Goal: Task Accomplishment & Management: Manage account settings

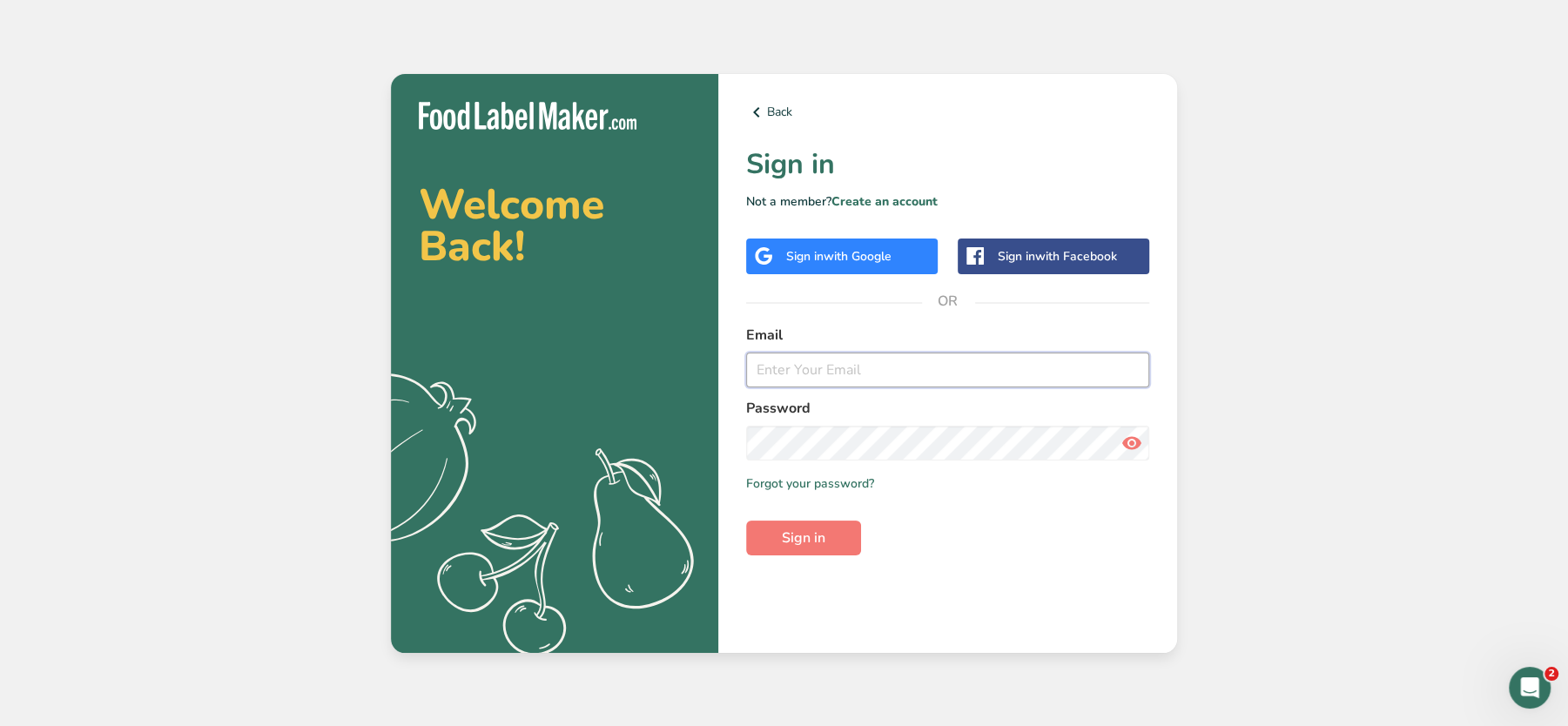
type input "hello@monumentalprep.co.uk"
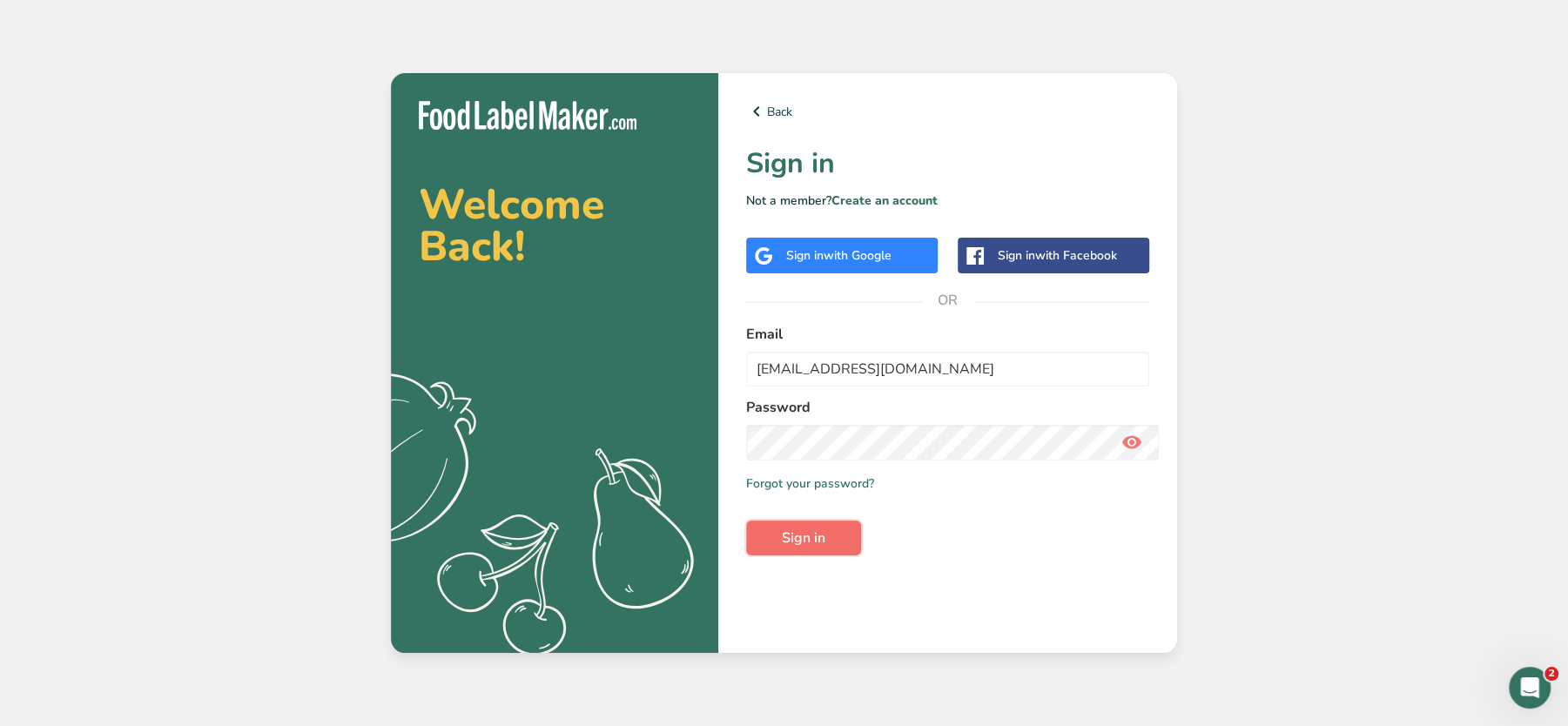
click at [802, 535] on span "Sign in" at bounding box center [804, 538] width 44 height 21
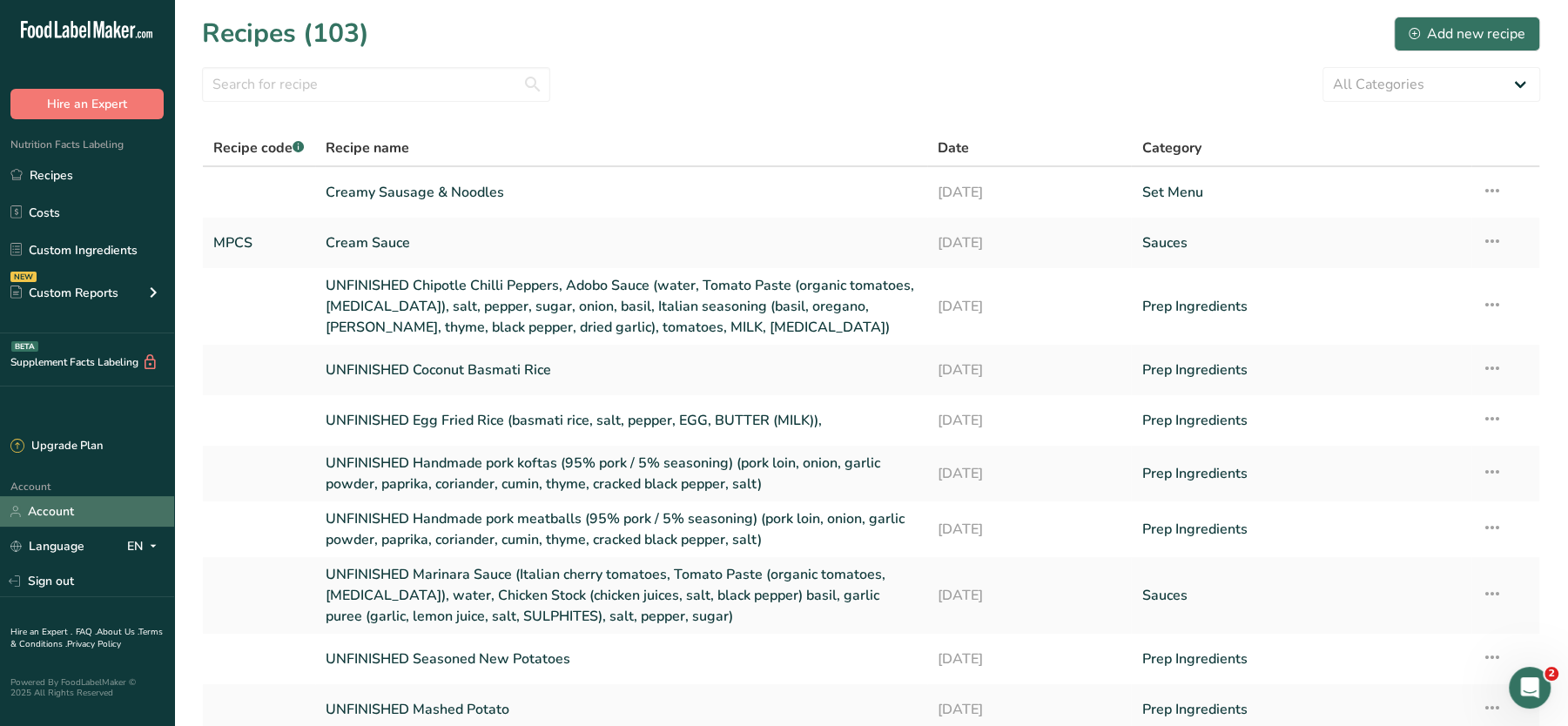
click at [57, 514] on link "Account" at bounding box center [87, 512] width 174 height 31
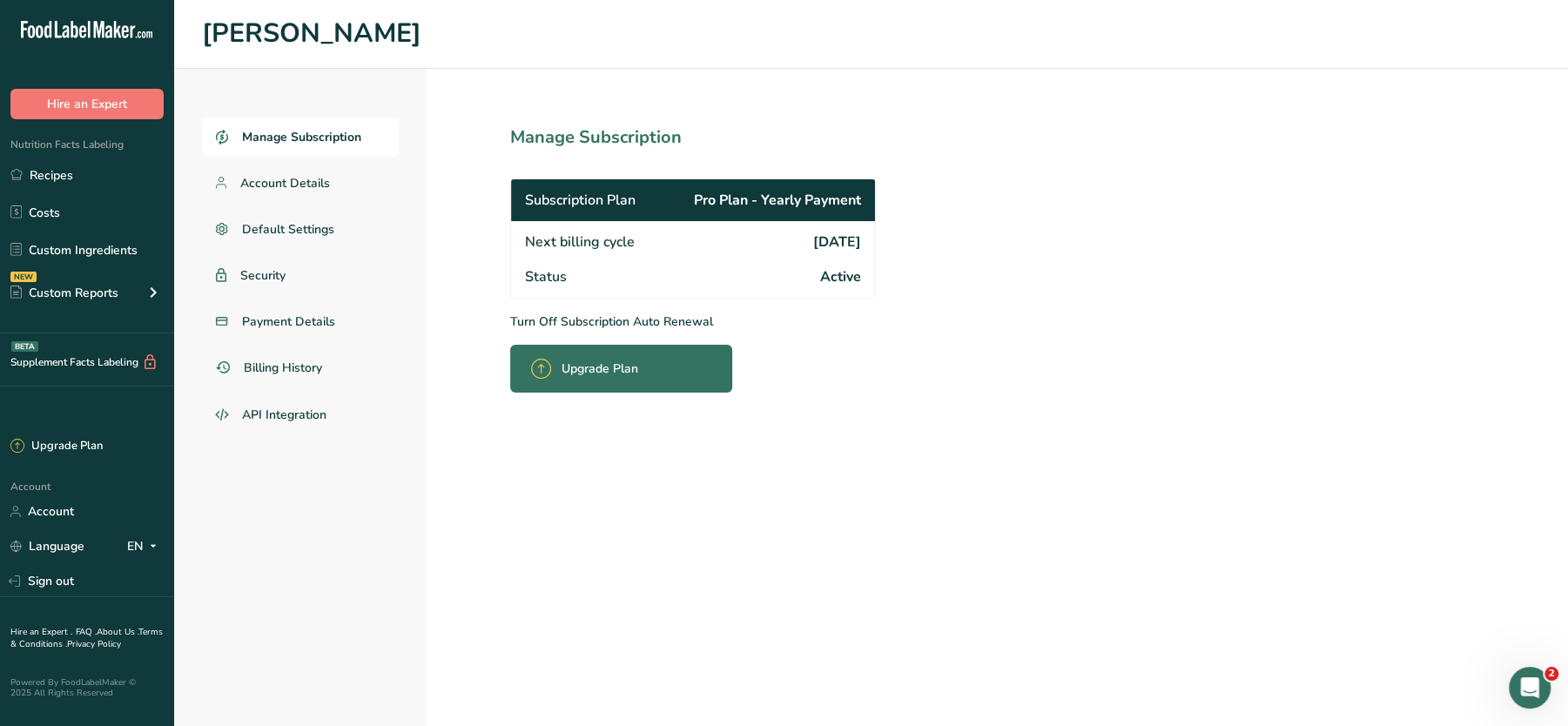
click at [545, 316] on p "Turn Off Subscription Auto Renewal" at bounding box center [731, 321] width 442 height 18
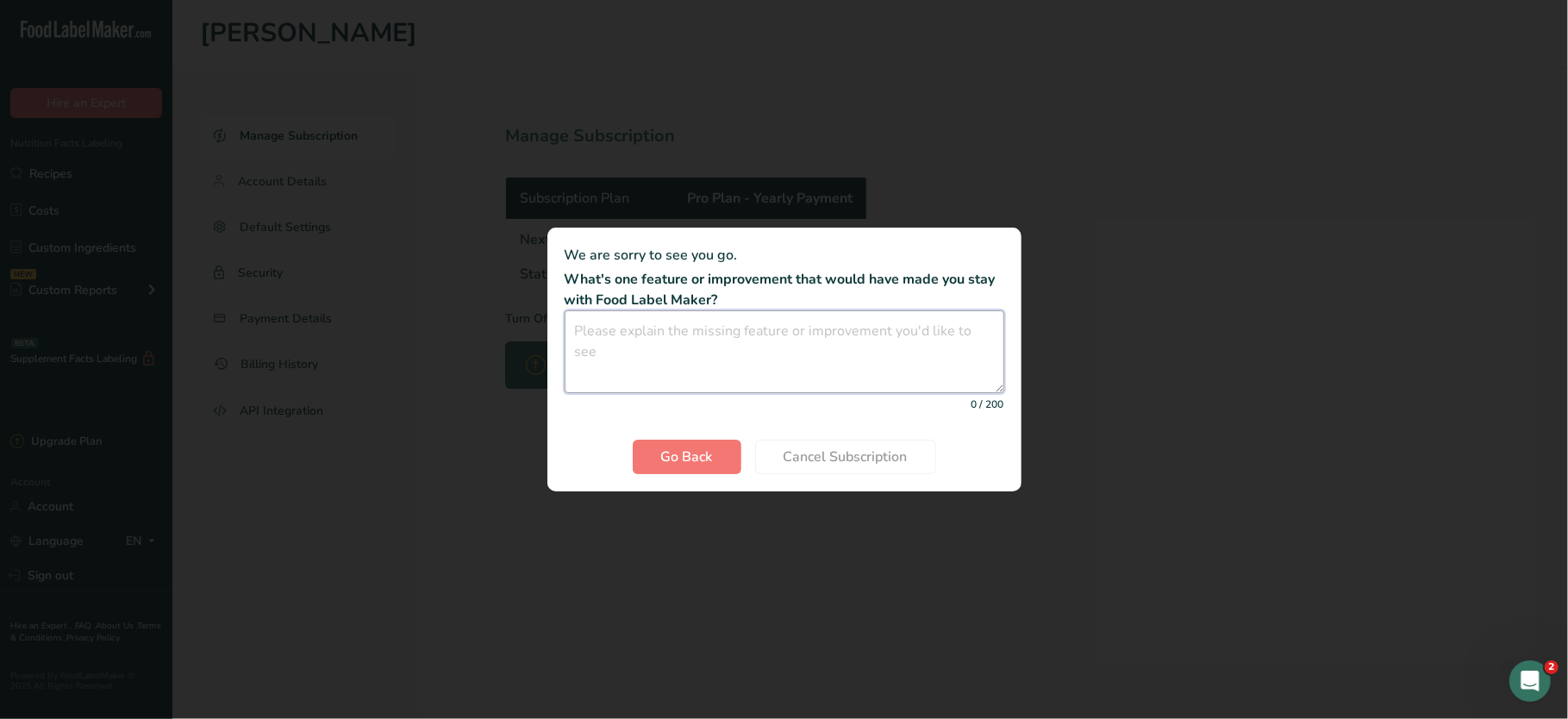
click at [717, 331] on textarea "Cancel subscription modal" at bounding box center [784, 351] width 440 height 82
type textarea "p"
click at [722, 402] on div "0 / 200" at bounding box center [784, 361] width 440 height 102
click at [678, 368] on textarea "Cancel subscription modal" at bounding box center [784, 351] width 440 height 82
type textarea "rather not have autorenew"
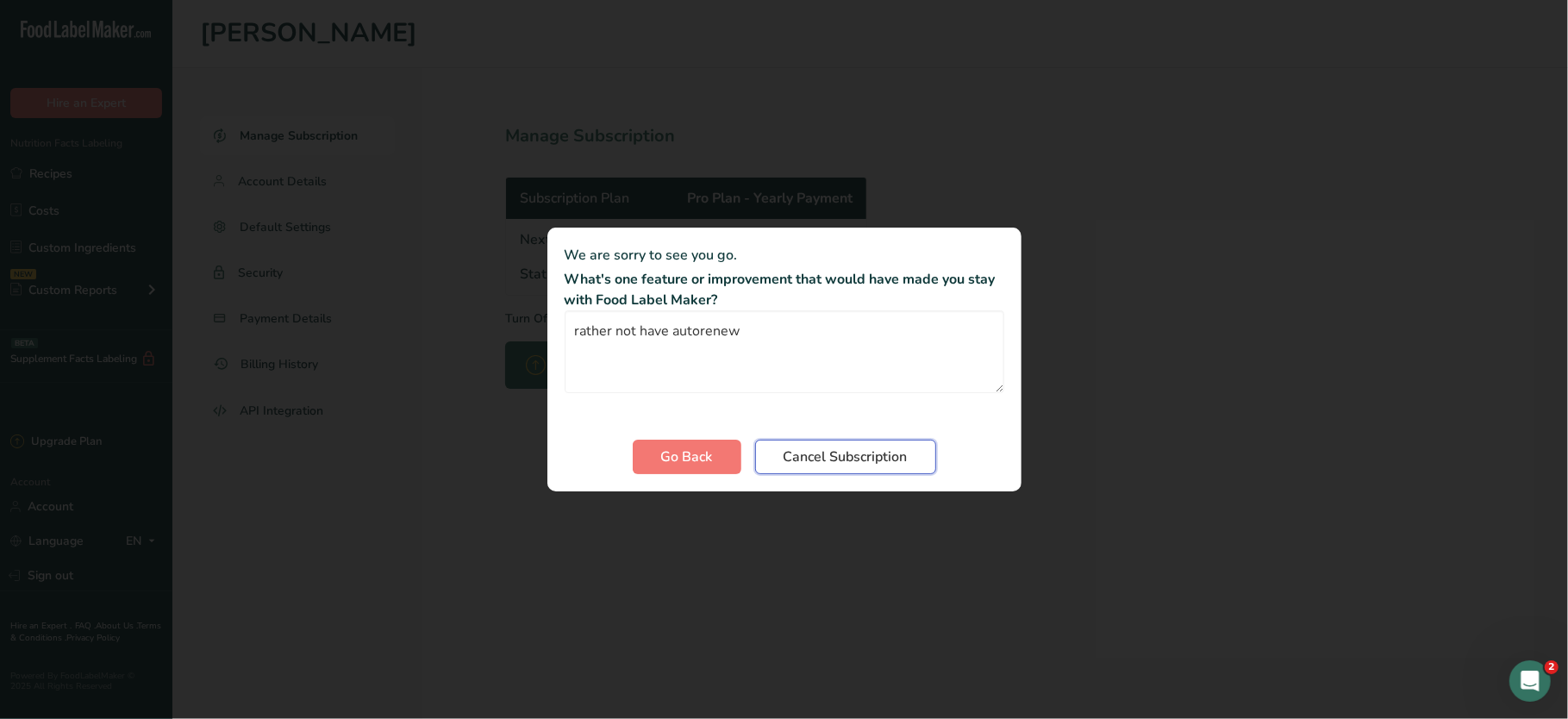
click at [813, 450] on span "Cancel Subscription" at bounding box center [845, 457] width 124 height 21
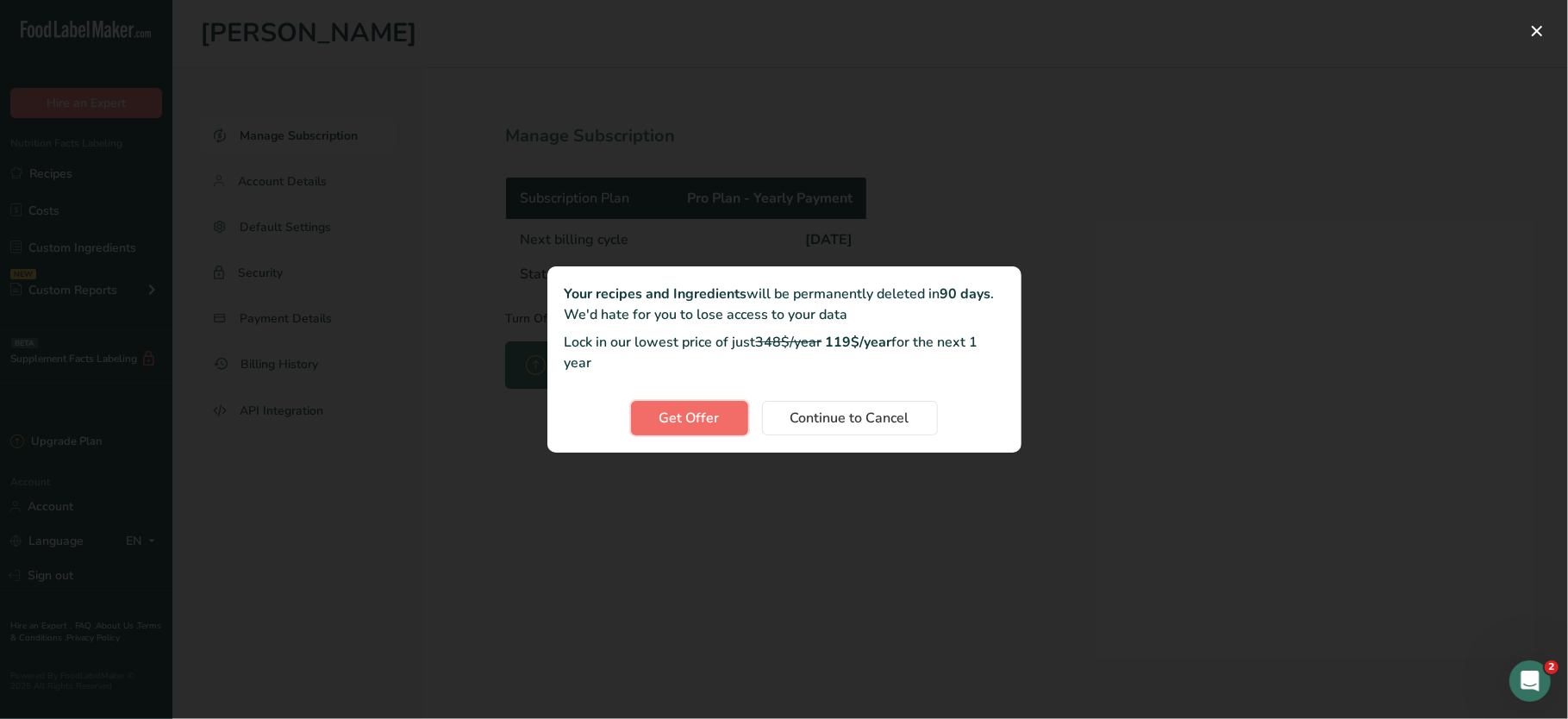
click at [672, 418] on span "Get Offer" at bounding box center [689, 418] width 61 height 21
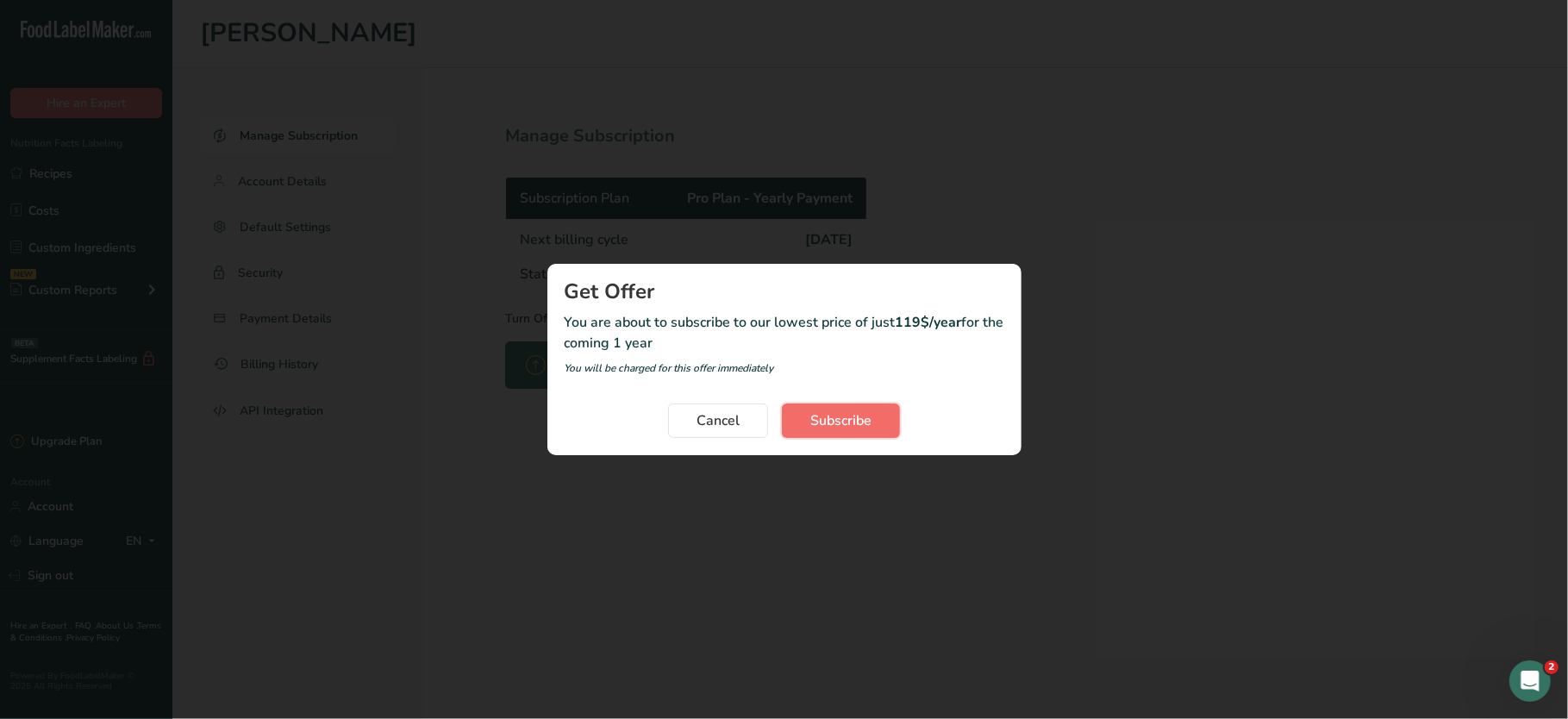
click at [863, 424] on span "Subscribe" at bounding box center [841, 421] width 61 height 21
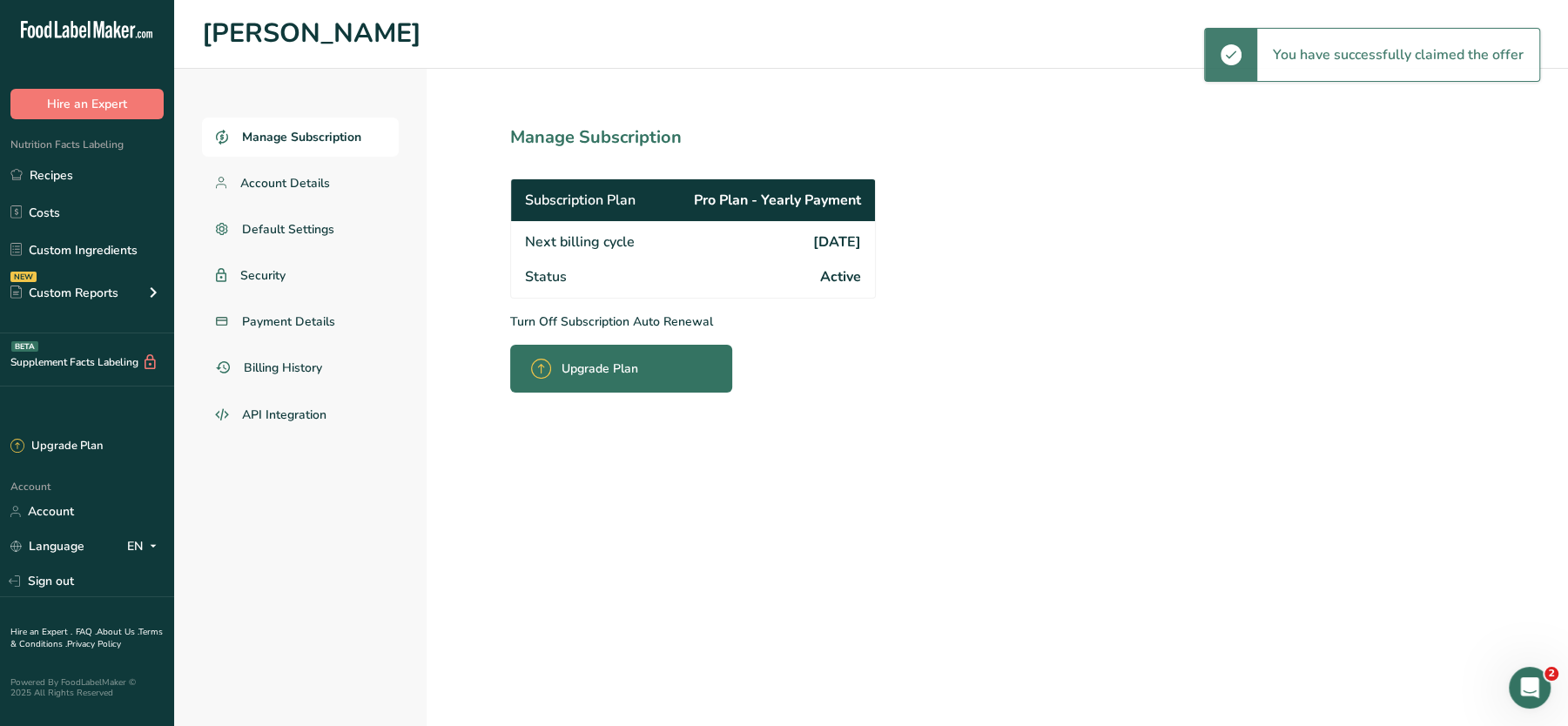
click at [949, 516] on section "Manage Subscription Subscription Plan Pro Plan - Yearly Payment Next billing cy…" at bounding box center [732, 397] width 610 height 657
click at [290, 368] on span "Billing History" at bounding box center [284, 368] width 81 height 18
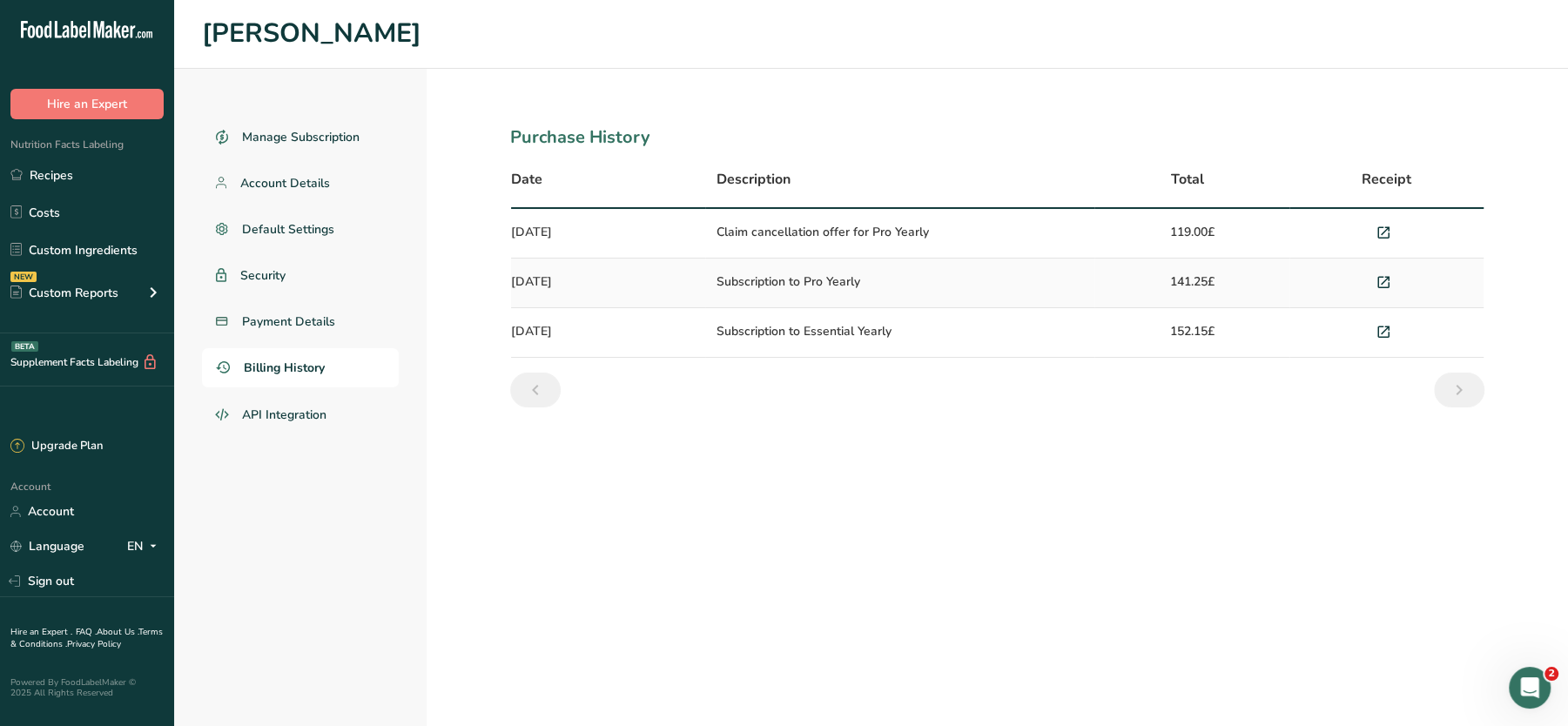
drag, startPoint x: 850, startPoint y: 231, endPoint x: 942, endPoint y: 231, distance: 92.0
click at [942, 231] on td "Claim cancellation offer for Pro Yearly" at bounding box center [899, 234] width 389 height 50
drag, startPoint x: 942, startPoint y: 231, endPoint x: 897, endPoint y: 137, distance: 104.2
click at [897, 137] on div "Purchase History" at bounding box center [998, 137] width 975 height 26
click at [1384, 231] on icon at bounding box center [1383, 234] width 15 height 25
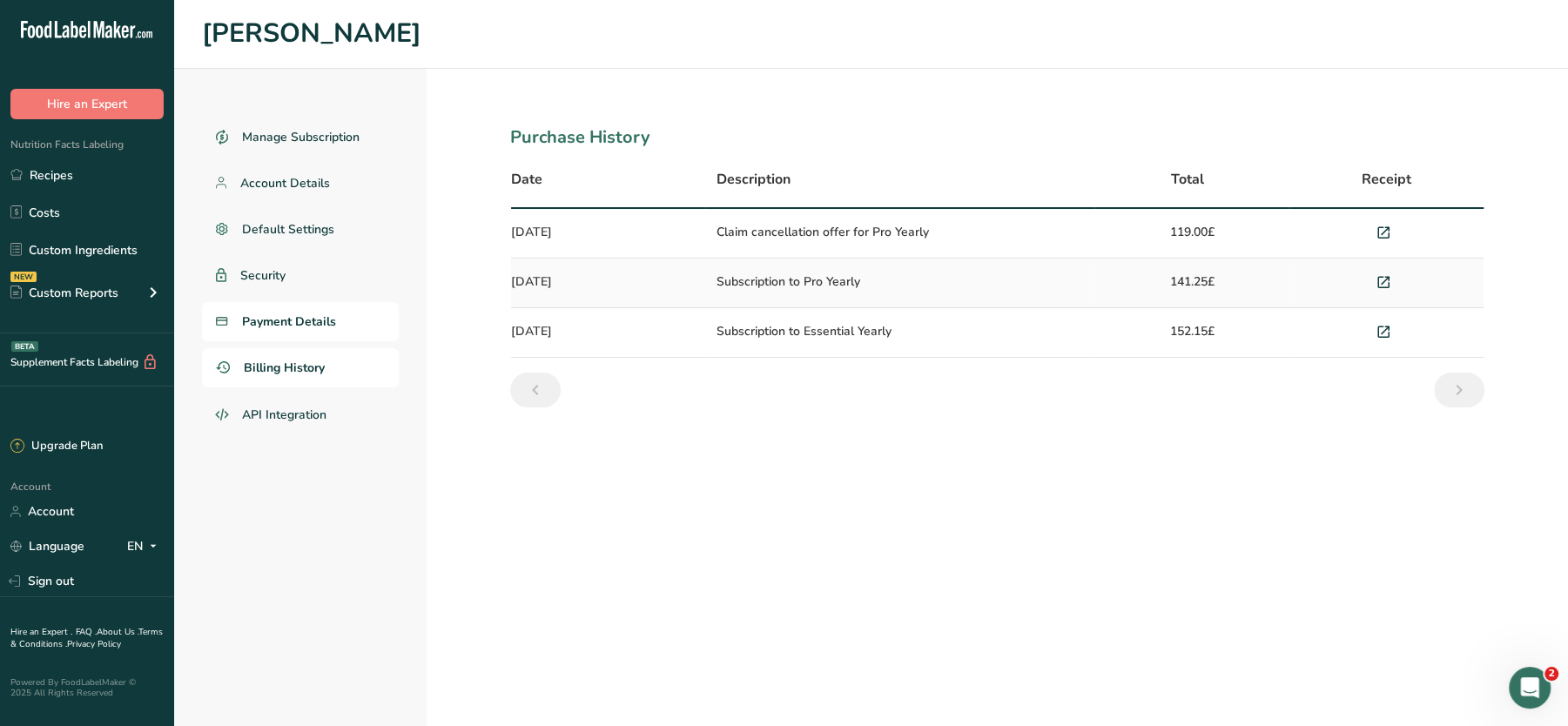
click at [288, 327] on span "Payment Details" at bounding box center [289, 321] width 94 height 18
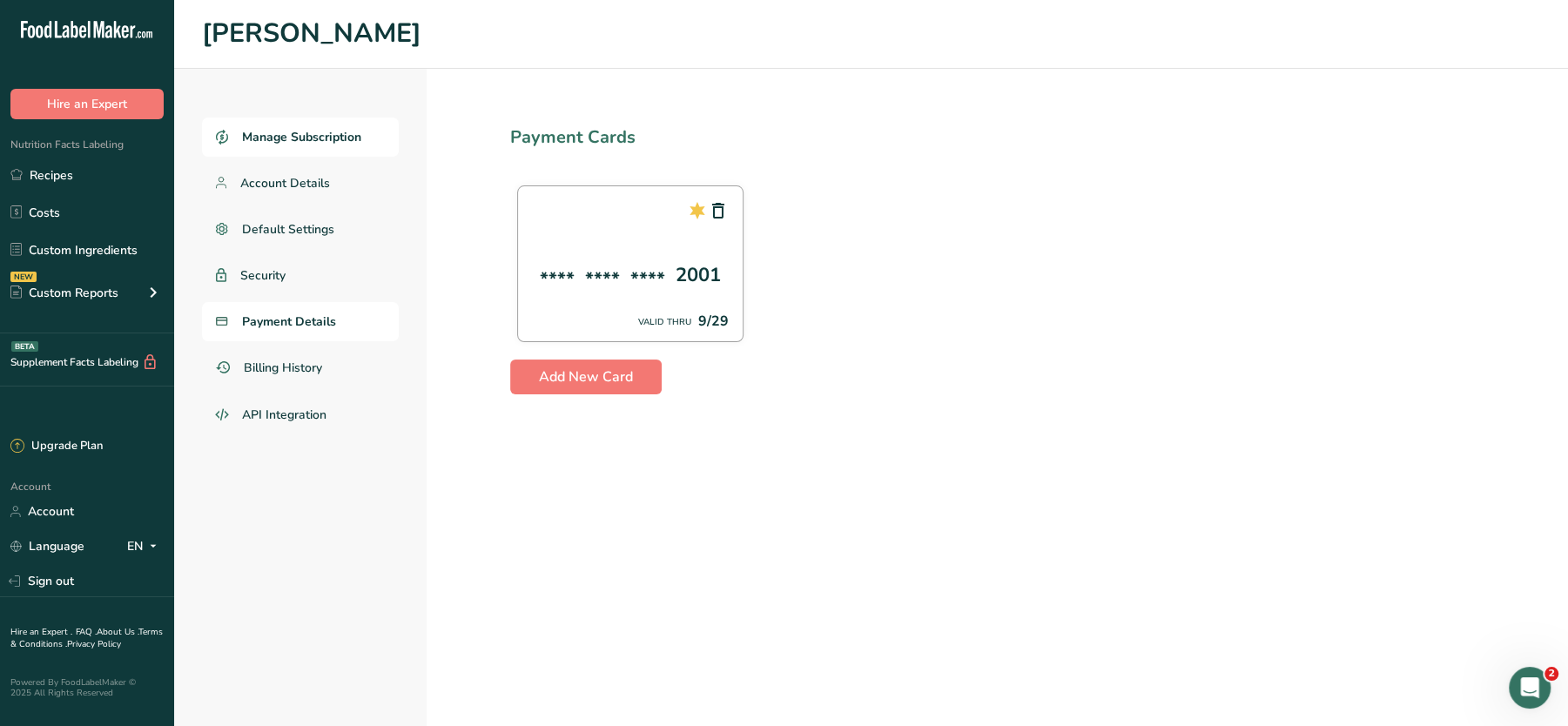
click at [293, 128] on span "Manage Subscription" at bounding box center [301, 137] width 119 height 18
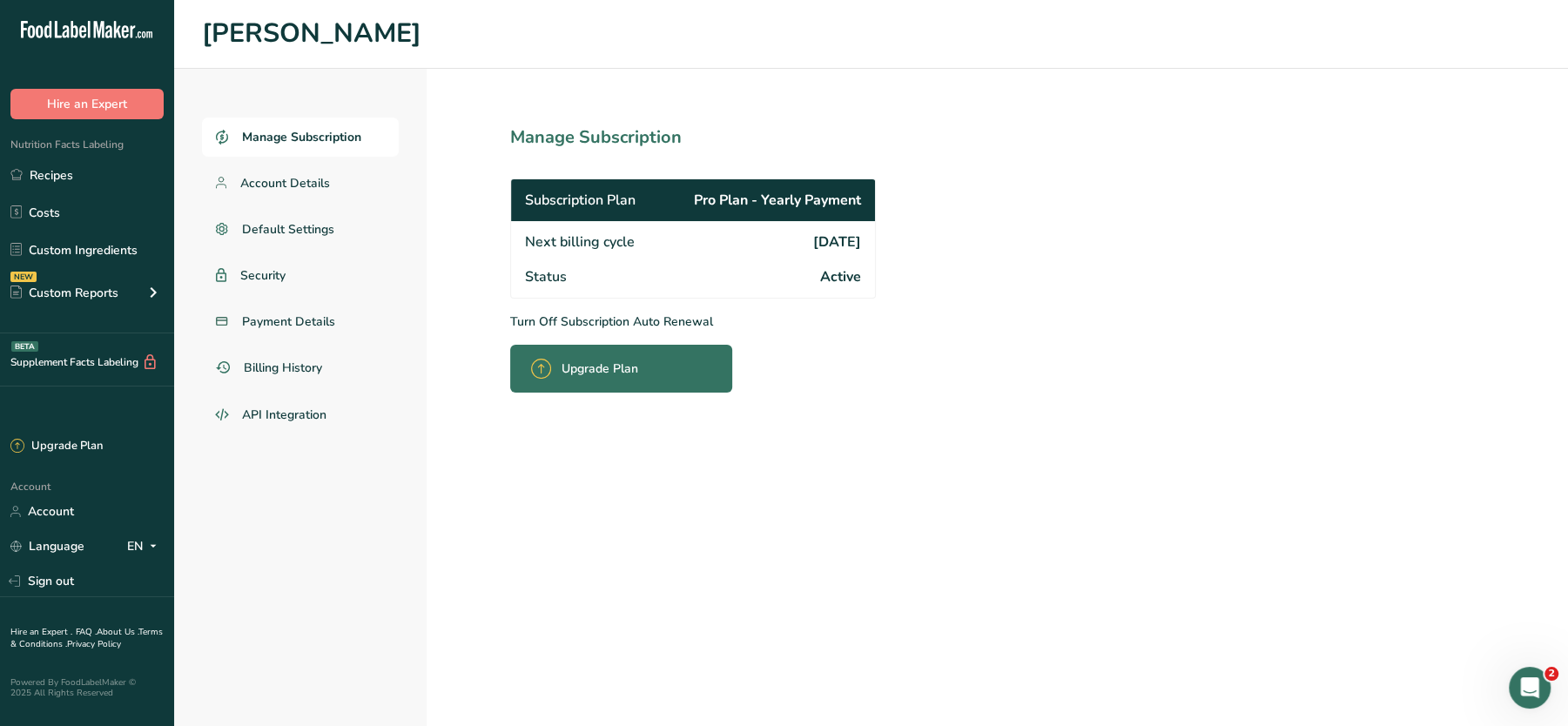
drag, startPoint x: 528, startPoint y: 206, endPoint x: 860, endPoint y: 295, distance: 343.7
click at [860, 295] on div "Subscription Plan Pro Plan - Yearly Payment Next billing cycle 2026-08-05 Statu…" at bounding box center [693, 239] width 366 height 120
click at [860, 295] on div "Status Active" at bounding box center [693, 279] width 364 height 38
click at [886, 479] on section "Manage Subscription Subscription Plan Pro Plan - Yearly Payment Next billing cy…" at bounding box center [732, 397] width 610 height 657
click at [663, 318] on p "Turn Off Subscription Auto Renewal" at bounding box center [731, 321] width 442 height 18
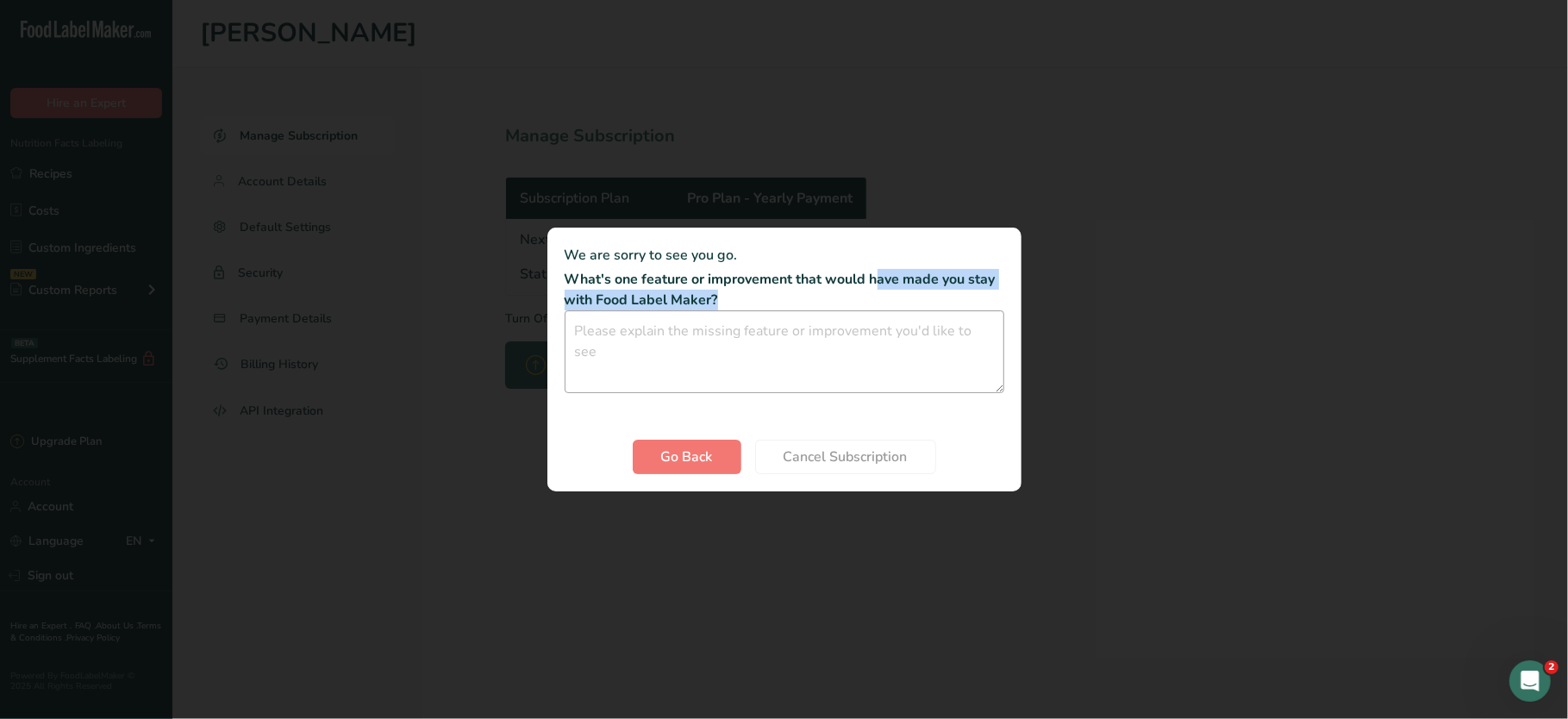
drag, startPoint x: 803, startPoint y: 275, endPoint x: 962, endPoint y: 315, distance: 164.0
click at [962, 315] on section "We are sorry to see you go. What's one feature or improvement that would have m…" at bounding box center [784, 360] width 474 height 264
click at [1075, 540] on div "Cancel subscription modal" at bounding box center [784, 360] width 1568 height 719
click at [661, 447] on span "Go Back" at bounding box center [687, 457] width 52 height 21
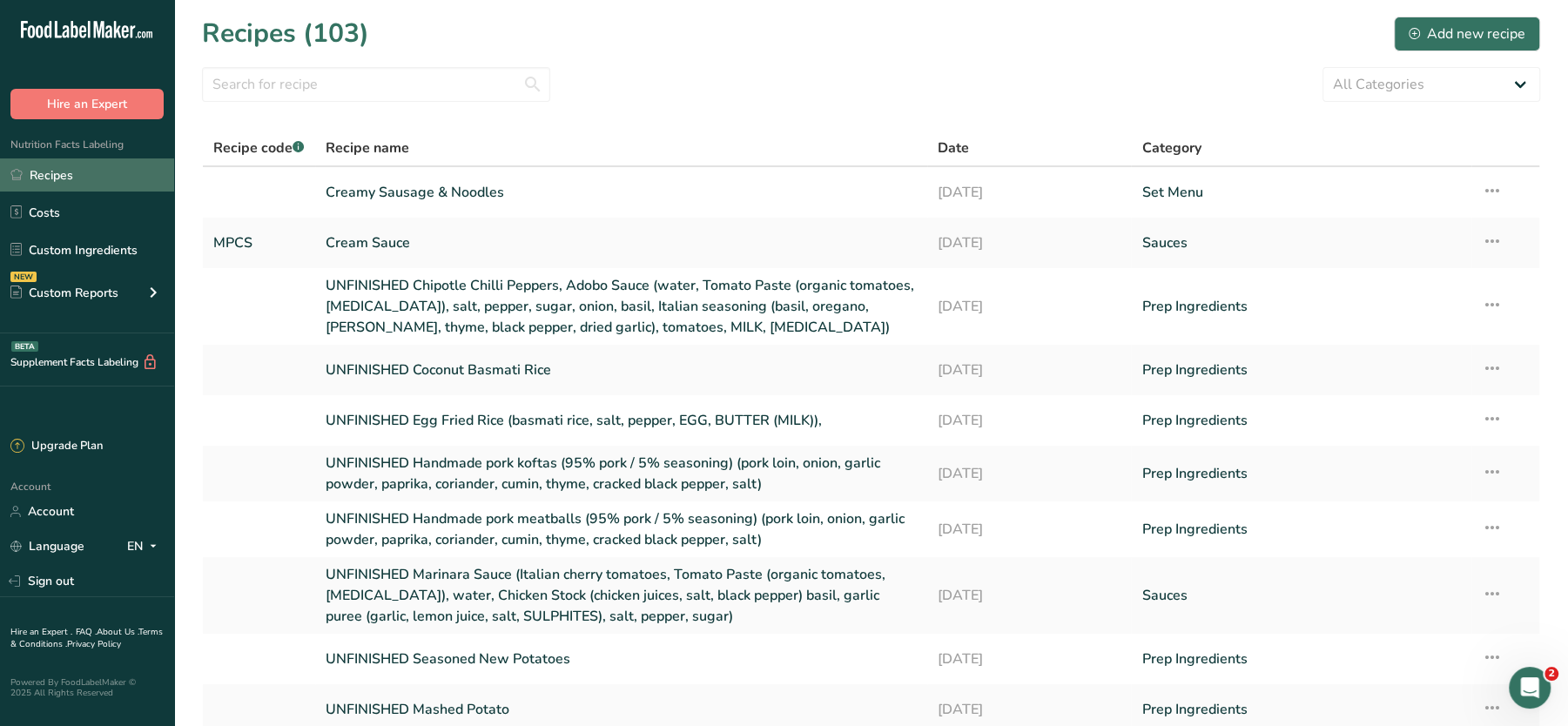
click at [100, 178] on link "Recipes" at bounding box center [87, 175] width 174 height 33
click at [440, 89] on input "text" at bounding box center [376, 84] width 349 height 34
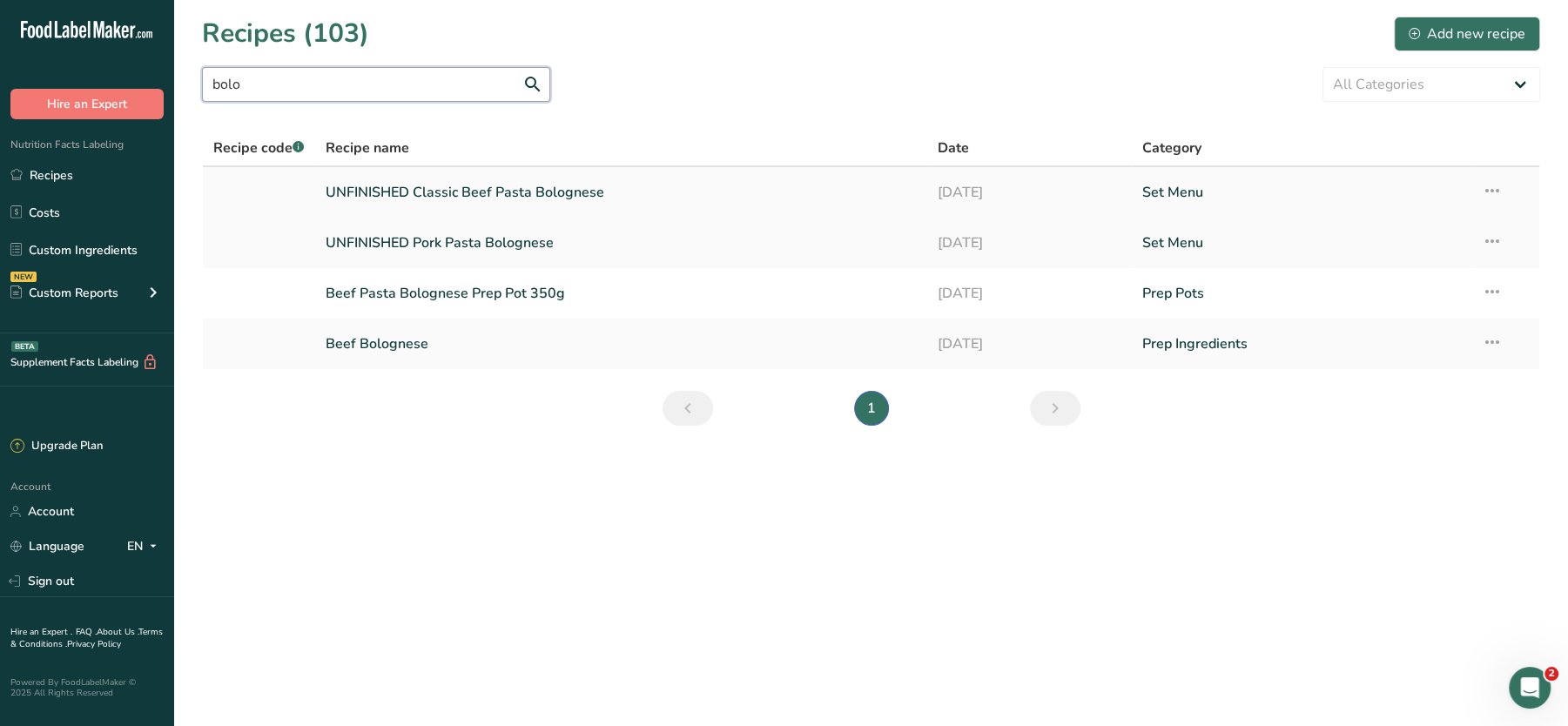
type input "bolo"
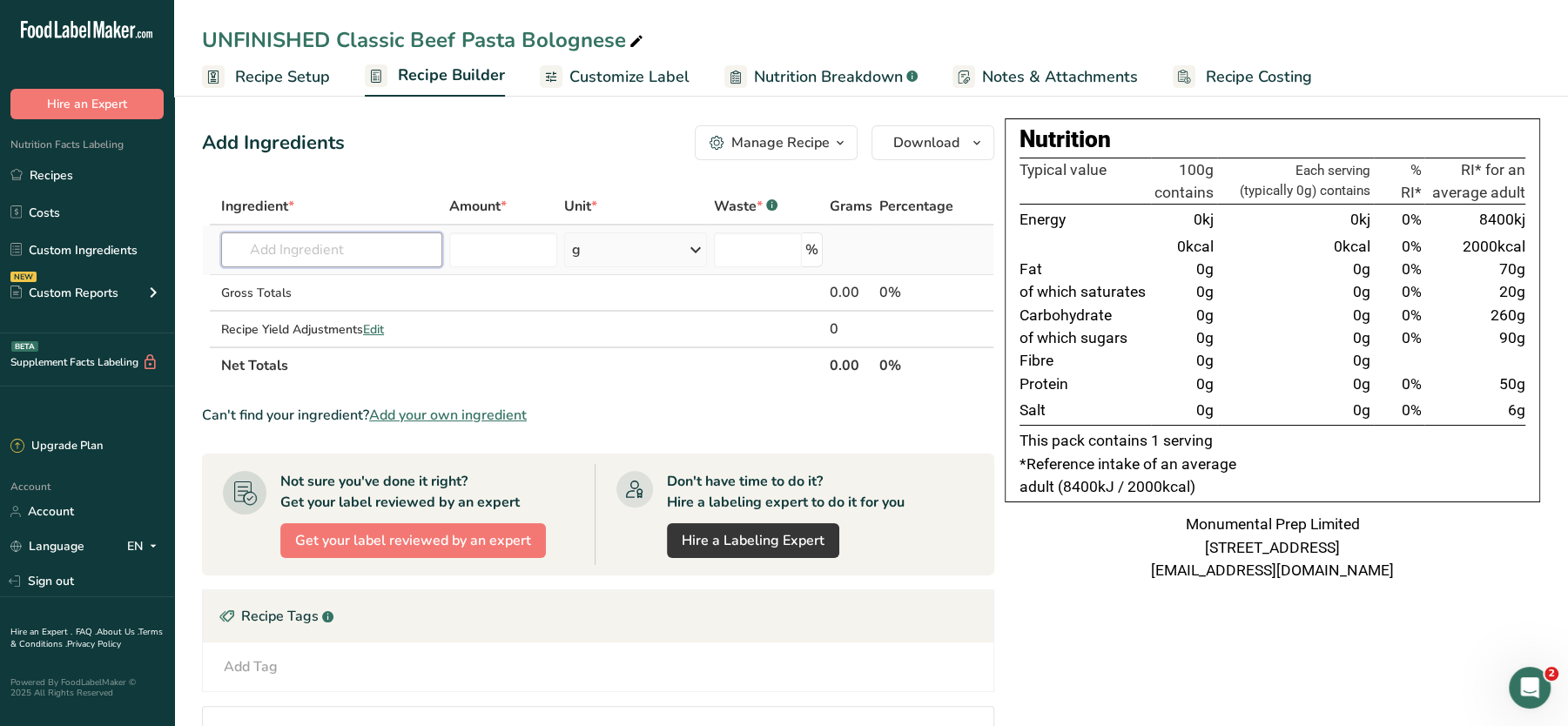
click at [335, 255] on input "text" at bounding box center [333, 249] width 222 height 34
drag, startPoint x: 59, startPoint y: 444, endPoint x: 53, endPoint y: 502, distance: 58.3
click at [53, 502] on link "Account" at bounding box center [87, 512] width 174 height 31
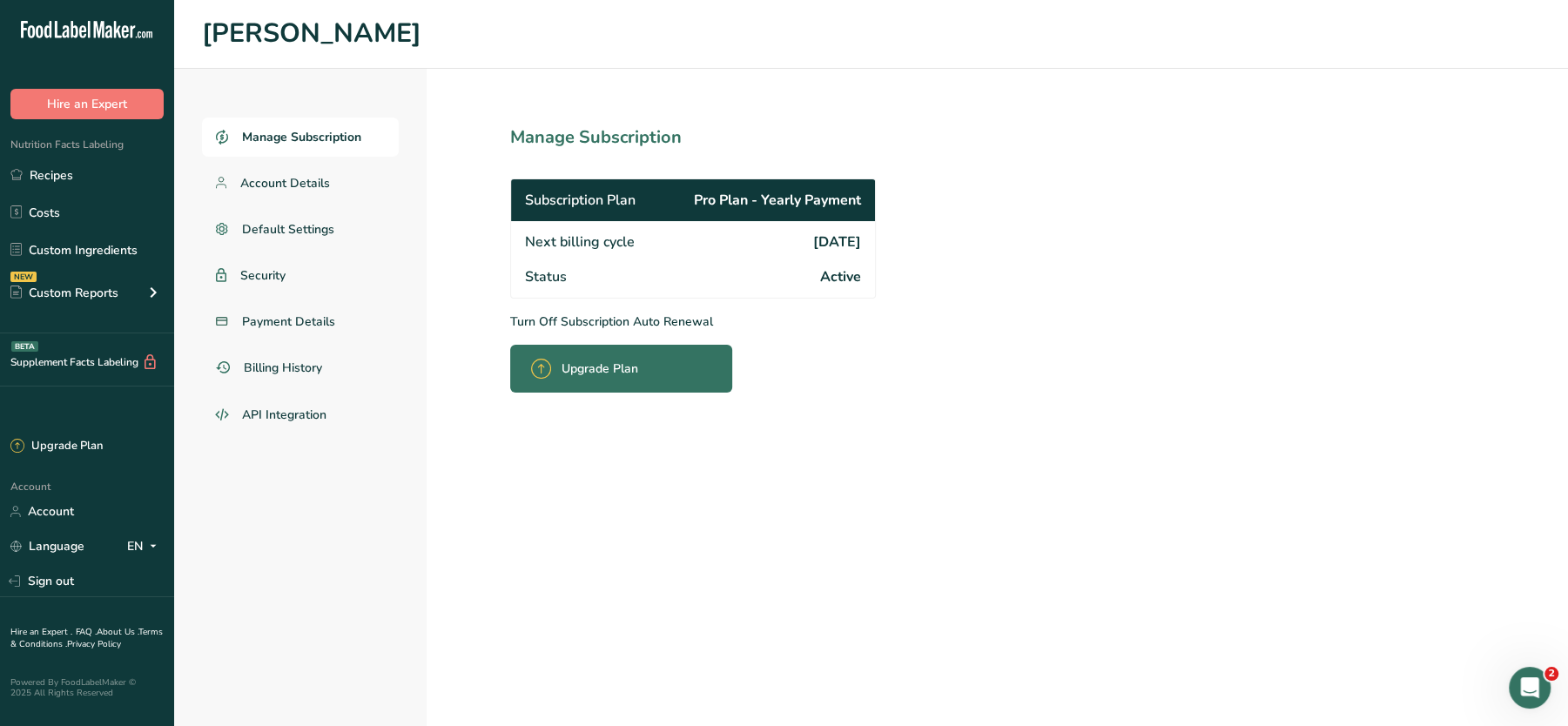
drag, startPoint x: 561, startPoint y: 234, endPoint x: 884, endPoint y: 274, distance: 325.5
click at [884, 274] on section "Manage Subscription Subscription Plan Pro Plan - Yearly Payment Next billing cy…" at bounding box center [732, 397] width 610 height 657
click at [805, 251] on div "Next billing cycle 2026-08-05" at bounding box center [693, 241] width 364 height 38
drag, startPoint x: 547, startPoint y: 233, endPoint x: 867, endPoint y: 266, distance: 321.7
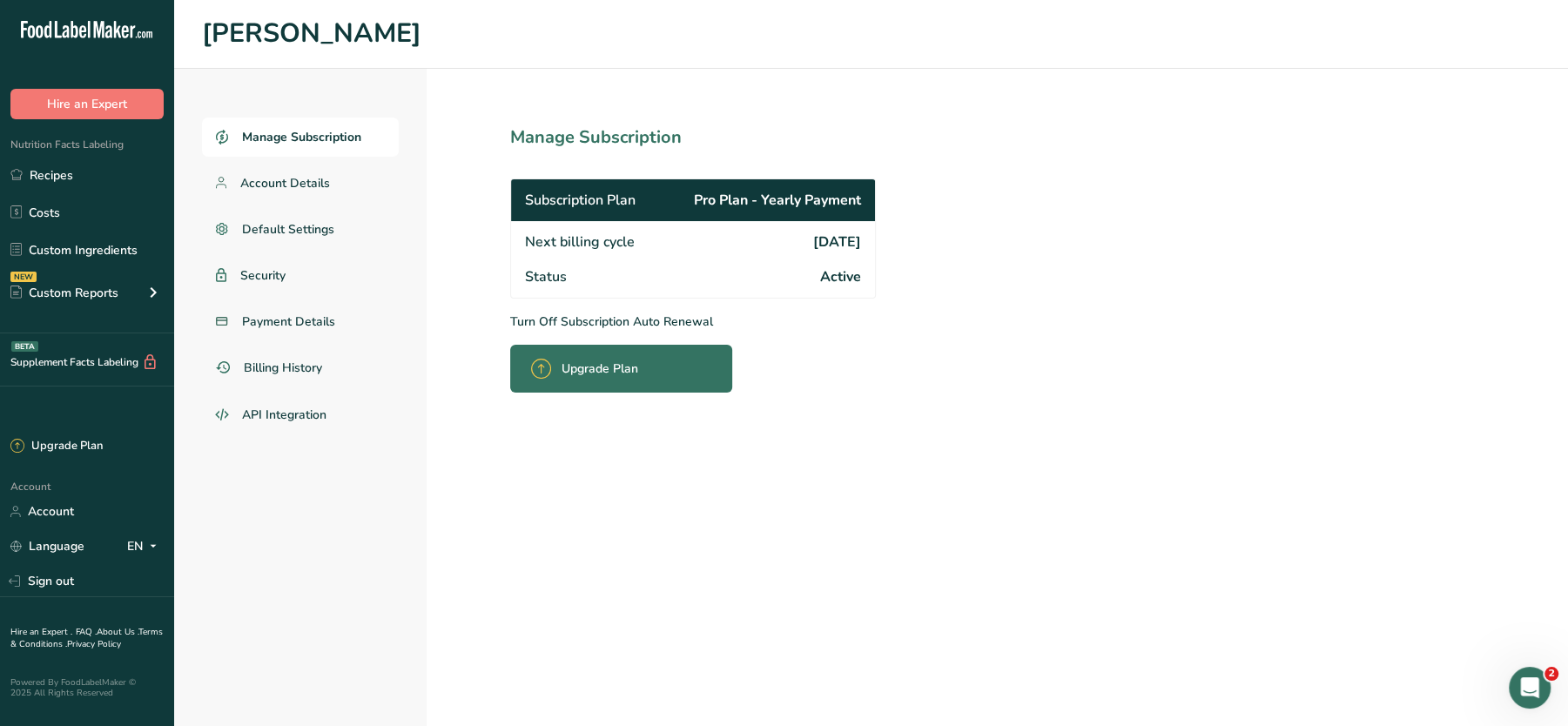
click at [867, 266] on div "Next billing cycle 2026-08-05 Status Active" at bounding box center [693, 260] width 364 height 76
click at [867, 266] on div "Status Active" at bounding box center [693, 279] width 364 height 38
click at [832, 246] on span "2026-08-05" at bounding box center [837, 242] width 48 height 21
drag, startPoint x: 565, startPoint y: 239, endPoint x: 861, endPoint y: 267, distance: 297.3
click at [861, 267] on div "Next billing cycle 2026-08-05 Status Active" at bounding box center [693, 260] width 364 height 76
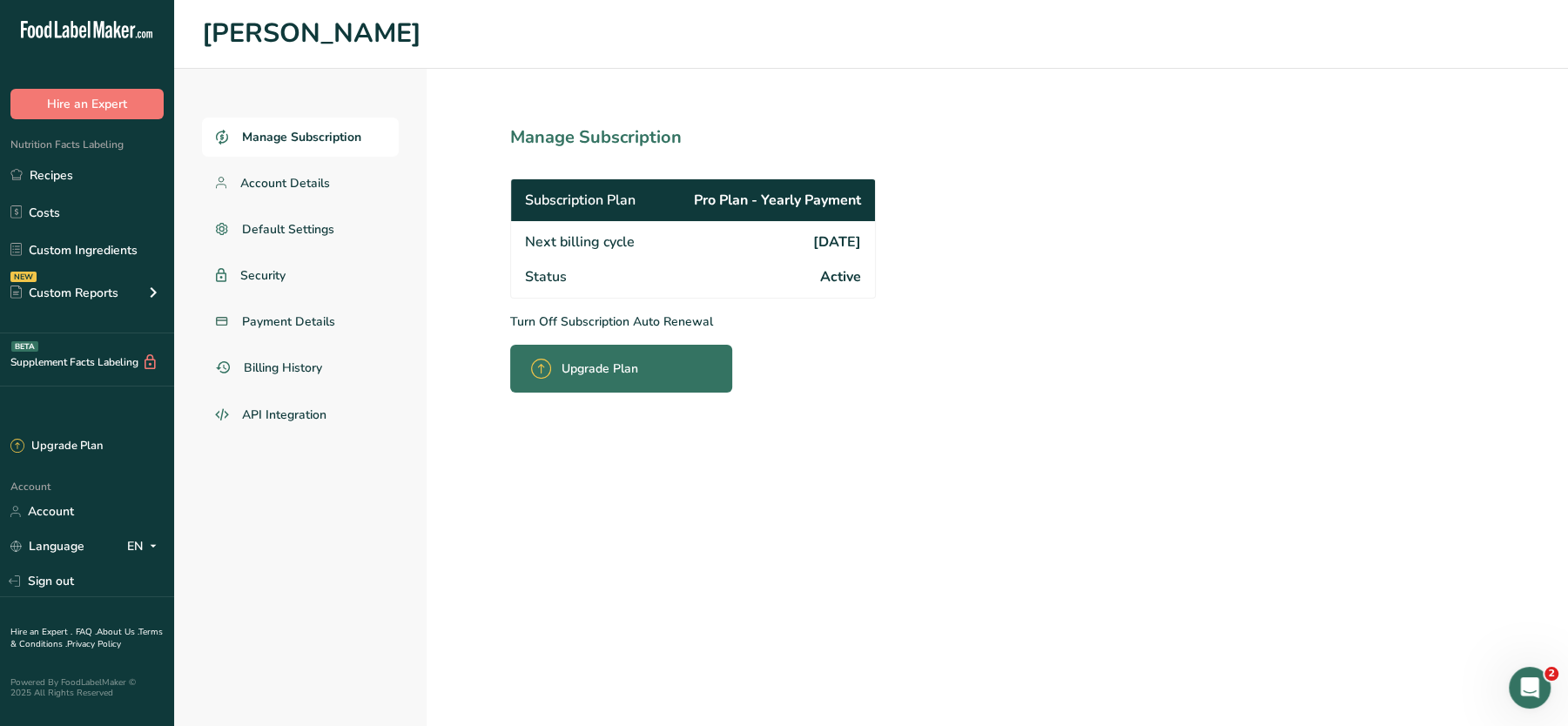
click at [861, 267] on div "Status Active" at bounding box center [693, 279] width 364 height 38
click at [262, 263] on link "Security" at bounding box center [300, 275] width 197 height 39
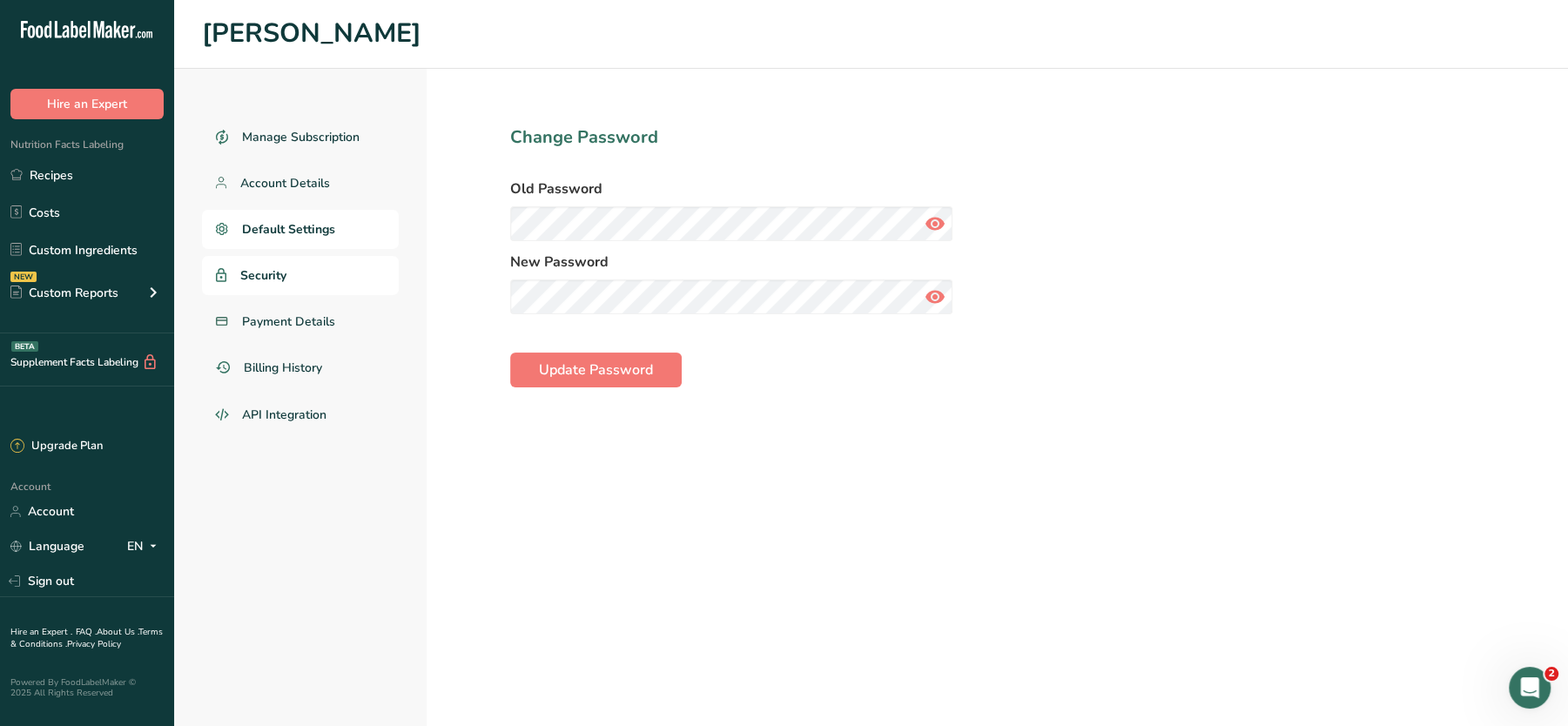
click at [291, 231] on span "Default Settings" at bounding box center [289, 229] width 94 height 18
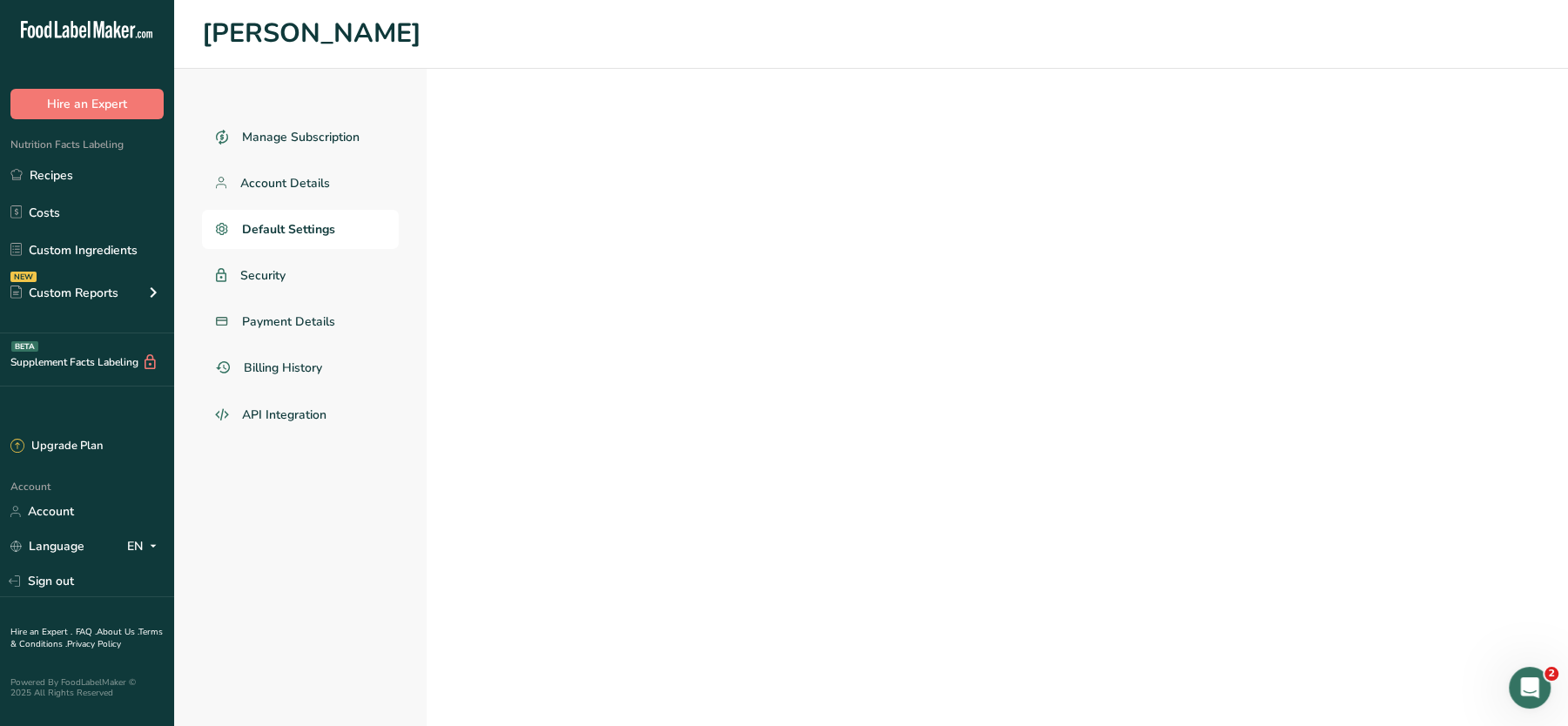
select select "UK"
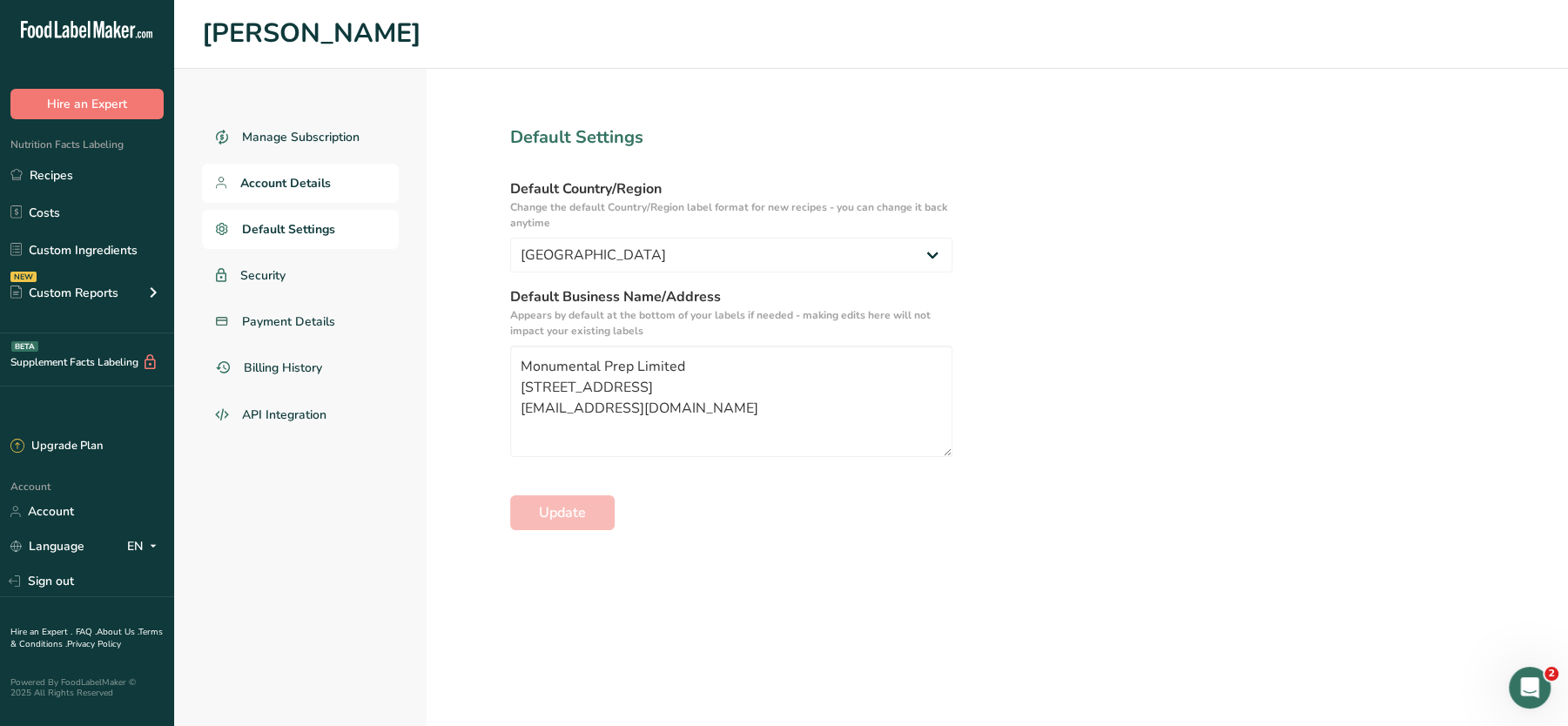
click at [285, 176] on span "Account Details" at bounding box center [286, 182] width 91 height 18
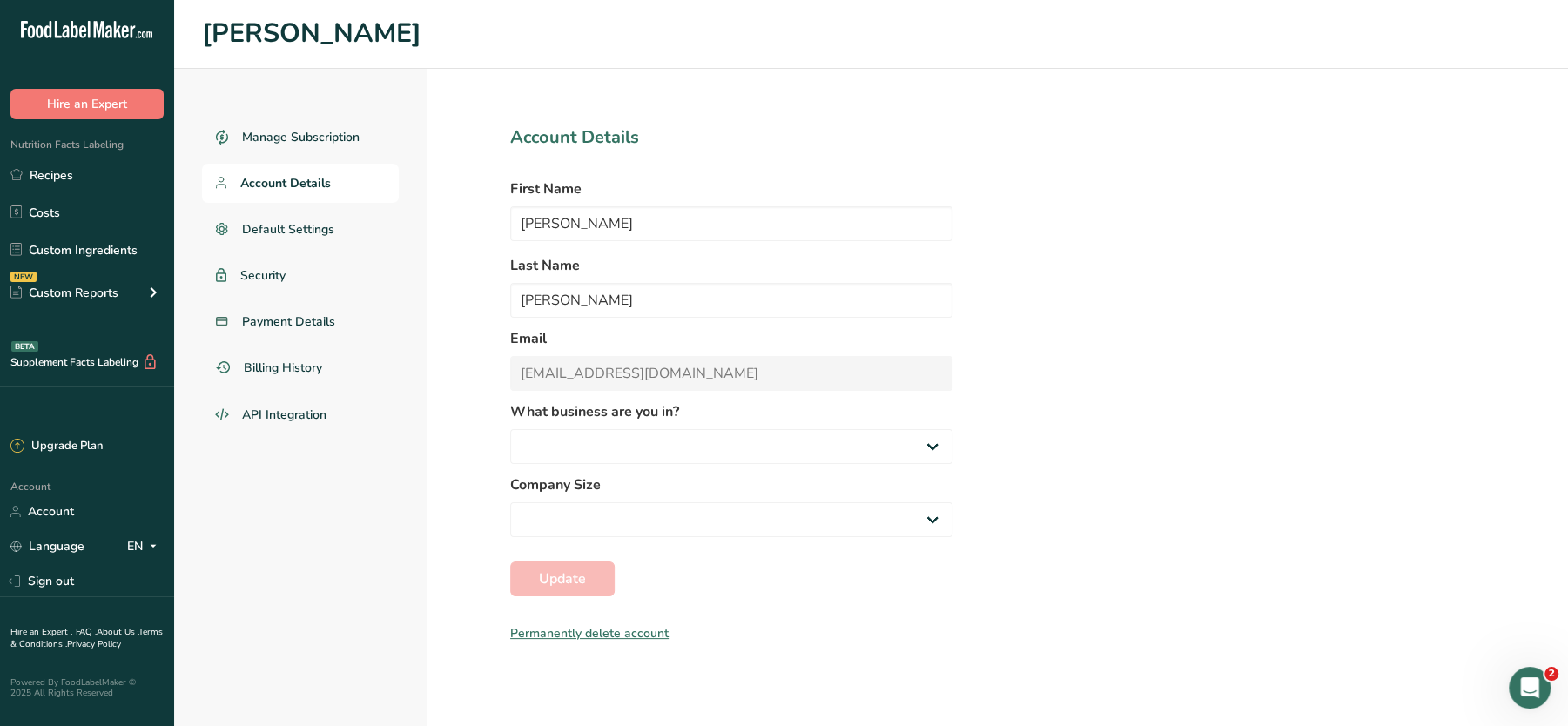
select select
click at [302, 138] on span "Manage Subscription" at bounding box center [301, 137] width 119 height 18
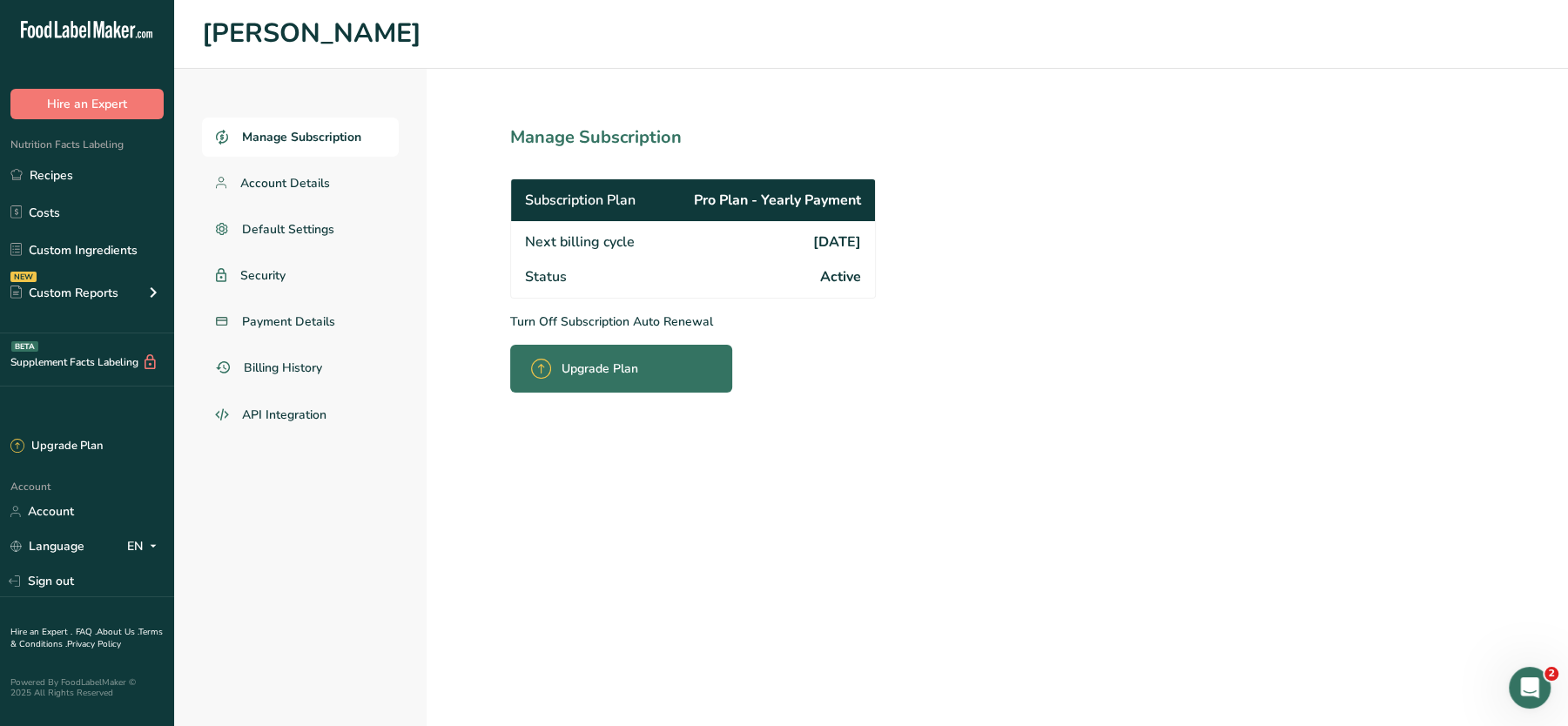
click at [569, 356] on div "Upgrade Plan" at bounding box center [590, 369] width 118 height 41
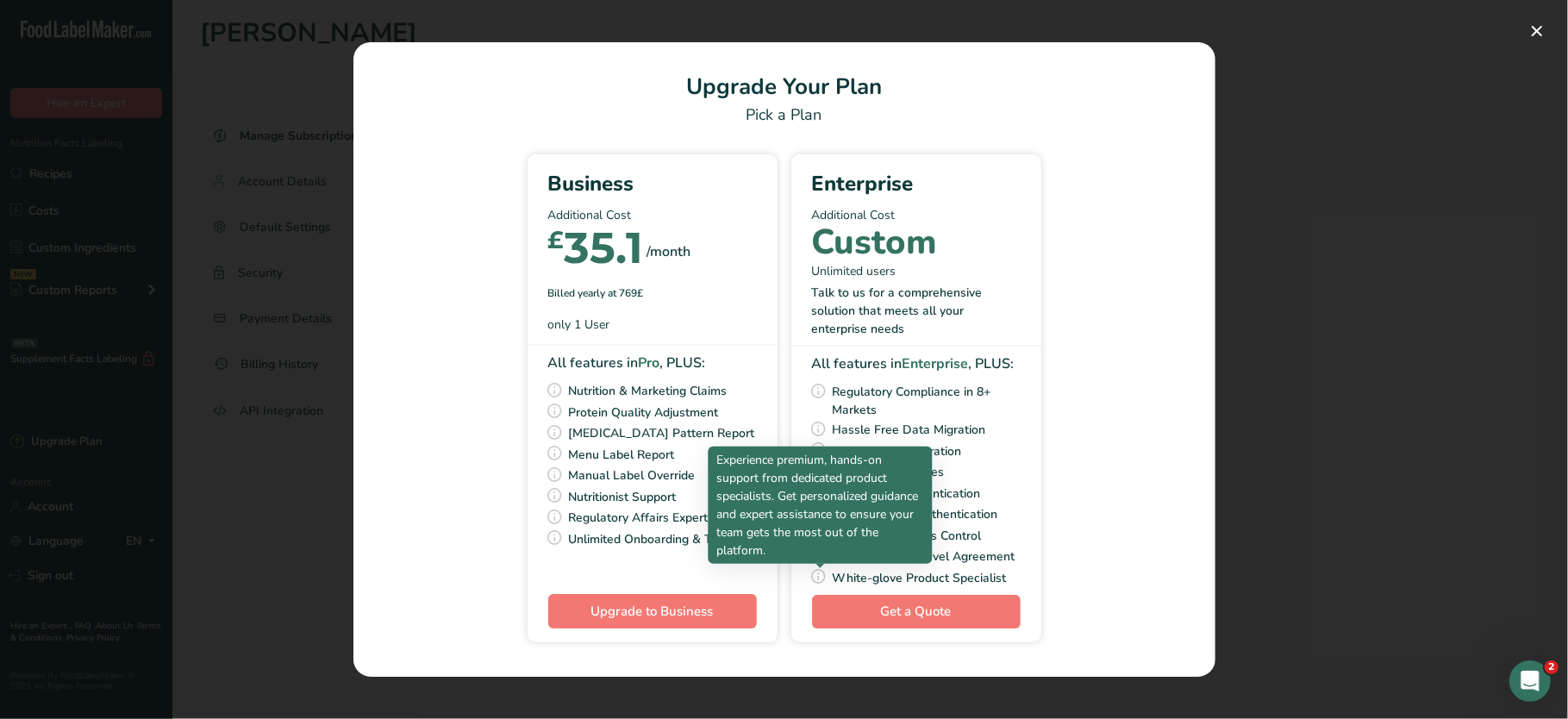
drag, startPoint x: 568, startPoint y: 221, endPoint x: 816, endPoint y: 578, distance: 434.7
click at [816, 578] on div "Business Additional Cost £ 35.1 /month Billed yearly at 769£ only 1 User All fe…" at bounding box center [785, 405] width 821 height 501
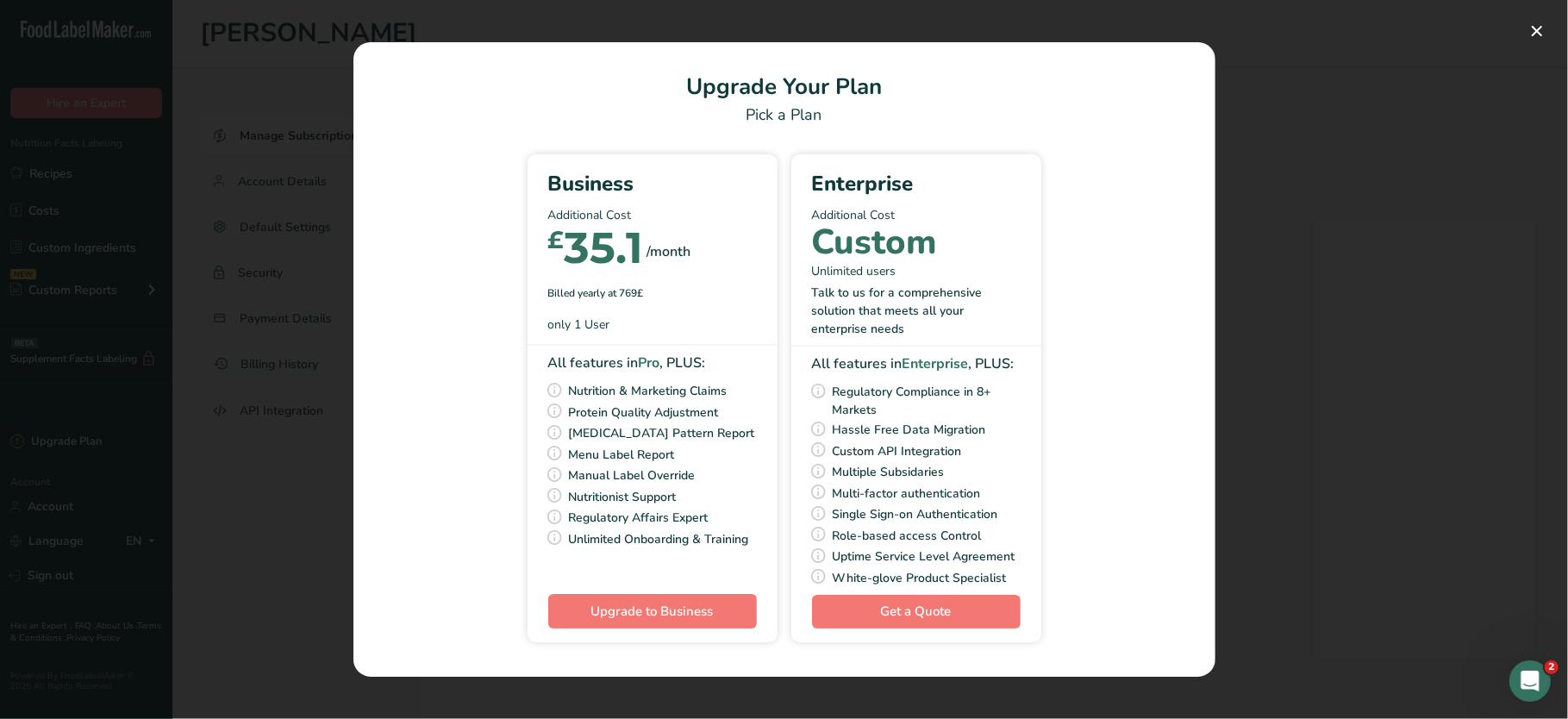
click at [816, 578] on icon "Pick Your Pricing Plan Modal" at bounding box center [819, 577] width 17 height 26
click at [1352, 264] on div "Pick Your Pricing Plan Modal" at bounding box center [784, 360] width 1568 height 719
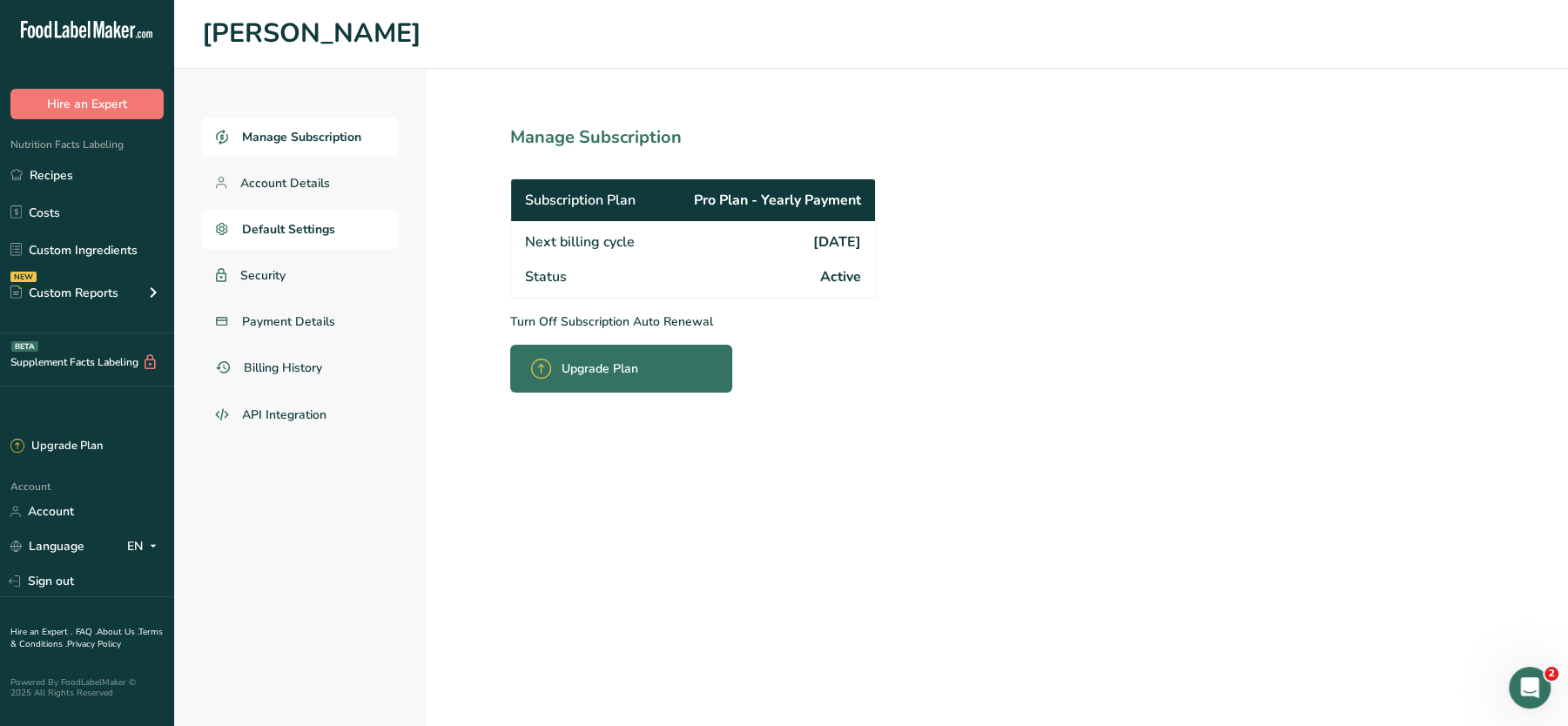
click at [242, 228] on span "Default Settings" at bounding box center [289, 229] width 94 height 18
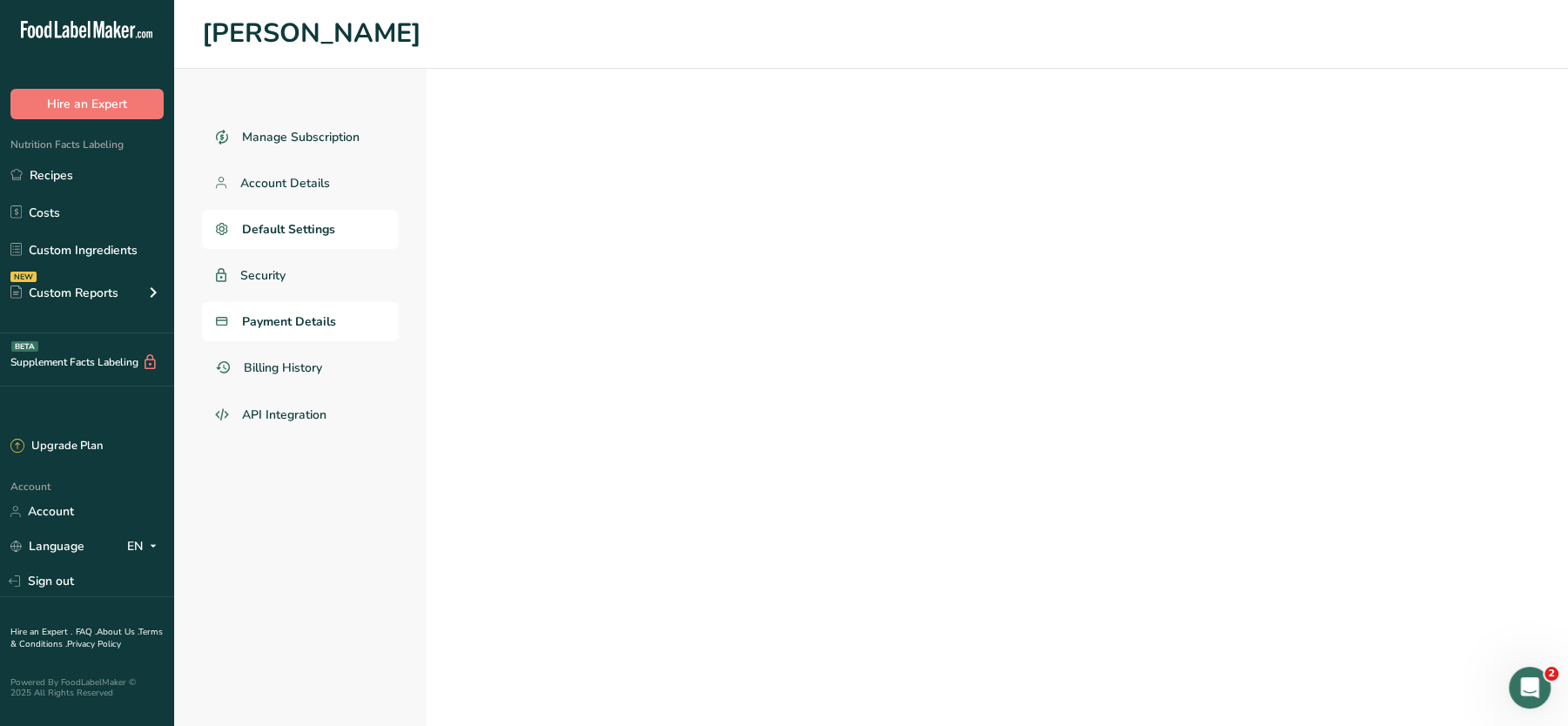
select select "UK"
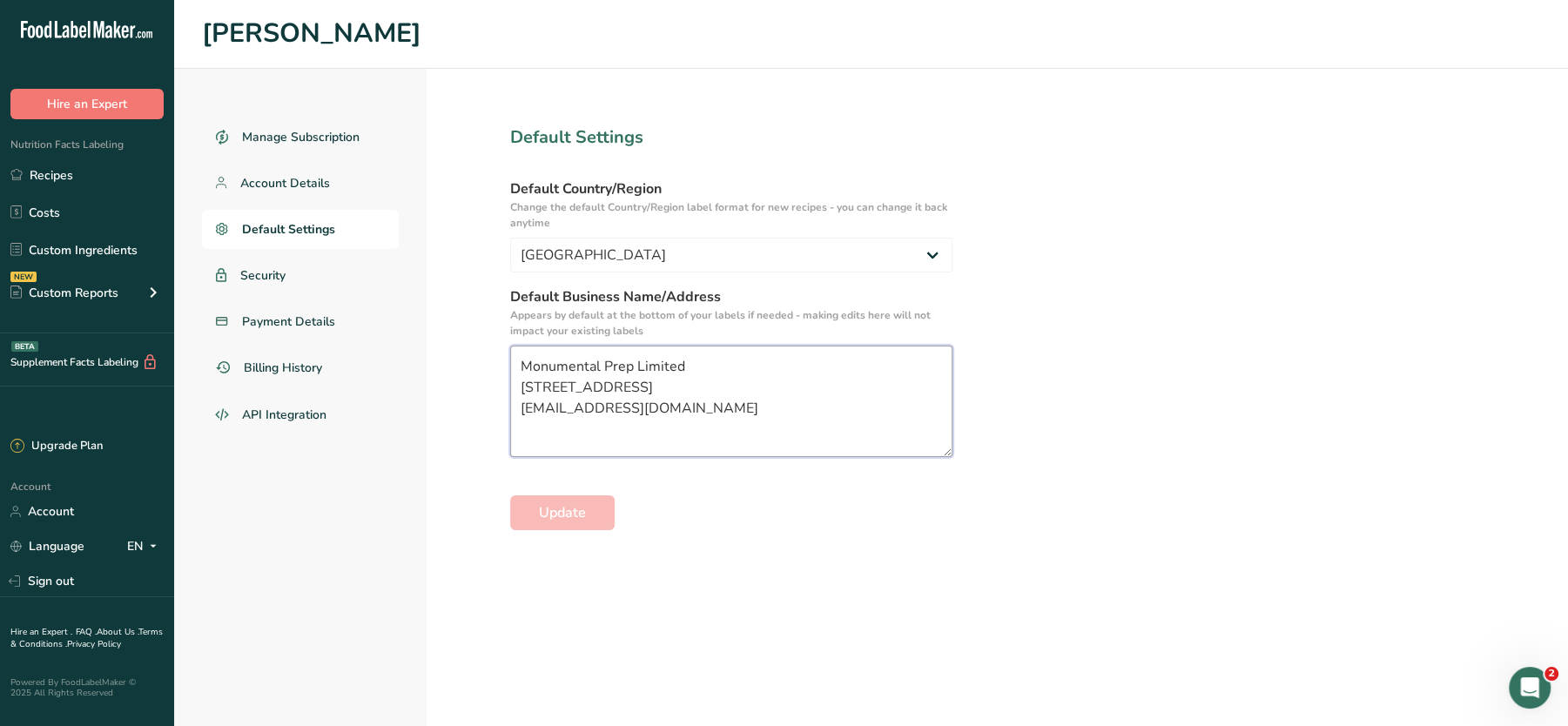
scroll to position [13, 0]
click at [782, 609] on section "Default Settings Default Country/Region Change the default Country/Region label…" at bounding box center [732, 397] width 610 height 657
click at [74, 172] on link "Recipes" at bounding box center [87, 175] width 174 height 33
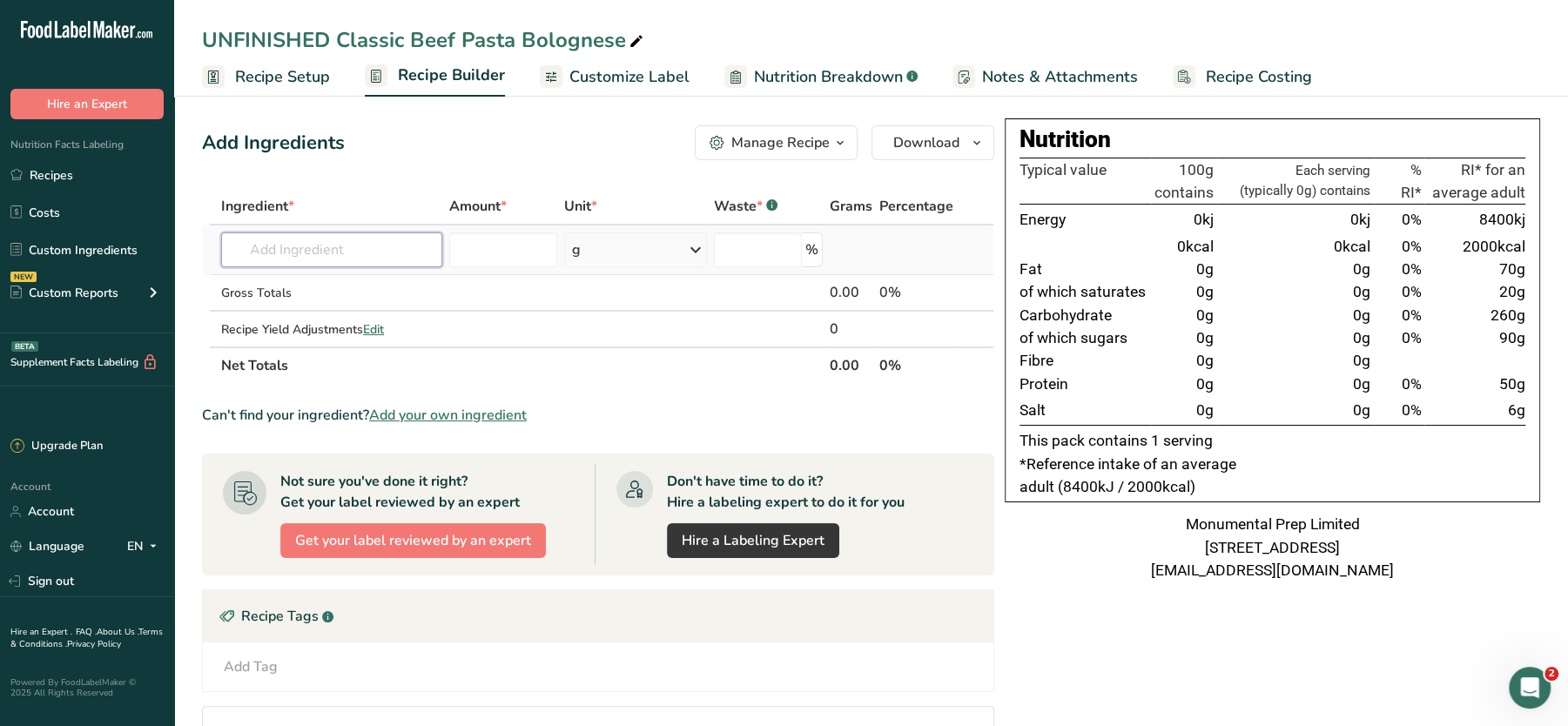
click at [303, 250] on input "text" at bounding box center [333, 249] width 222 height 34
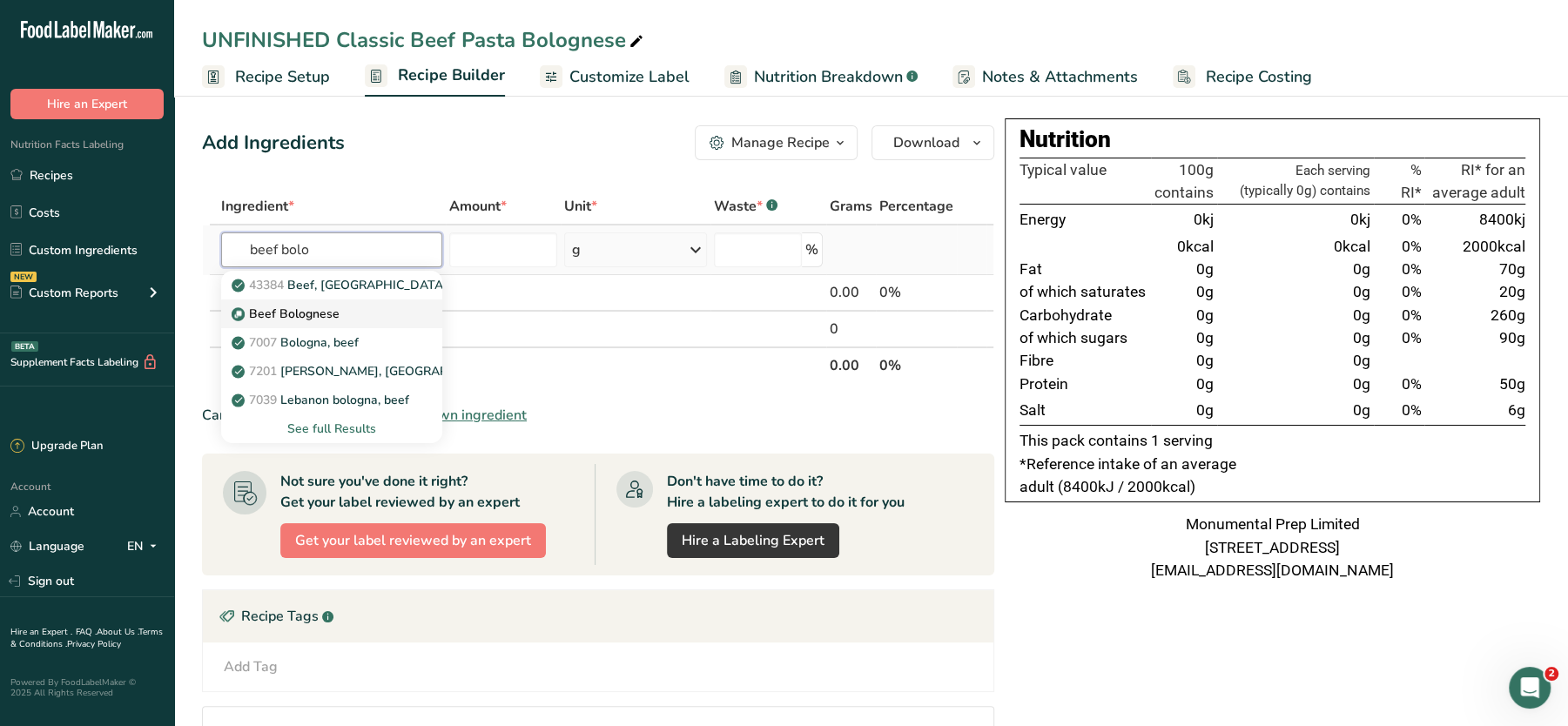
type input "beef bolo"
click at [289, 310] on p "Beef Bolognese" at bounding box center [287, 313] width 104 height 18
type input "Beef Bolognese"
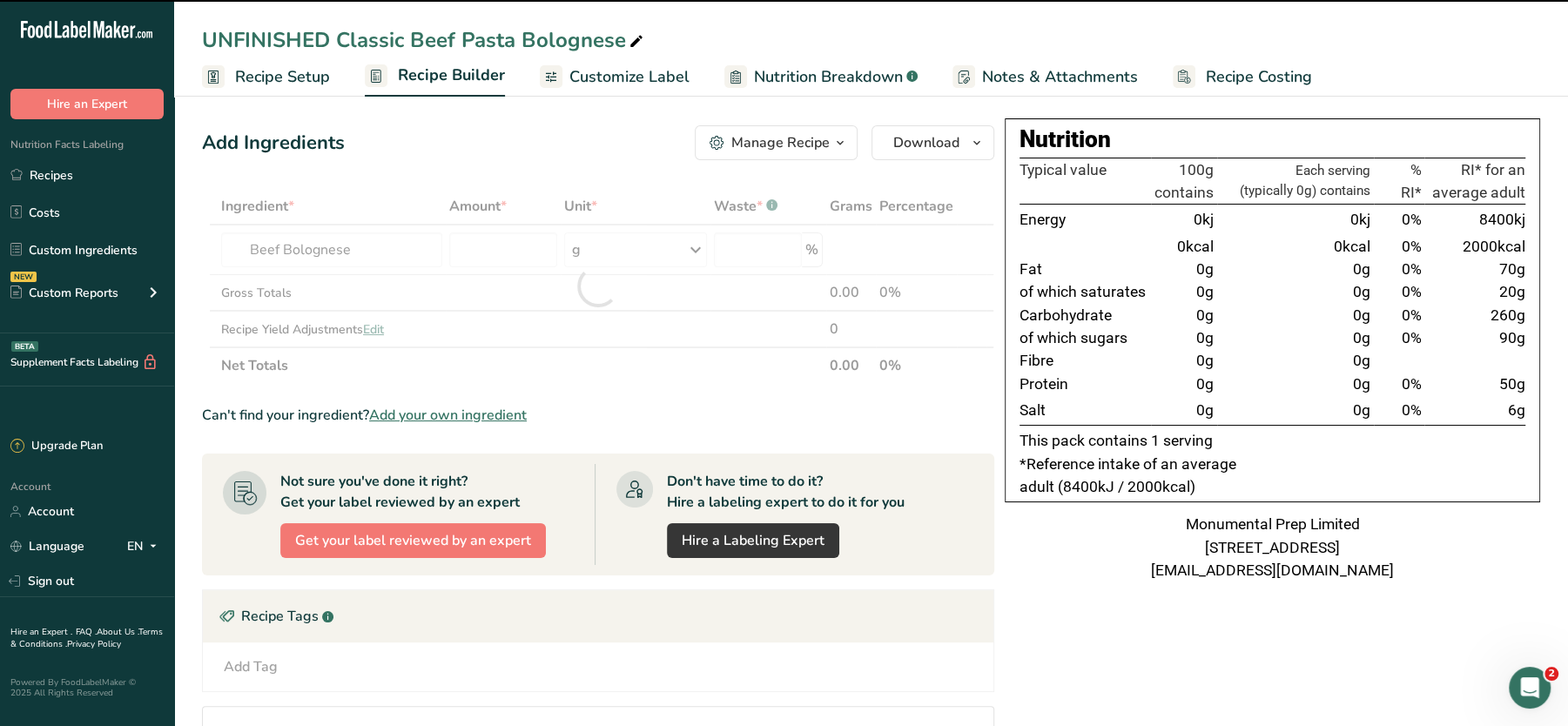
type input "0"
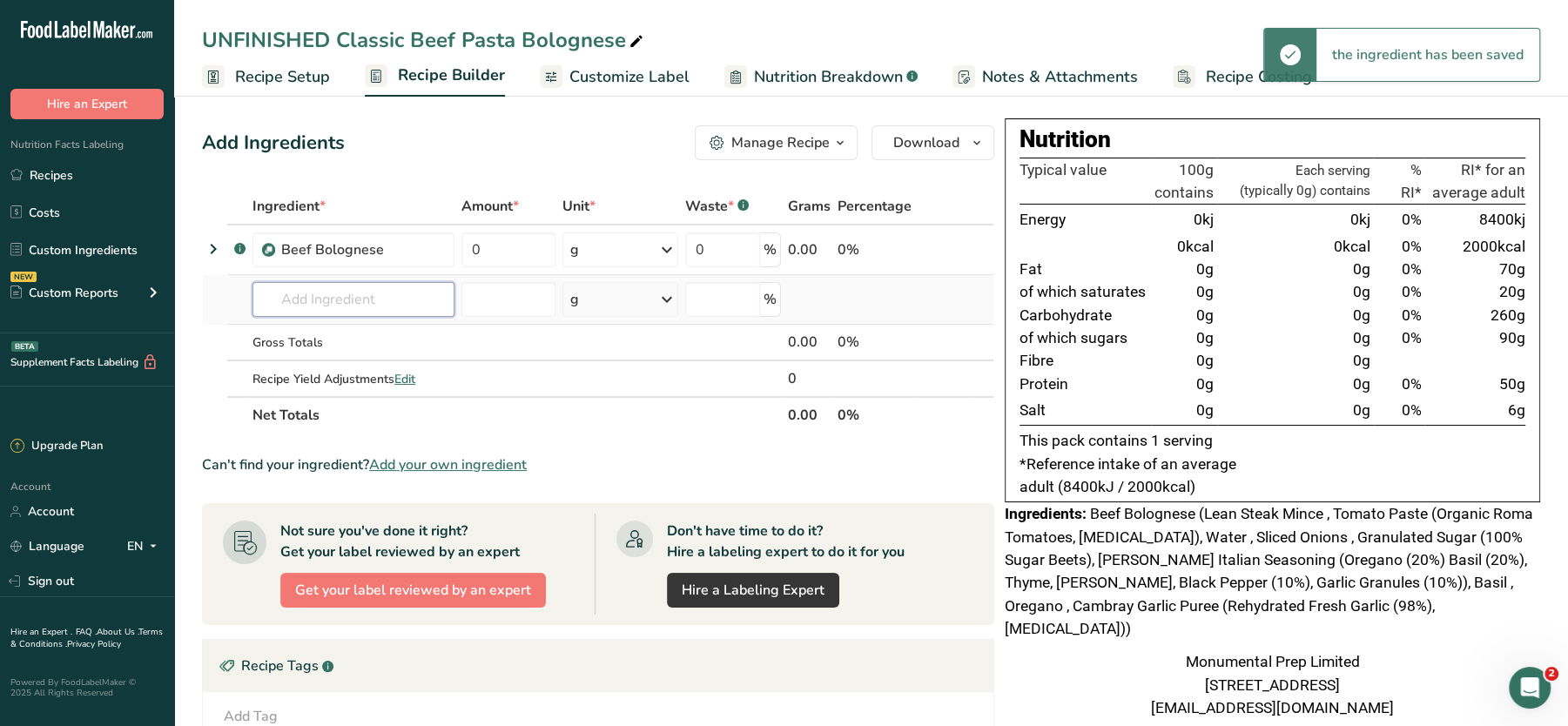
click at [321, 313] on input "text" at bounding box center [353, 299] width 202 height 34
type input "p"
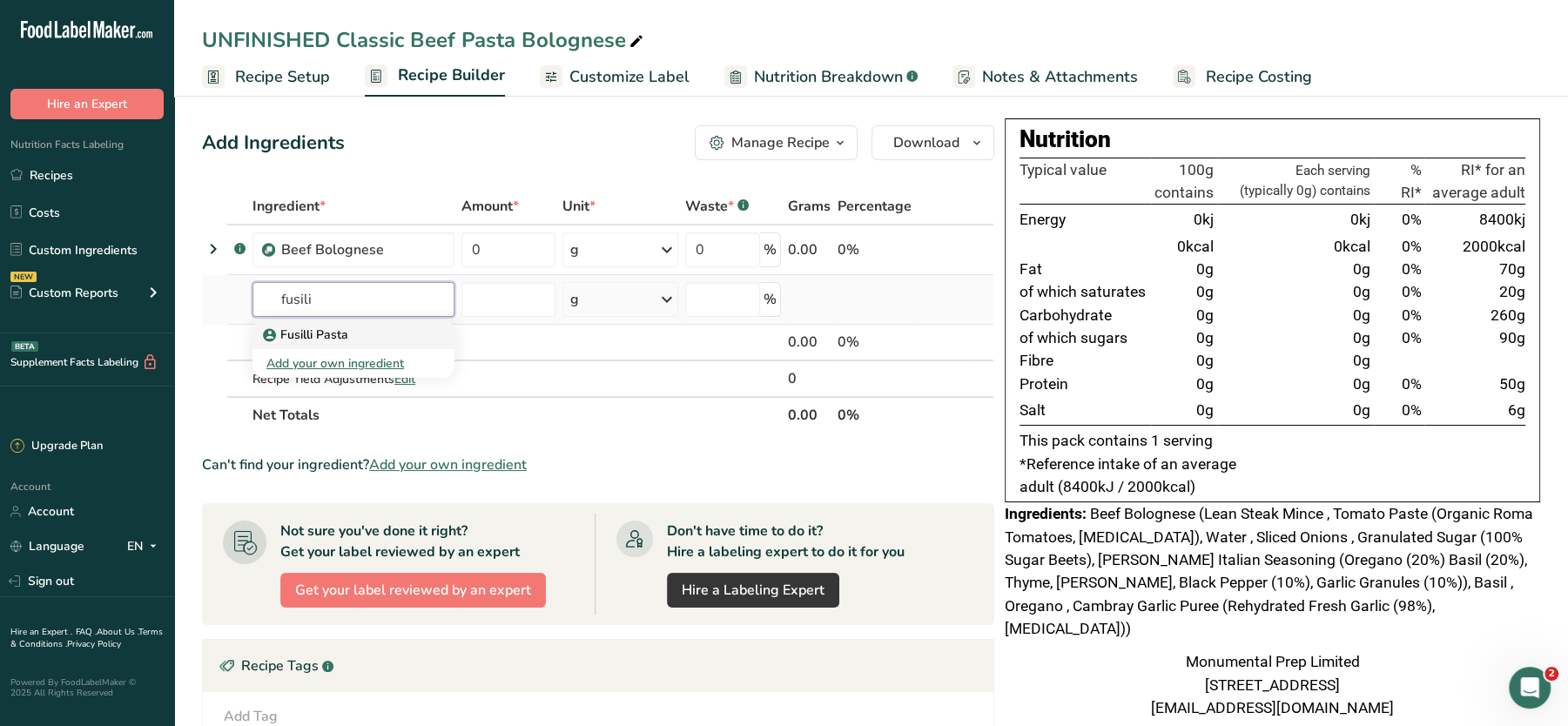
type input "fusili"
click at [334, 331] on p "Fusilli Pasta" at bounding box center [308, 334] width 82 height 18
type input "Fusilli Pasta"
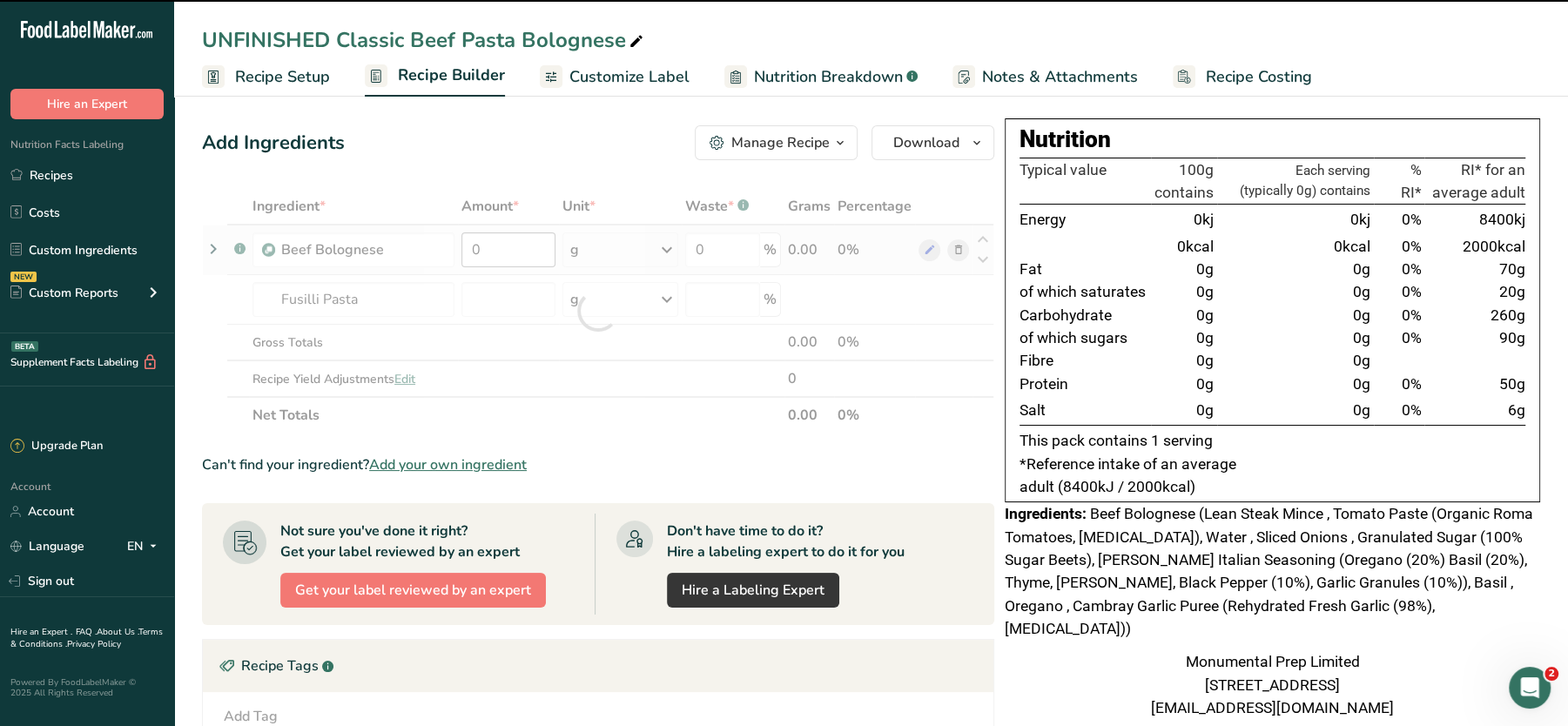
type input "0"
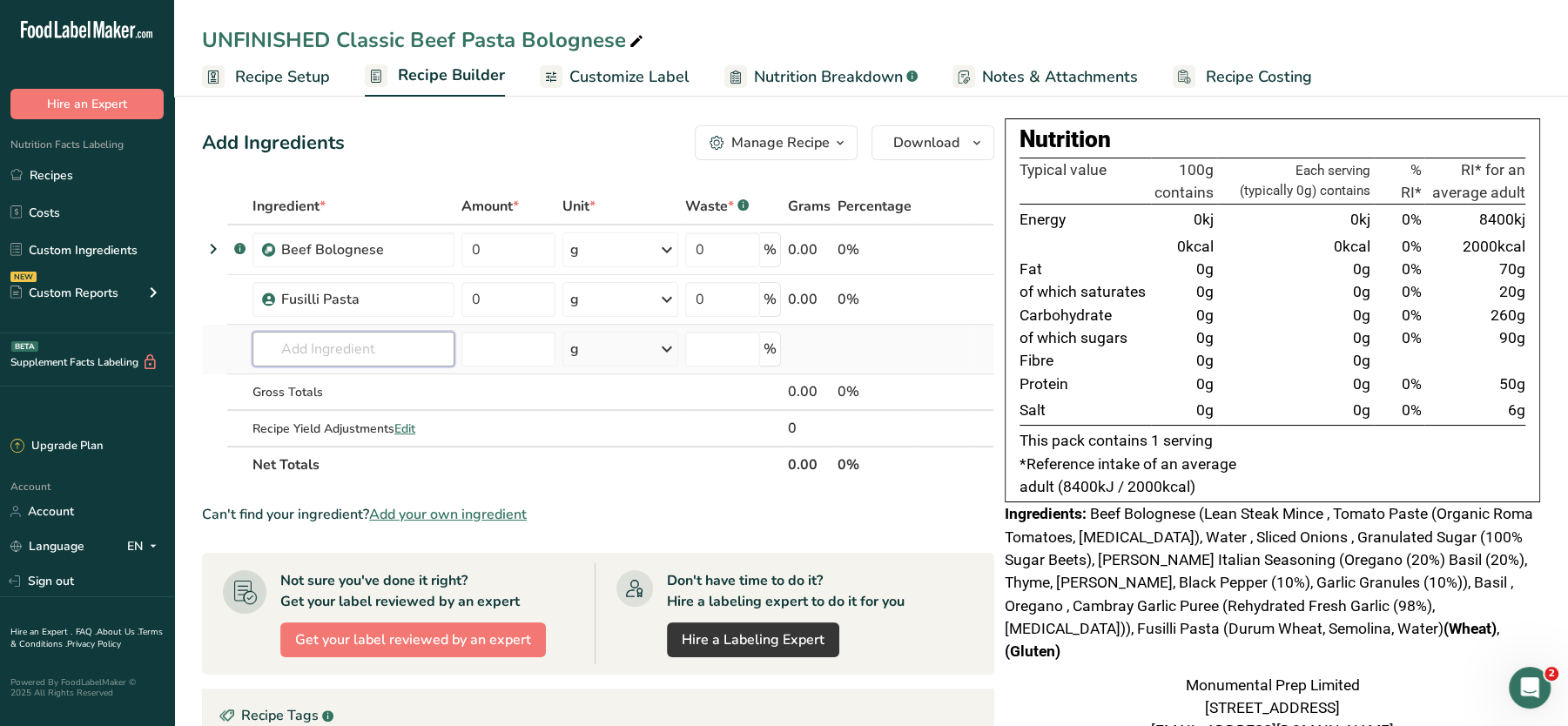
click at [391, 351] on input "text" at bounding box center [353, 349] width 202 height 34
drag, startPoint x: 501, startPoint y: 253, endPoint x: 433, endPoint y: 243, distance: 68.7
click at [433, 243] on tr ".a-a{fill:#347362;}.b-a{fill:#fff;} Beef Bolognese 0 g Weight Units g kg mg See…" at bounding box center [598, 250] width 791 height 50
type input "200"
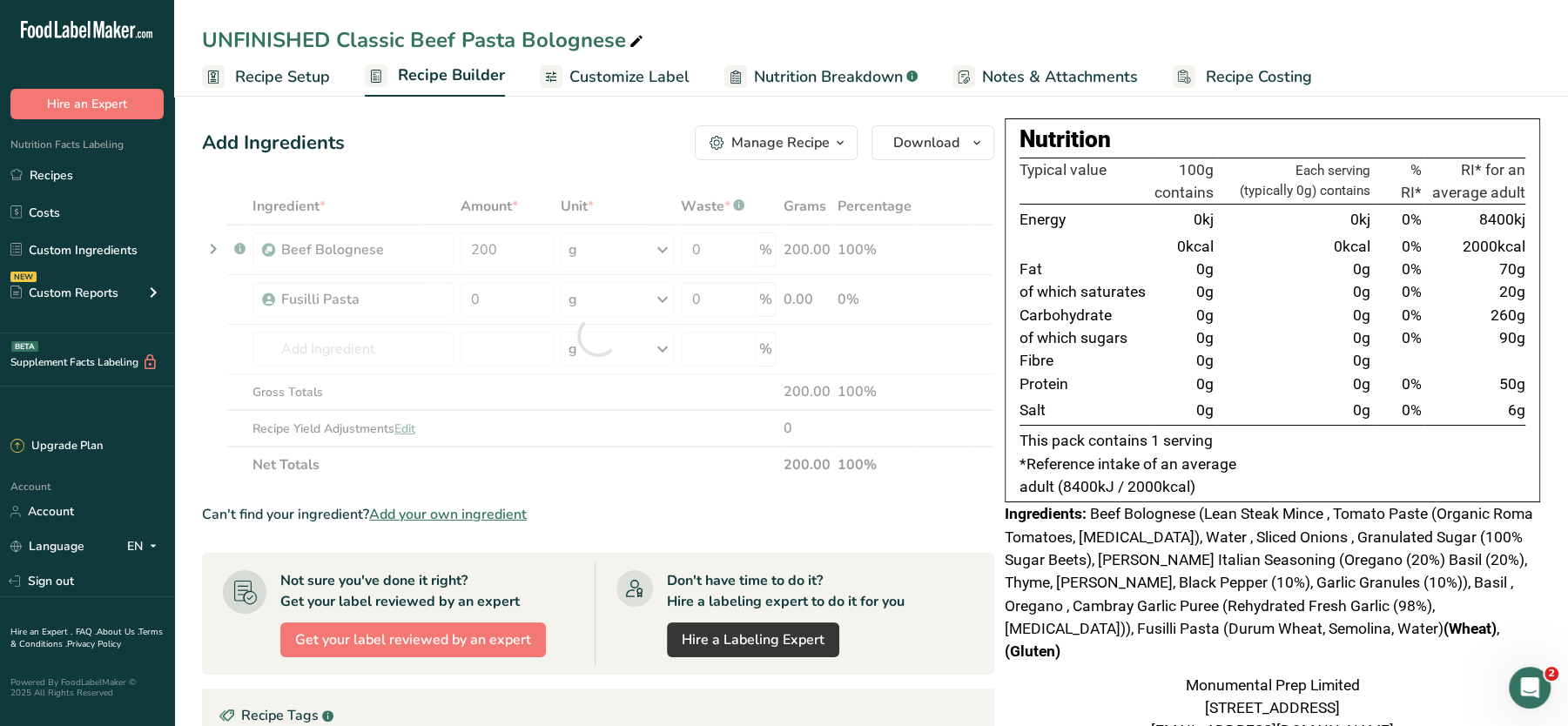
click at [545, 130] on div "Add Ingredients Manage Recipe Delete Recipe Duplicate Recipe Scale Recipe Save …" at bounding box center [597, 142] width 792 height 34
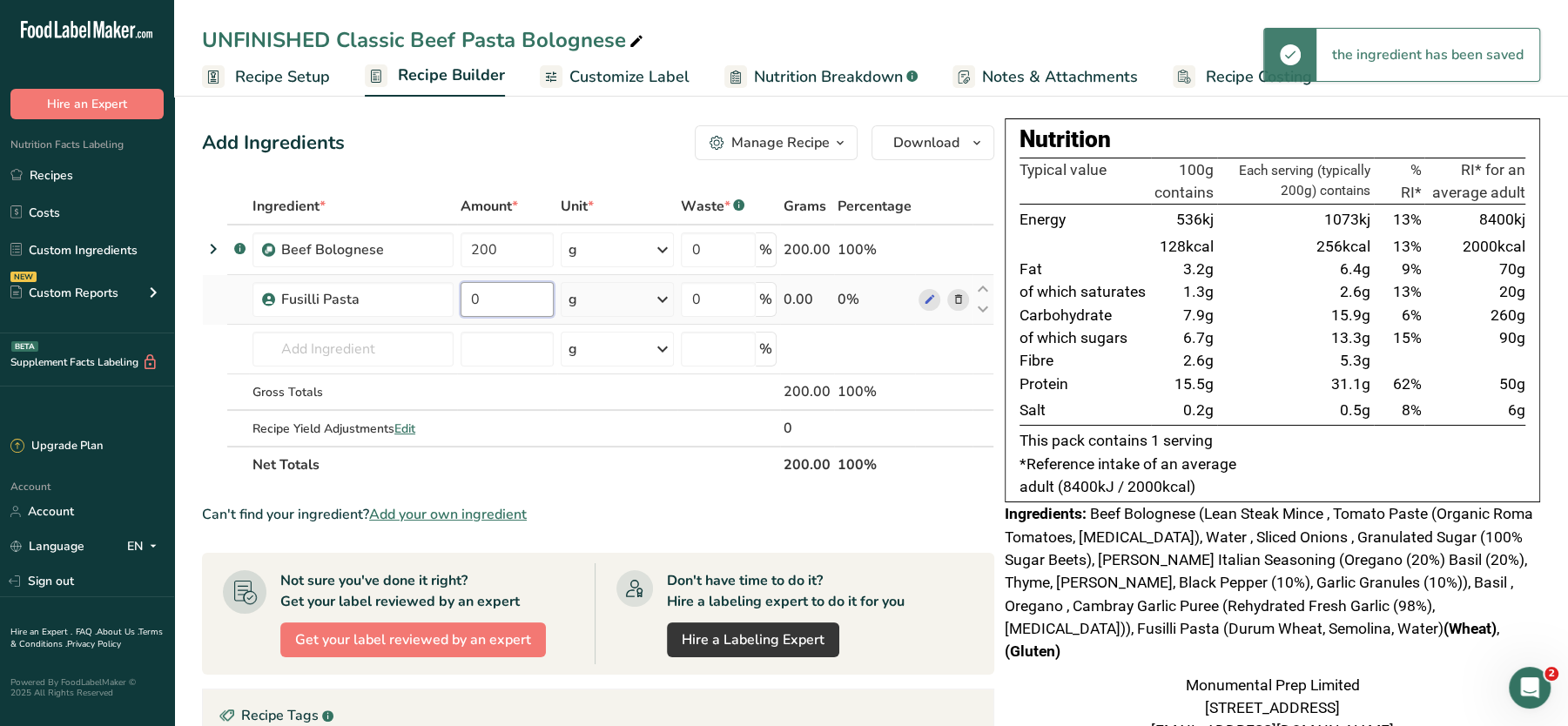
click at [487, 303] on input "0" at bounding box center [507, 299] width 94 height 34
type input "2"
click at [492, 302] on input "0" at bounding box center [507, 299] width 94 height 34
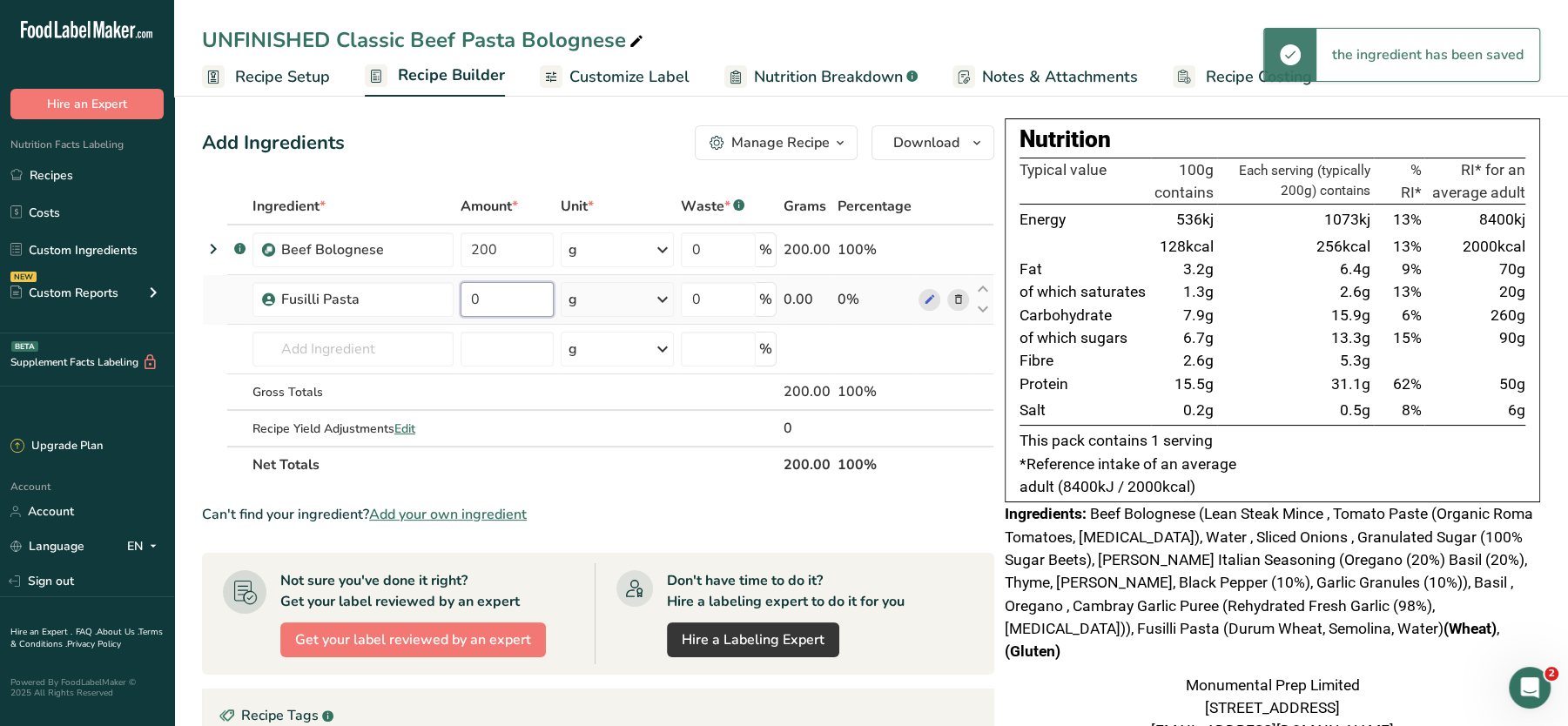
click at [492, 302] on input "0" at bounding box center [507, 299] width 94 height 34
type input "200"
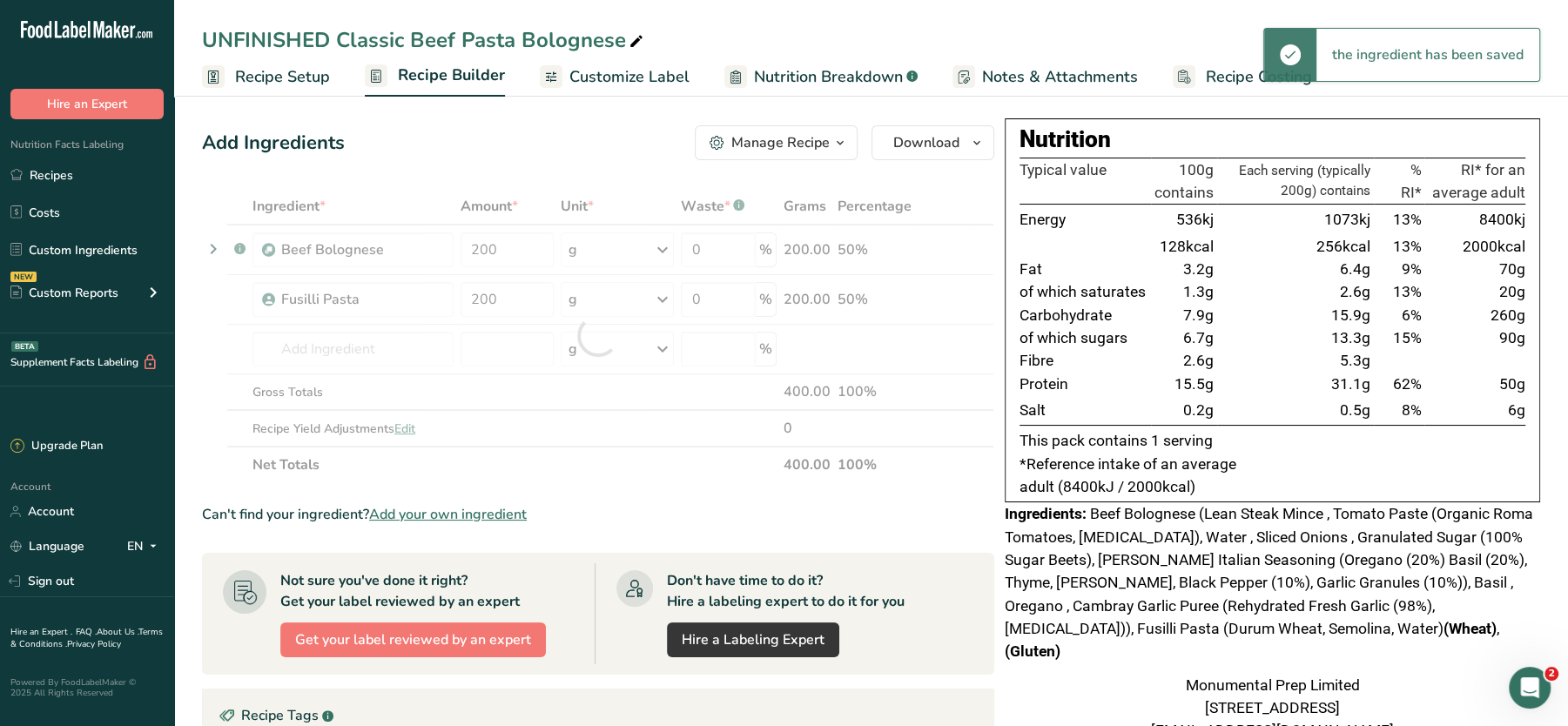
click at [555, 165] on div "Add Ingredients Manage Recipe Delete Recipe Duplicate Recipe Scale Recipe Save …" at bounding box center [603, 594] width 803 height 952
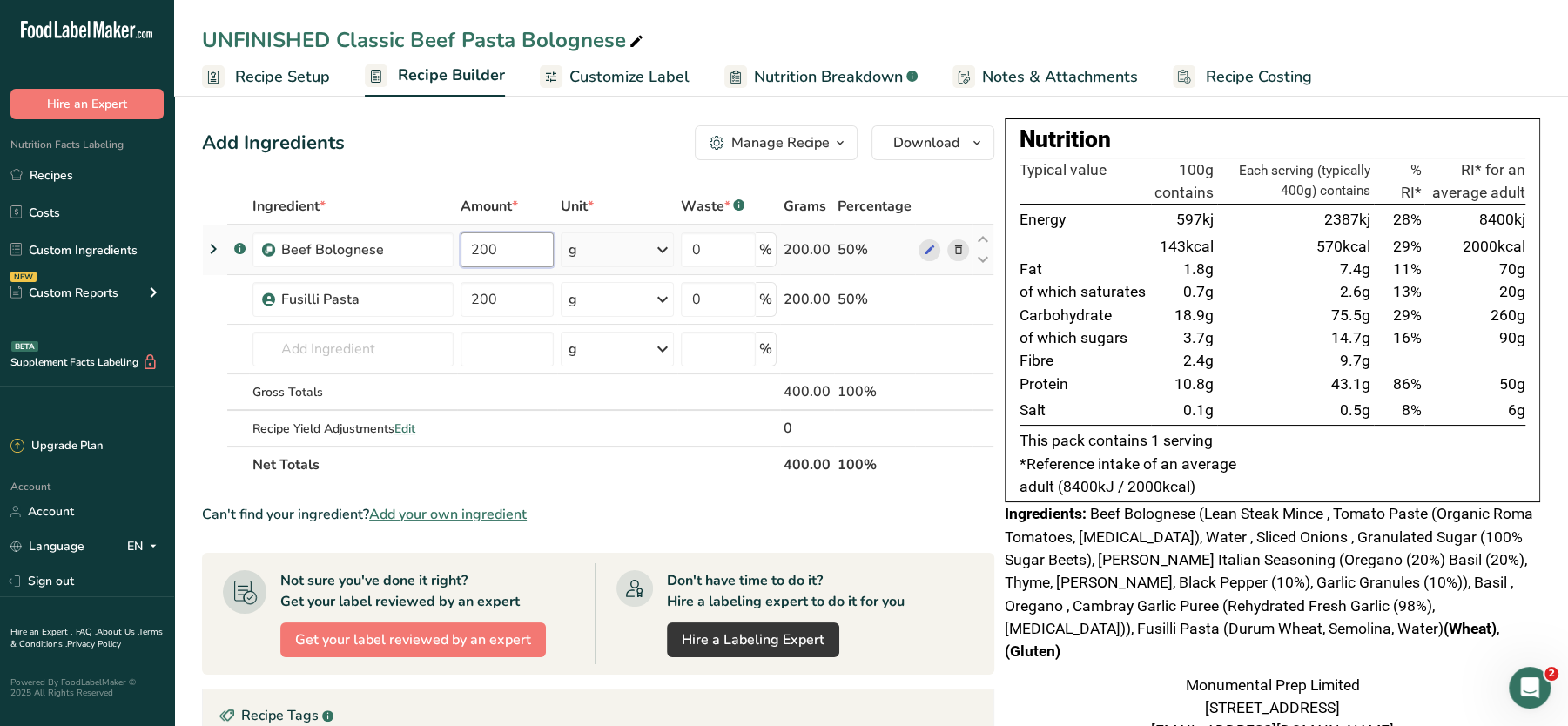
drag, startPoint x: 509, startPoint y: 256, endPoint x: 464, endPoint y: 249, distance: 45.5
click at [464, 249] on input "200" at bounding box center [507, 249] width 94 height 34
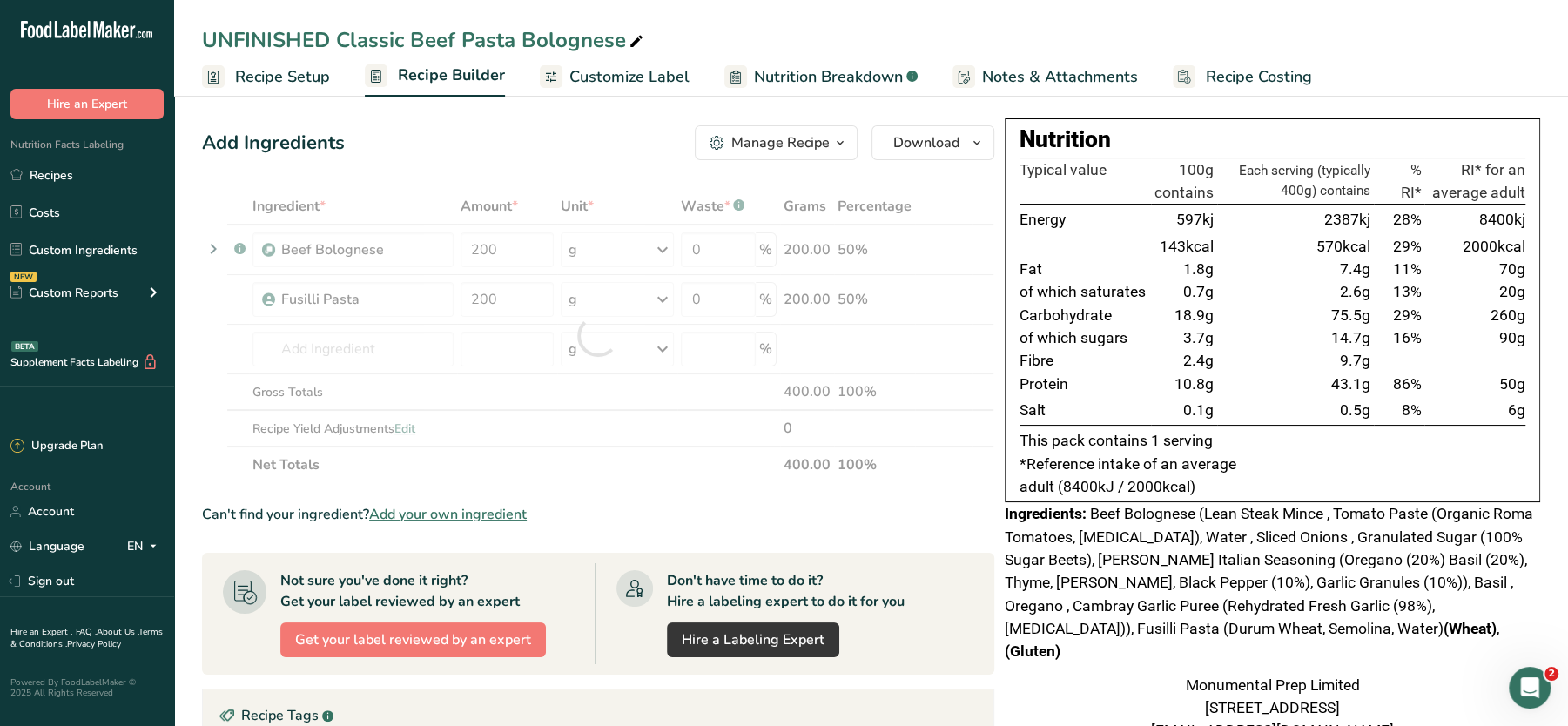
click at [419, 196] on div "Ingredient * Amount * Unit * Waste * .a-a{fill:#347362;}.b-a{fill:#fff;} Grams …" at bounding box center [597, 335] width 792 height 295
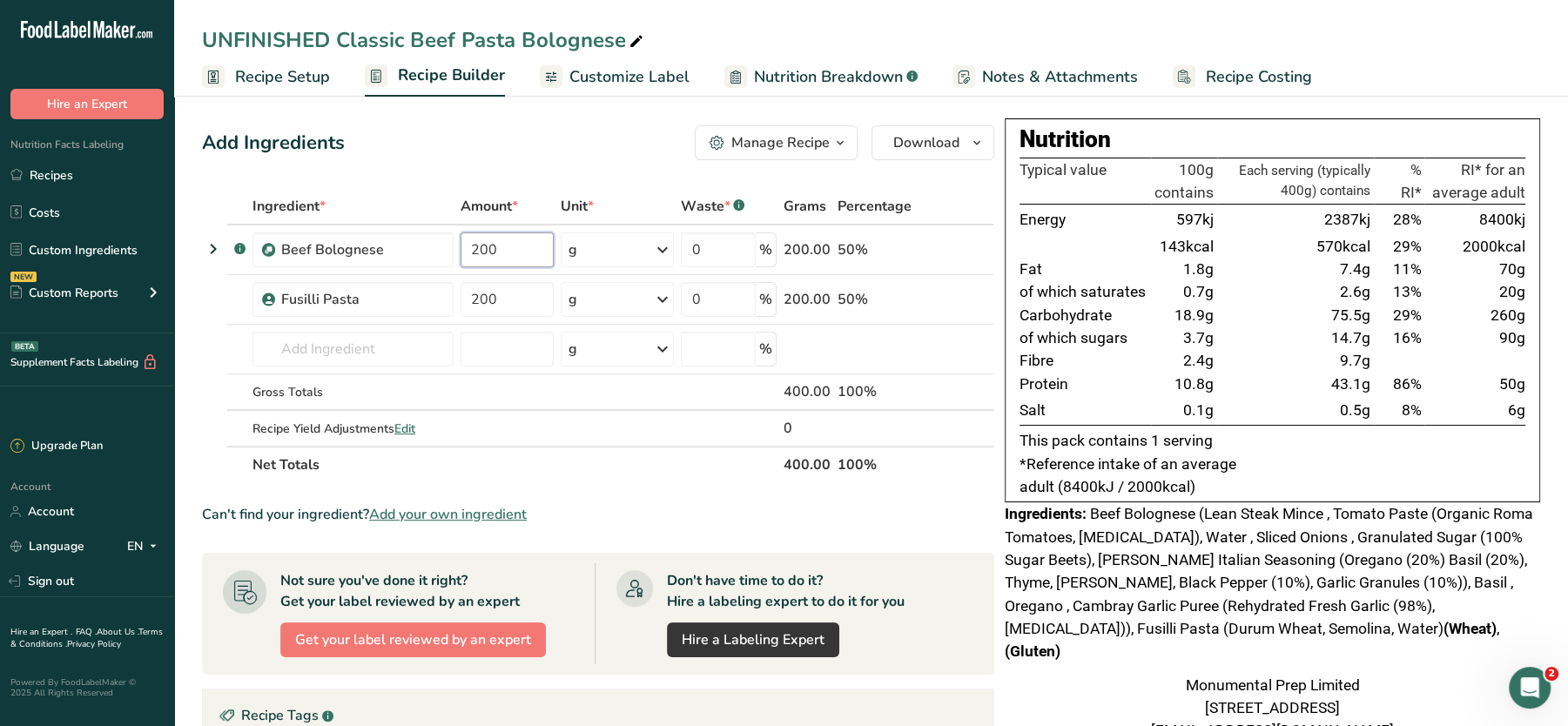
drag, startPoint x: 508, startPoint y: 243, endPoint x: 407, endPoint y: 217, distance: 104.3
click at [407, 217] on table "Ingredient * Amount * Unit * Waste * .a-a{fill:#347362;}.b-a{fill:#fff;} Grams …" at bounding box center [597, 335] width 792 height 295
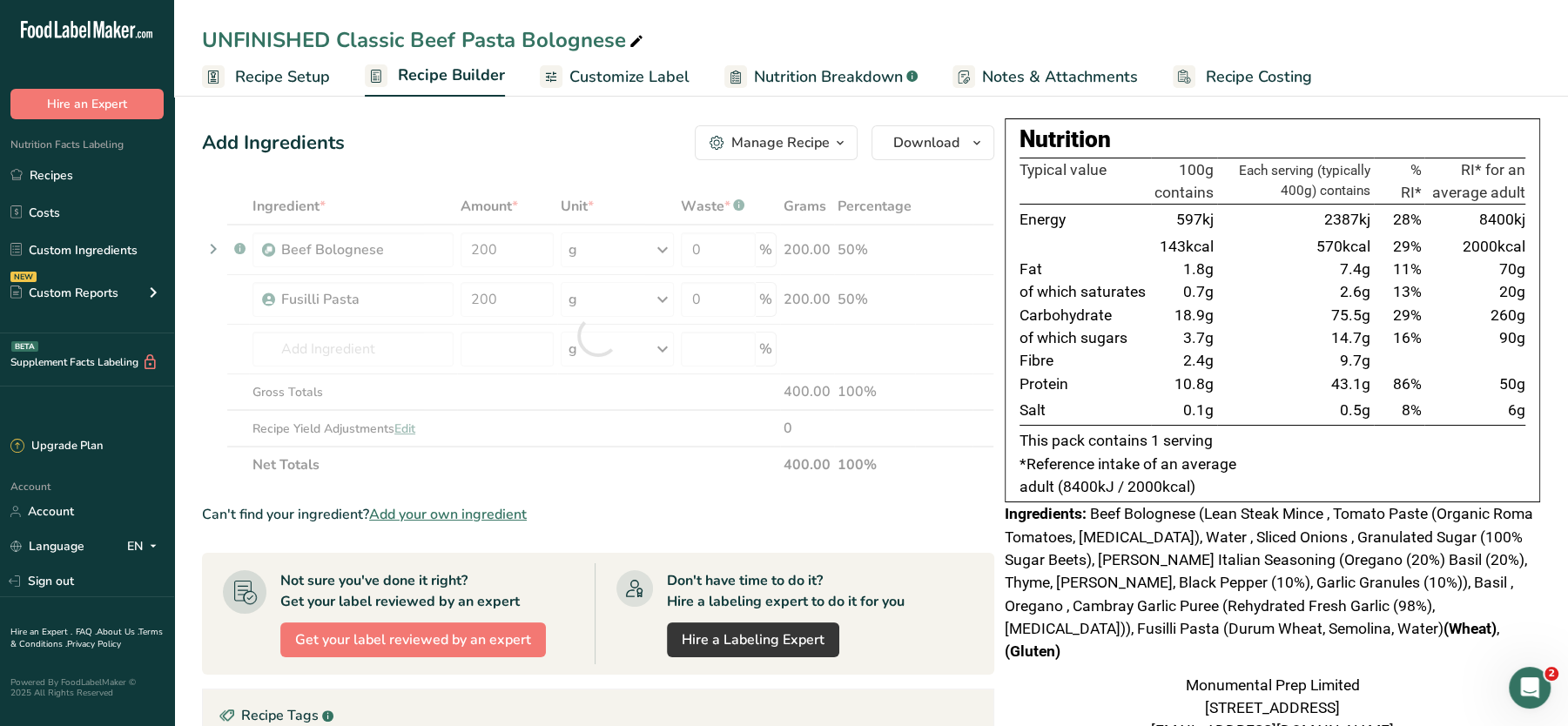
click at [378, 161] on div "Add Ingredients Manage Recipe Delete Recipe Duplicate Recipe Scale Recipe Save …" at bounding box center [603, 594] width 803 height 952
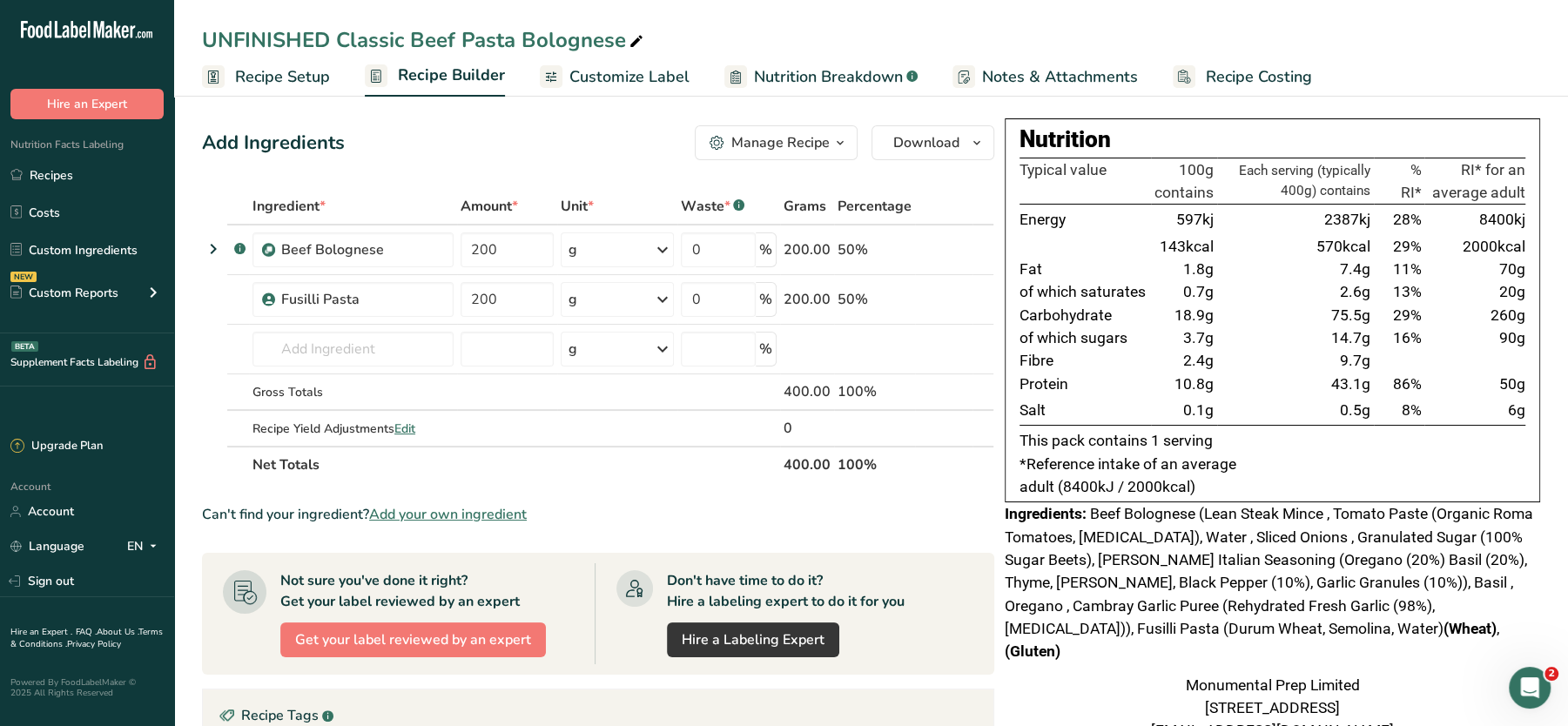
click at [479, 44] on div "UNFINISHED Classic Beef Pasta Bolognese" at bounding box center [424, 40] width 445 height 32
click at [479, 44] on input "UNFINISHED Classic Beef Pasta Bolognese" at bounding box center [870, 40] width 1339 height 32
click at [481, 133] on div "Add Ingredients Manage Recipe Delete Recipe Duplicate Recipe Scale Recipe Save …" at bounding box center [597, 142] width 792 height 34
drag, startPoint x: 506, startPoint y: 253, endPoint x: 452, endPoint y: 244, distance: 54.7
click at [452, 244] on tr ".a-a{fill:#347362;}.b-a{fill:#fff;} Beef Bolognese 200 g Weight Units g kg mg S…" at bounding box center [598, 250] width 791 height 50
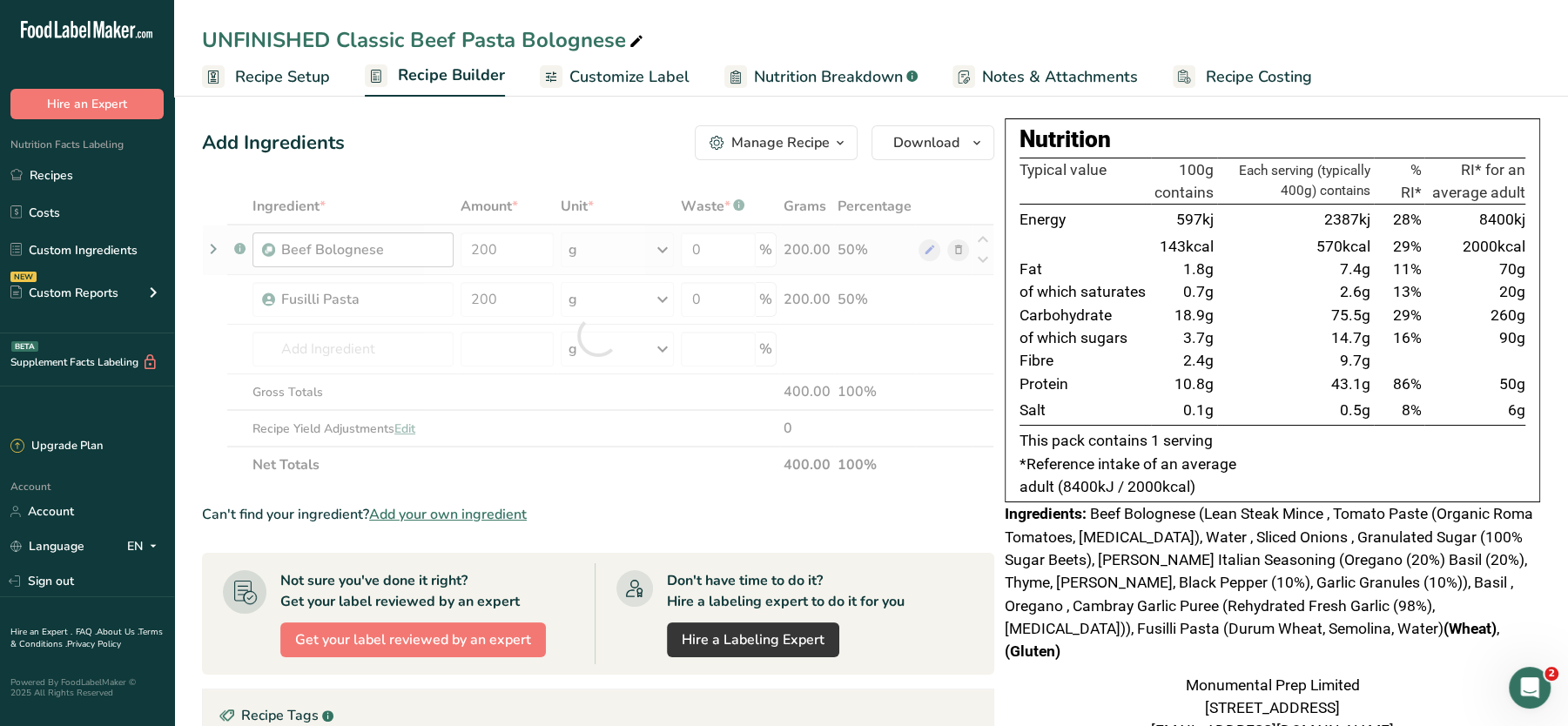
click at [395, 246] on div "Ingredient * Amount * Unit * Waste * .a-a{fill:#347362;}.b-a{fill:#fff;} Grams …" at bounding box center [597, 335] width 792 height 295
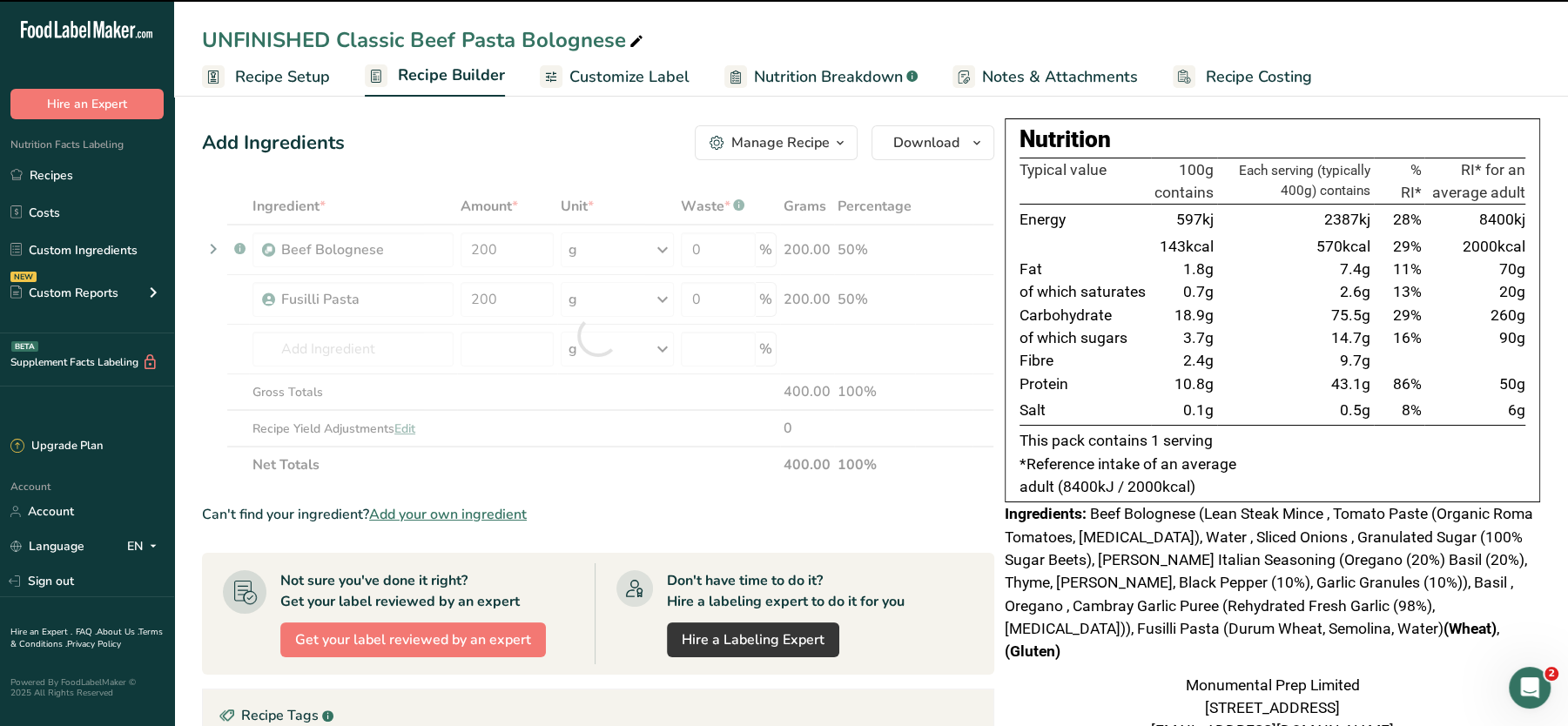
click at [430, 163] on div "Add Ingredients Manage Recipe Delete Recipe Duplicate Recipe Scale Recipe Save …" at bounding box center [603, 594] width 803 height 952
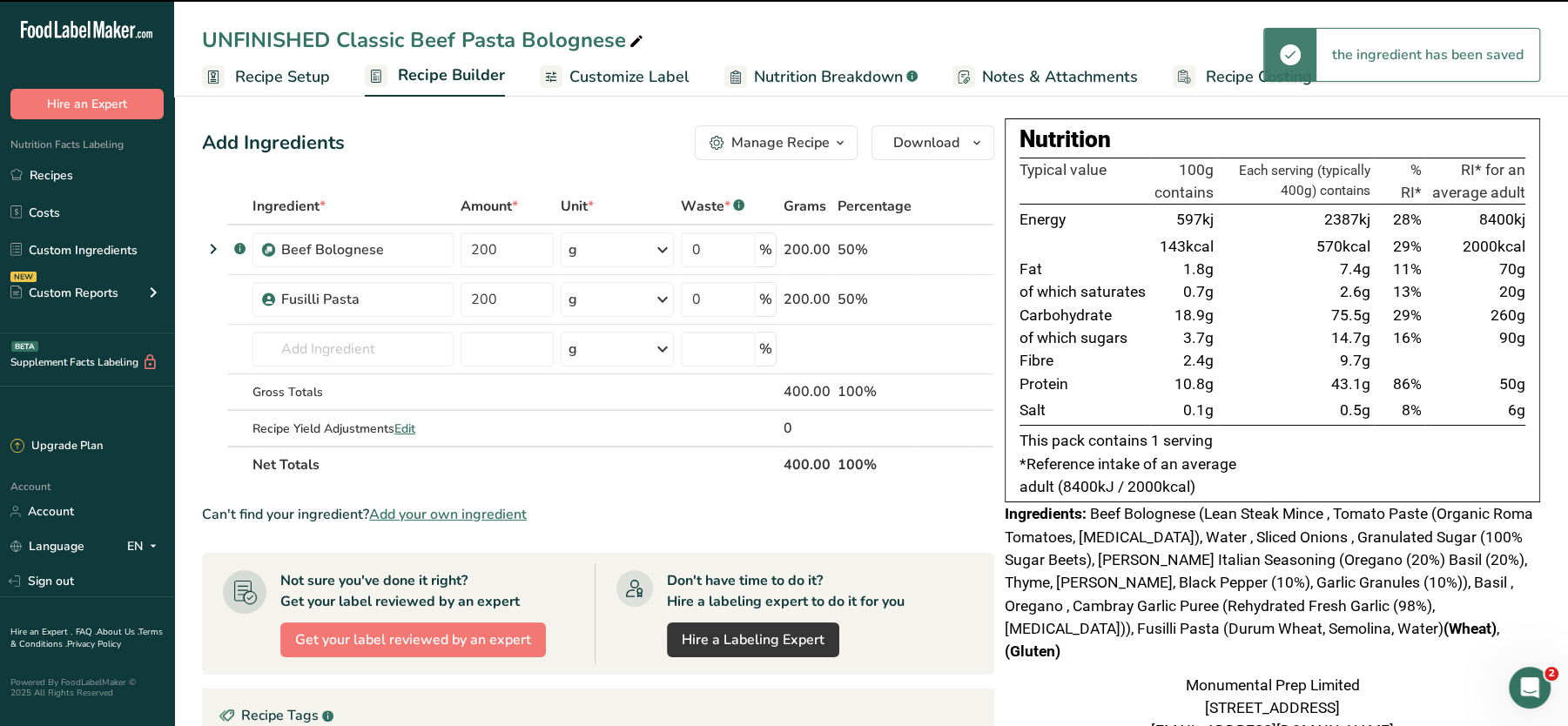
click at [430, 163] on div "Add Ingredients Manage Recipe Delete Recipe Duplicate Recipe Scale Recipe Save …" at bounding box center [603, 594] width 803 height 952
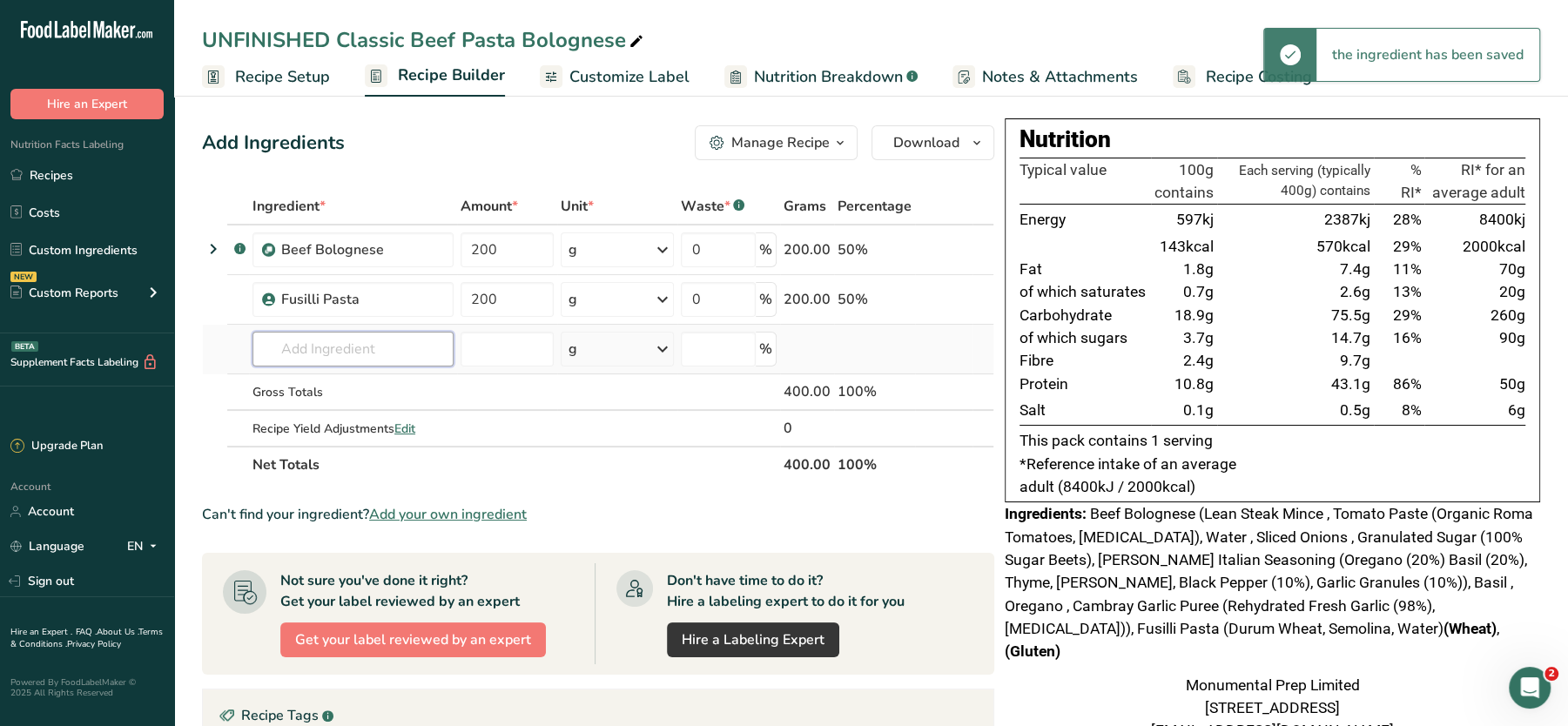
click at [365, 352] on input "text" at bounding box center [353, 349] width 202 height 34
click at [384, 342] on input "text" at bounding box center [353, 349] width 202 height 34
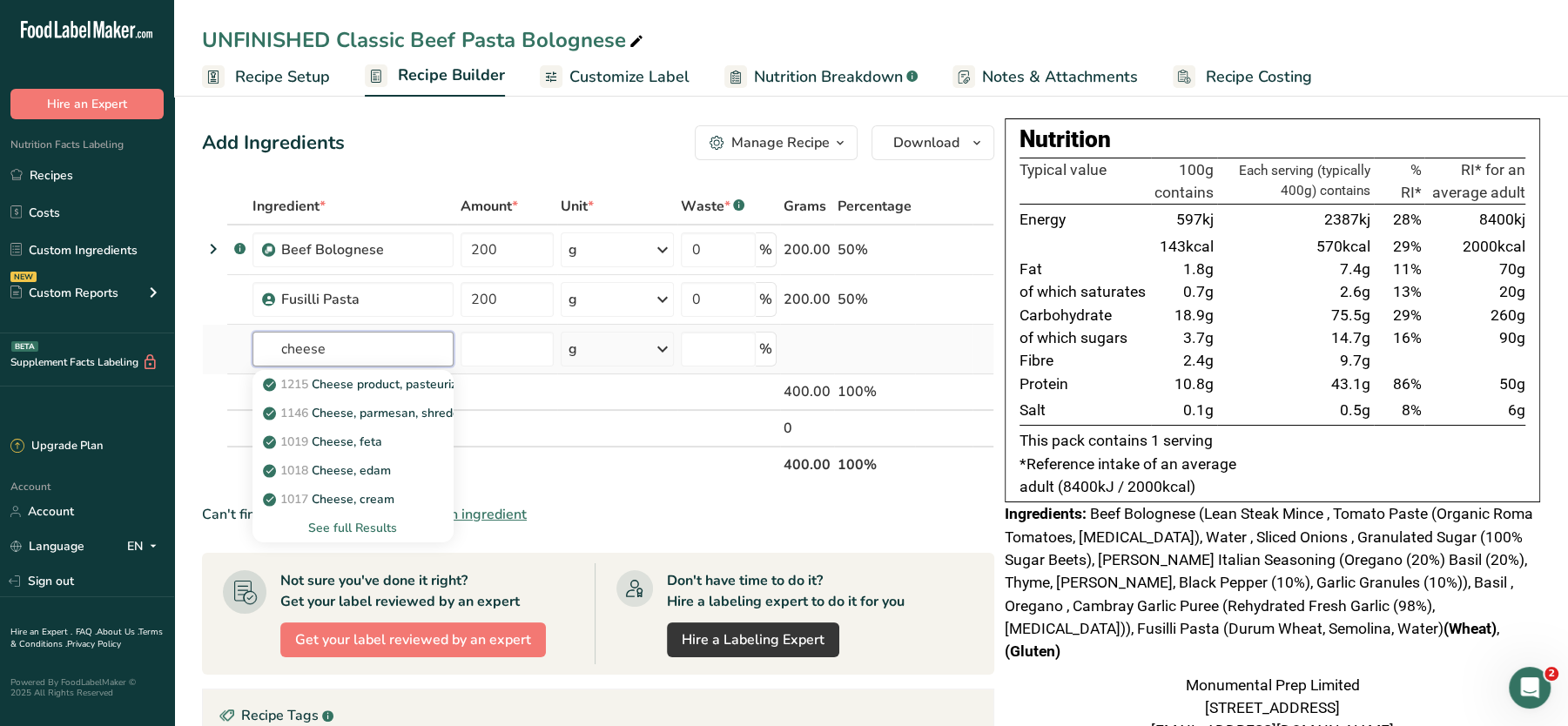
type input "cheese"
click at [347, 525] on div "See full Results" at bounding box center [353, 527] width 173 height 18
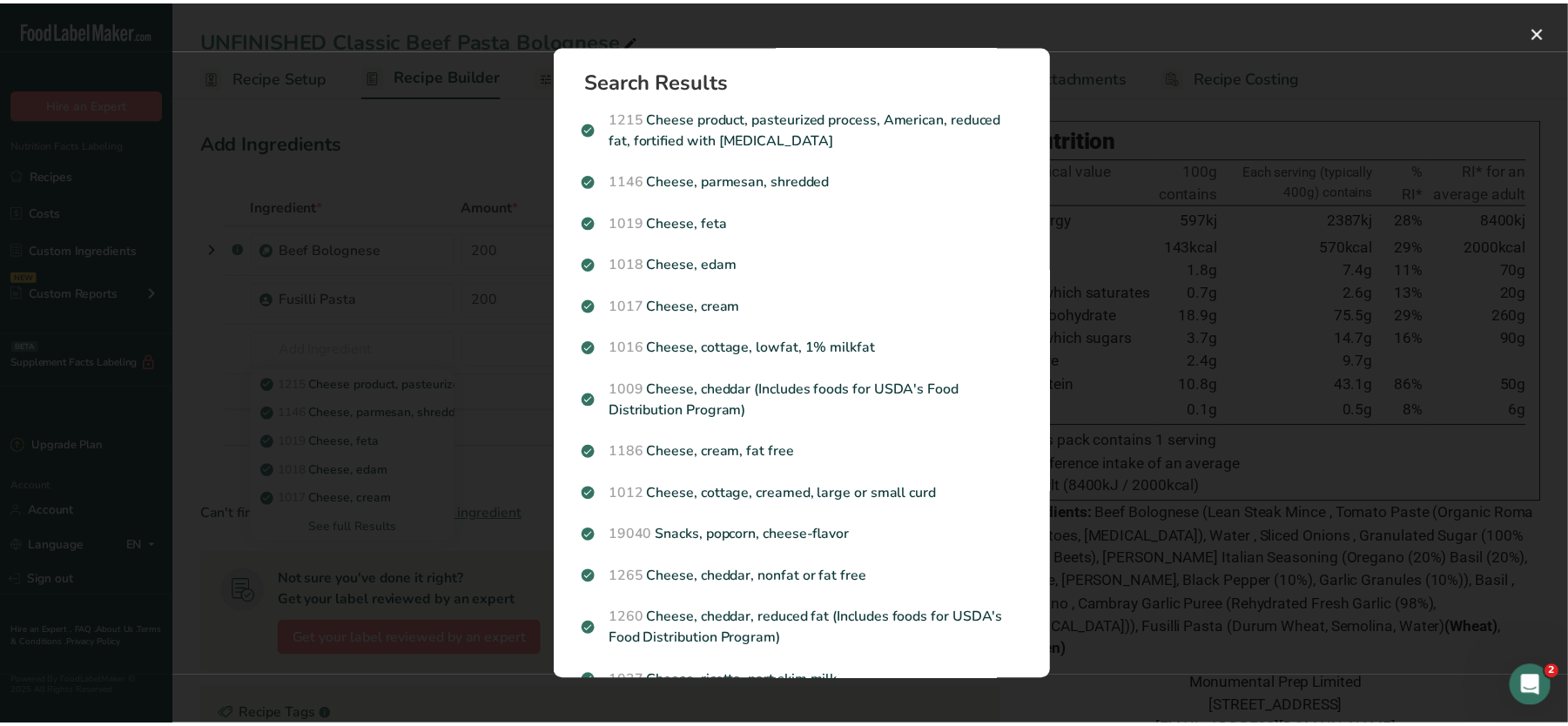
scroll to position [1051, 0]
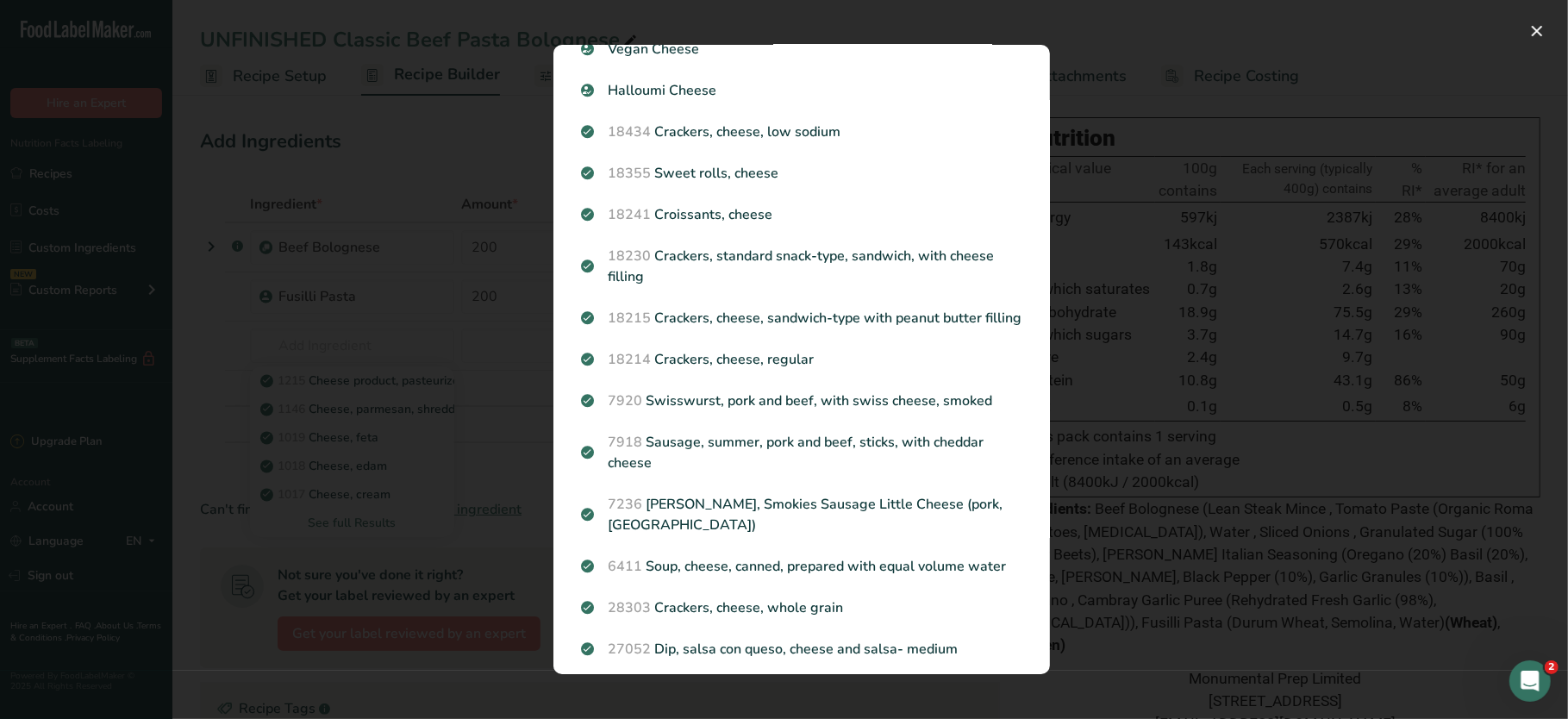
click at [1096, 388] on div "Search results modal" at bounding box center [784, 360] width 1568 height 719
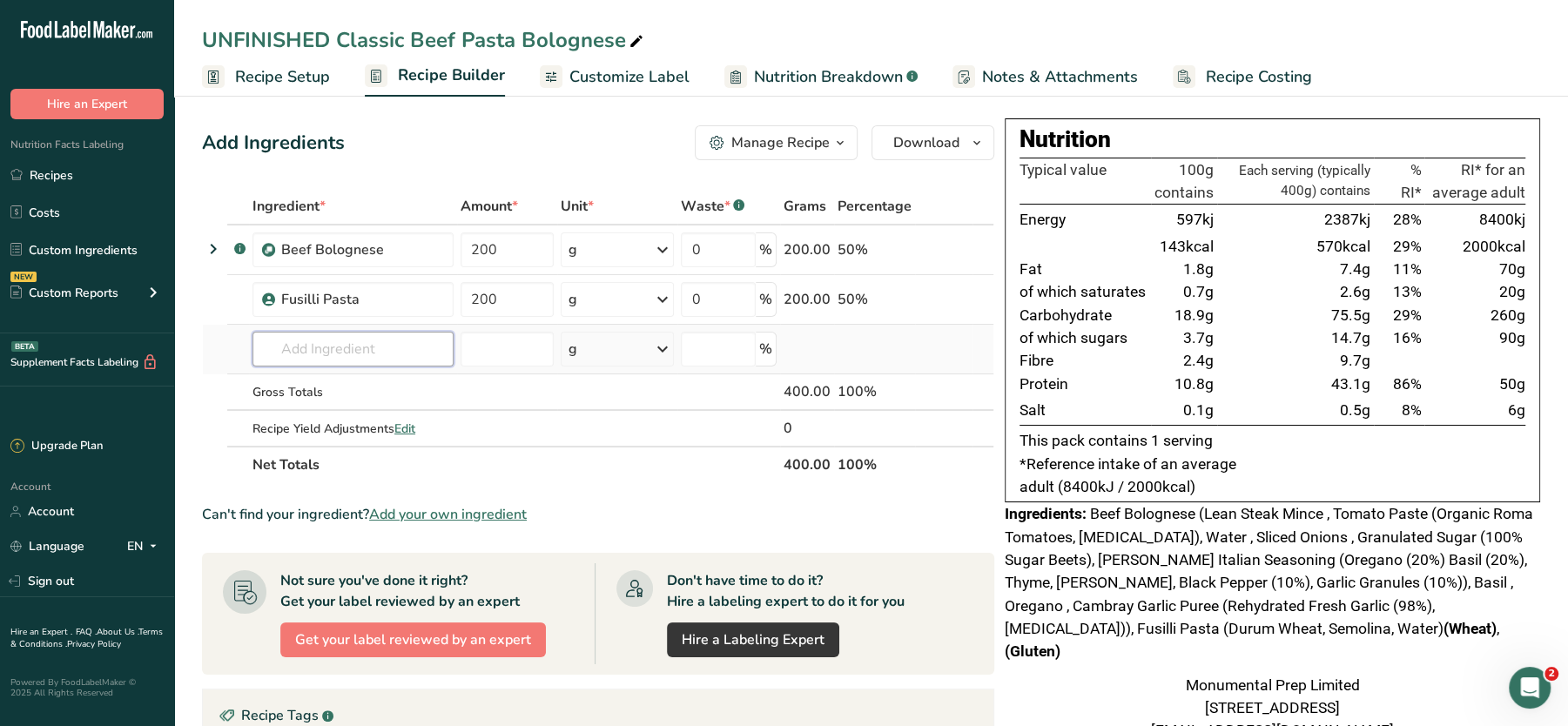
click at [311, 344] on input "text" at bounding box center [353, 349] width 202 height 34
type input "g"
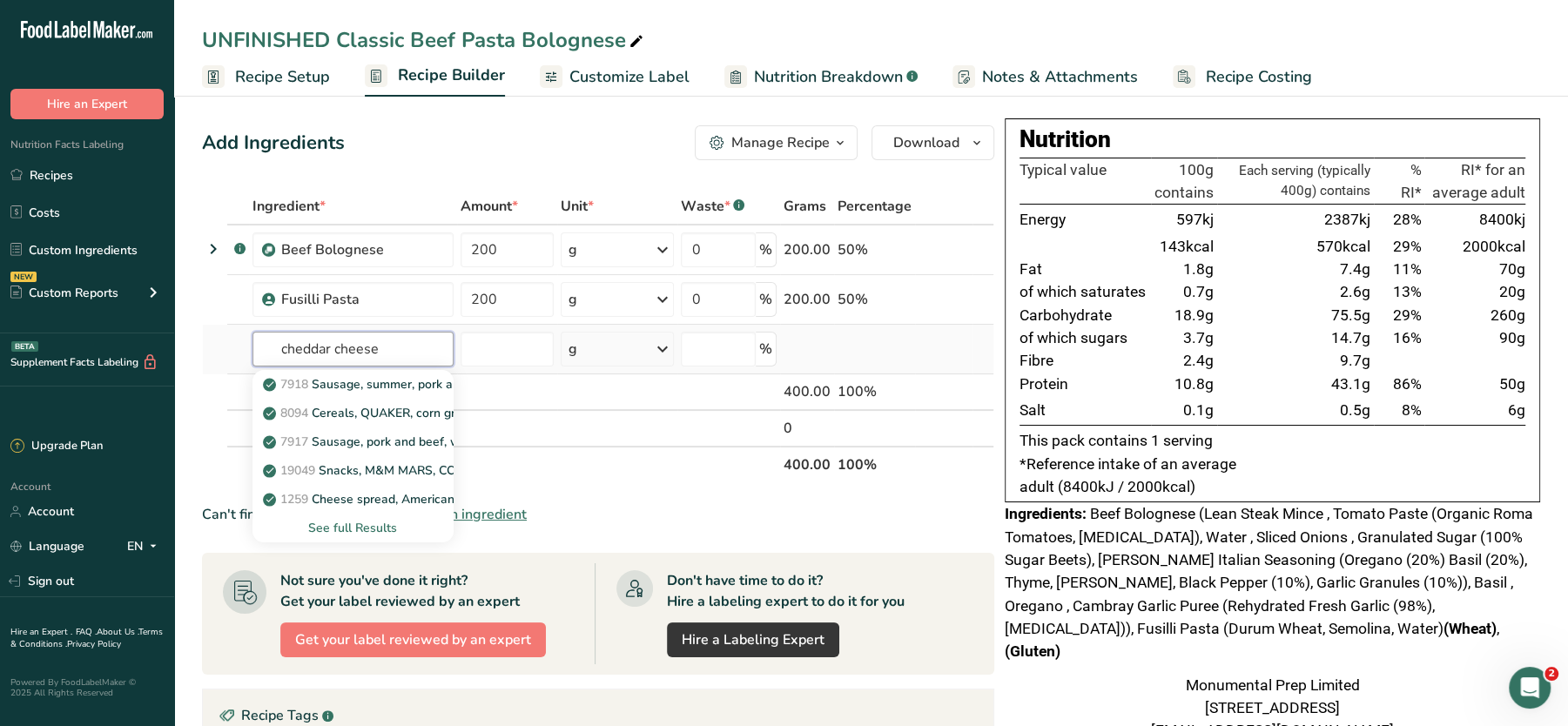
type input "cheddar cheese"
click at [351, 525] on div "See full Results" at bounding box center [353, 527] width 173 height 18
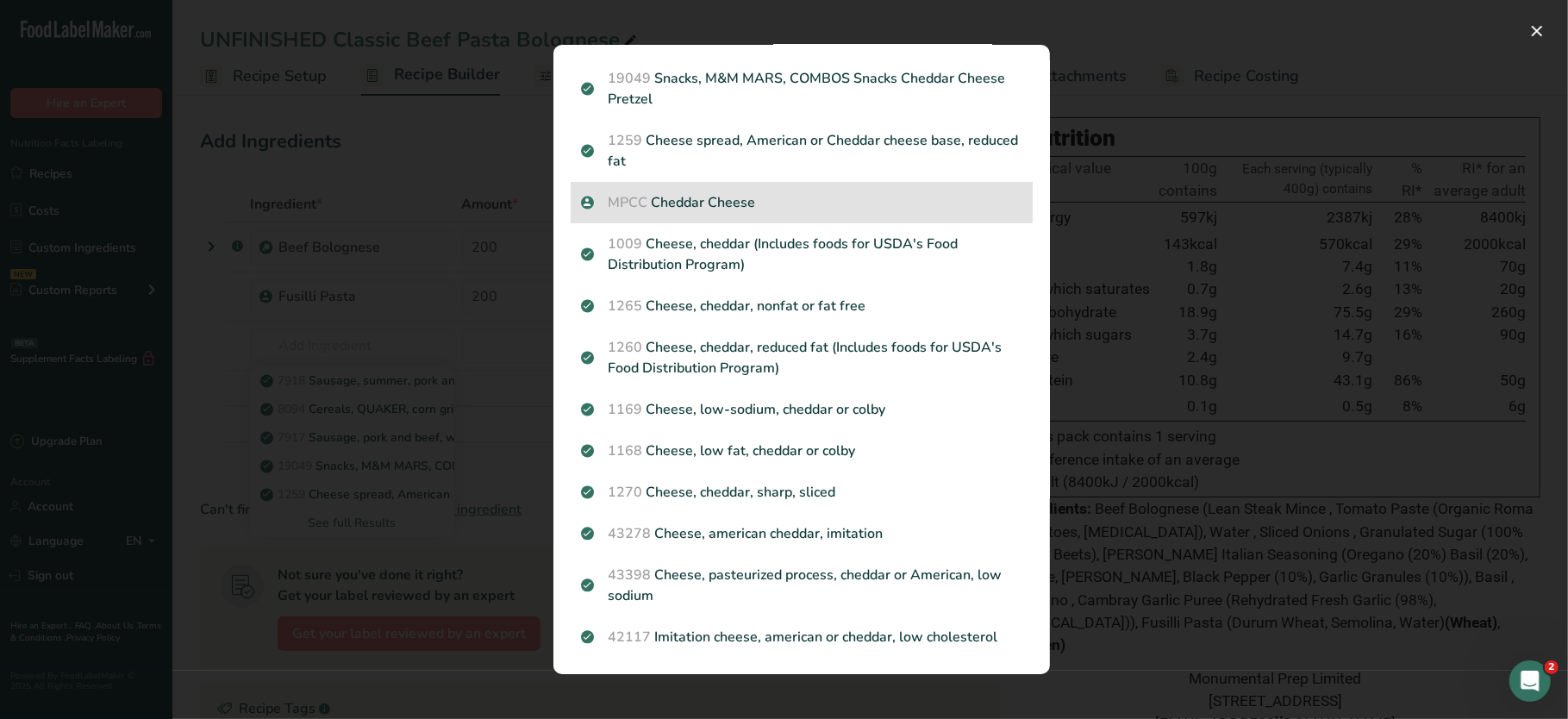
click at [667, 200] on p "MPCC Cheddar Cheese" at bounding box center [801, 202] width 442 height 21
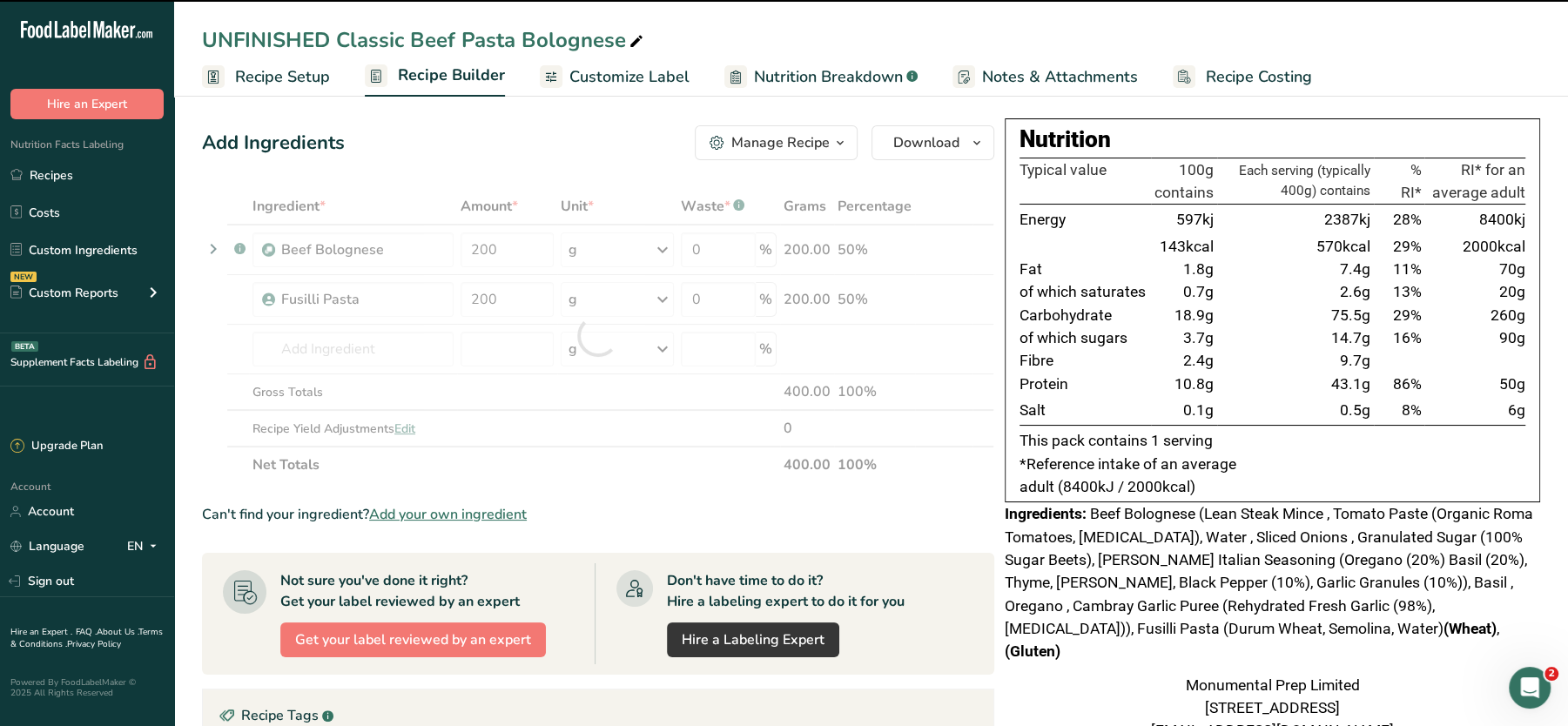
type input "0"
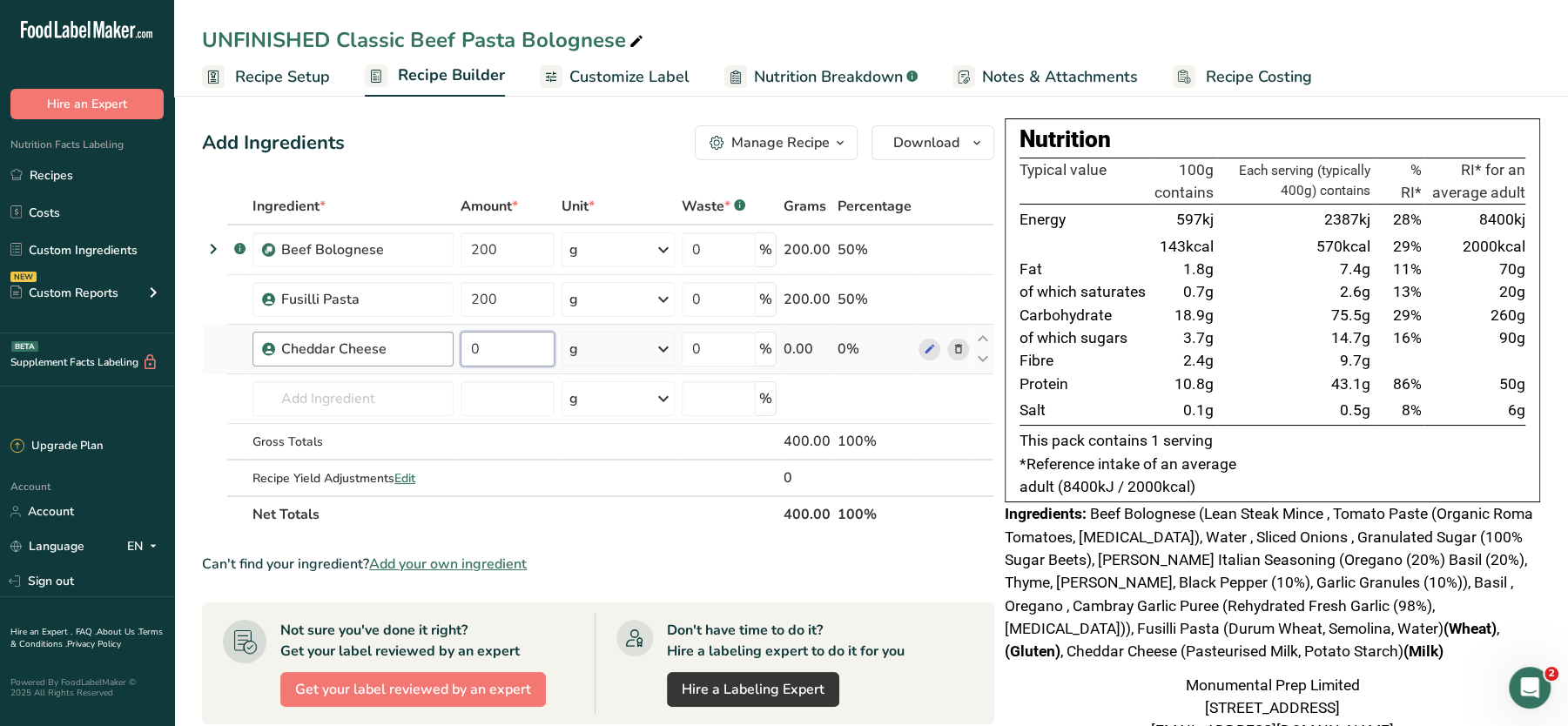
drag, startPoint x: 534, startPoint y: 341, endPoint x: 392, endPoint y: 349, distance: 142.2
click at [392, 349] on tr "Cheddar Cheese 0 g Weight Units g kg mg See more Volume Units l Volume units re…" at bounding box center [598, 350] width 791 height 50
type input "10"
click at [448, 128] on div "Add Ingredients Manage Recipe Delete Recipe Duplicate Recipe Scale Recipe Save …" at bounding box center [597, 142] width 792 height 34
click at [334, 415] on td "7918 Sausage, summer, pork and beef, sticks, with cheddar cheese 8094 Cereals, …" at bounding box center [354, 399] width 208 height 50
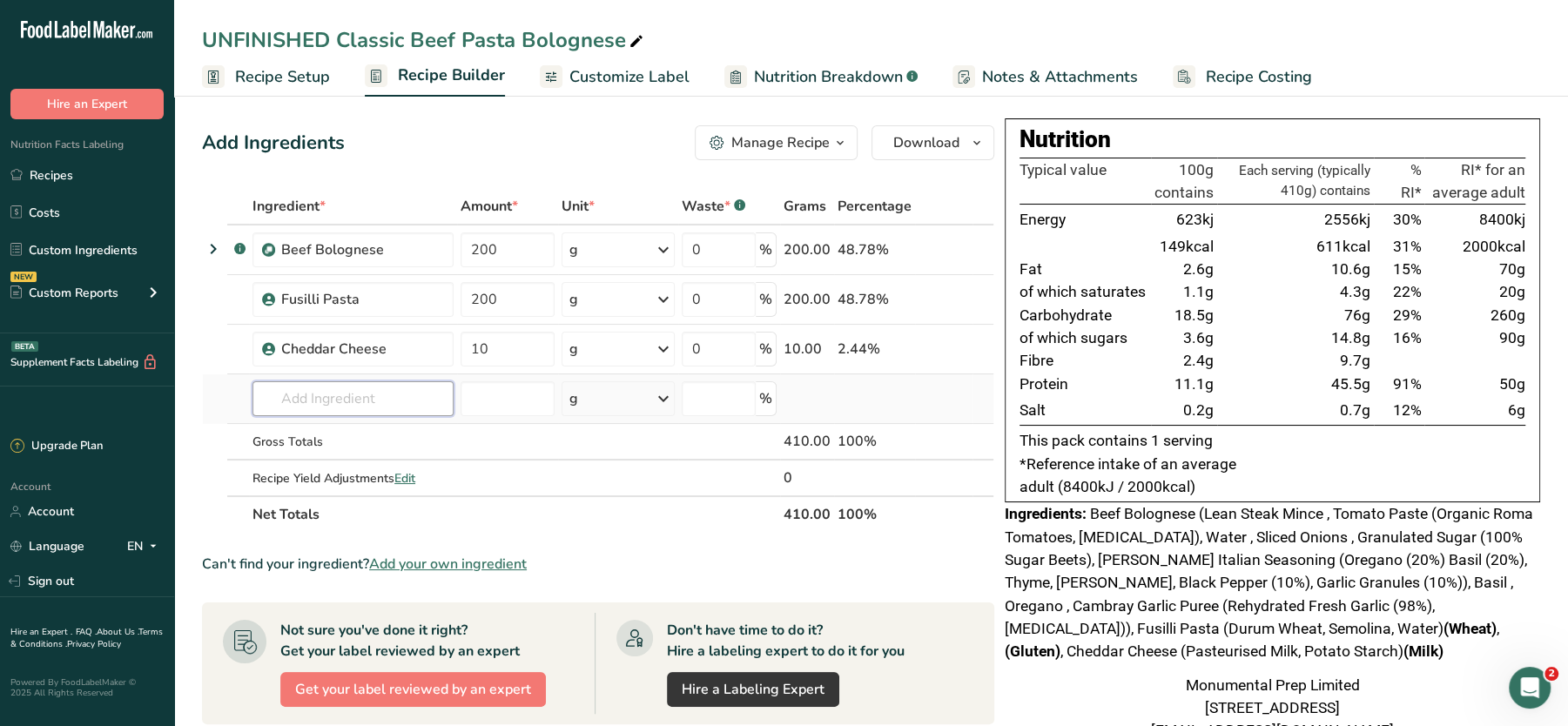
click at [341, 409] on input "text" at bounding box center [353, 398] width 202 height 34
type input "p"
type input "oregano"
click at [308, 456] on p "Oregano" at bounding box center [298, 462] width 63 height 18
type input "Oregano"
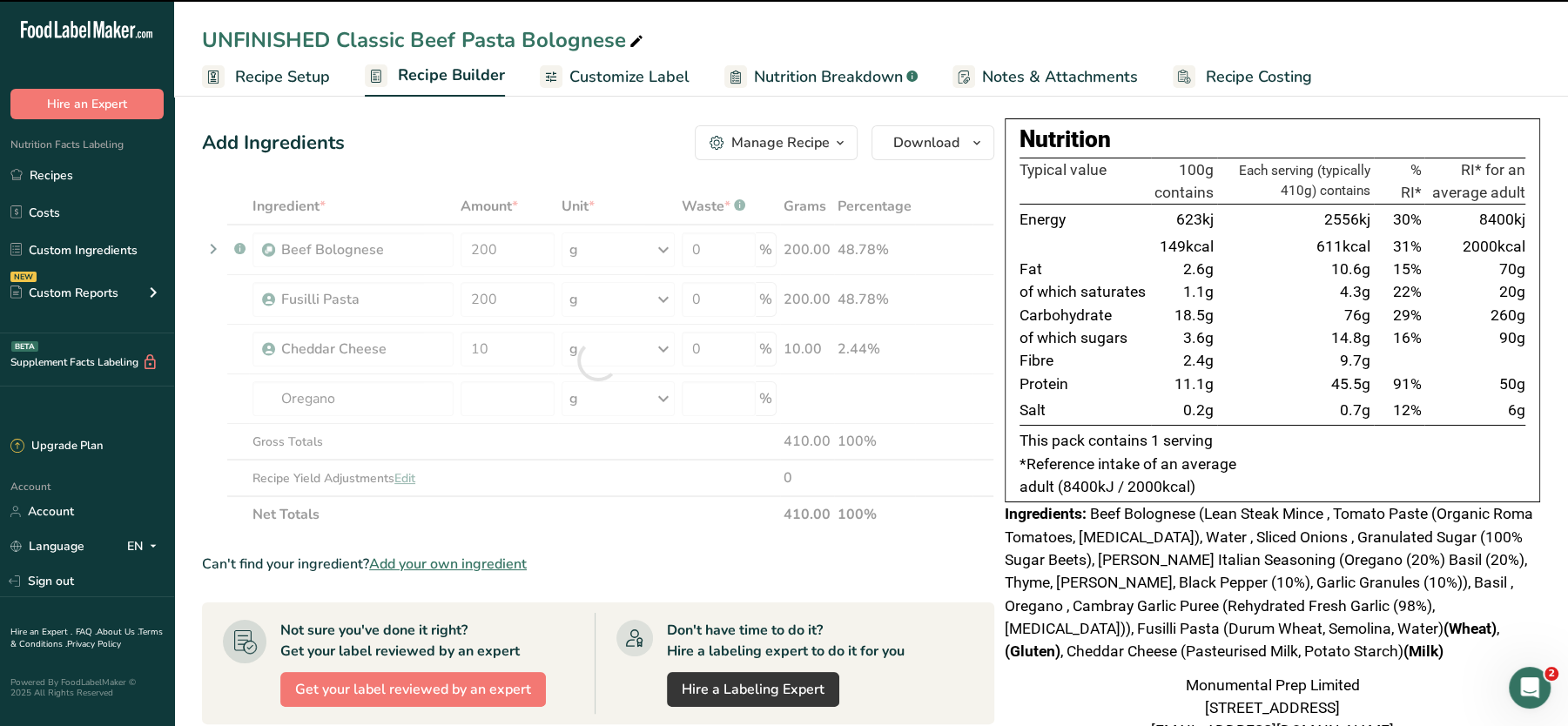
type input "0"
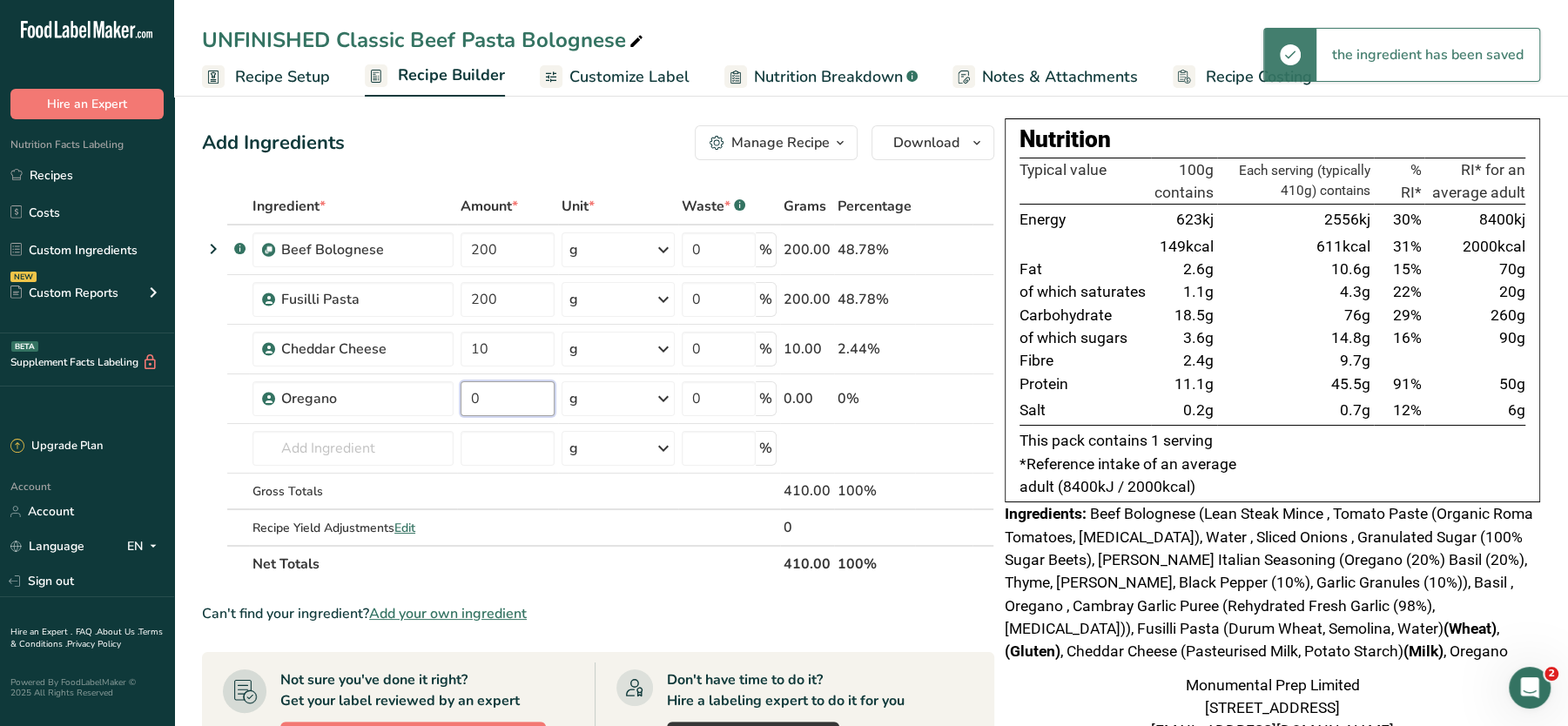
click at [501, 402] on input "0" at bounding box center [507, 398] width 94 height 34
type input "0.5"
click at [610, 143] on div "Add Ingredients Manage Recipe Delete Recipe Duplicate Recipe Scale Recipe Save …" at bounding box center [597, 142] width 792 height 34
click at [595, 154] on div "Add Ingredients Manage Recipe Delete Recipe Duplicate Recipe Scale Recipe Save …" at bounding box center [597, 142] width 792 height 34
click at [332, 25] on div "UNFINISHED Classic Beef Pasta Bolognese" at bounding box center [424, 40] width 445 height 32
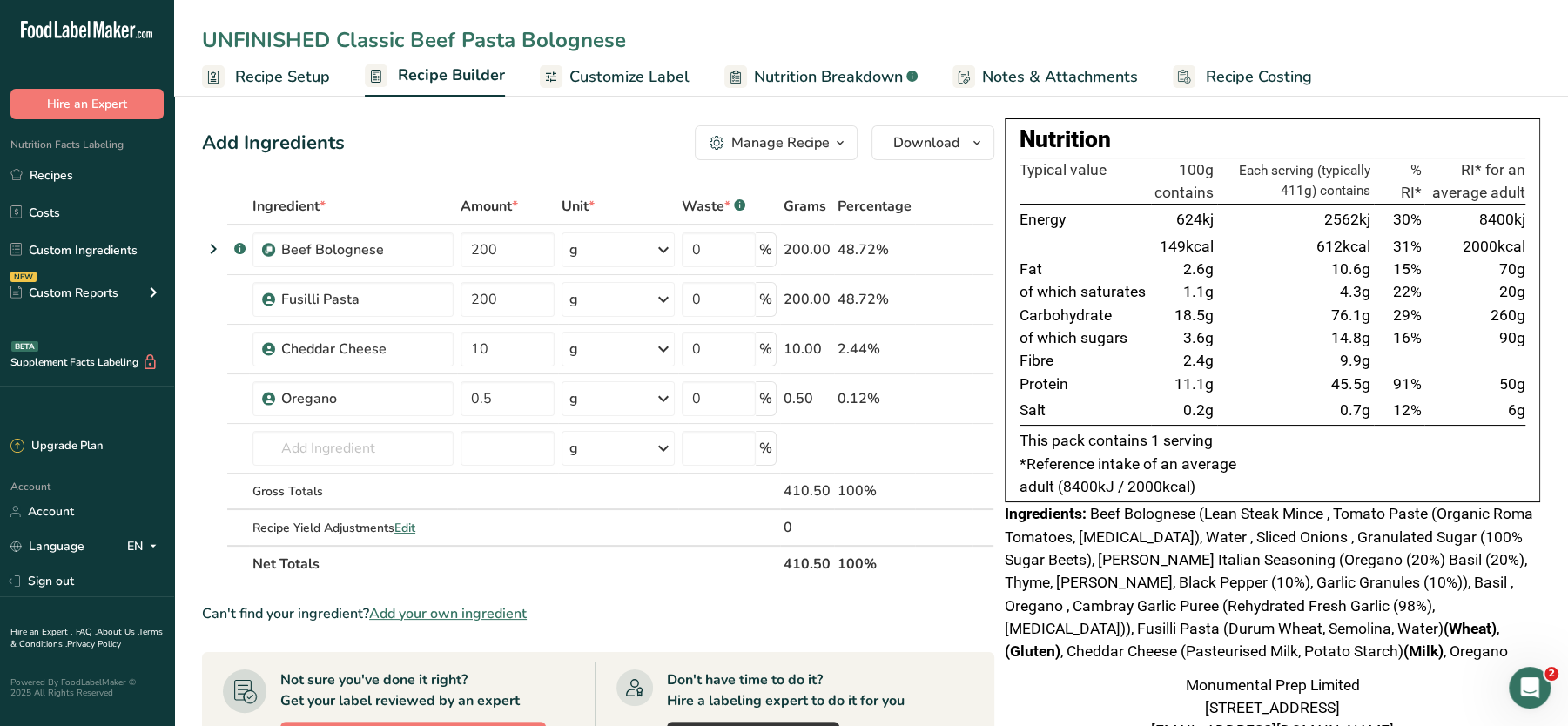
click at [337, 39] on input "UNFINISHED Classic Beef Pasta Bolognese" at bounding box center [870, 40] width 1339 height 32
type input "Classic Beef Pasta Bolognese"
click at [1256, 520] on span "Beef Bolognese (Lean Steak Mince , Tomato Paste (Organic Roma Tomatoes, Citric …" at bounding box center [1269, 583] width 528 height 155
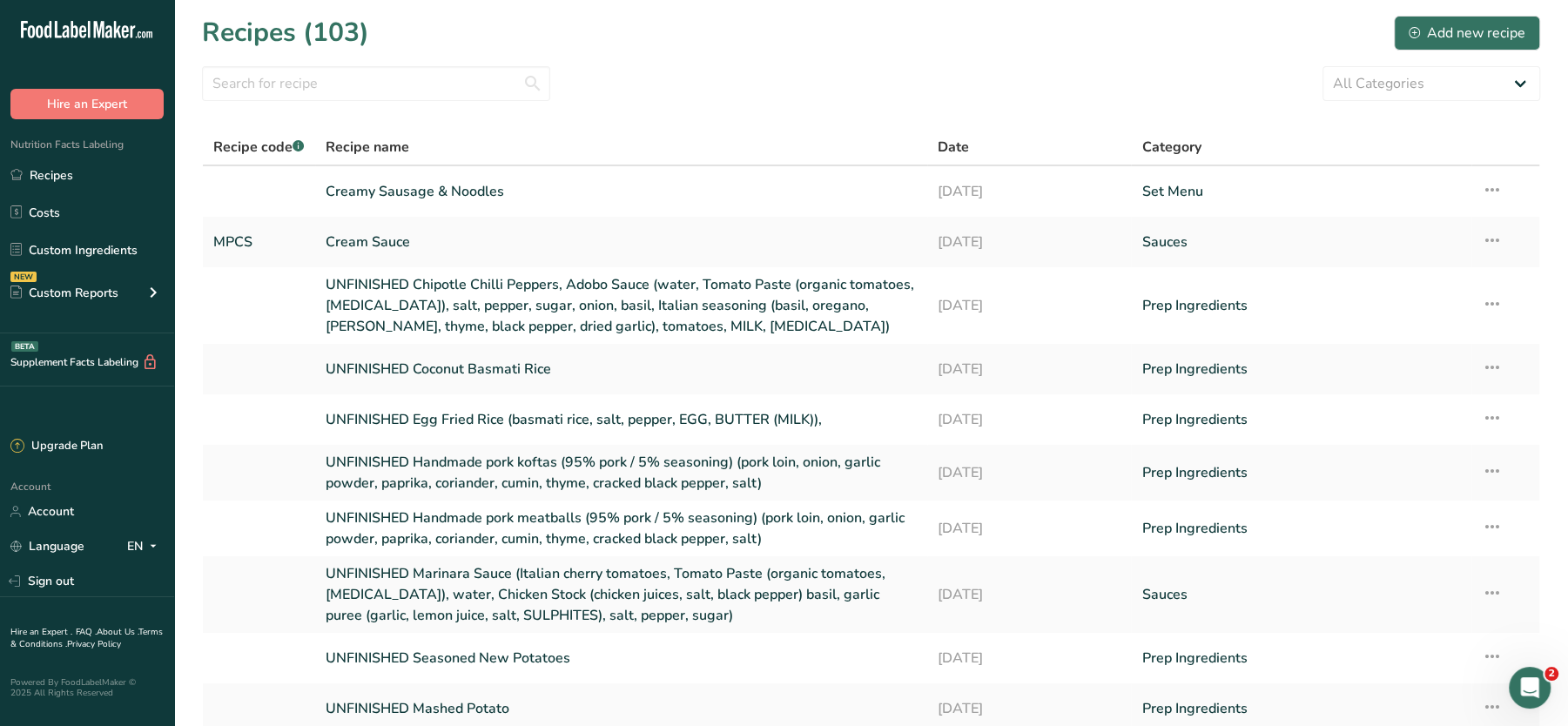
scroll to position [147, 0]
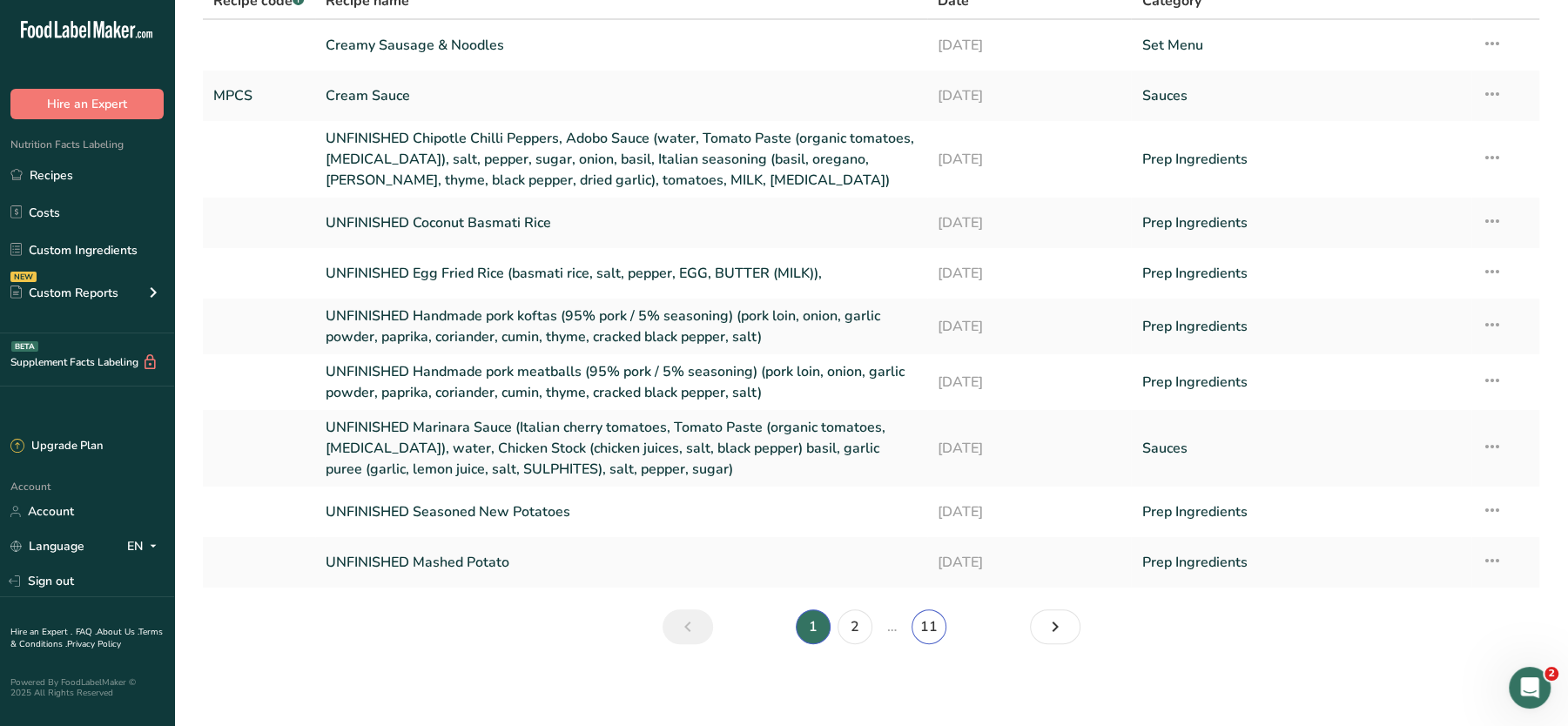
click at [938, 627] on link "11" at bounding box center [929, 627] width 34 height 34
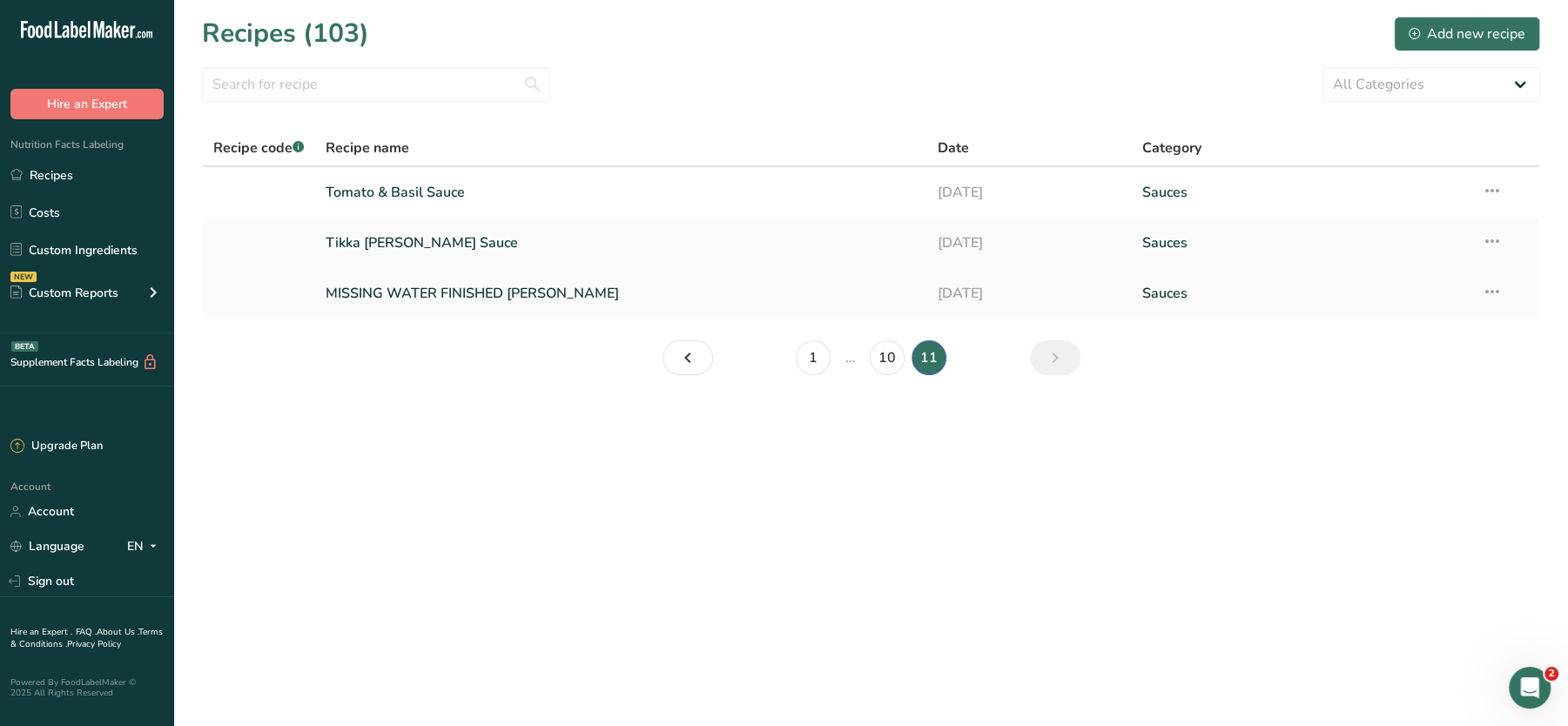
click at [550, 295] on link "MISSING WATER FINISHED Satay Sauce" at bounding box center [621, 293] width 591 height 36
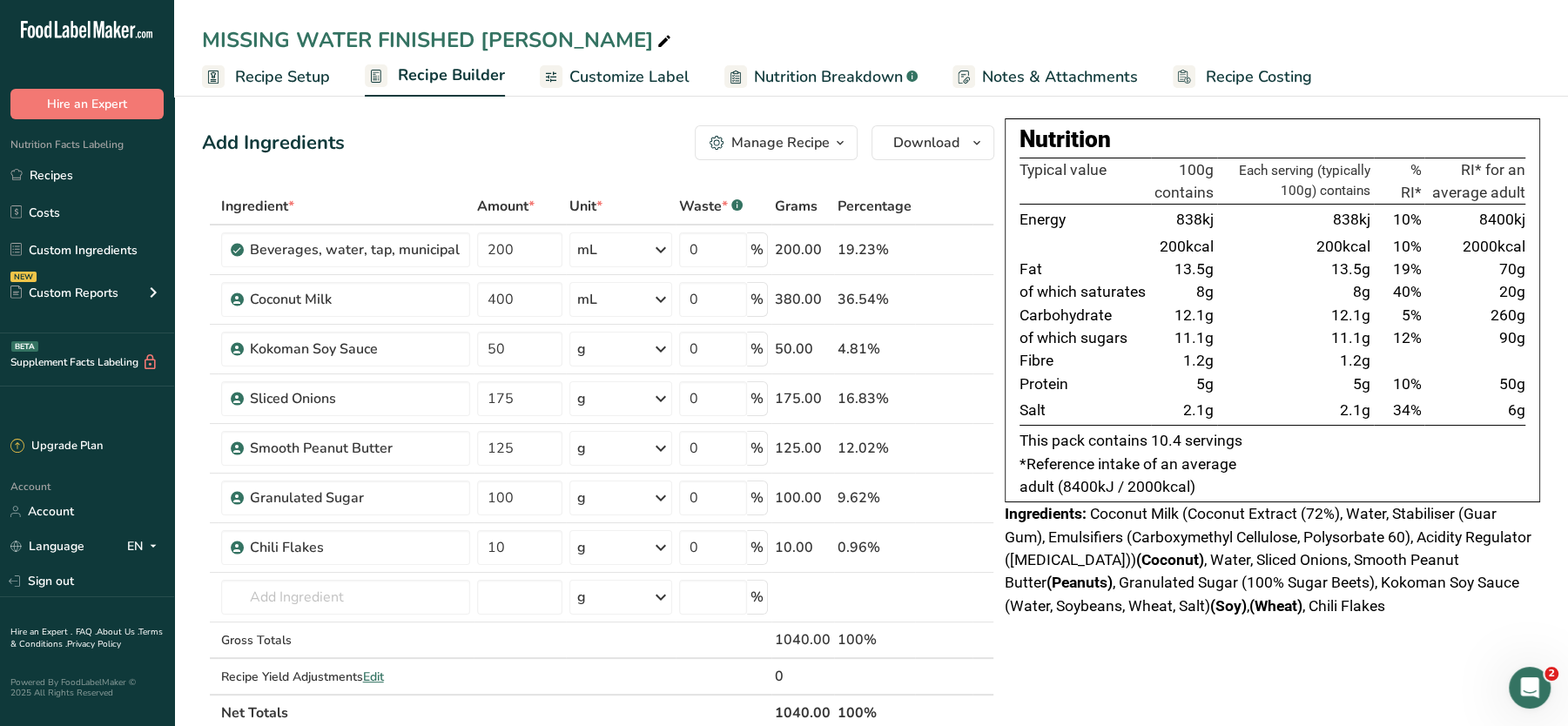
click at [483, 38] on div "MISSING WATER FINISHED Satay Sauce" at bounding box center [438, 40] width 473 height 32
click at [485, 38] on input "MISSING WATER FINISHED Satay Sauce" at bounding box center [870, 40] width 1339 height 32
type input "Satay Sauce"
click at [1009, 432] on div "Nutrition Typical value 100g contains Each serving (typically 100g) contains % …" at bounding box center [1273, 310] width 536 height 384
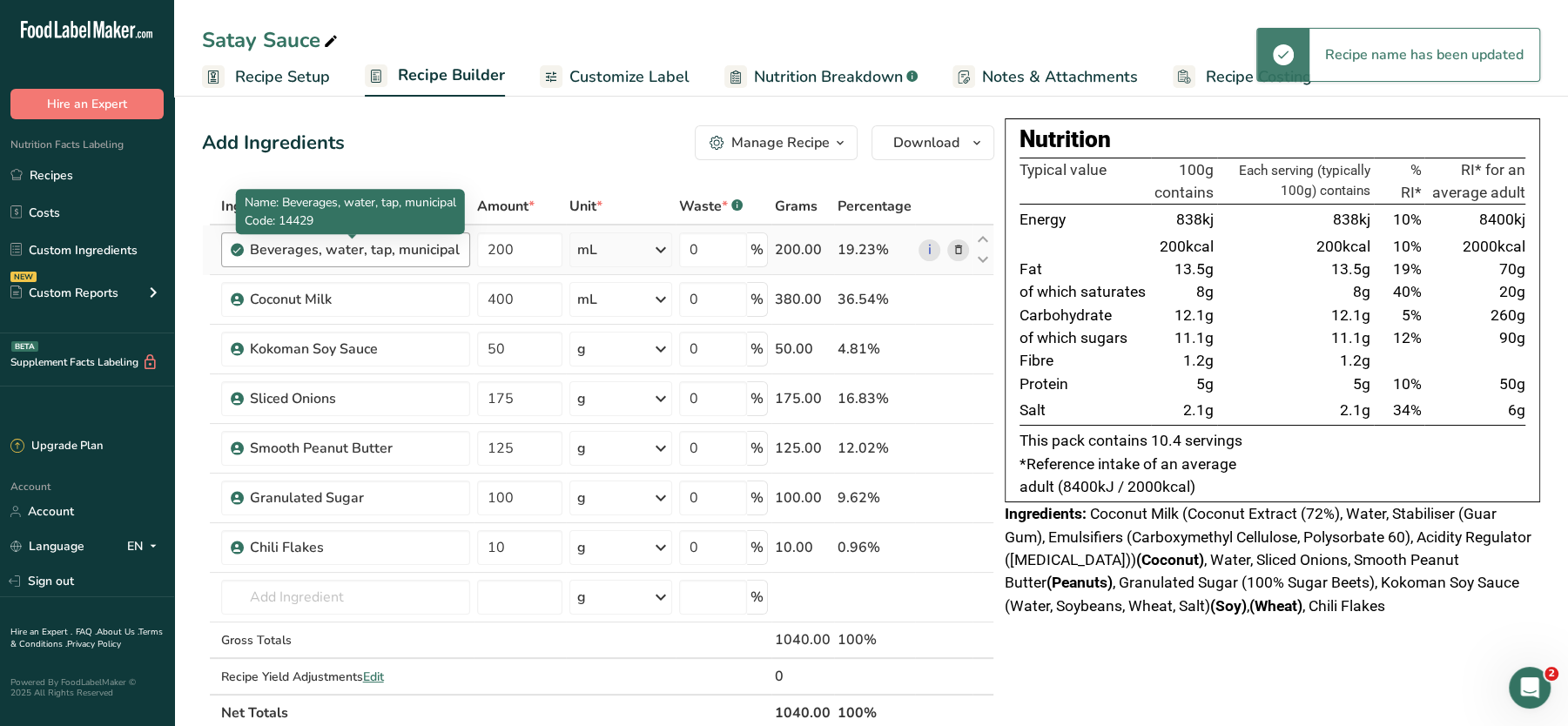
click at [371, 248] on div "Beverages, water, tap, municipal" at bounding box center [355, 250] width 210 height 21
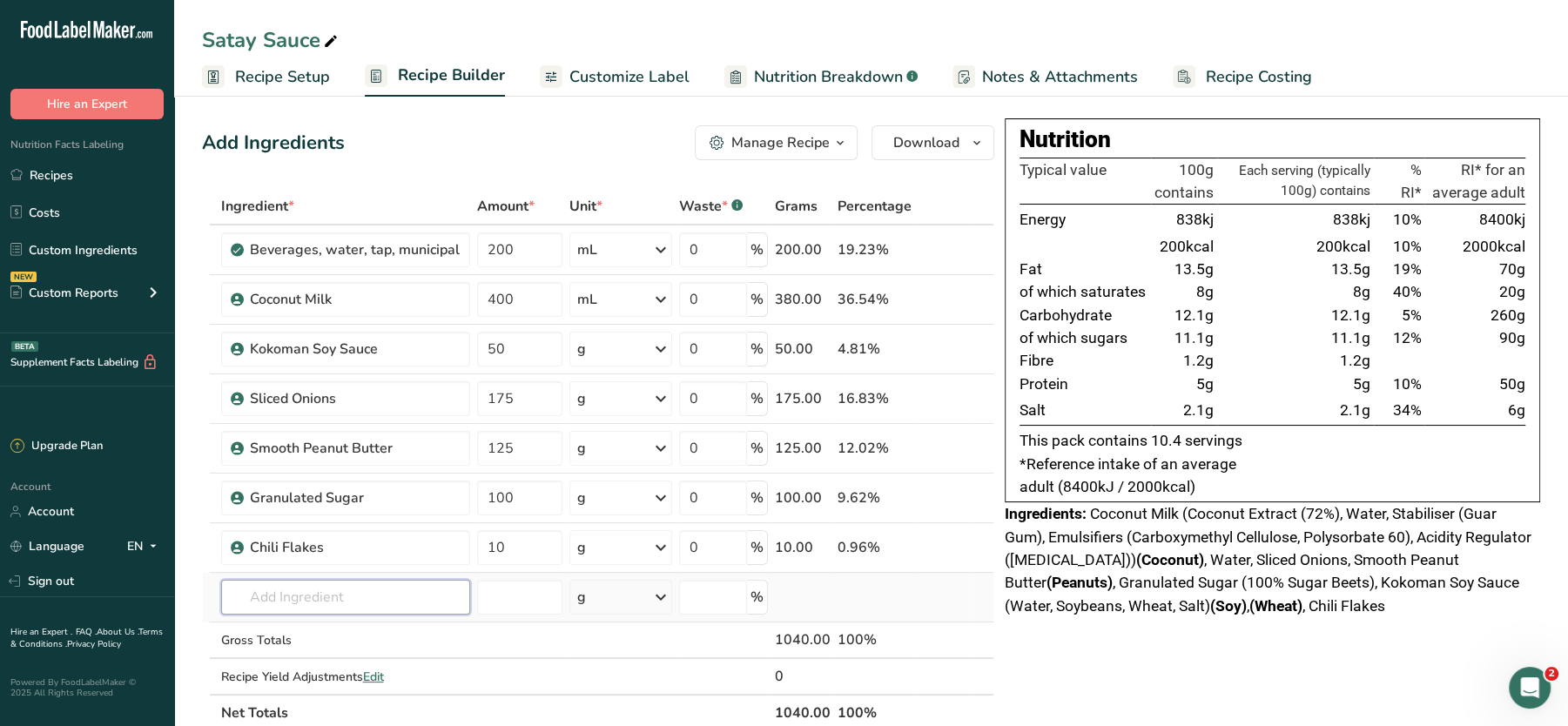
click at [310, 592] on input "text" at bounding box center [346, 597] width 249 height 34
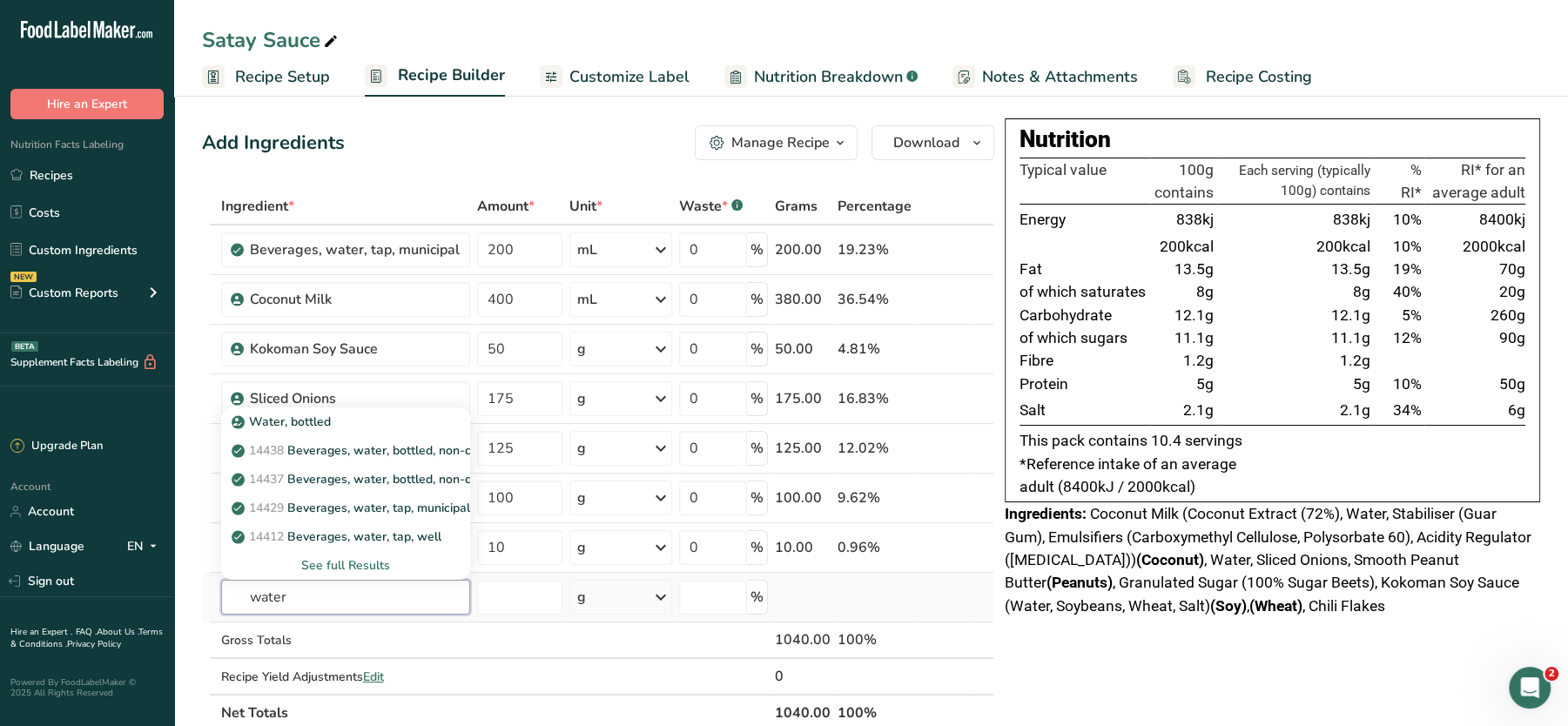
type input "water"
click at [349, 559] on div "See full Results" at bounding box center [346, 565] width 222 height 18
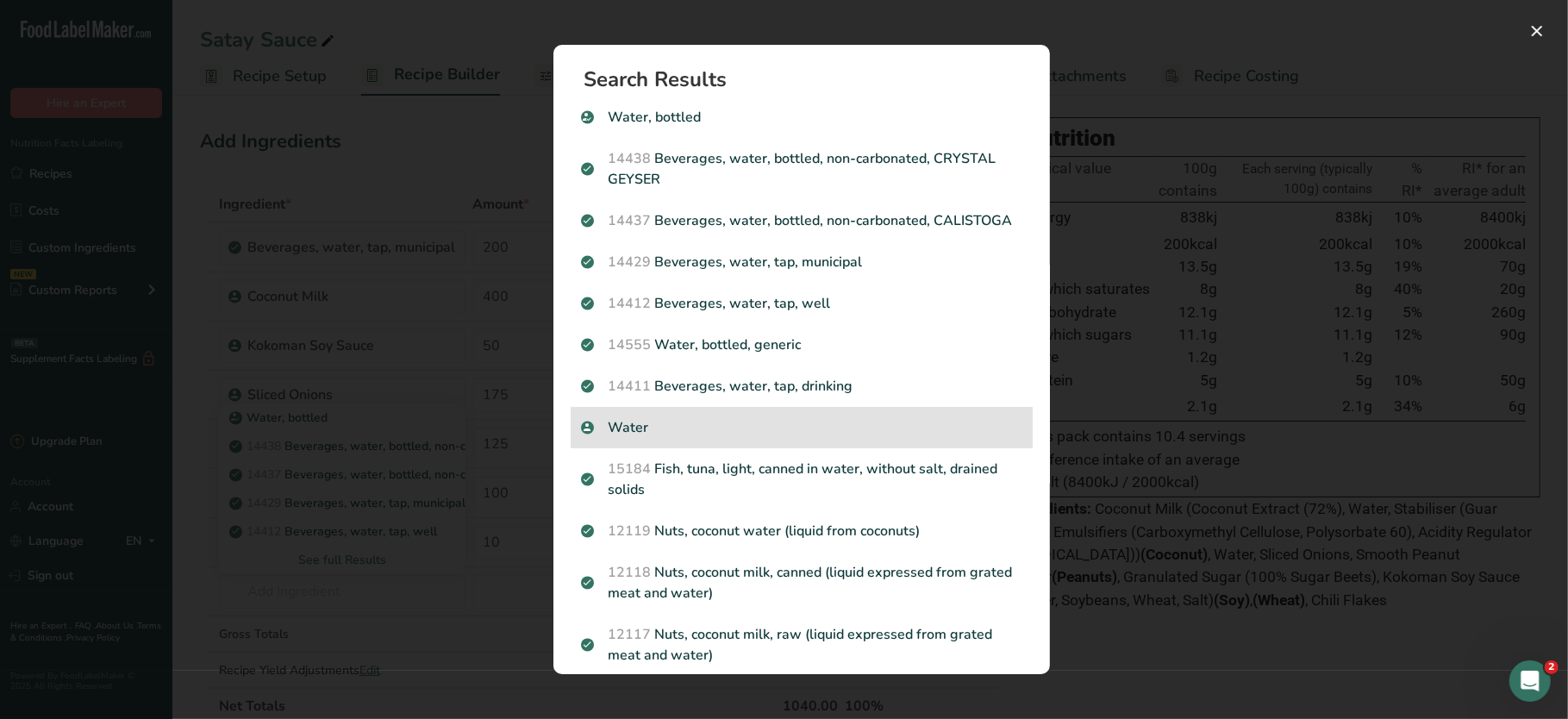
click at [640, 435] on div "Water" at bounding box center [801, 428] width 462 height 42
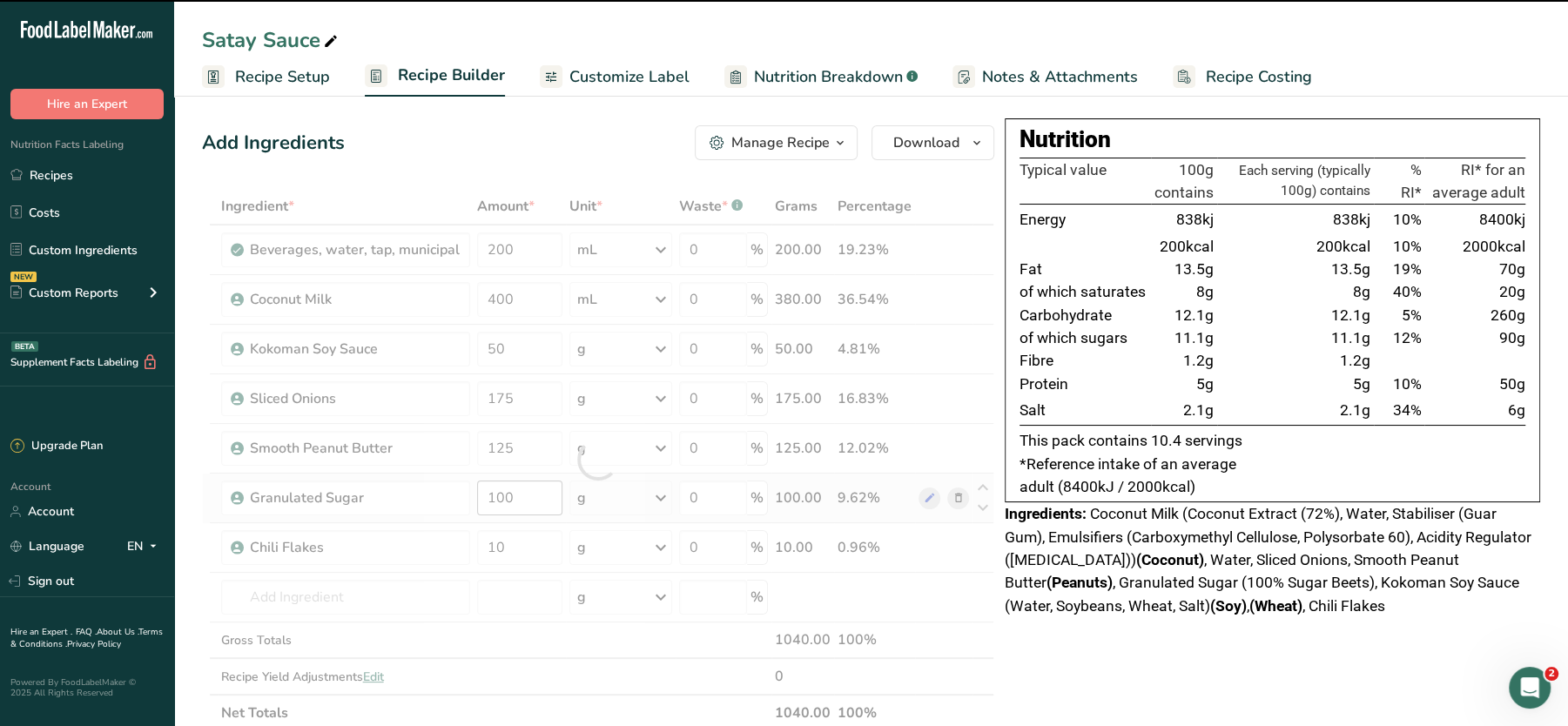
type input "0"
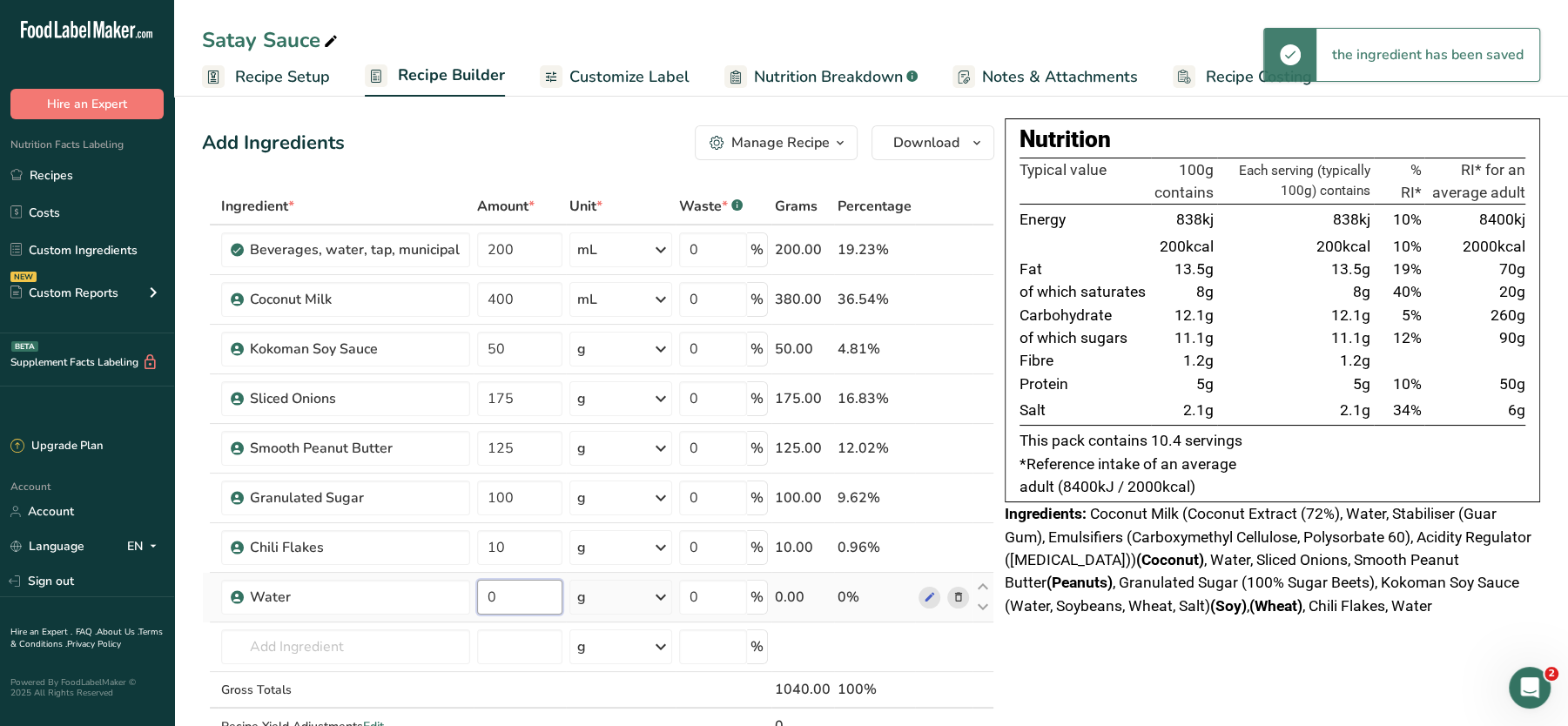
click at [510, 598] on input "0" at bounding box center [520, 597] width 86 height 34
type input "200"
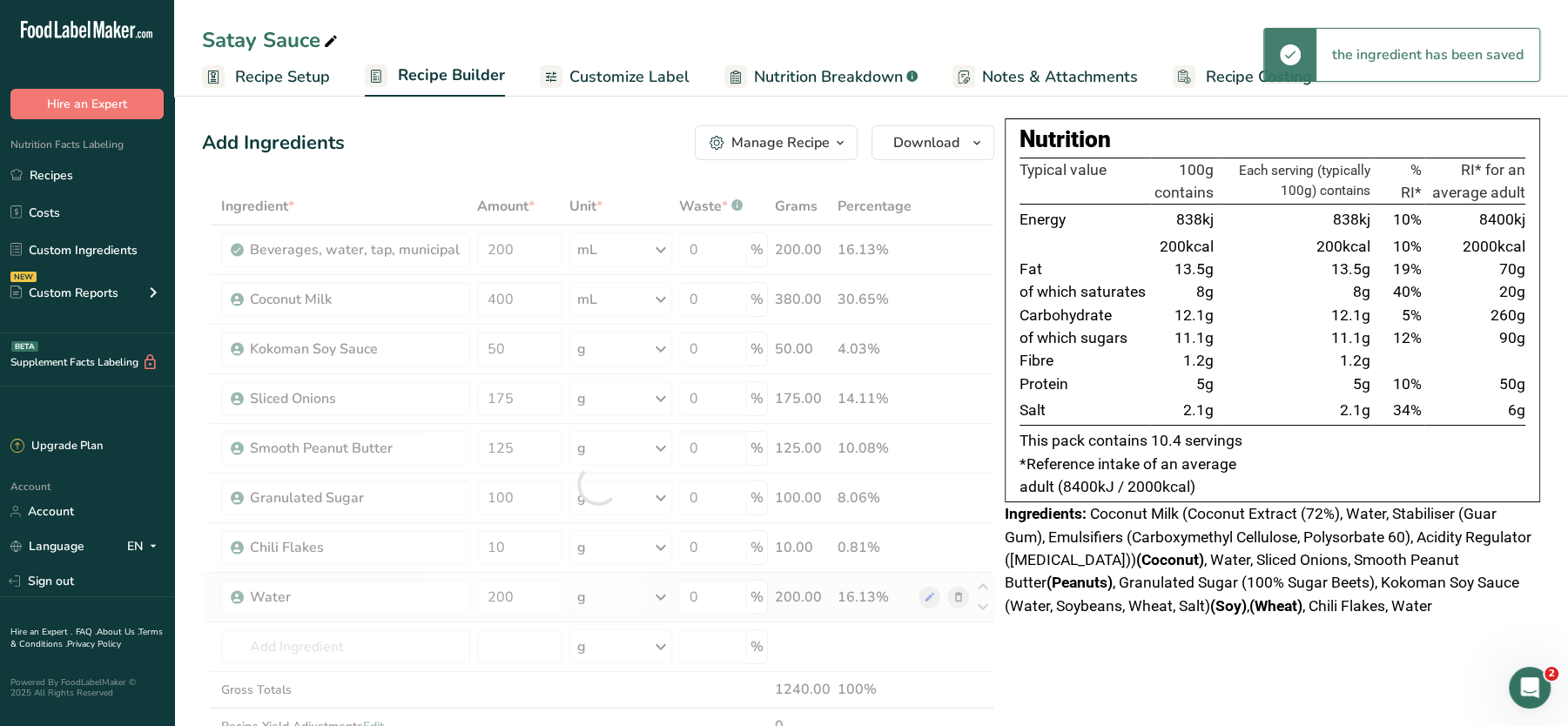
click at [614, 595] on div "Ingredient * Amount * Unit * Waste * .a-a{fill:#347362;}.b-a{fill:#fff;} Grams …" at bounding box center [597, 484] width 792 height 593
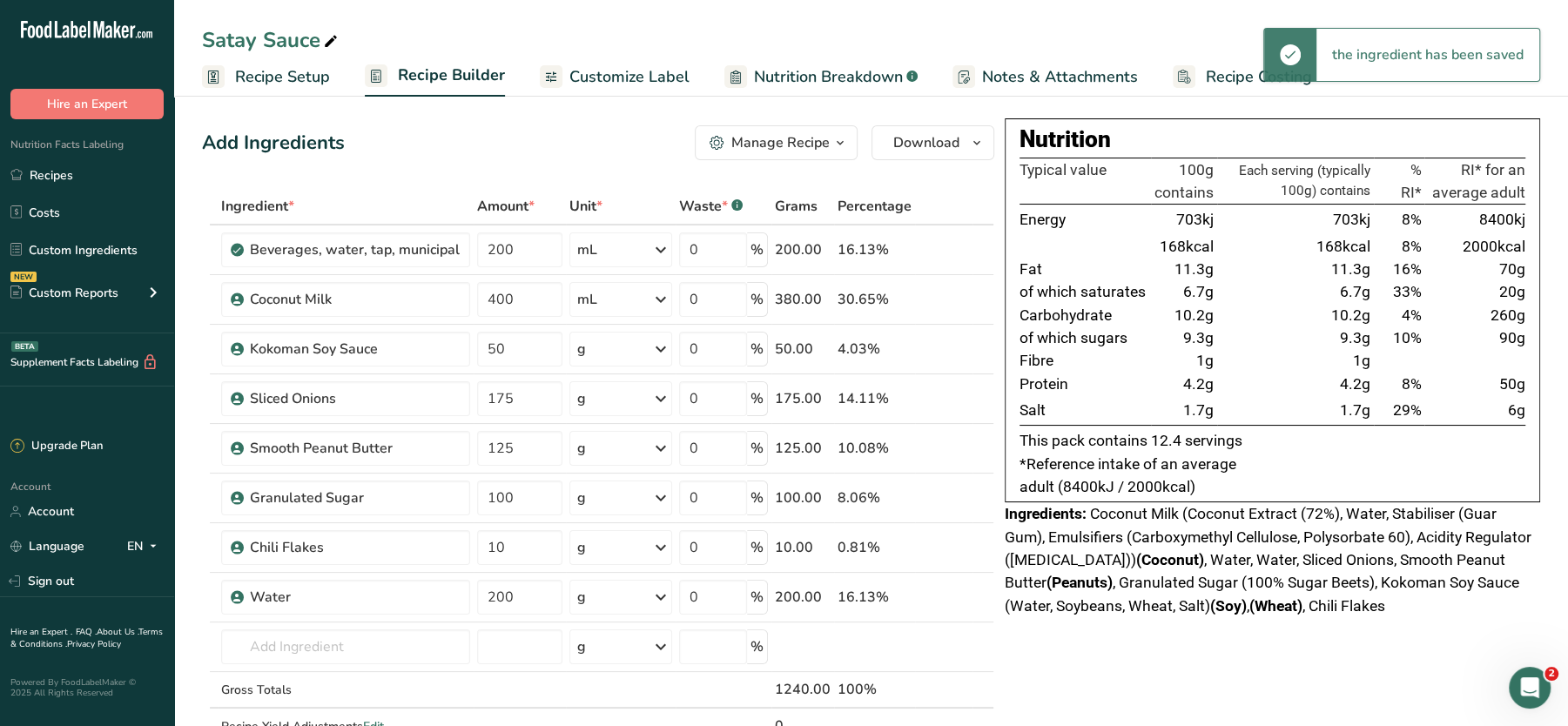
click at [637, 589] on div "g" at bounding box center [621, 597] width 103 height 34
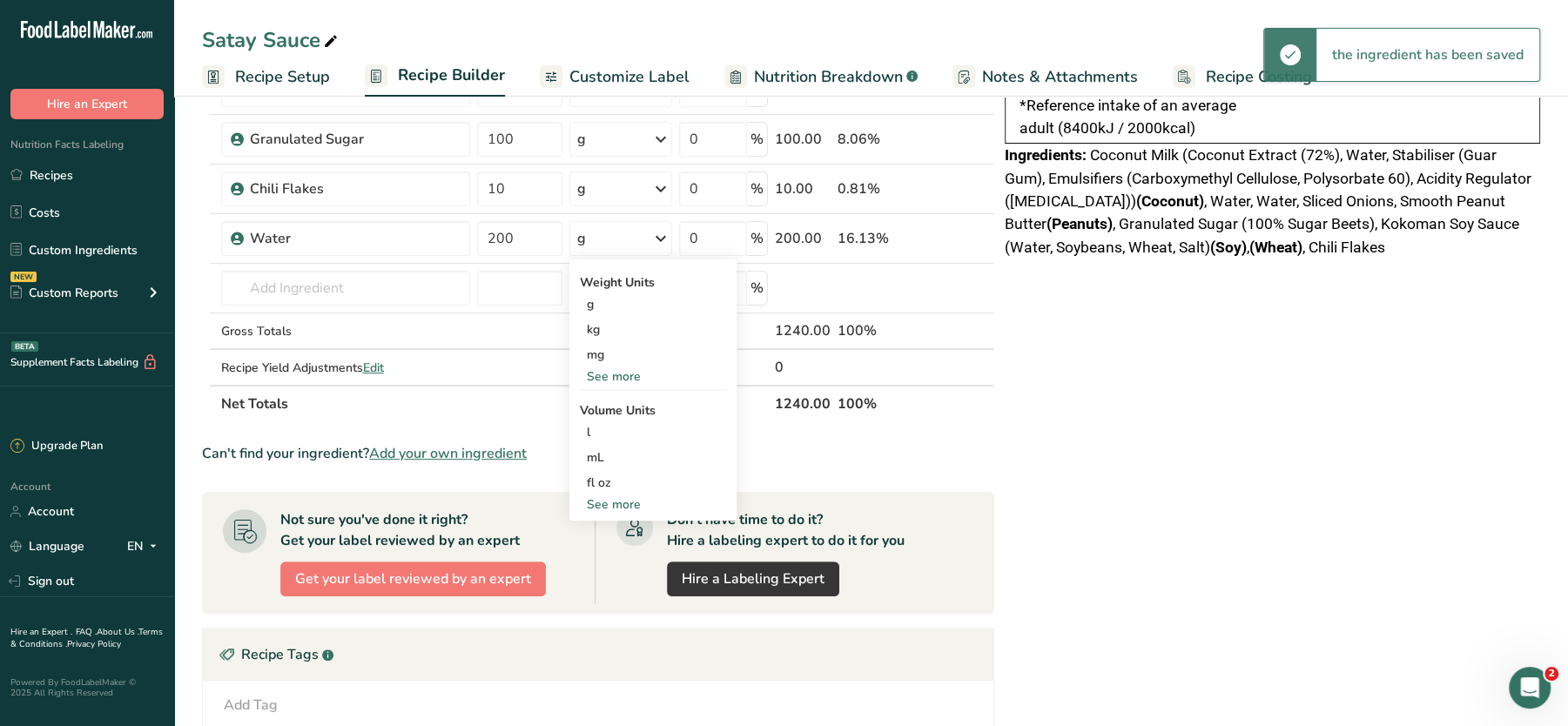
scroll to position [364, 0]
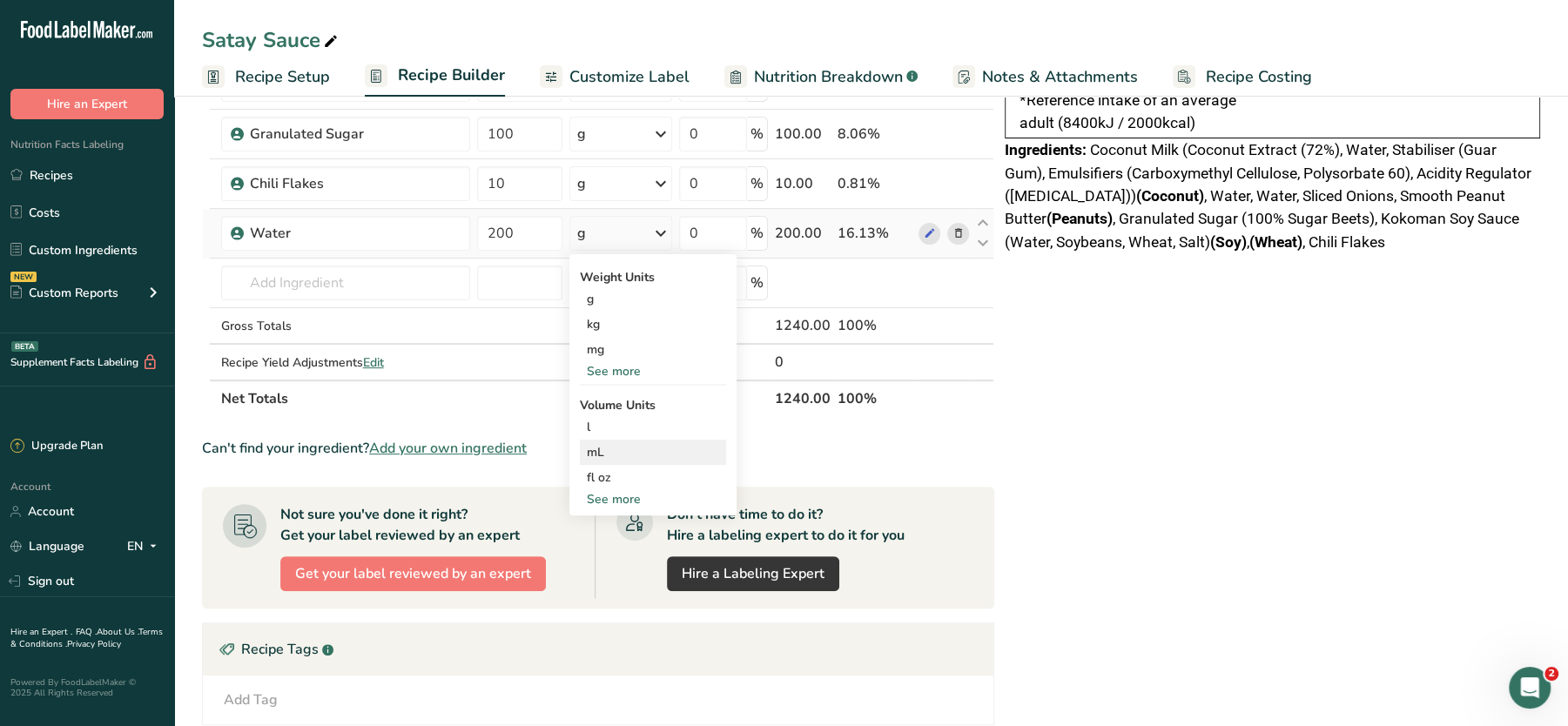
click at [621, 447] on div "mL" at bounding box center [653, 452] width 133 height 18
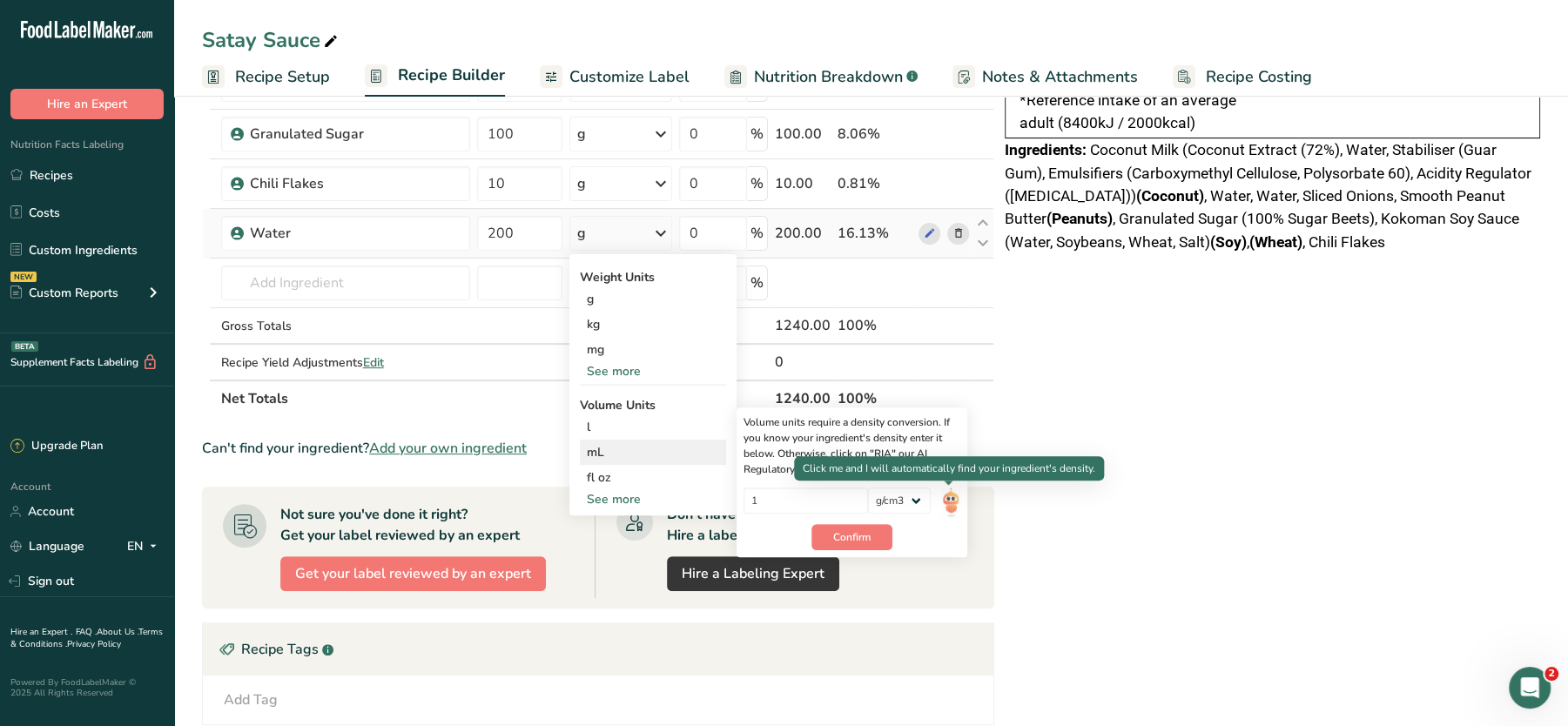
click at [953, 491] on img at bounding box center [951, 502] width 19 height 31
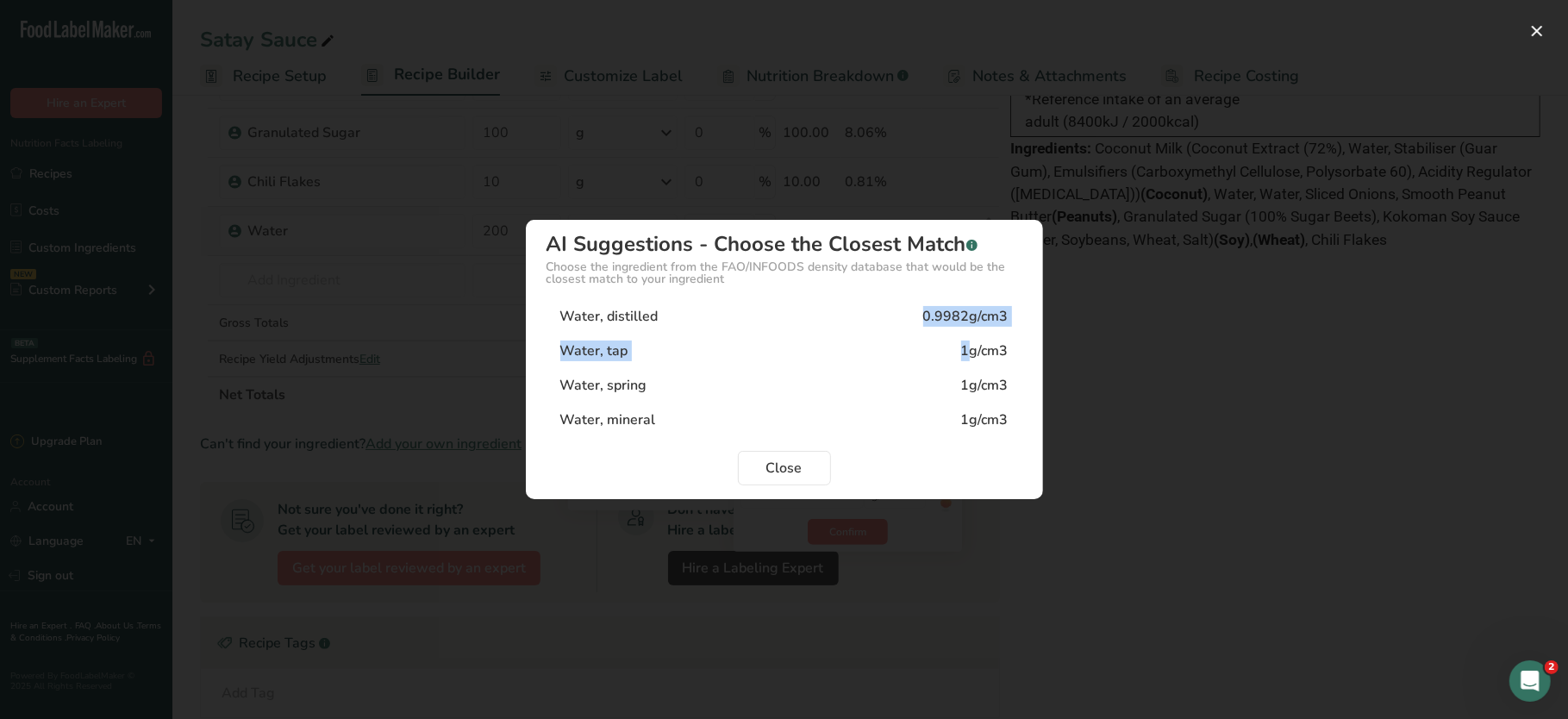
drag, startPoint x: 900, startPoint y: 324, endPoint x: 967, endPoint y: 349, distance: 71.5
click at [967, 349] on div "Water, distilled 0.9982g/cm3 Water, tap 1g/cm3 Water, spring 1g/cm3 Water, mine…" at bounding box center [784, 368] width 476 height 138
click at [967, 349] on div "1g/cm3" at bounding box center [984, 351] width 47 height 21
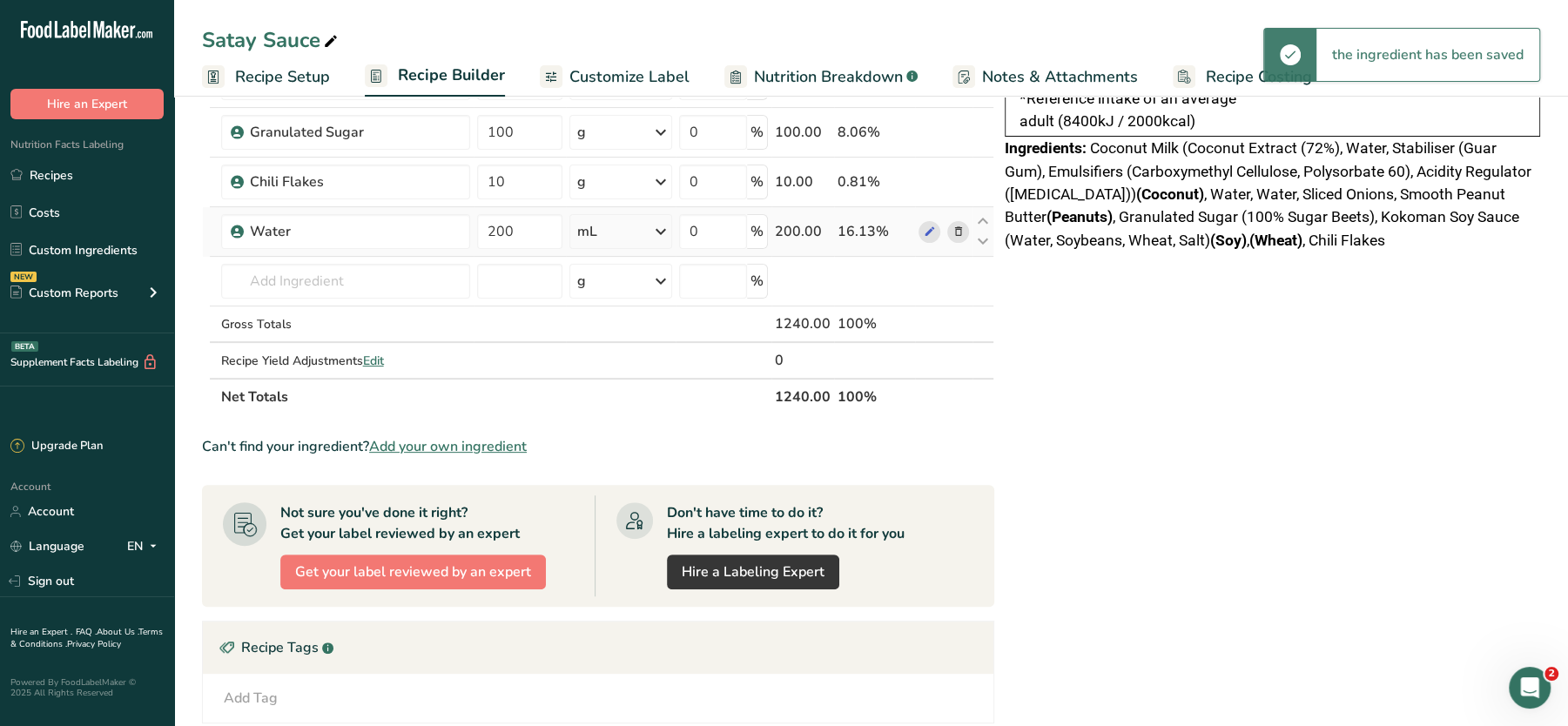
scroll to position [25, 0]
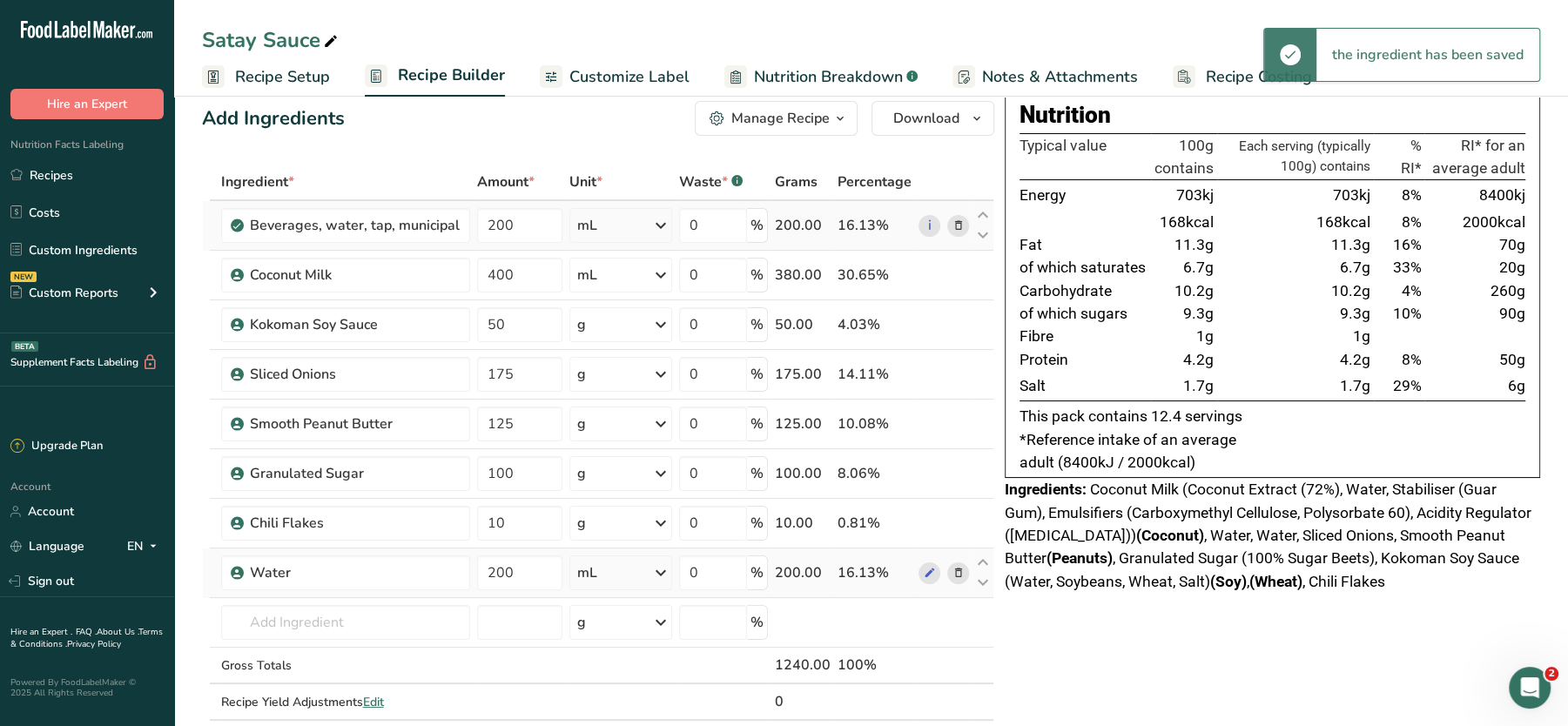
click at [956, 223] on icon at bounding box center [958, 225] width 12 height 18
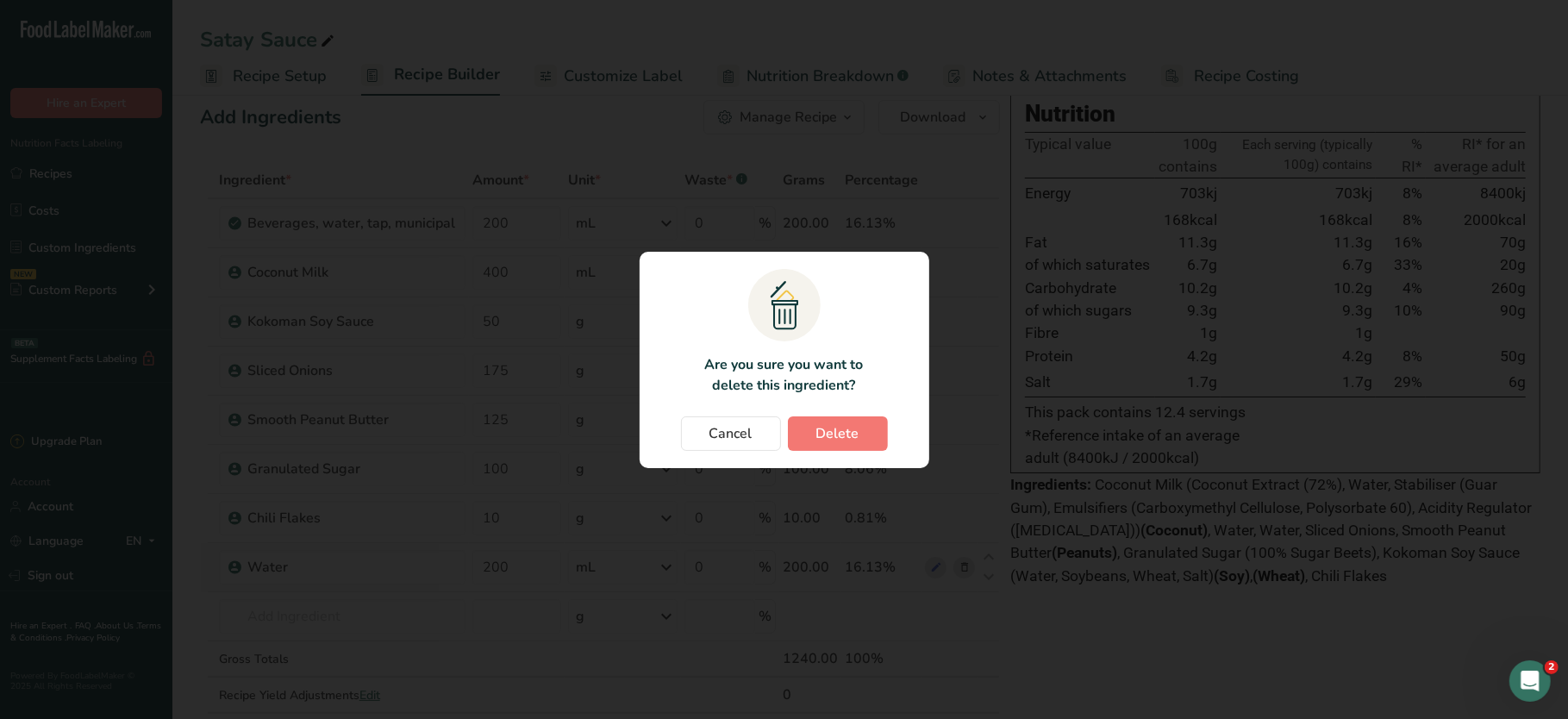
click at [844, 409] on section ".a{fill:#f5f3ed;}.b,.e{fill:#0f393a;}.c{fill:none;}.d{fill:#f2c549;}.e{stroke:r…" at bounding box center [784, 360] width 289 height 217
click at [832, 433] on span "Delete" at bounding box center [838, 434] width 44 height 21
type input "400"
type input "50"
type input "175"
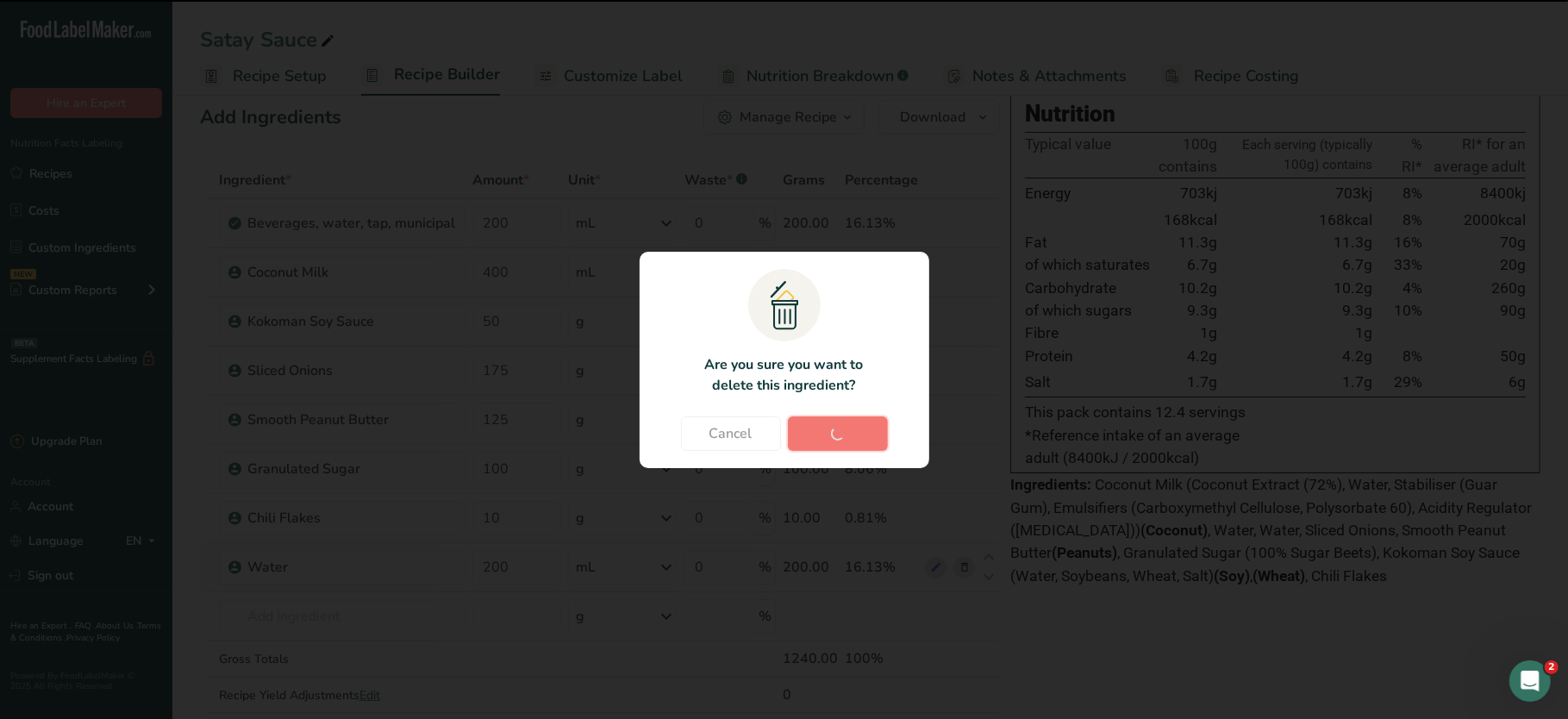
type input "125"
type input "100"
type input "10"
type input "200"
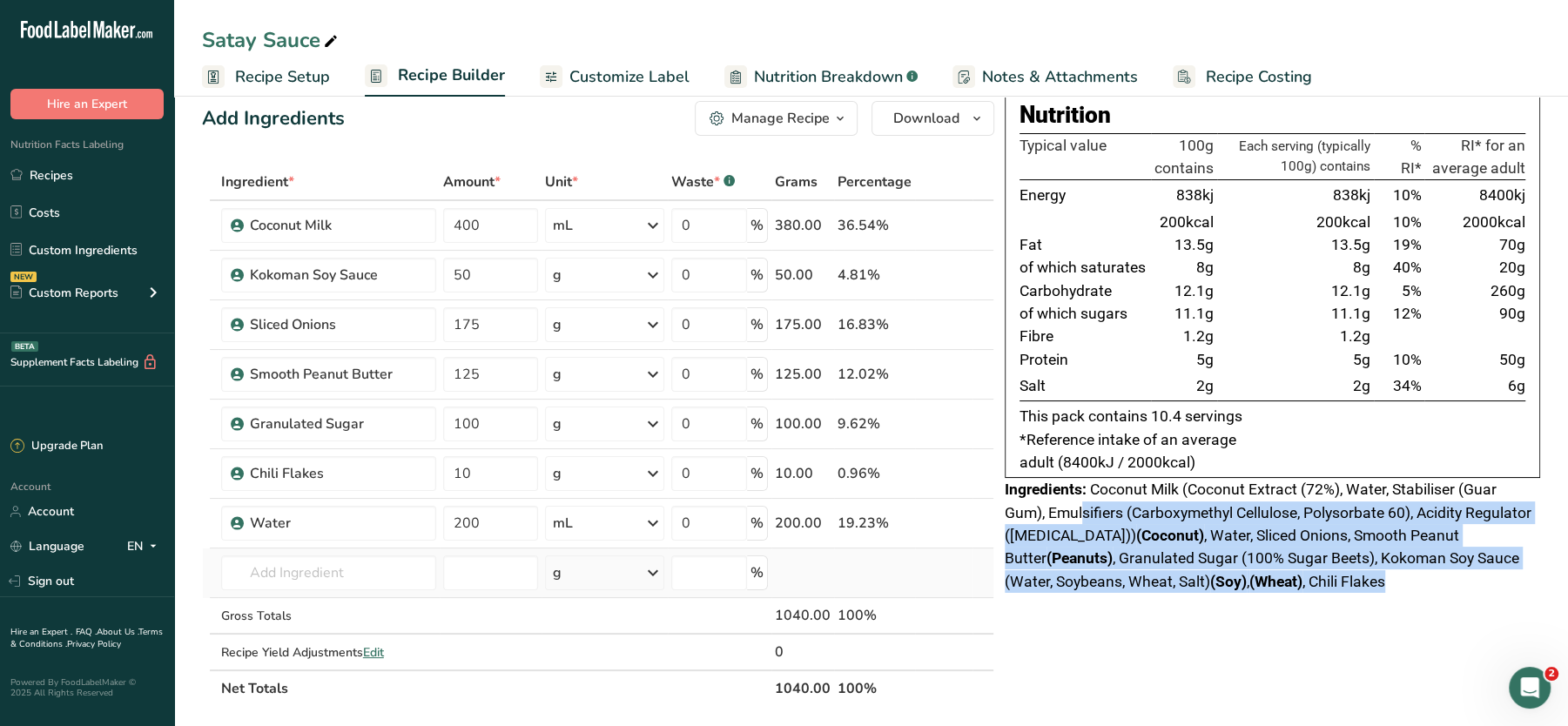
drag, startPoint x: 1086, startPoint y: 516, endPoint x: 1321, endPoint y: 592, distance: 247.0
click at [1321, 592] on div "Nutrition Typical value 100g contains Each serving (typically 100g) contains % …" at bounding box center [1273, 348] width 536 height 509
drag, startPoint x: 1321, startPoint y: 592, endPoint x: 1247, endPoint y: 596, distance: 74.1
click at [1247, 596] on div "Nutrition Typical value 100g contains Each serving (typically 100g) contains % …" at bounding box center [1273, 348] width 536 height 509
click at [1194, 580] on span "Coconut Milk (Coconut Extract (72%), Water, Stabiliser (Guar Gum), Emulsifiers …" at bounding box center [1268, 535] width 526 height 109
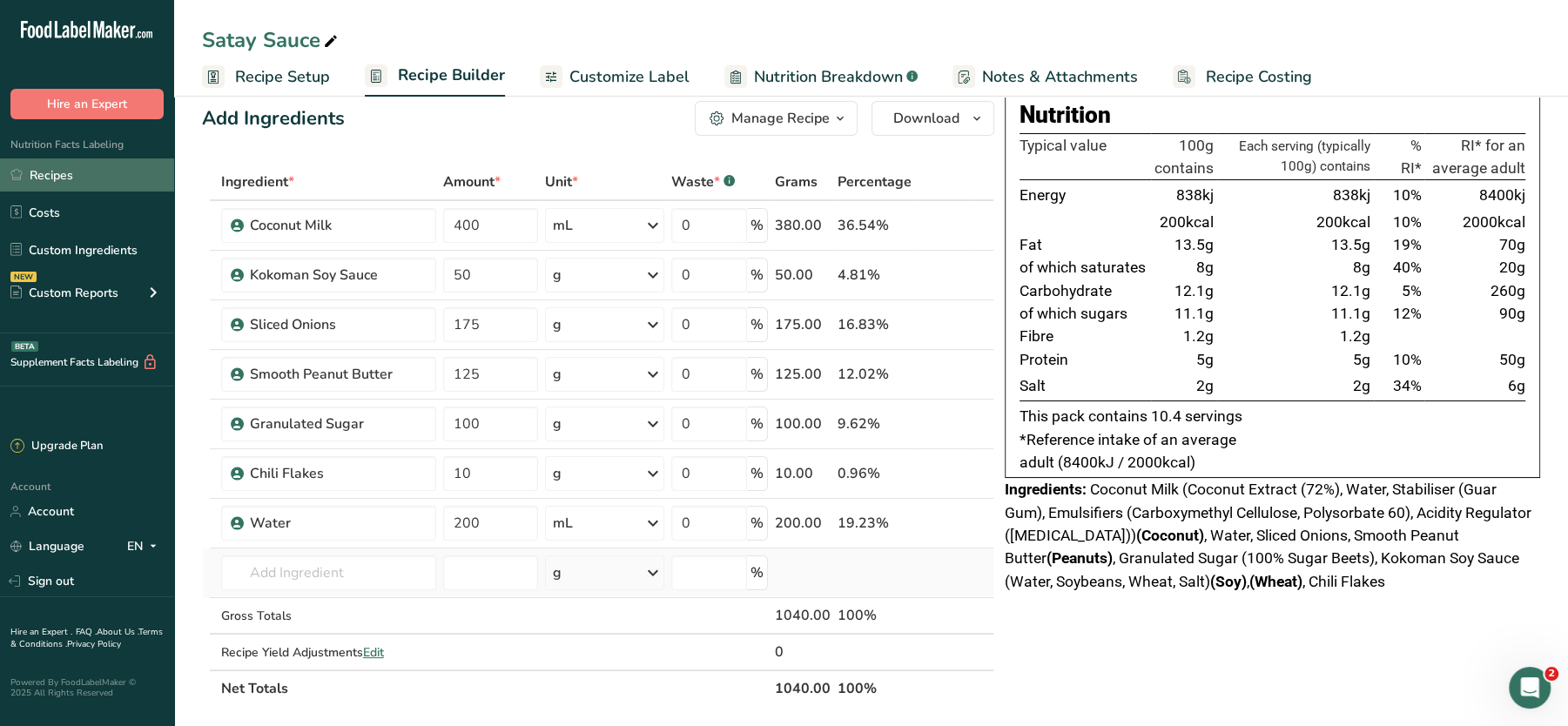
click at [41, 192] on link "Recipes" at bounding box center [87, 175] width 174 height 33
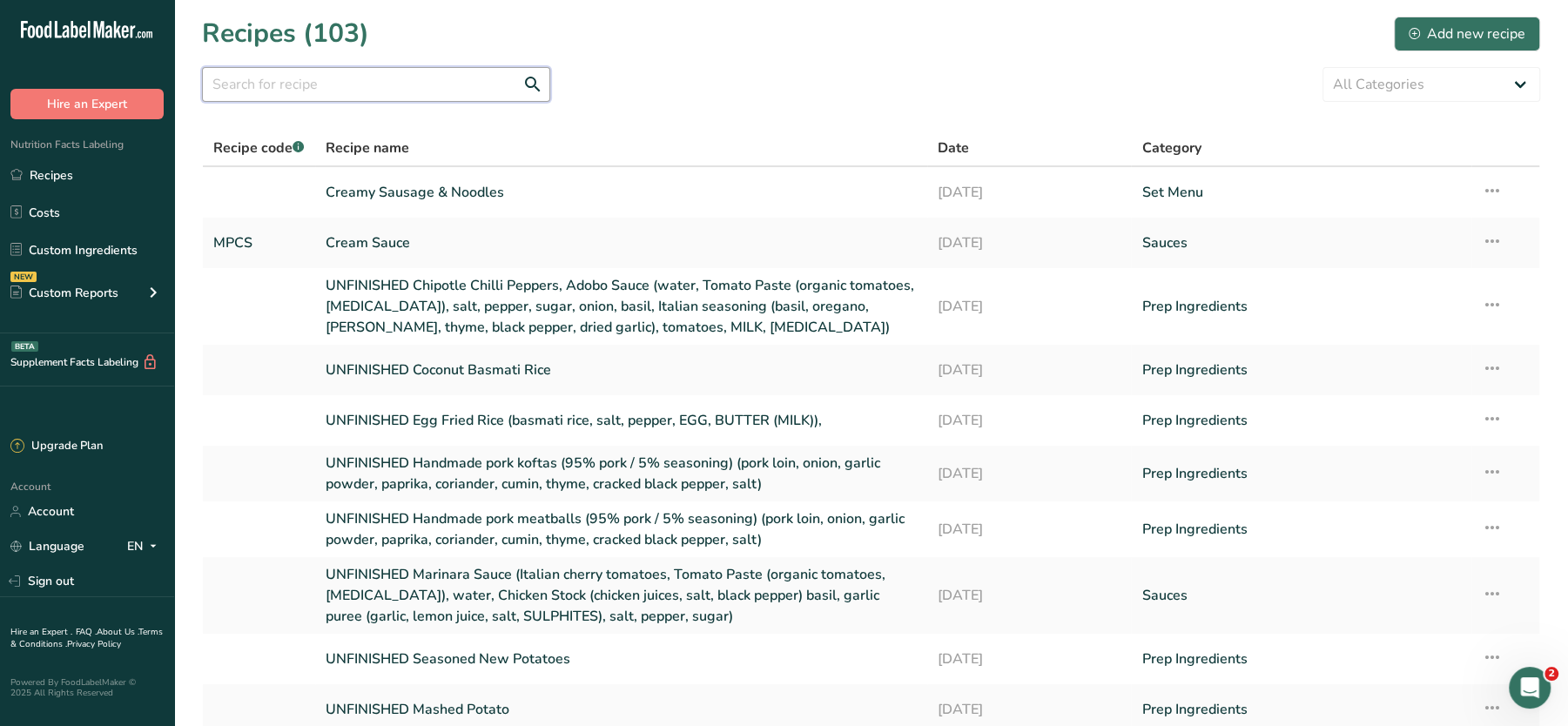
click at [368, 84] on input "text" at bounding box center [376, 84] width 349 height 34
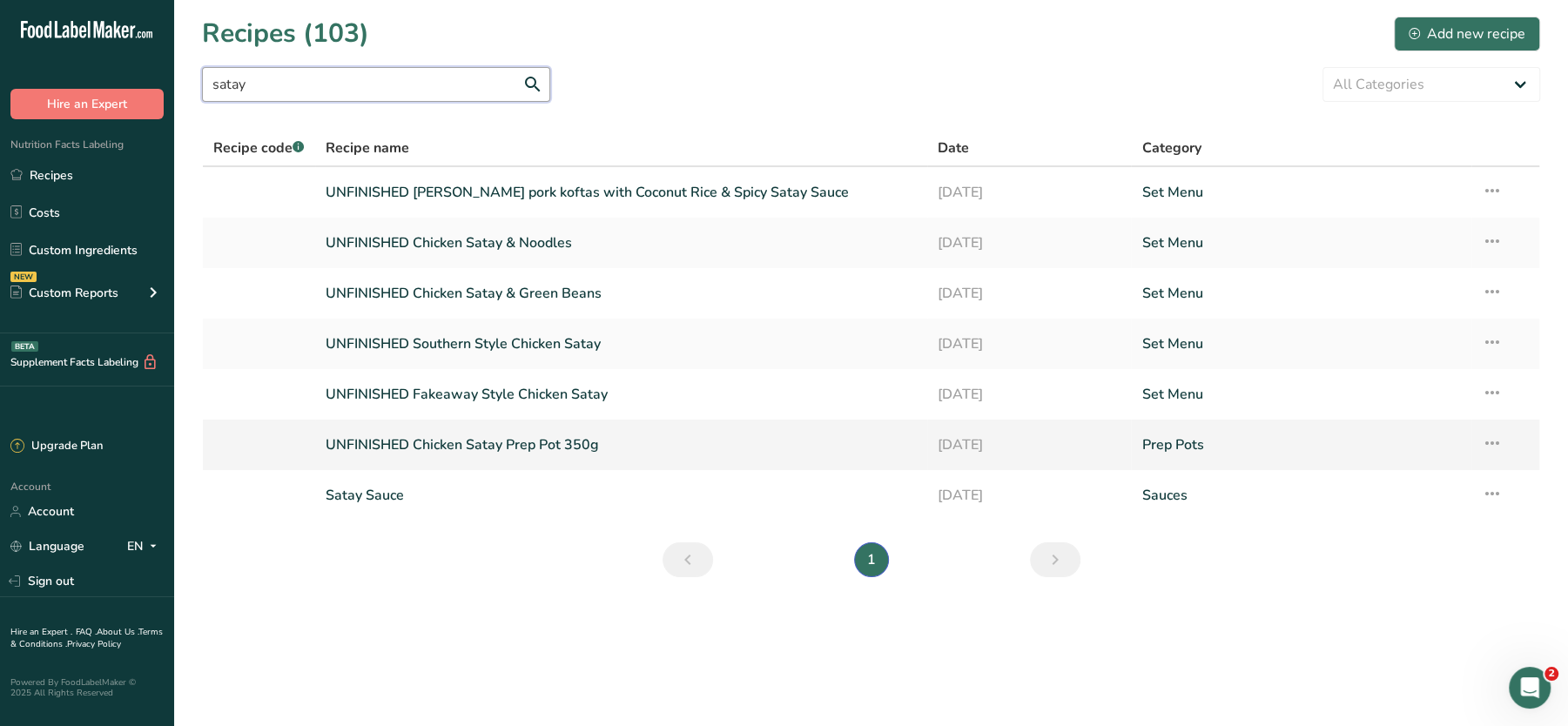
type input "satay"
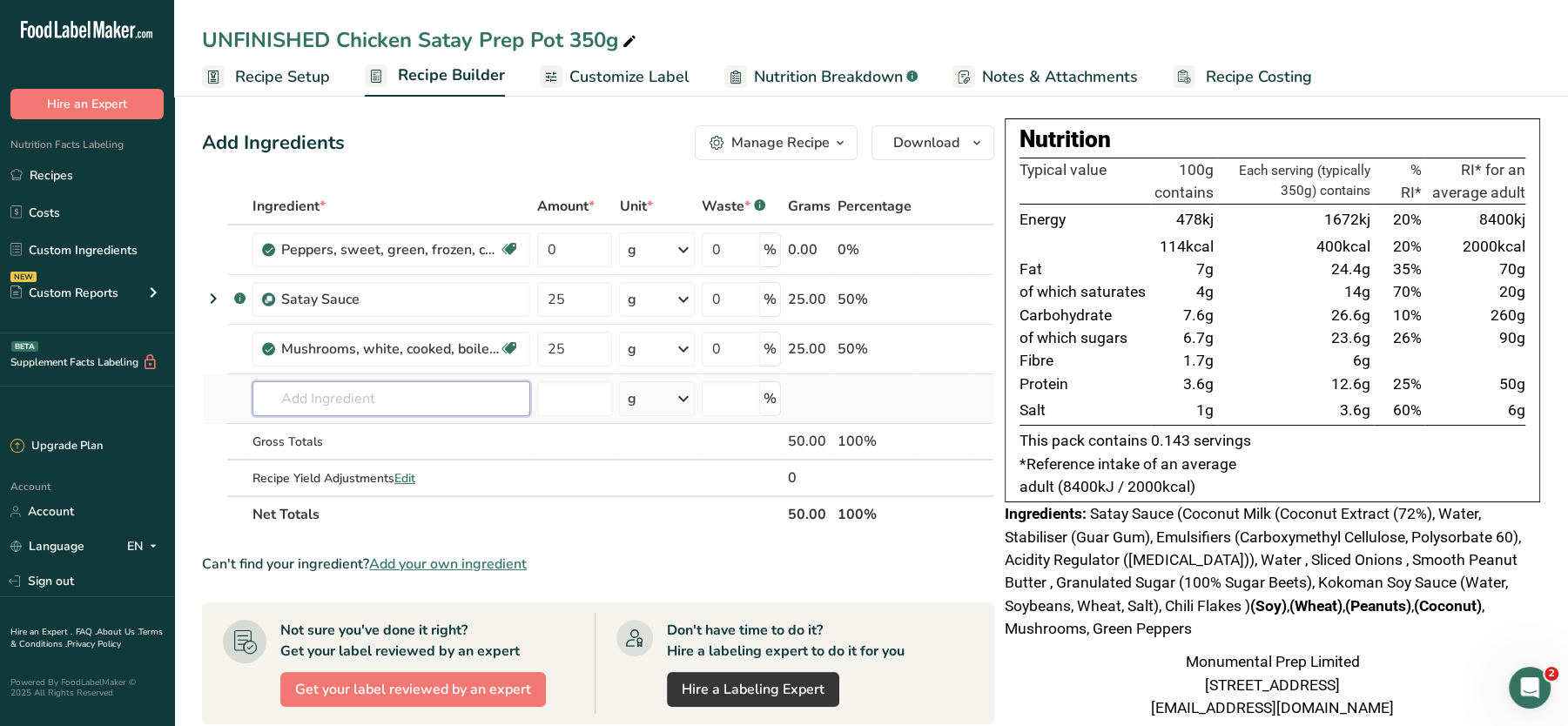
click at [431, 398] on input "text" at bounding box center [391, 398] width 278 height 34
click at [958, 355] on icon at bounding box center [958, 349] width 12 height 18
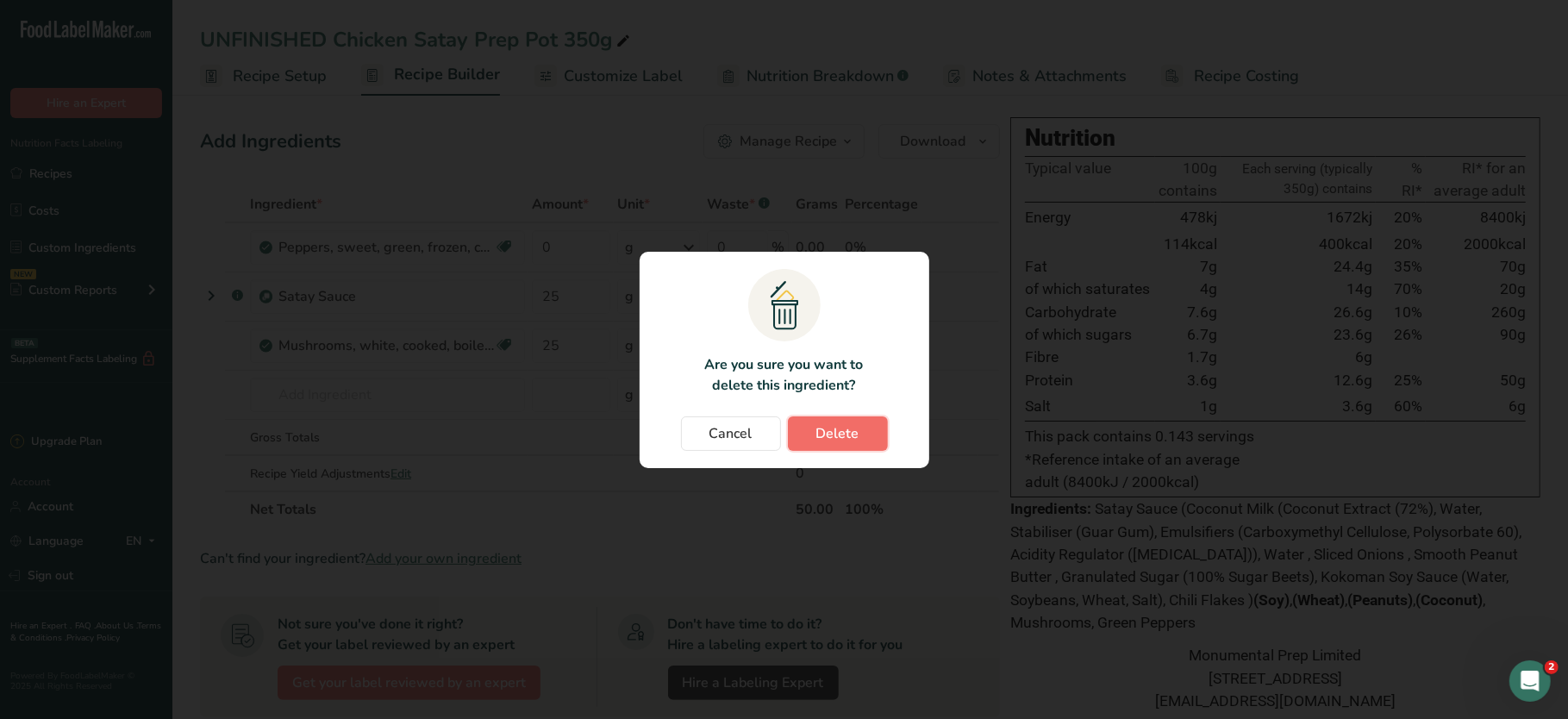
click at [814, 434] on button "Delete" at bounding box center [838, 433] width 100 height 34
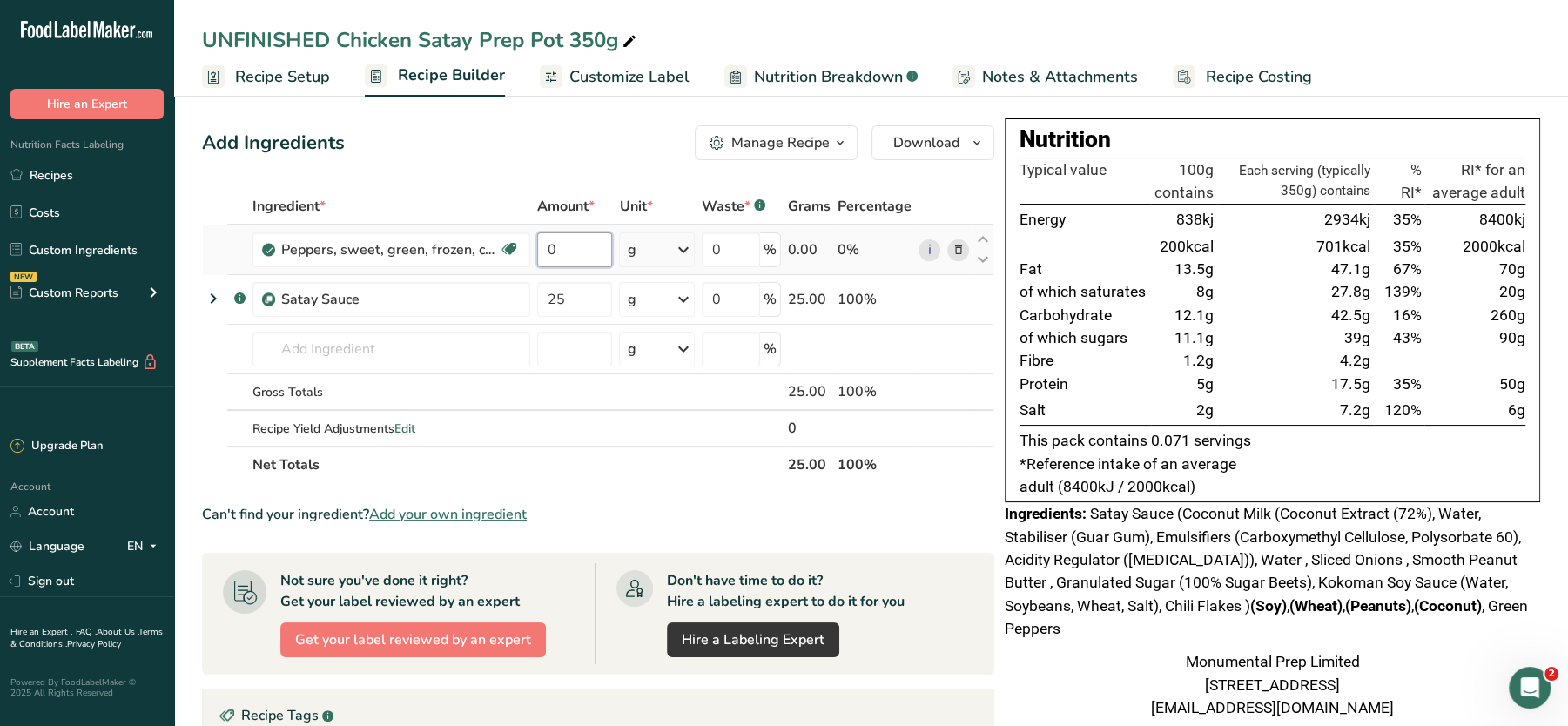
click at [556, 252] on input "0" at bounding box center [574, 249] width 75 height 34
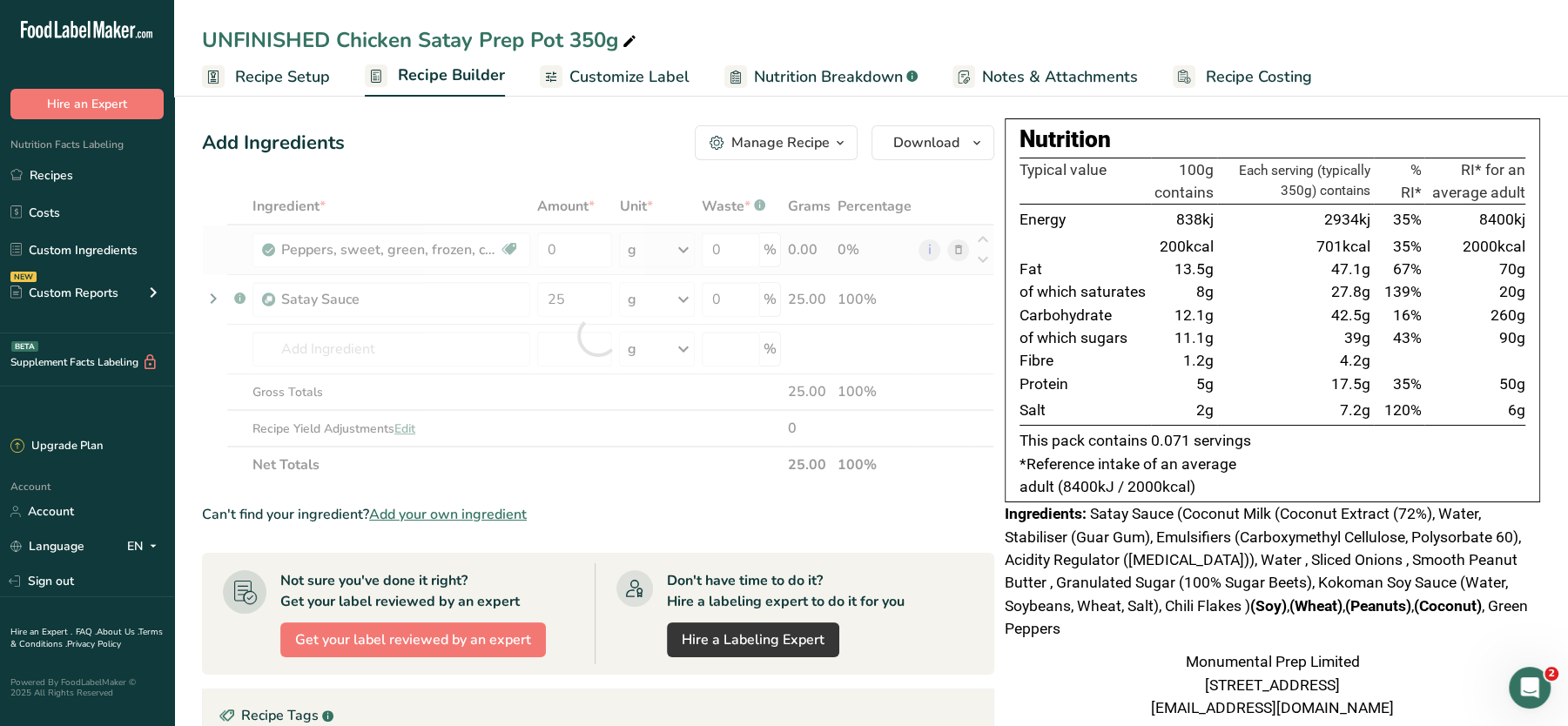
click at [962, 255] on div "Ingredient * Amount * Unit * Waste * .a-a{fill:#347362;}.b-a{fill:#fff;} Grams …" at bounding box center [597, 335] width 792 height 295
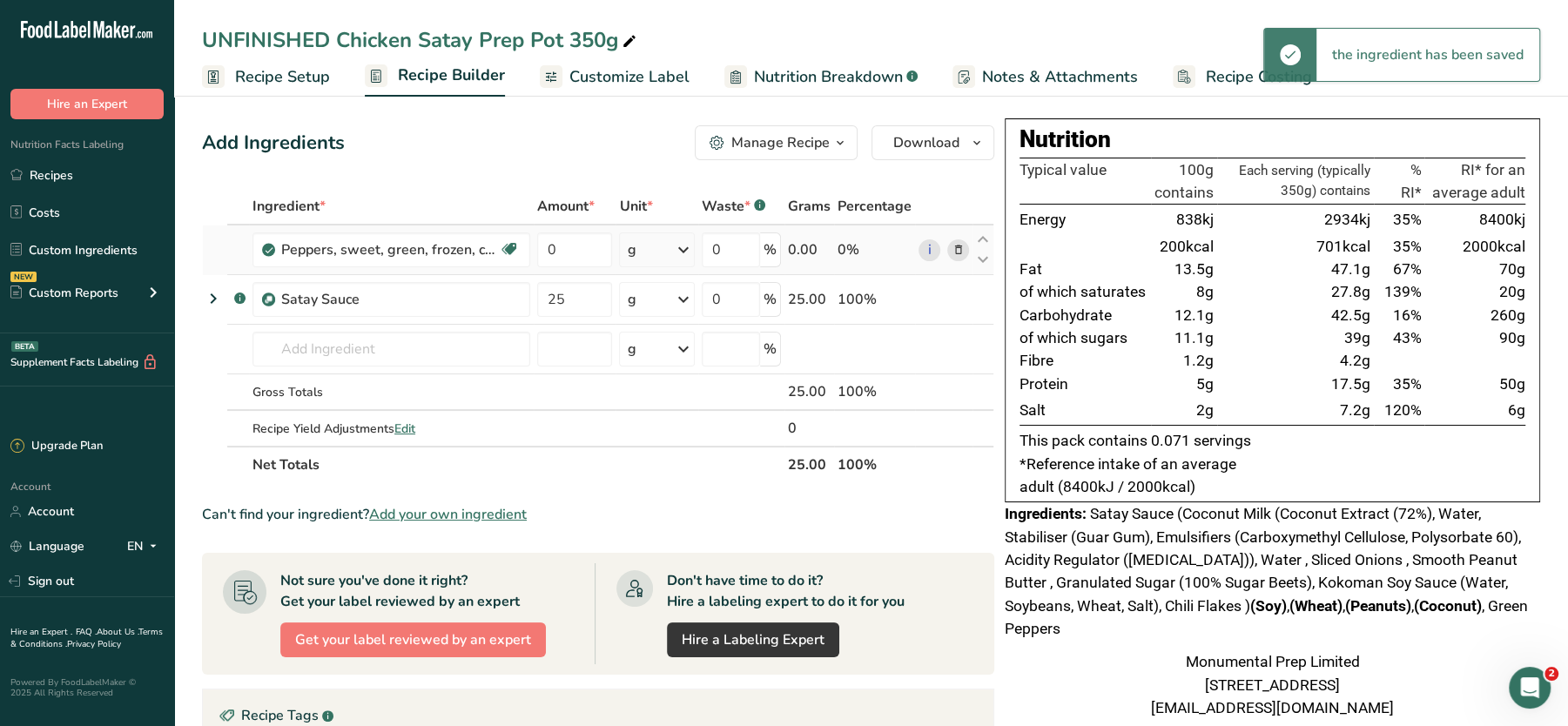
click at [958, 247] on icon at bounding box center [958, 249] width 12 height 18
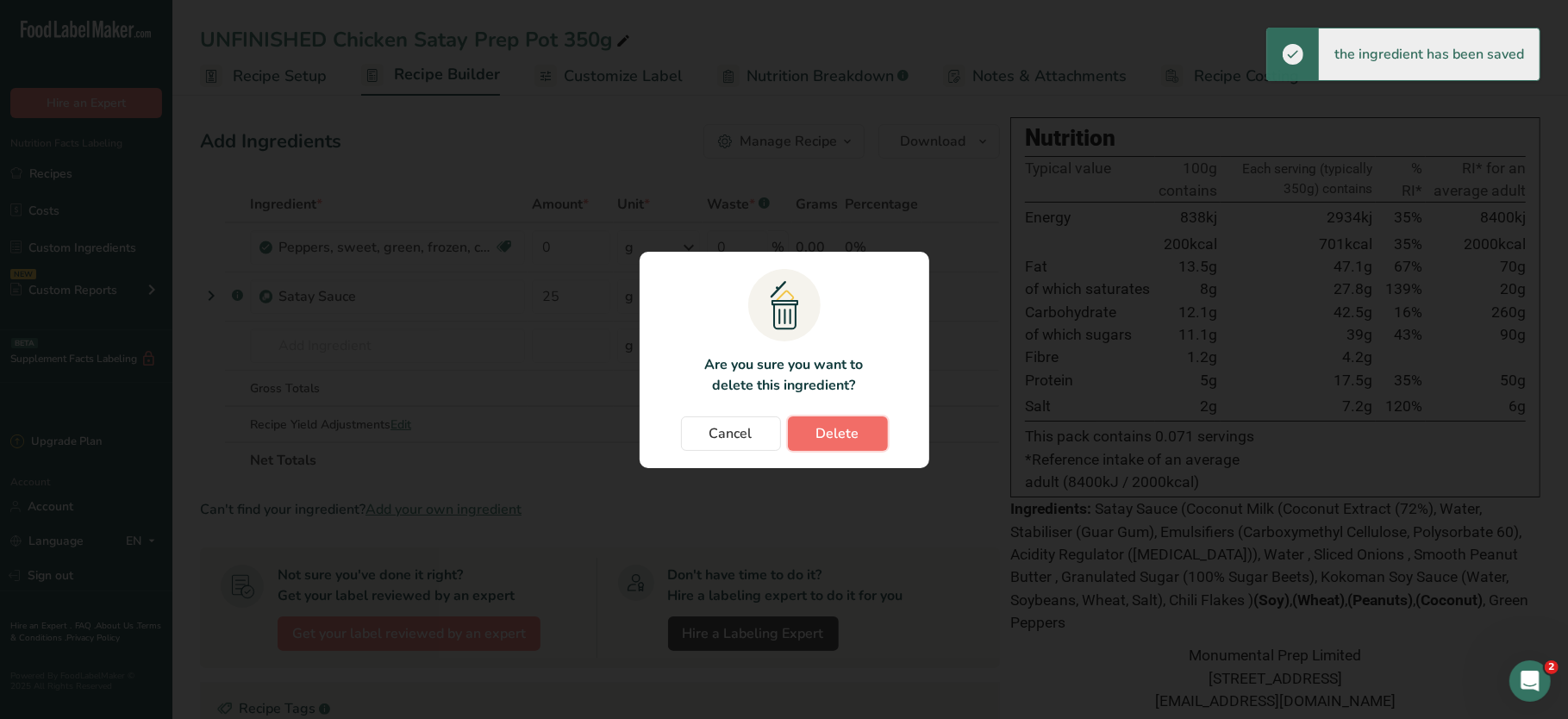
click at [828, 444] on button "Delete" at bounding box center [838, 433] width 100 height 34
click at [843, 433] on div "Cancel Delete" at bounding box center [785, 433] width 255 height 34
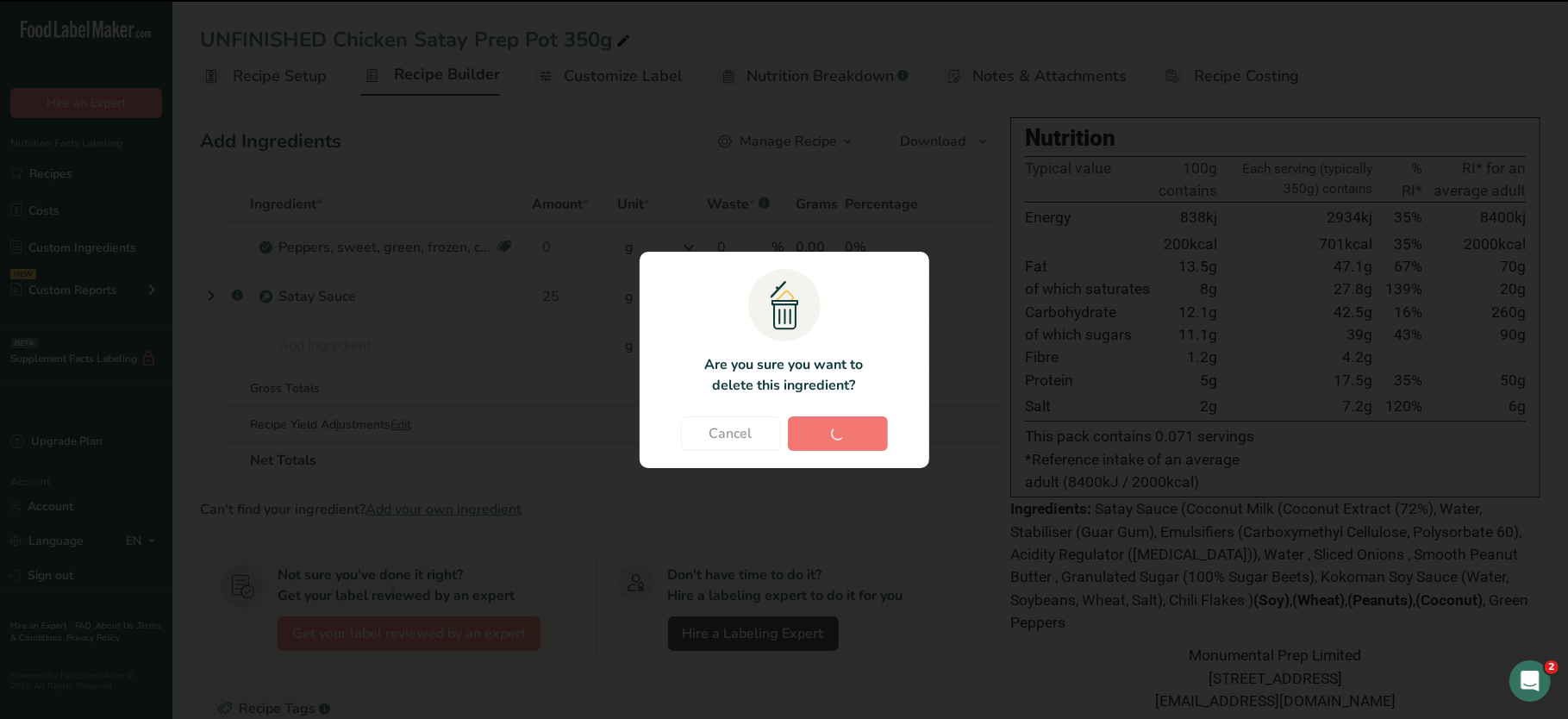
type input "25"
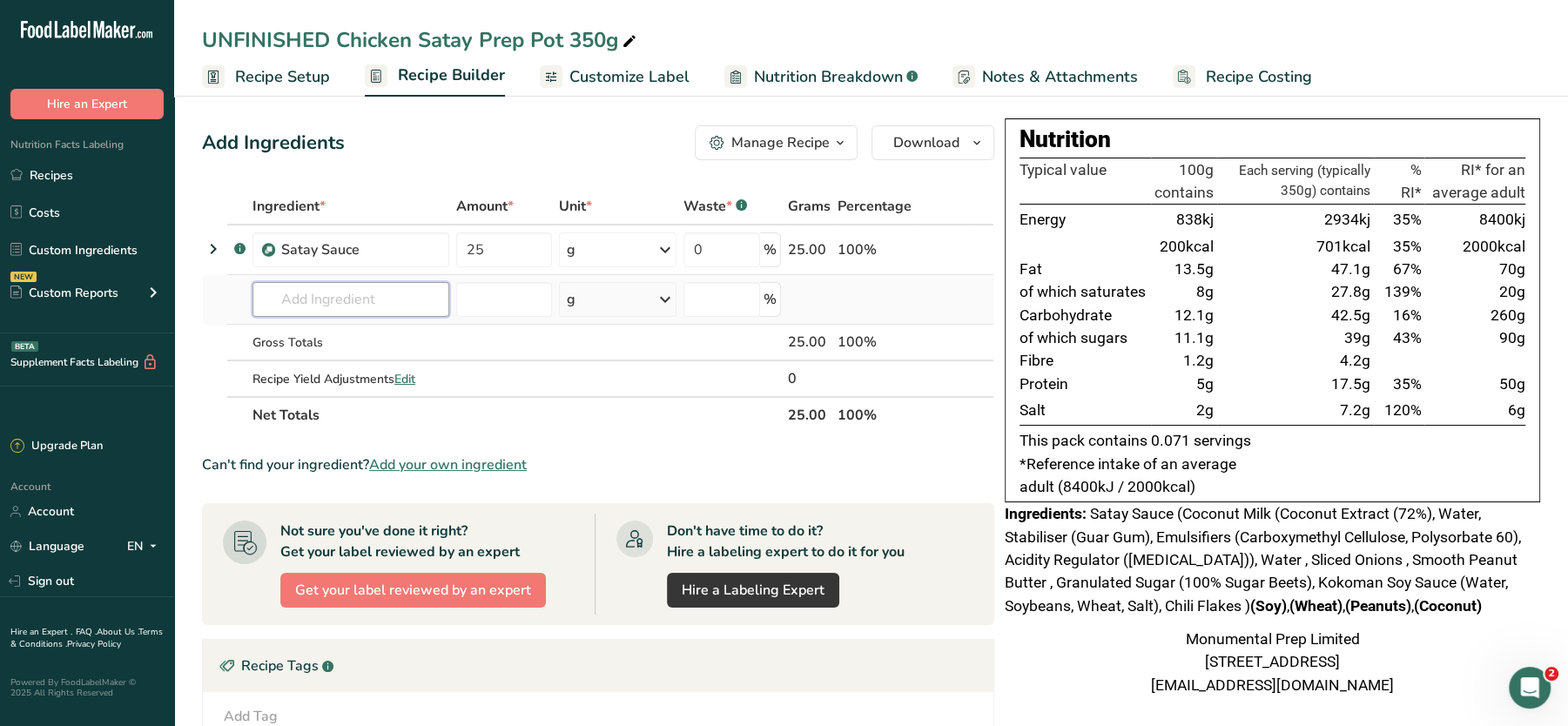
click at [297, 295] on input "text" at bounding box center [351, 299] width 197 height 34
type input "monumen"
click at [373, 341] on p "Monumental Prep UK Red Tractor Steamed Chicken Breast" at bounding box center [439, 334] width 345 height 18
type input "Monumental Prep UK Red Tractor Steamed Chicken Breast"
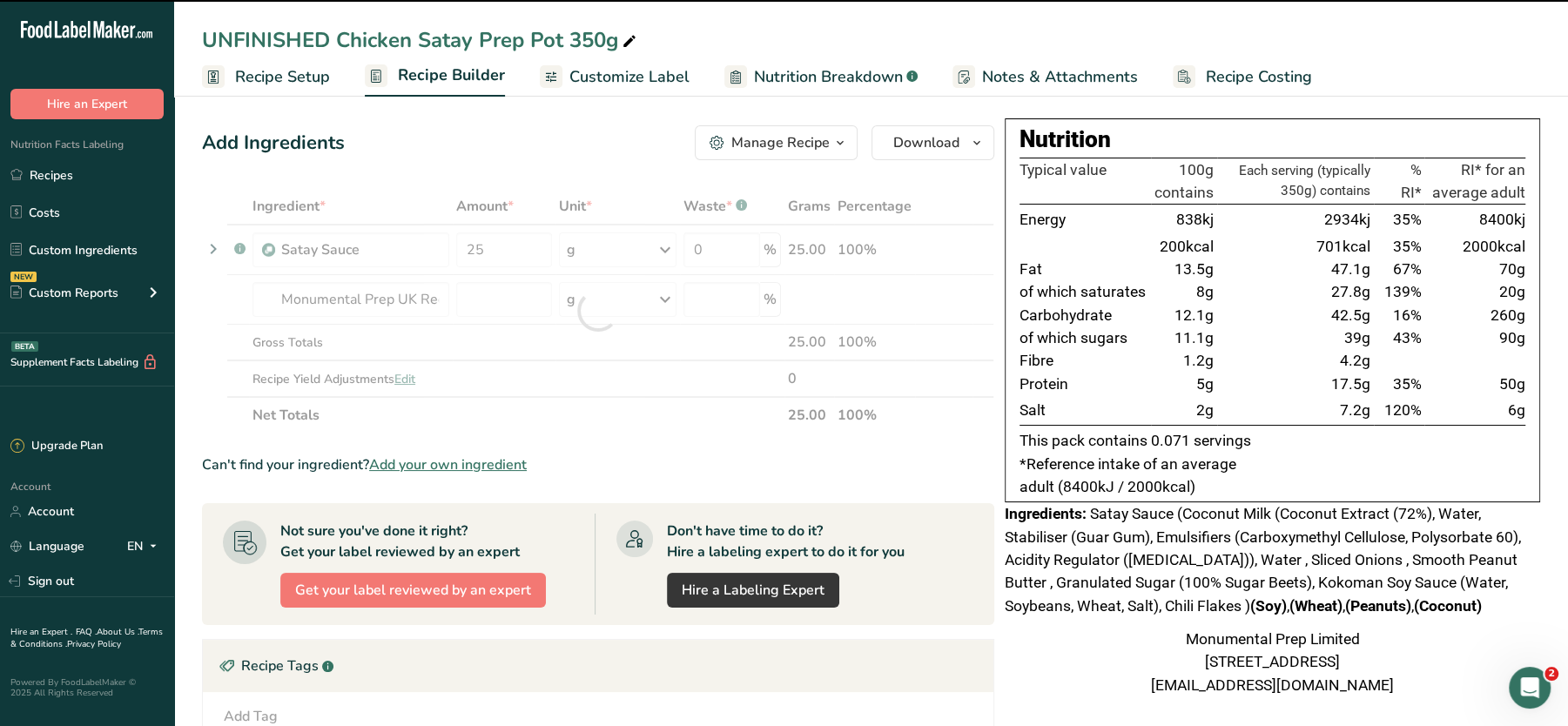
type input "0"
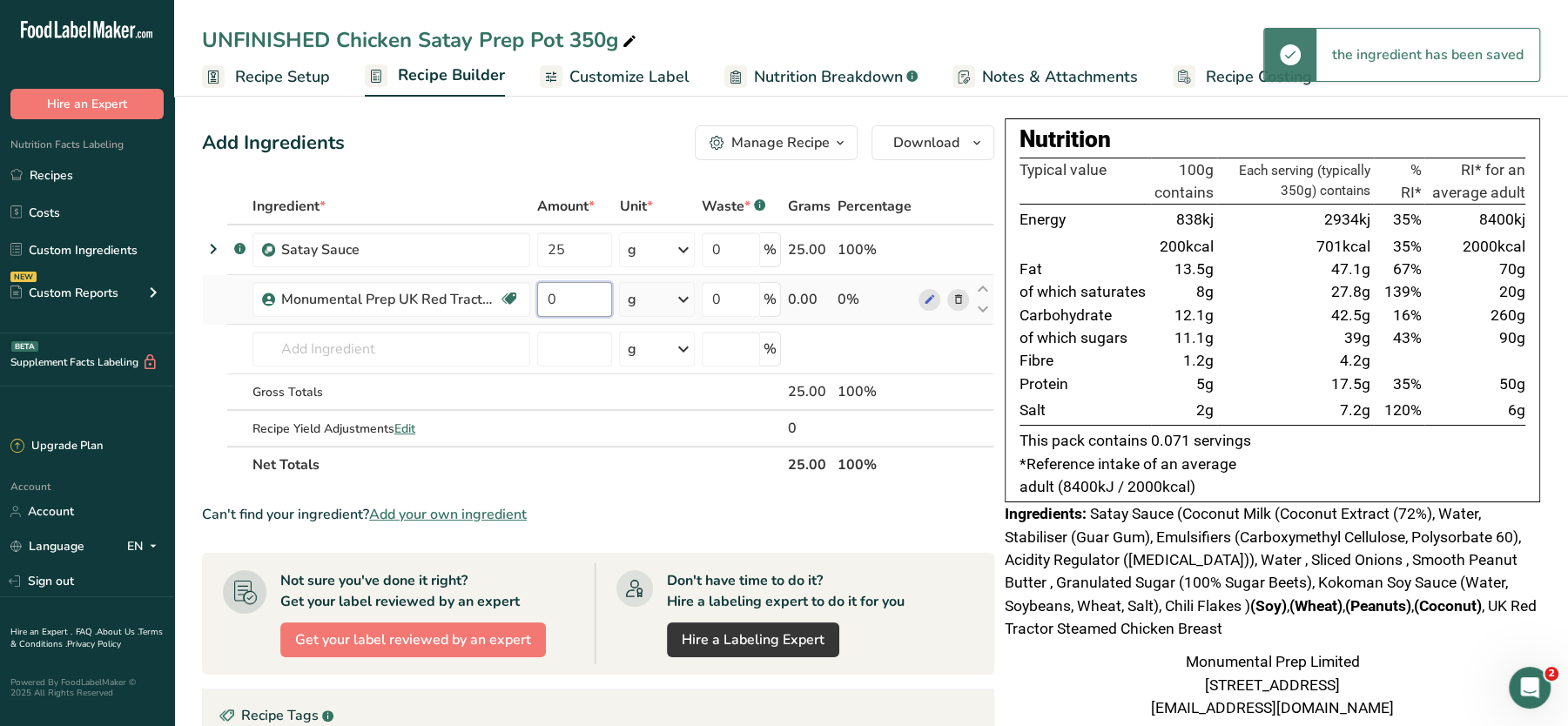
click at [572, 298] on input "0" at bounding box center [574, 299] width 75 height 34
type input "110"
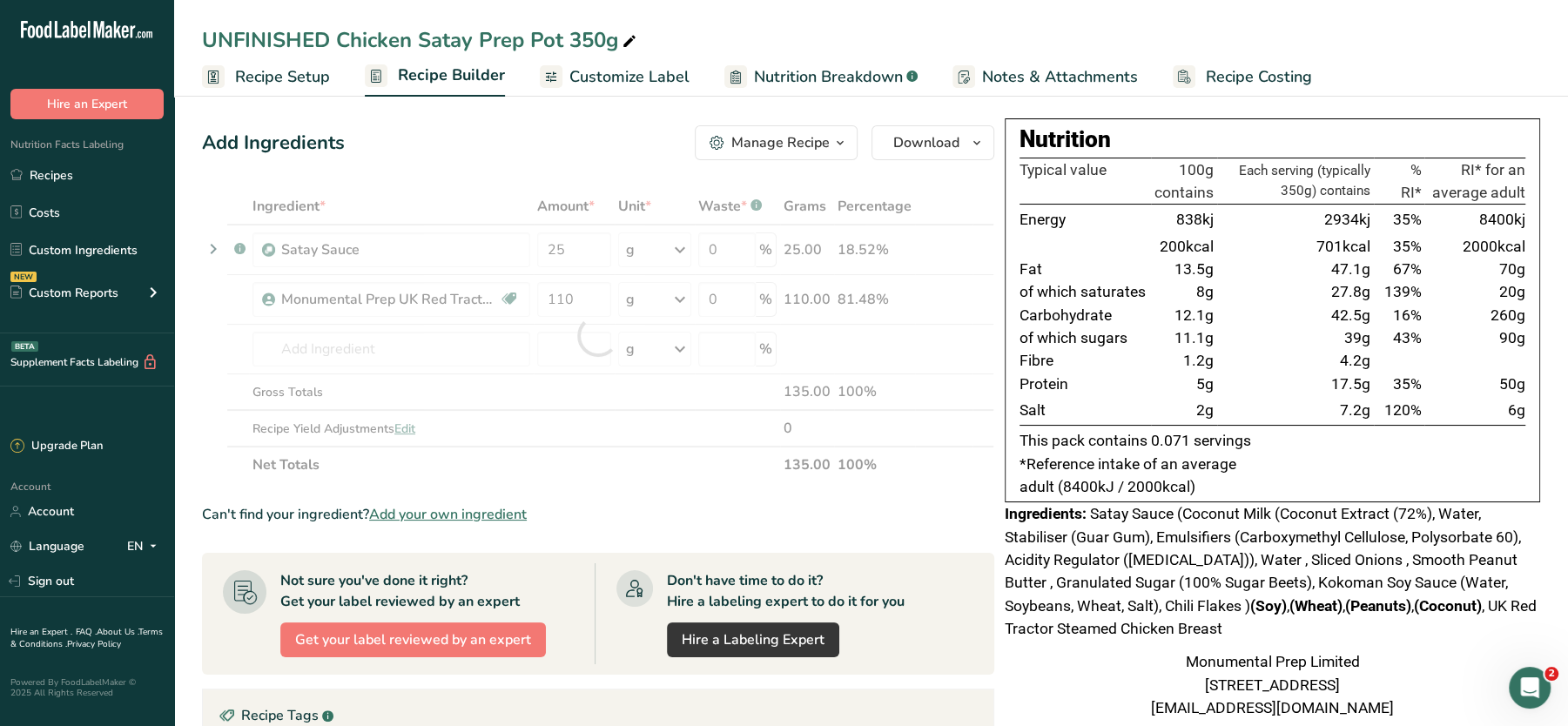
click at [528, 166] on div "Add Ingredients Manage Recipe Delete Recipe Duplicate Recipe Scale Recipe Save …" at bounding box center [603, 594] width 803 height 952
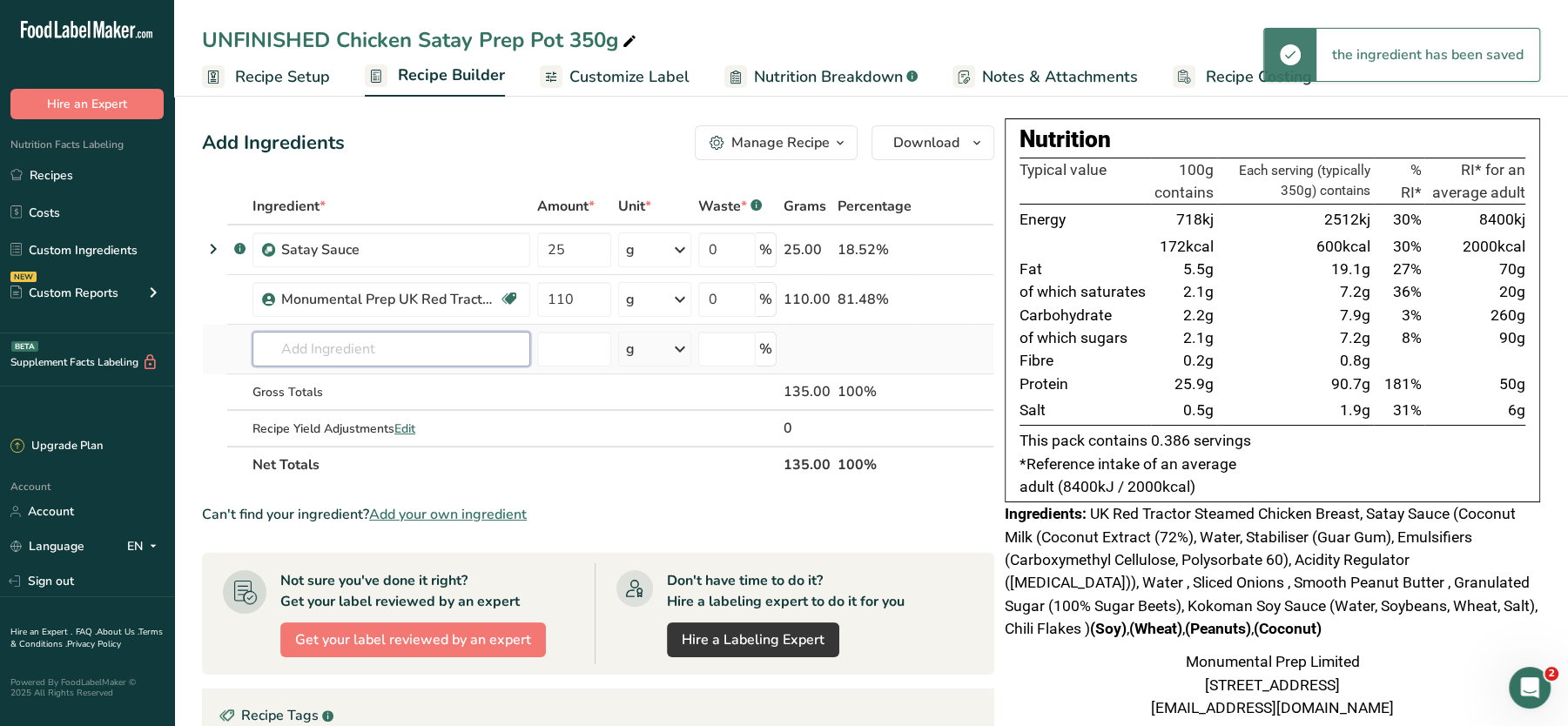
click at [440, 349] on input "text" at bounding box center [391, 349] width 278 height 34
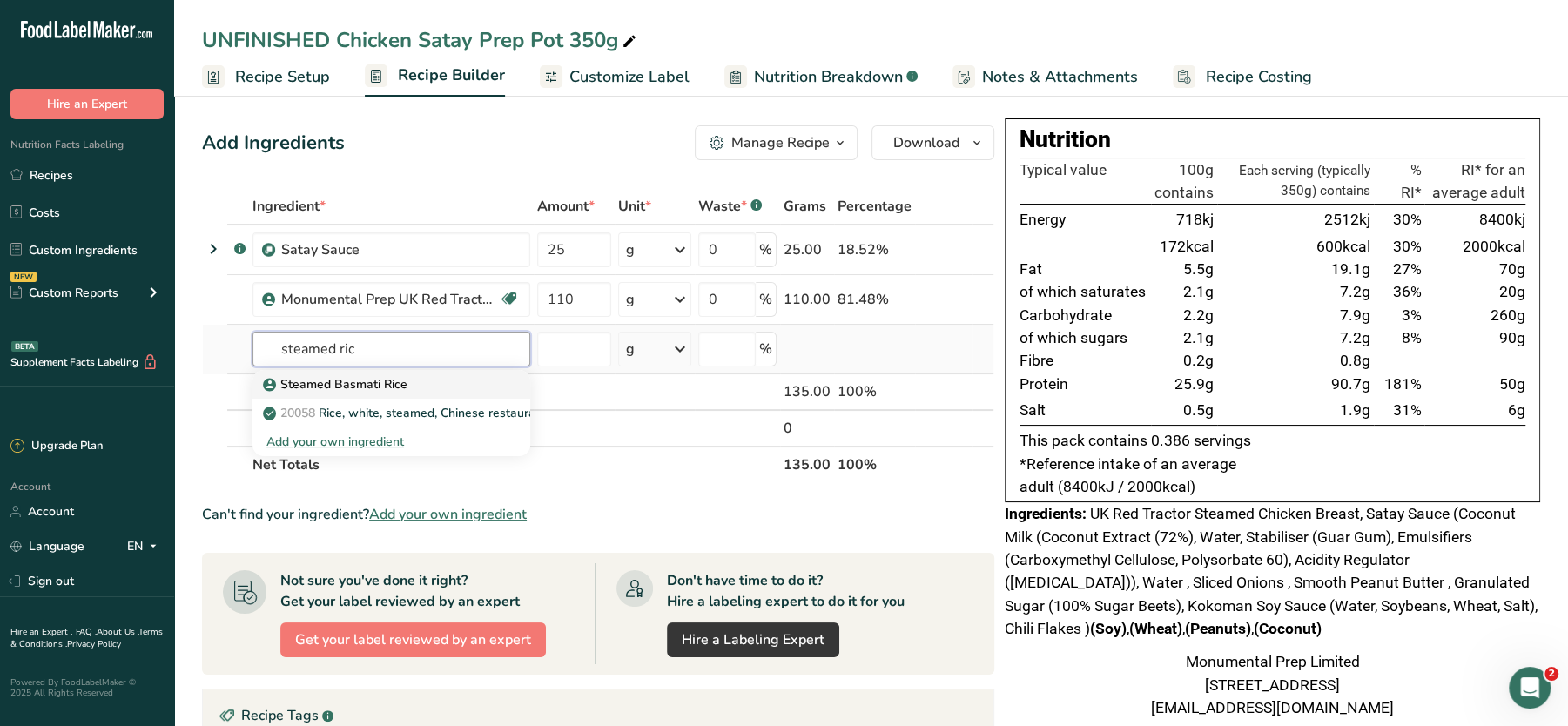
type input "steamed ric"
click at [374, 375] on p "Steamed Basmati Rice" at bounding box center [337, 384] width 141 height 18
type input "Steamed Basmati Rice"
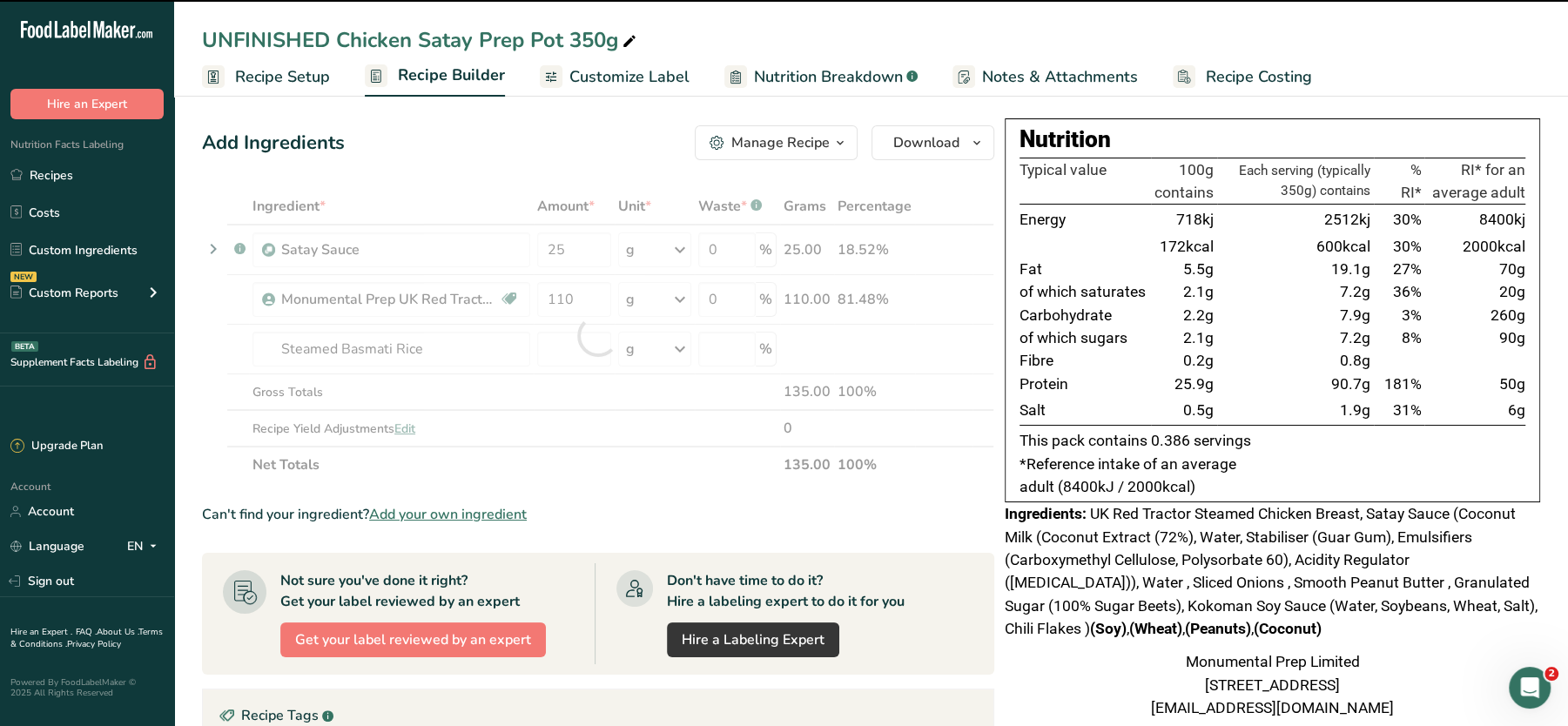
type input "0"
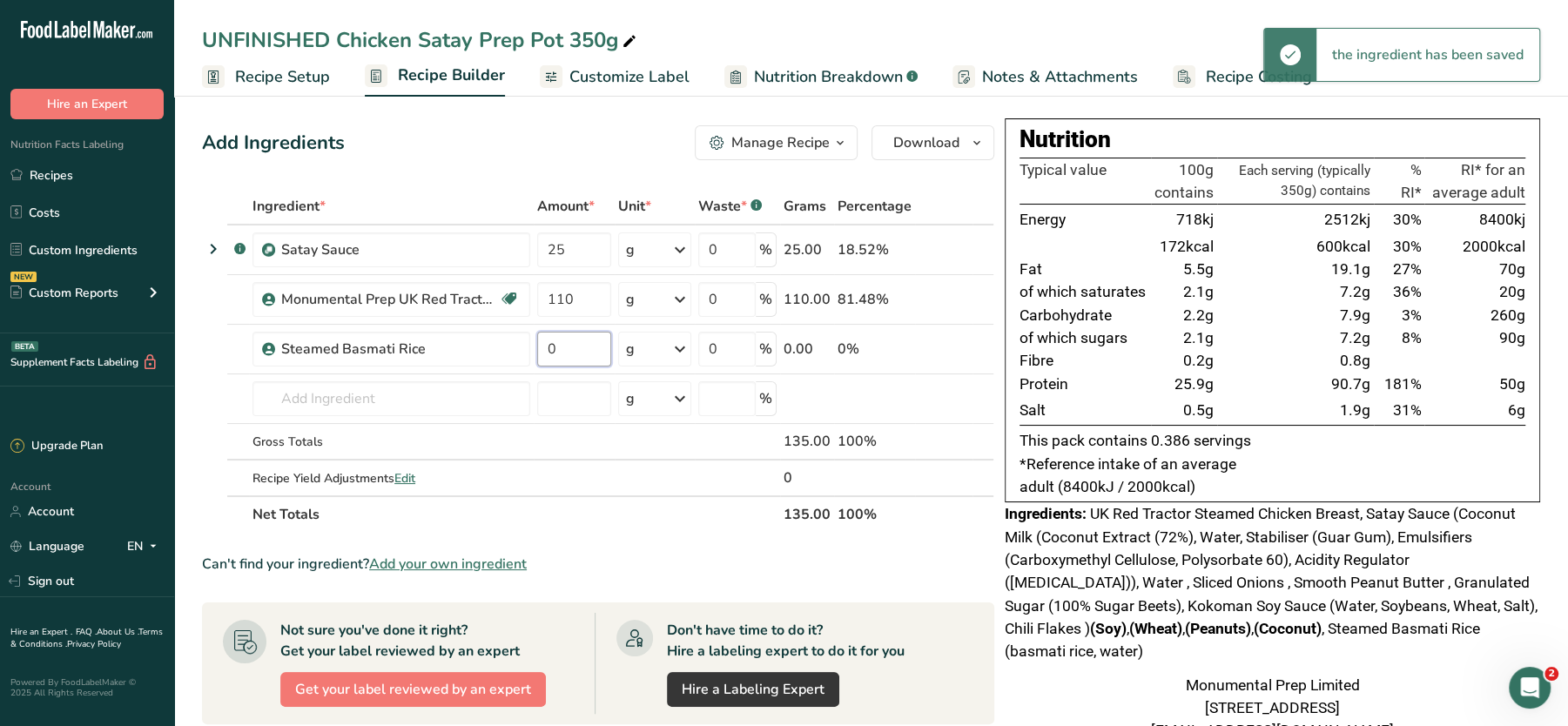
click at [572, 349] on input "0" at bounding box center [573, 349] width 74 height 34
type input "100"
click at [552, 155] on div "Add Ingredients Manage Recipe Delete Recipe Duplicate Recipe Scale Recipe Save …" at bounding box center [597, 142] width 792 height 34
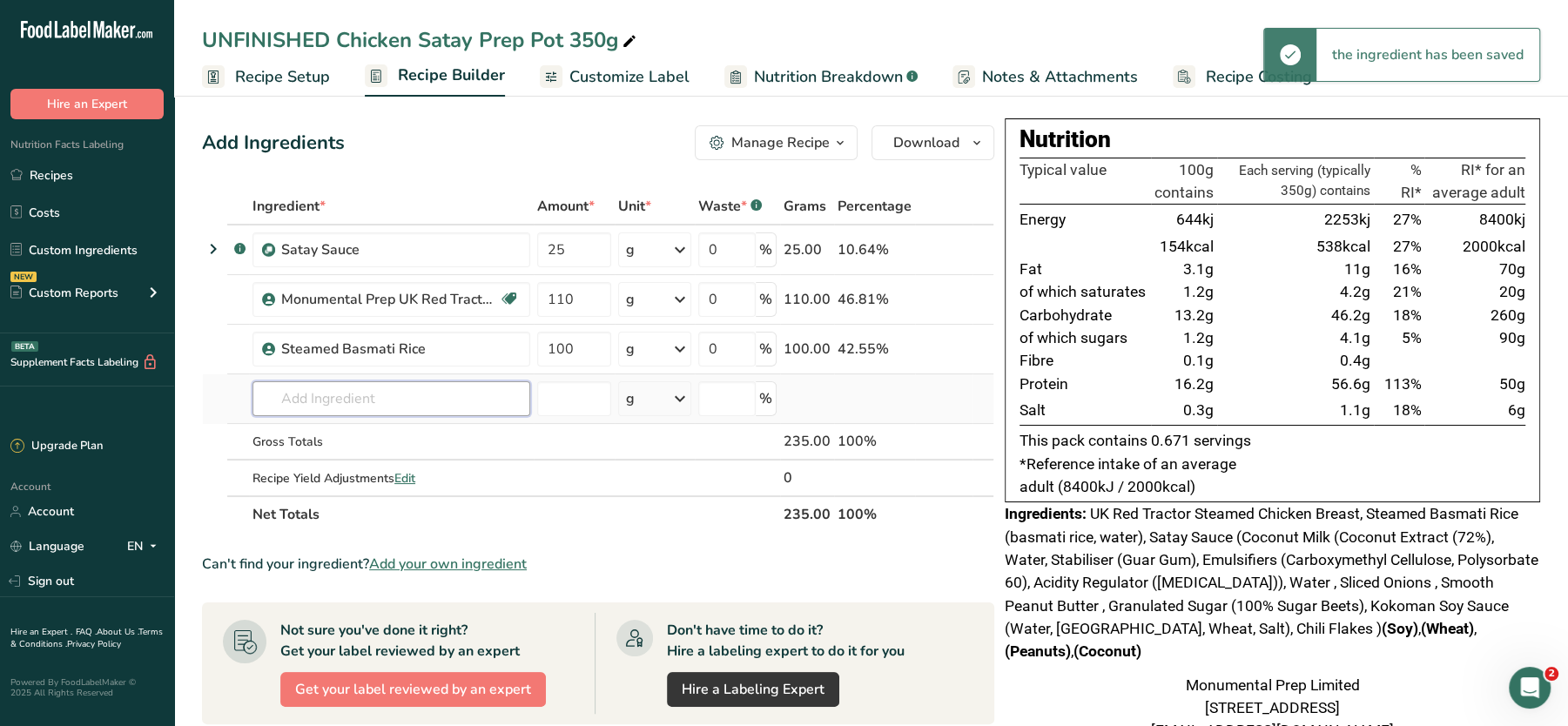
click at [370, 398] on input "text" at bounding box center [391, 398] width 278 height 34
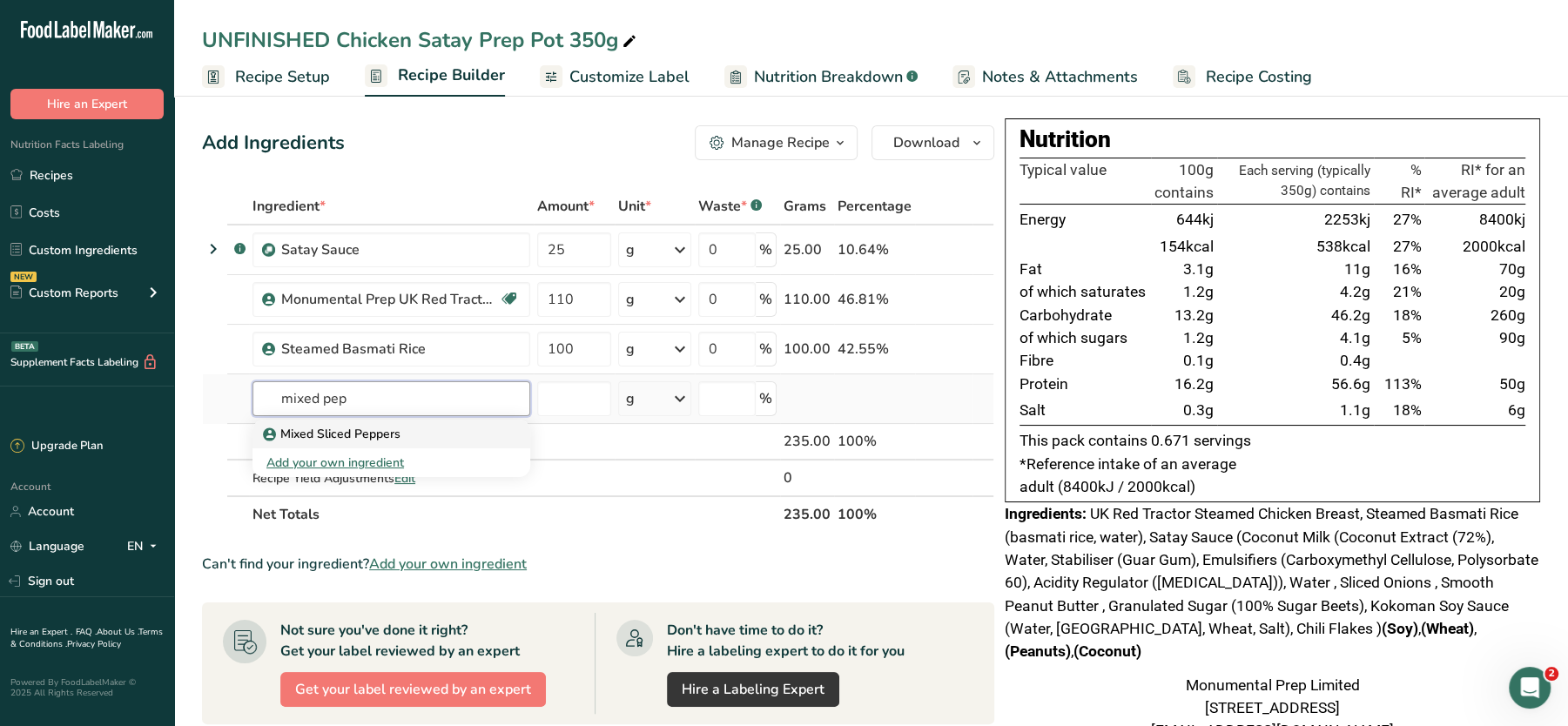
type input "mixed pep"
click at [349, 429] on p "Mixed Sliced Peppers" at bounding box center [333, 434] width 134 height 18
type input "Mixed Sliced Peppers"
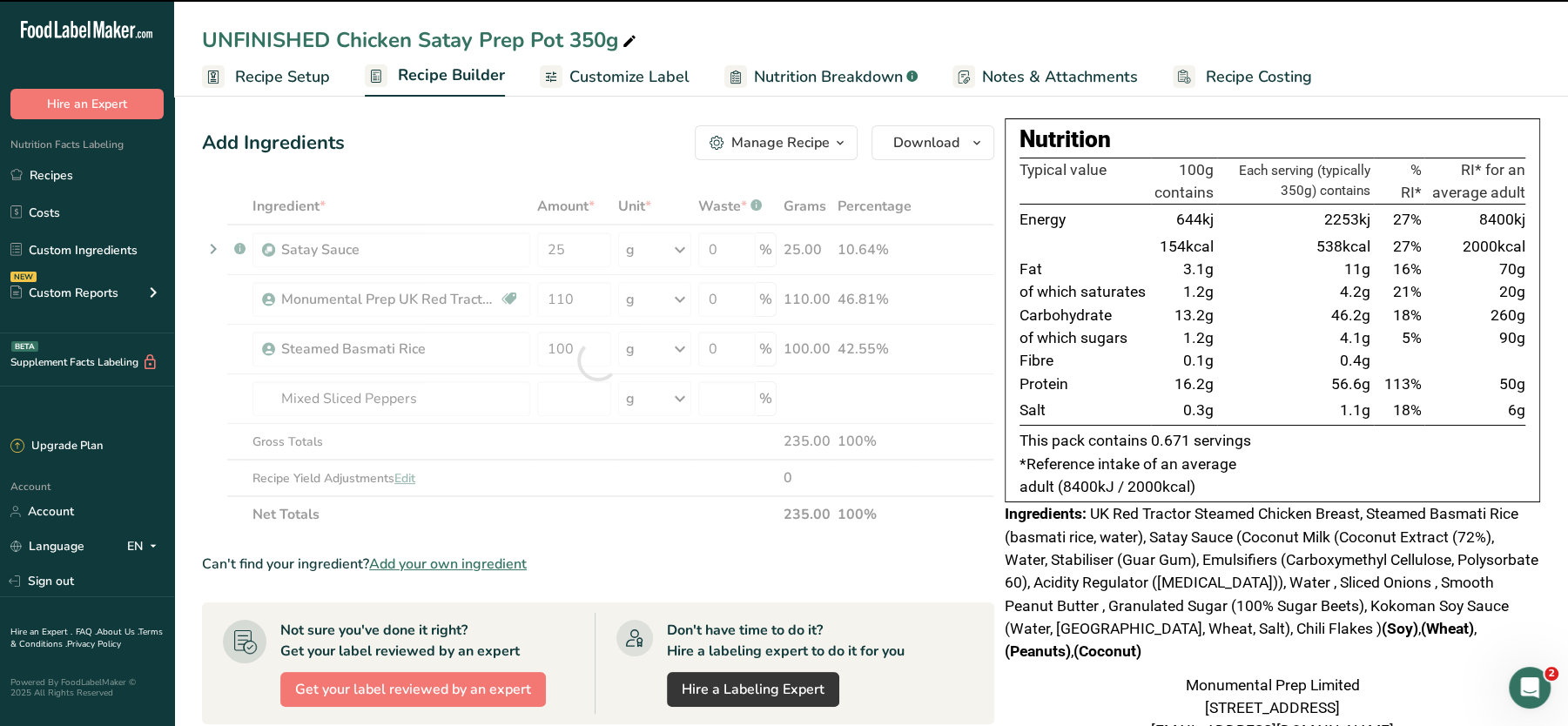
type input "0"
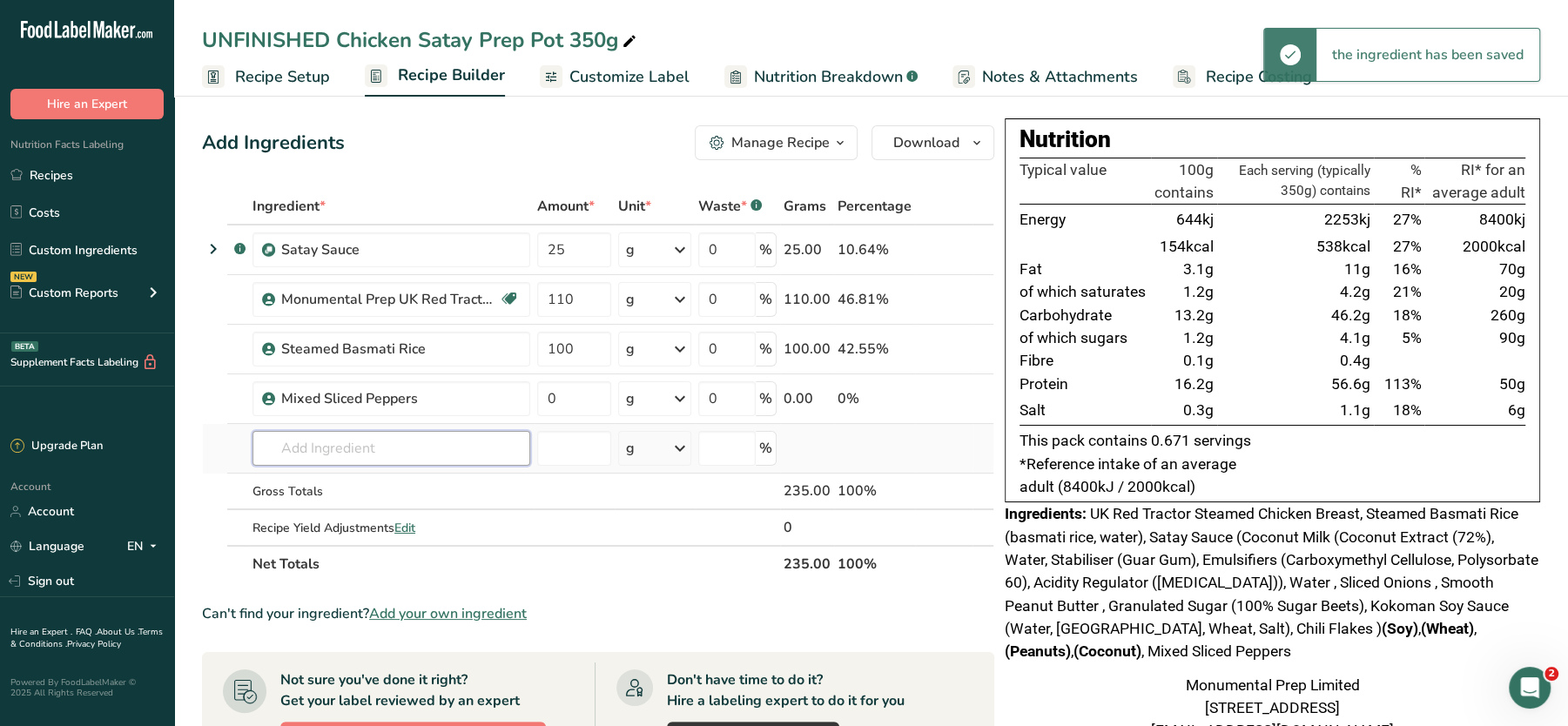
click at [410, 431] on input "text" at bounding box center [391, 448] width 278 height 34
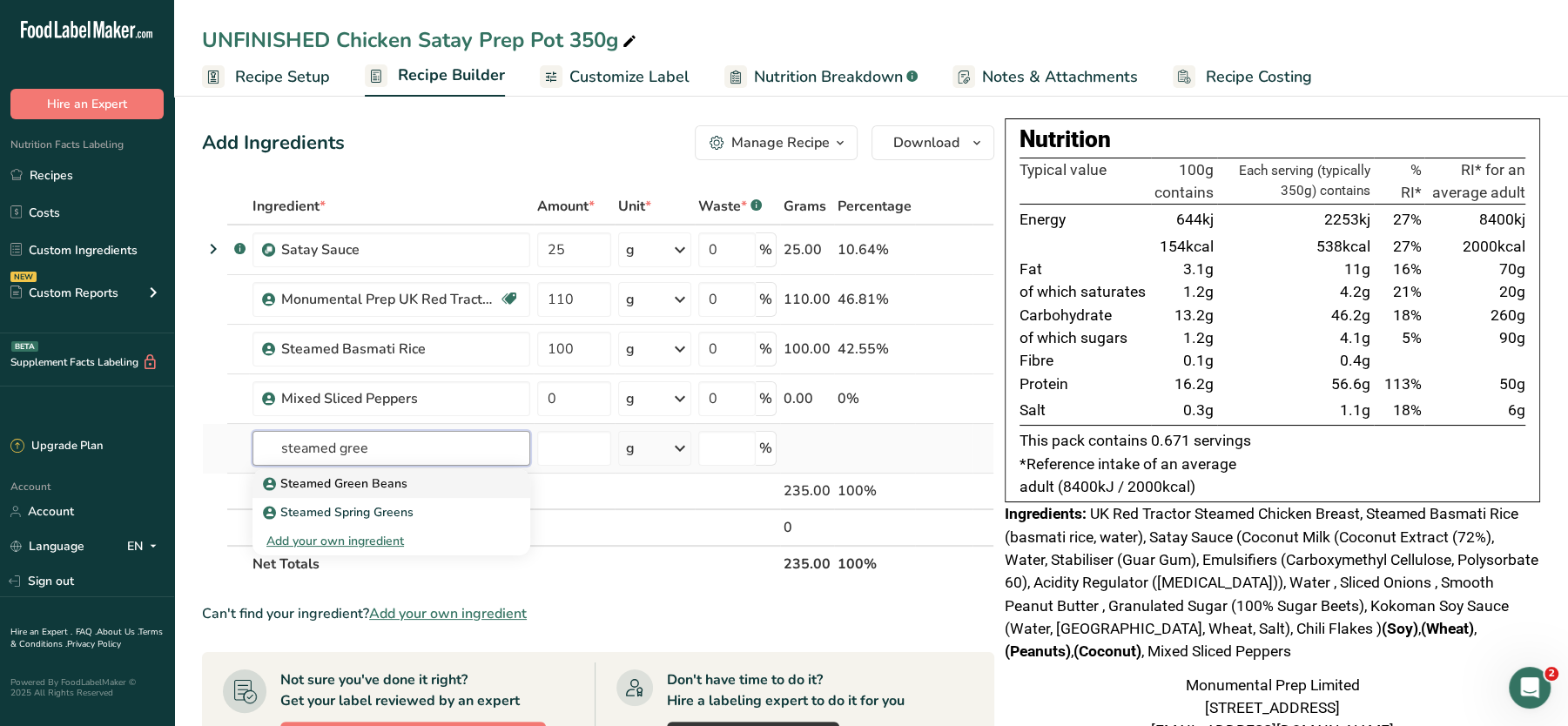
type input "steamed gree"
click at [363, 480] on p "Steamed Green Beans" at bounding box center [337, 483] width 141 height 18
type input "Steamed Green Beans"
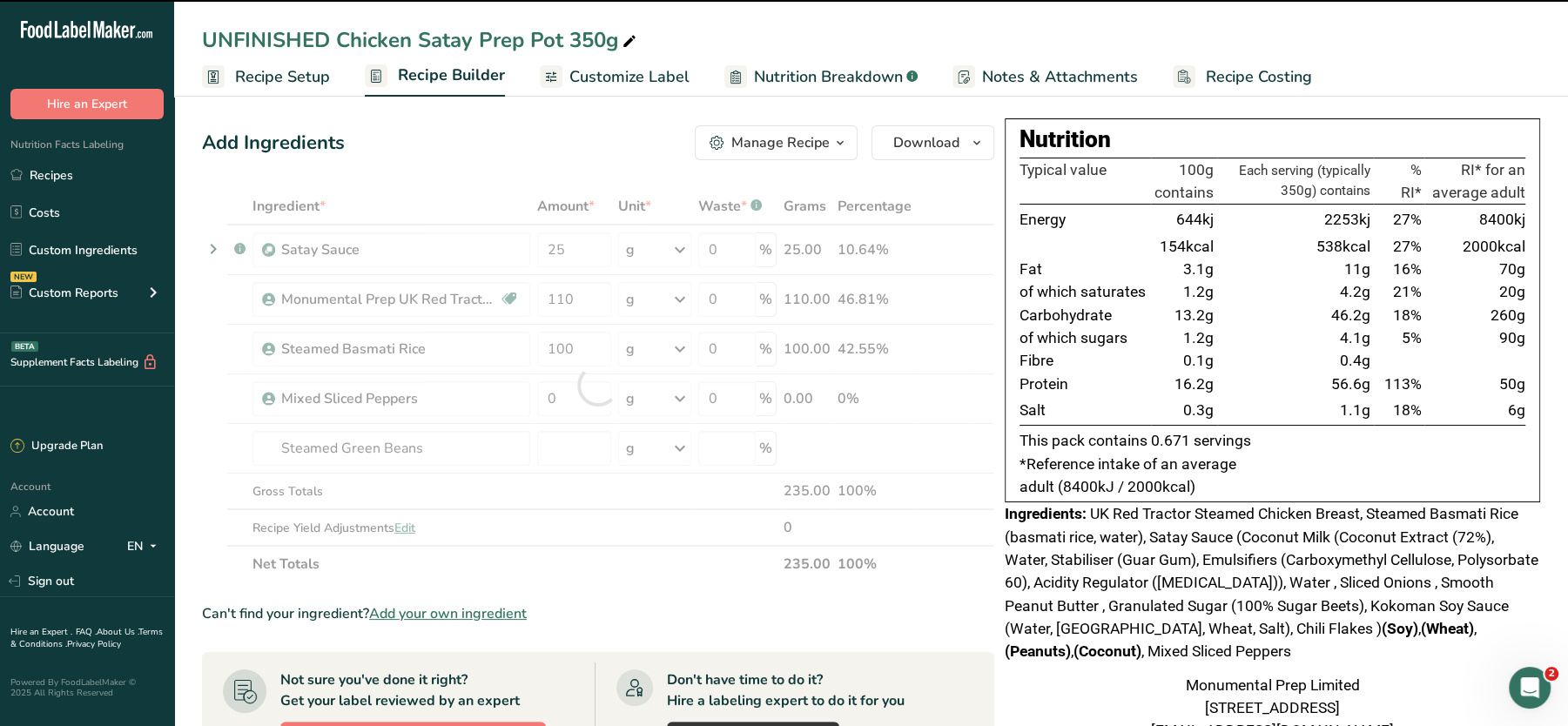
type input "0"
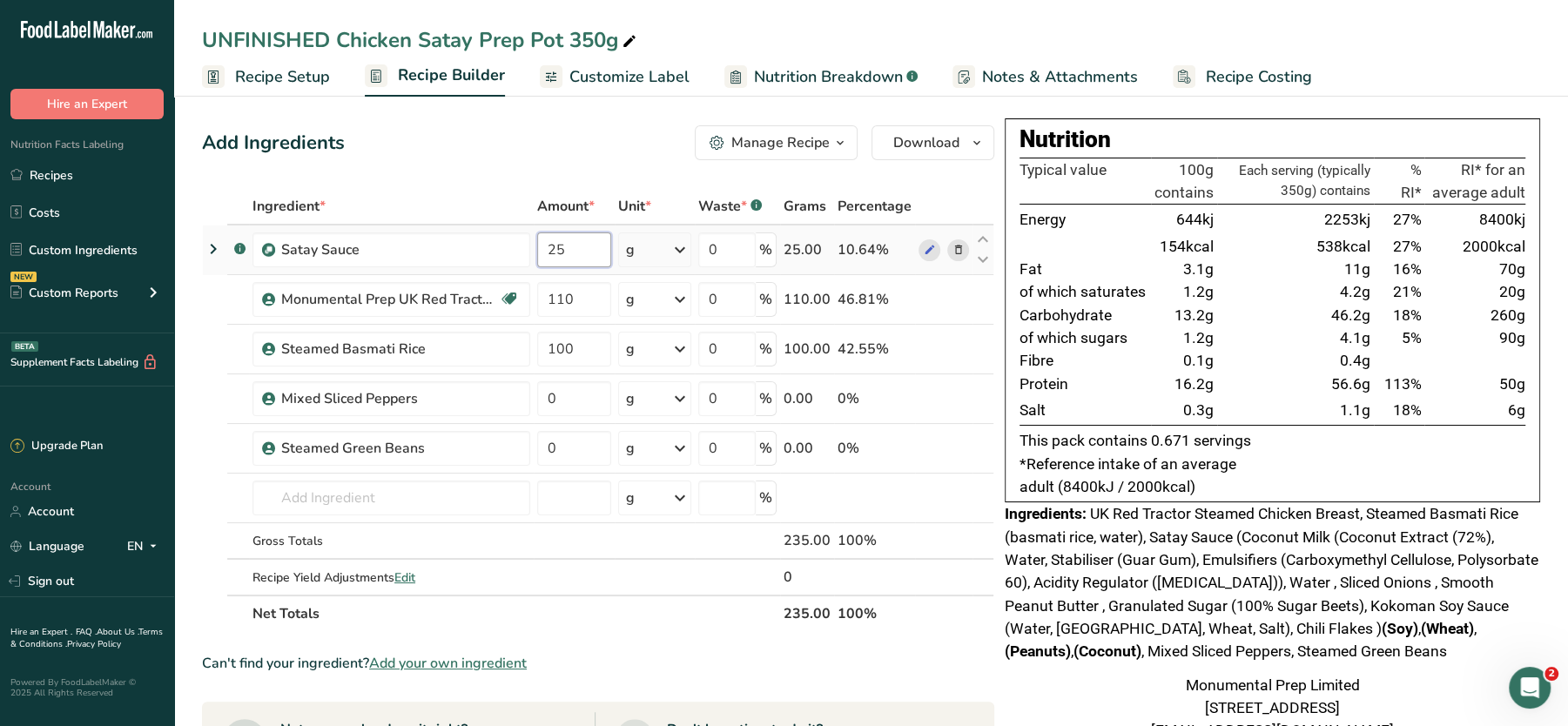
drag, startPoint x: 590, startPoint y: 250, endPoint x: 535, endPoint y: 249, distance: 55.0
click at [535, 249] on td "25" at bounding box center [574, 250] width 81 height 50
type input "100"
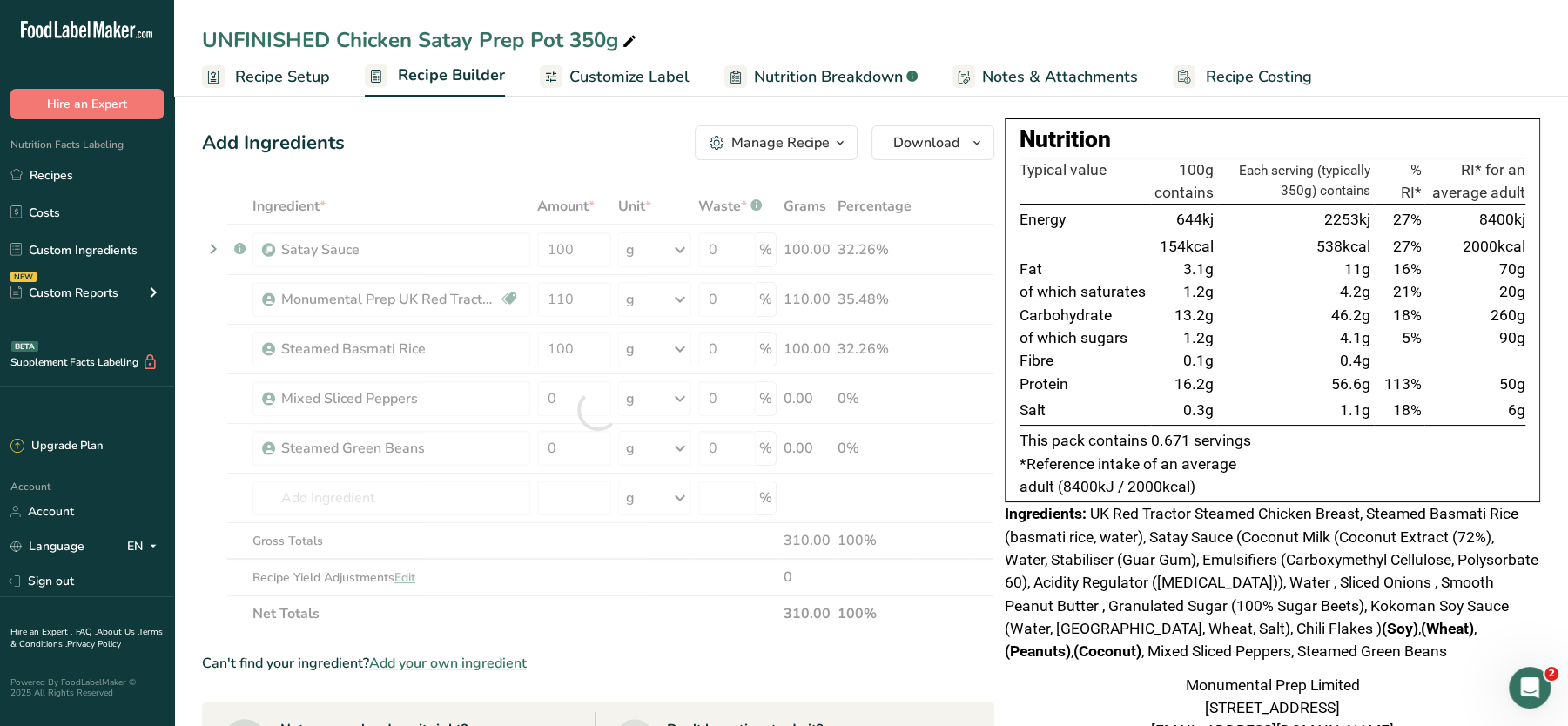
click at [498, 161] on div "Add Ingredients Manage Recipe Delete Recipe Duplicate Recipe Scale Recipe Save …" at bounding box center [603, 669] width 803 height 1101
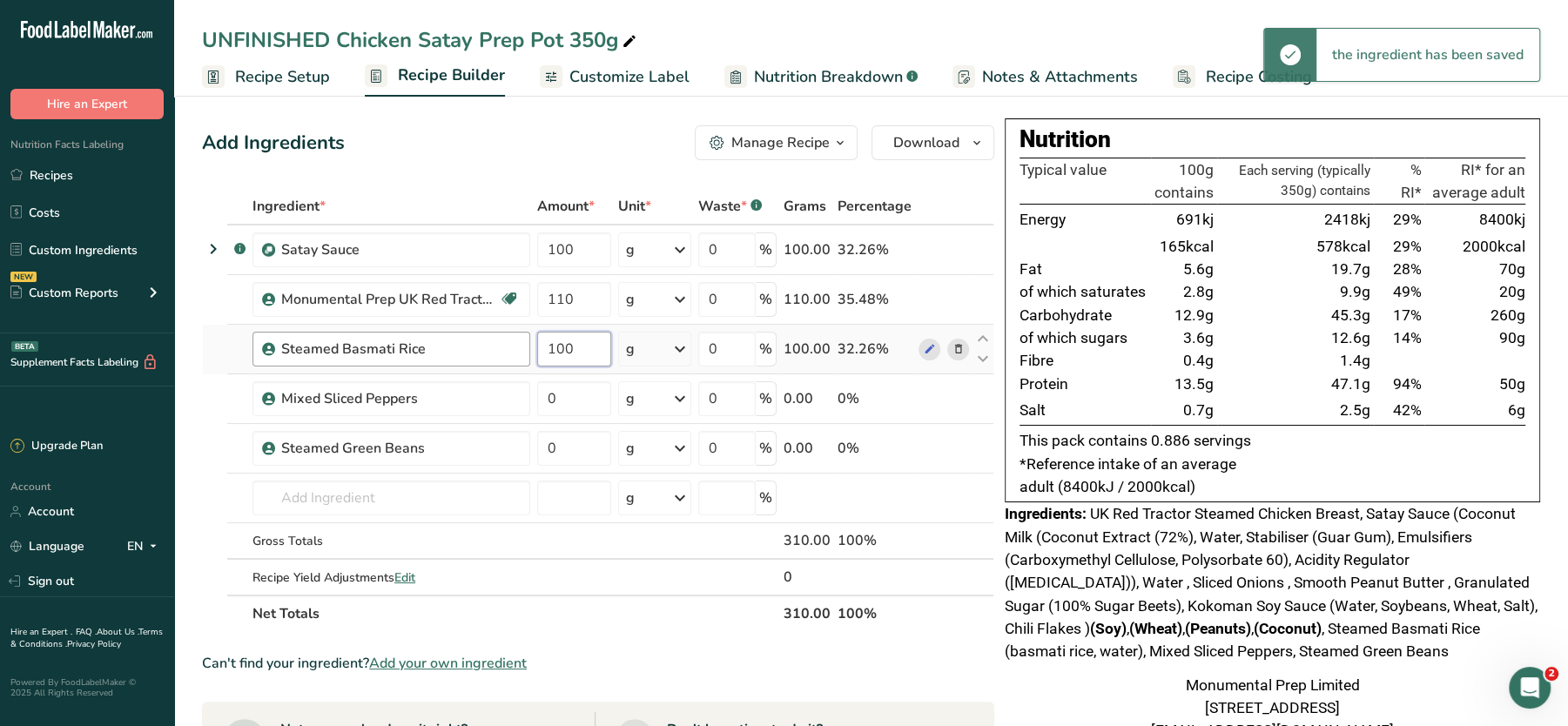
drag, startPoint x: 586, startPoint y: 352, endPoint x: 488, endPoint y: 354, distance: 98.0
click at [488, 354] on tr "Steamed Basmati Rice 100 g Weight Units g kg mg See more Volume Units l Volume …" at bounding box center [598, 350] width 791 height 50
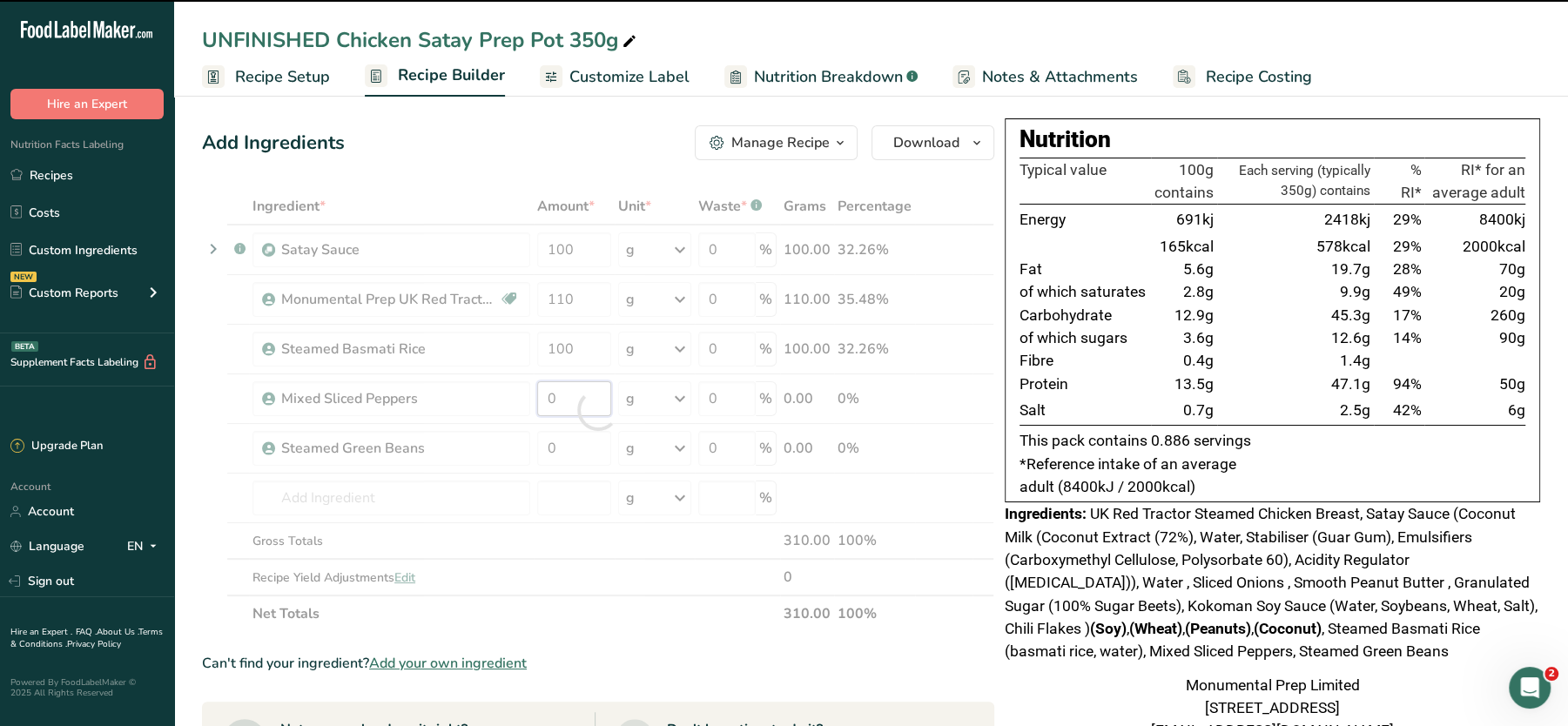
drag, startPoint x: 568, startPoint y: 382, endPoint x: 480, endPoint y: 389, distance: 88.3
click at [480, 389] on div "Ingredient * Amount * Unit * Waste * .a-a{fill:#347362;}.b-a{fill:#fff;} Grams …" at bounding box center [597, 410] width 792 height 444
type input "0"
click at [568, 437] on div "Ingredient * Amount * Unit * Waste * .a-a{fill:#347362;}.b-a{fill:#fff;} Grams …" at bounding box center [597, 410] width 792 height 444
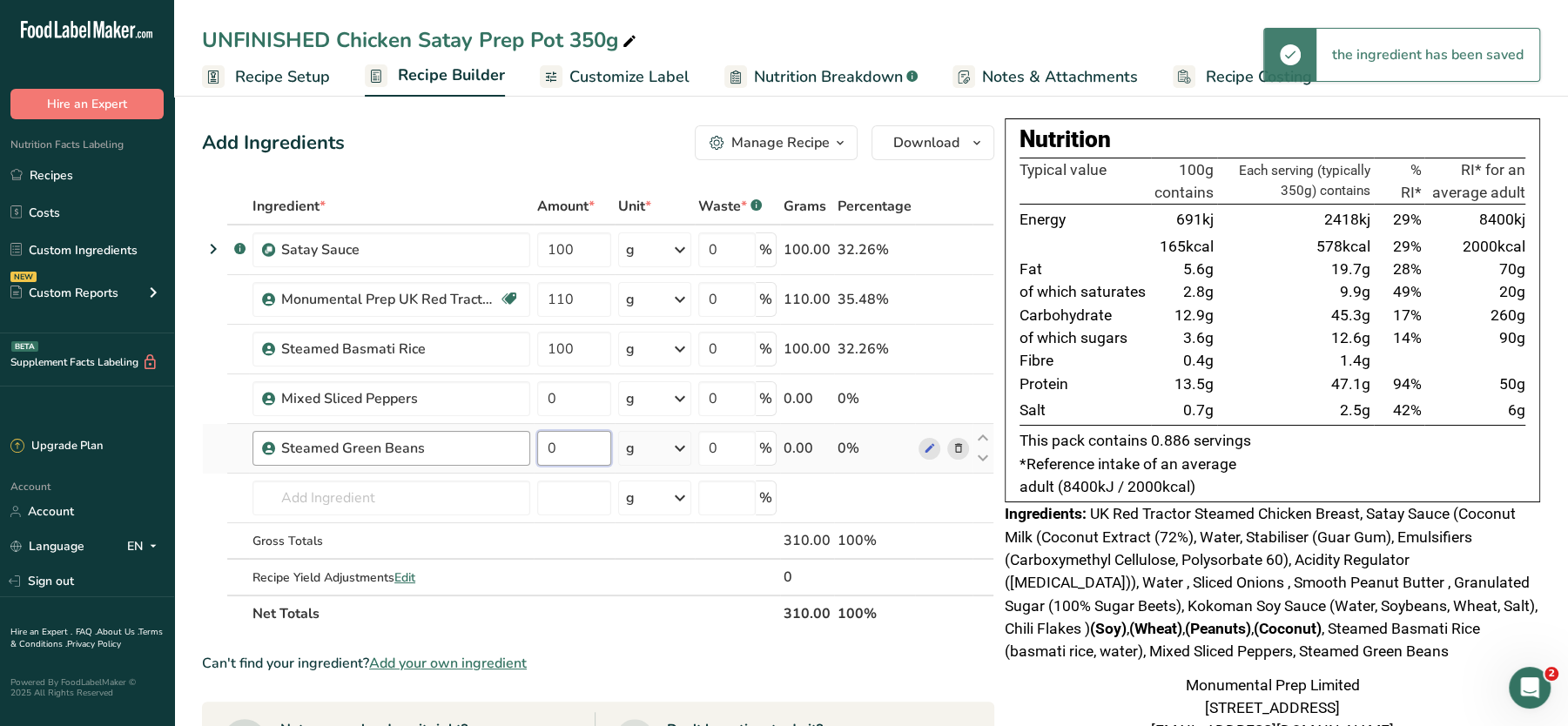
drag, startPoint x: 581, startPoint y: 444, endPoint x: 502, endPoint y: 446, distance: 79.0
click at [502, 446] on tr "Steamed Green Beans 0 g Weight Units g kg mg See more Volume Units l Volume uni…" at bounding box center [598, 449] width 791 height 50
type input "20"
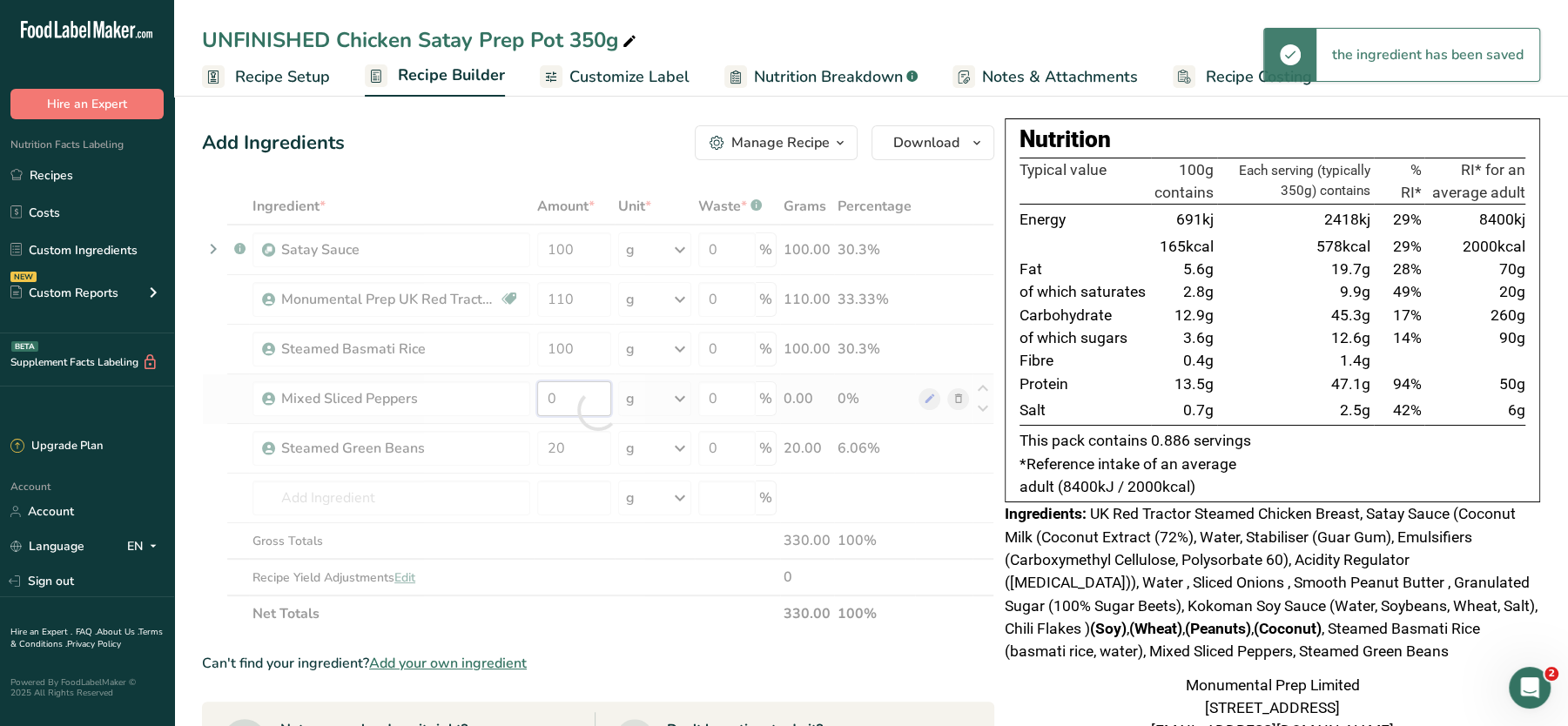
click at [568, 401] on div "Ingredient * Amount * Unit * Waste * .a-a{fill:#347362;}.b-a{fill:#fff;} Grams …" at bounding box center [597, 410] width 792 height 444
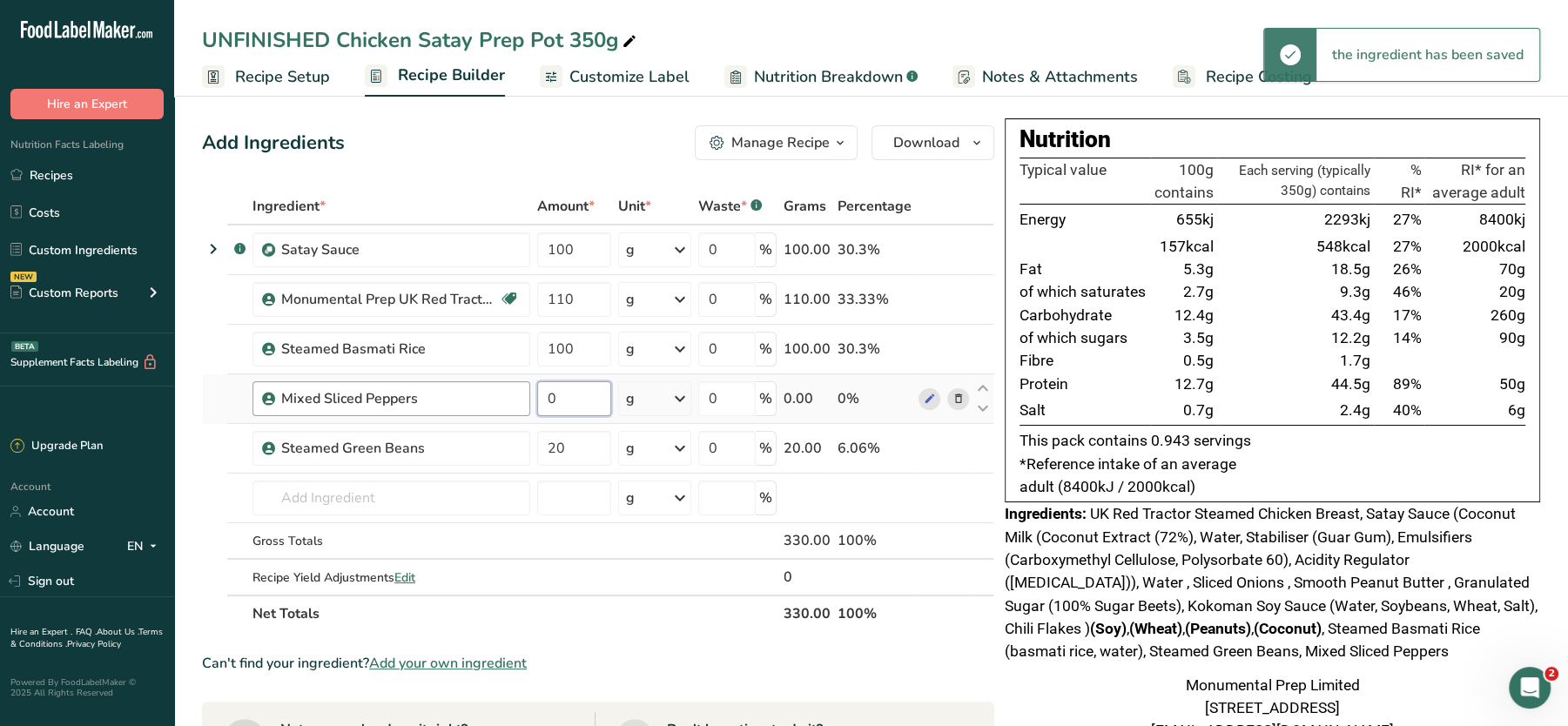
drag, startPoint x: 588, startPoint y: 396, endPoint x: 492, endPoint y: 400, distance: 96.1
click at [492, 400] on tr "Mixed Sliced Peppers 0 g Weight Units g kg mg See more Volume Units l Volume un…" at bounding box center [598, 399] width 791 height 50
type input "20"
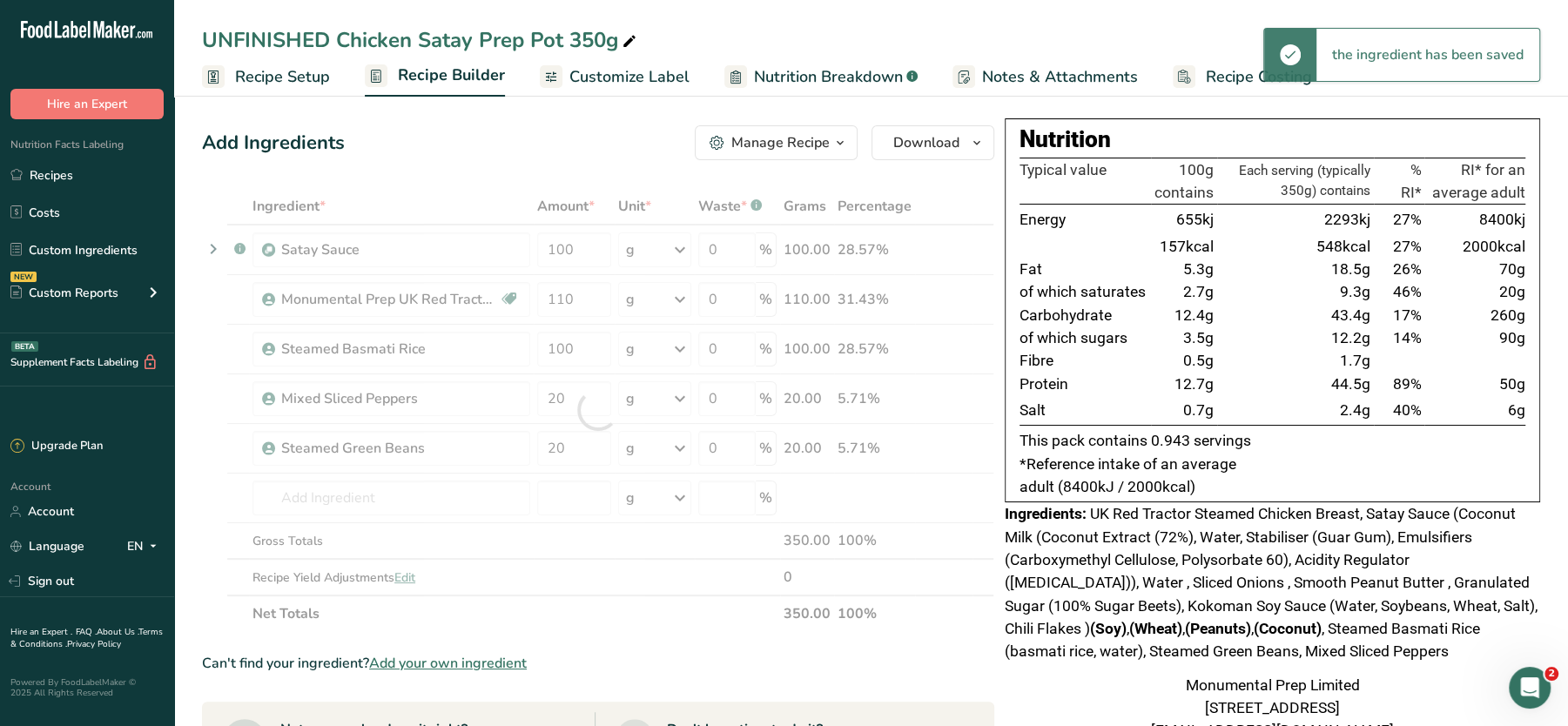
click at [529, 150] on div "Add Ingredients Manage Recipe Delete Recipe Duplicate Recipe Scale Recipe Save …" at bounding box center [597, 142] width 792 height 34
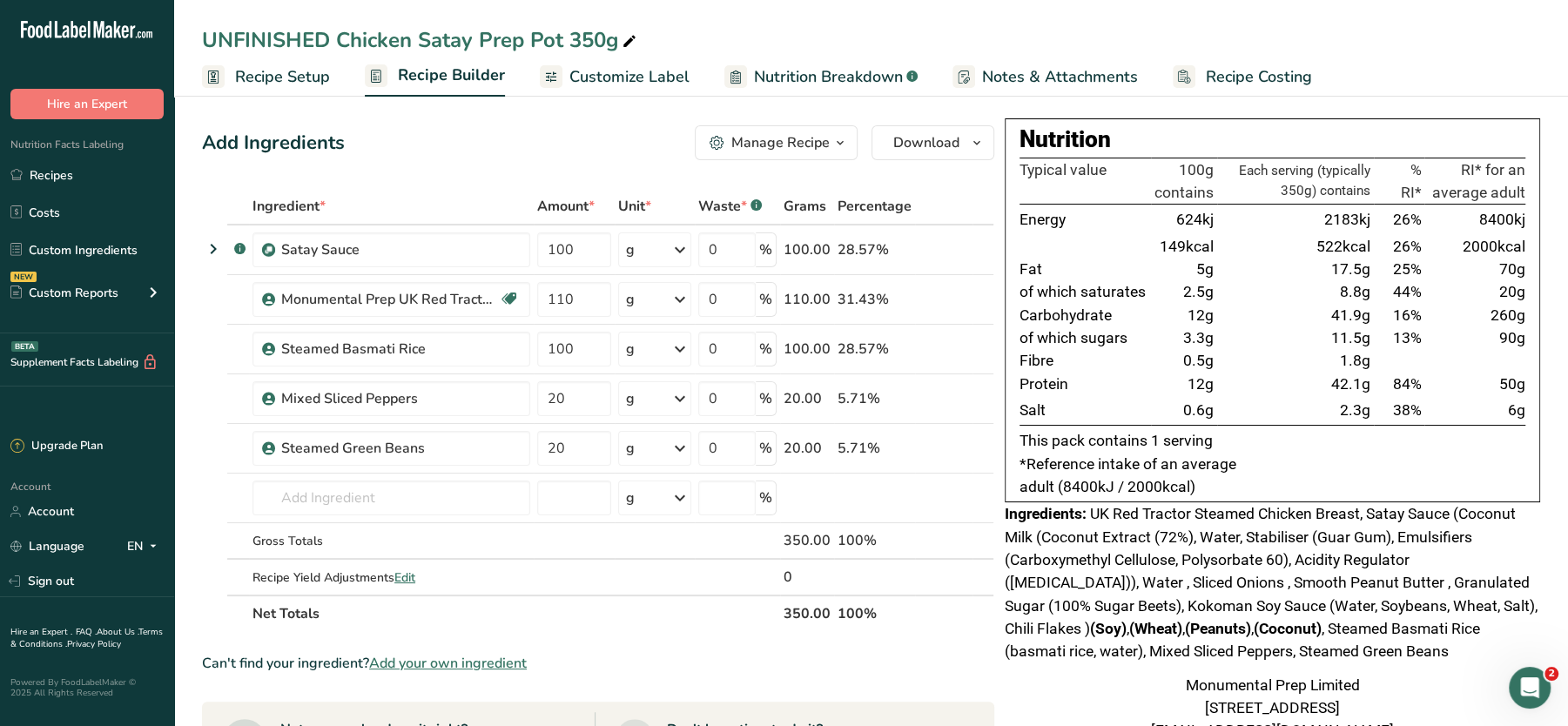
drag, startPoint x: 1327, startPoint y: 213, endPoint x: 1372, endPoint y: 401, distance: 193.3
click at [1372, 401] on tbody "Energy 624kj 2183kj 26% 8400kj 149kcal 522kcal 26% 2000kcal Fat 5g 17.5g 25% 70…" at bounding box center [1273, 315] width 506 height 222
drag, startPoint x: 1372, startPoint y: 401, endPoint x: 1311, endPoint y: 380, distance: 64.5
click at [1311, 380] on td "42.1g" at bounding box center [1296, 384] width 157 height 23
click at [1383, 399] on td "38%" at bounding box center [1399, 411] width 51 height 31
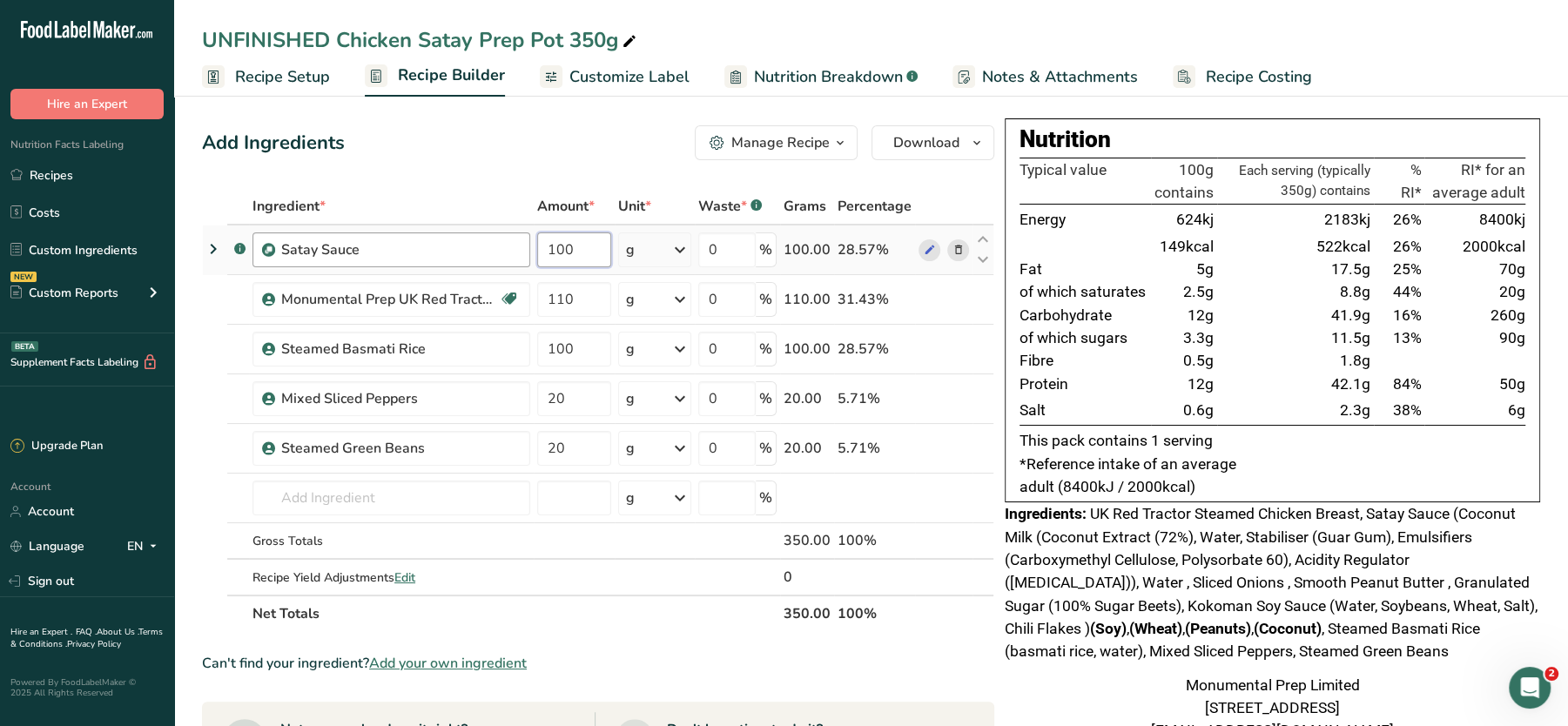
drag, startPoint x: 590, startPoint y: 254, endPoint x: 521, endPoint y: 246, distance: 69.5
click at [521, 246] on tr ".a-a{fill:#347362;}.b-a{fill:#fff;} Satay Sauce 100 g Weight Units g kg mg See …" at bounding box center [598, 250] width 791 height 50
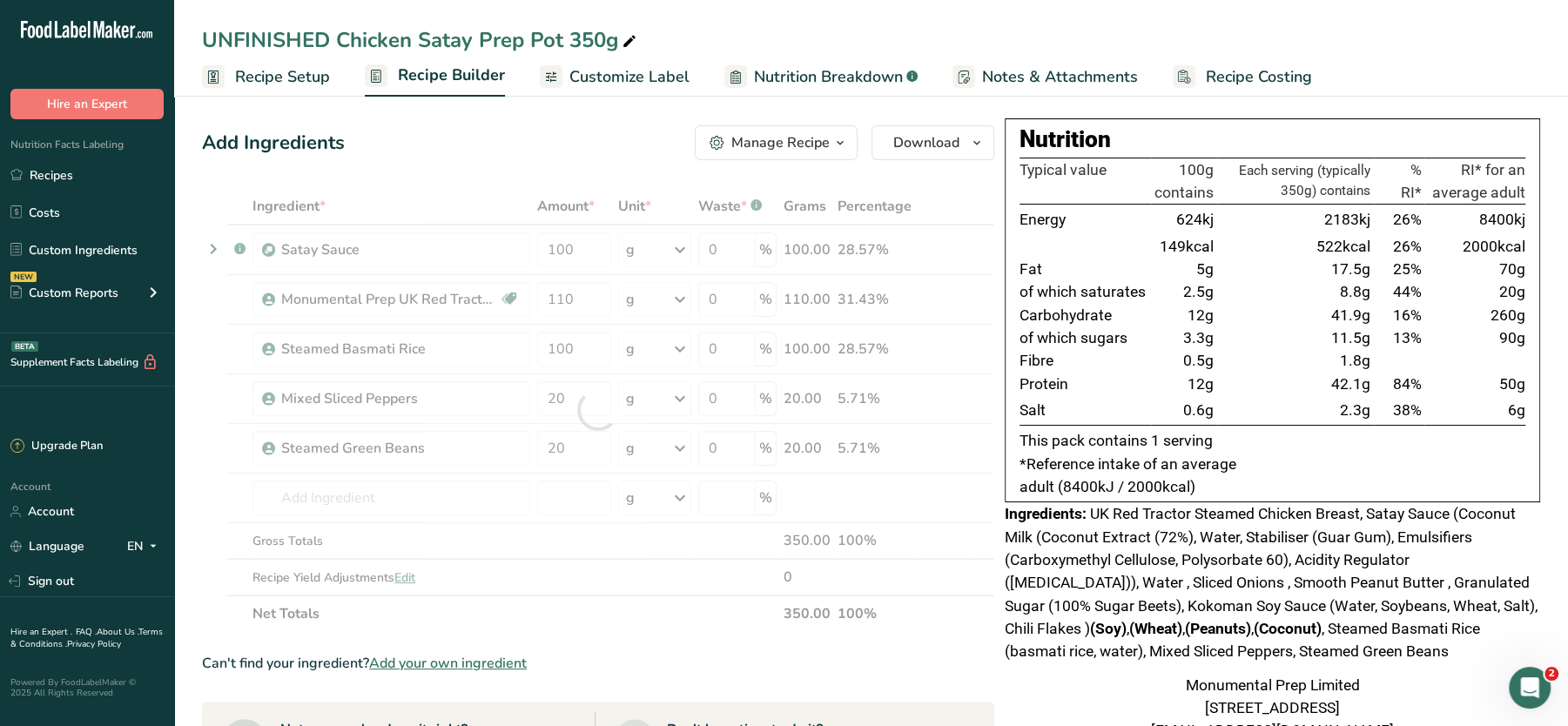
click at [486, 141] on div "Add Ingredients Manage Recipe Delete Recipe Duplicate Recipe Scale Recipe Save …" at bounding box center [597, 142] width 792 height 34
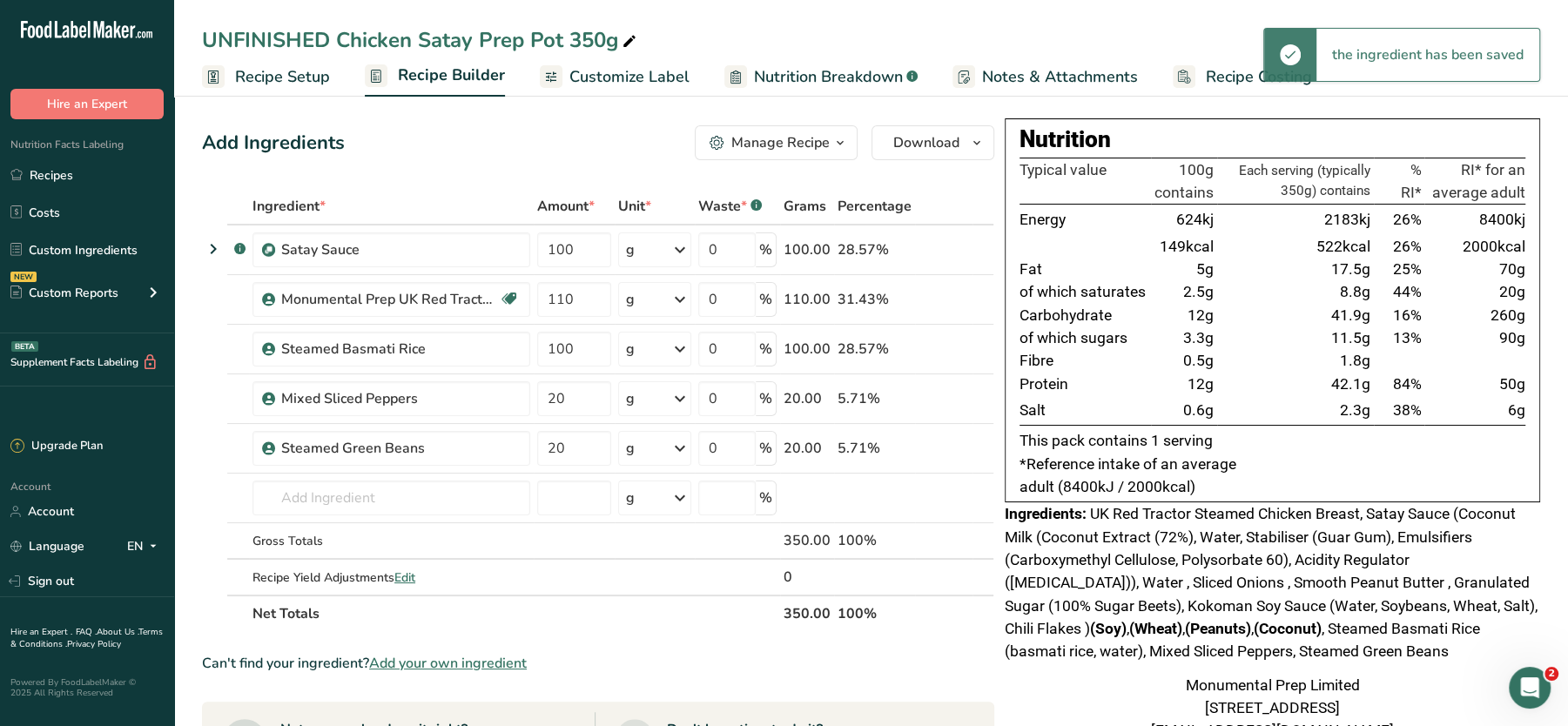
click at [1210, 74] on span "Recipe Costing" at bounding box center [1258, 76] width 106 height 24
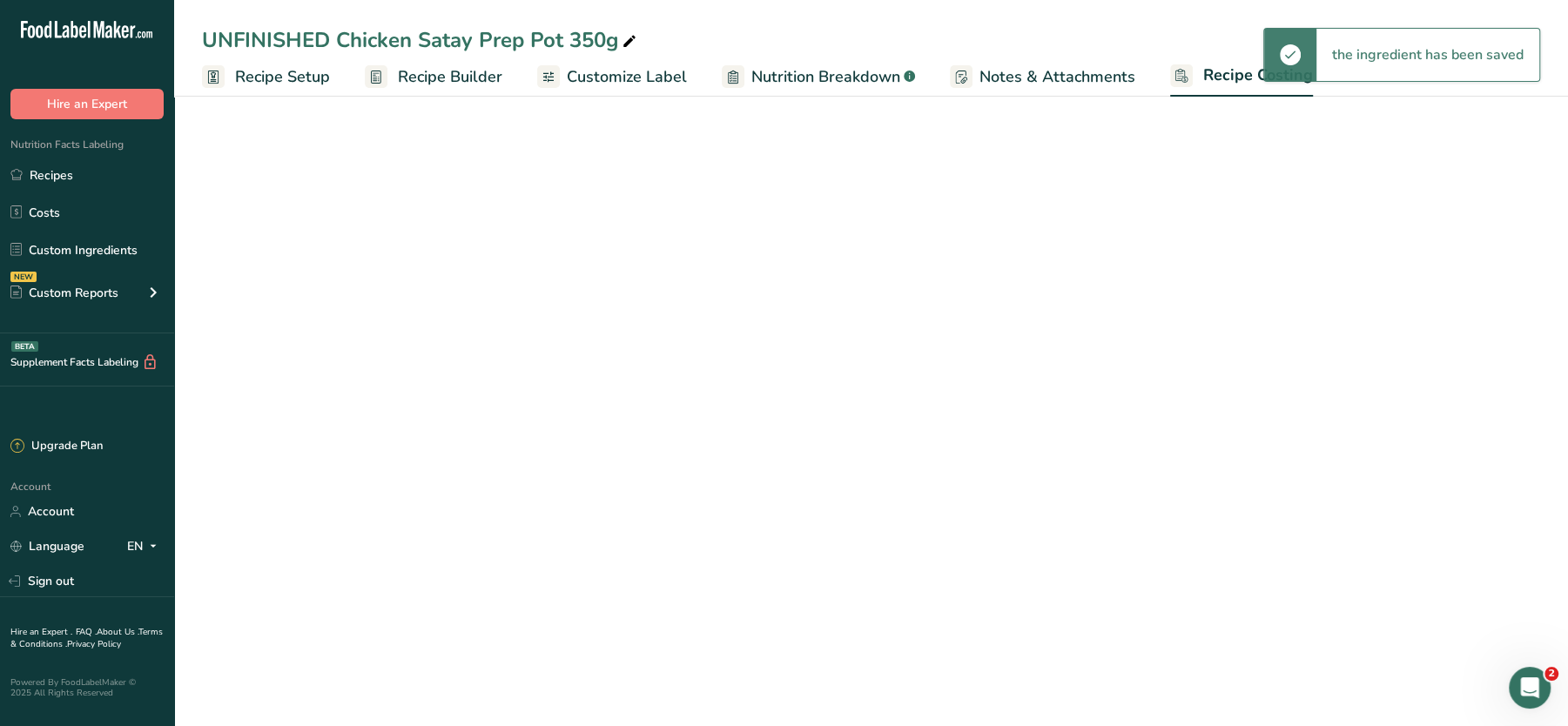
select select "1"
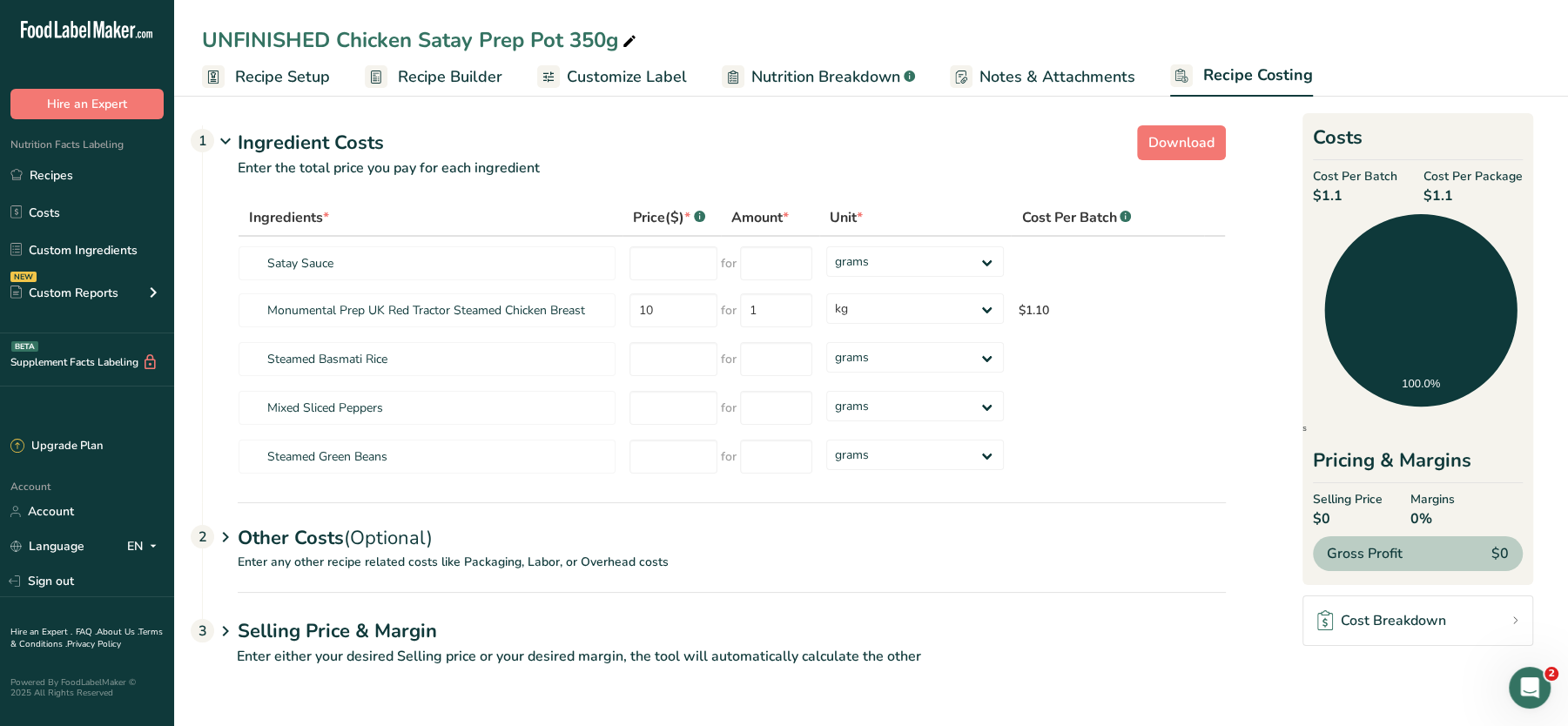
click at [369, 536] on span "(Optional)" at bounding box center [388, 538] width 89 height 26
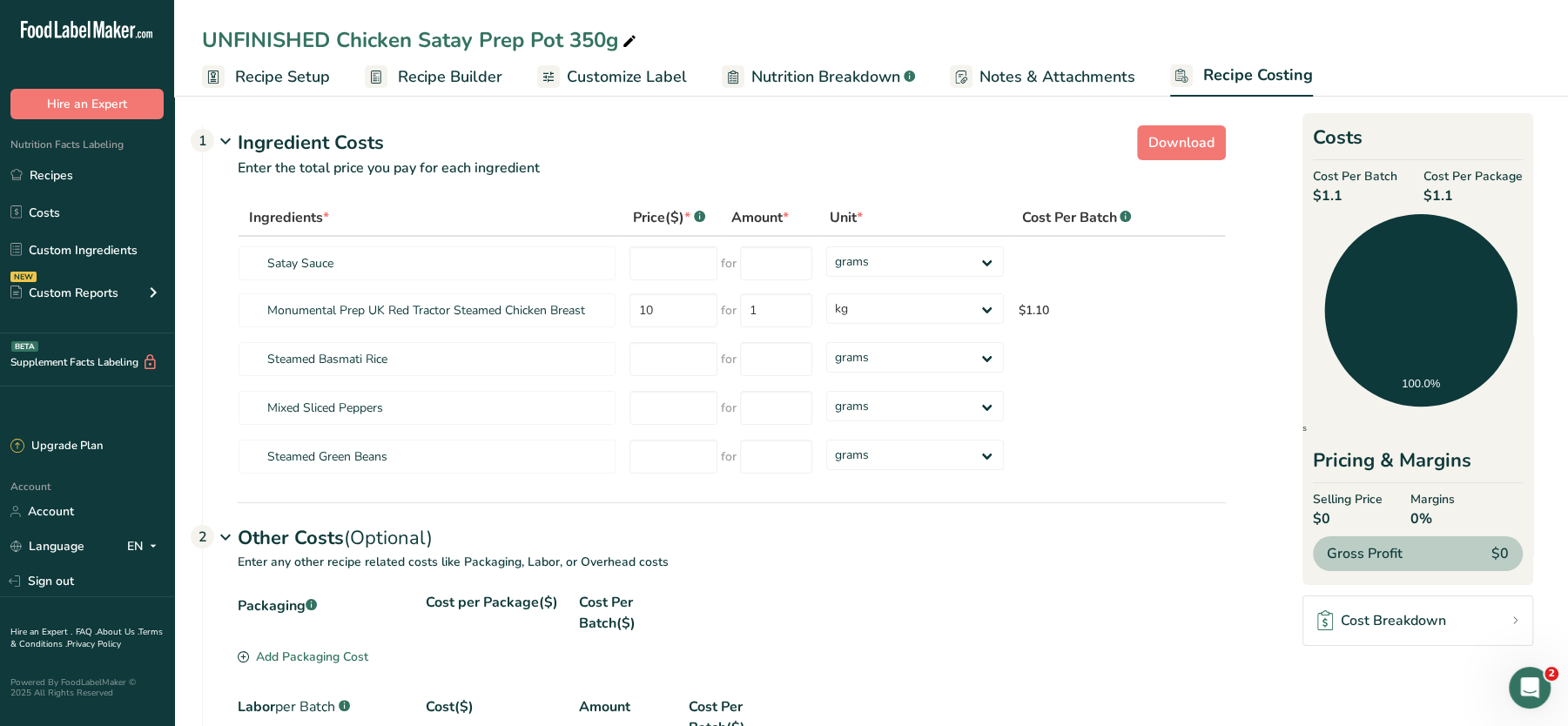
click at [254, 89] on link "Recipe Setup" at bounding box center [266, 76] width 128 height 39
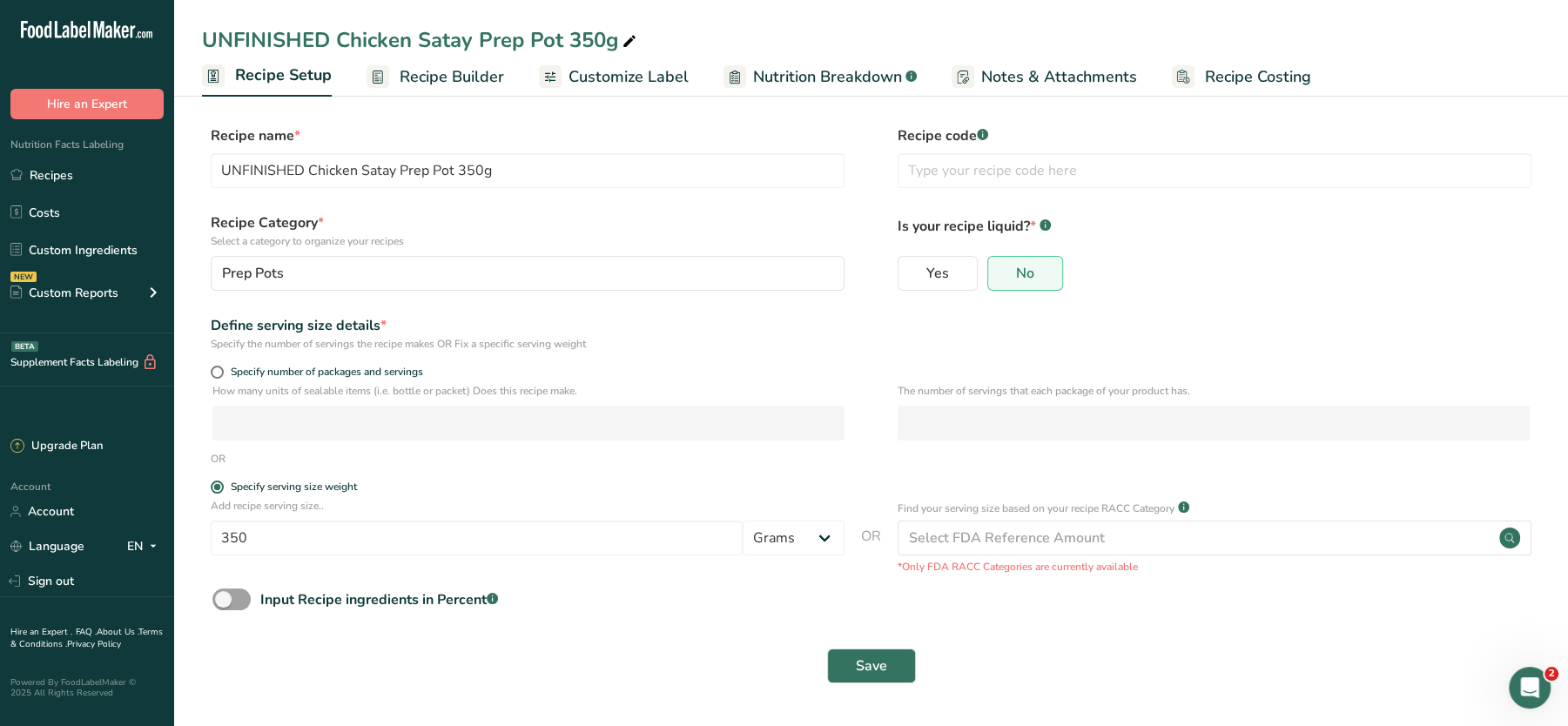
click at [335, 44] on div "UNFINISHED Chicken Satay Prep Pot 350g" at bounding box center [420, 40] width 438 height 32
click at [335, 44] on input "UNFINISHED Chicken Satay Prep Pot 350g" at bounding box center [870, 40] width 1339 height 32
click at [546, 41] on input "Chicken Satay Prep Pot 350g" at bounding box center [870, 40] width 1339 height 32
type input "Chicken Satay Prep Pot 350g"
click at [523, 221] on label "Recipe Category * Select a category to organize your recipes" at bounding box center [528, 230] width 634 height 36
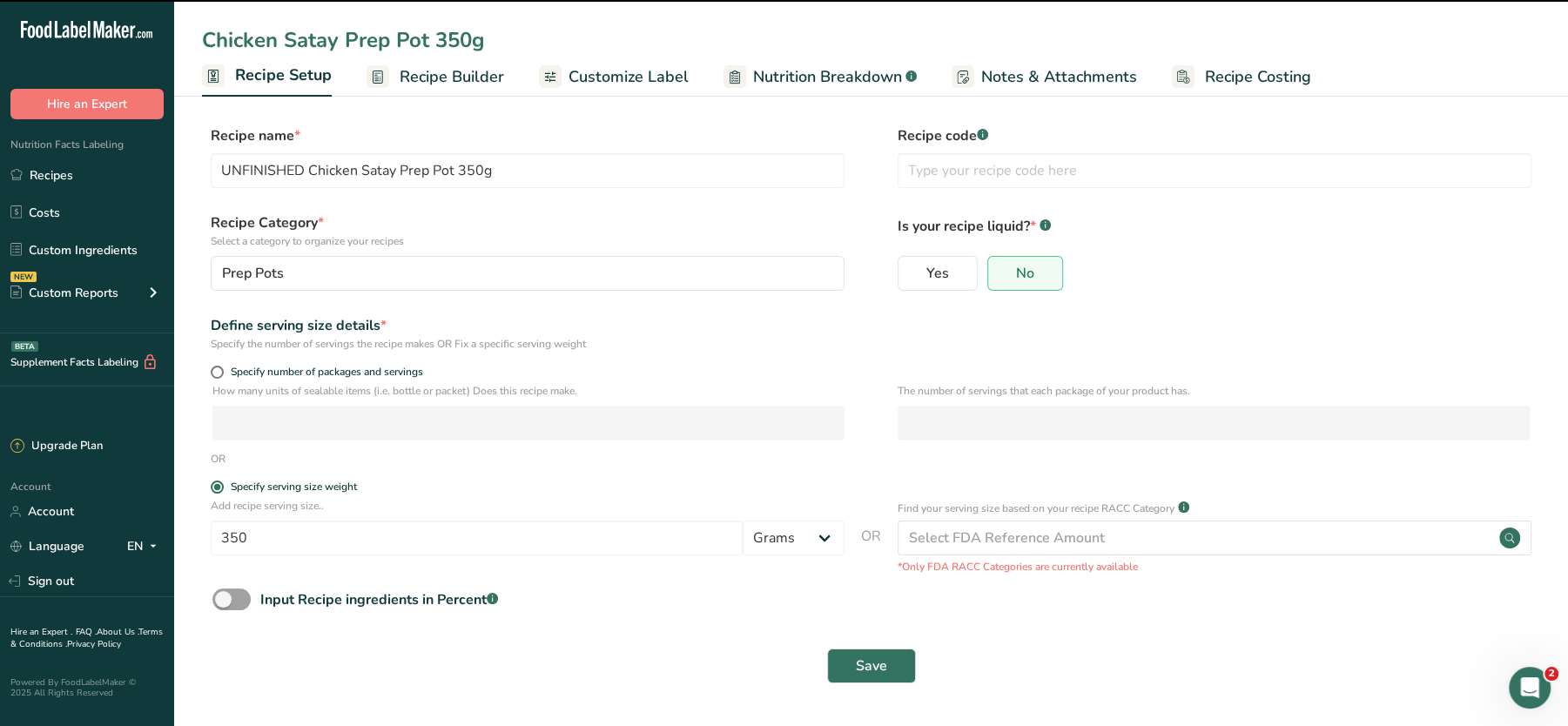
type input "Chicken Satay Prep Pot 350g"
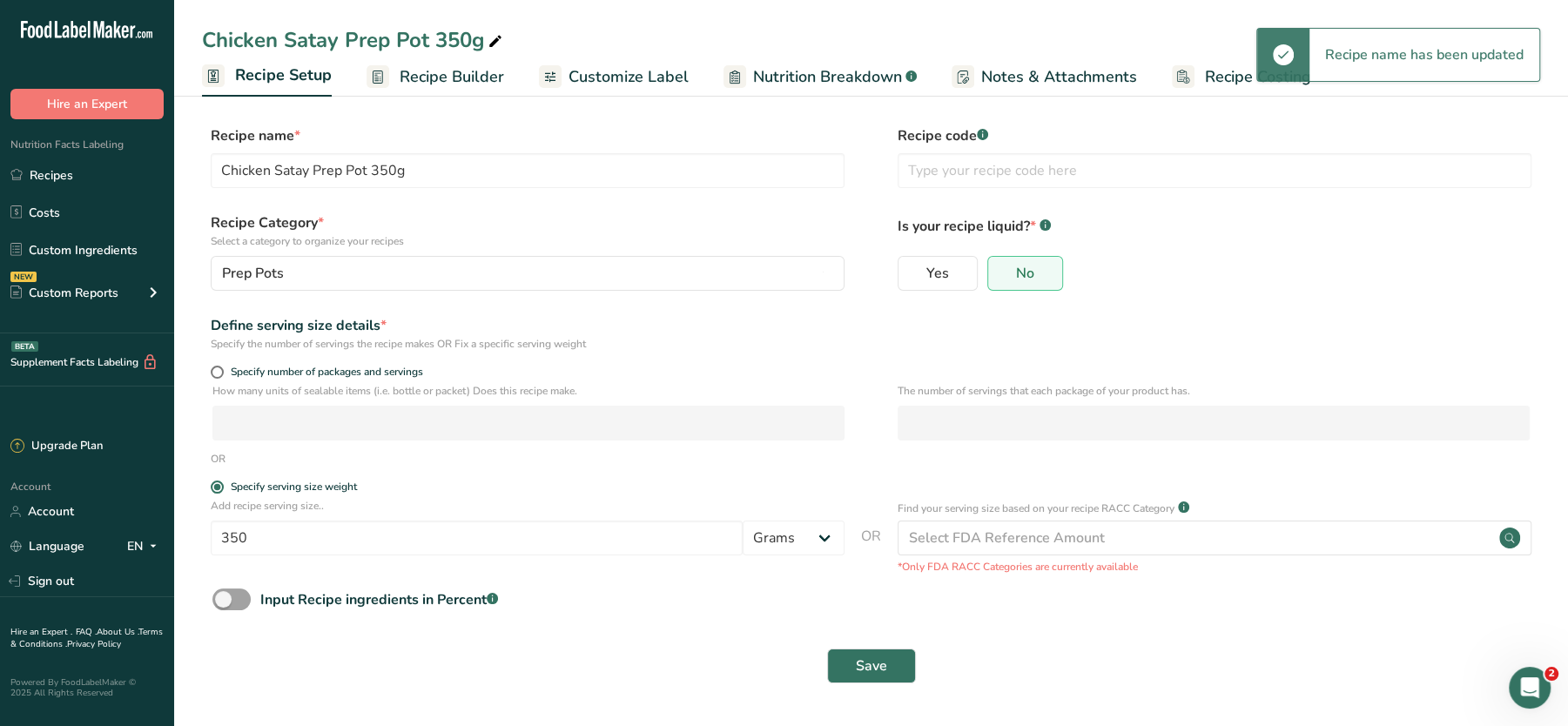
click at [466, 89] on link "Recipe Builder" at bounding box center [436, 76] width 138 height 39
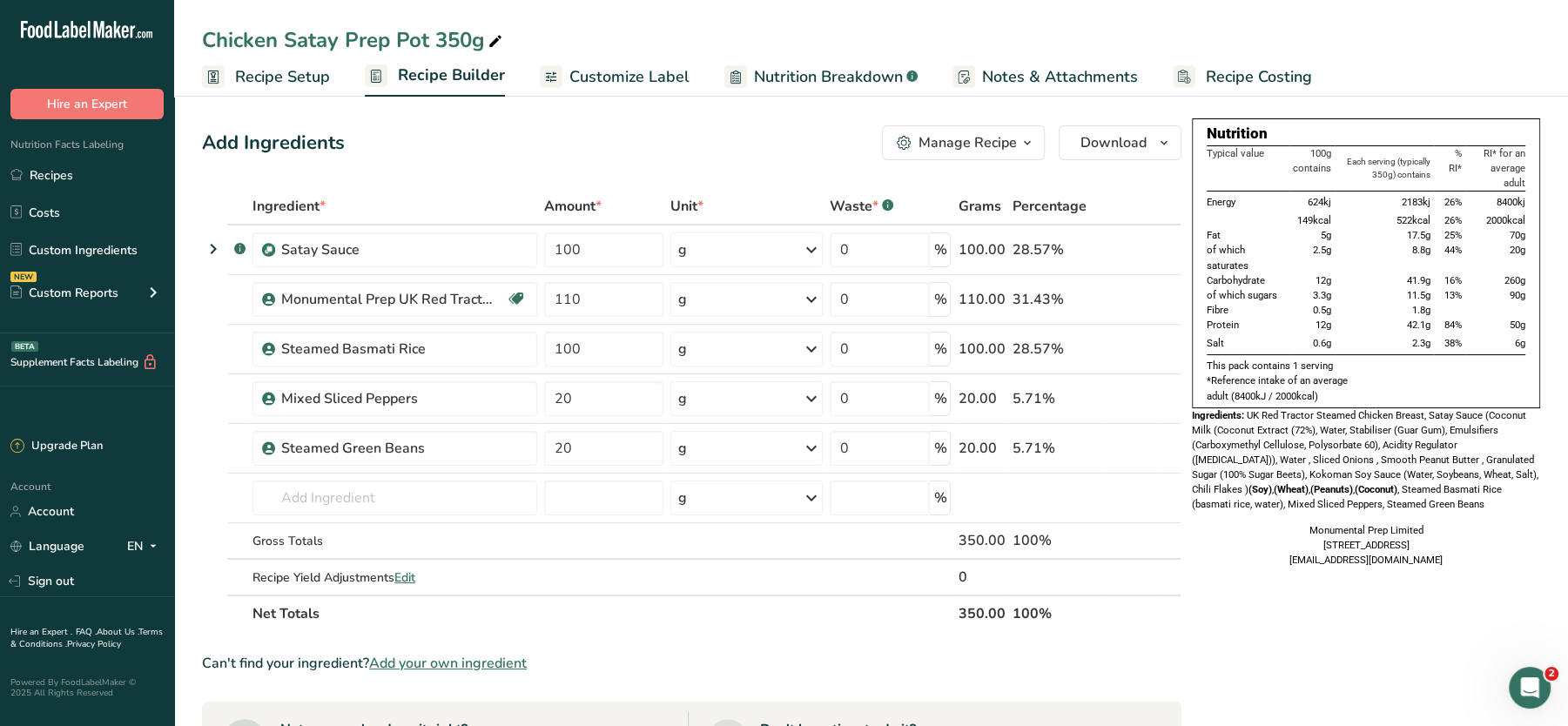
click at [541, 135] on div "Add Ingredients Manage Recipe Delete Recipe Duplicate Recipe Scale Recipe Save …" at bounding box center [691, 142] width 979 height 34
click at [601, 72] on span "Customize Label" at bounding box center [630, 76] width 120 height 24
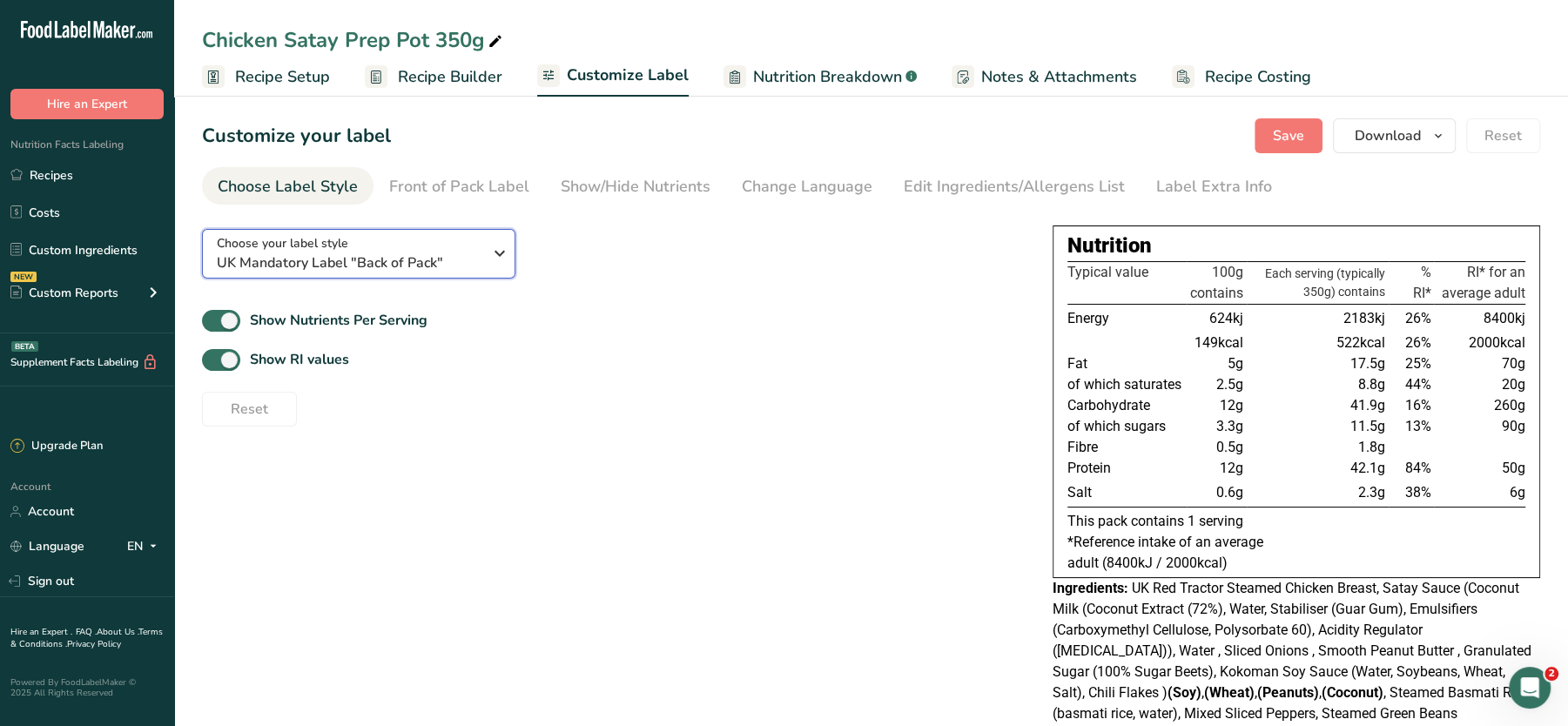
click at [407, 265] on span "UK Mandatory Label "Back of Pack"" at bounding box center [350, 263] width 266 height 21
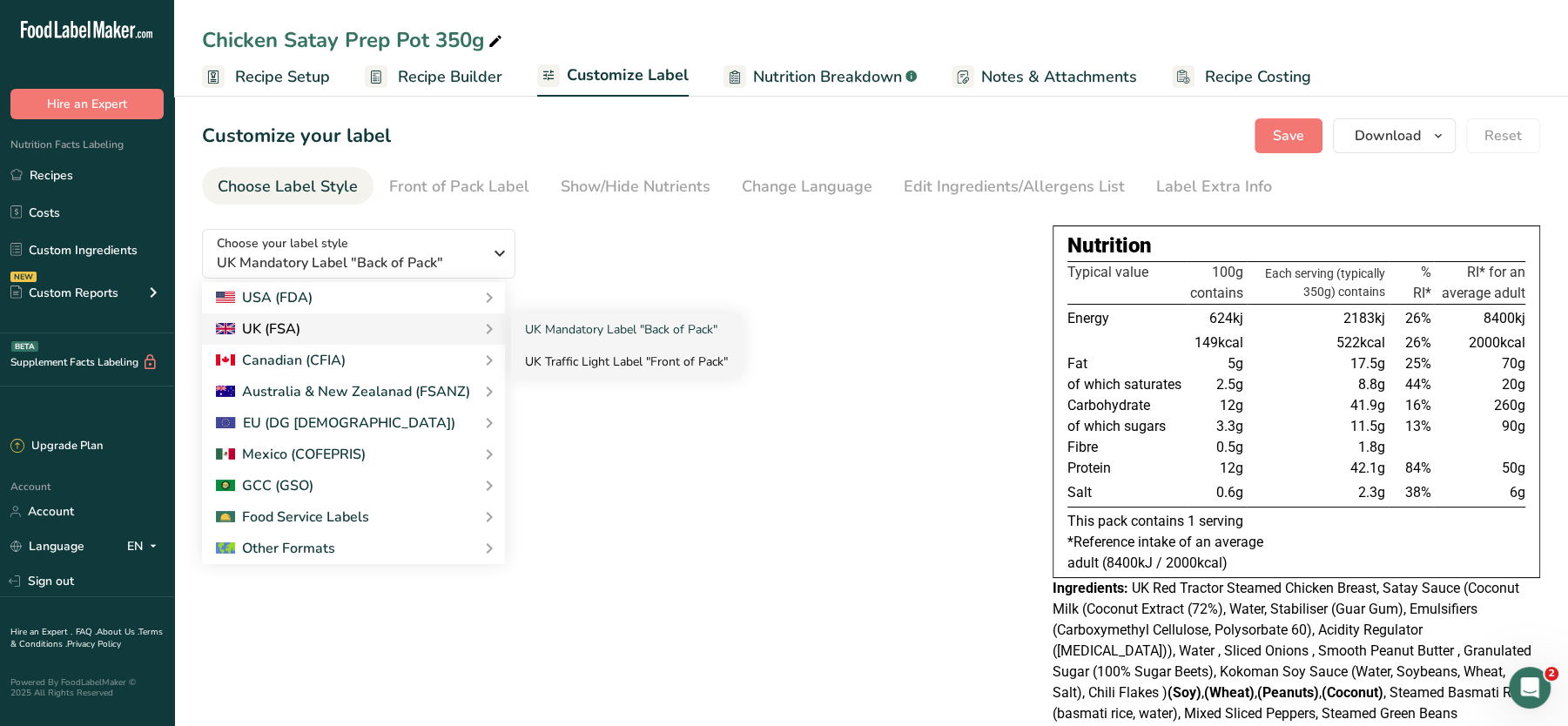
click at [579, 355] on link "UK Traffic Light Label "Front of Pack"" at bounding box center [627, 362] width 231 height 32
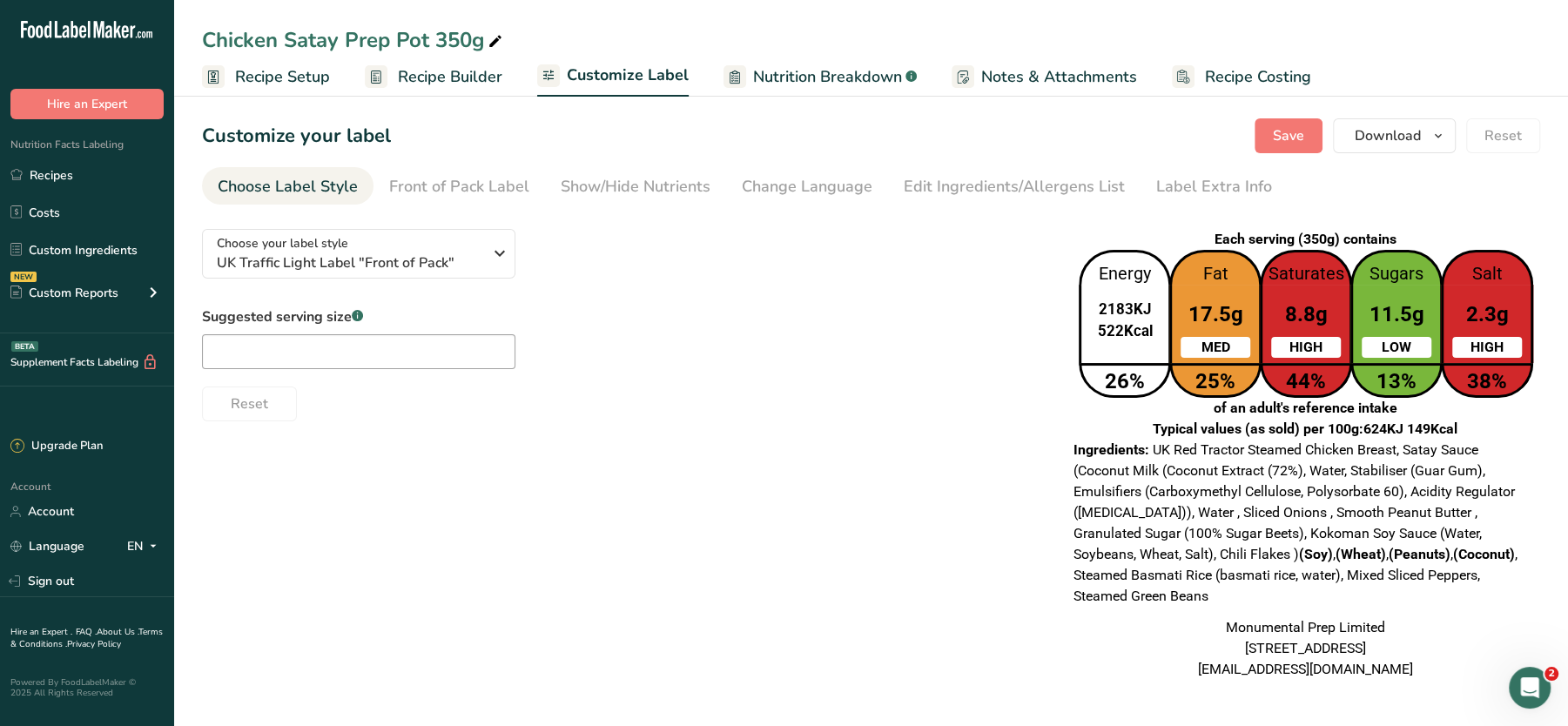
drag, startPoint x: 1280, startPoint y: 266, endPoint x: 1325, endPoint y: 500, distance: 238.3
click at [1325, 500] on div "Each serving (350g) contains Energy 2183KJ 522Kcal 26% Fat 17.5g MED 25% Satura…" at bounding box center [1305, 454] width 470 height 458
drag, startPoint x: 1325, startPoint y: 500, endPoint x: 1201, endPoint y: 482, distance: 125.3
click at [1201, 482] on div "Ingredients: UK Red Tractor Steamed Chicken Breast, Satay Sauce (Coconut Milk (…" at bounding box center [1305, 523] width 463 height 167
click at [1201, 482] on span "UK Red Tractor Steamed Chicken Breast, Satay Sauce (Coconut Milk (Coconut Extra…" at bounding box center [1296, 523] width 444 height 162
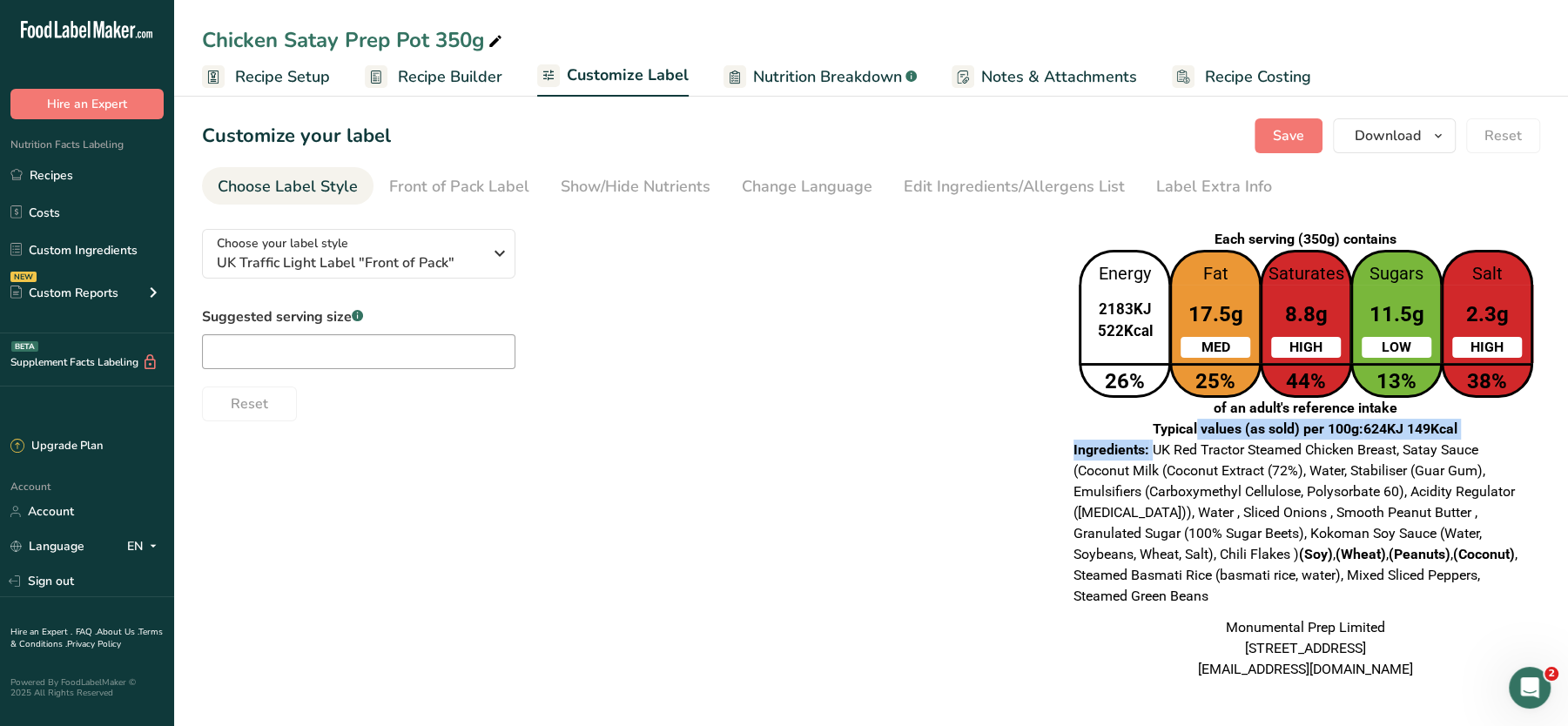
drag, startPoint x: 1151, startPoint y: 448, endPoint x: 1128, endPoint y: 436, distance: 25.9
click at [1128, 436] on div "Each serving (350g) contains Energy 2183KJ 522Kcal 26% Fat 17.5g MED 25% Satura…" at bounding box center [1305, 454] width 470 height 458
click at [1128, 436] on div "Each serving (350g) contains Energy 2183KJ 522Kcal 26% Fat 17.5g MED 25% Satura…" at bounding box center [1305, 334] width 463 height 211
drag, startPoint x: 1128, startPoint y: 436, endPoint x: 1171, endPoint y: 469, distance: 54.2
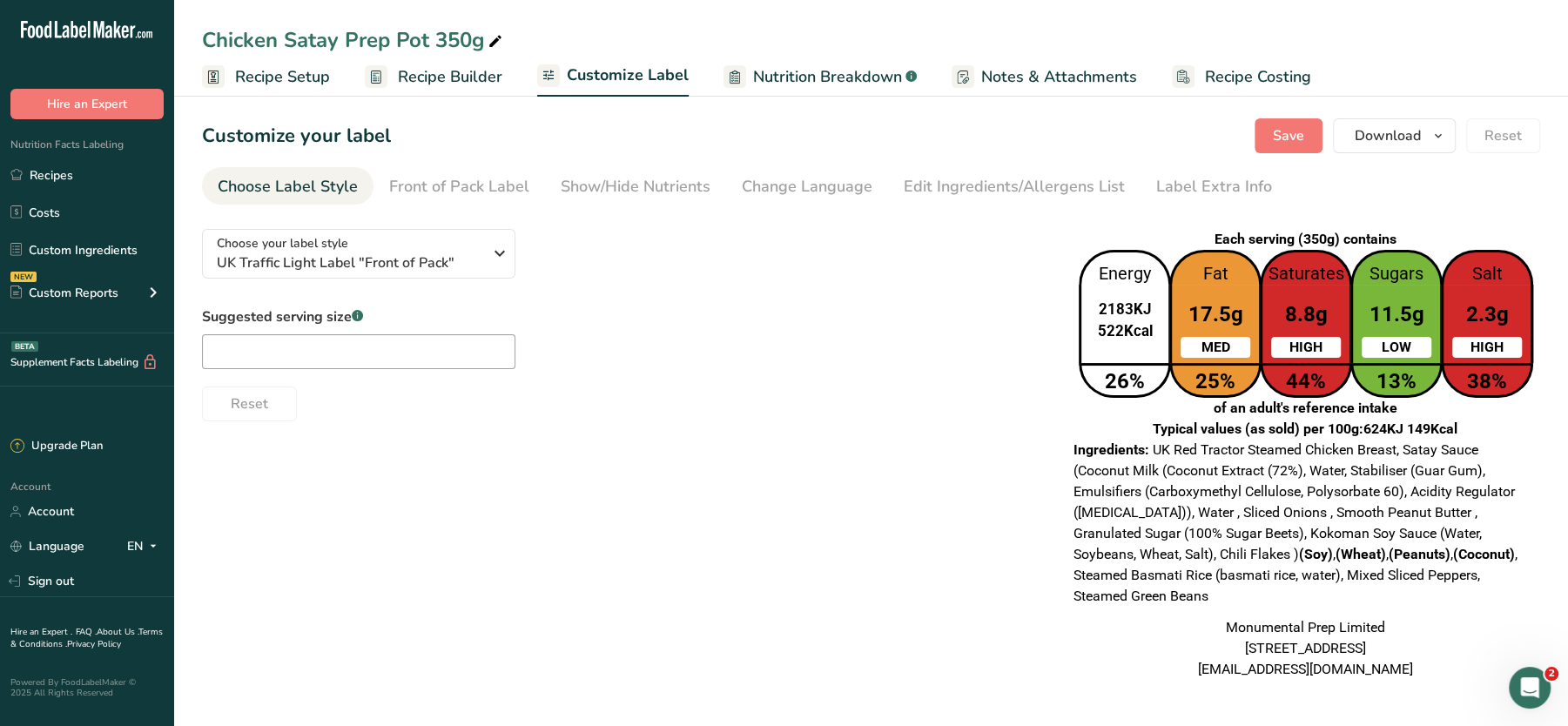
click at [1171, 469] on span "UK Red Tractor Steamed Chicken Breast, Satay Sauce (Coconut Milk (Coconut Extra…" at bounding box center [1296, 523] width 444 height 162
click at [456, 181] on div "Front of Pack Label" at bounding box center [459, 186] width 140 height 24
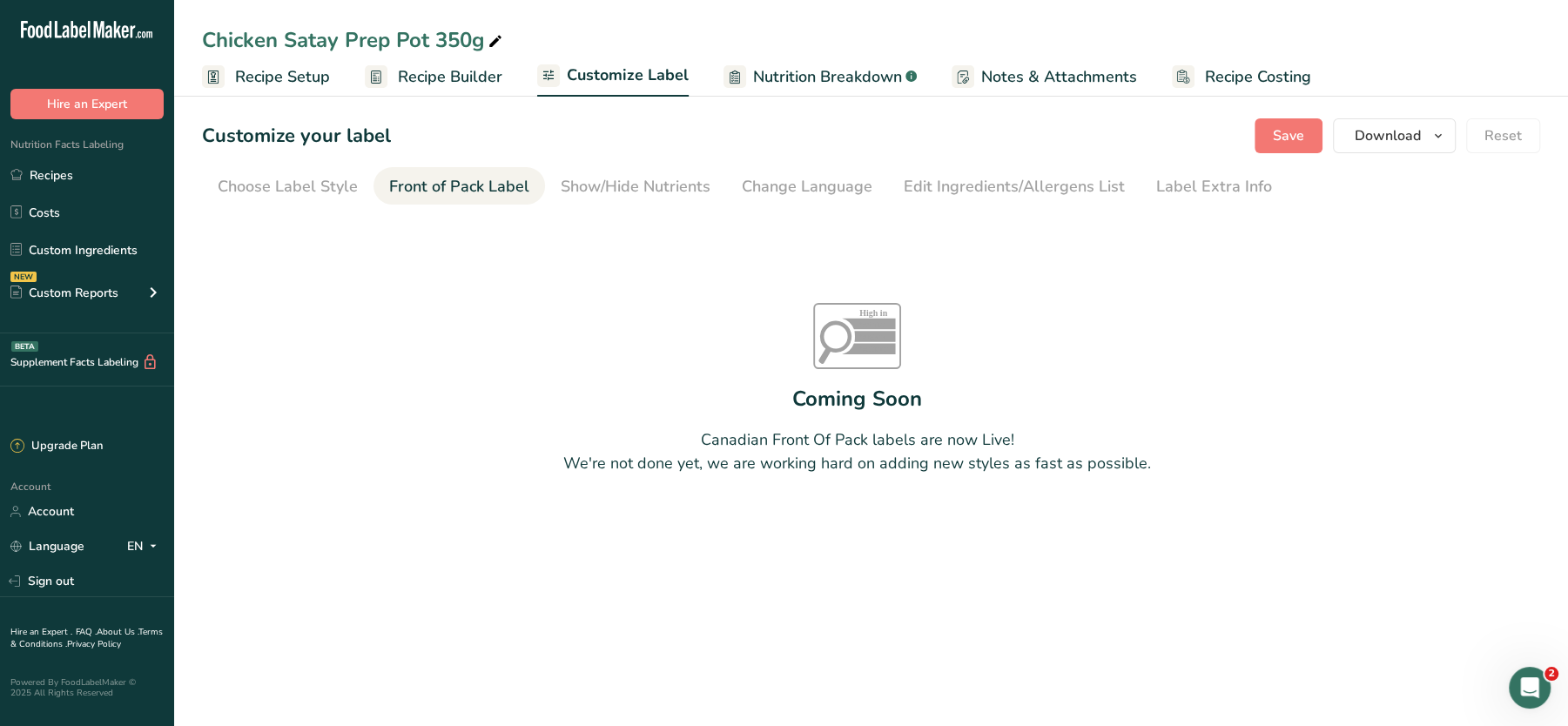
click at [432, 82] on span "Recipe Builder" at bounding box center [450, 76] width 104 height 24
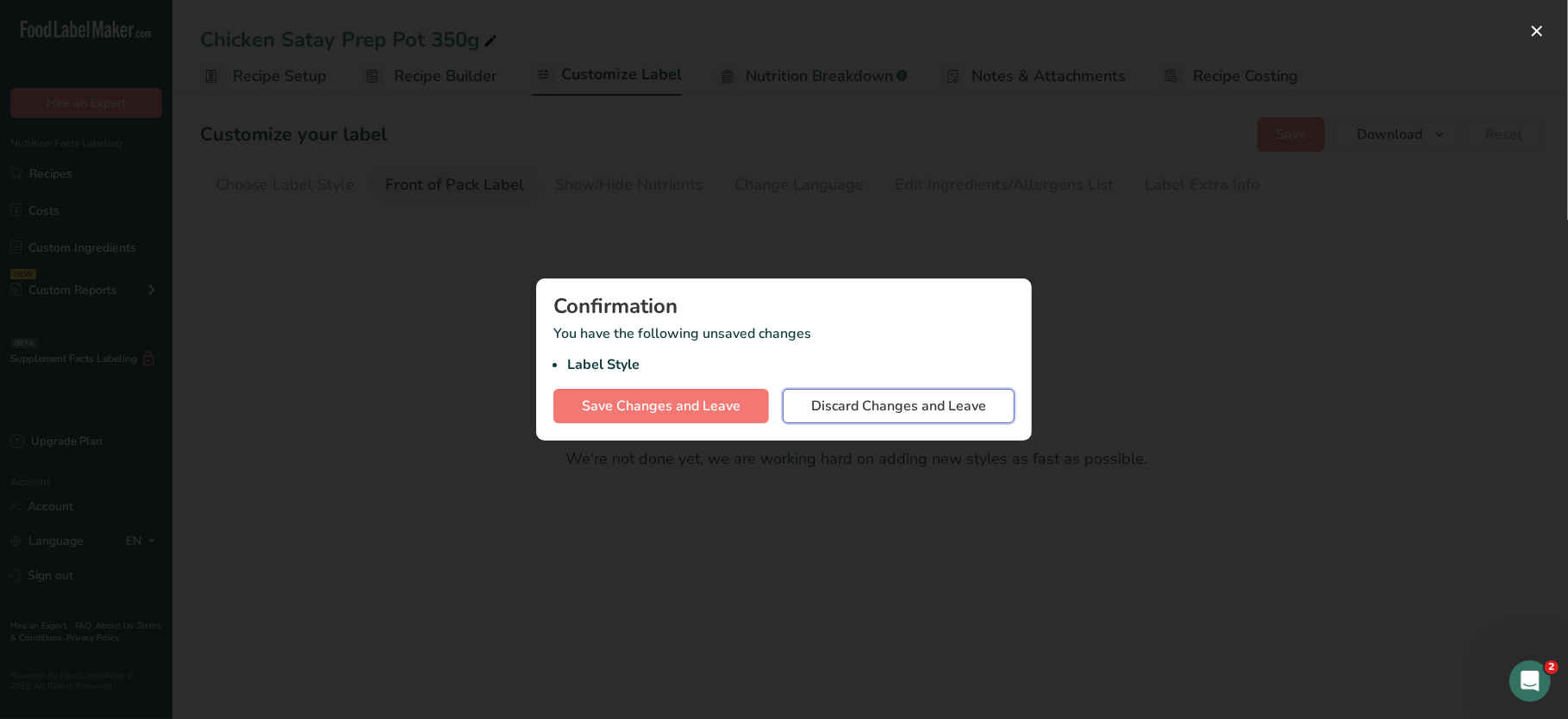
click at [815, 396] on span "Discard Changes and Leave" at bounding box center [898, 406] width 175 height 21
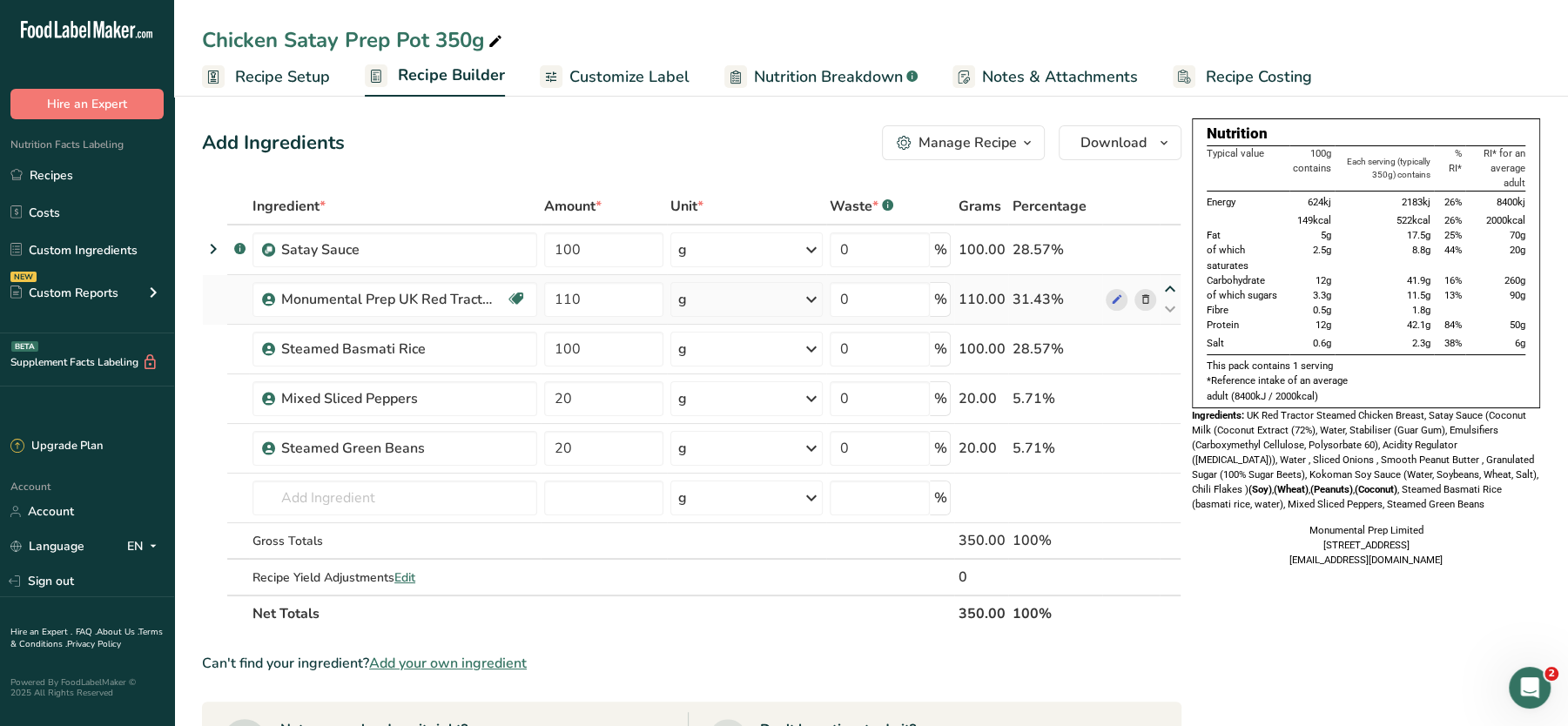
click at [1171, 288] on icon at bounding box center [1171, 289] width 21 height 13
type input "110"
type input "100"
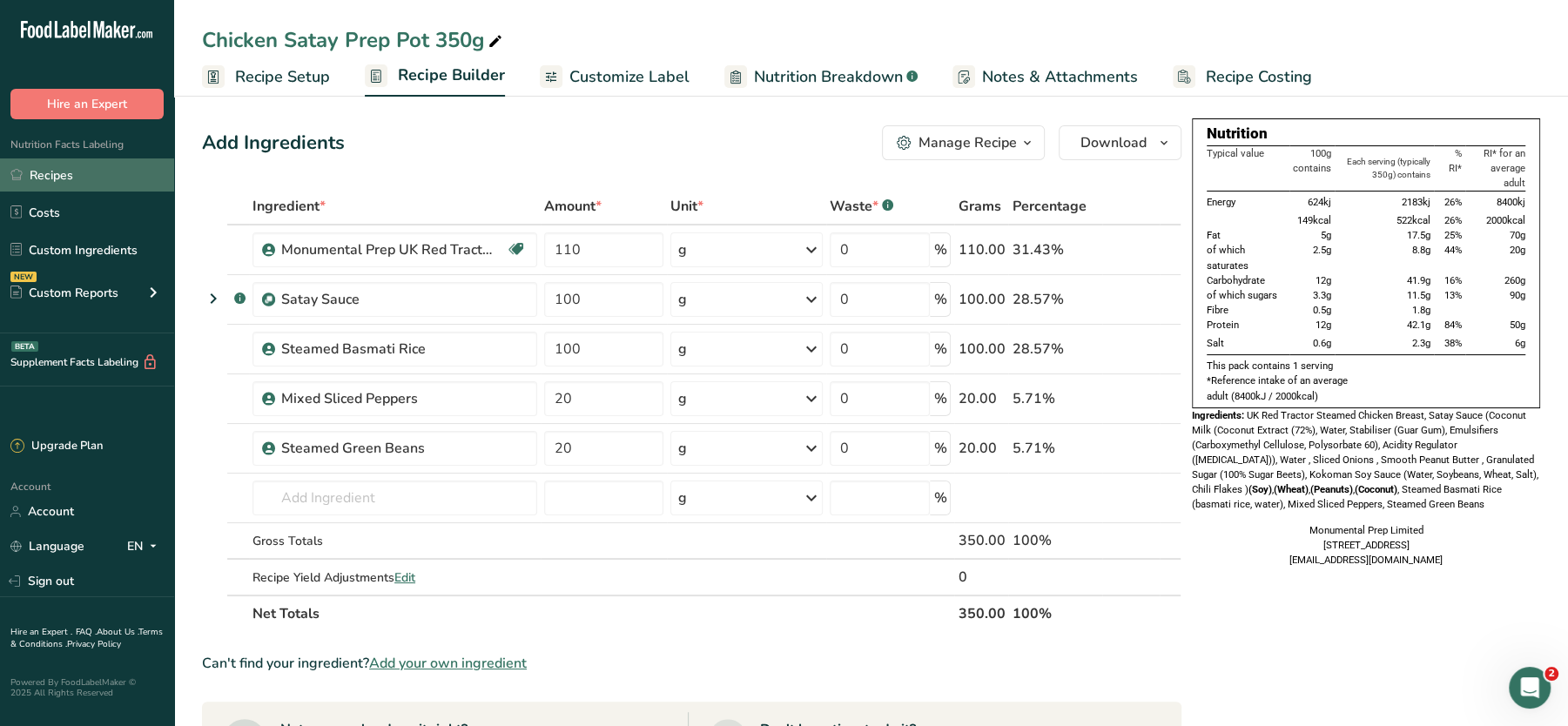
click at [54, 167] on link "Recipes" at bounding box center [87, 175] width 174 height 33
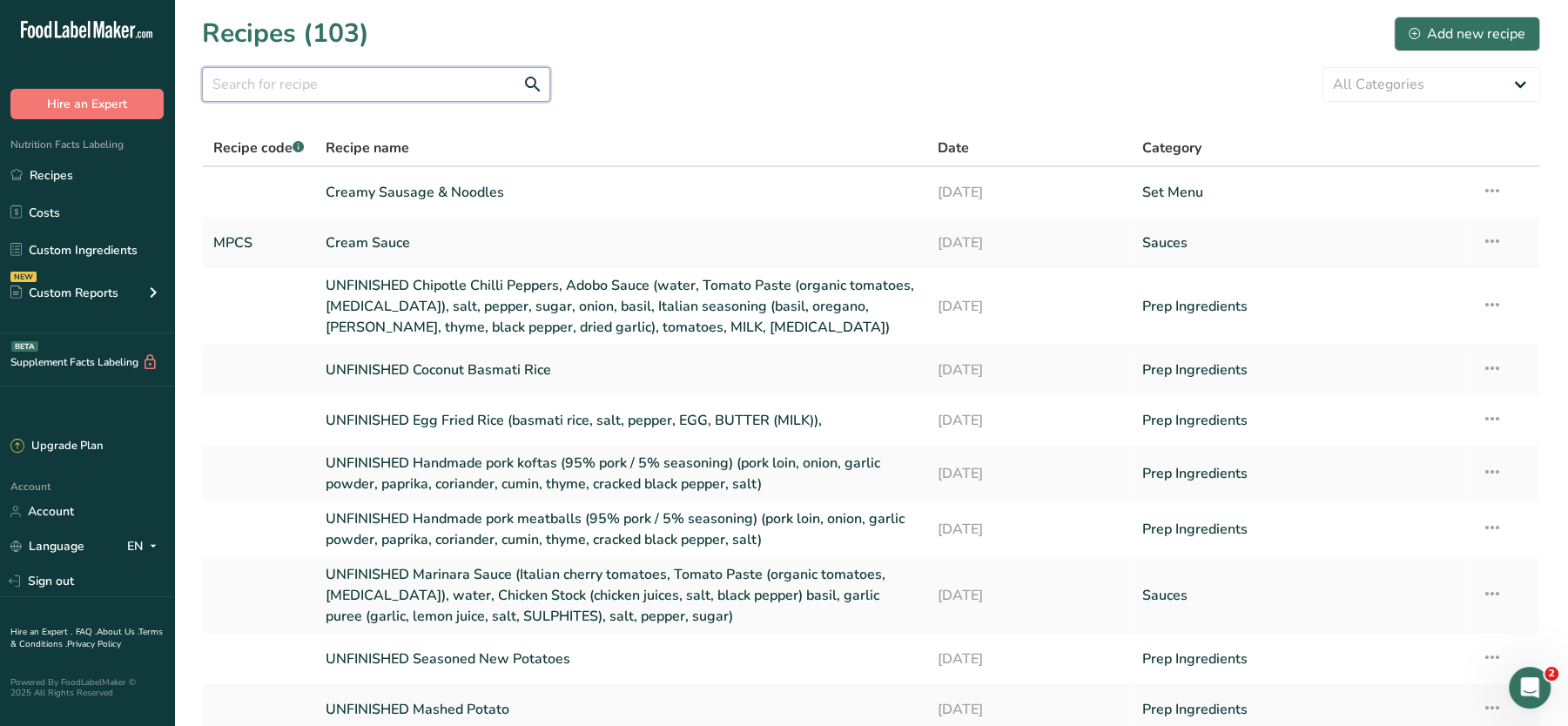
click at [375, 83] on input "text" at bounding box center [376, 84] width 349 height 34
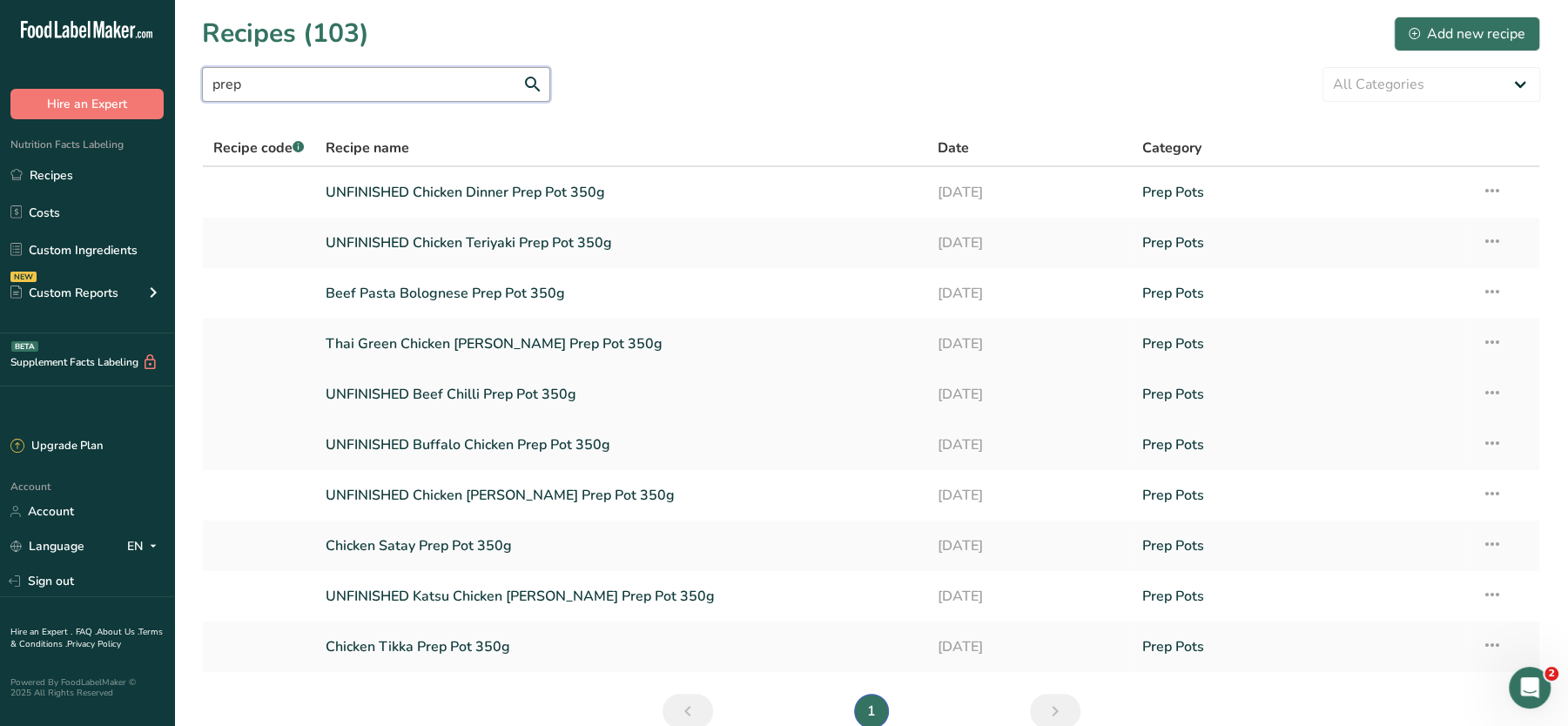
type input "prep"
click at [73, 237] on link "Custom Ingredients" at bounding box center [87, 249] width 174 height 33
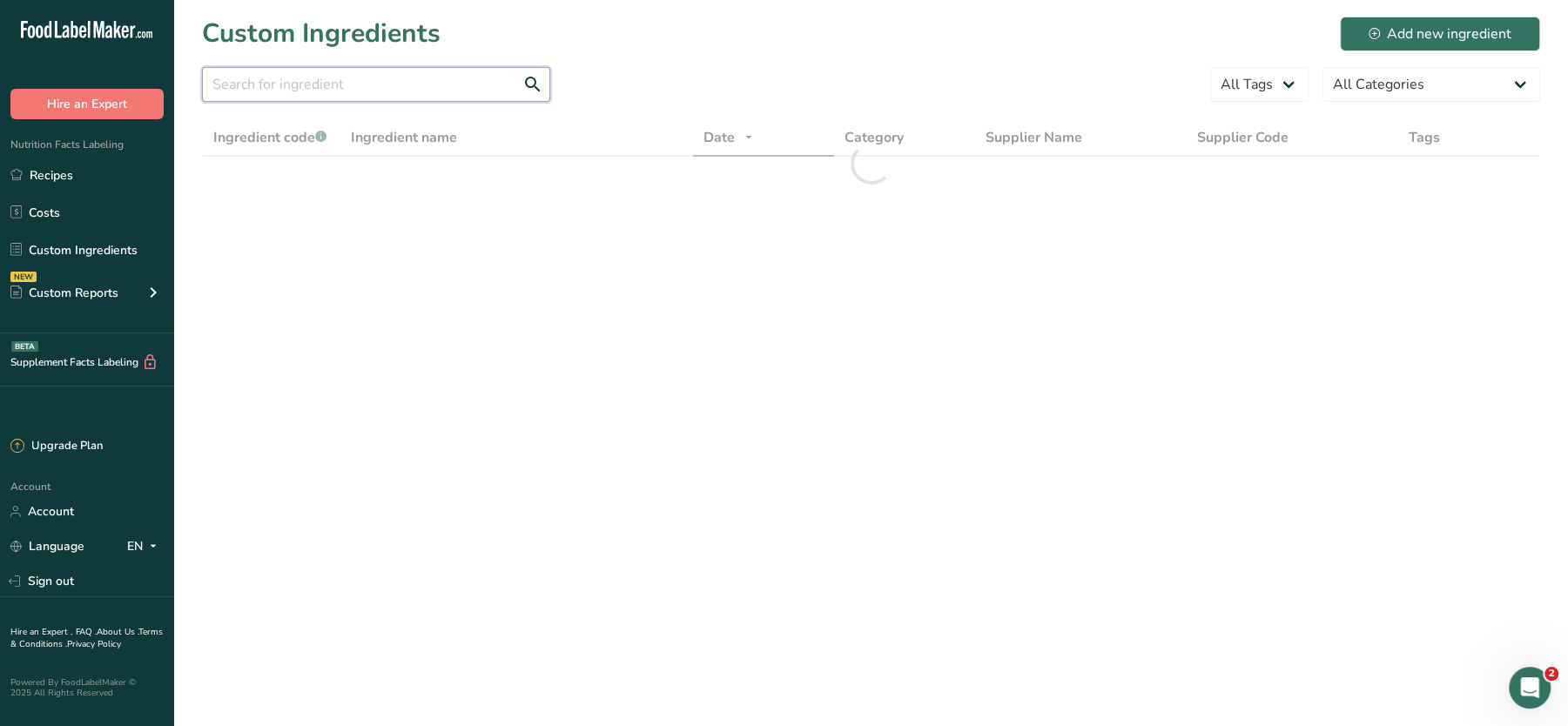
click at [360, 84] on input "text" at bounding box center [376, 84] width 349 height 34
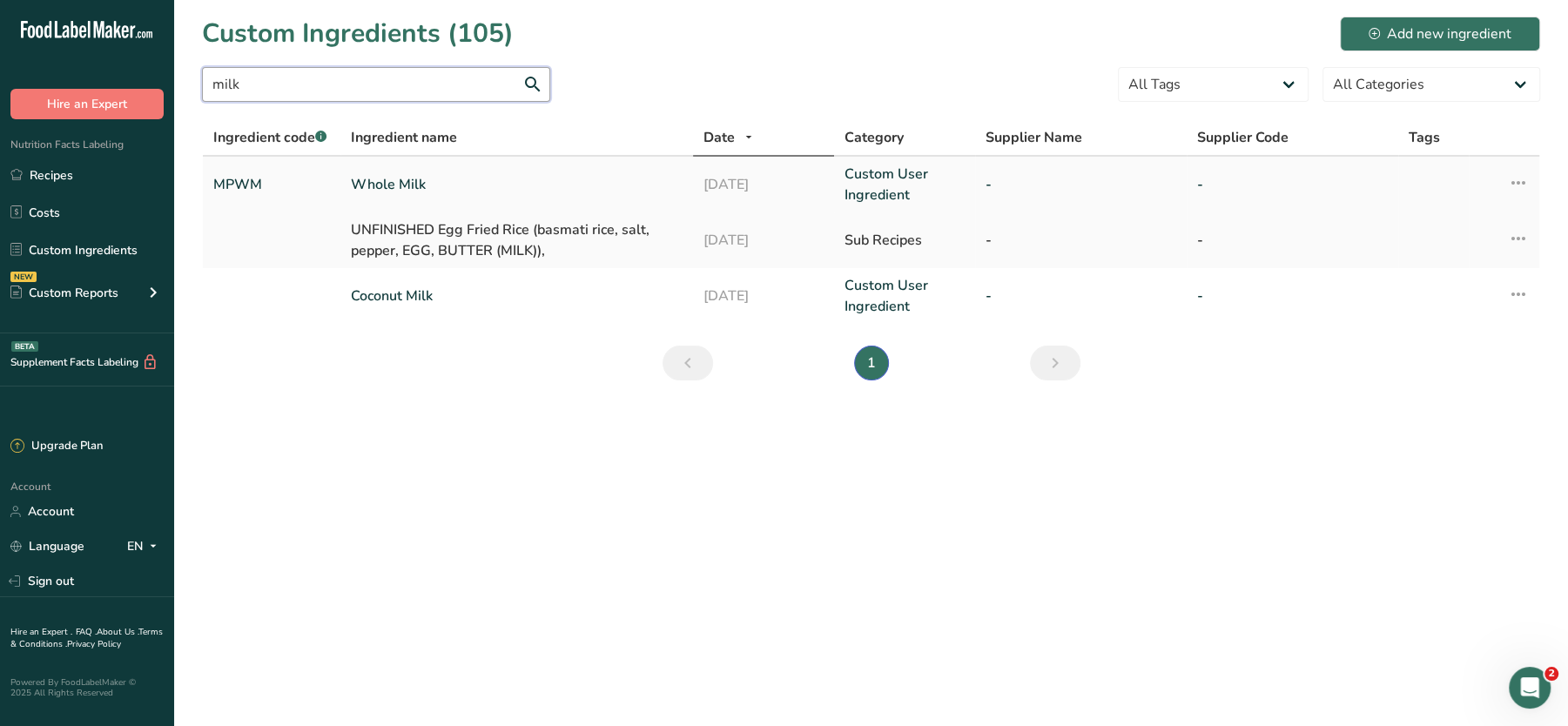
type input "milk"
click at [246, 182] on link "MPWM" at bounding box center [271, 184] width 117 height 21
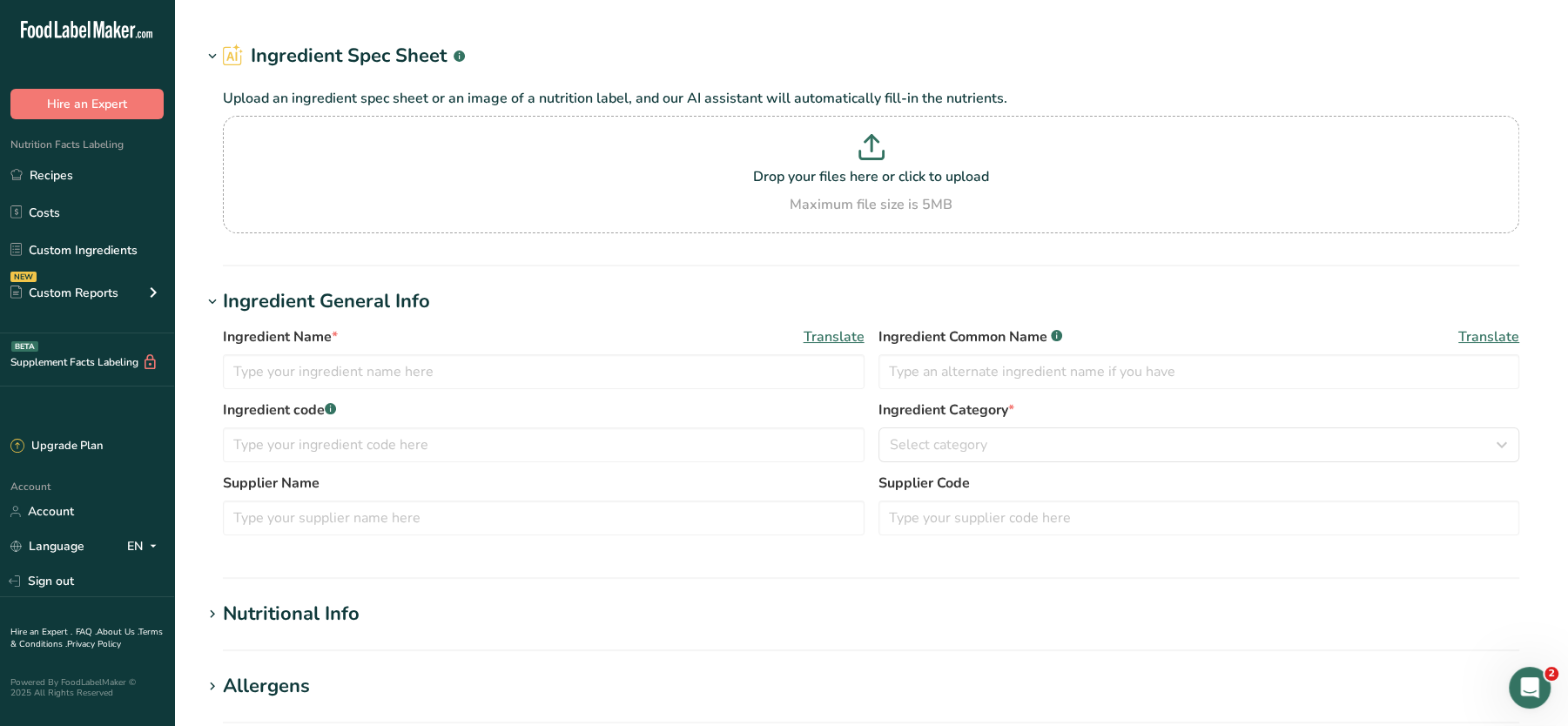
type input "Whole Milk"
type input "MPWM"
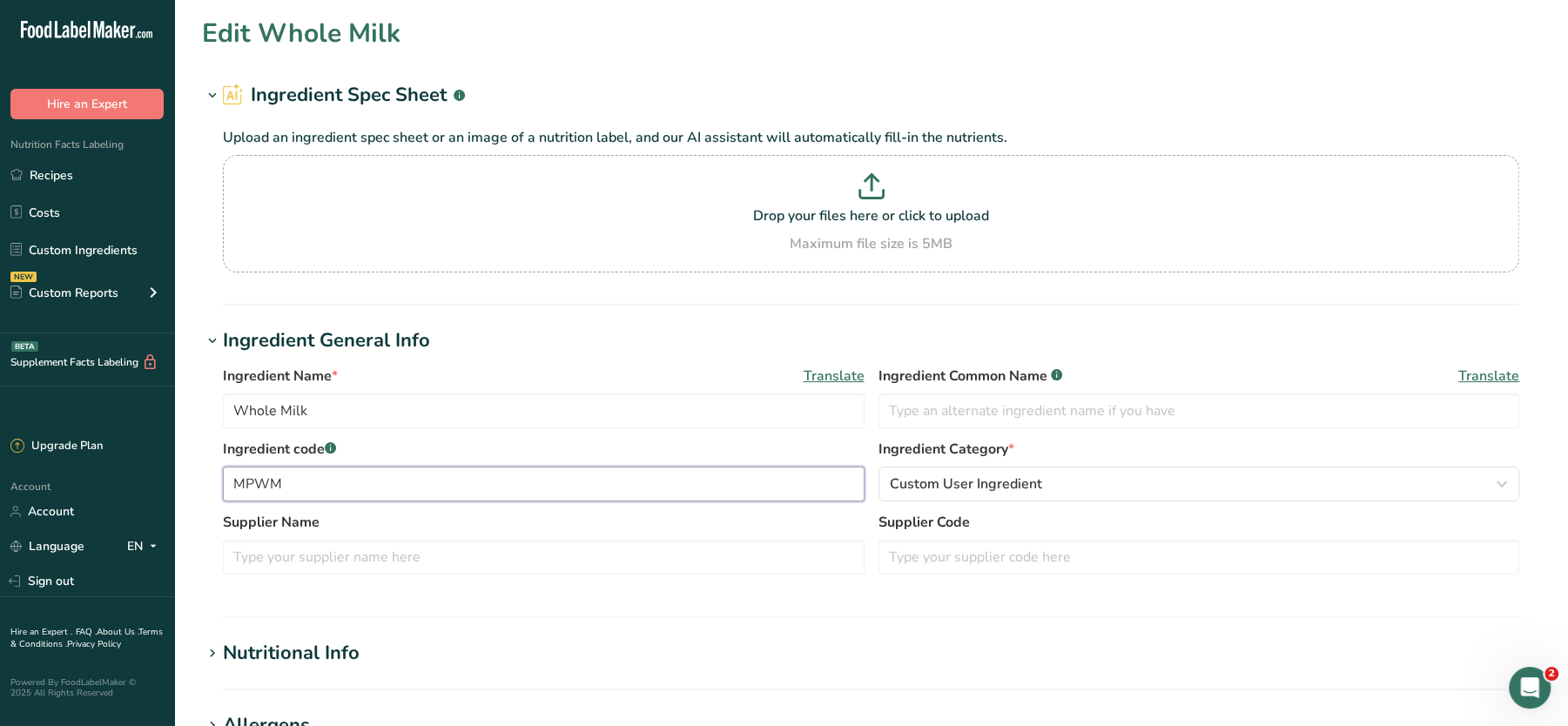
click at [309, 483] on input "MPWM" at bounding box center [544, 484] width 642 height 34
click at [464, 291] on section "Ingredient Spec Sheet .a-a{fill:#347362;}.b-a{fill:#fff;} Upload an ingredient …" at bounding box center [870, 193] width 1339 height 224
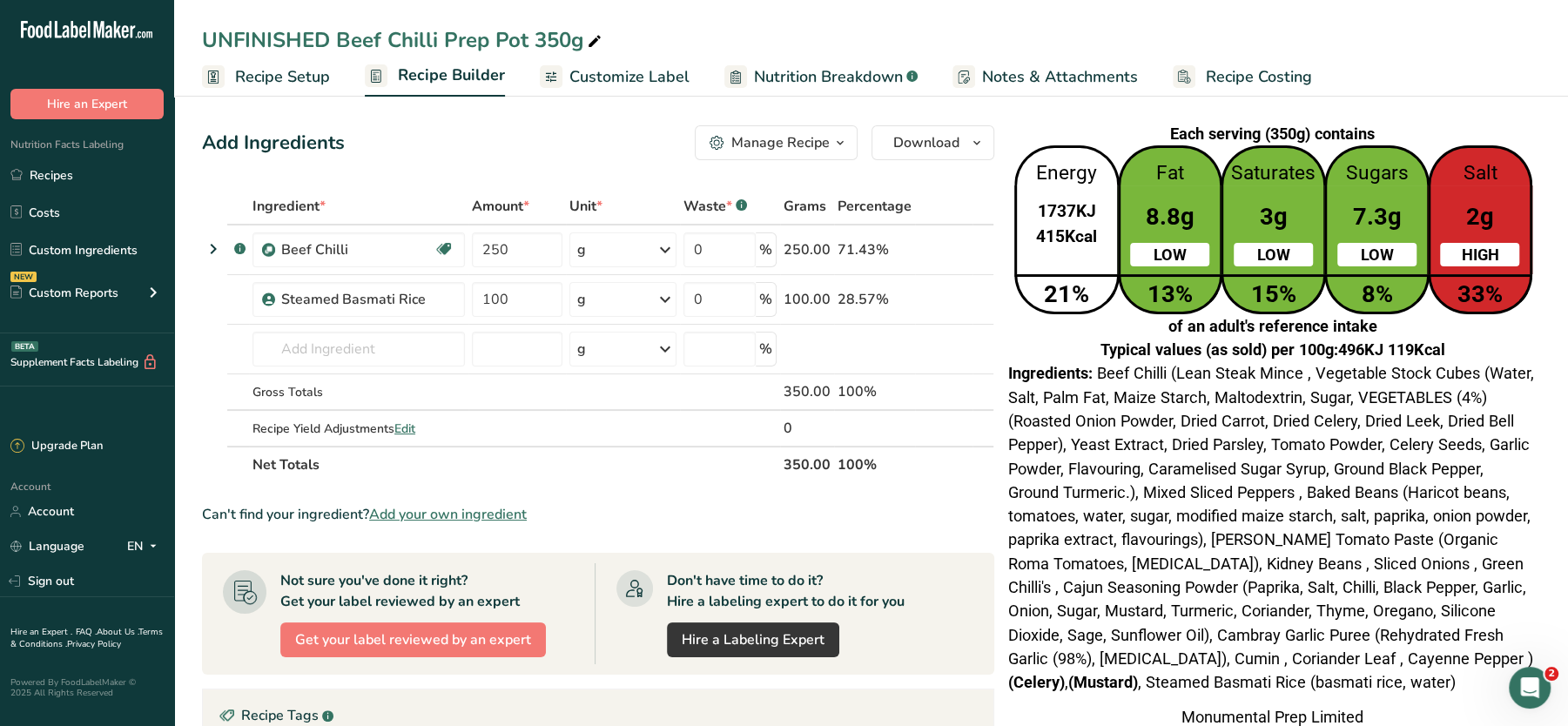
click at [336, 32] on div "UNFINISHED Beef Chilli Prep Pot 350g" at bounding box center [403, 40] width 403 height 32
click at [336, 32] on input "UNFINISHED Beef Chilli Prep Pot 350g" at bounding box center [870, 40] width 1339 height 32
type input "Beef Chilli Prep Pot 350g"
click at [1123, 455] on div "Ingredients: Beef Chilli (Lean Steak Mince , Vegetable Stock Cubes (Water, Salt…" at bounding box center [1272, 527] width 528 height 332
click at [67, 167] on link "Recipes" at bounding box center [87, 175] width 174 height 33
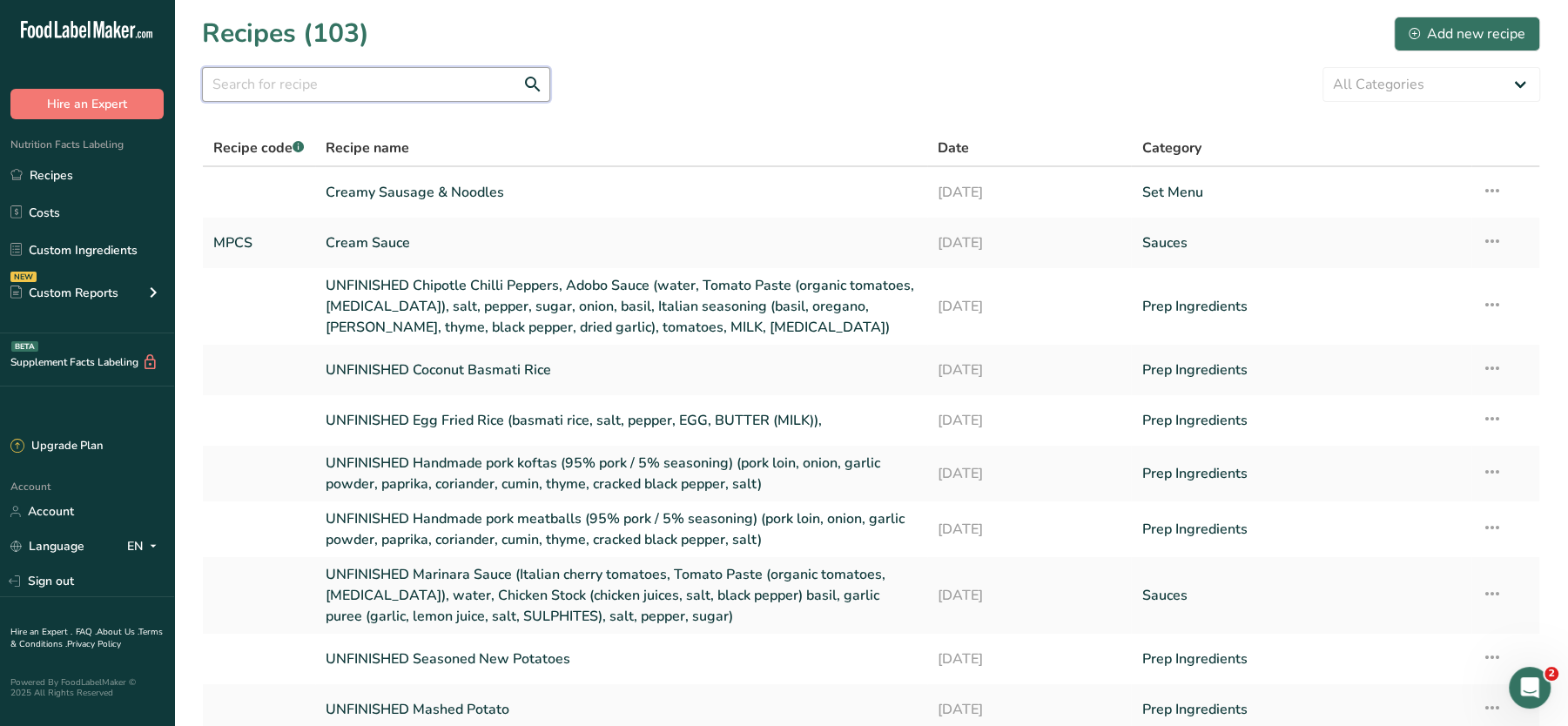
click at [385, 84] on input "text" at bounding box center [376, 84] width 349 height 34
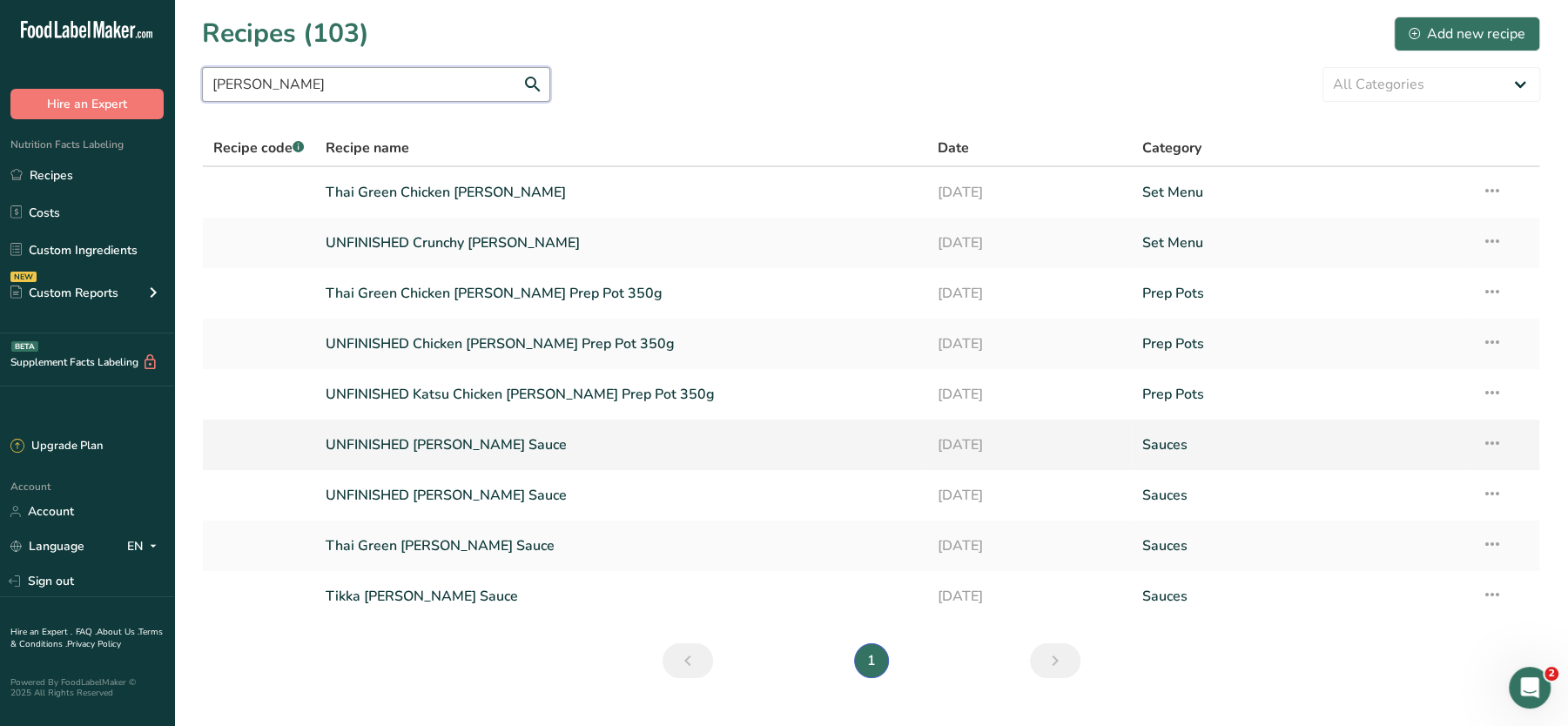
type input "[PERSON_NAME]"
click at [431, 443] on link "UNFINISHED [PERSON_NAME] Sauce" at bounding box center [621, 445] width 591 height 36
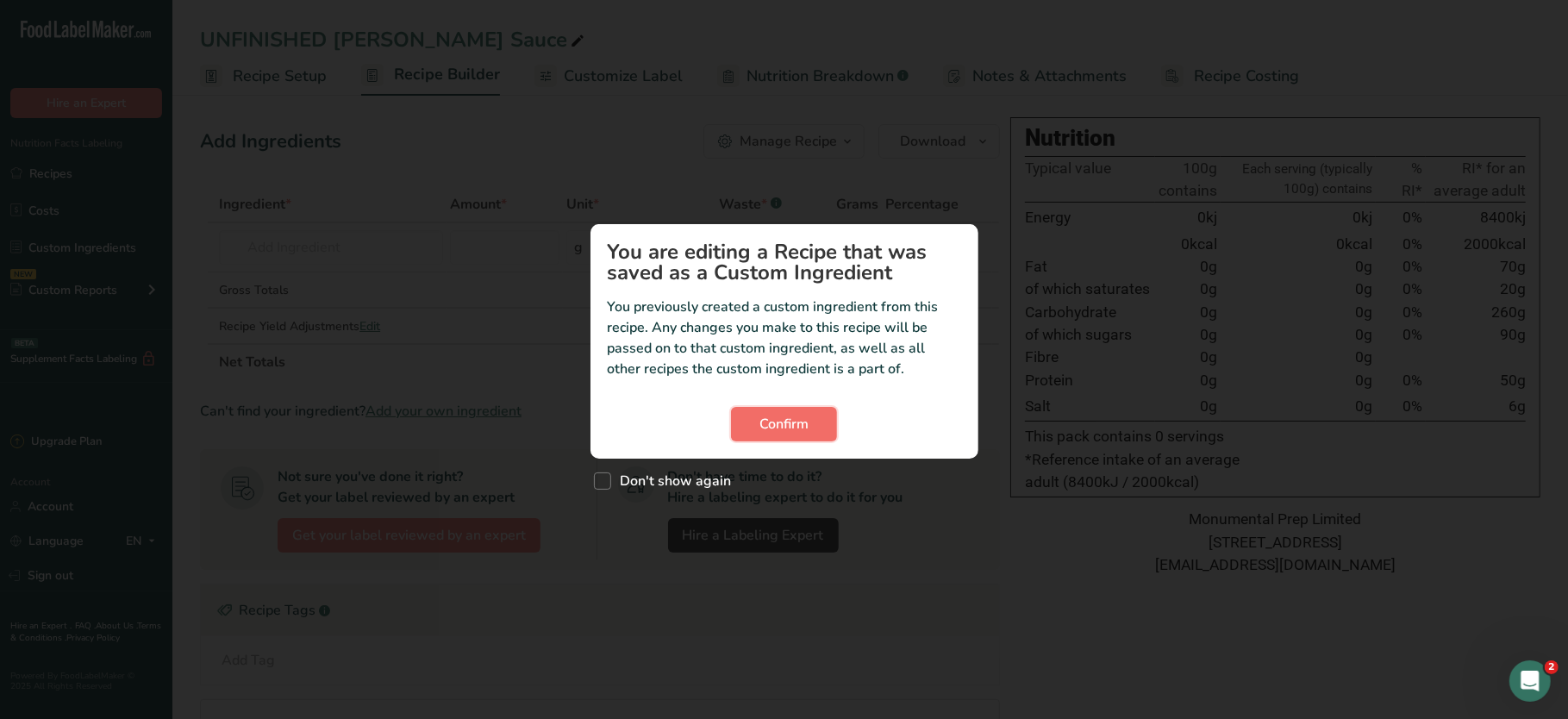
click at [783, 424] on span "Confirm" at bounding box center [784, 424] width 49 height 21
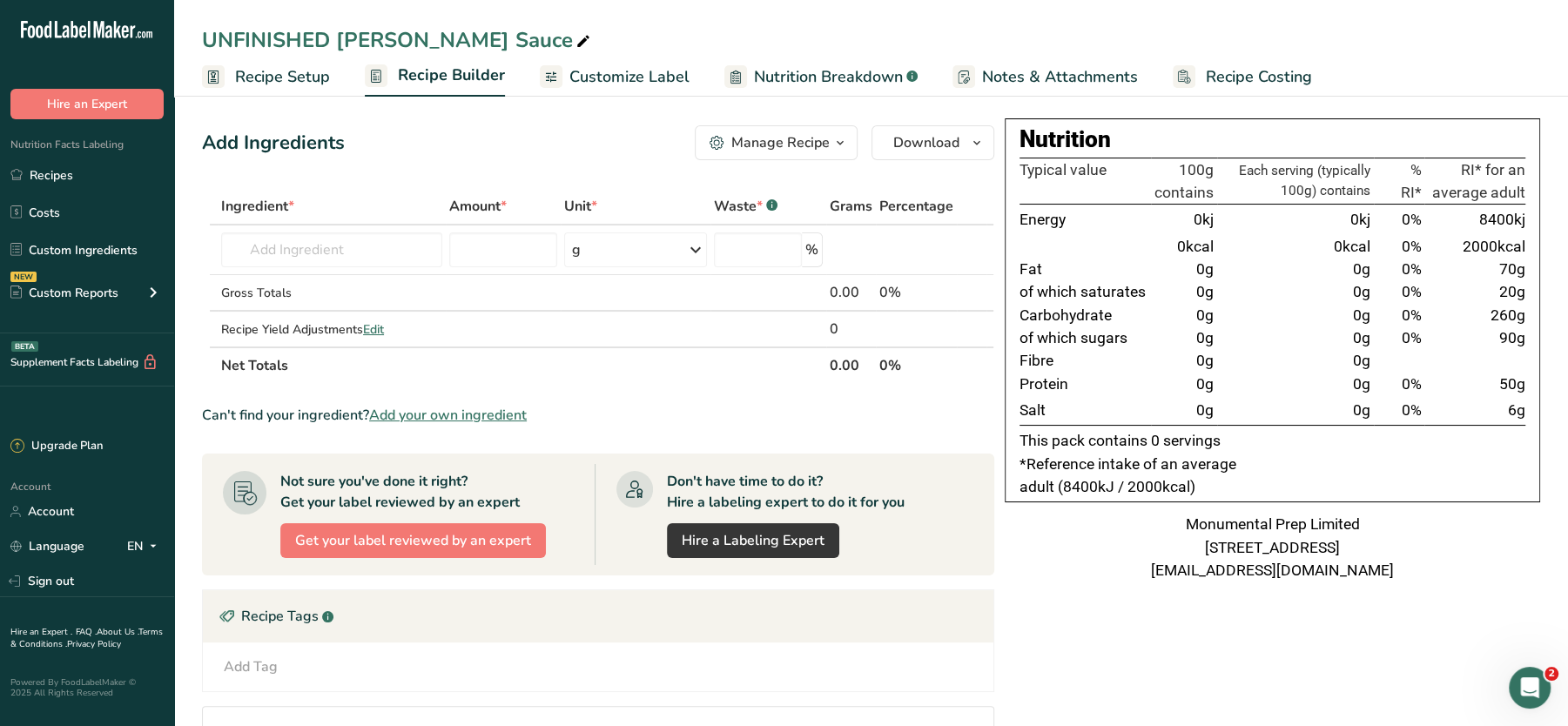
click at [1022, 76] on span "Notes & Attachments" at bounding box center [1060, 76] width 156 height 24
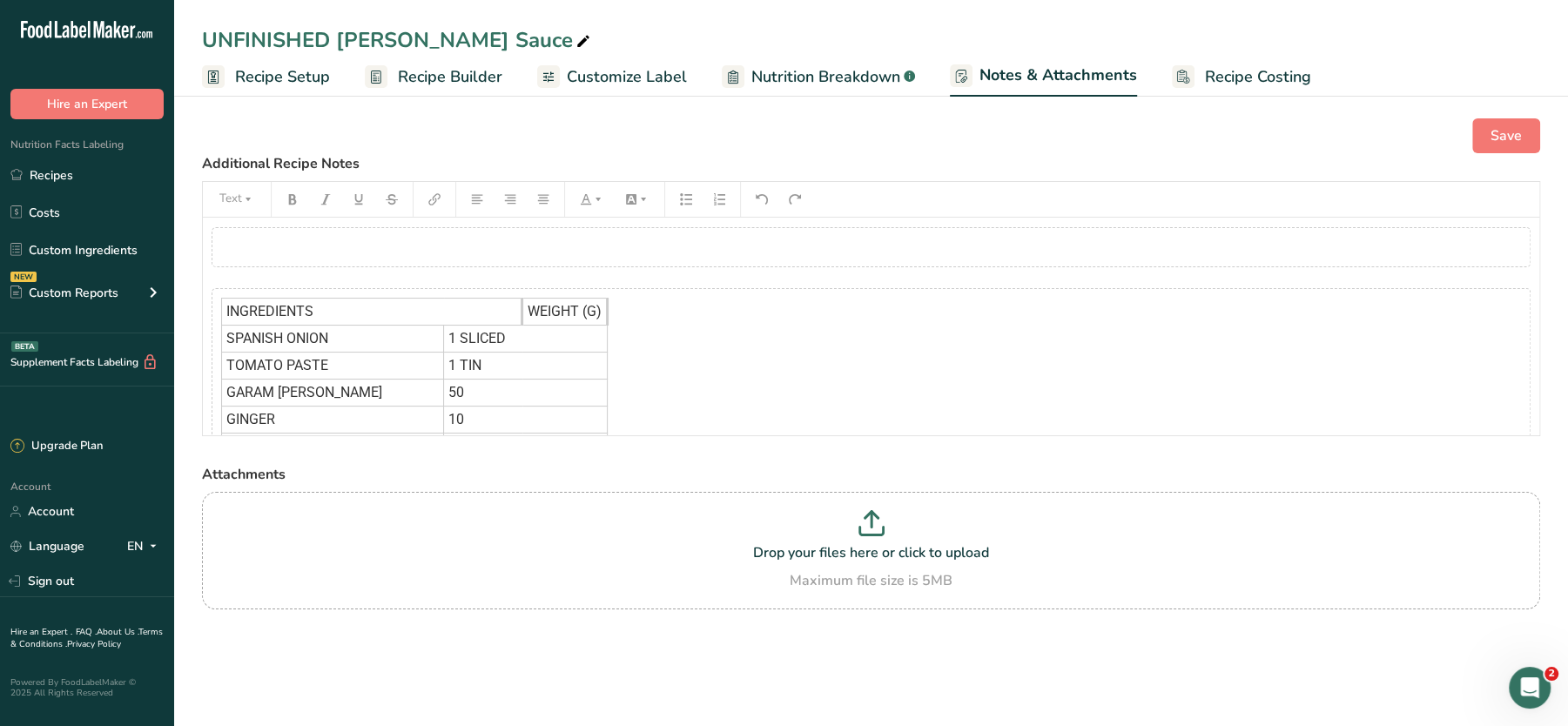
click at [666, 376] on div "INGREDIENTS WEIGHT (G) SPANISH ONION 1 SLICED TOMATO PASTE 1 TIN GARAM MASALA S…" at bounding box center [870, 487] width 1320 height 398
click at [467, 267] on icon "button" at bounding box center [464, 267] width 9 height 8
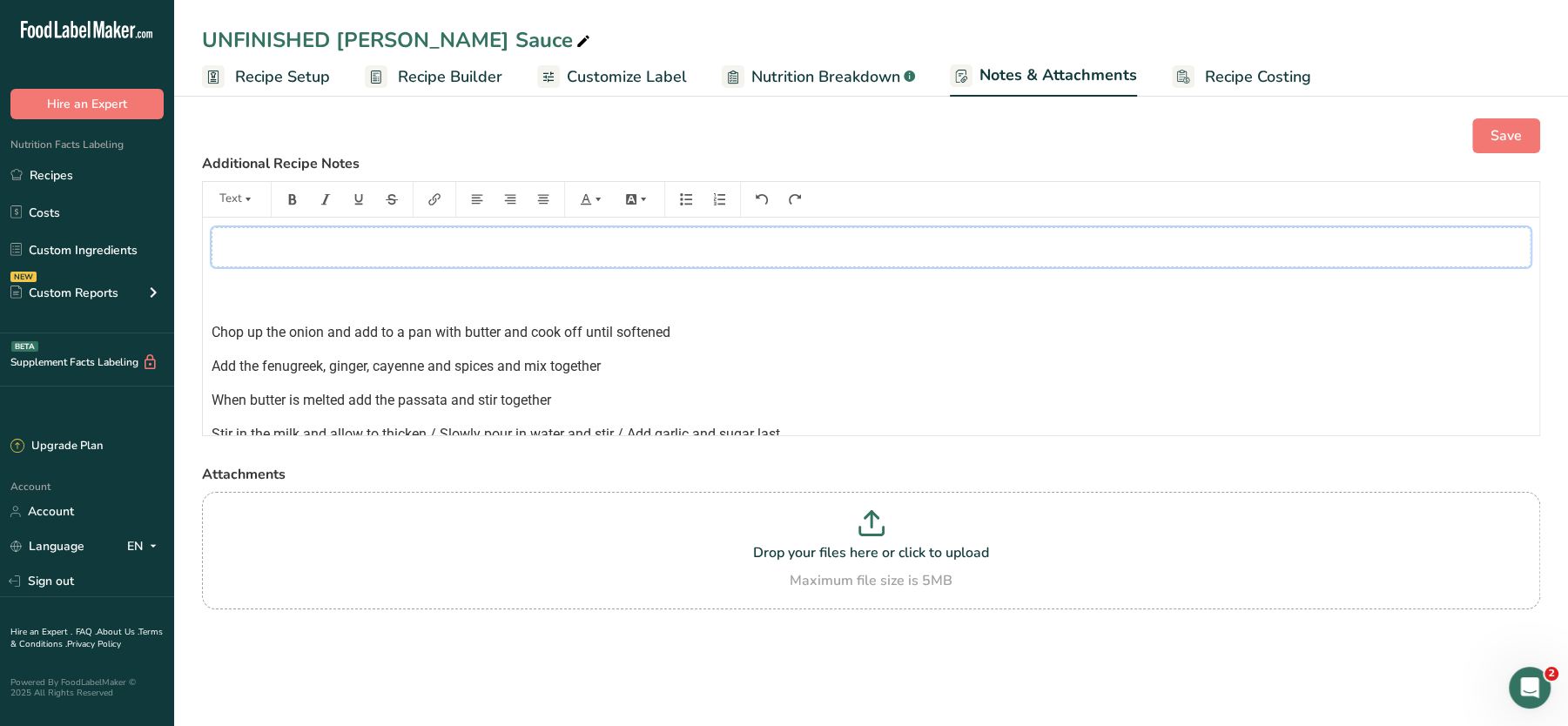
click at [481, 244] on div "﻿" at bounding box center [870, 247] width 1320 height 40
click at [459, 288] on icon "button" at bounding box center [464, 288] width 12 height 12
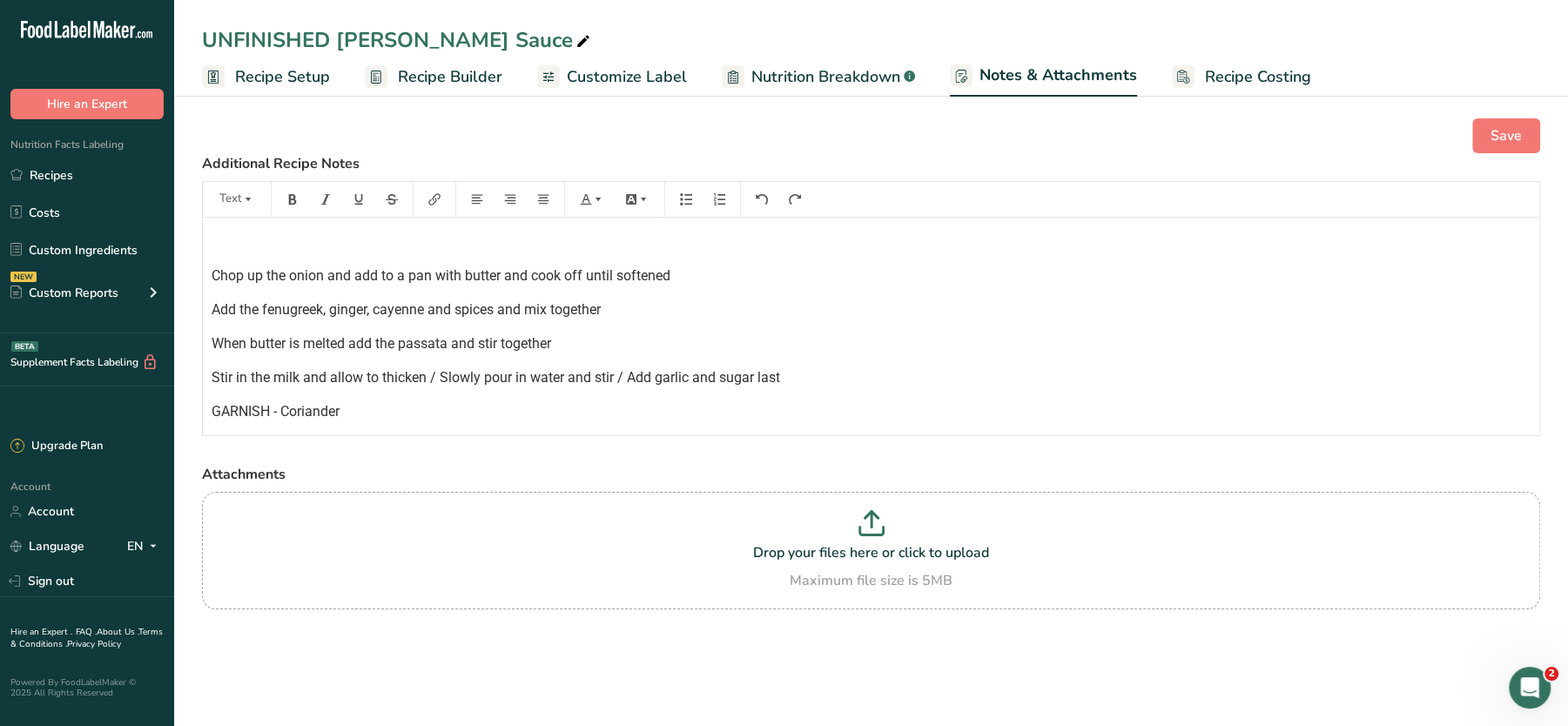
click at [424, 247] on p at bounding box center [870, 242] width 1320 height 21
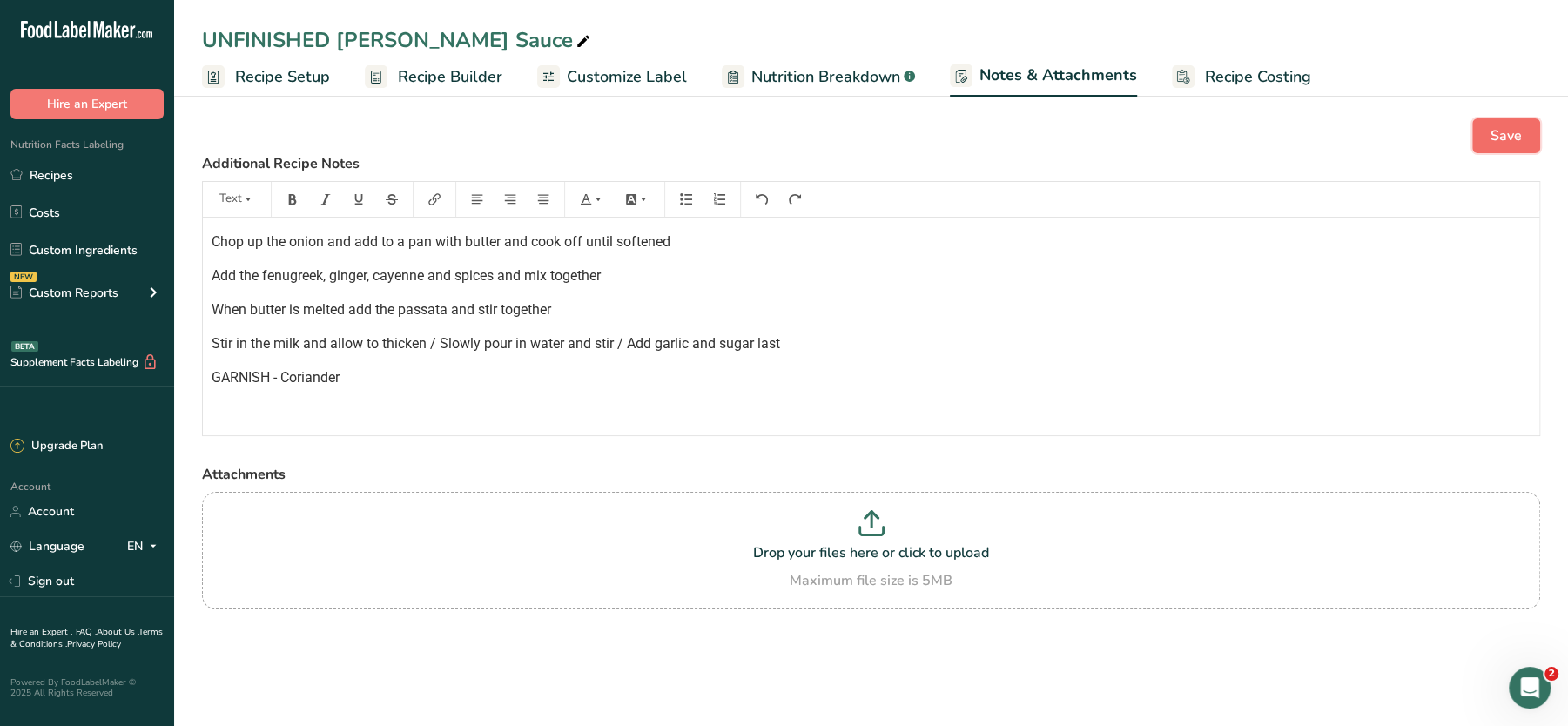
click at [1519, 123] on button "Save" at bounding box center [1506, 136] width 68 height 34
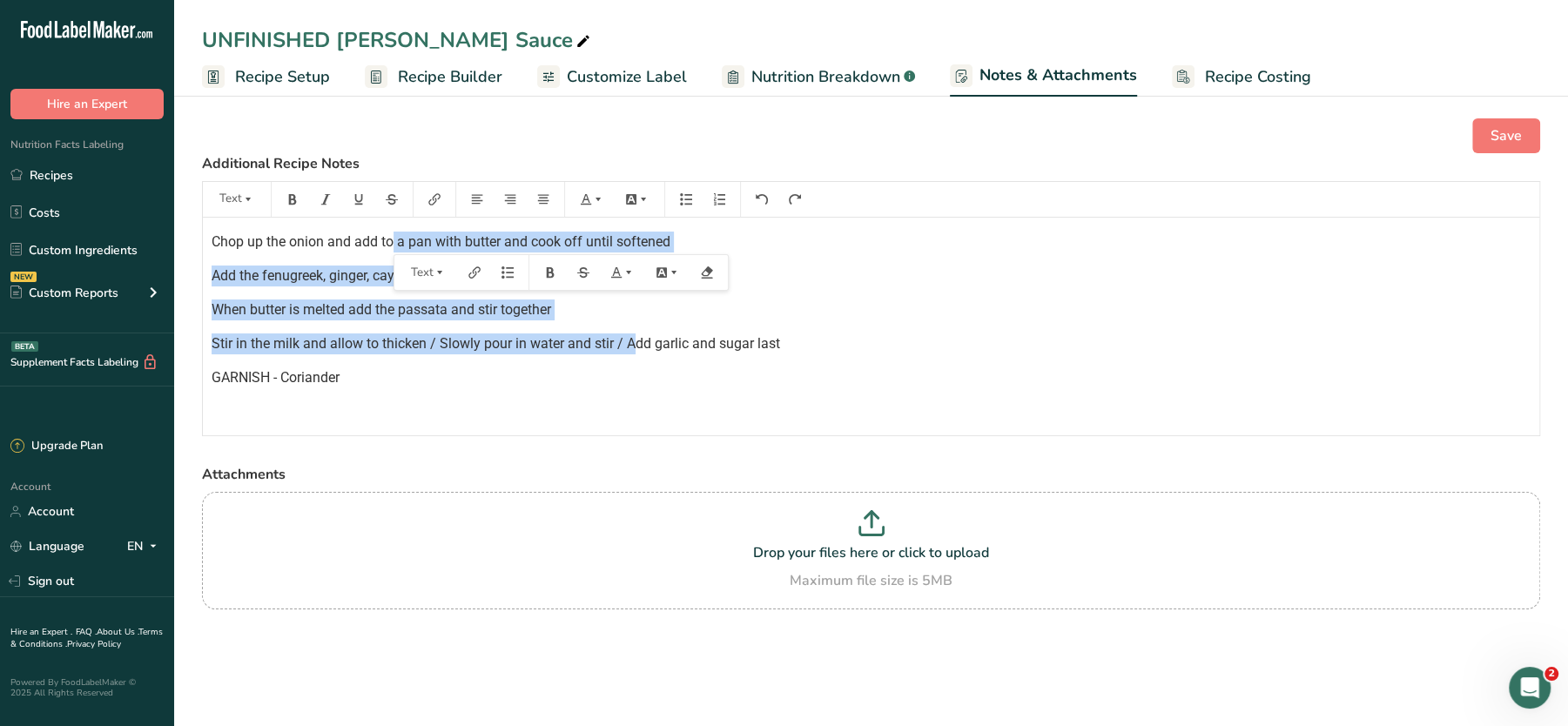
drag, startPoint x: 388, startPoint y: 234, endPoint x: 634, endPoint y: 347, distance: 270.7
click at [634, 347] on div "Chop up the onion and add to a pan with butter and cook off until softened Add …" at bounding box center [870, 337] width 1337 height 239
click at [634, 347] on span "Stir in the milk and allow to thicken / Slowly pour in water and stir / Add gar…" at bounding box center [495, 343] width 569 height 16
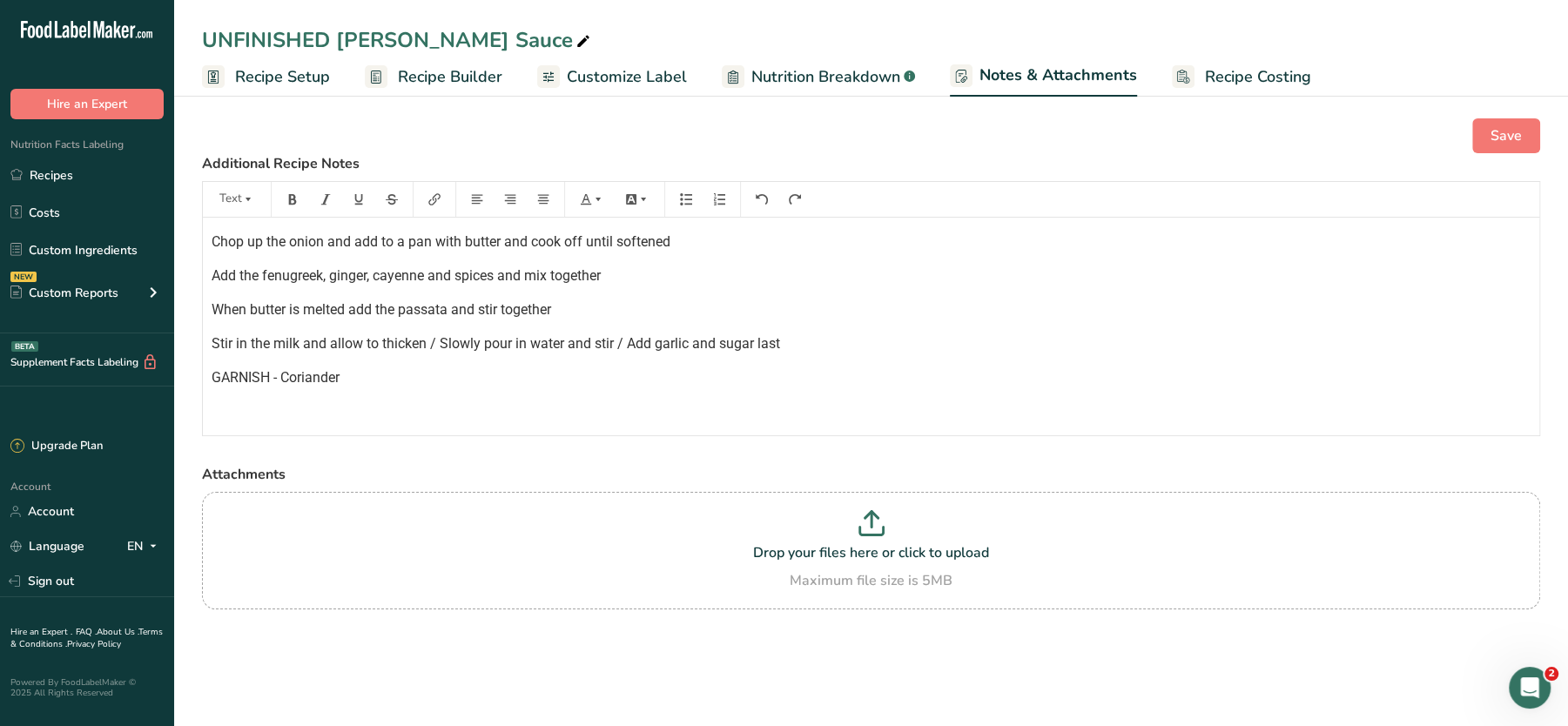
click at [300, 78] on span "Recipe Setup" at bounding box center [282, 76] width 95 height 24
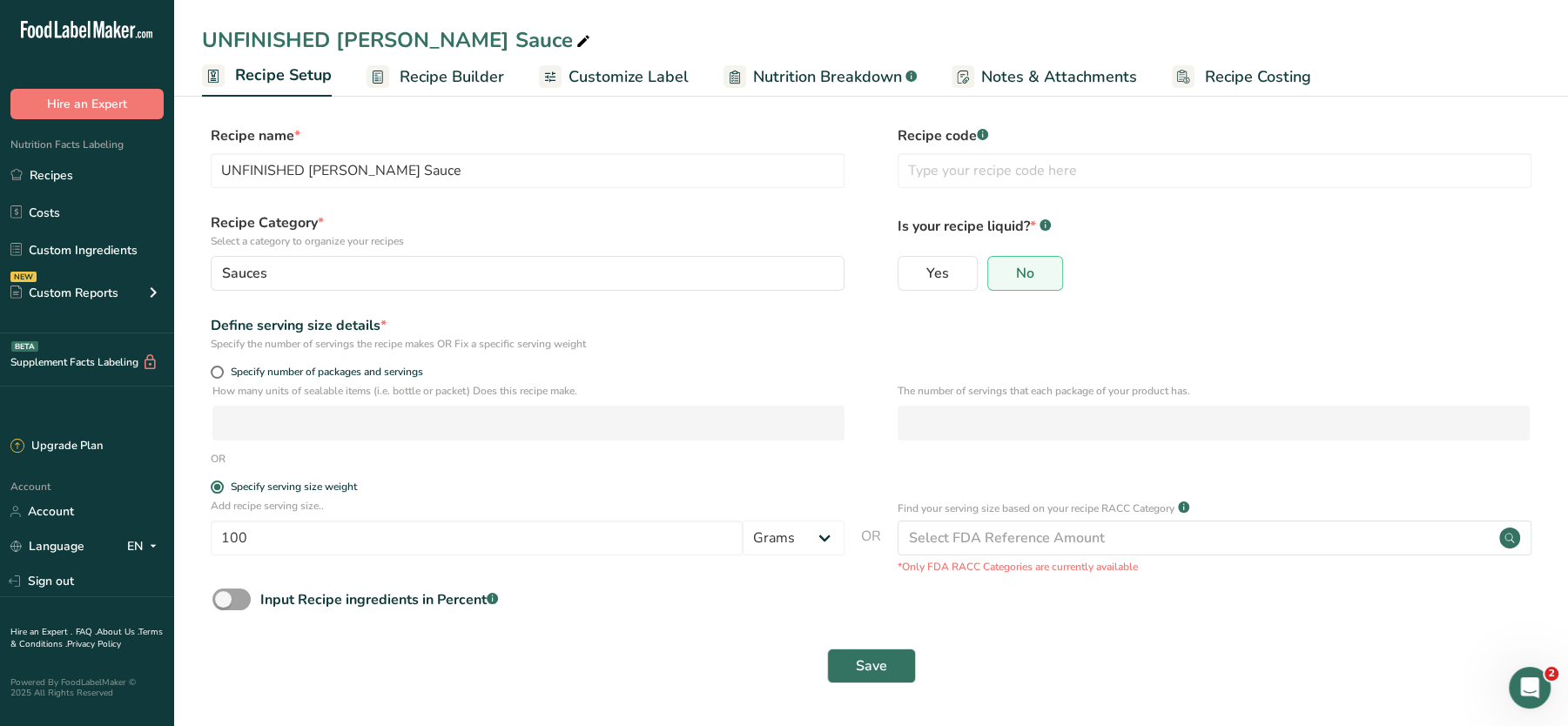
click at [410, 65] on span "Recipe Builder" at bounding box center [451, 76] width 104 height 24
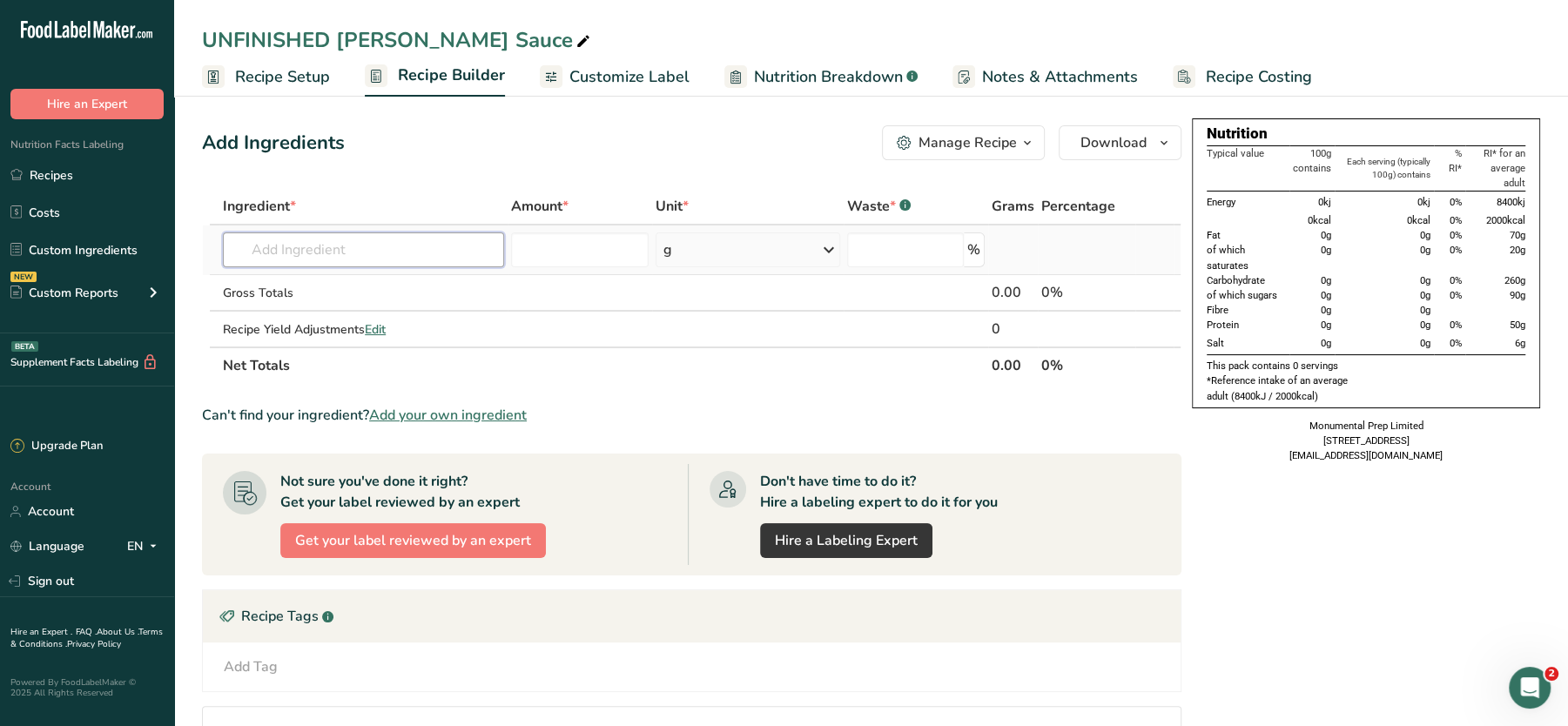
click at [380, 250] on input "text" at bounding box center [363, 249] width 281 height 34
type input "sliced onion"
click at [332, 288] on div "Sliced Onions" at bounding box center [350, 285] width 226 height 18
type input "Sliced Onions"
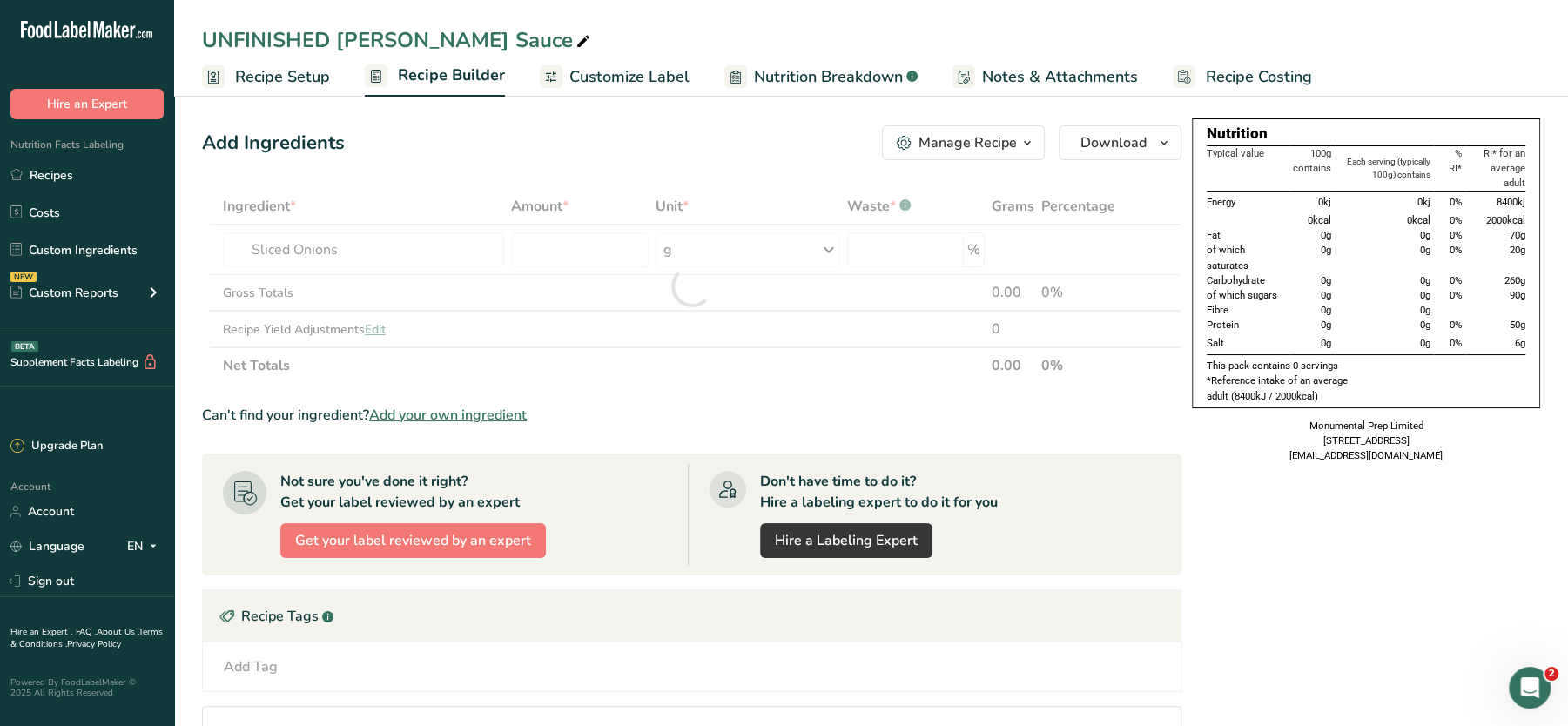
click at [329, 288] on div at bounding box center [691, 286] width 979 height 196
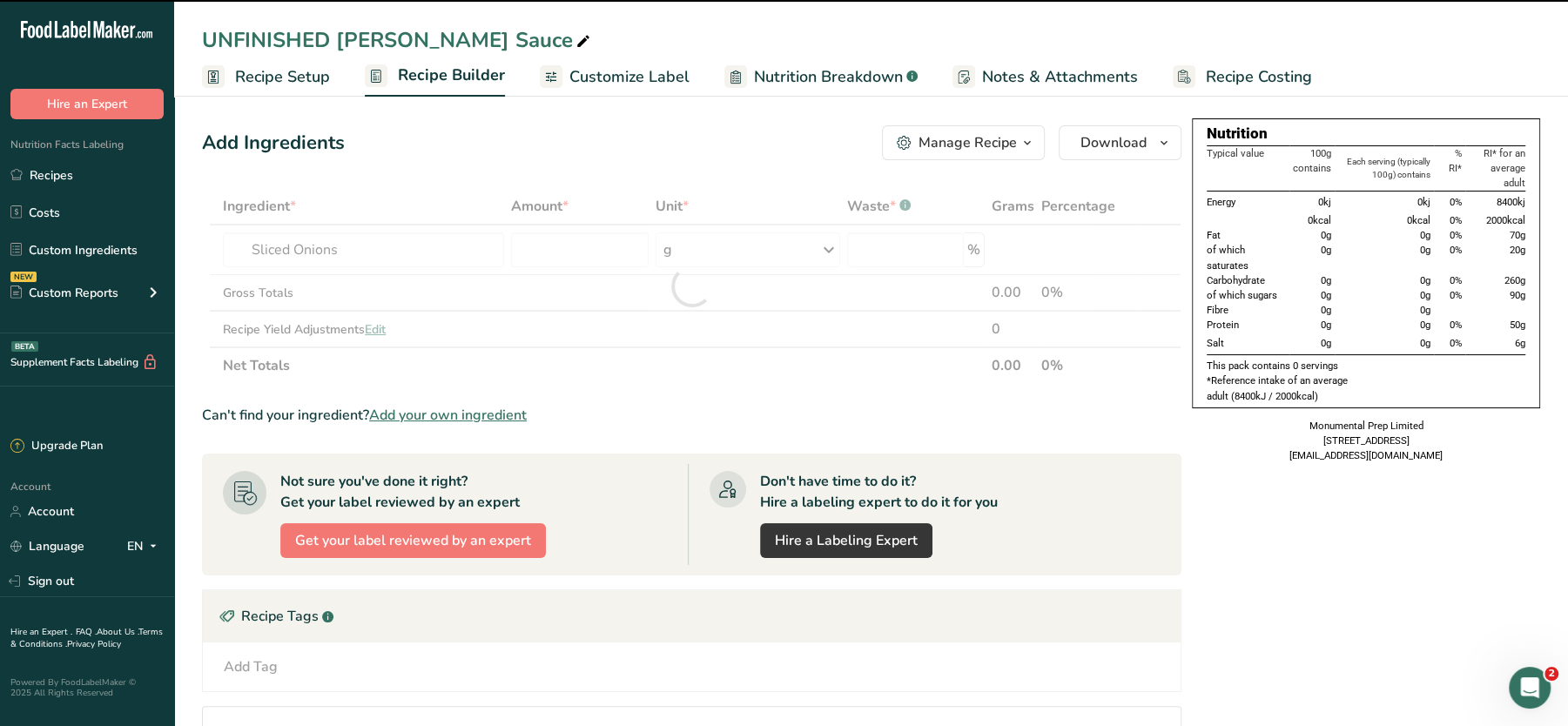
type input "0"
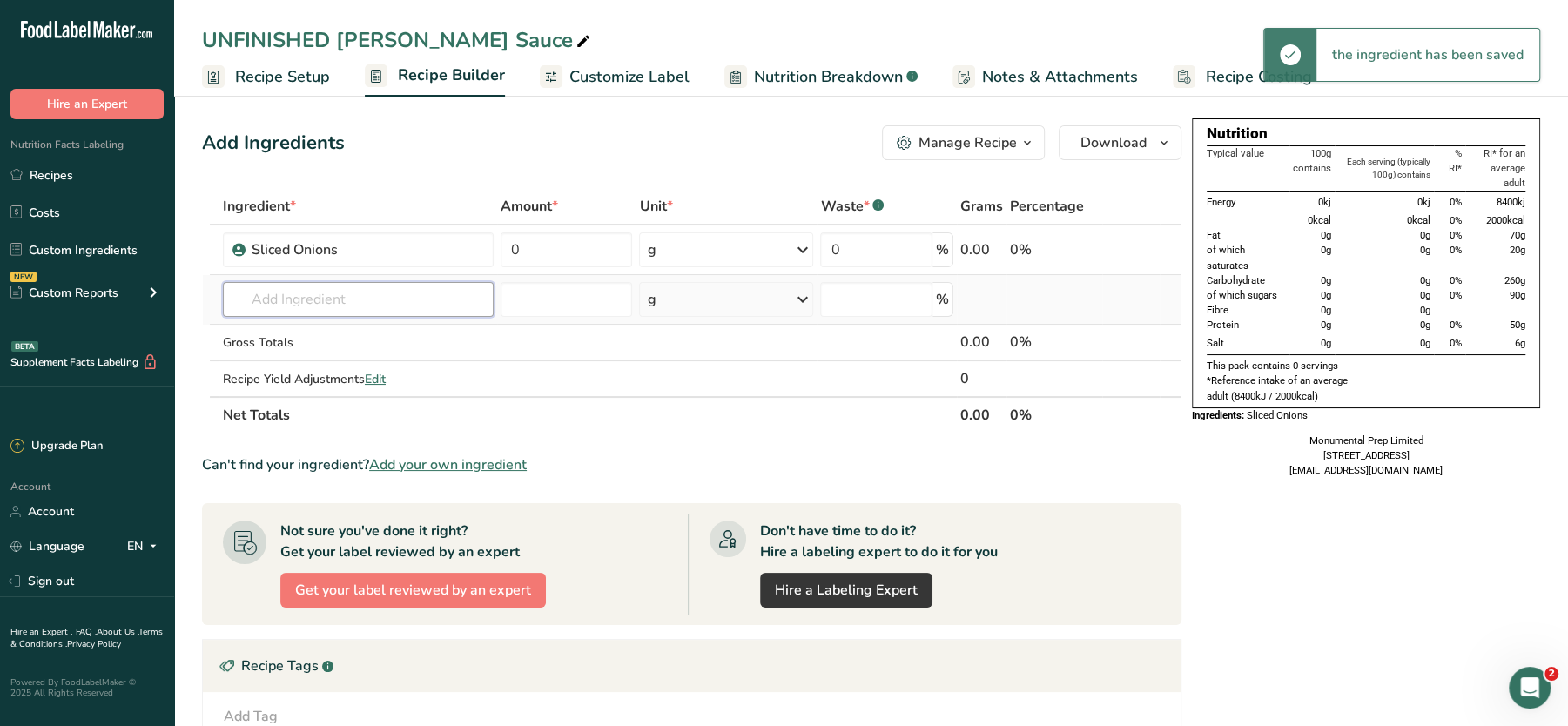
click at [353, 296] on input "text" at bounding box center [357, 299] width 270 height 34
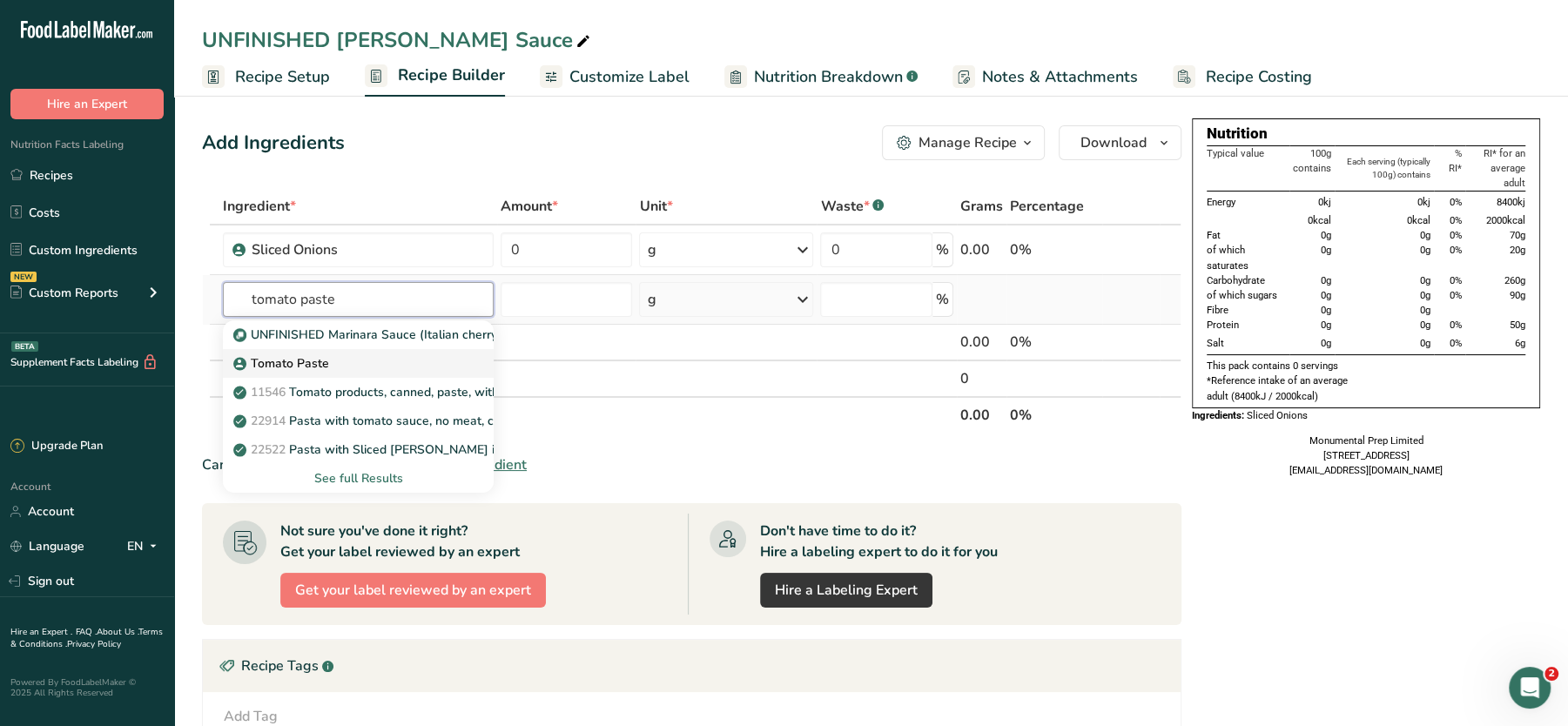
type input "tomato paste"
click at [305, 365] on p "Tomato Paste" at bounding box center [283, 363] width 93 height 18
type input "Tomato Paste"
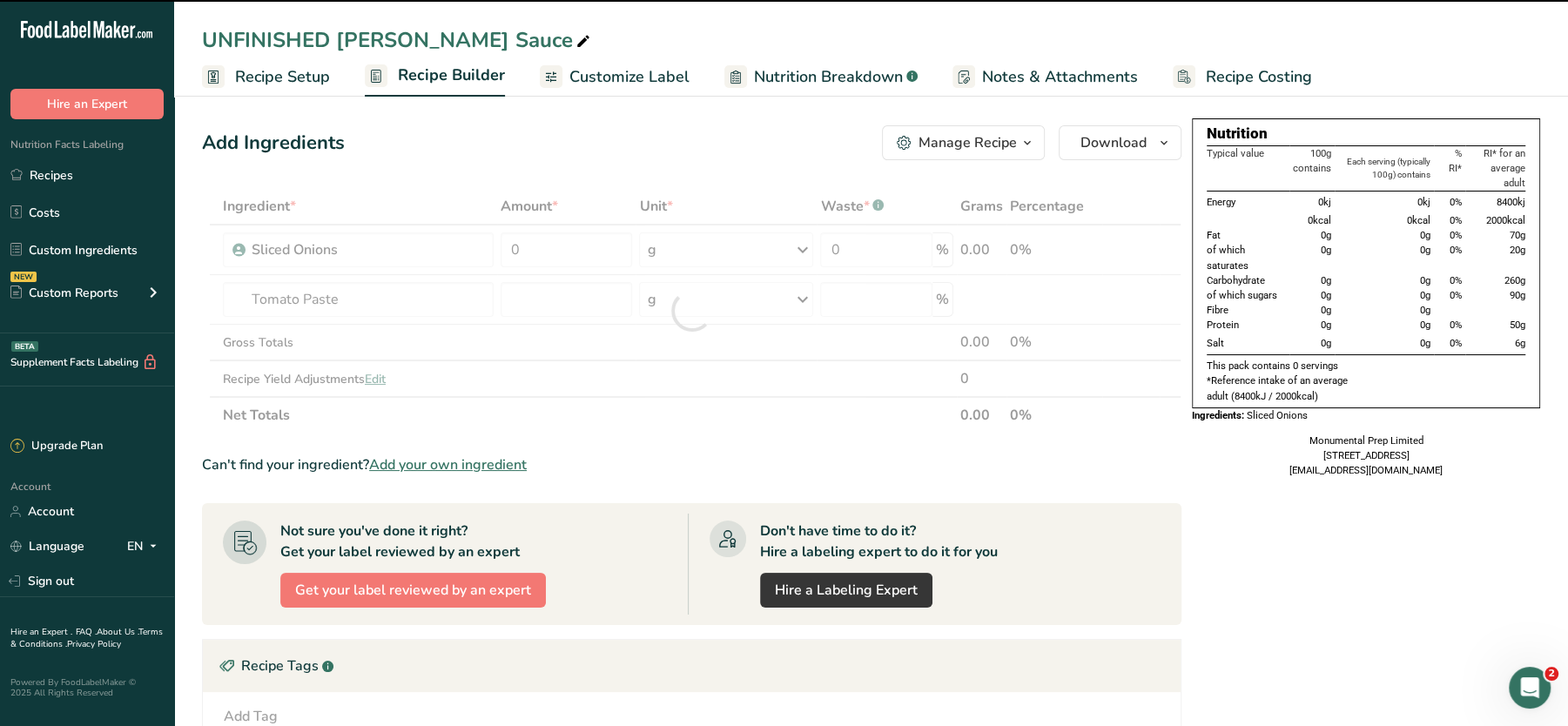
type input "0"
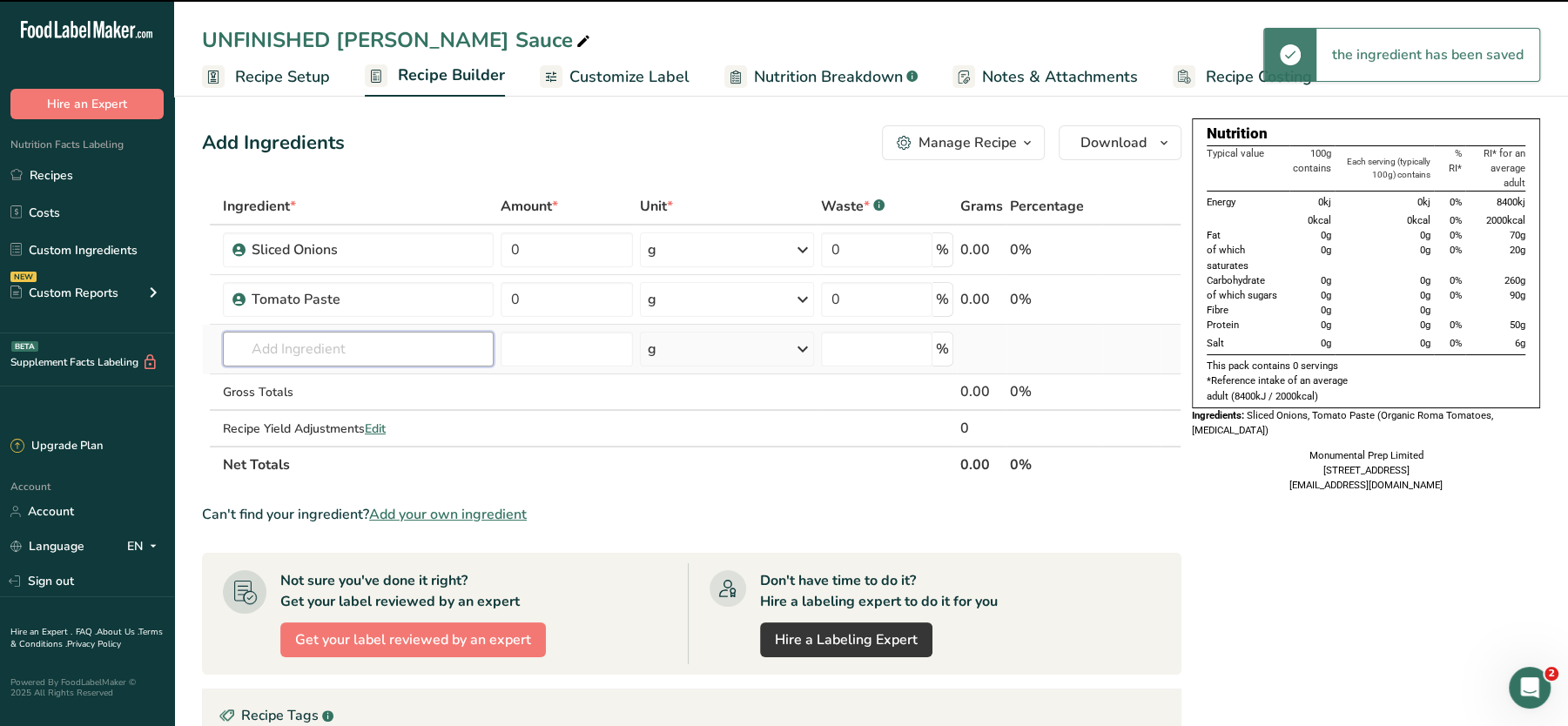
click at [314, 341] on input "text" at bounding box center [357, 349] width 270 height 34
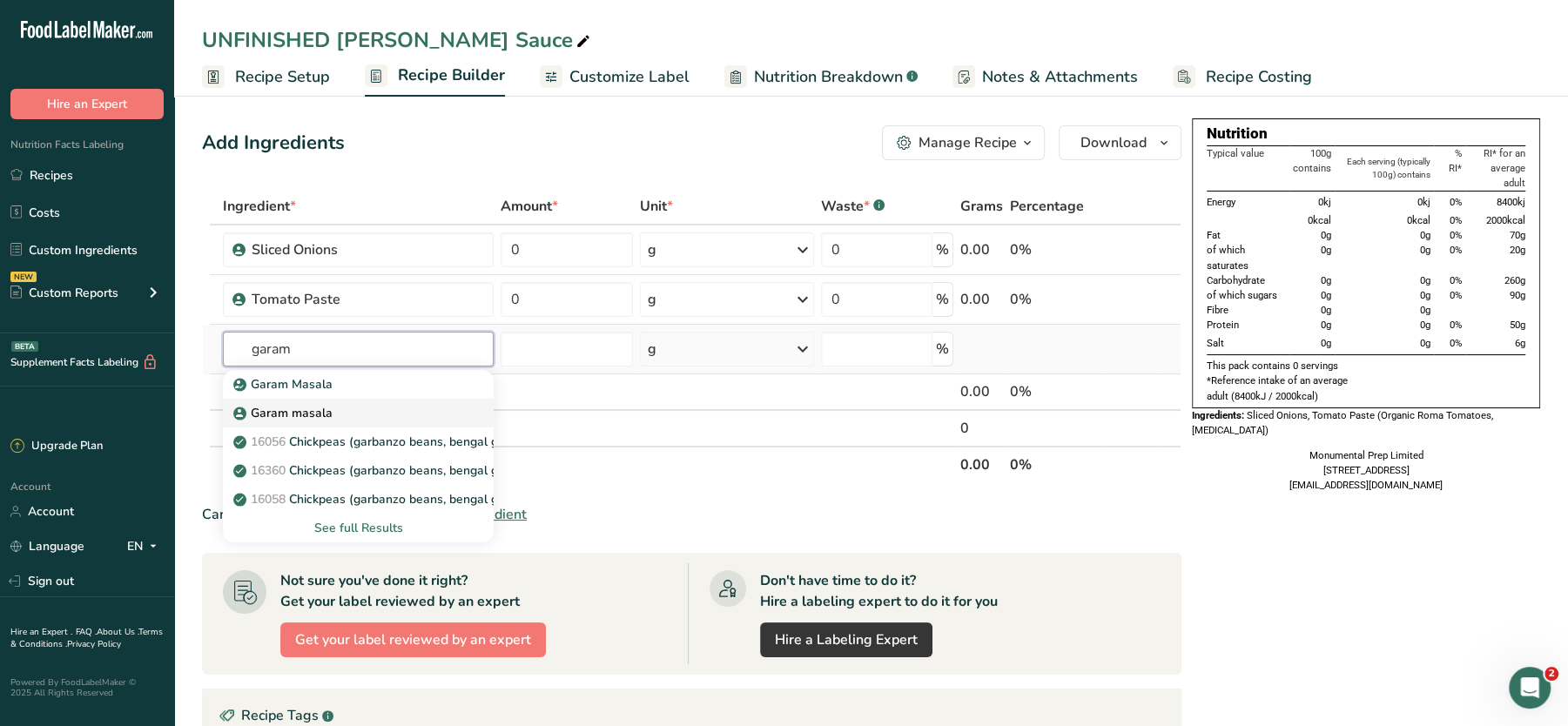
type input "garam"
click at [300, 398] on link "Garam masala" at bounding box center [357, 413] width 270 height 29
type input "Garam masala"
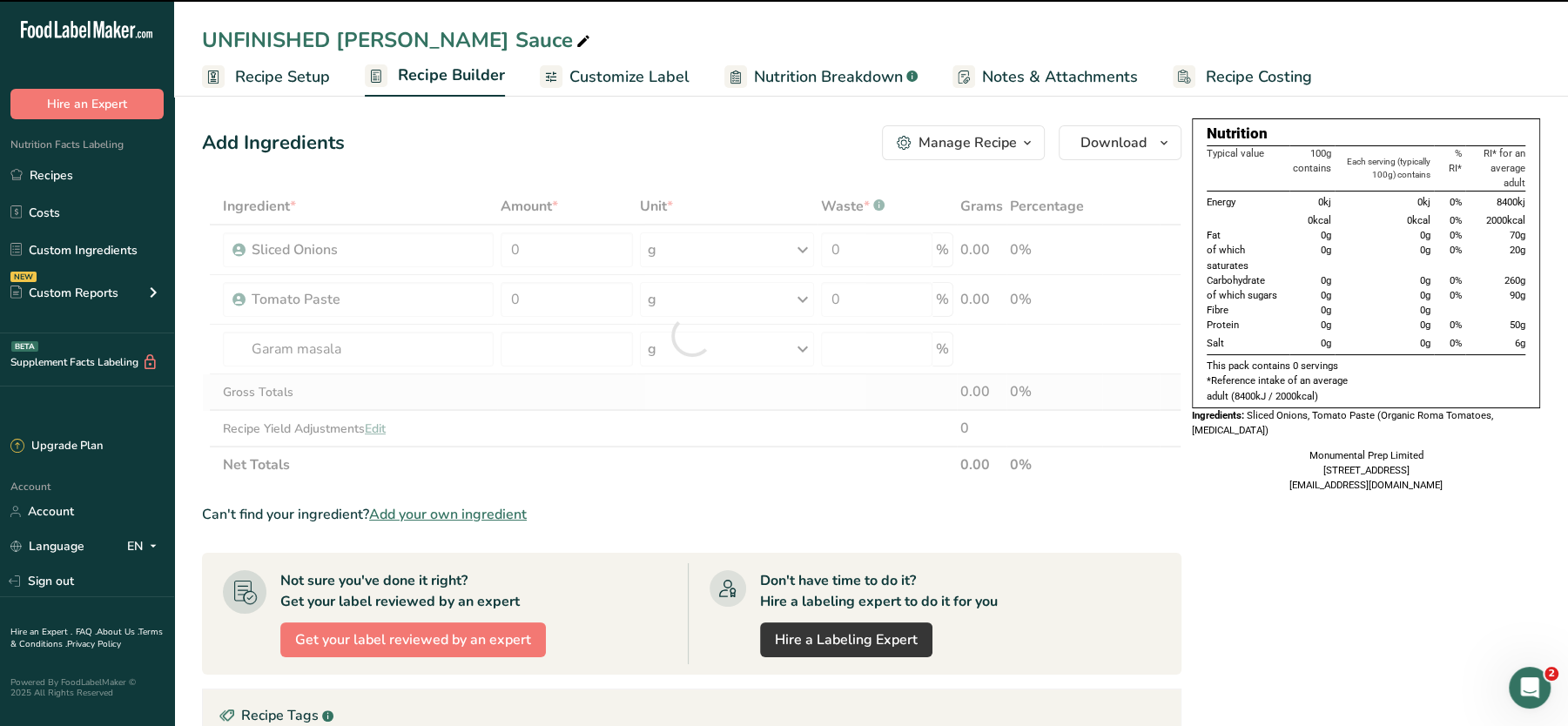
type input "0"
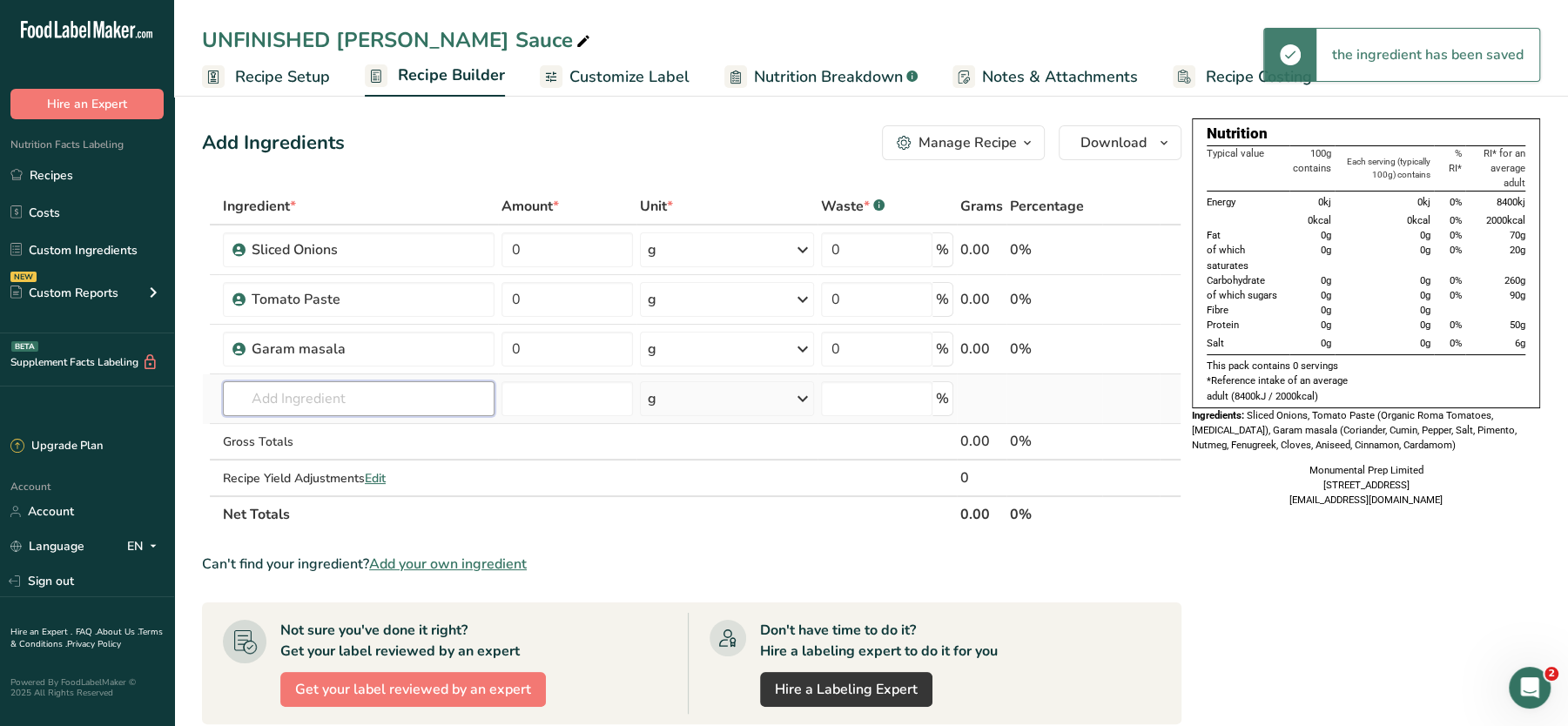
click at [339, 392] on input "text" at bounding box center [358, 398] width 271 height 34
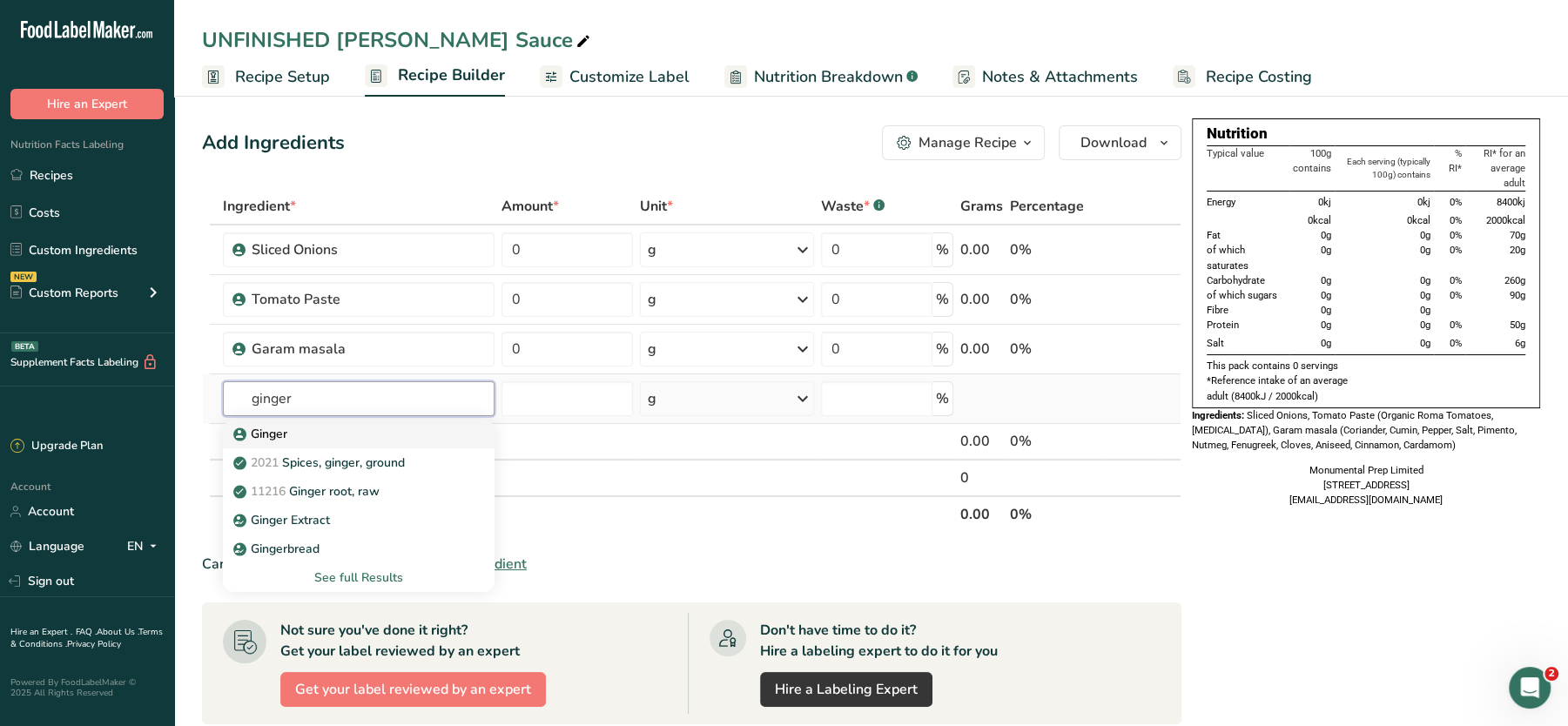
type input "ginger"
click at [272, 434] on p "Ginger" at bounding box center [262, 434] width 51 height 18
type input "Ginger"
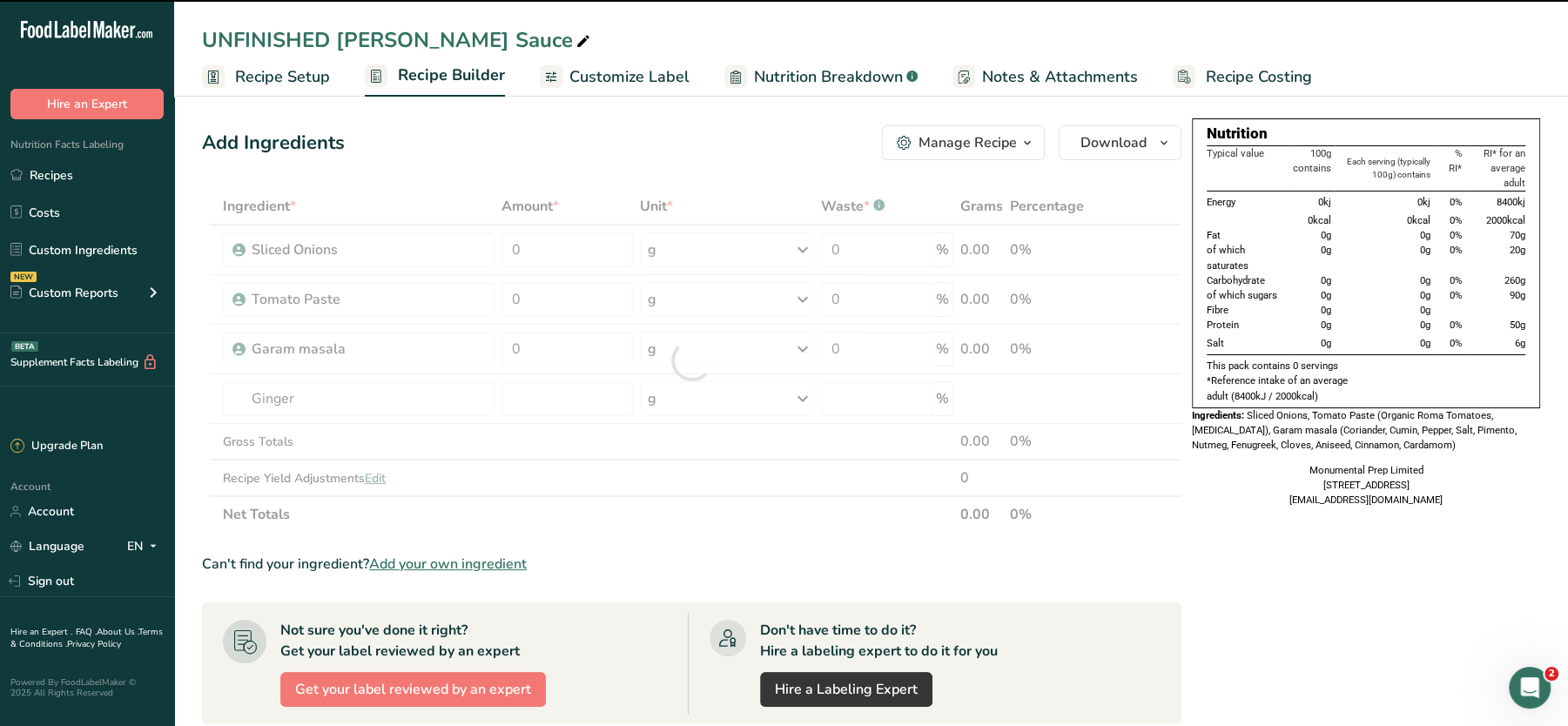
type input "0"
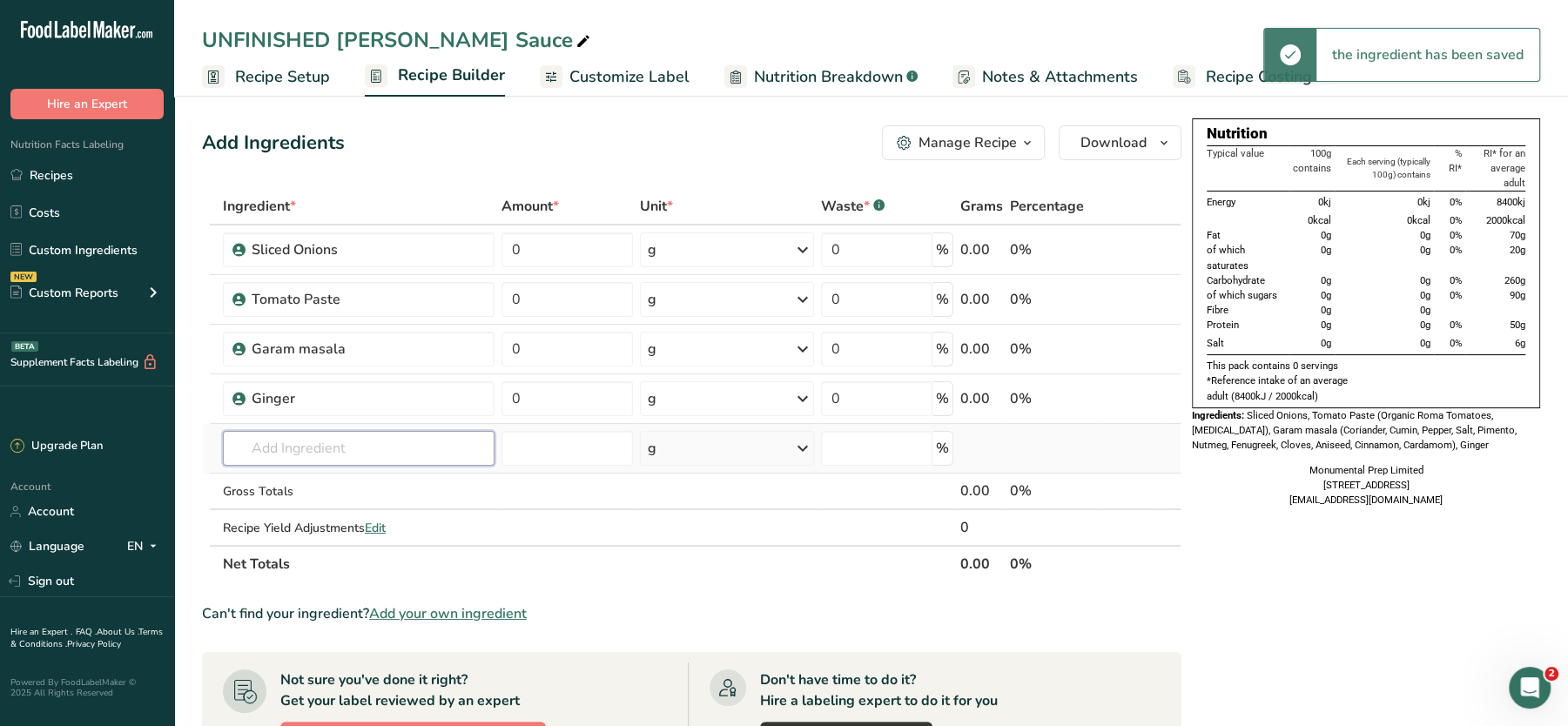
click at [315, 436] on input "text" at bounding box center [358, 448] width 271 height 34
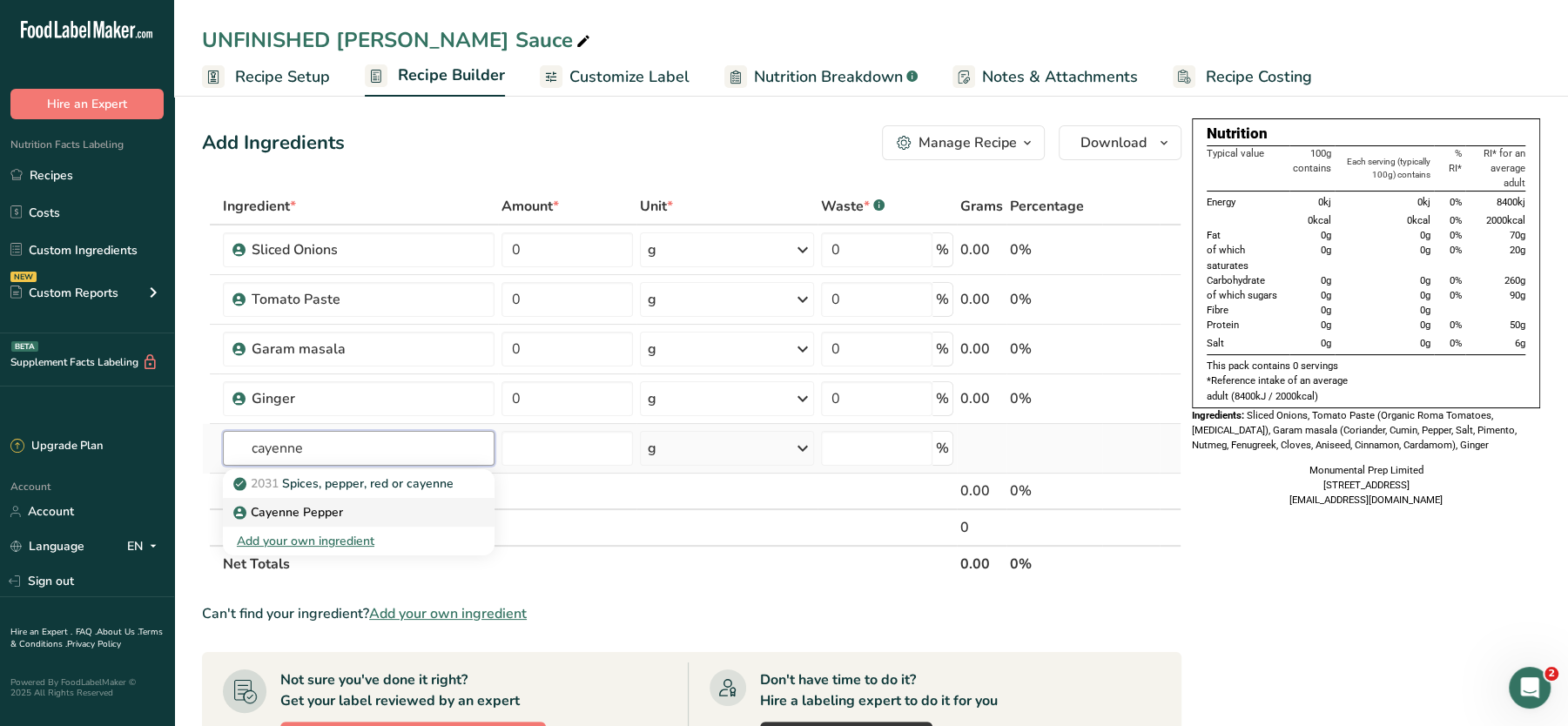
type input "cayenne"
click at [263, 505] on p "Cayenne Pepper" at bounding box center [290, 512] width 106 height 18
type input "Cayenne Pepper"
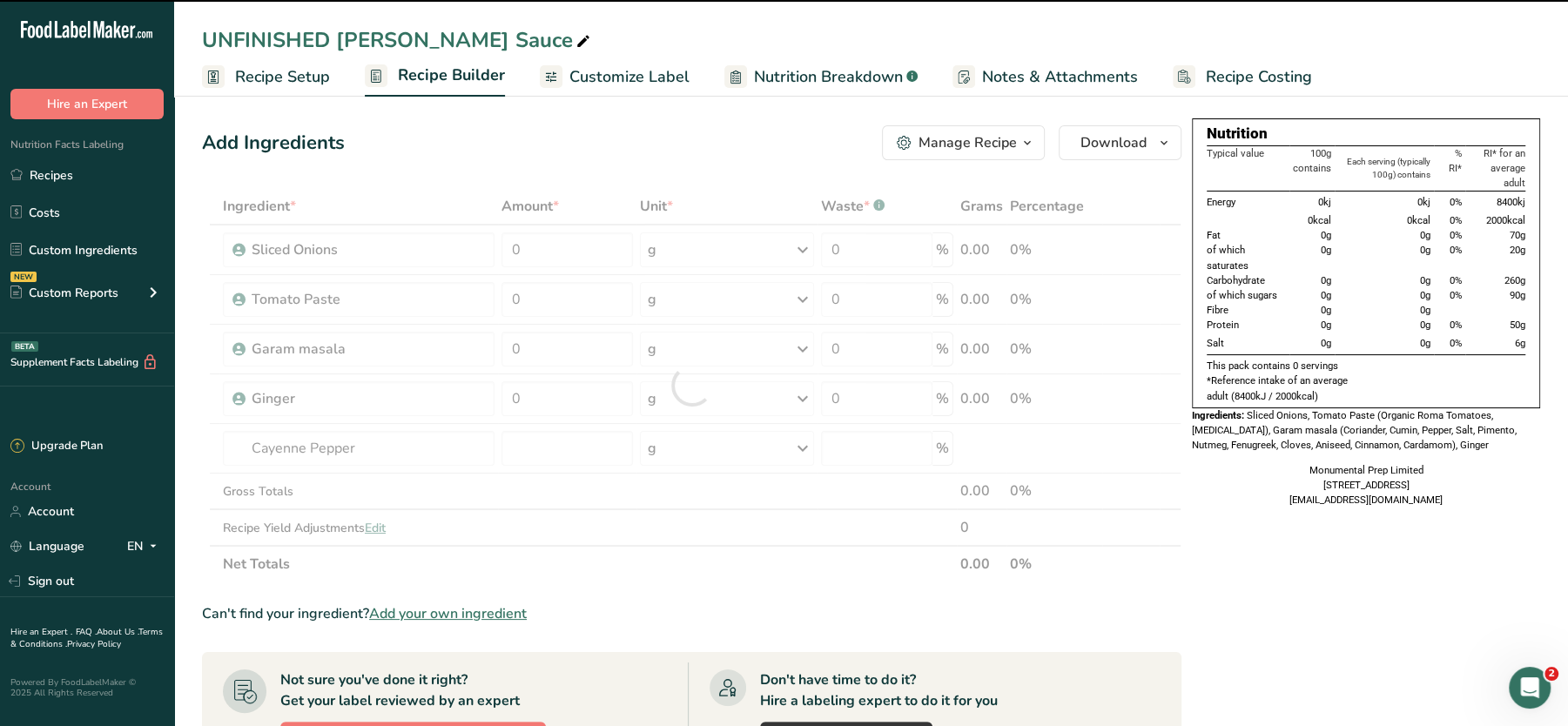
type input "0"
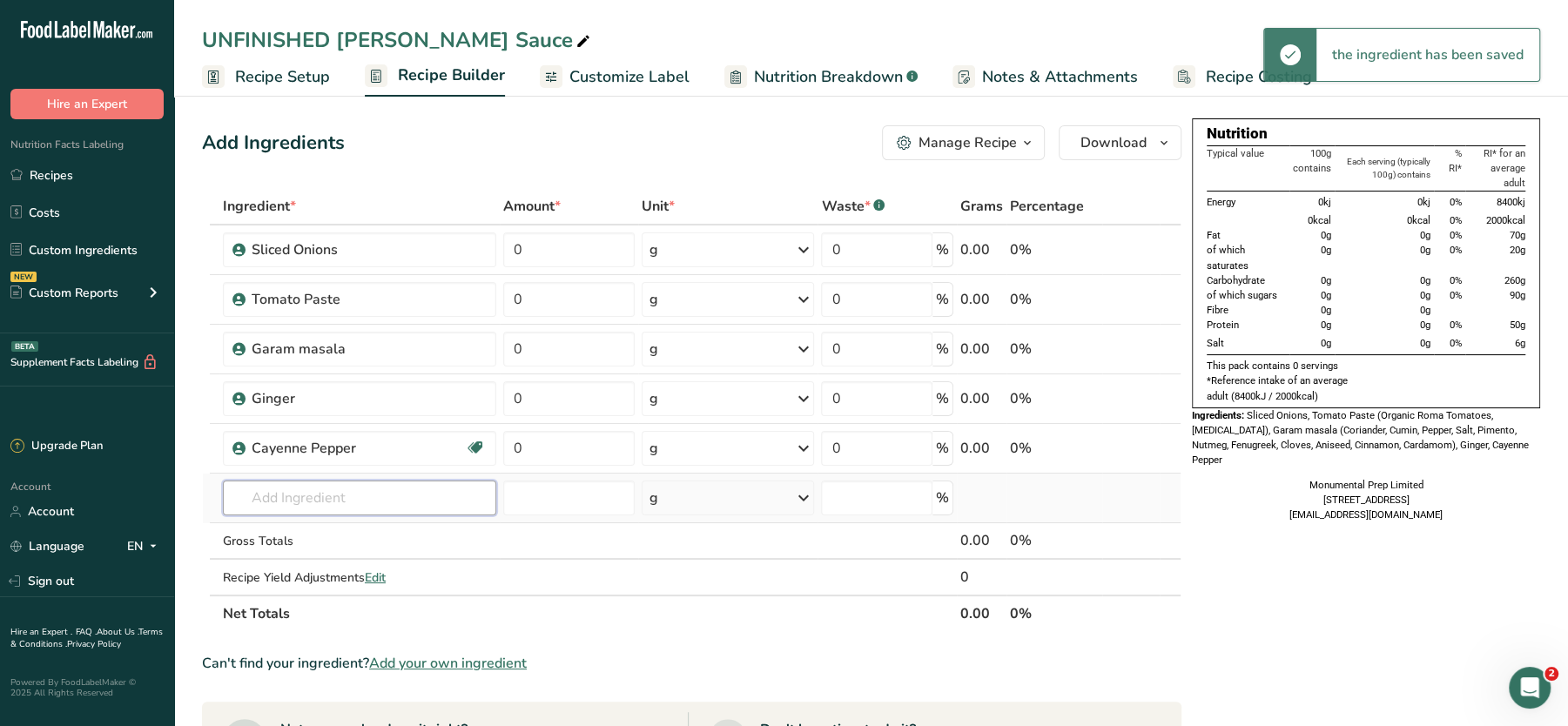
click at [359, 484] on input "text" at bounding box center [359, 498] width 273 height 34
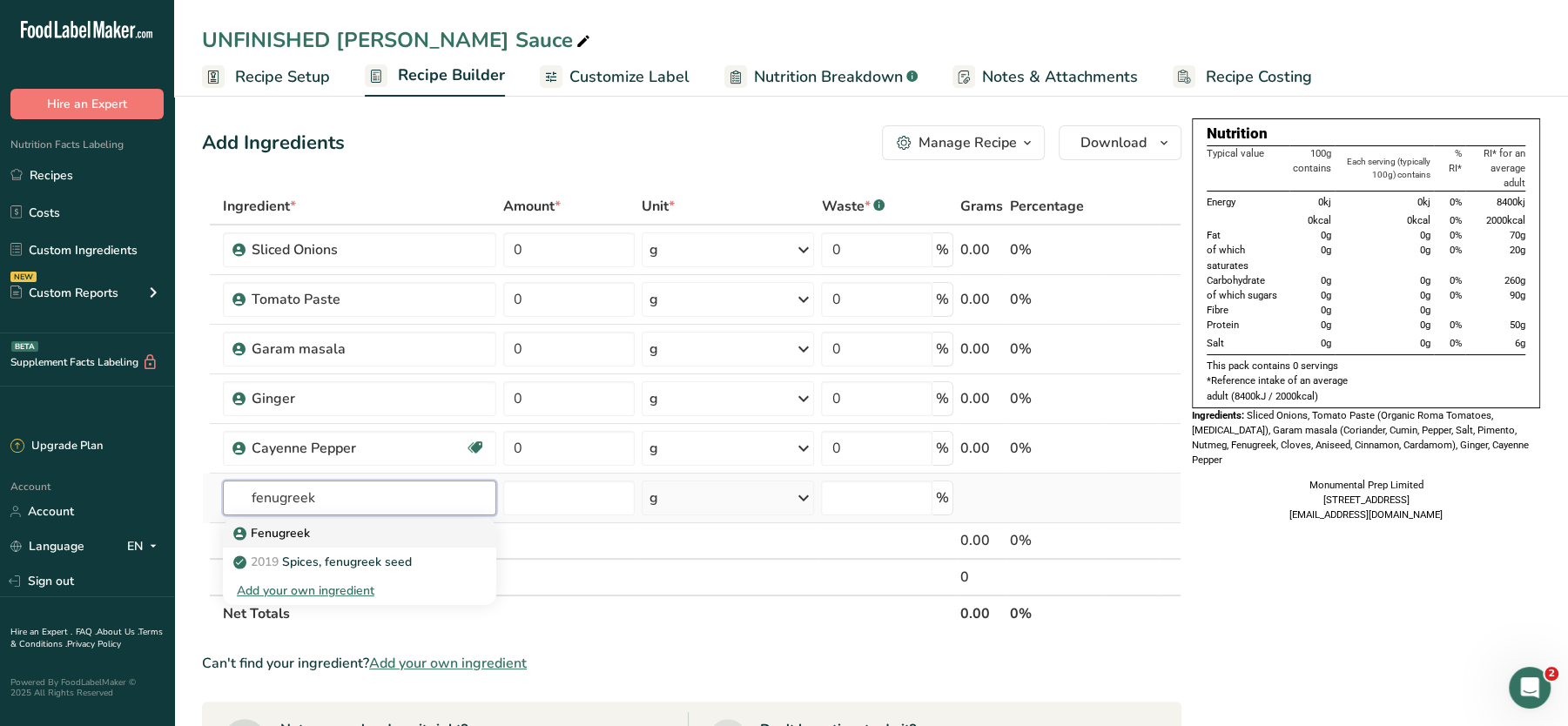
type input "fenugreek"
click at [277, 531] on p "Fenugreek" at bounding box center [273, 533] width 74 height 18
type input "Fenugreek"
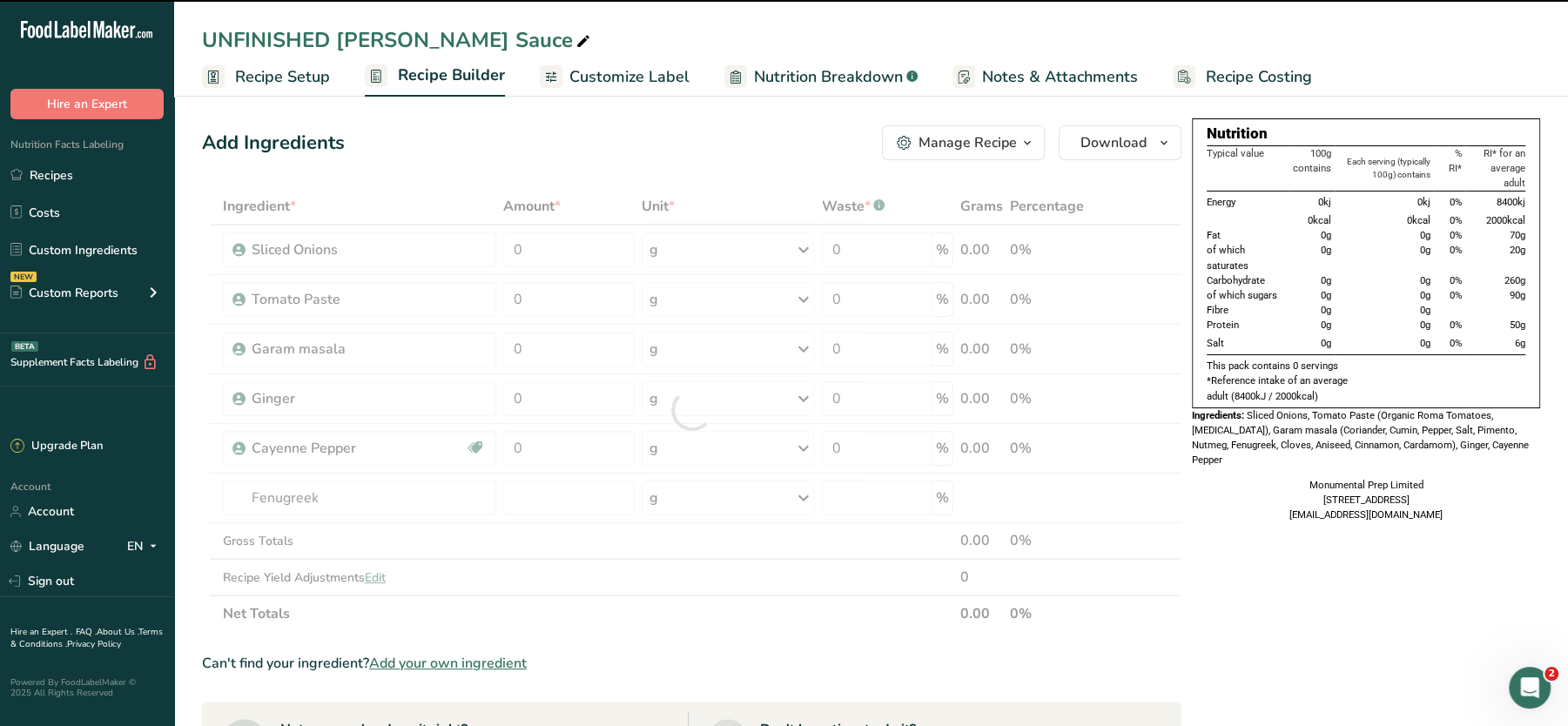
type input "0"
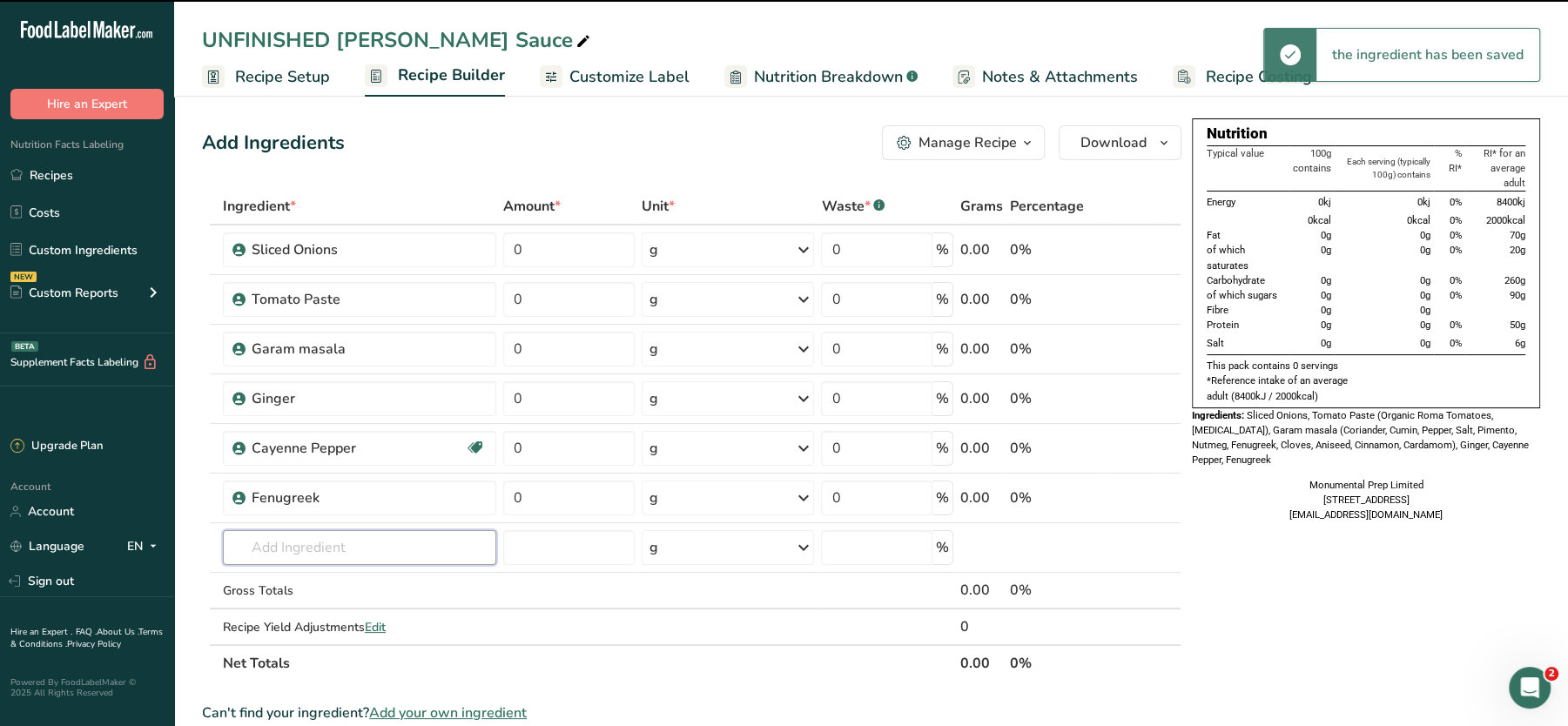
click at [330, 536] on input "text" at bounding box center [359, 547] width 273 height 34
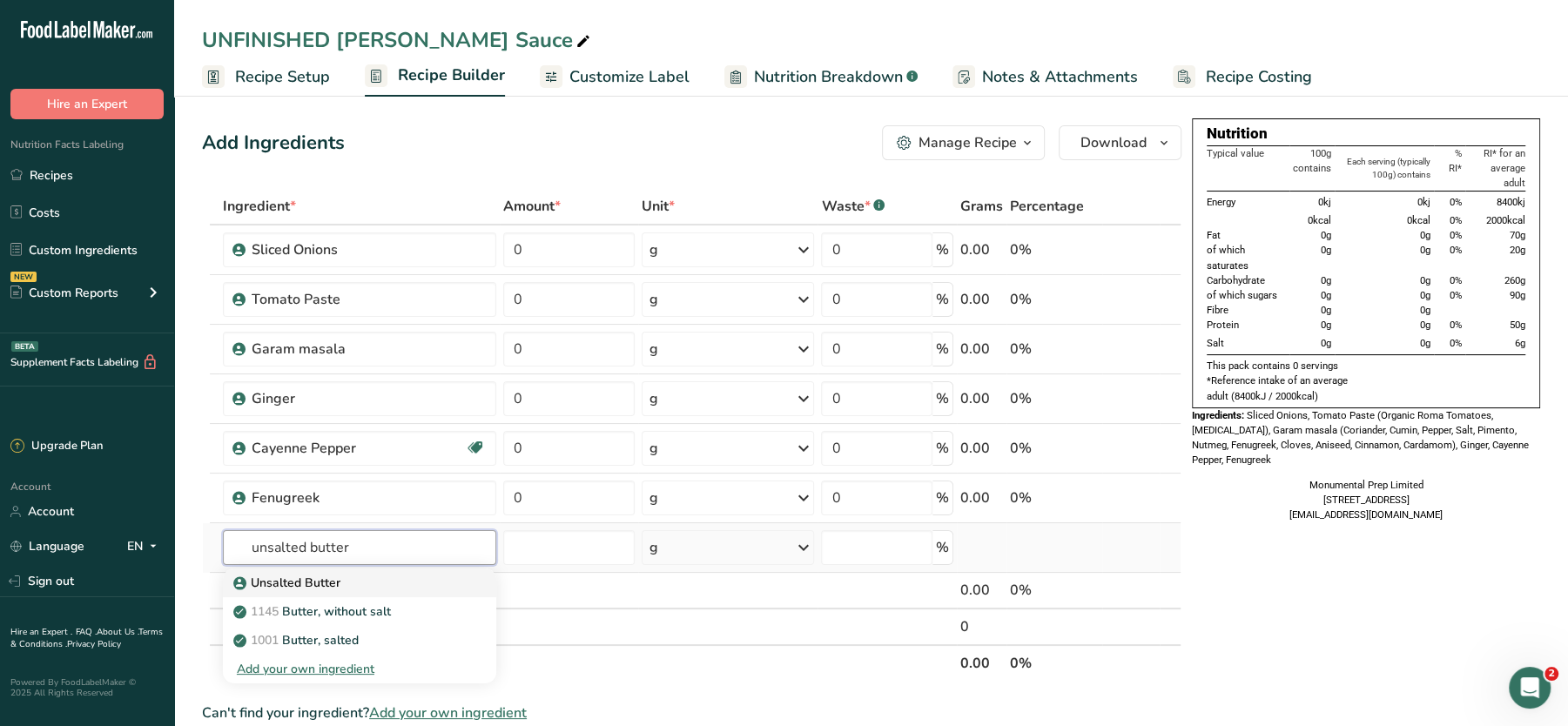
type input "unsalted butter"
click at [270, 578] on p "Unsalted Butter" at bounding box center [289, 583] width 103 height 18
type input "Unsalted Butter"
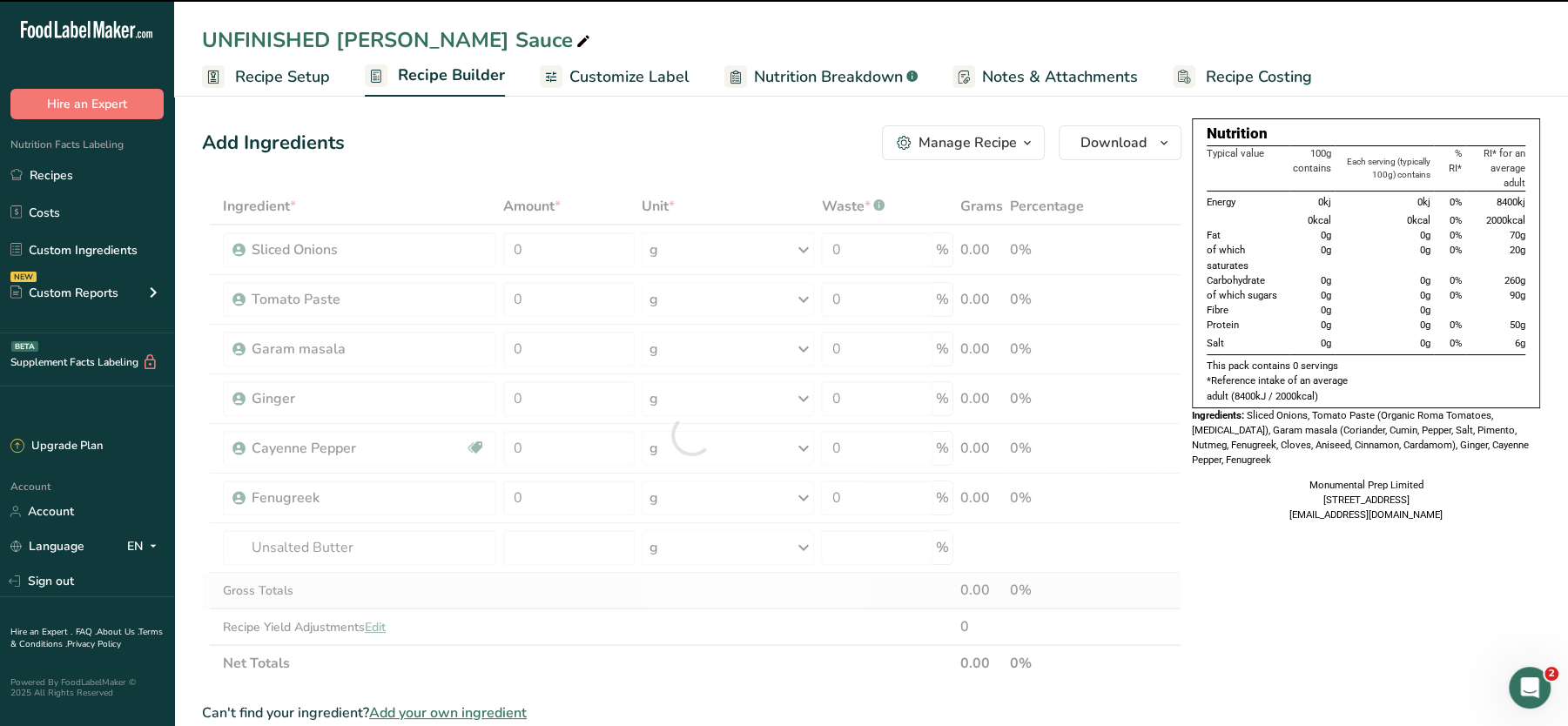
type input "0"
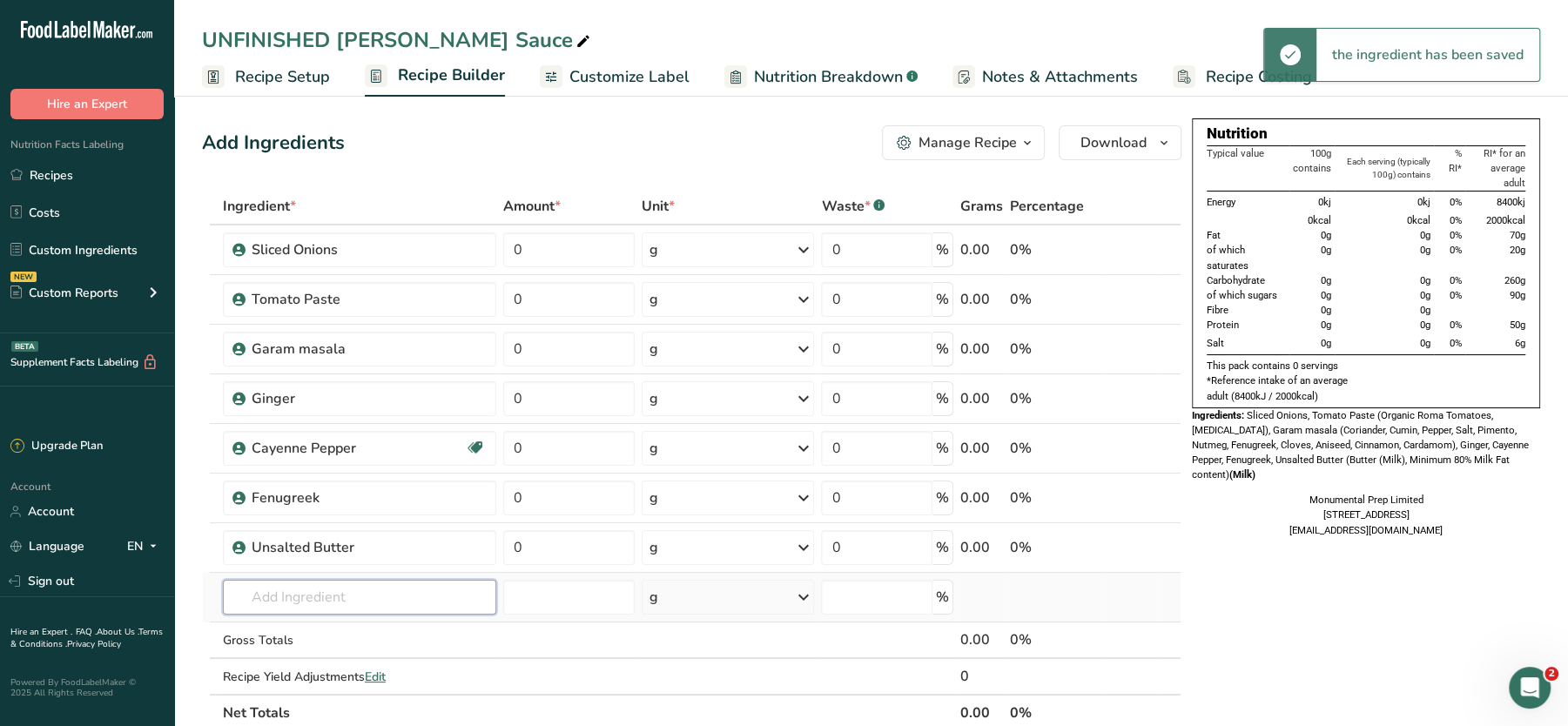
click at [326, 593] on input "text" at bounding box center [359, 597] width 273 height 34
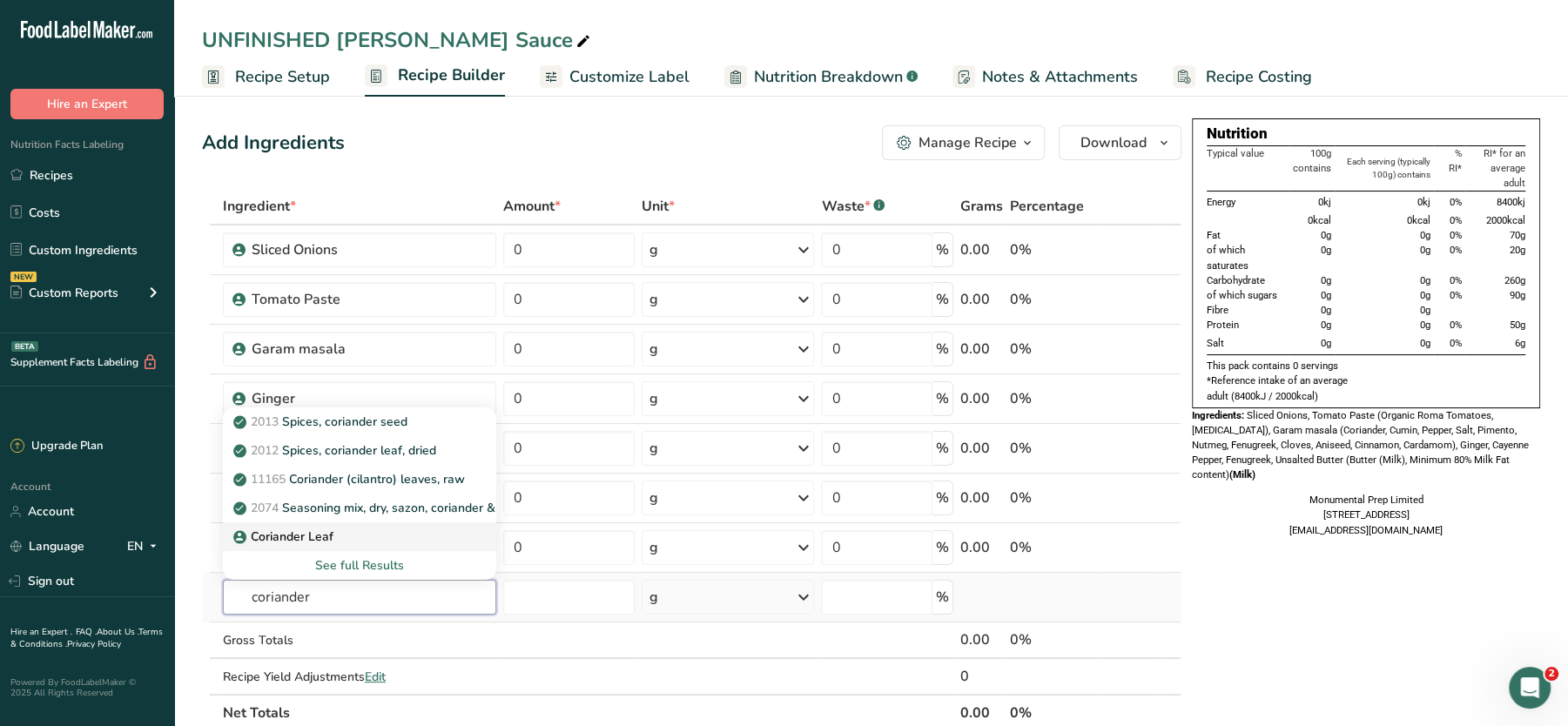
type input "coriander"
click at [327, 531] on p "Coriander Leaf" at bounding box center [285, 536] width 97 height 18
type input "Coriander Leaf"
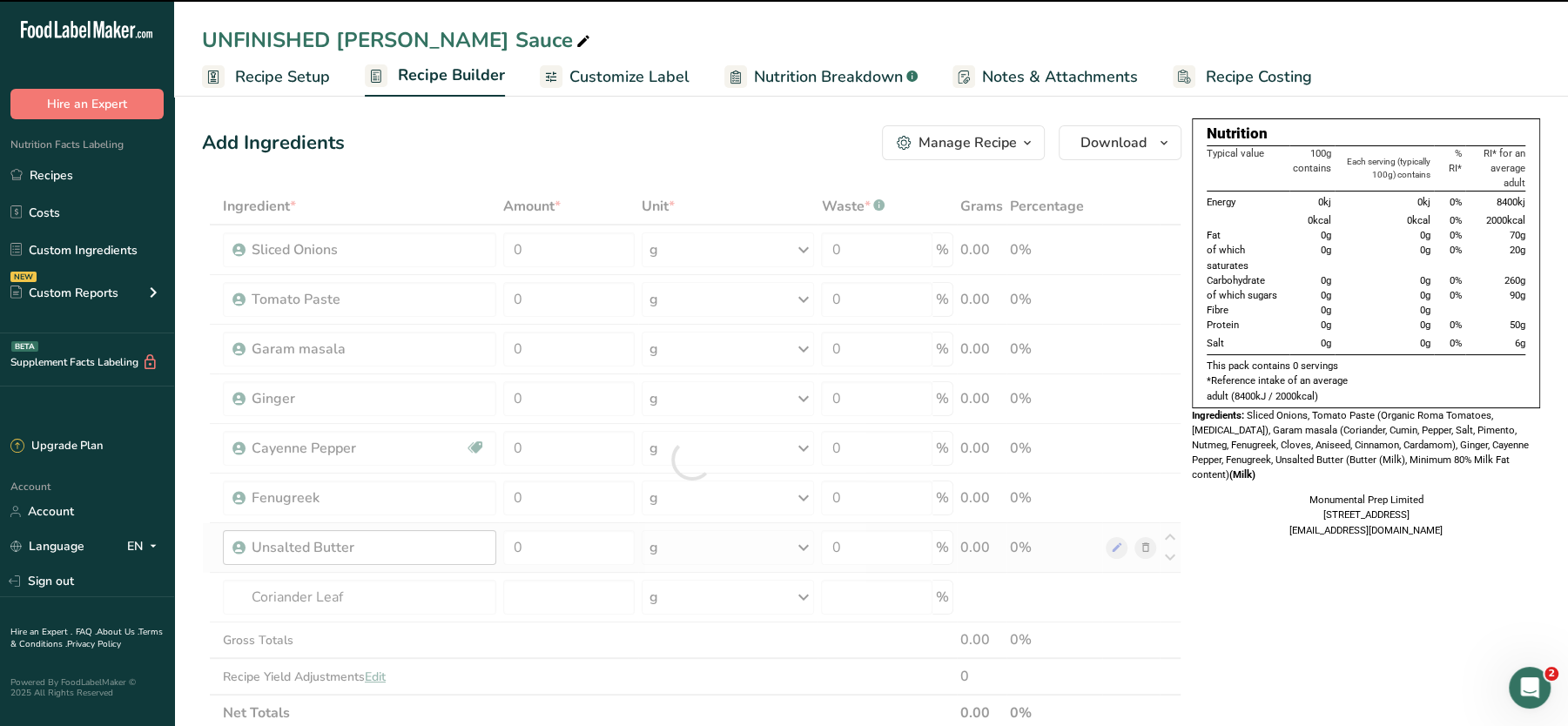
type input "0"
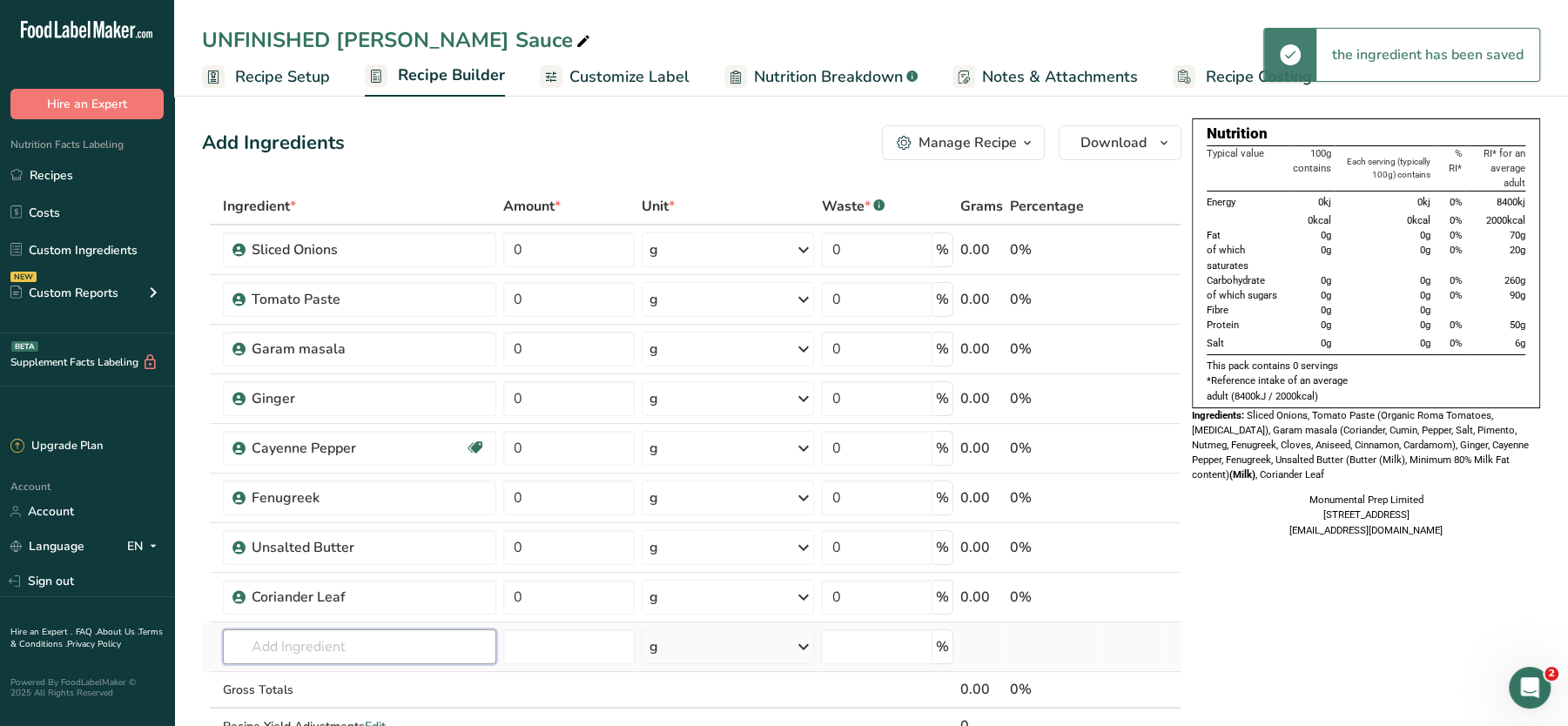
click at [295, 642] on input "text" at bounding box center [359, 647] width 273 height 34
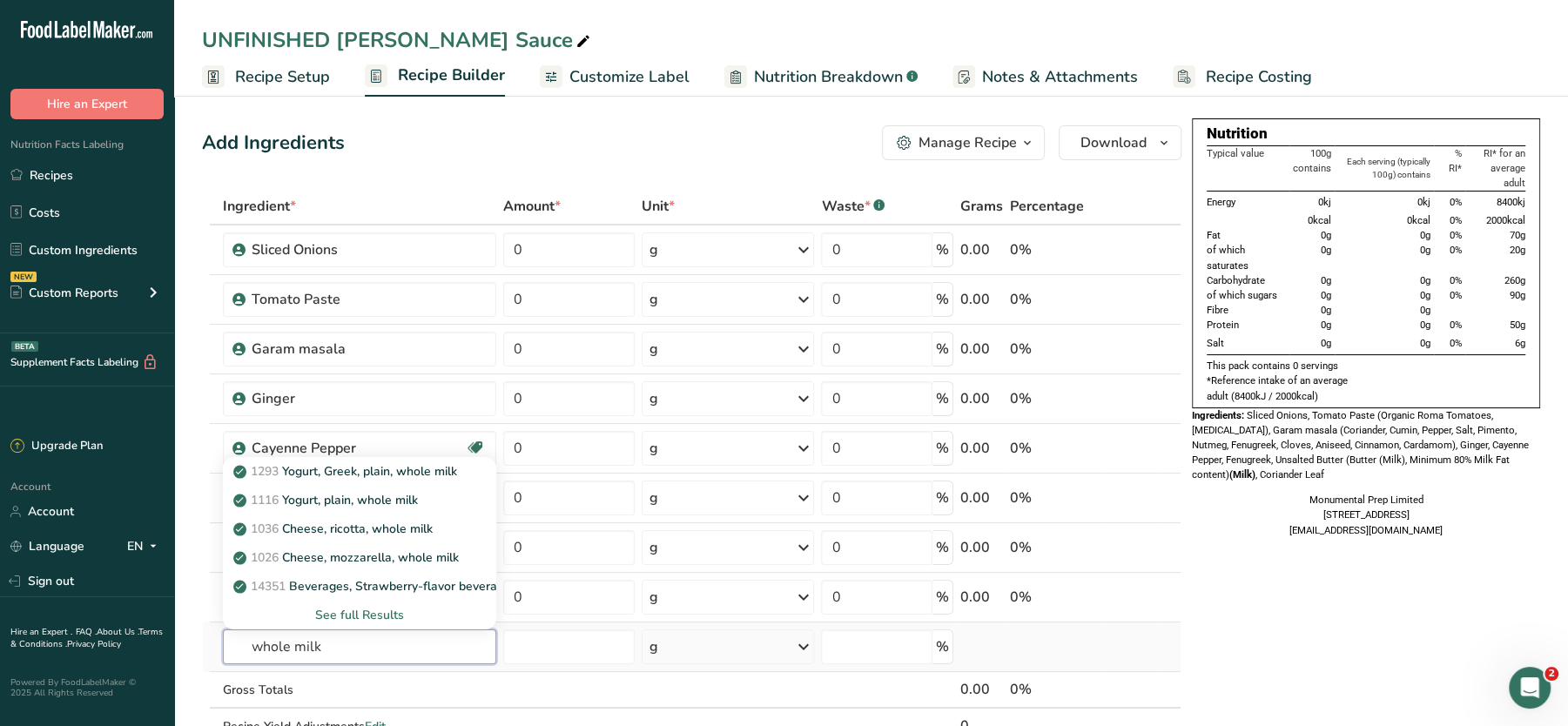
type input "whole milk"
click at [335, 601] on div "See full Results" at bounding box center [359, 615] width 273 height 29
click at [341, 609] on div "See full Results" at bounding box center [359, 614] width 246 height 18
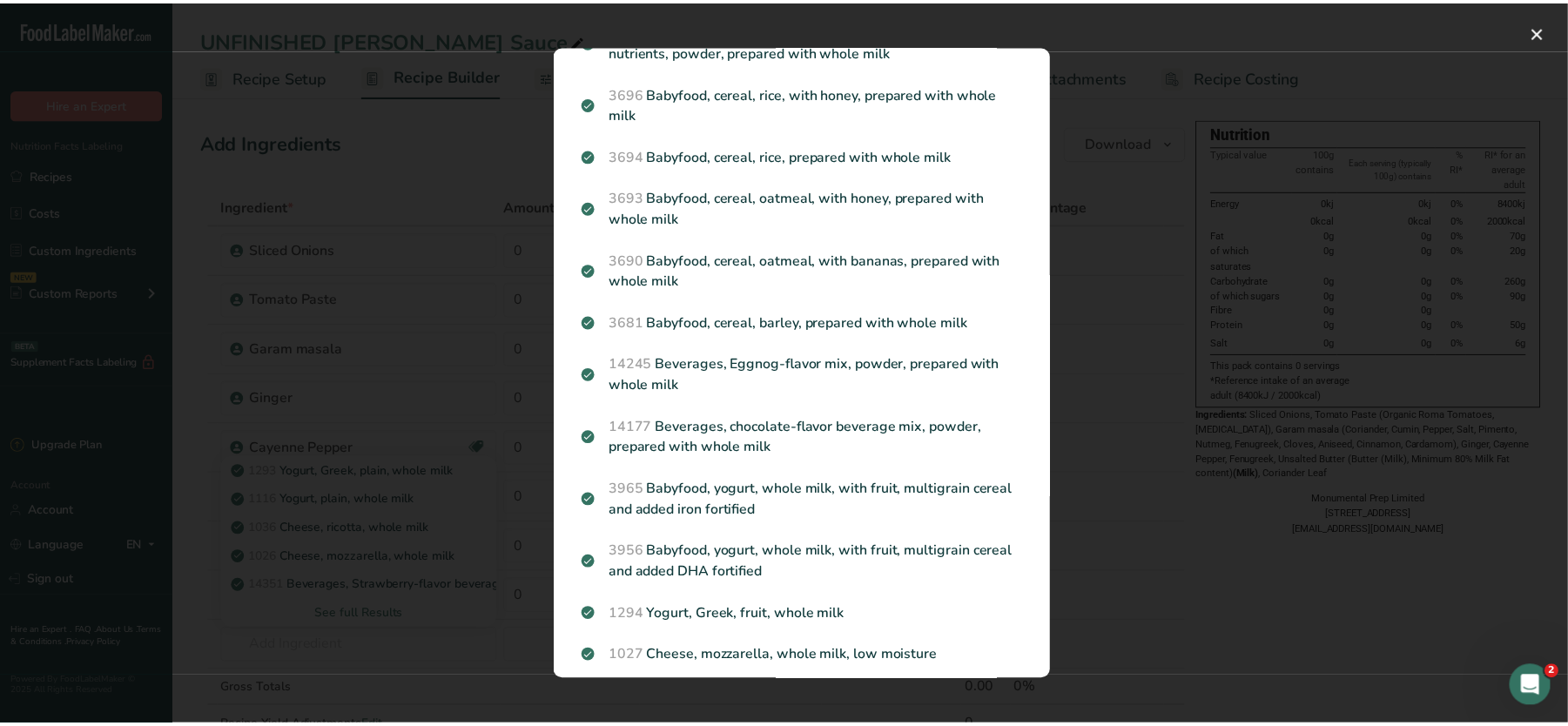
scroll to position [2091, 0]
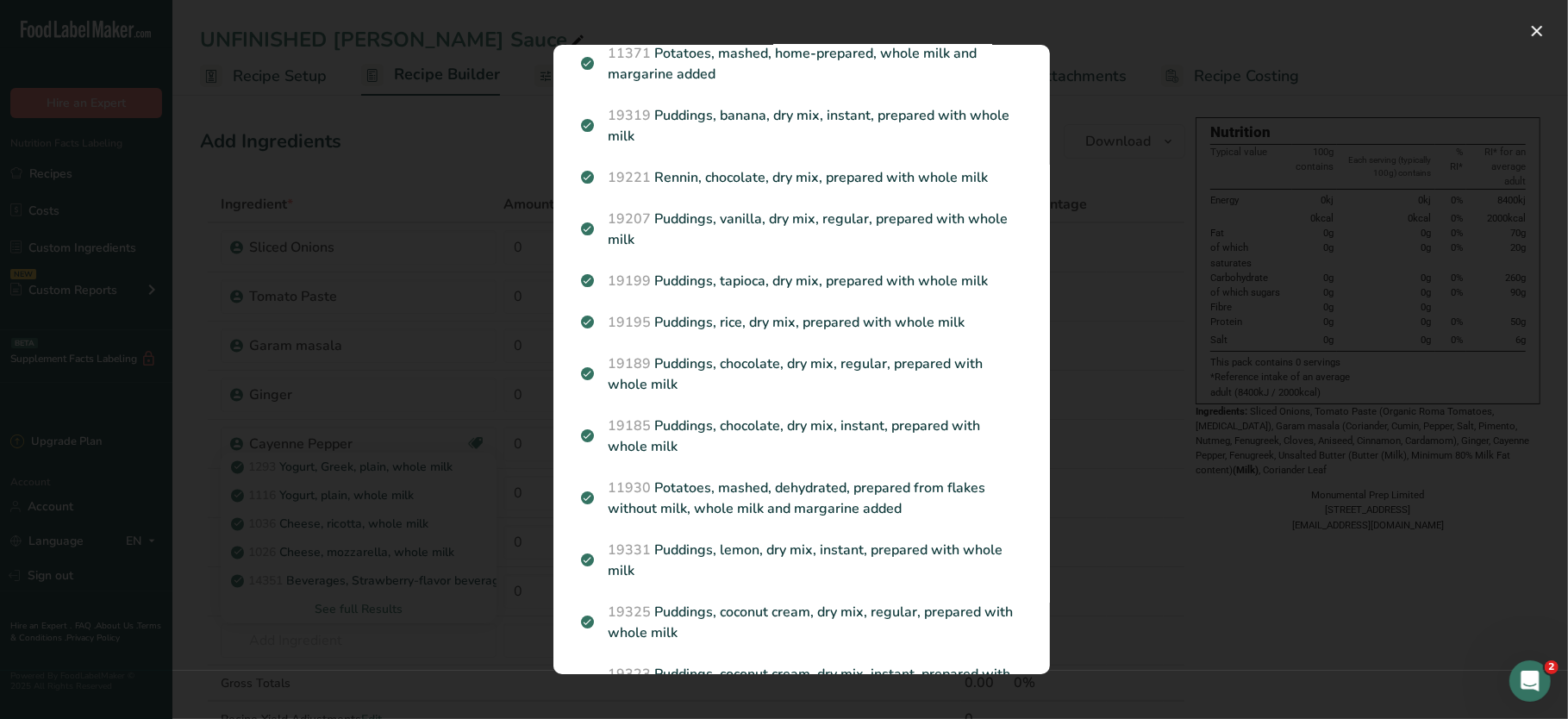
click at [1155, 520] on div "Search results modal" at bounding box center [784, 360] width 1568 height 719
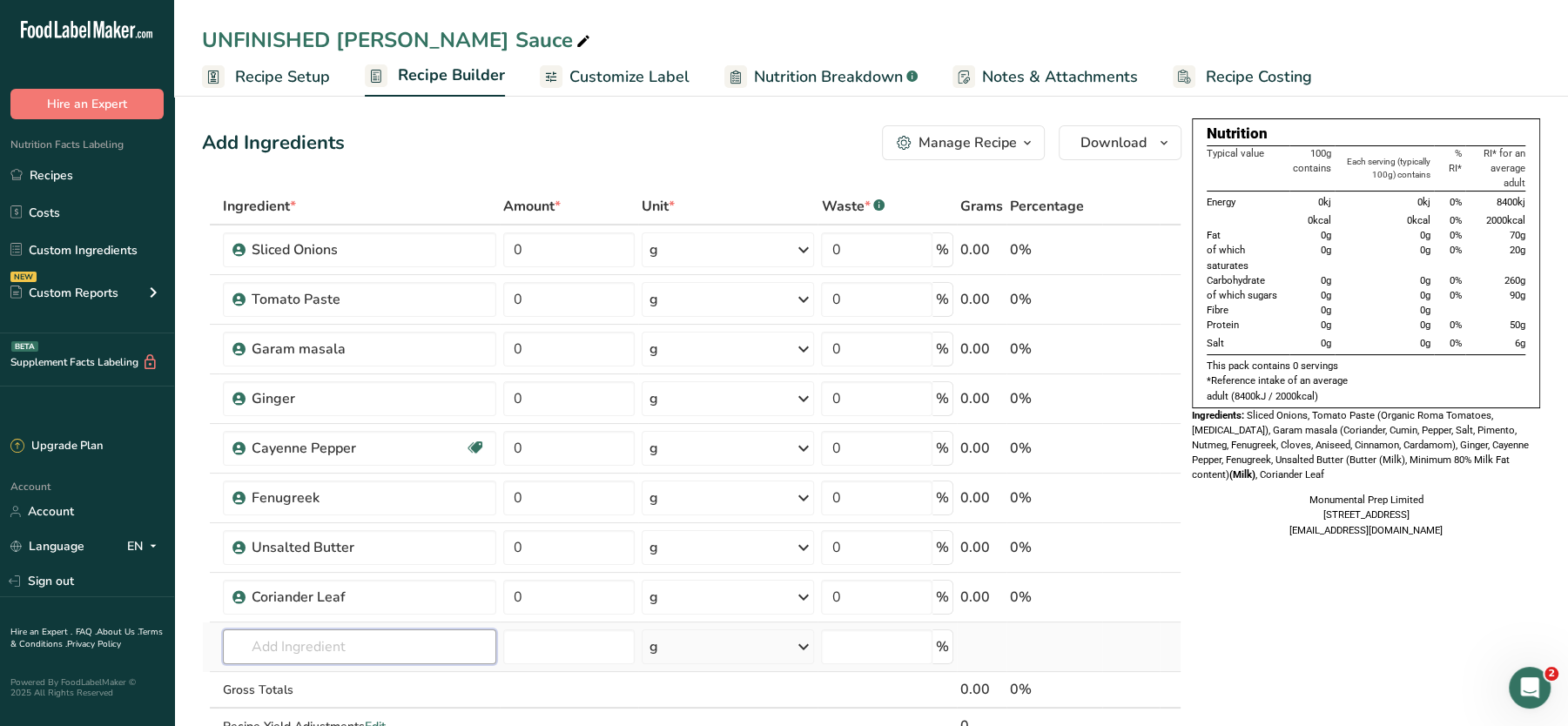
click at [300, 656] on input "text" at bounding box center [359, 647] width 273 height 34
paste input "MPWM"
type input "MPWM"
click at [290, 585] on span "MPWM" at bounding box center [271, 586] width 43 height 16
type input "Whole Milk"
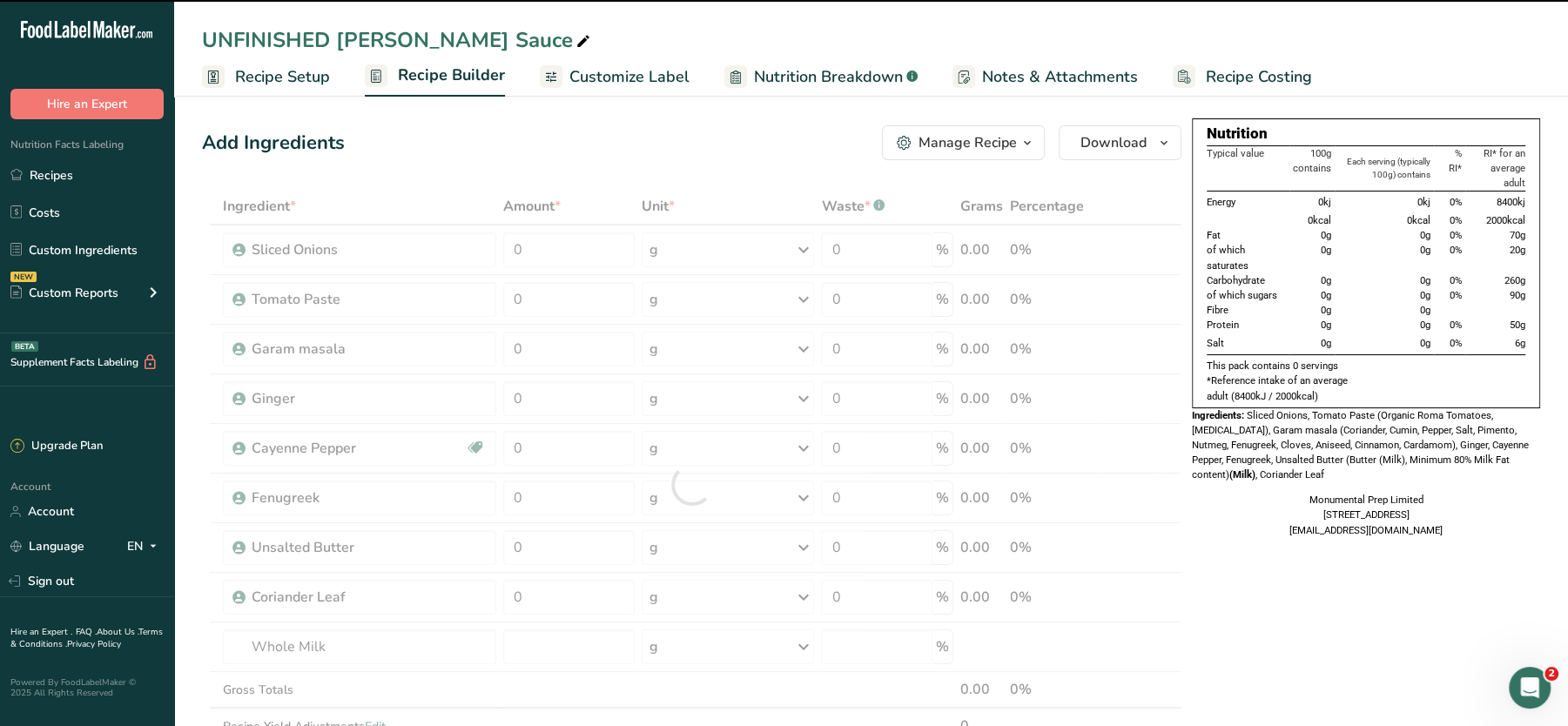
type input "0"
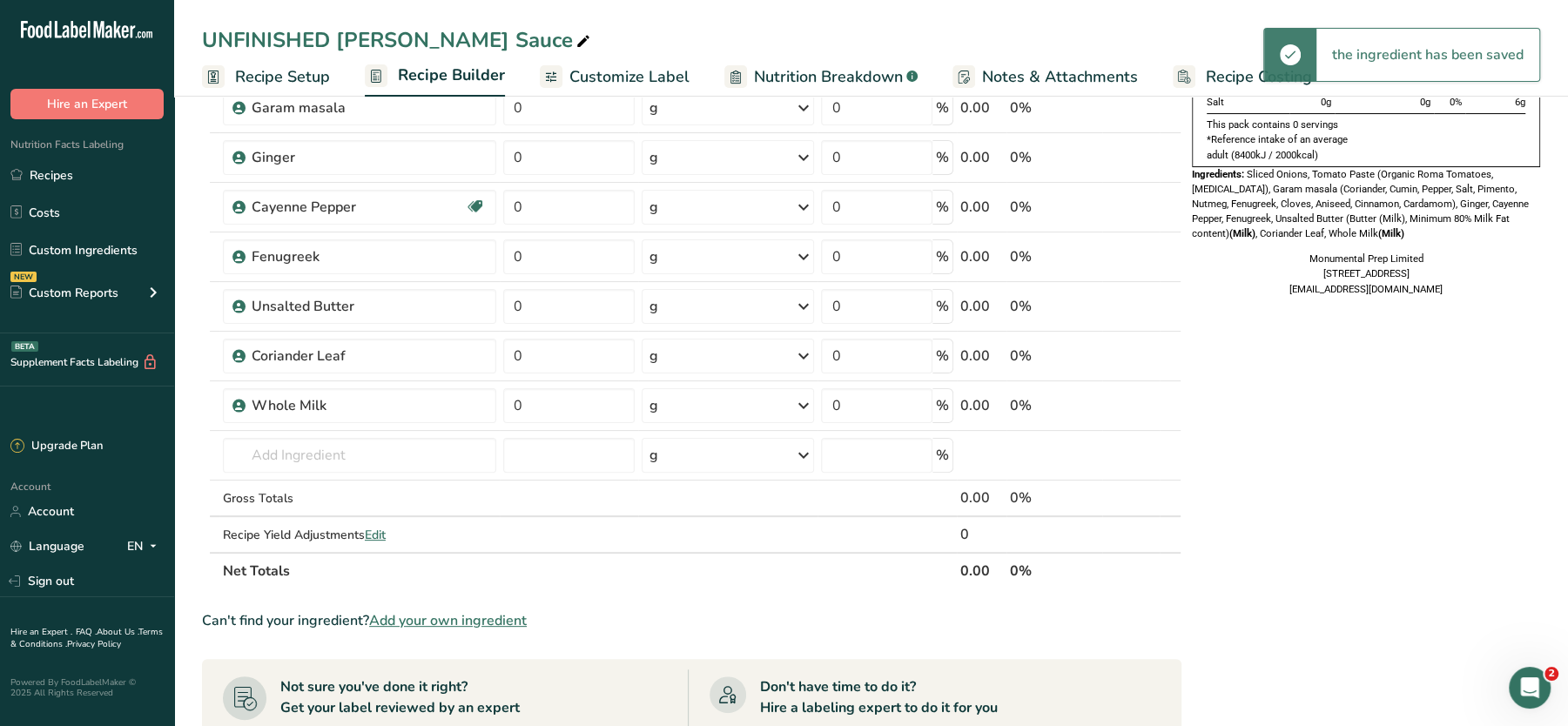
scroll to position [250, 0]
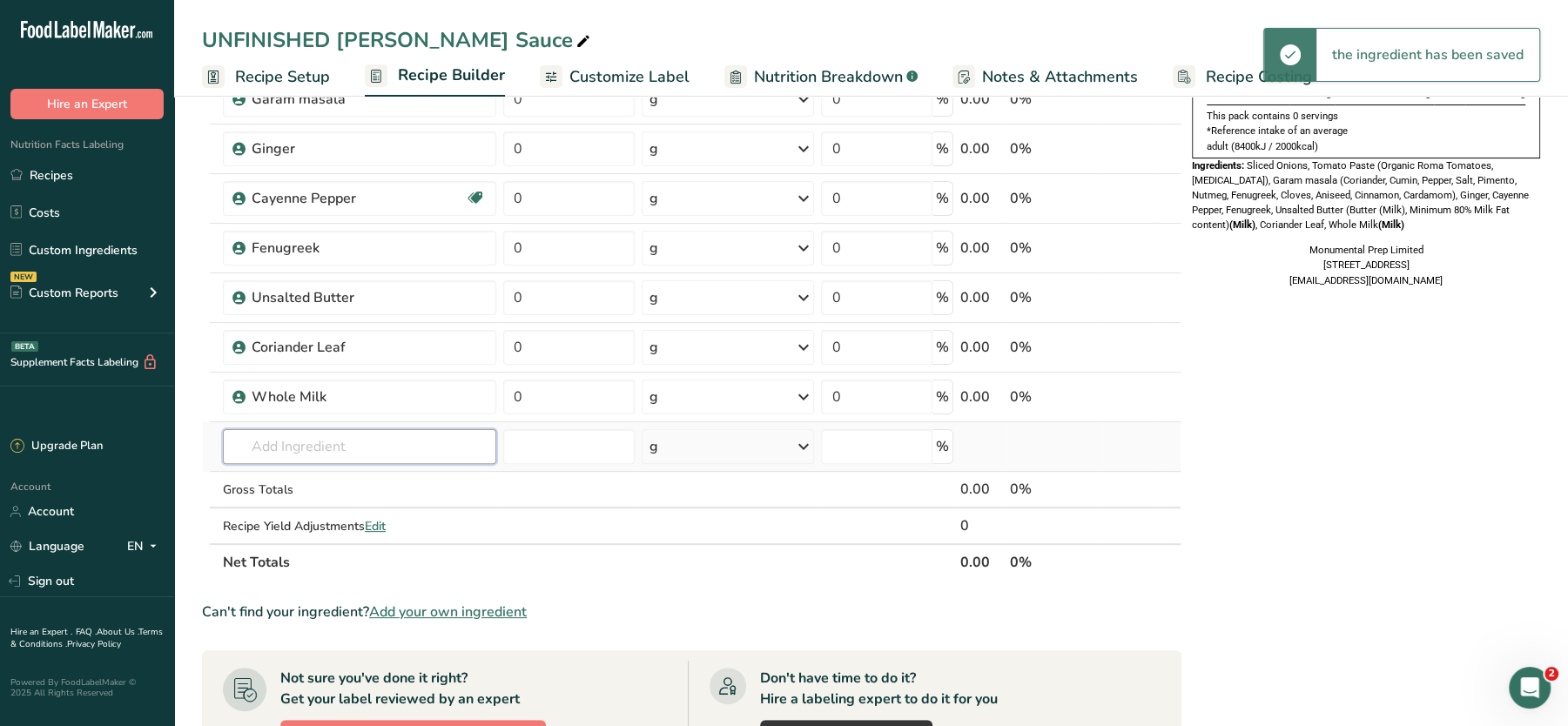
click at [352, 443] on input "text" at bounding box center [359, 446] width 273 height 34
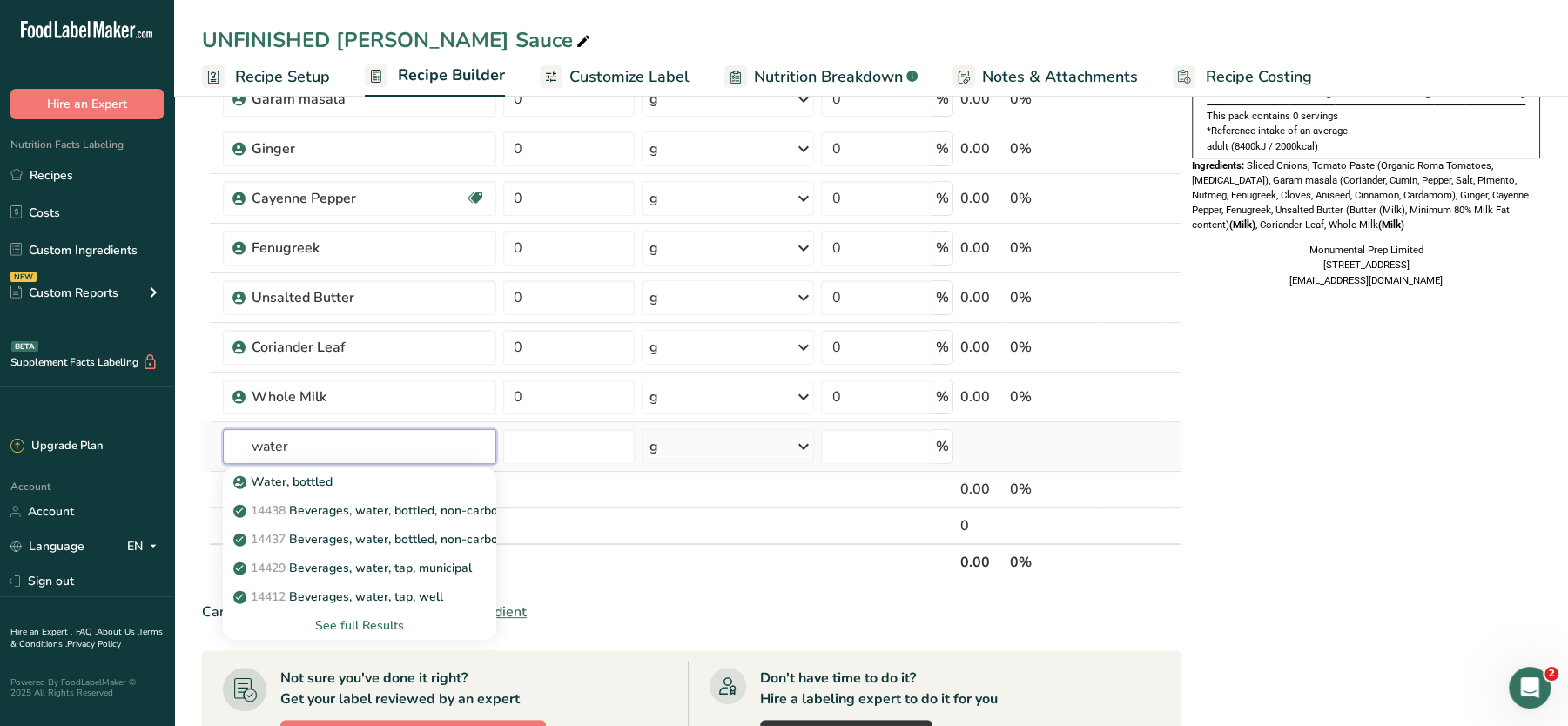
type input "water"
click at [346, 618] on div "See full Results" at bounding box center [359, 625] width 246 height 18
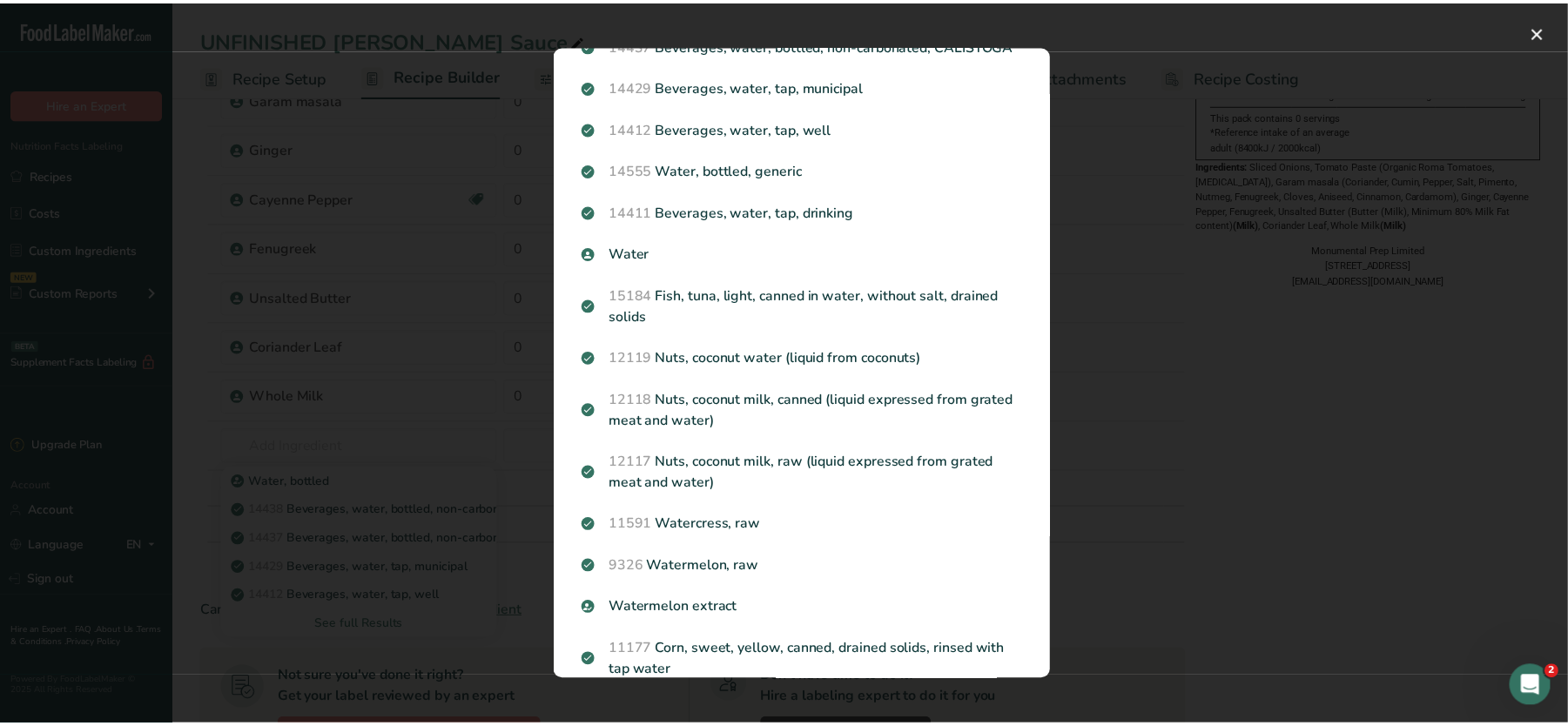
scroll to position [160, 0]
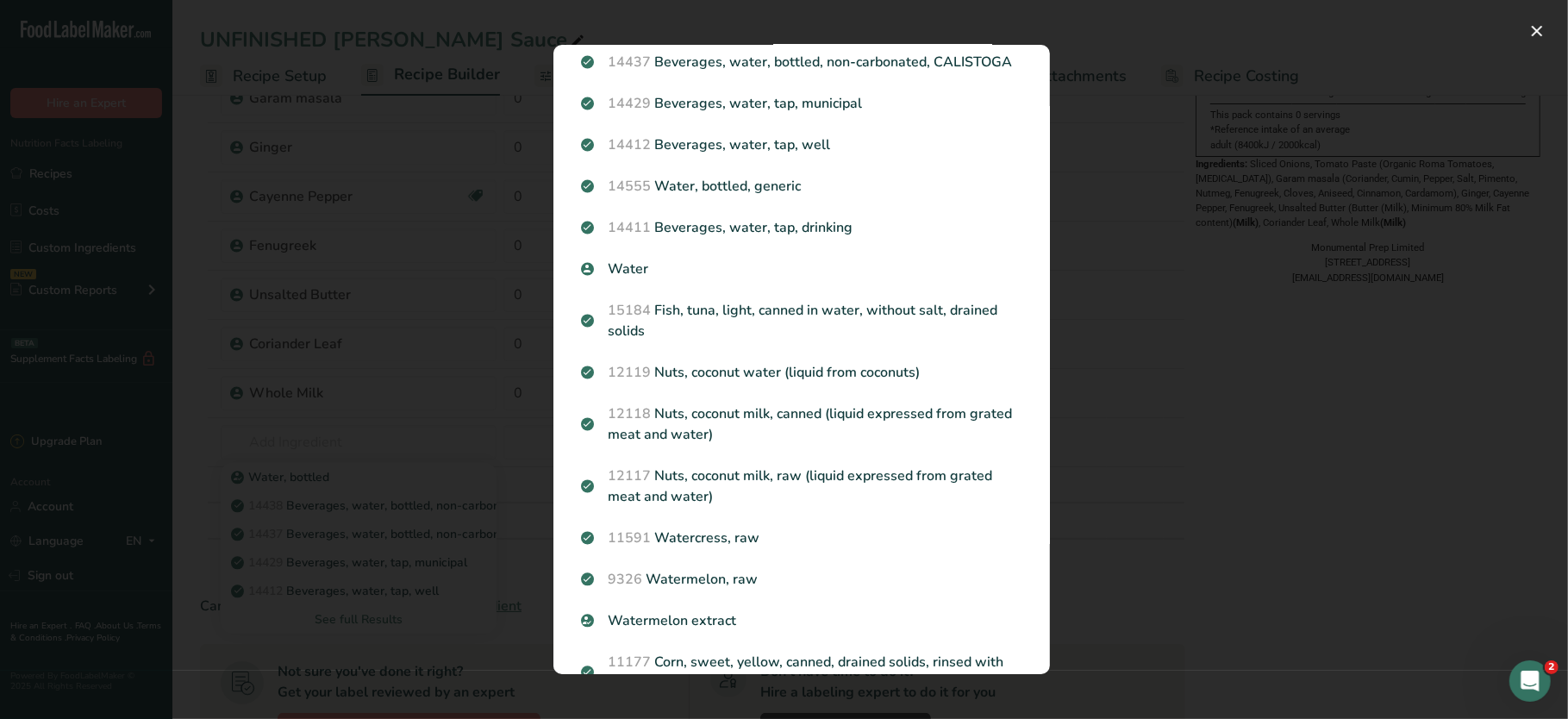
click at [1049, 161] on div "Search Results Water, bottled 14438 Beverages, water, bottled, non-carbonated, …" at bounding box center [801, 360] width 551 height 685
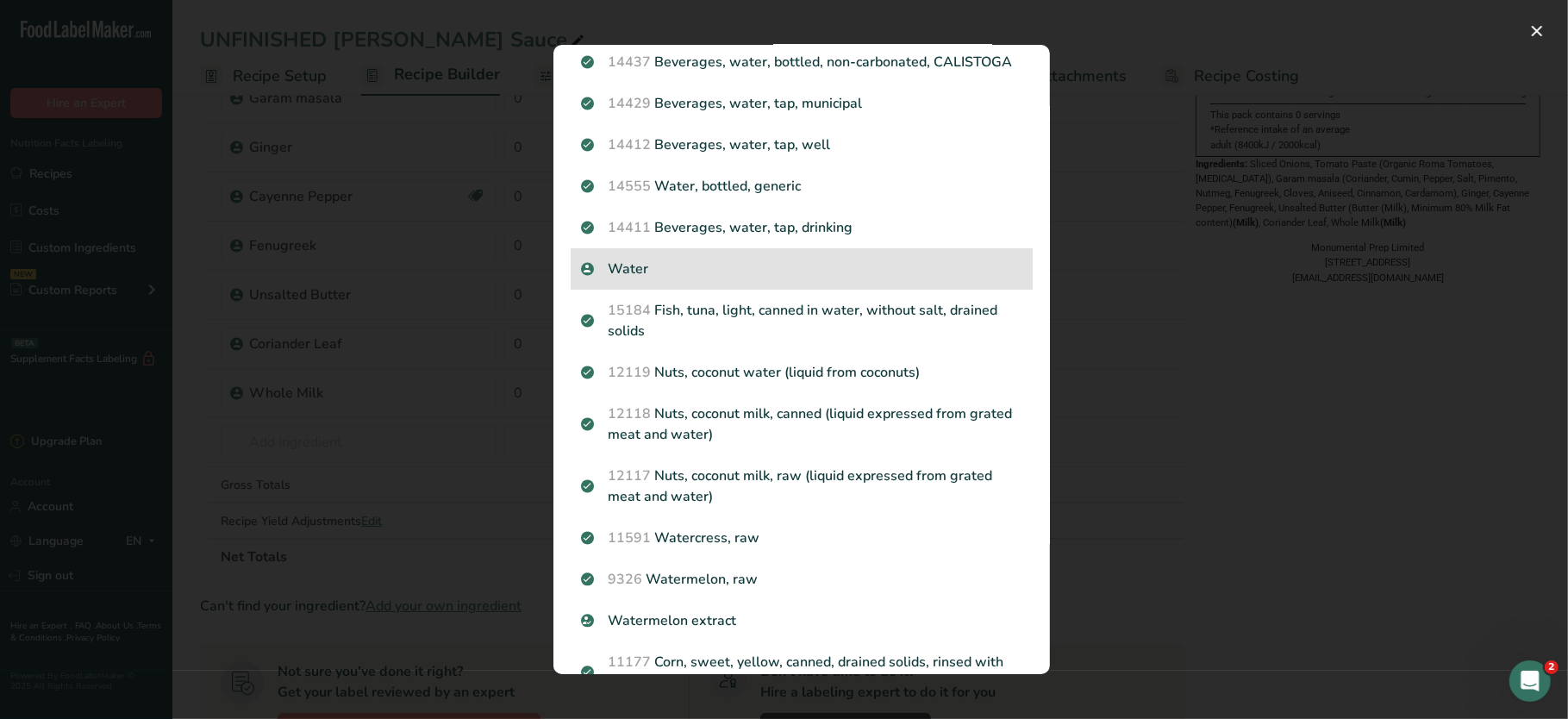
click at [647, 279] on p "Water" at bounding box center [801, 269] width 442 height 21
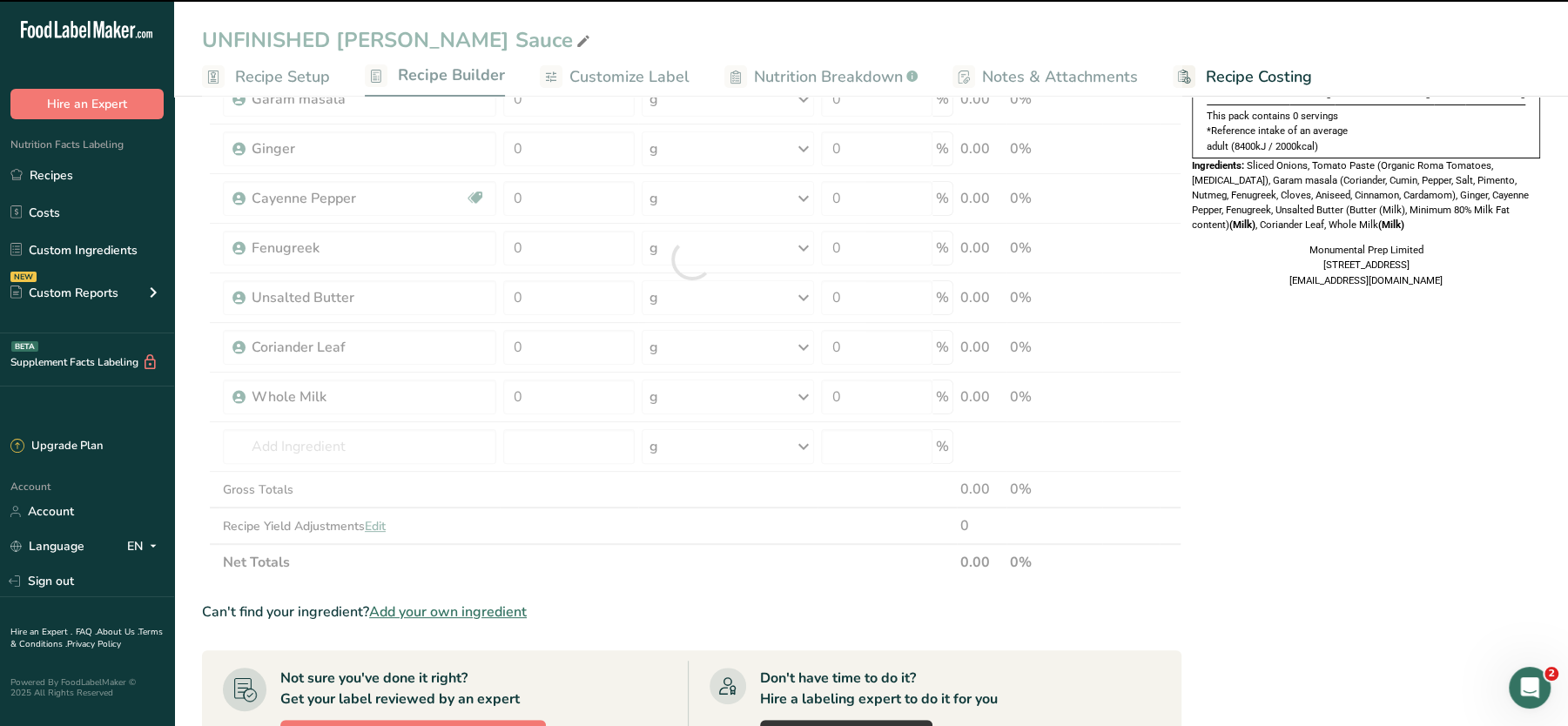
type input "0"
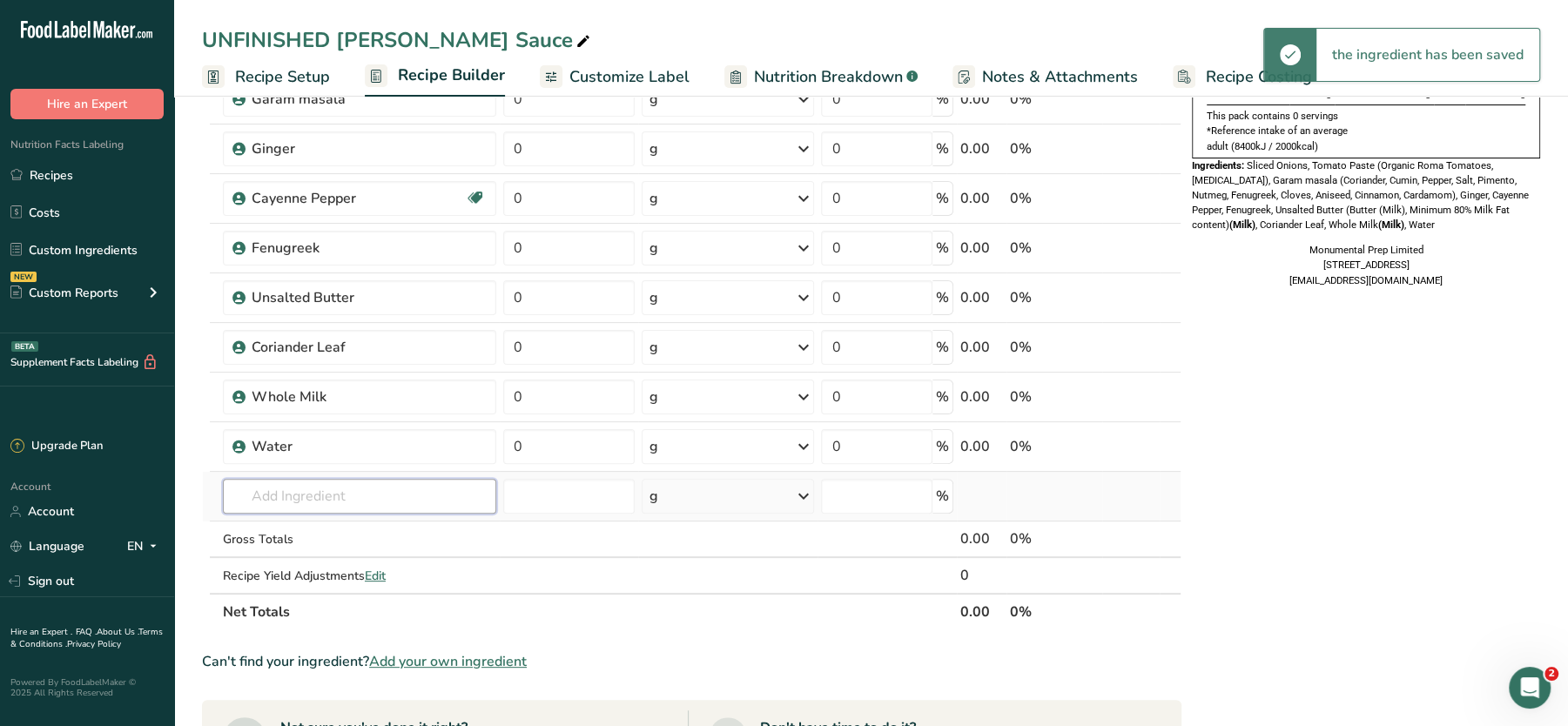
click at [394, 493] on input "text" at bounding box center [359, 496] width 273 height 34
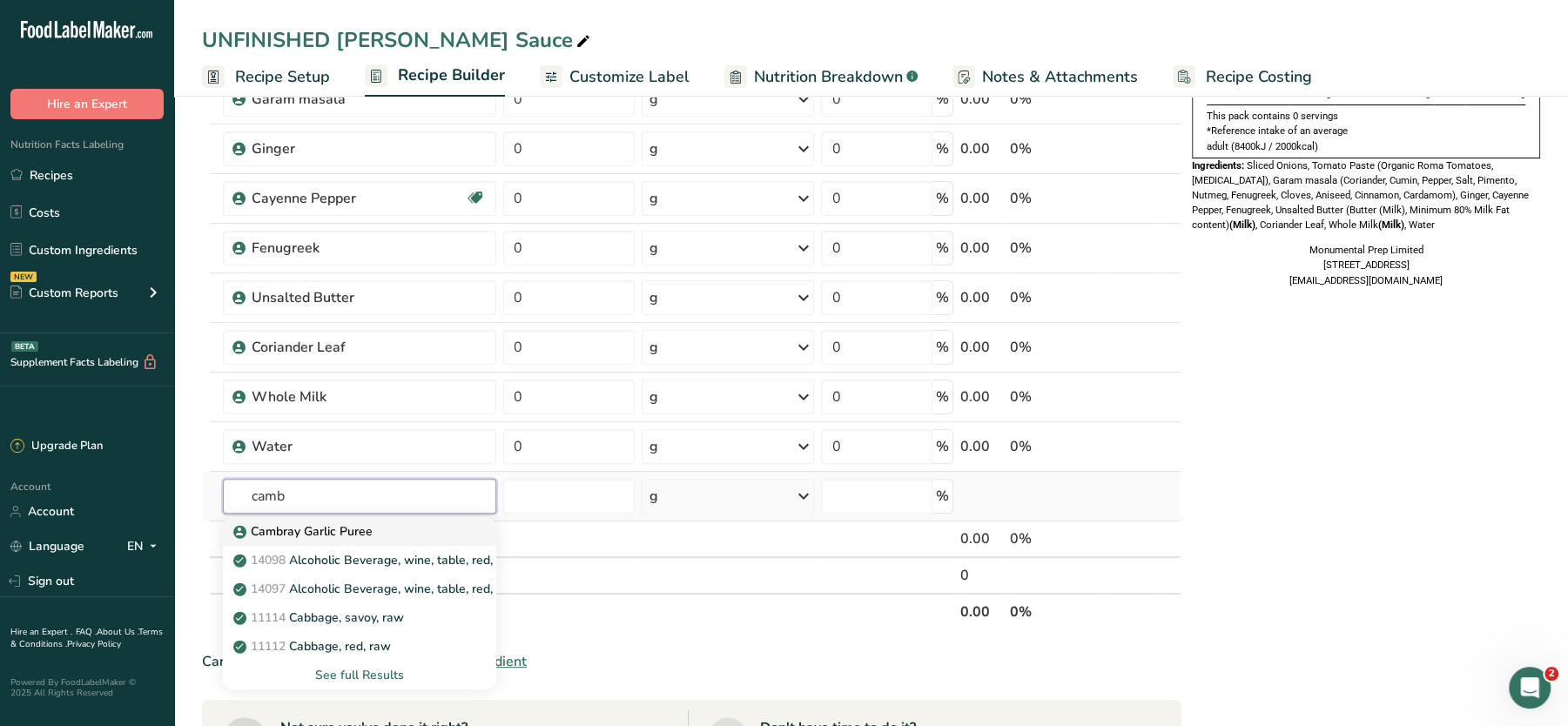
type input "camb"
click at [311, 526] on p "Cambray Garlic Puree" at bounding box center [305, 531] width 136 height 18
type input "Cambray Garlic Puree"
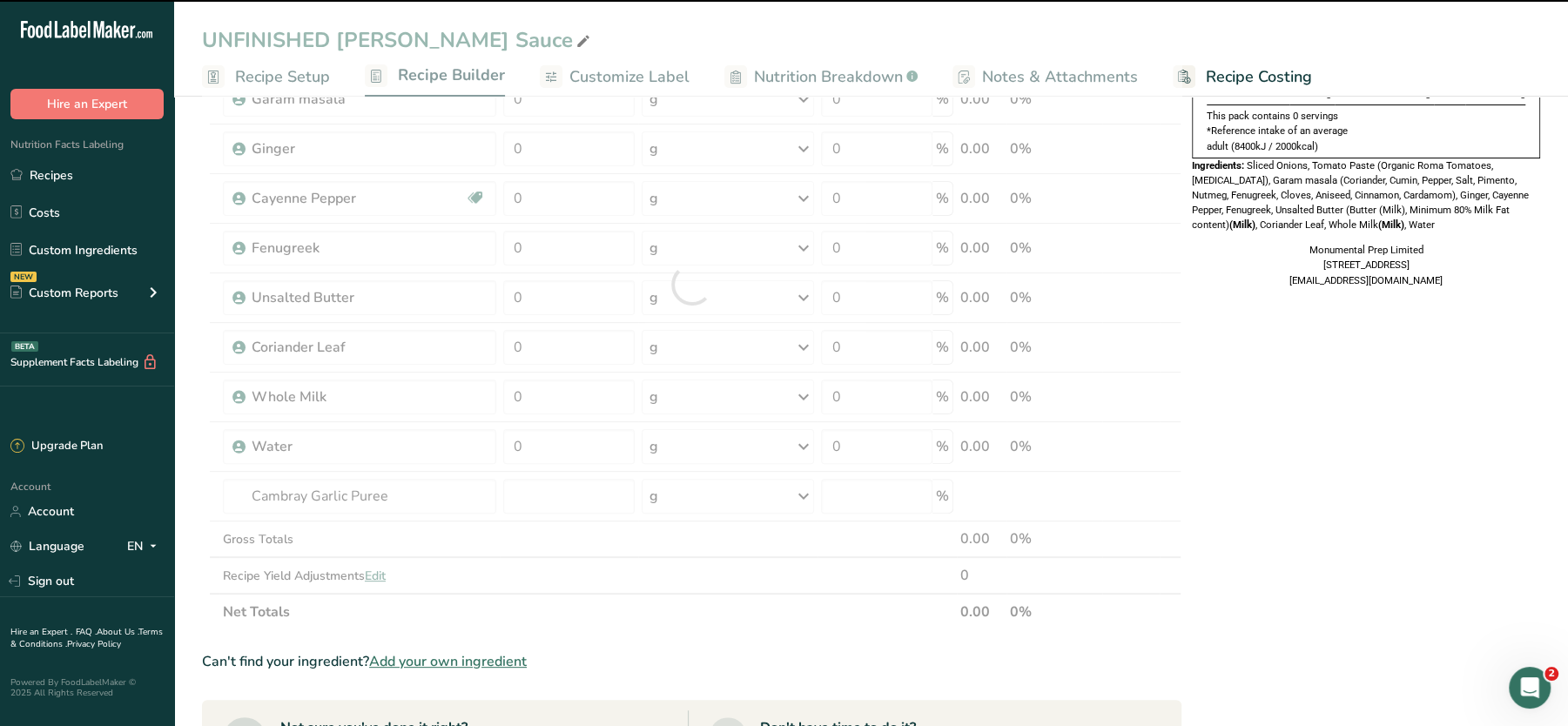
type input "0"
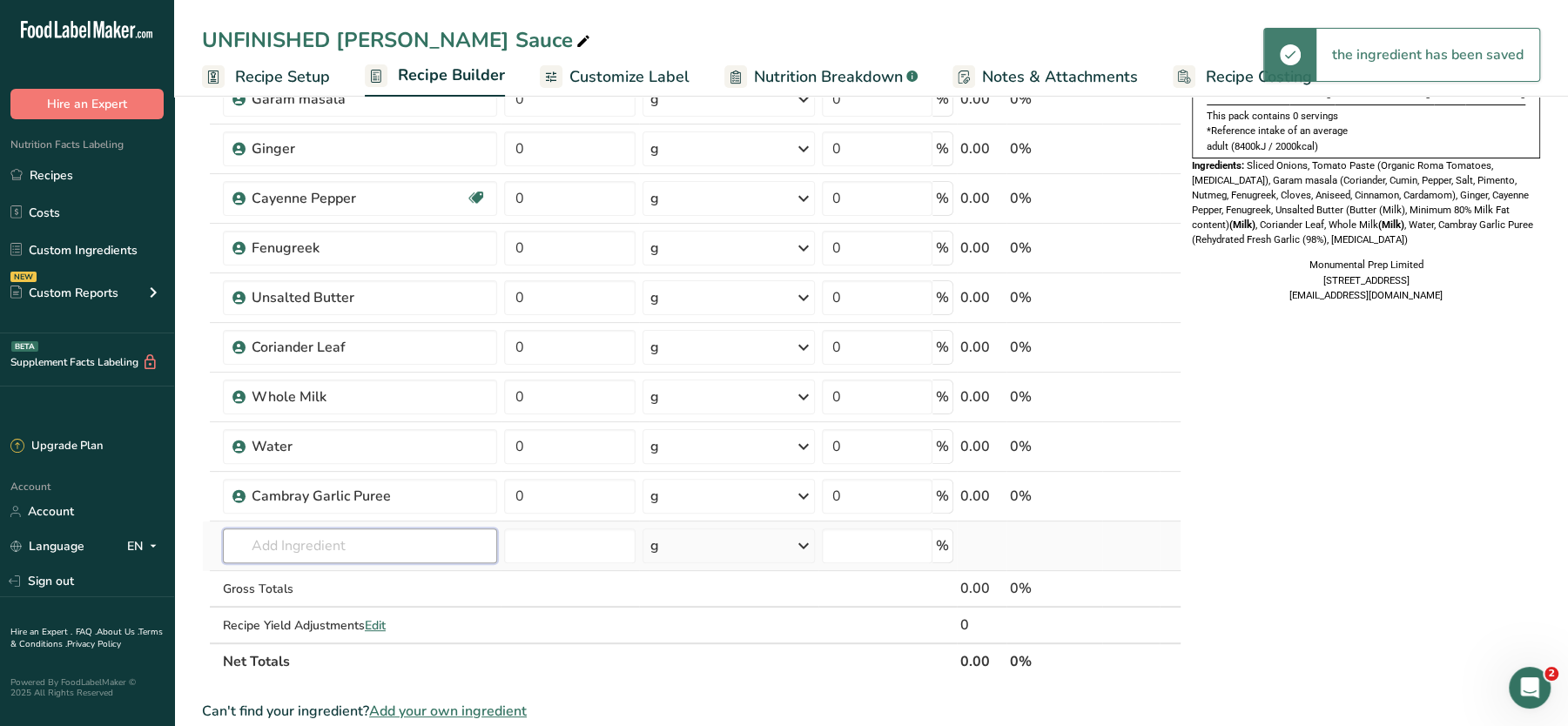
click at [328, 533] on input "text" at bounding box center [360, 545] width 275 height 34
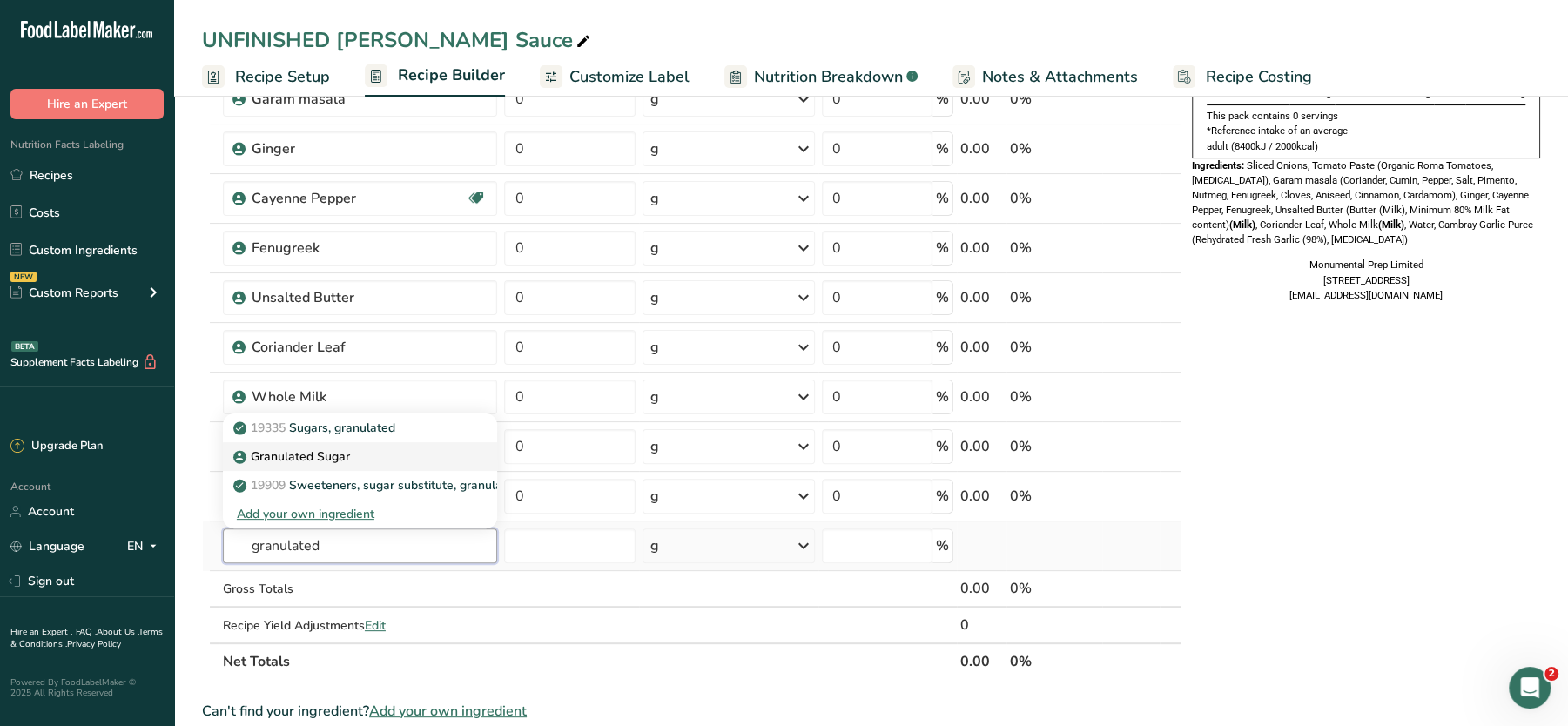
type input "granulated"
click at [337, 450] on p "Granulated Sugar" at bounding box center [293, 456] width 113 height 18
type input "Granulated Sugar"
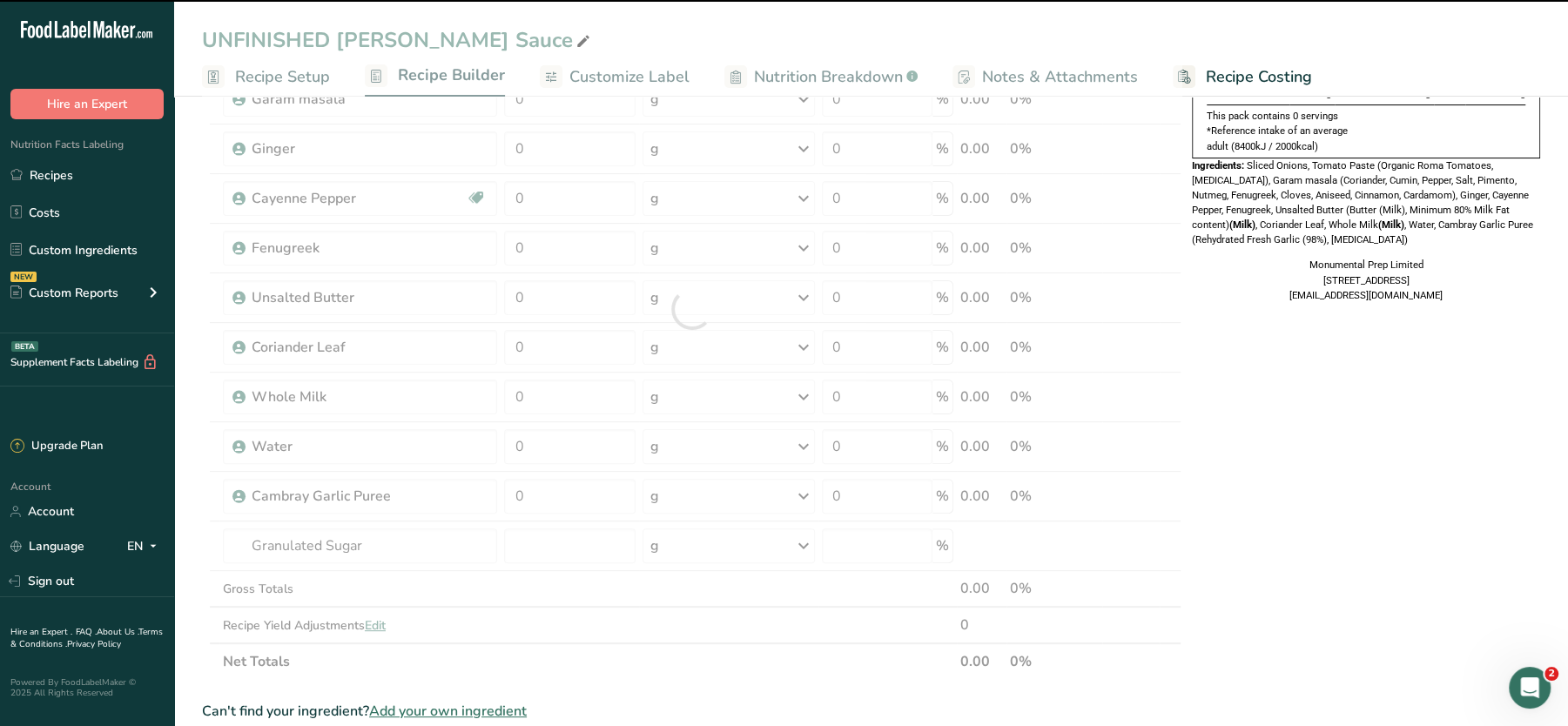
type input "0"
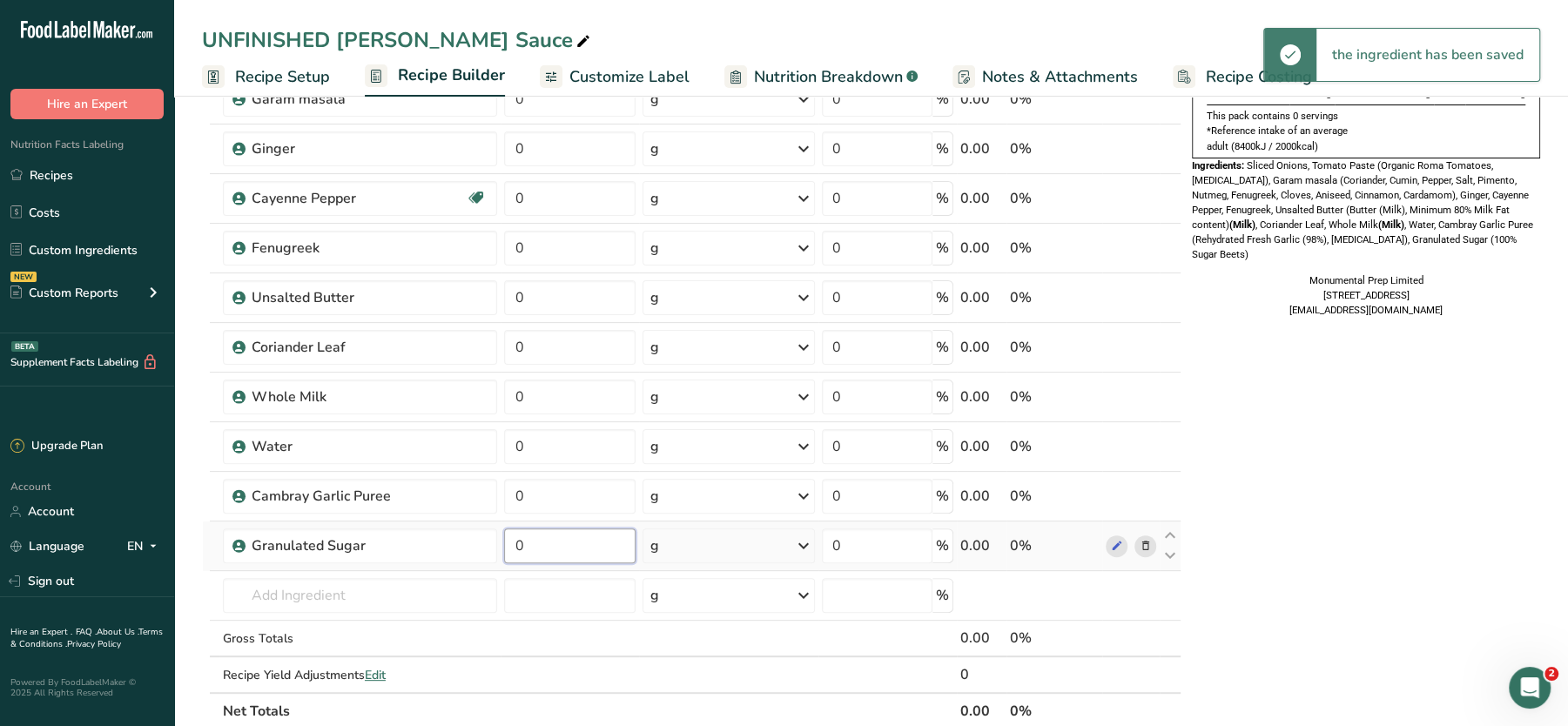
drag, startPoint x: 548, startPoint y: 547, endPoint x: 505, endPoint y: 541, distance: 43.4
click at [505, 541] on input "0" at bounding box center [569, 545] width 131 height 34
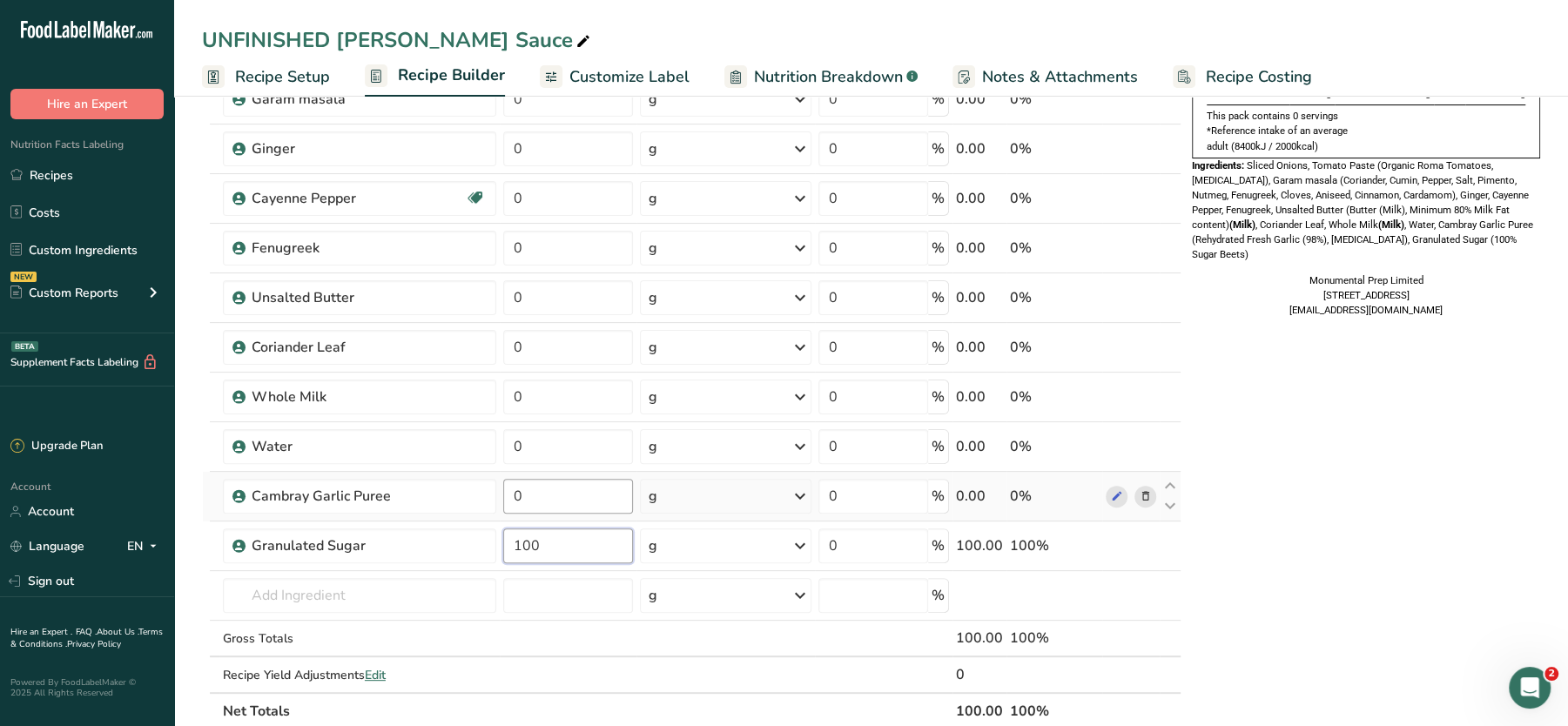
type input "100"
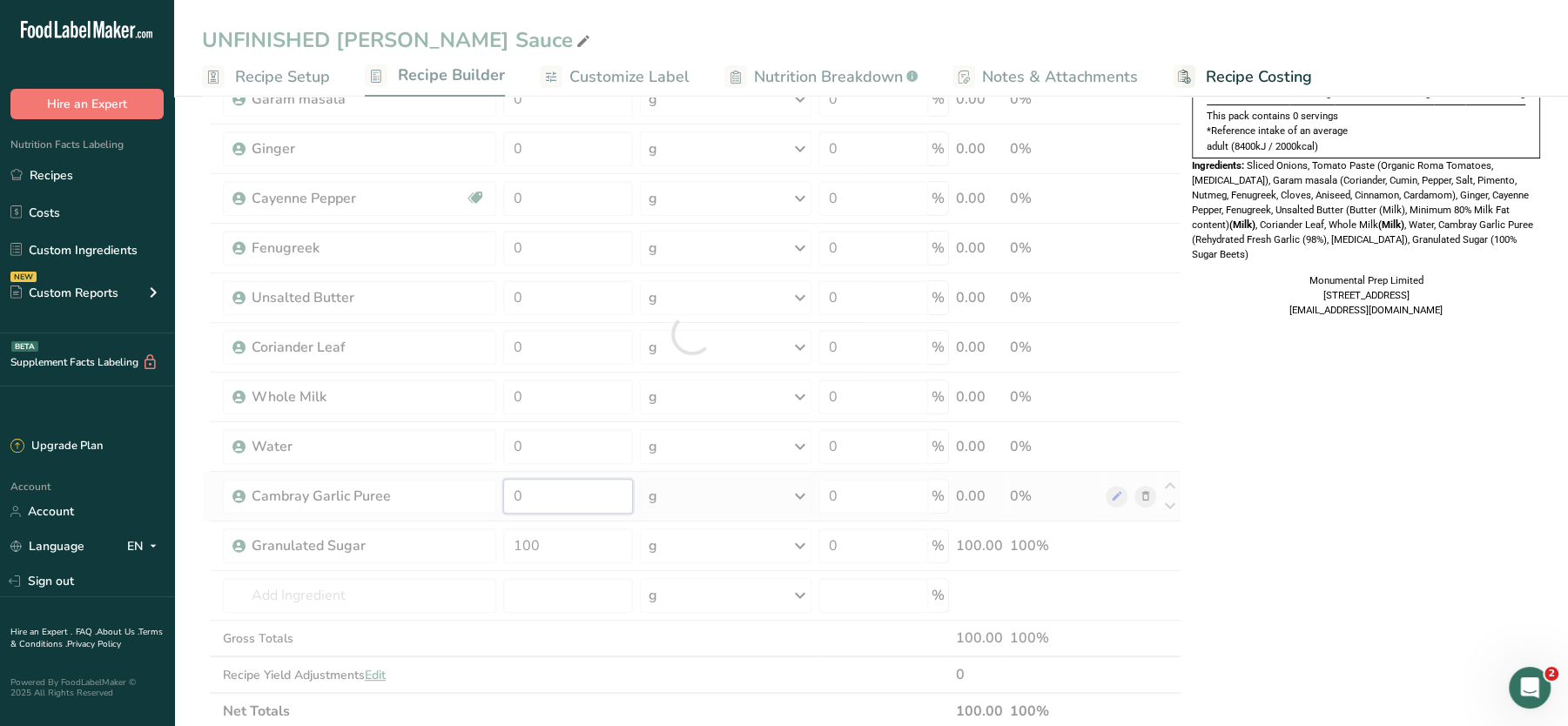
click at [531, 503] on div "Ingredient * Amount * Unit * Waste * .a-a{fill:#347362;}.b-a{fill:#fff;} Grams …" at bounding box center [691, 333] width 979 height 791
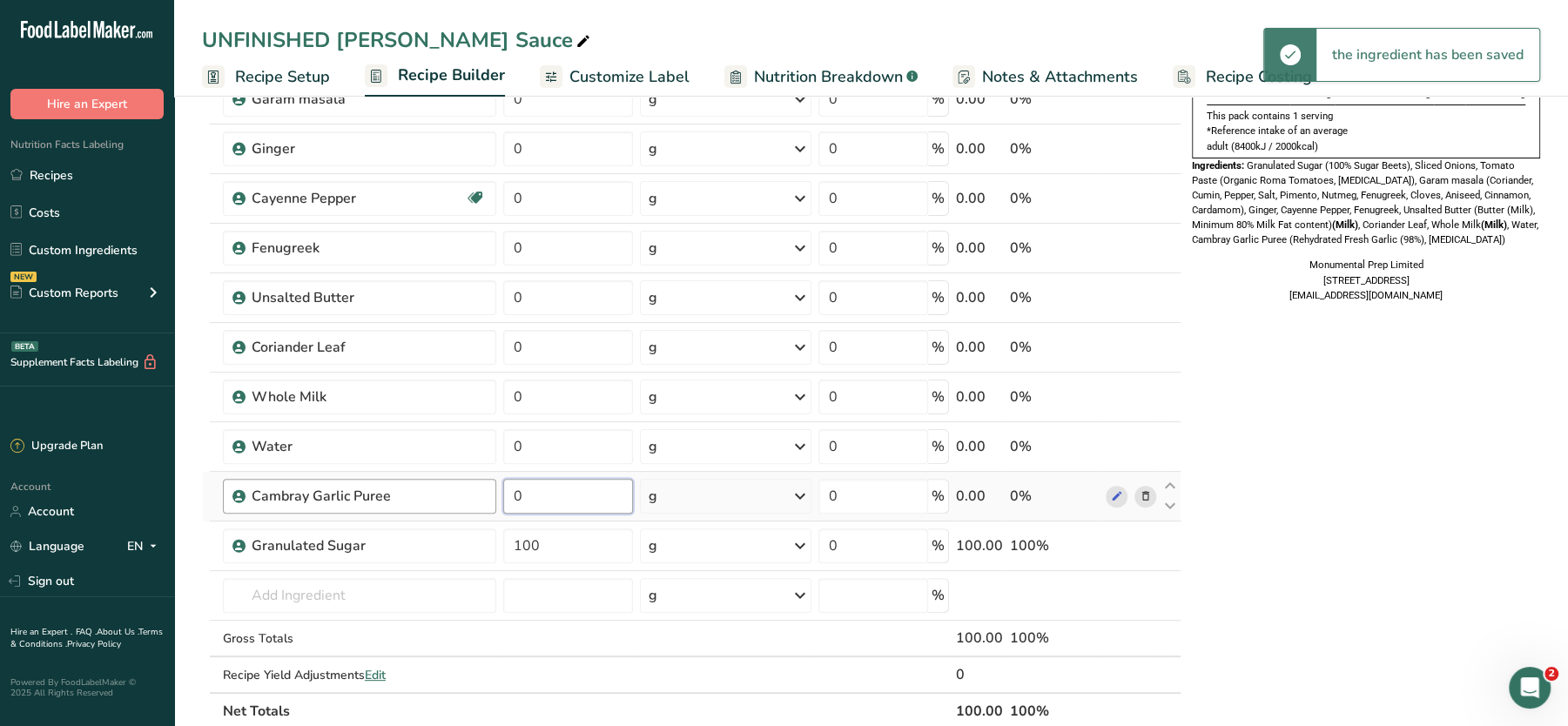
drag, startPoint x: 547, startPoint y: 497, endPoint x: 454, endPoint y: 483, distance: 94.0
click at [454, 483] on tr "Cambray Garlic Puree 0 g Weight Units g kg mg See more Volume Units l Volume un…" at bounding box center [692, 497] width 978 height 50
type input "10"
click at [533, 457] on div "Ingredient * Amount * Unit * Waste * .a-a{fill:#347362;}.b-a{fill:#fff;} Grams …" at bounding box center [691, 333] width 979 height 791
drag, startPoint x: 558, startPoint y: 436, endPoint x: 474, endPoint y: 442, distance: 84.2
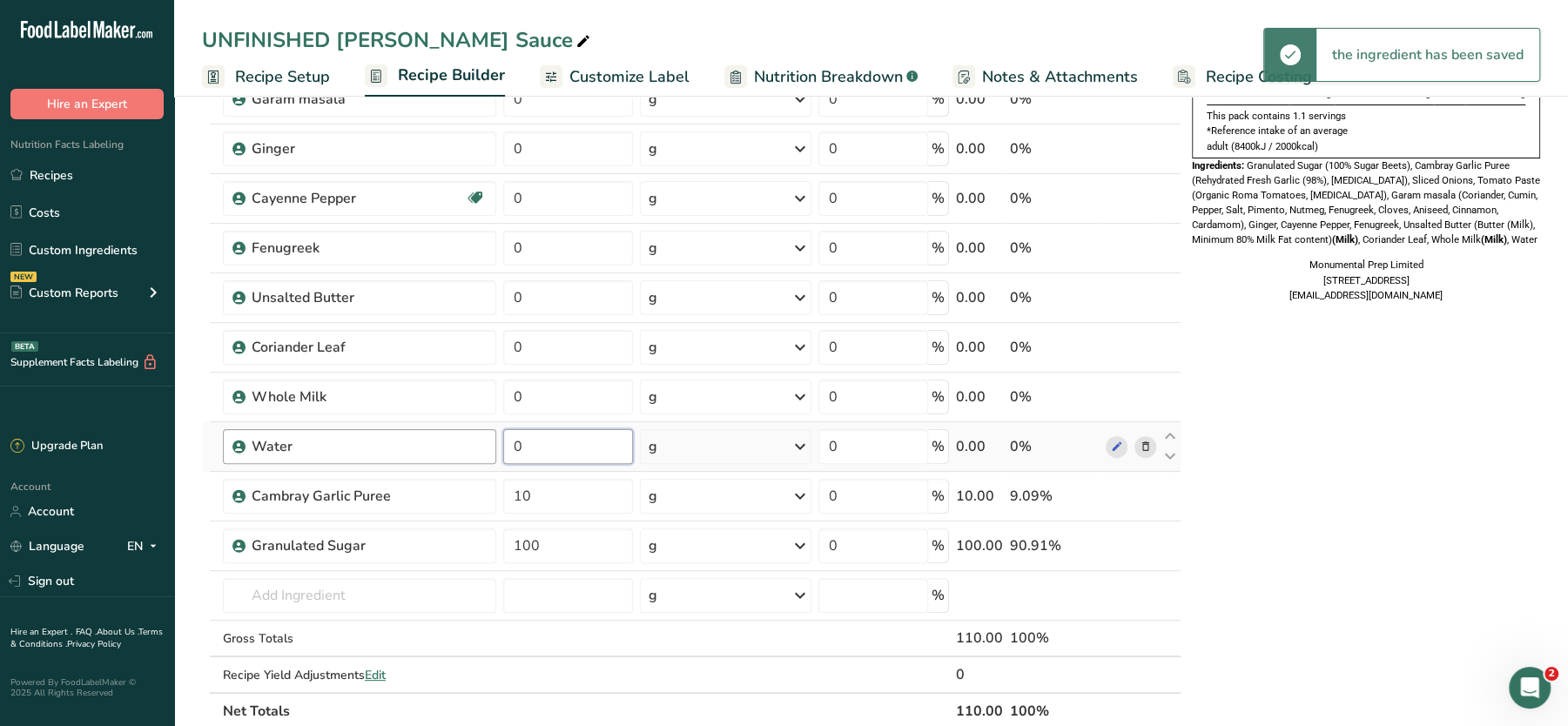
click at [474, 442] on tr "Water 0 g Weight Units g kg mg See more Volume Units l Volume units require a d…" at bounding box center [692, 447] width 978 height 50
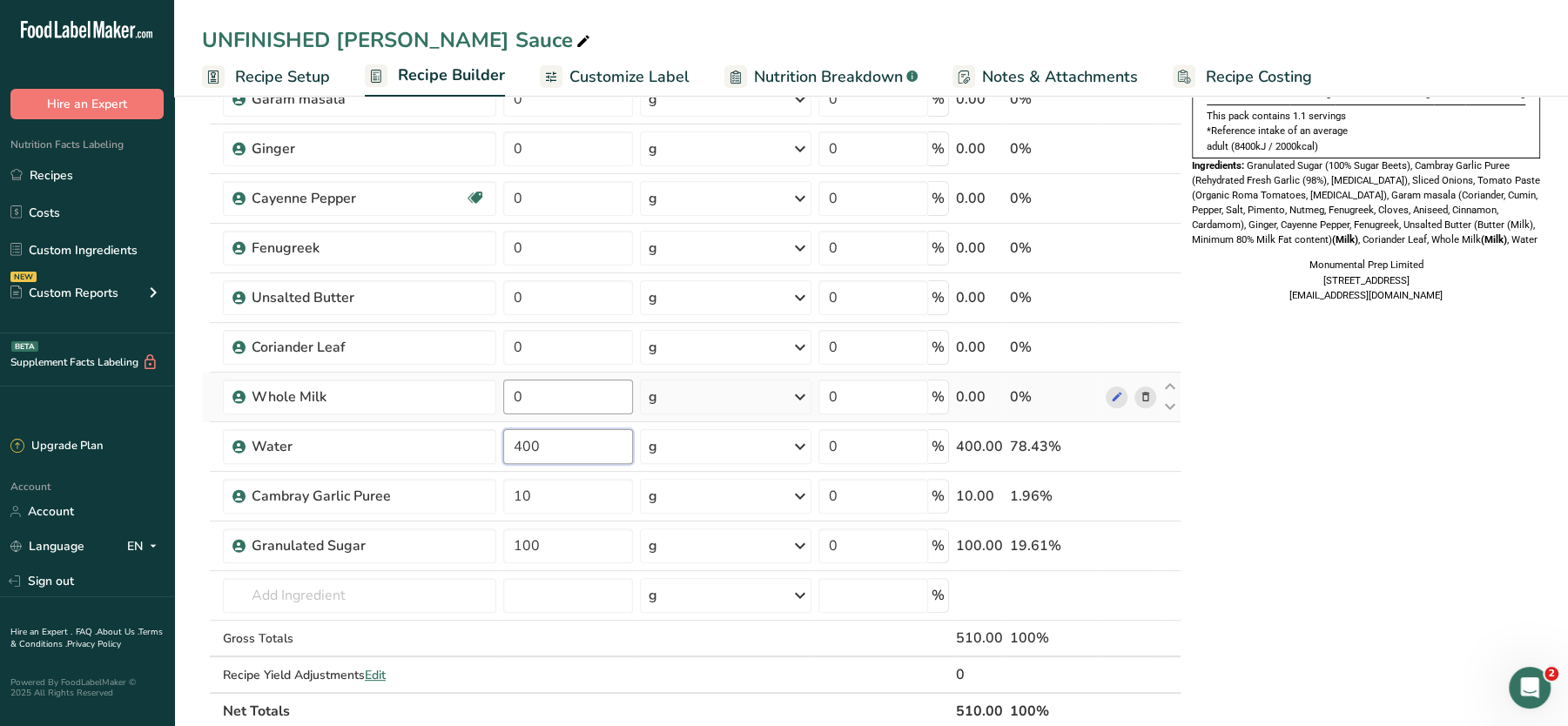
type input "400"
click at [548, 398] on div "Ingredient * Amount * Unit * Waste * .a-a{fill:#347362;}.b-a{fill:#fff;} Grams …" at bounding box center [691, 333] width 979 height 791
click at [566, 391] on input "052" at bounding box center [569, 396] width 130 height 34
type input "250"
click at [556, 343] on div "Ingredient * Amount * Unit * Waste * .a-a{fill:#347362;}.b-a{fill:#fff;} Grams …" at bounding box center [691, 333] width 979 height 791
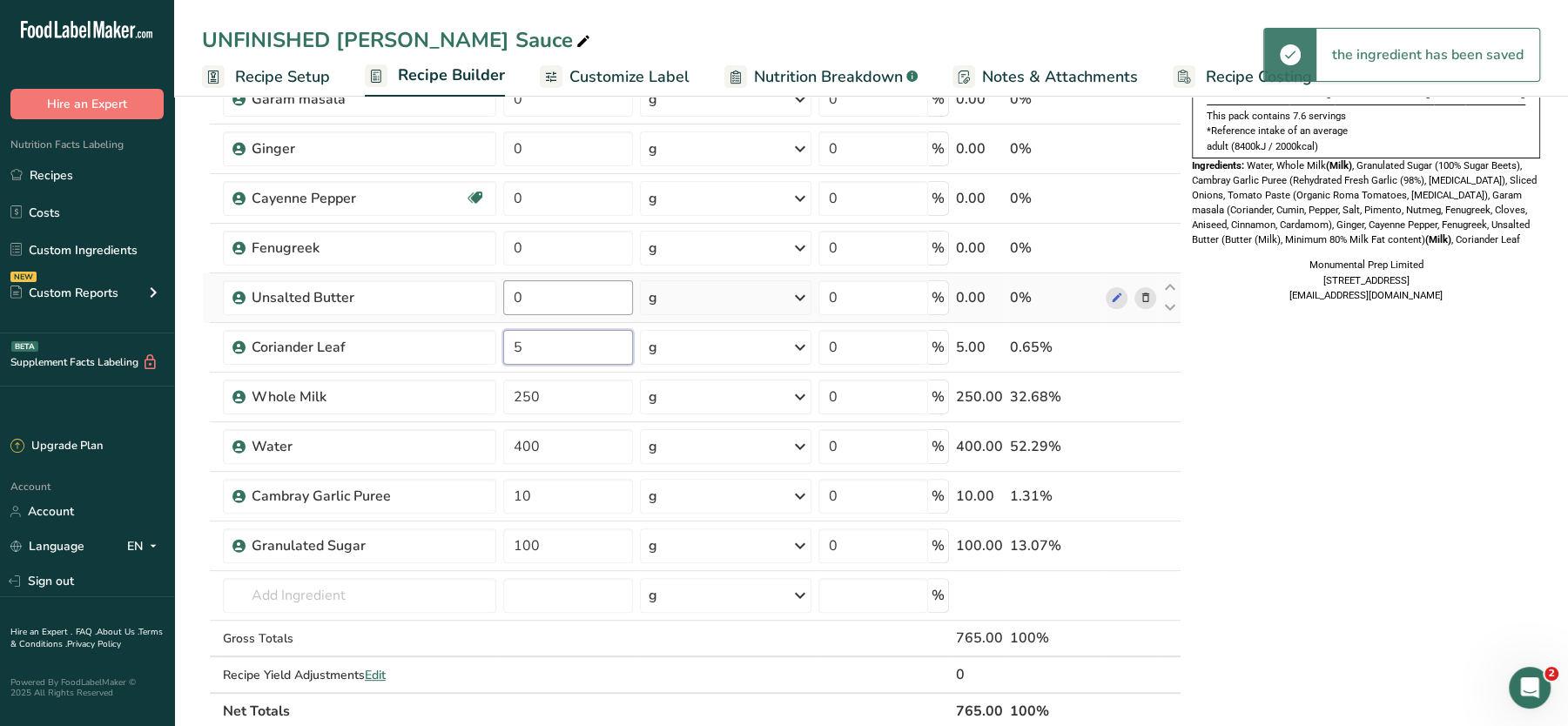
type input "5"
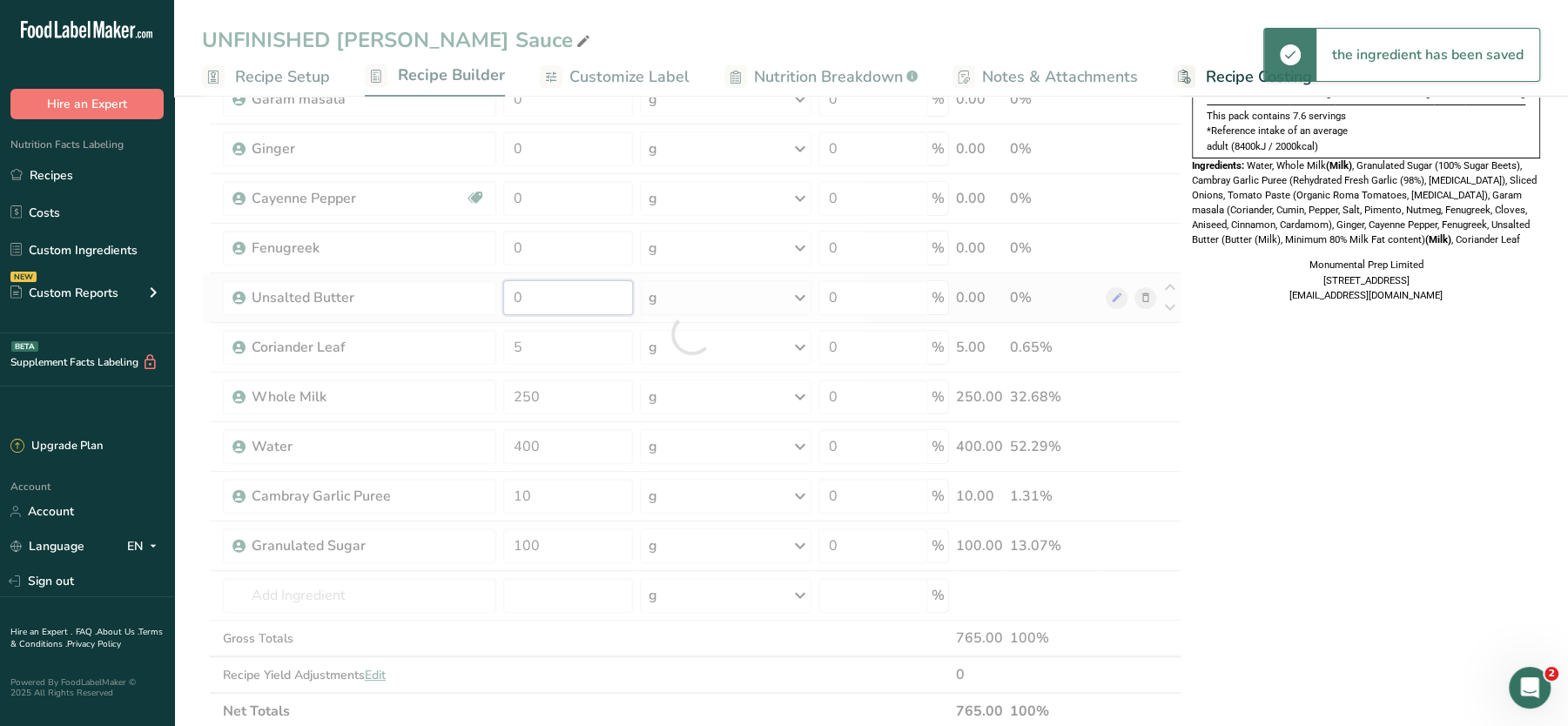
click at [543, 305] on div "Ingredient * Amount * Unit * Waste * .a-a{fill:#347362;}.b-a{fill:#fff;} Grams …" at bounding box center [691, 333] width 979 height 791
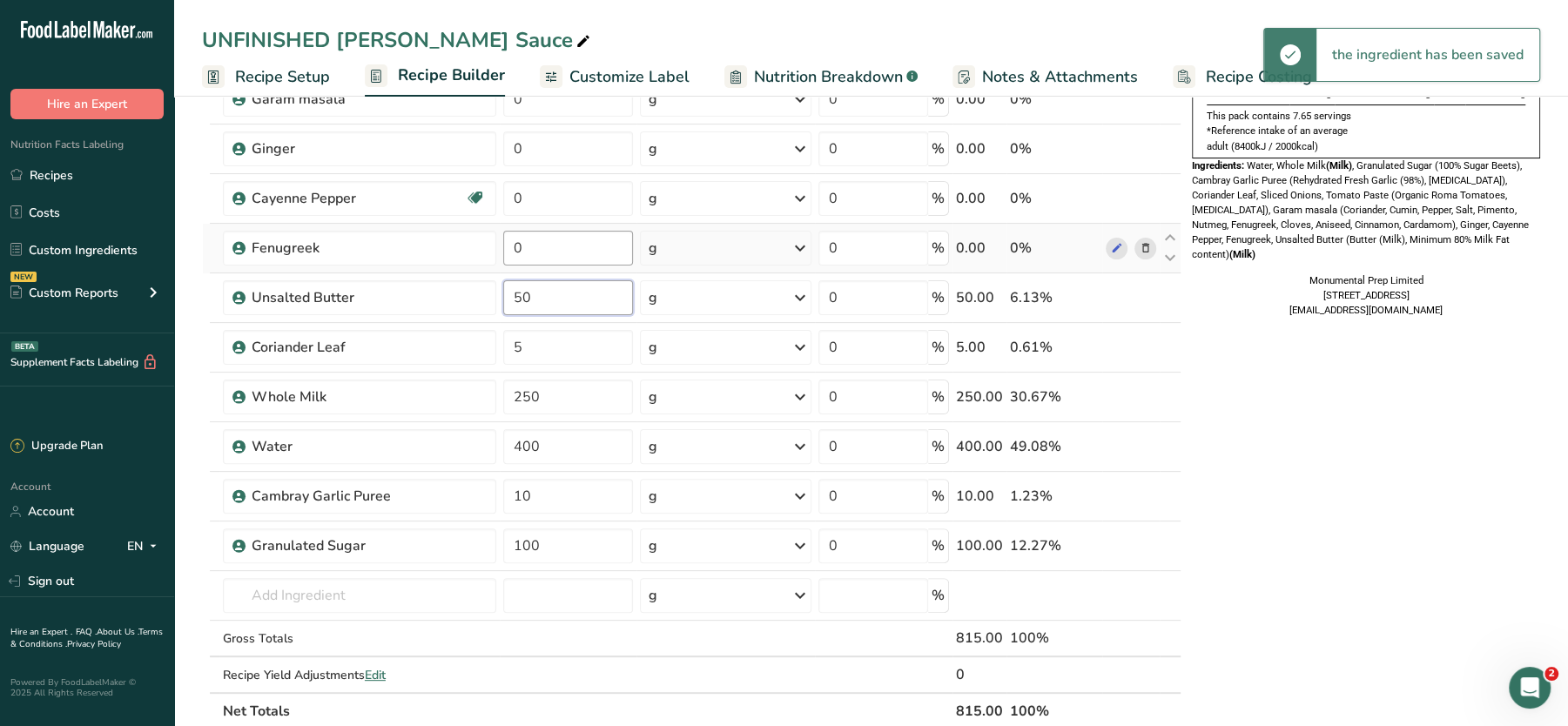
type input "50"
click at [568, 261] on div "Ingredient * Amount * Unit * Waste * .a-a{fill:#347362;}.b-a{fill:#fff;} Grams …" at bounding box center [691, 333] width 979 height 791
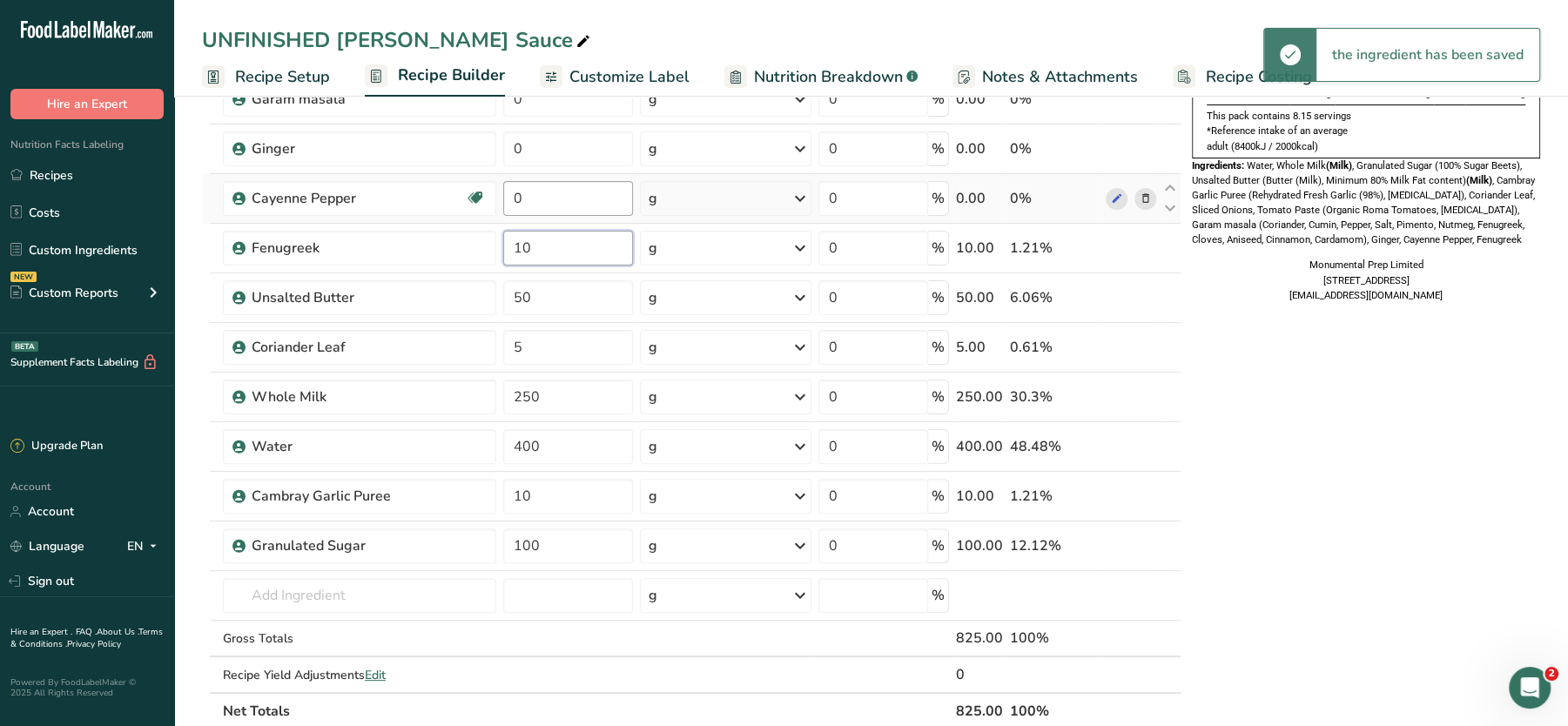
type input "10"
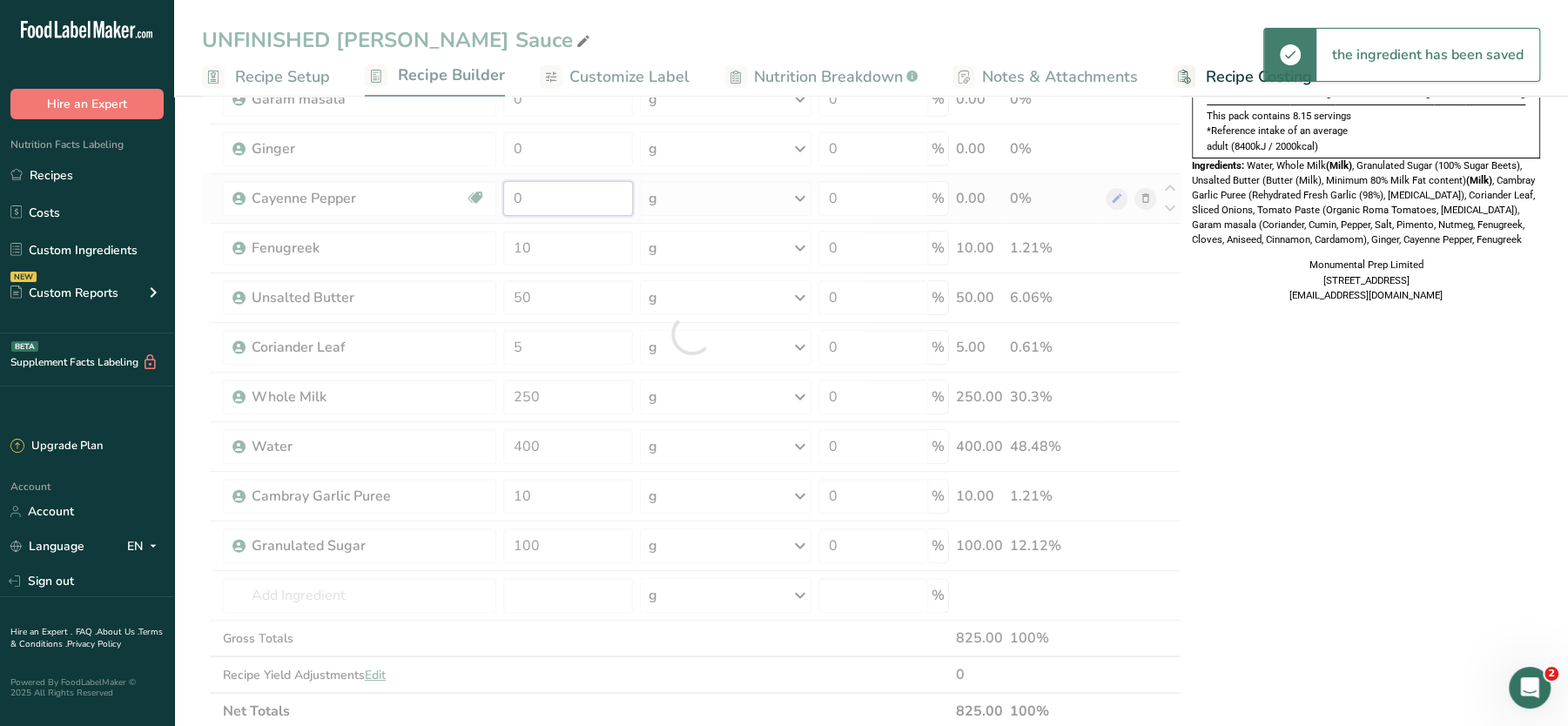
click at [596, 204] on div "Ingredient * Amount * Unit * Waste * .a-a{fill:#347362;}.b-a{fill:#fff;} Grams …" at bounding box center [691, 333] width 979 height 791
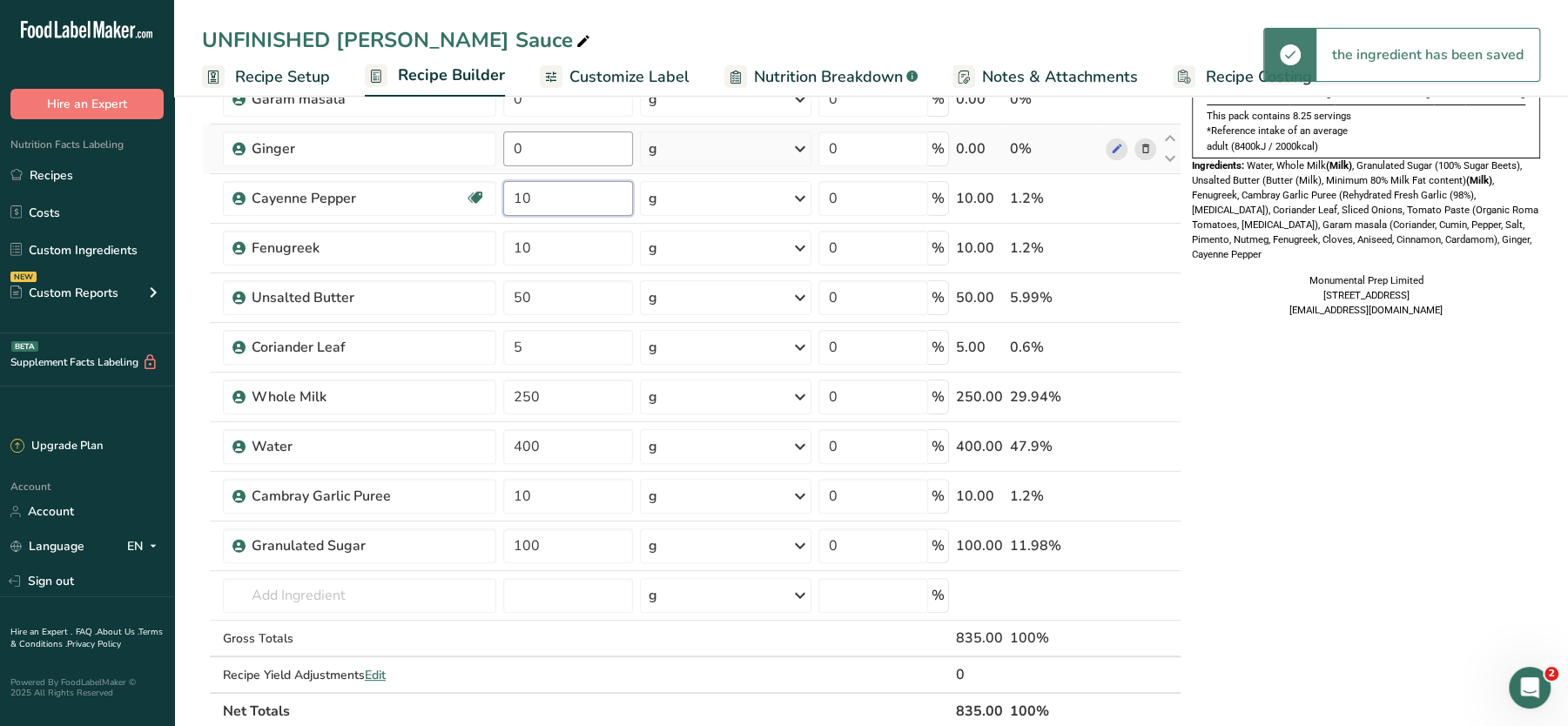
type input "10"
click at [568, 145] on div "Ingredient * Amount * Unit * Waste * .a-a{fill:#347362;}.b-a{fill:#fff;} Grams …" at bounding box center [691, 333] width 979 height 791
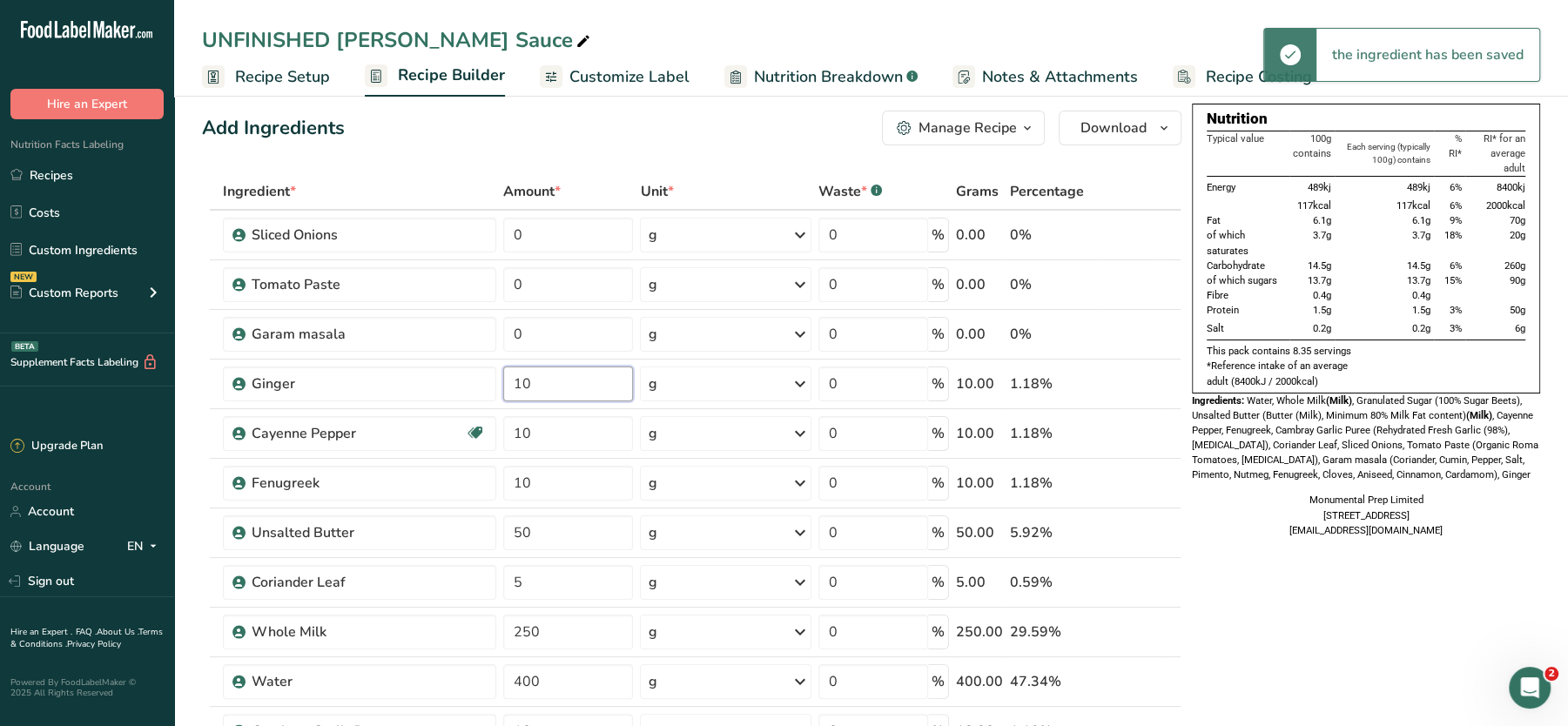
scroll to position [0, 0]
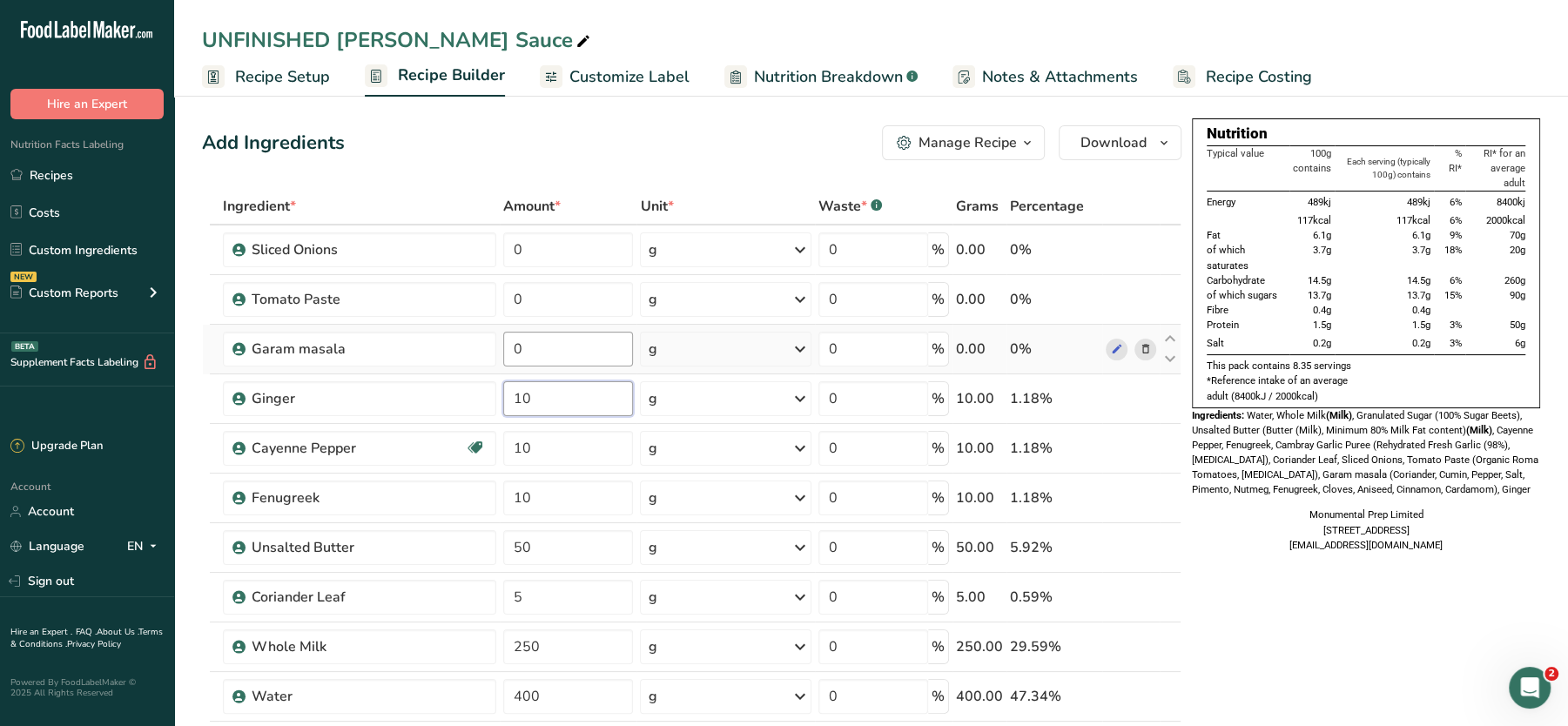
type input "10"
click at [586, 347] on div "Ingredient * Amount * Unit * Waste * .a-a{fill:#347362;}.b-a{fill:#fff;} Grams …" at bounding box center [691, 584] width 979 height 791
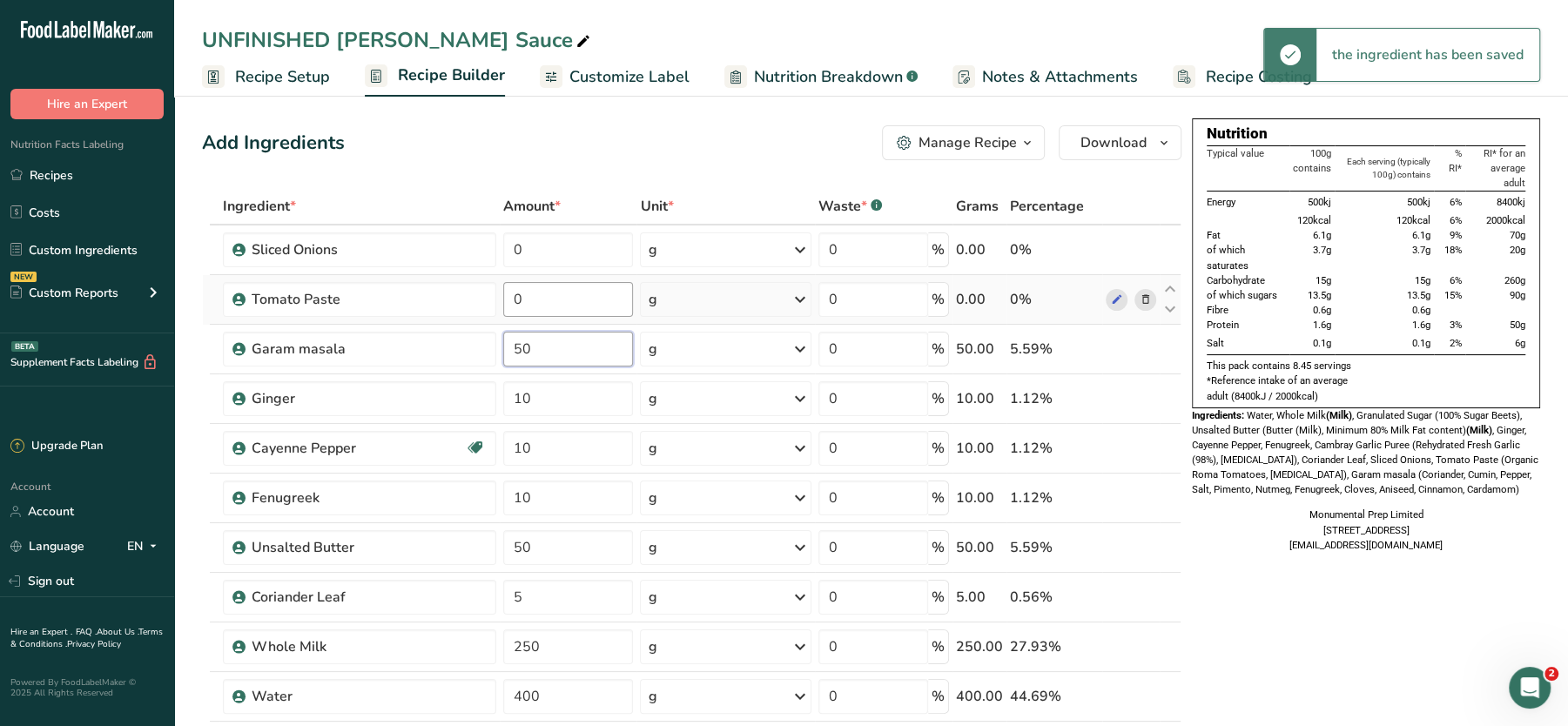
type input "50"
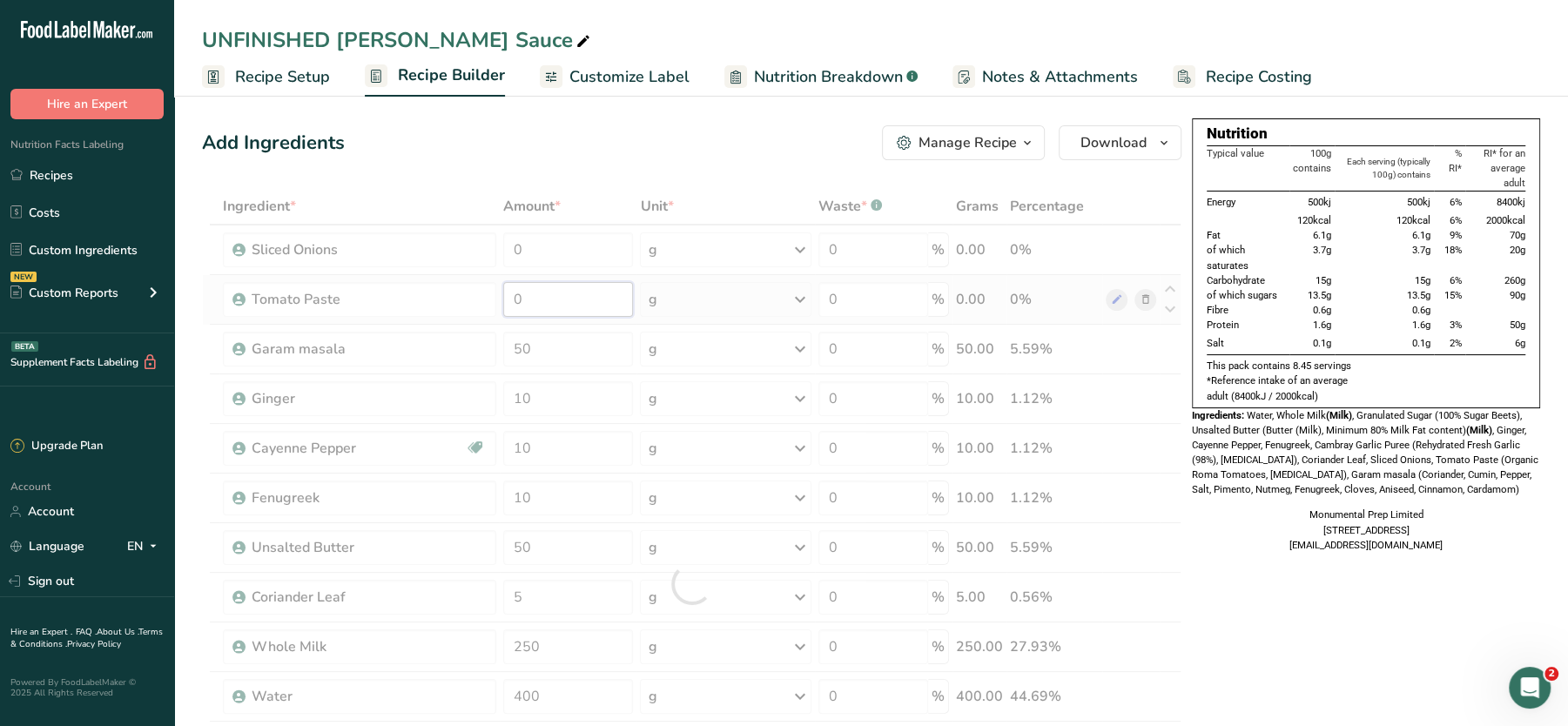
click at [609, 298] on div "Ingredient * Amount * Unit * Waste * .a-a{fill:#347362;}.b-a{fill:#fff;} Grams …" at bounding box center [691, 584] width 979 height 791
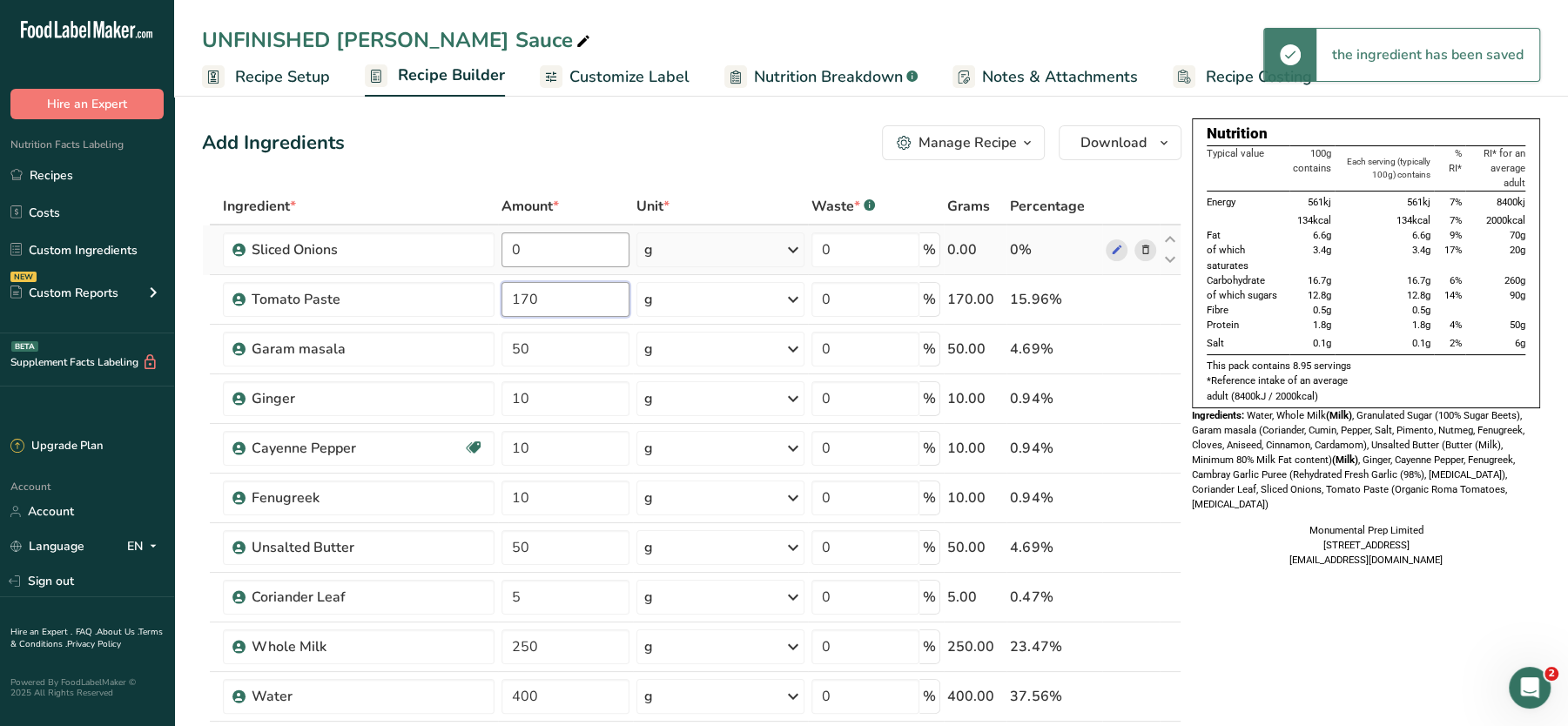
type input "170"
click at [591, 241] on div "Ingredient * Amount * Unit * Waste * .a-a{fill:#347362;}.b-a{fill:#fff;} Grams …" at bounding box center [691, 584] width 979 height 791
type input "150"
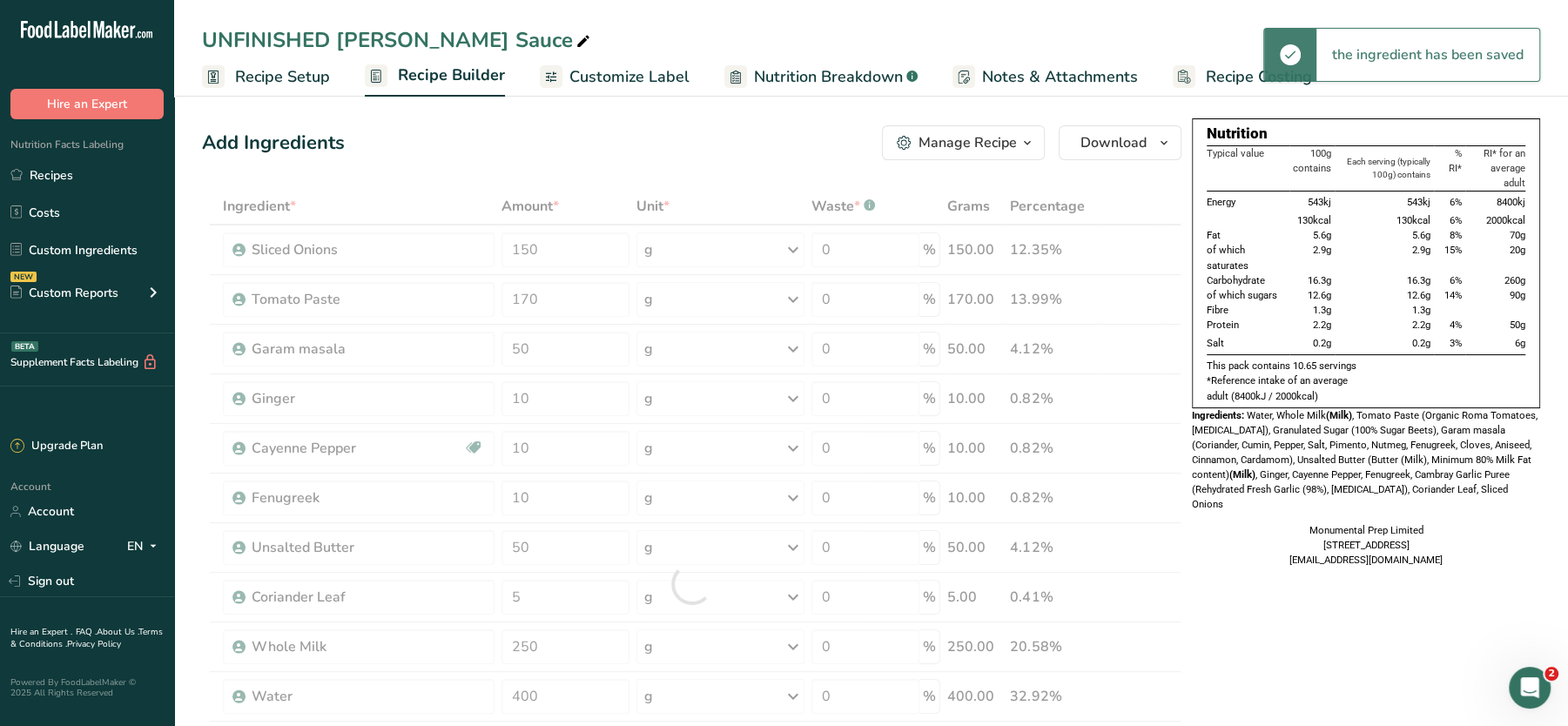
click at [662, 154] on div "Add Ingredients Manage Recipe Delete Recipe Duplicate Recipe Scale Recipe Save …" at bounding box center [691, 142] width 979 height 34
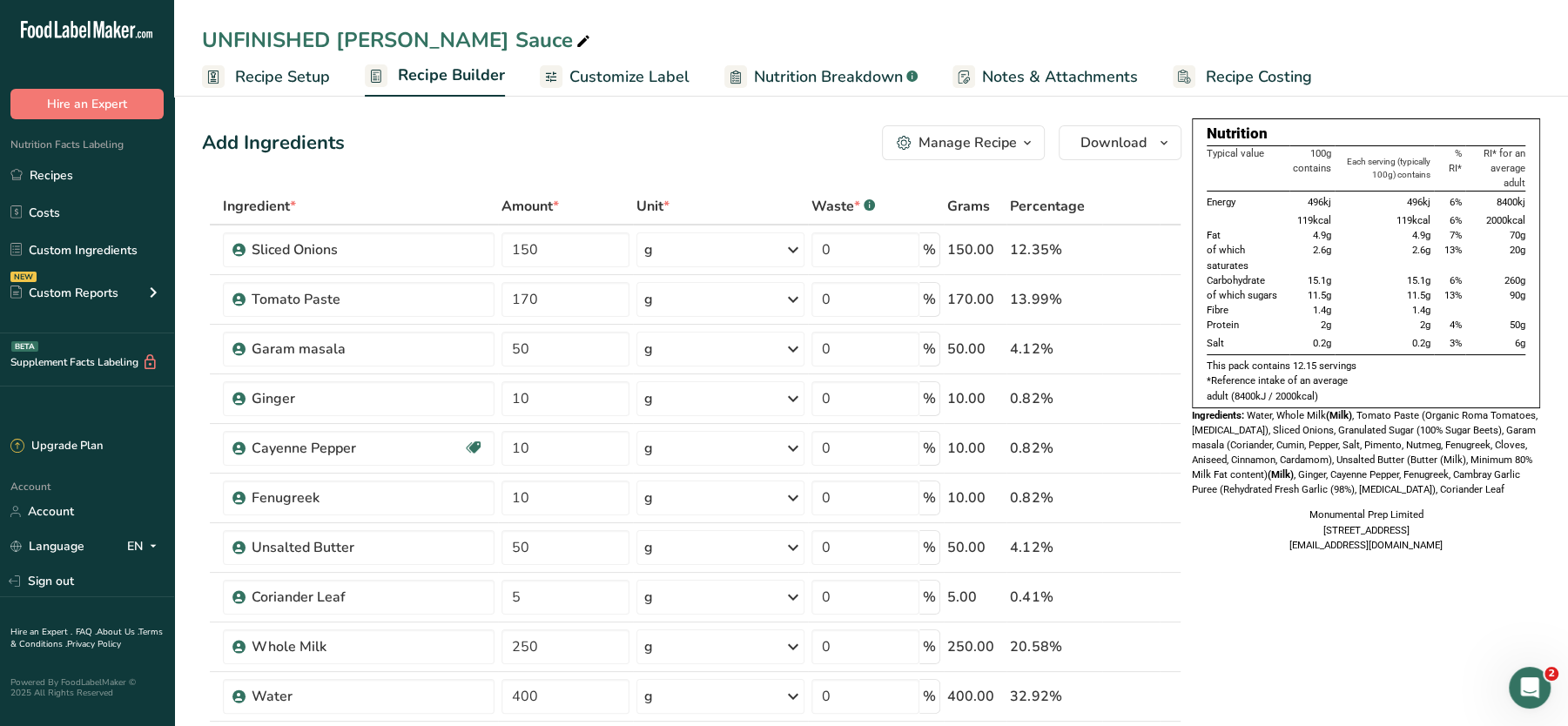
click at [333, 32] on div "UNFINISHED Curry Sauce" at bounding box center [397, 40] width 392 height 32
click at [333, 32] on input "UNFINISHED Curry Sauce" at bounding box center [870, 40] width 1339 height 32
click at [741, 31] on input "Mild Curry Sauce" at bounding box center [870, 40] width 1339 height 32
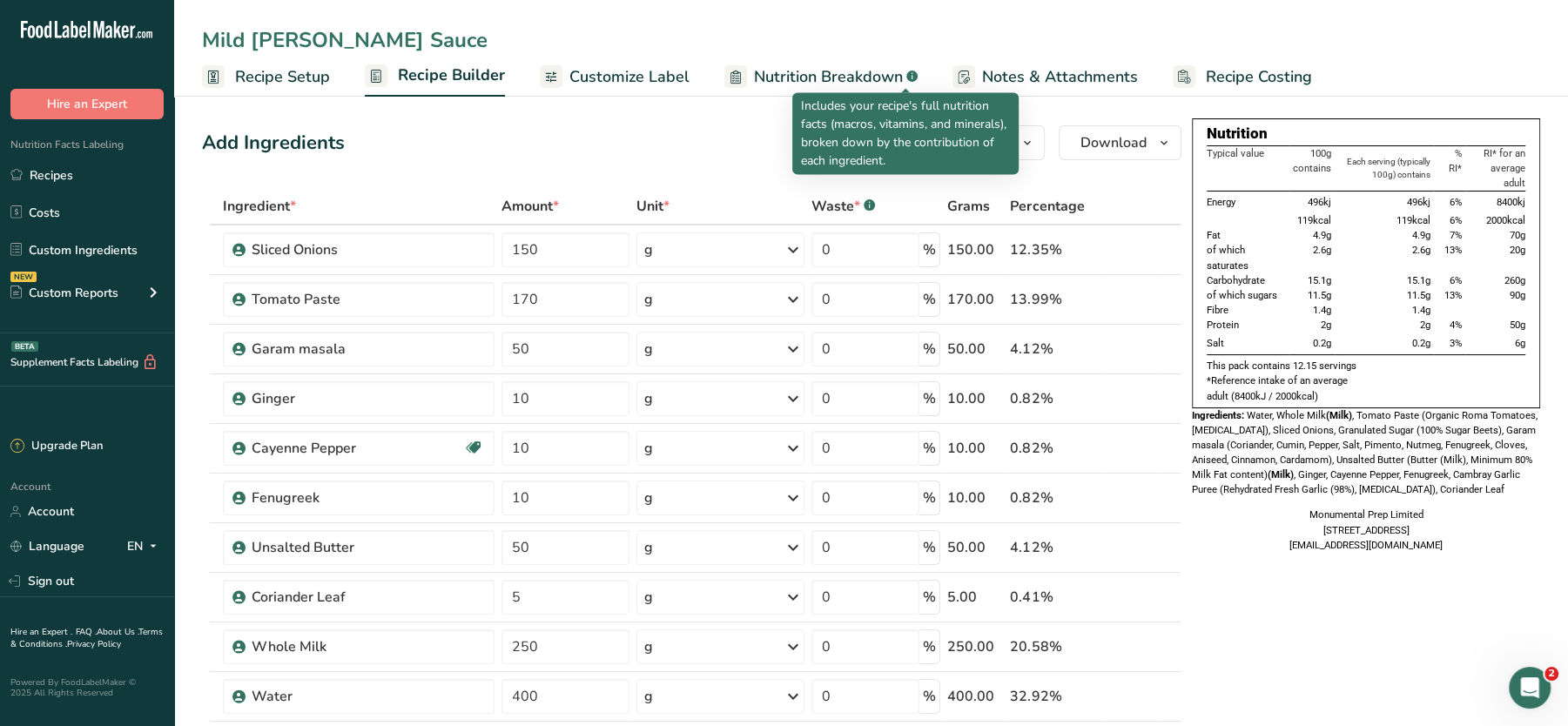
type input "Mild Curry Sauce"
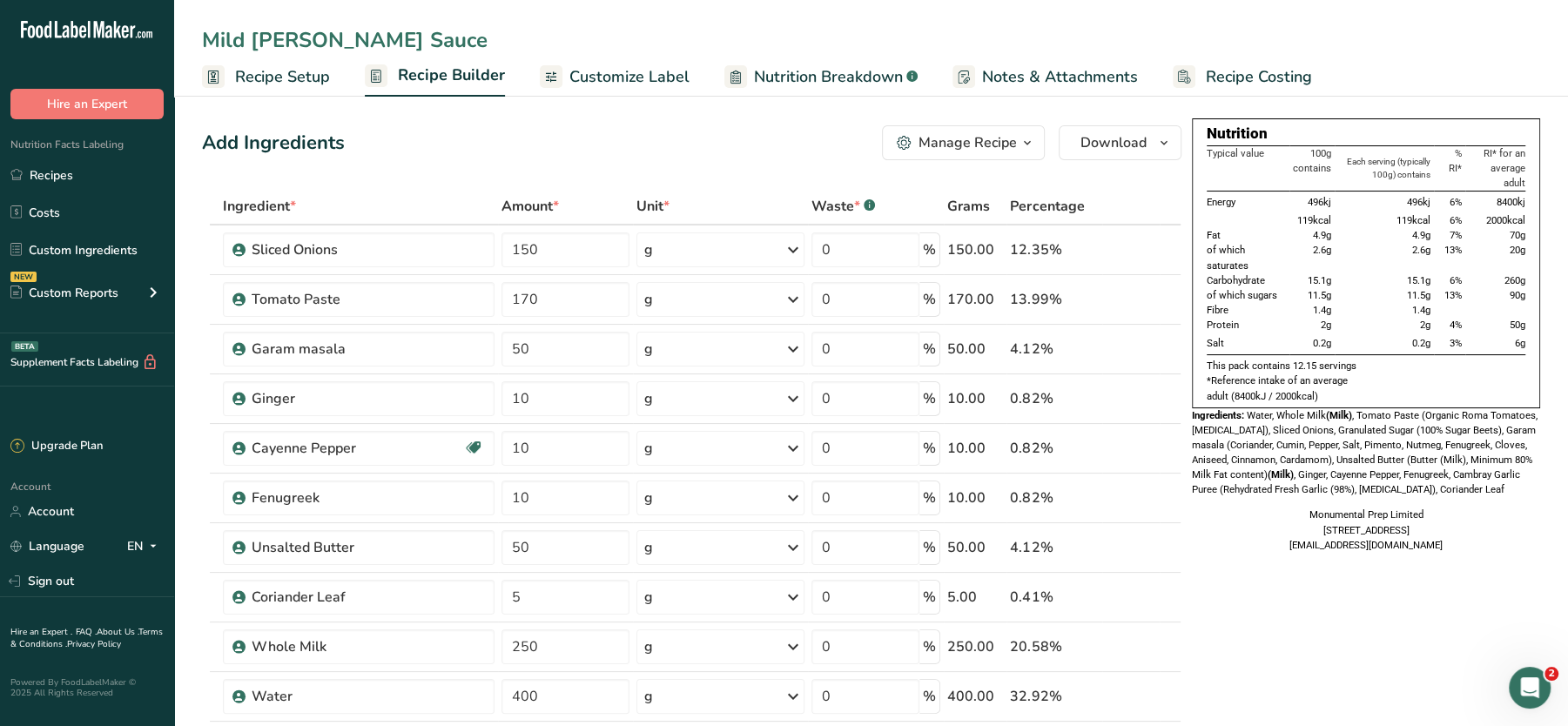
click at [1323, 384] on span "*Reference intake of an average adult (8400kJ / 2000kcal)" at bounding box center [1278, 388] width 141 height 27
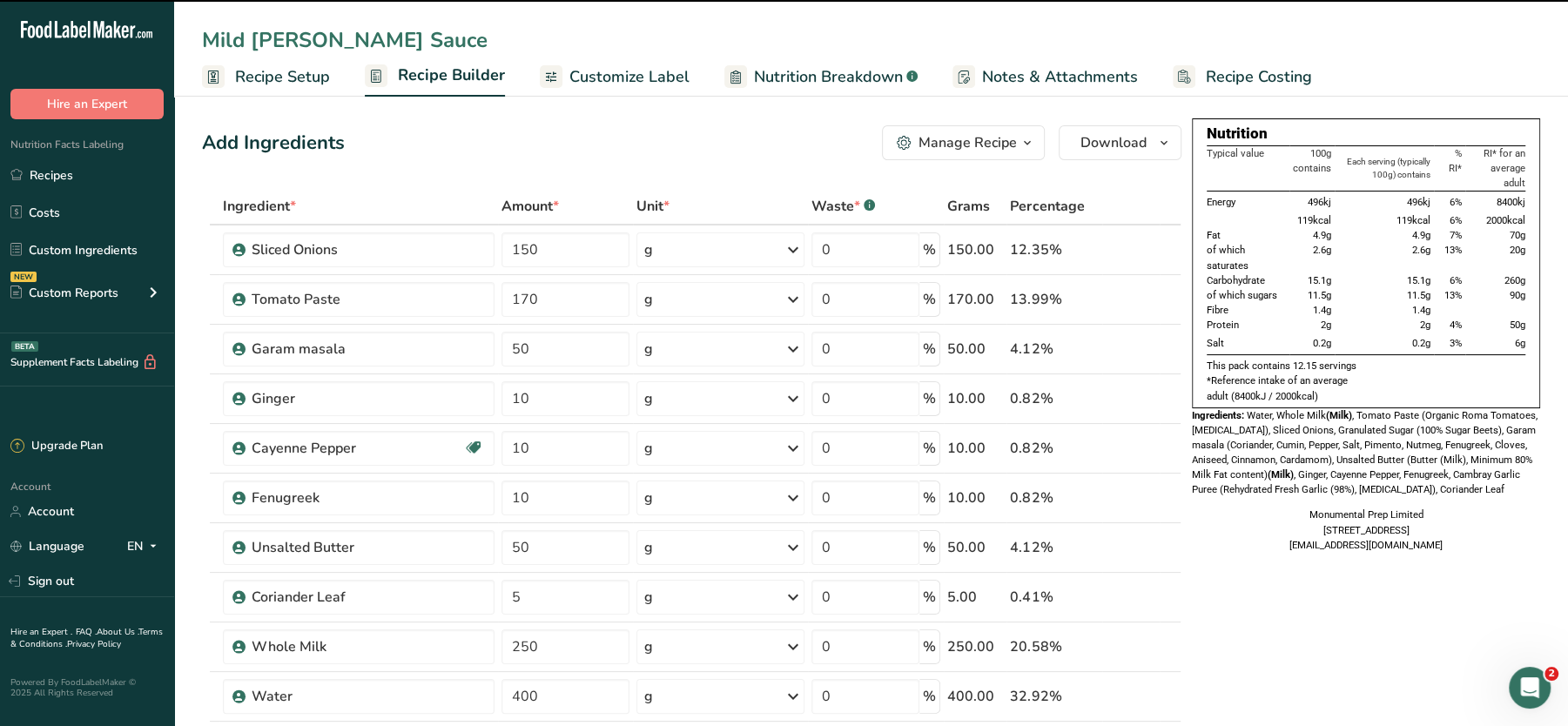
click at [1323, 384] on span "*Reference intake of an average adult (8400kJ / 2000kcal)" at bounding box center [1278, 388] width 141 height 27
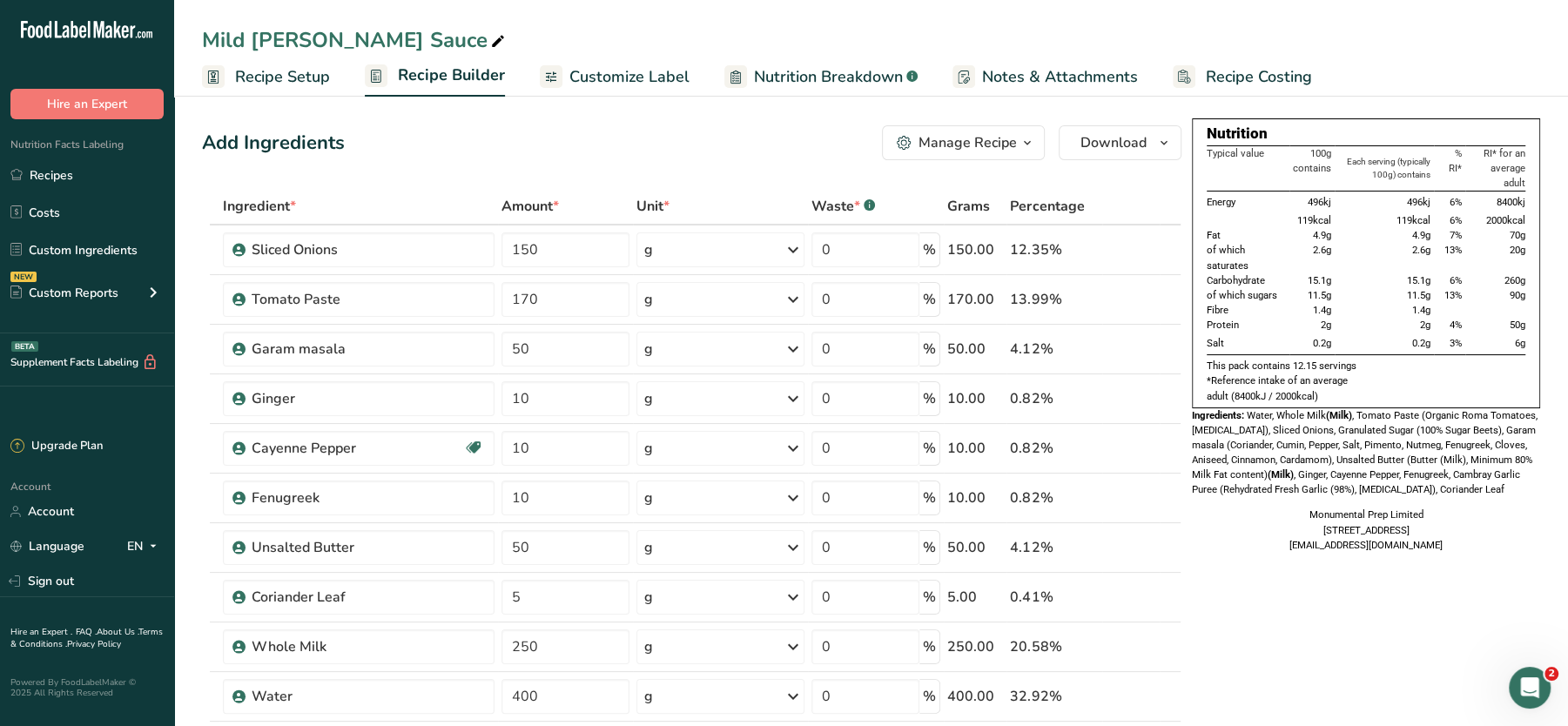
click at [467, 139] on div "Add Ingredients Manage Recipe Delete Recipe Duplicate Recipe Scale Recipe Save …" at bounding box center [691, 142] width 979 height 34
click at [490, 44] on icon at bounding box center [498, 42] width 15 height 25
type input "Mild Curry Sauceb"
click at [371, 39] on div "Mild Curry Sauceb" at bounding box center [361, 40] width 319 height 32
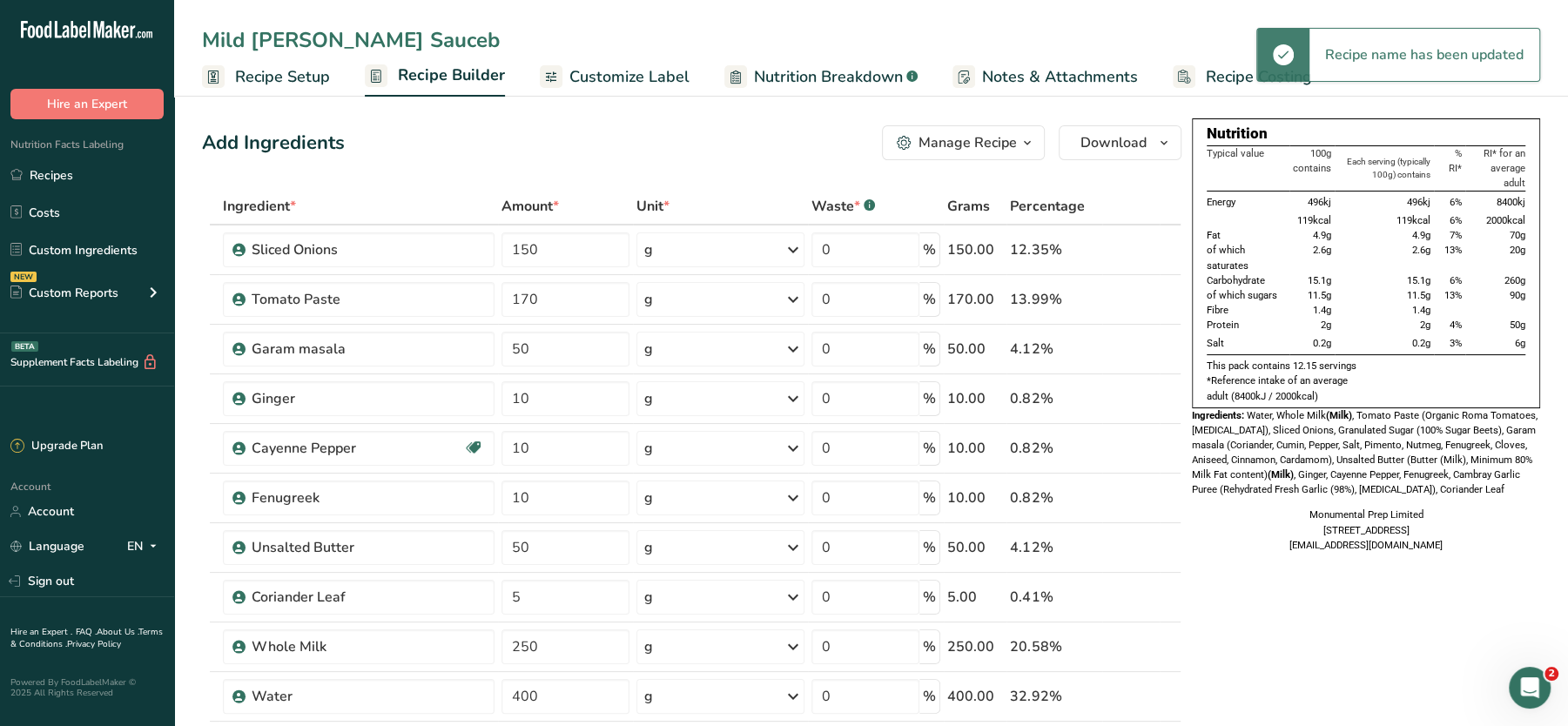
click at [371, 39] on input "Mild Curry Sauceb" at bounding box center [870, 40] width 1339 height 32
type input "Mild Curry Sauce"
click at [380, 158] on div "Add Ingredients Manage Recipe Delete Recipe Duplicate Recipe Scale Recipe Save …" at bounding box center [691, 142] width 979 height 34
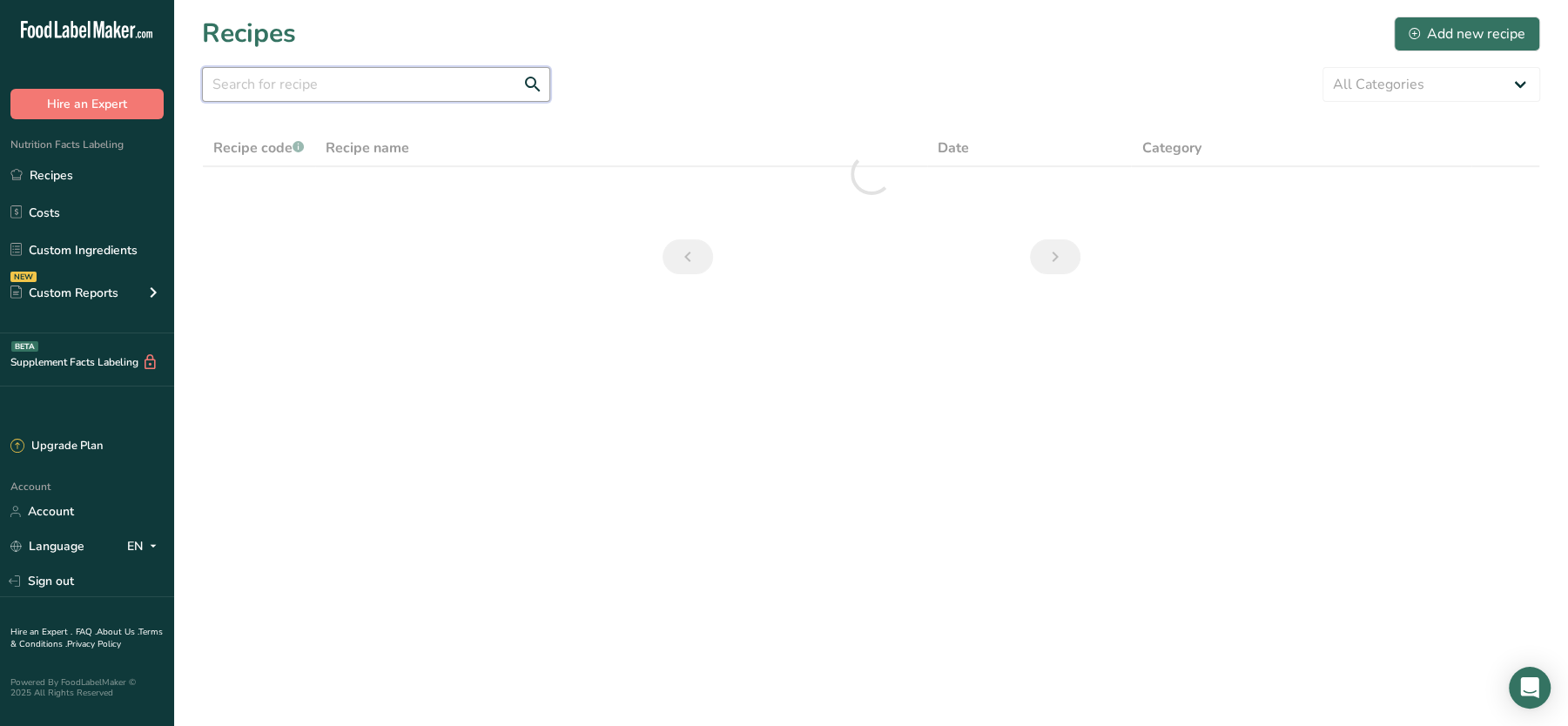
click at [372, 74] on input "text" at bounding box center [376, 84] width 349 height 34
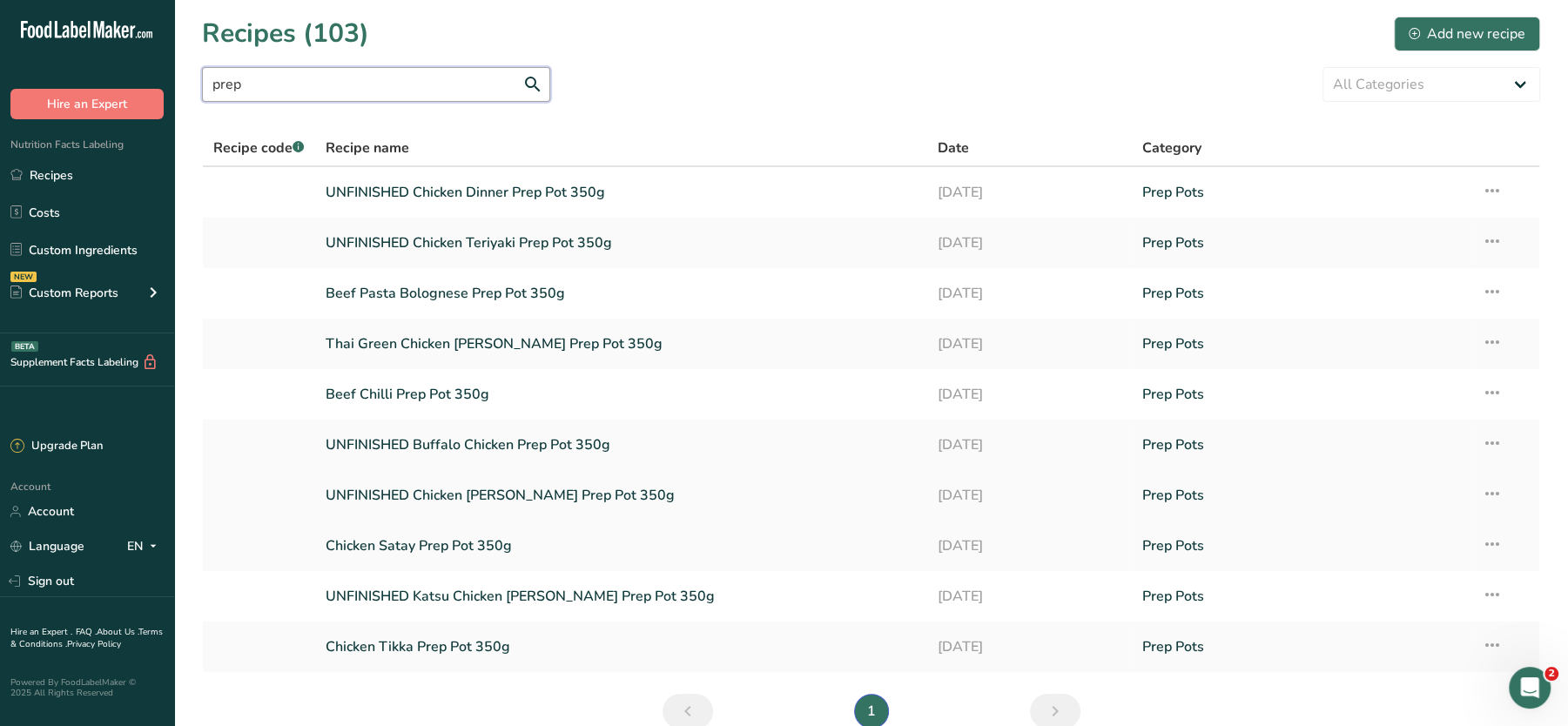
type input "prep"
click at [1499, 495] on icon at bounding box center [1493, 493] width 21 height 32
click at [1339, 531] on span "Recipe Setup" at bounding box center [1321, 532] width 74 height 20
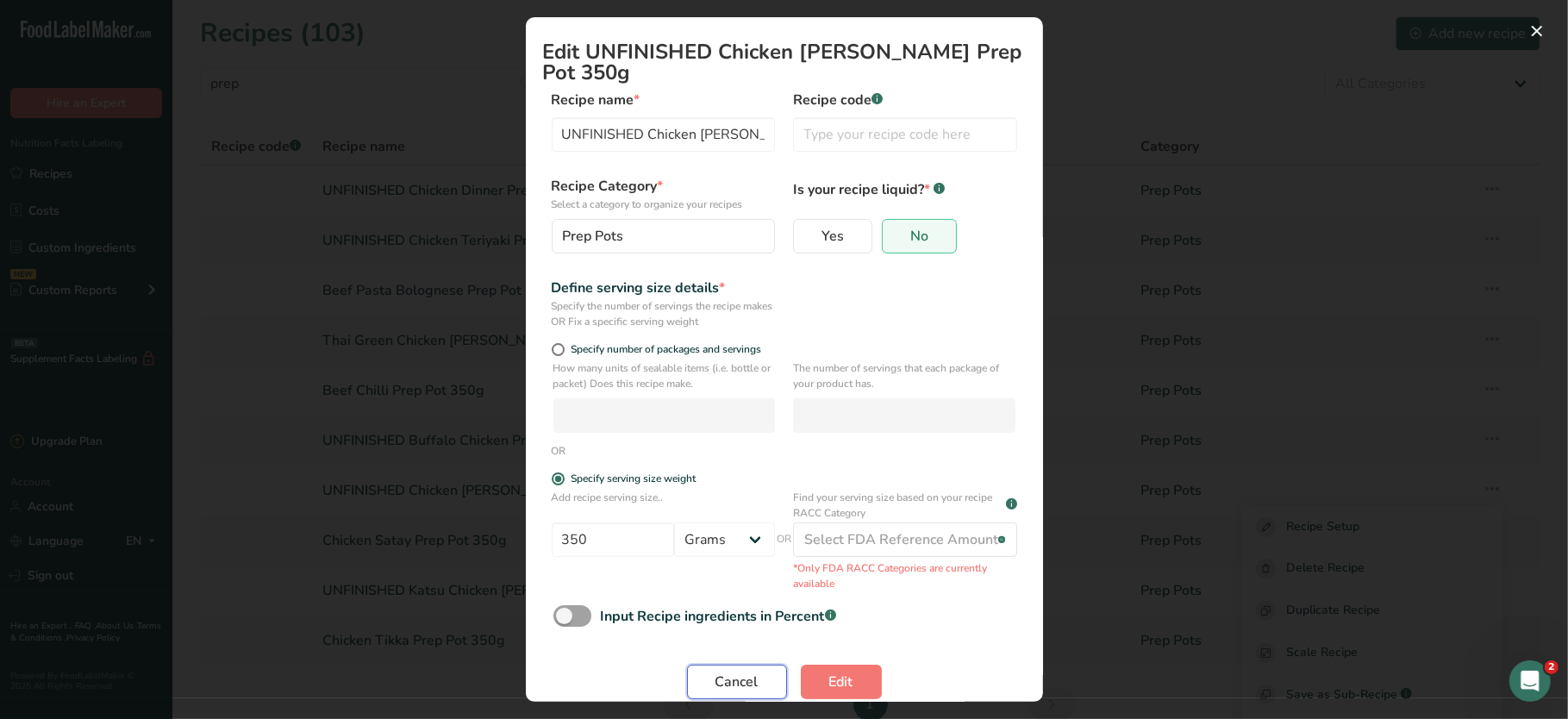
click at [751, 665] on button "Cancel" at bounding box center [737, 682] width 100 height 34
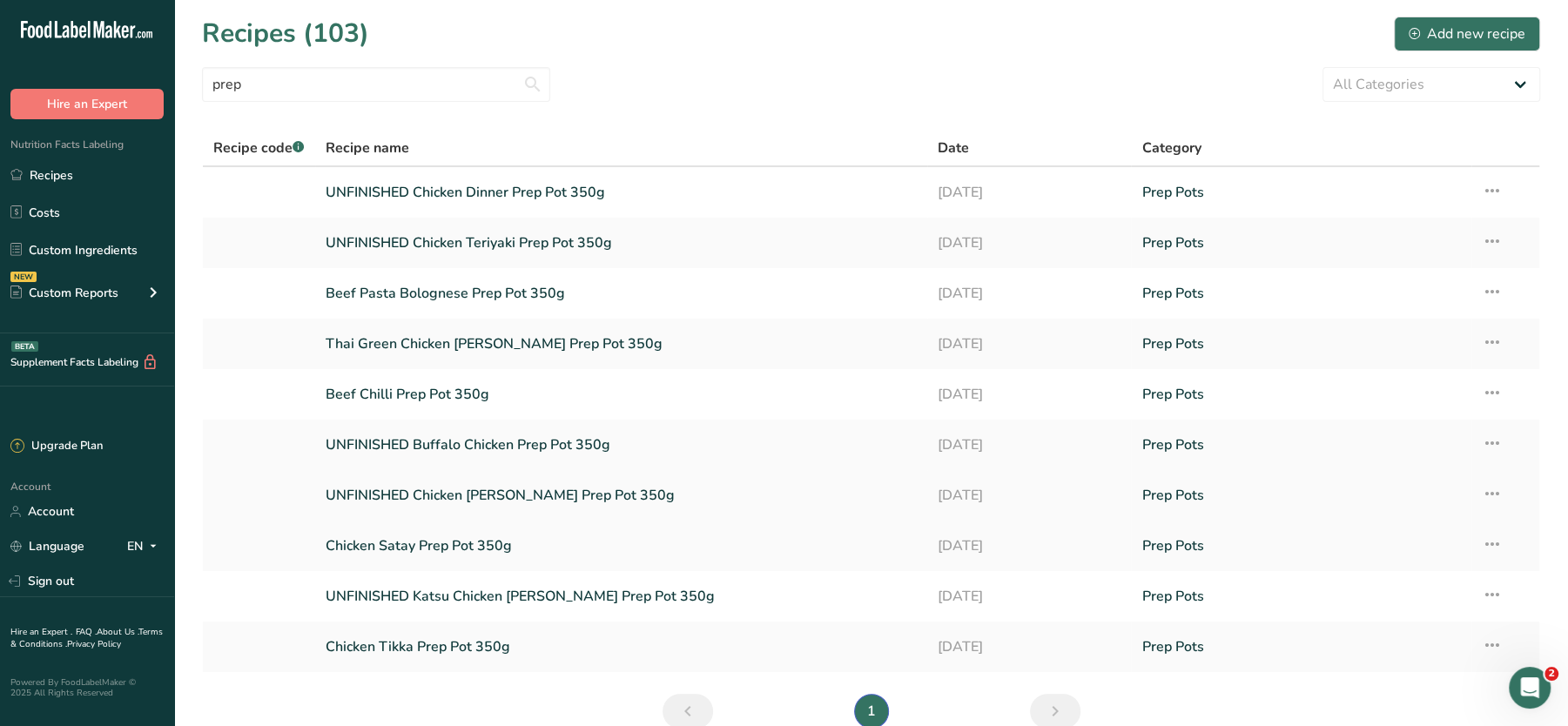
click at [359, 495] on link "UNFINISHED Chicken Curry Prep Pot 350g" at bounding box center [621, 495] width 591 height 36
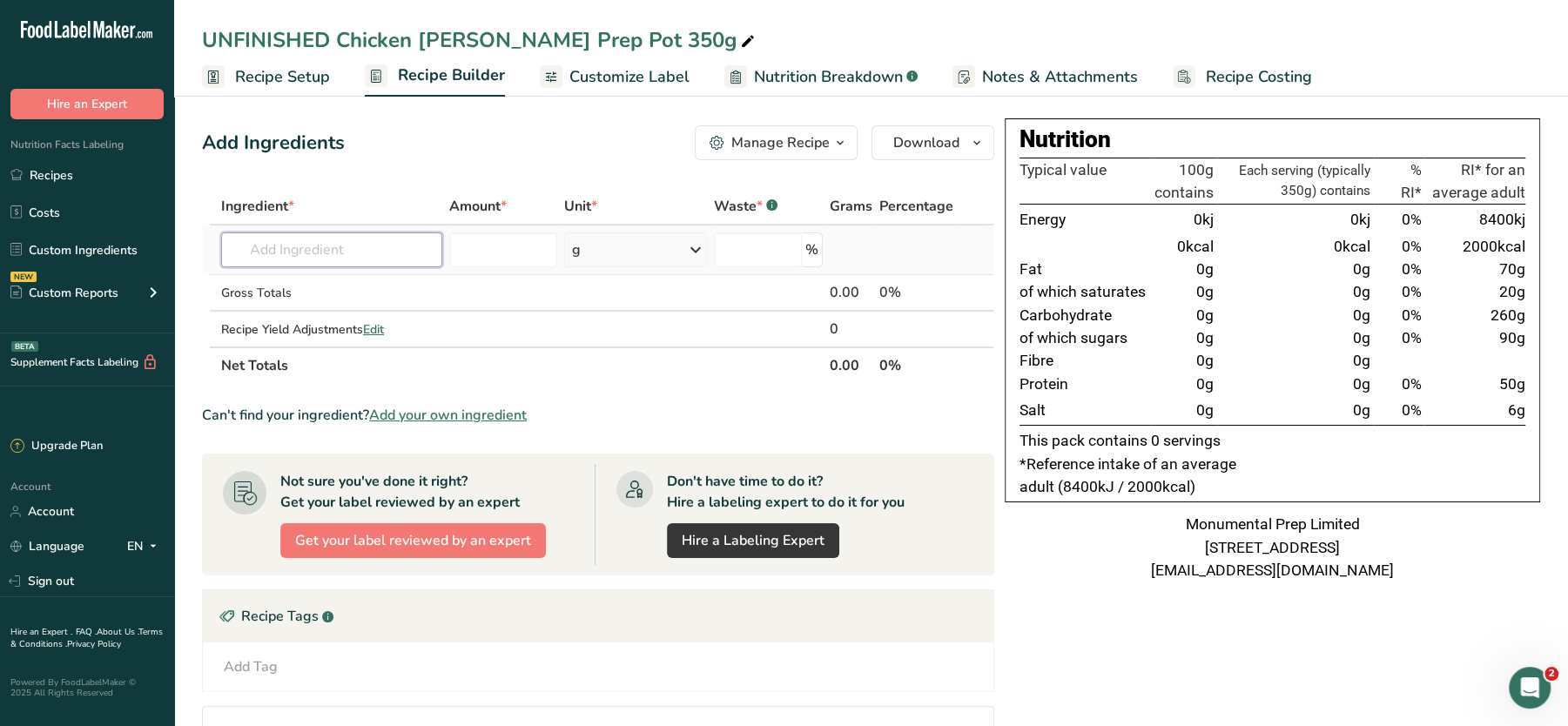
click at [378, 254] on input "text" at bounding box center [333, 249] width 222 height 34
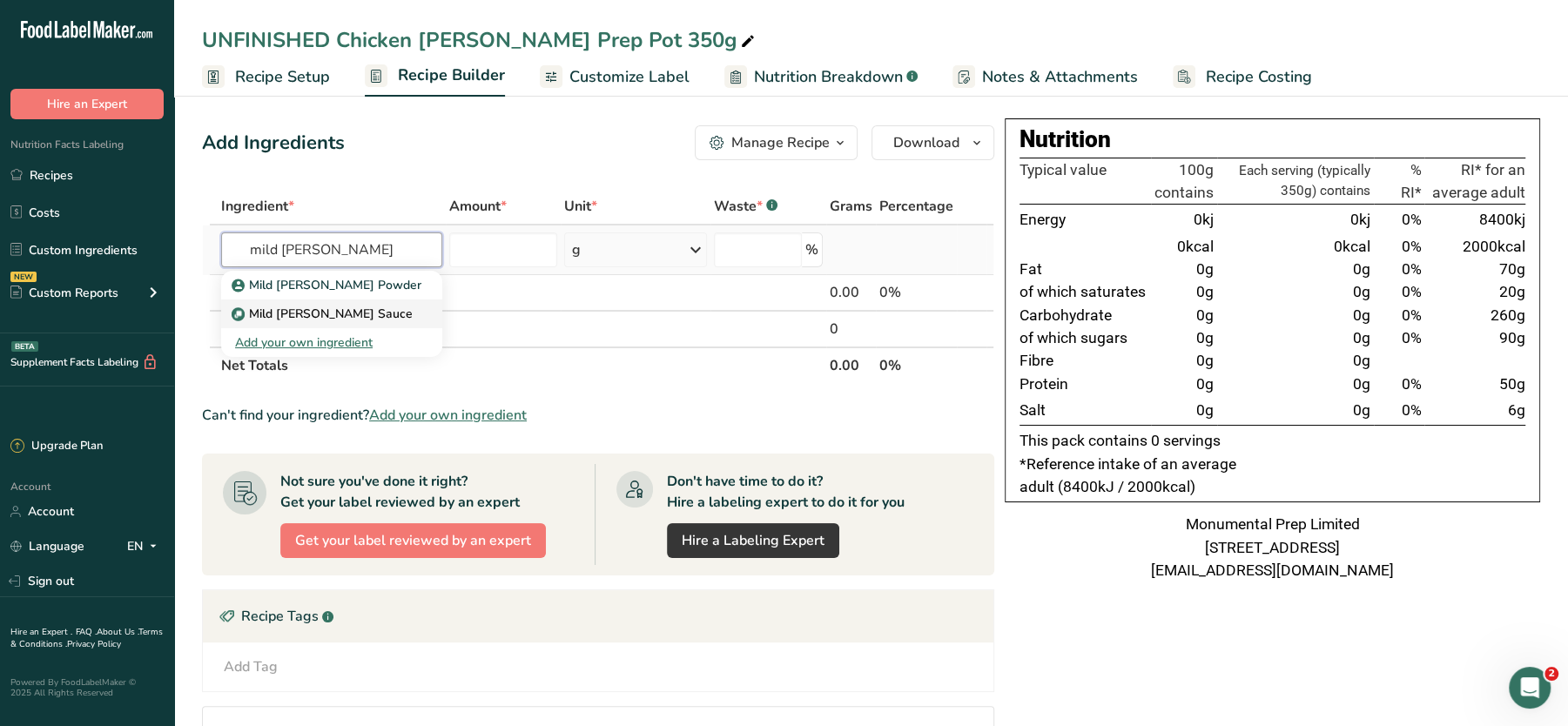
type input "mild curry"
click at [318, 310] on p "Mild Curry Sauce" at bounding box center [324, 313] width 178 height 18
type input "Mild Curry Sauce"
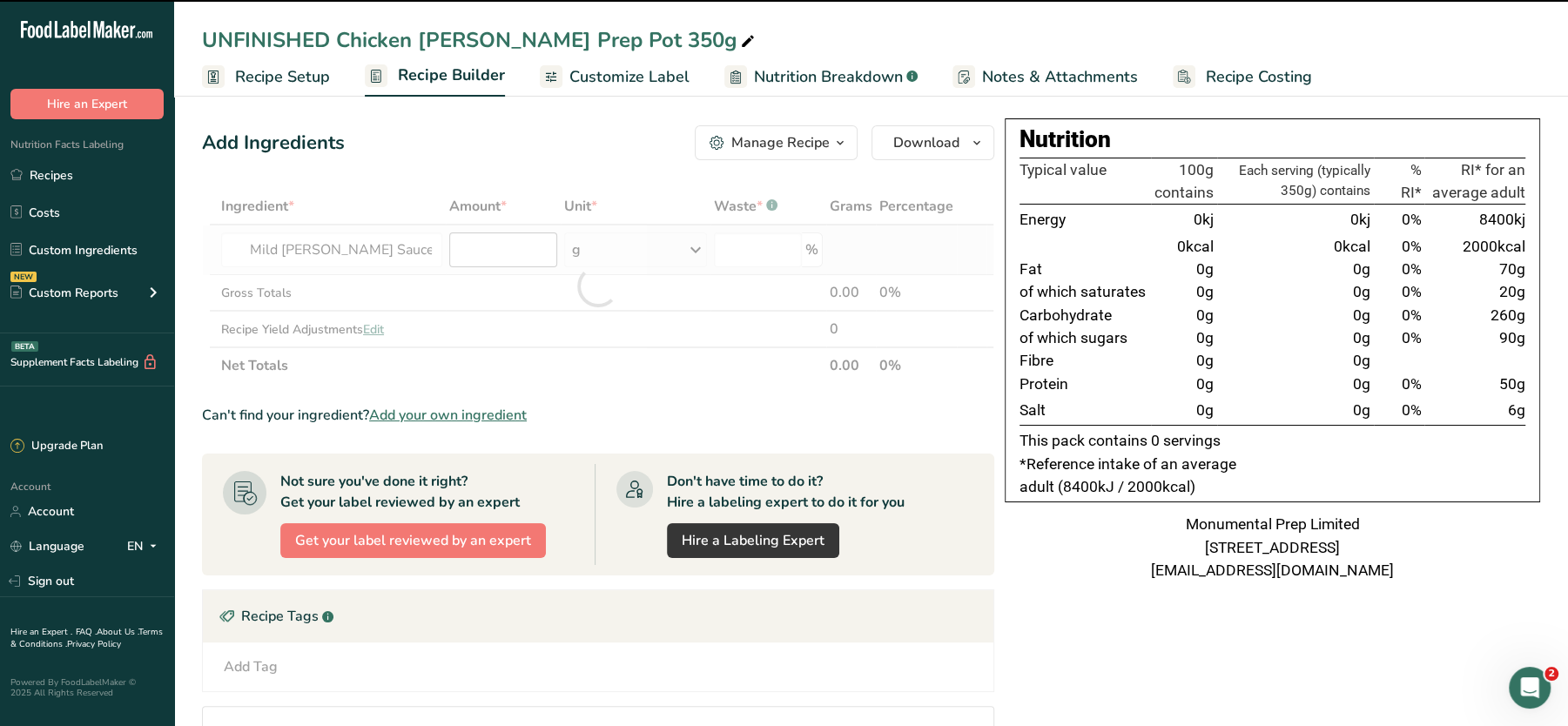
type input "0"
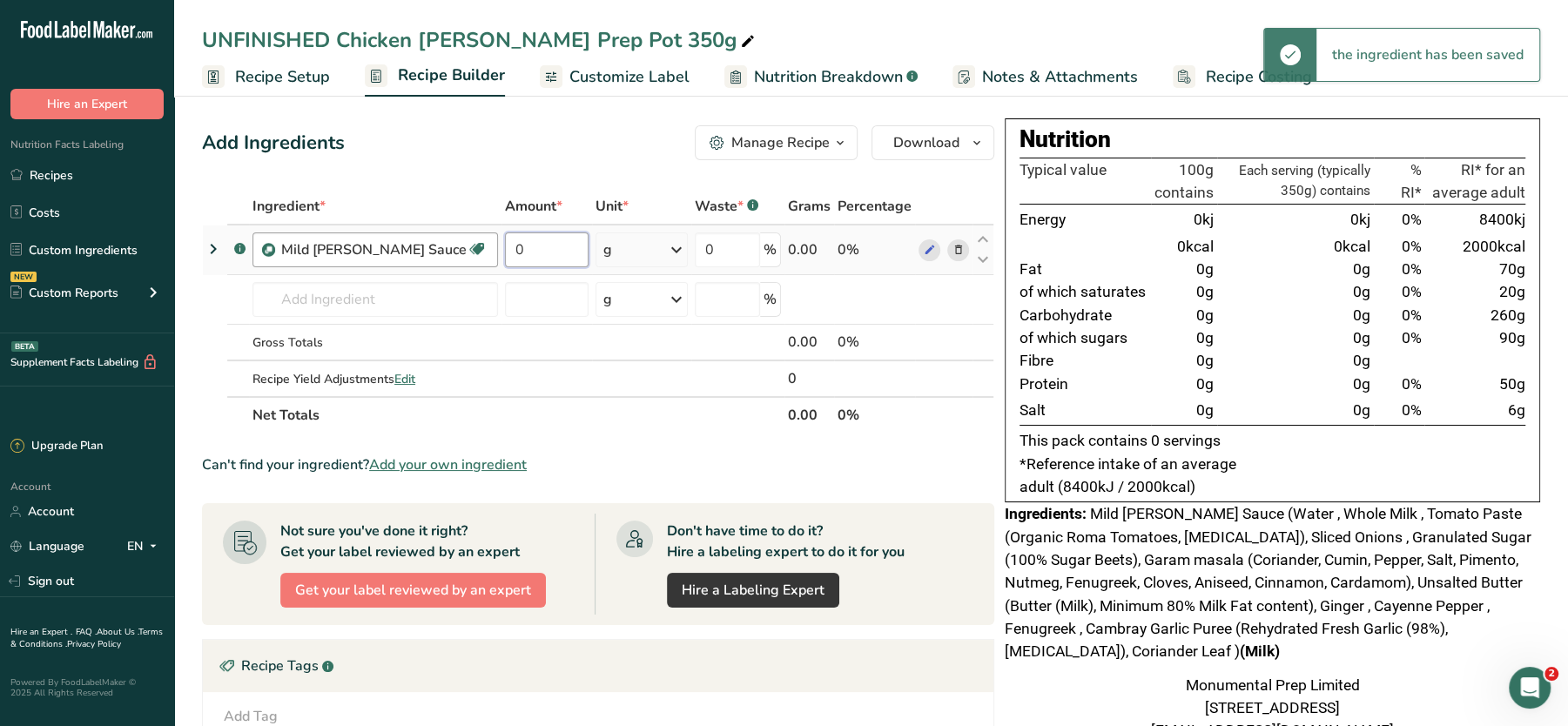
drag, startPoint x: 518, startPoint y: 242, endPoint x: 410, endPoint y: 241, distance: 108.0
click at [410, 241] on tr ".a-a{fill:#347362;}.b-a{fill:#fff;} Mild Curry Sauce Non-GMO 0 g Weight Units g…" at bounding box center [598, 250] width 791 height 50
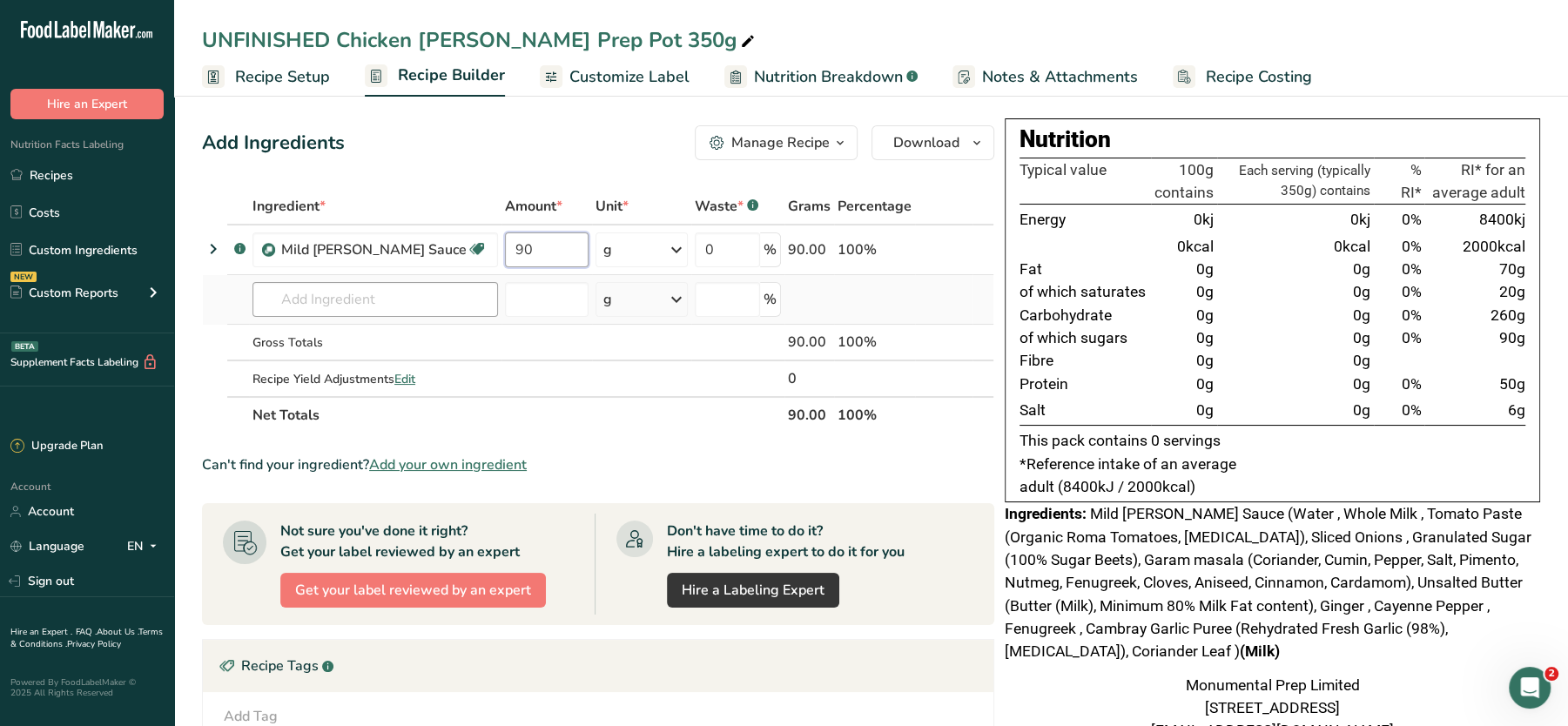
type input "90"
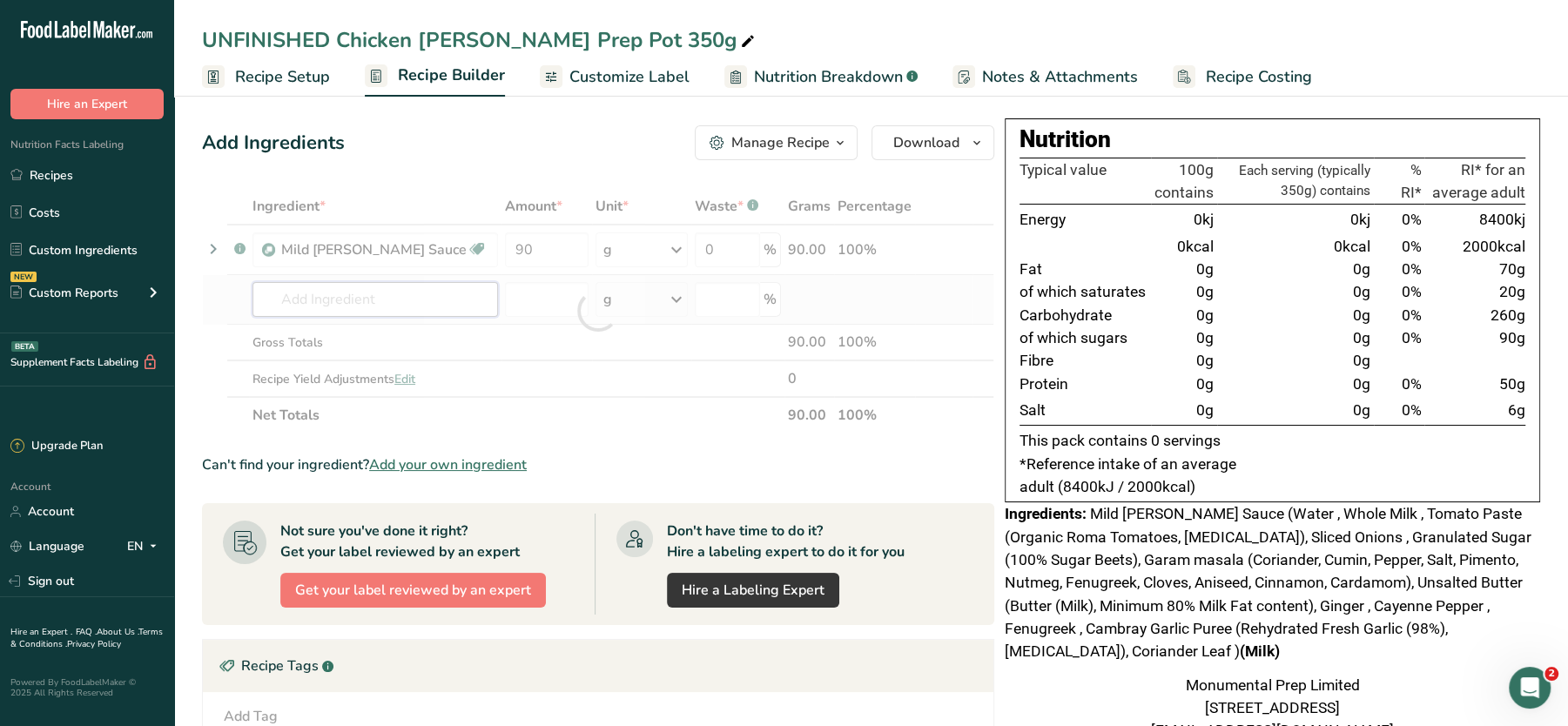
click at [398, 291] on div "Ingredient * Amount * Unit * Waste * .a-a{fill:#347362;}.b-a{fill:#fff;} Grams …" at bounding box center [597, 310] width 792 height 246
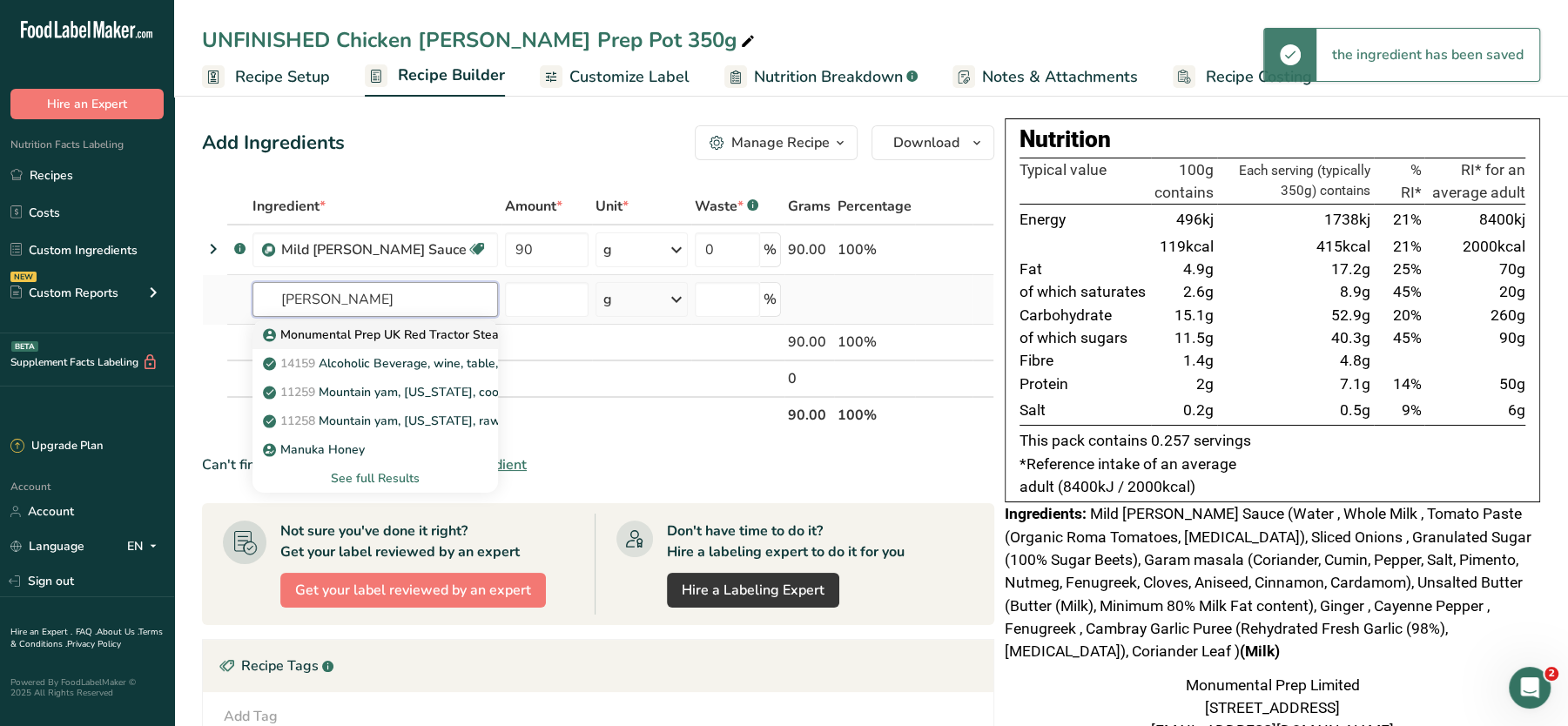
type input "monu"
click at [401, 341] on p "Monumental Prep UK Red Tractor Steamed Chicken Breast" at bounding box center [439, 334] width 345 height 18
type input "Monumental Prep UK Red Tractor Steamed Chicken Breast"
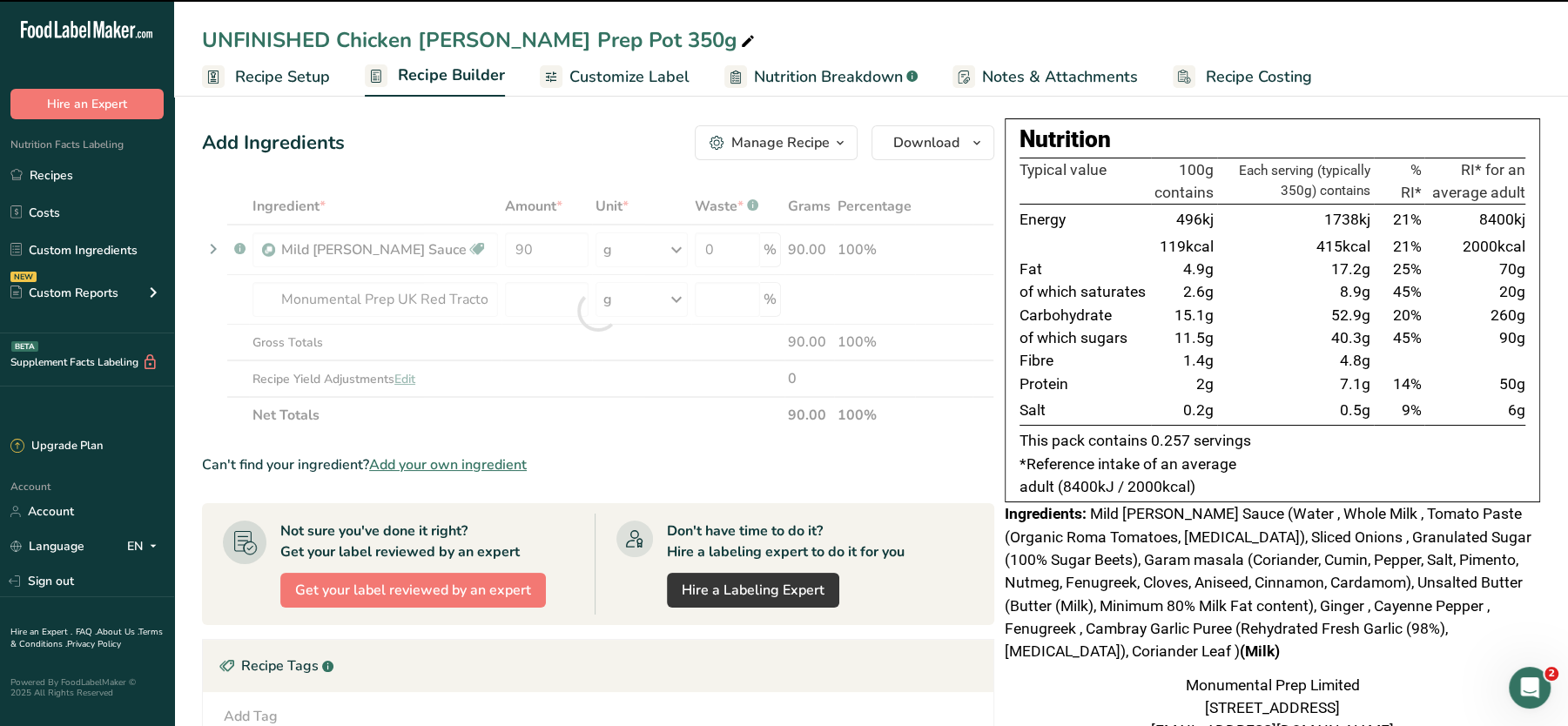
type input "0"
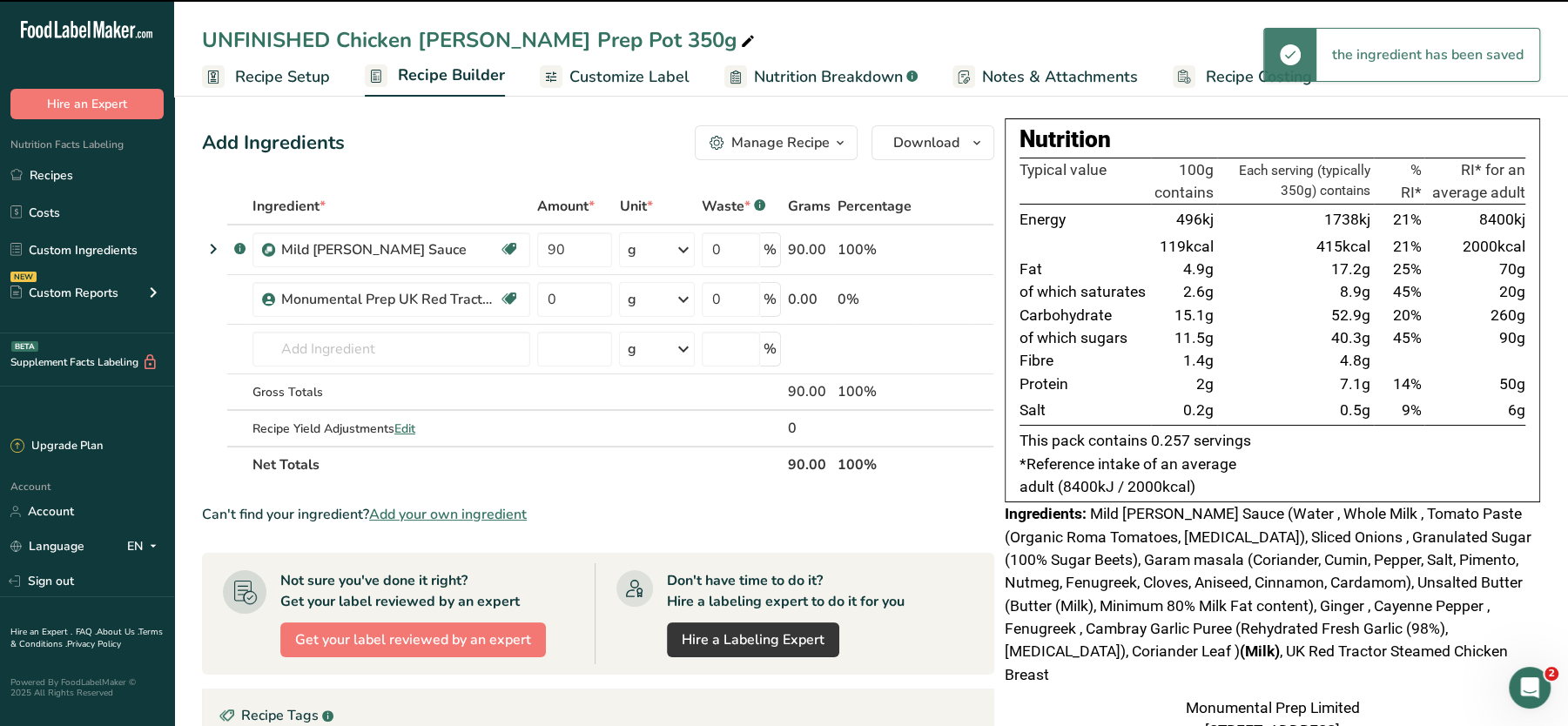
click at [506, 305] on icon at bounding box center [509, 299] width 17 height 27
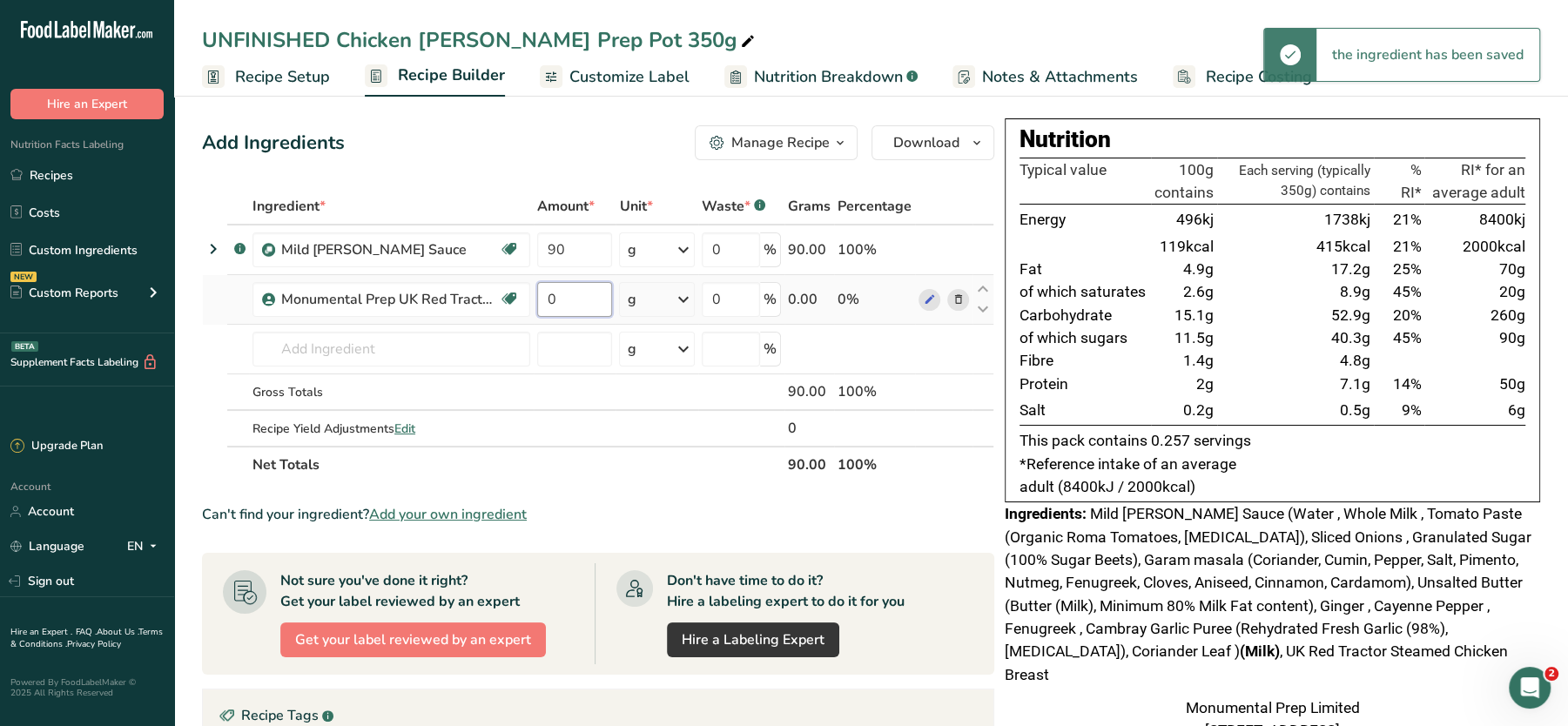
click at [575, 298] on input "0" at bounding box center [574, 299] width 75 height 34
type input "110"
click at [451, 385] on div "Ingredient * Amount * Unit * Waste * .a-a{fill:#347362;}.b-a{fill:#fff;} Grams …" at bounding box center [597, 335] width 792 height 295
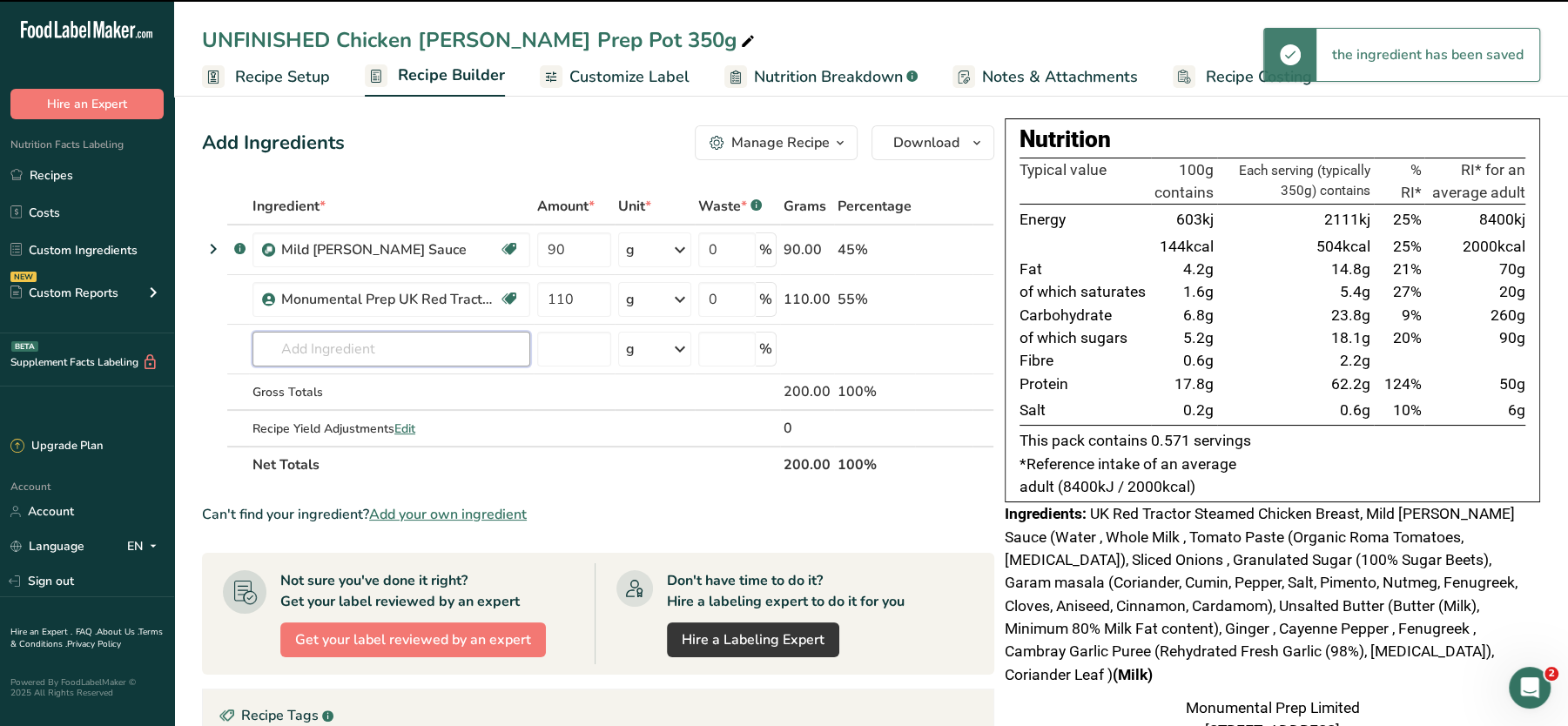
click at [431, 351] on input "text" at bounding box center [391, 349] width 278 height 34
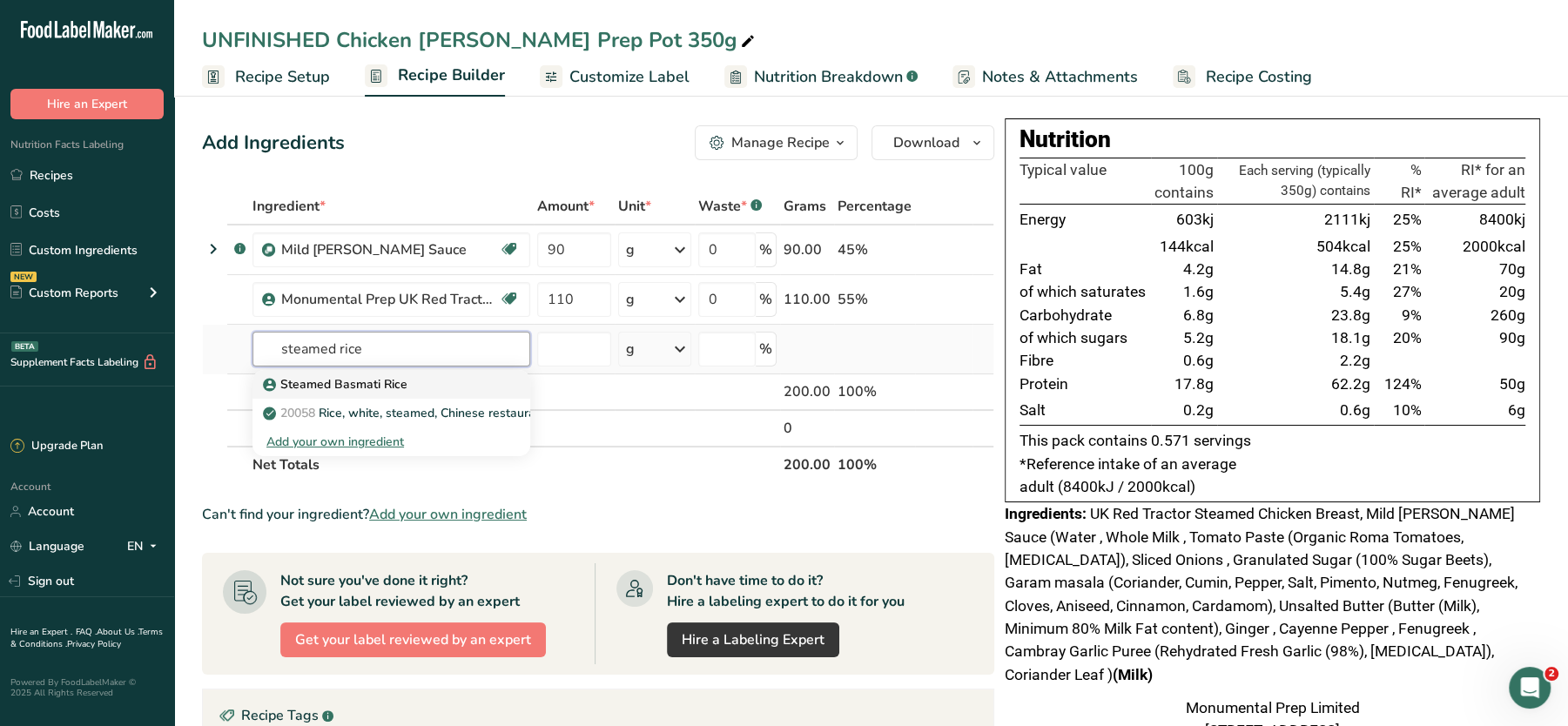
type input "steamed rice"
click at [347, 378] on p "Steamed Basmati Rice" at bounding box center [337, 384] width 141 height 18
type input "Steamed Basmati Rice"
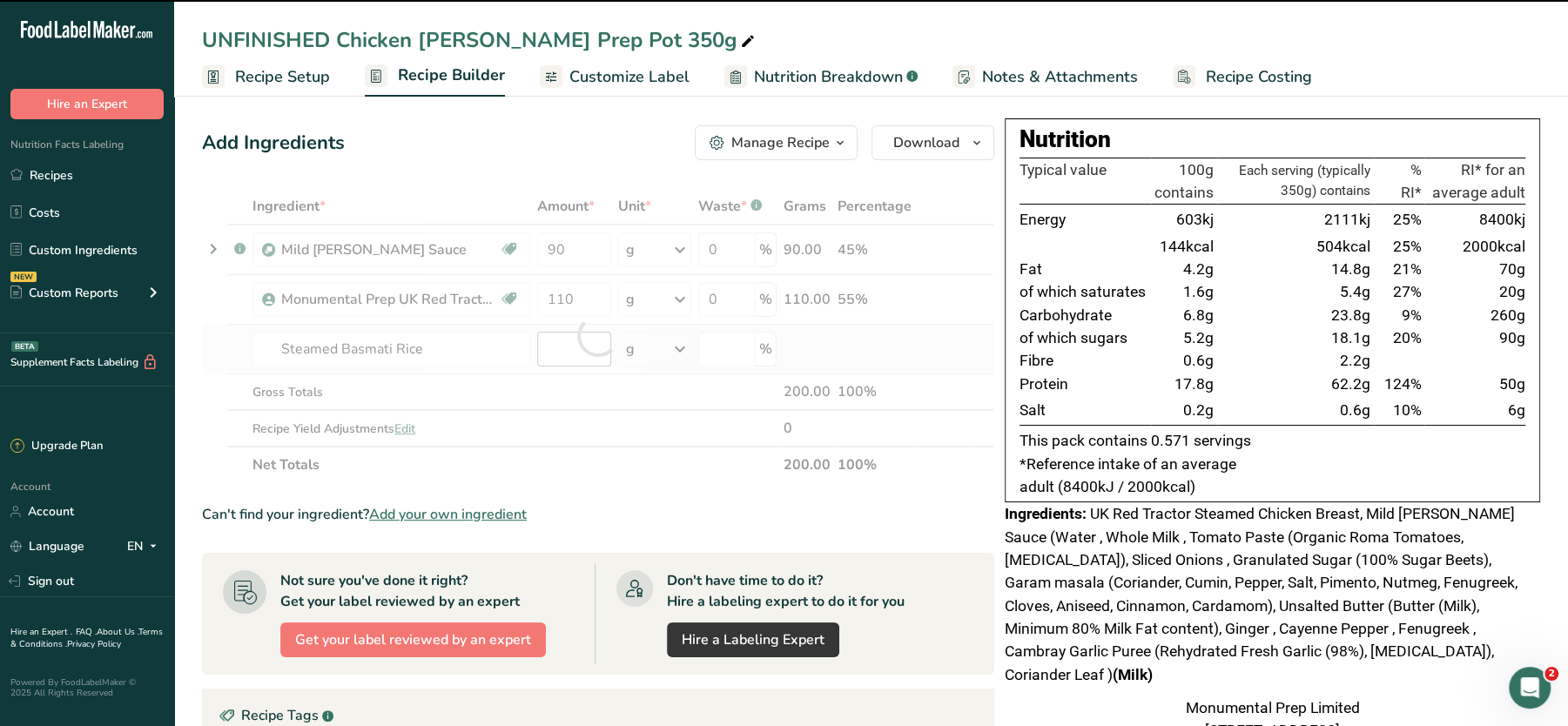
type input "0"
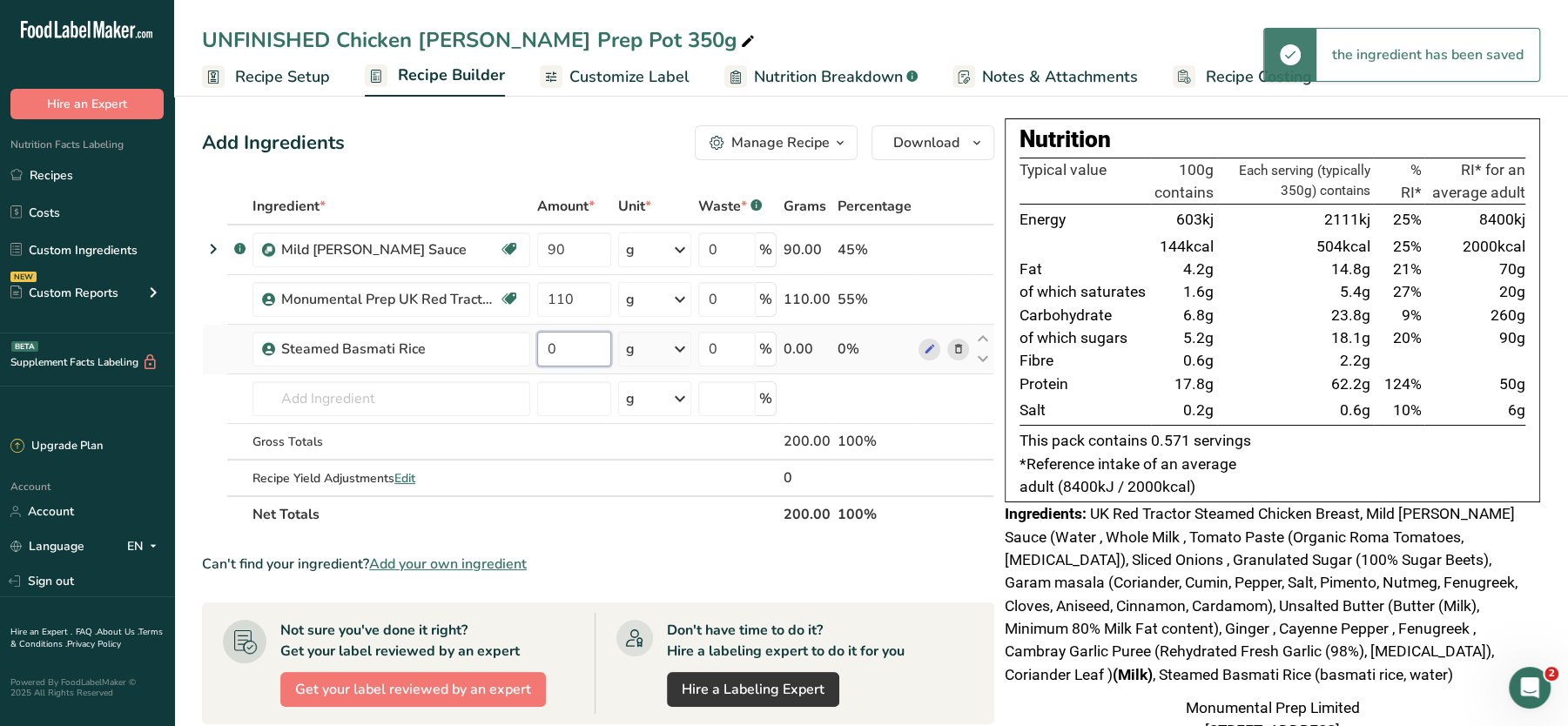
click at [581, 349] on input "0" at bounding box center [573, 349] width 74 height 34
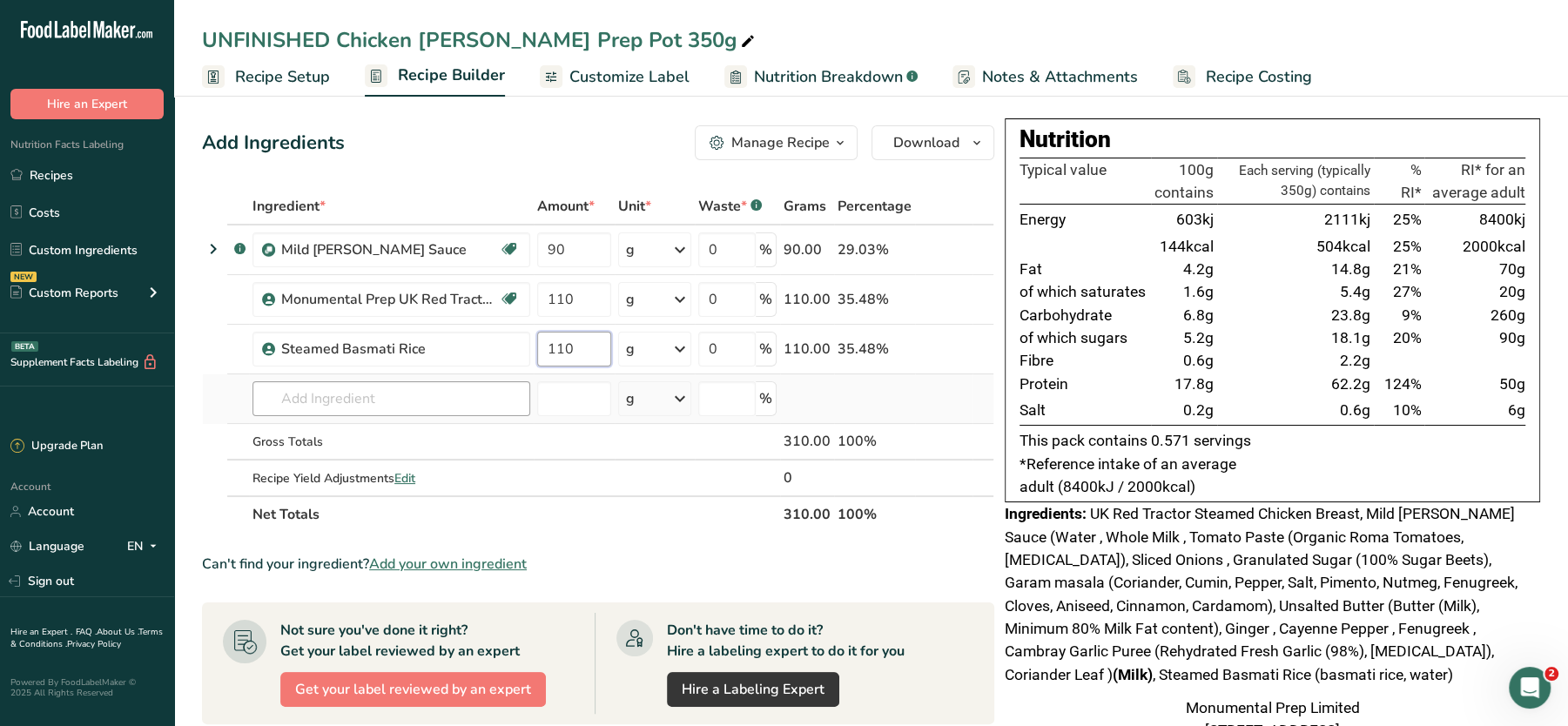
type input "110"
click at [491, 395] on div "Ingredient * Amount * Unit * Waste * .a-a{fill:#347362;}.b-a{fill:#fff;} Grams …" at bounding box center [597, 360] width 792 height 345
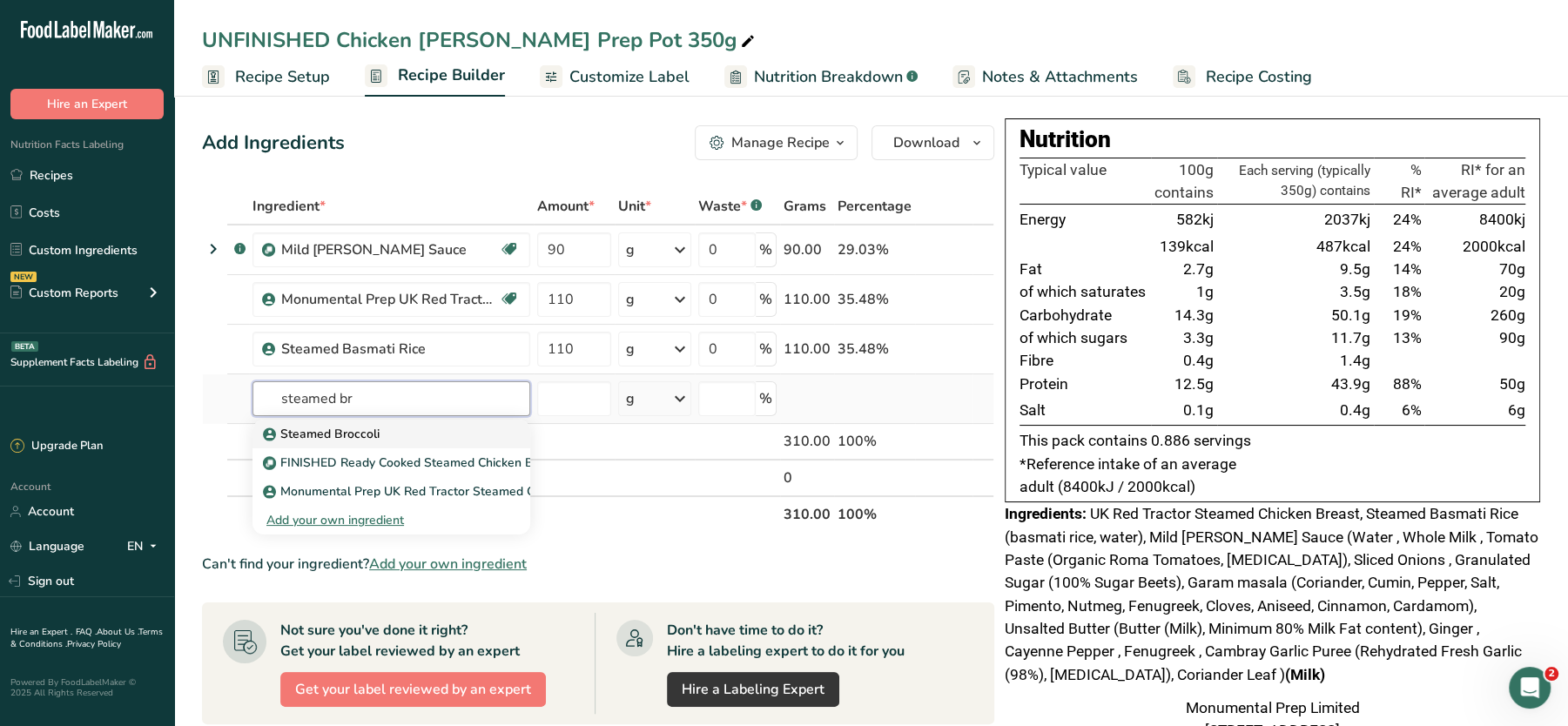
type input "steamed br"
click at [331, 436] on p "Steamed Broccoli" at bounding box center [323, 434] width 113 height 18
type input "Steamed Broccoli"
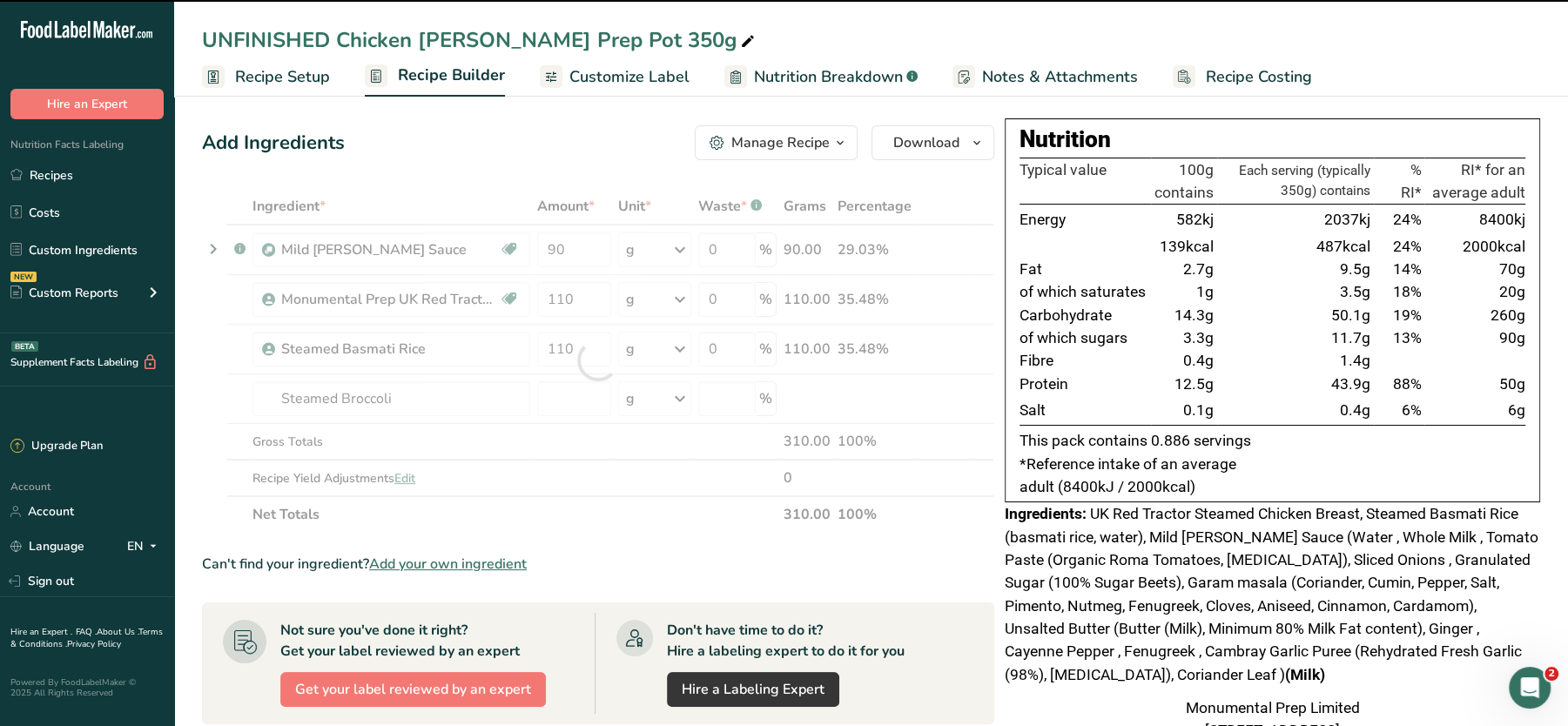
type input "0"
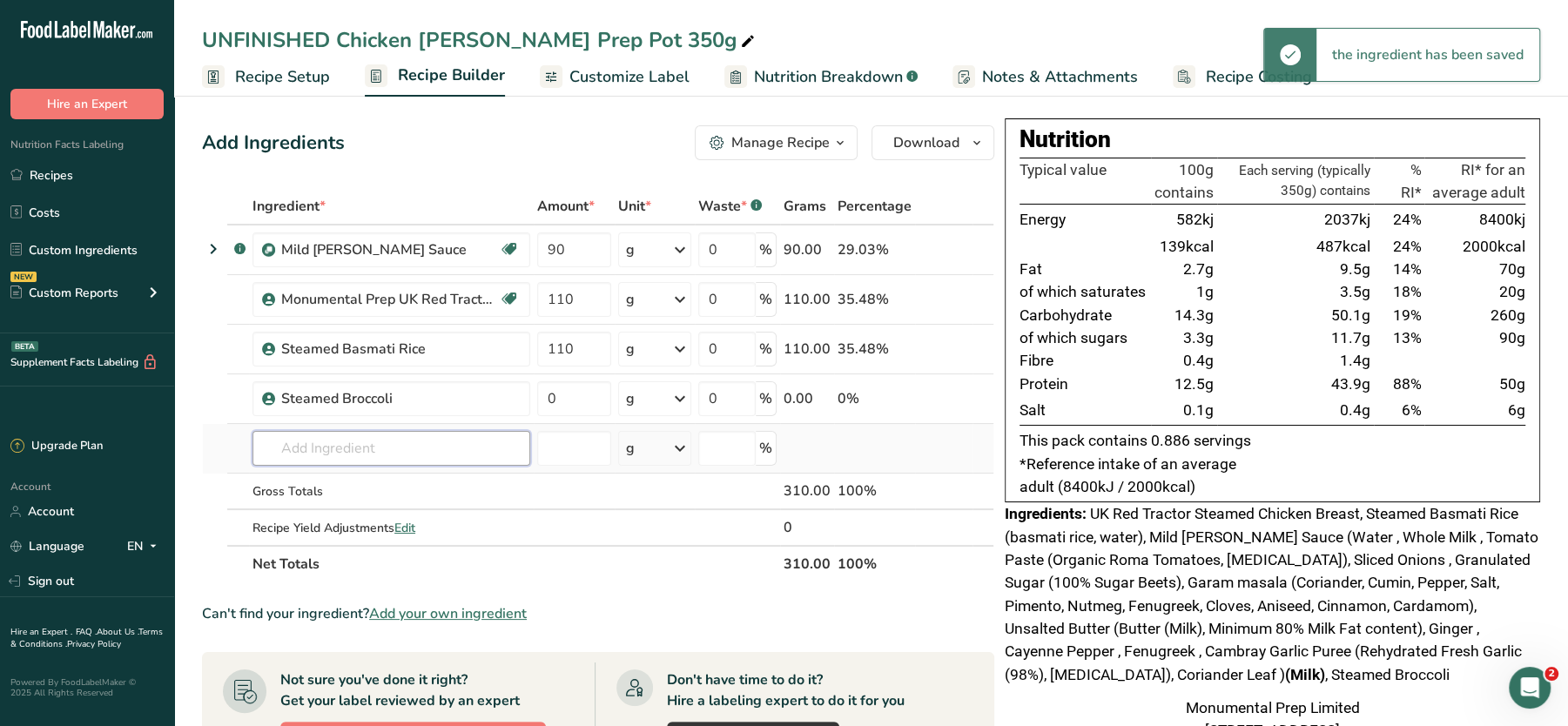
click at [354, 437] on input "text" at bounding box center [391, 448] width 278 height 34
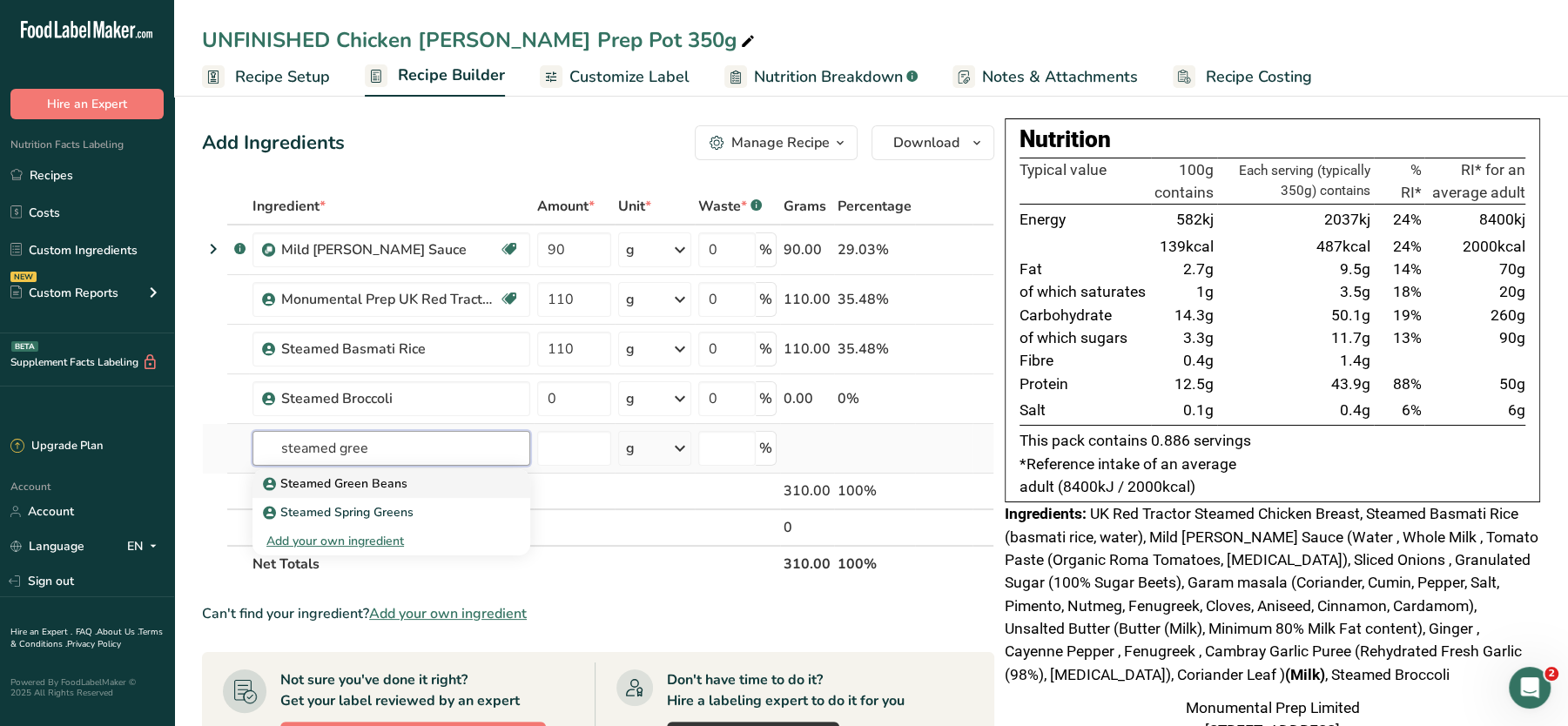
type input "steamed gree"
click at [407, 489] on div "Steamed Green Beans" at bounding box center [377, 483] width 222 height 18
type input "Steamed Green Beans"
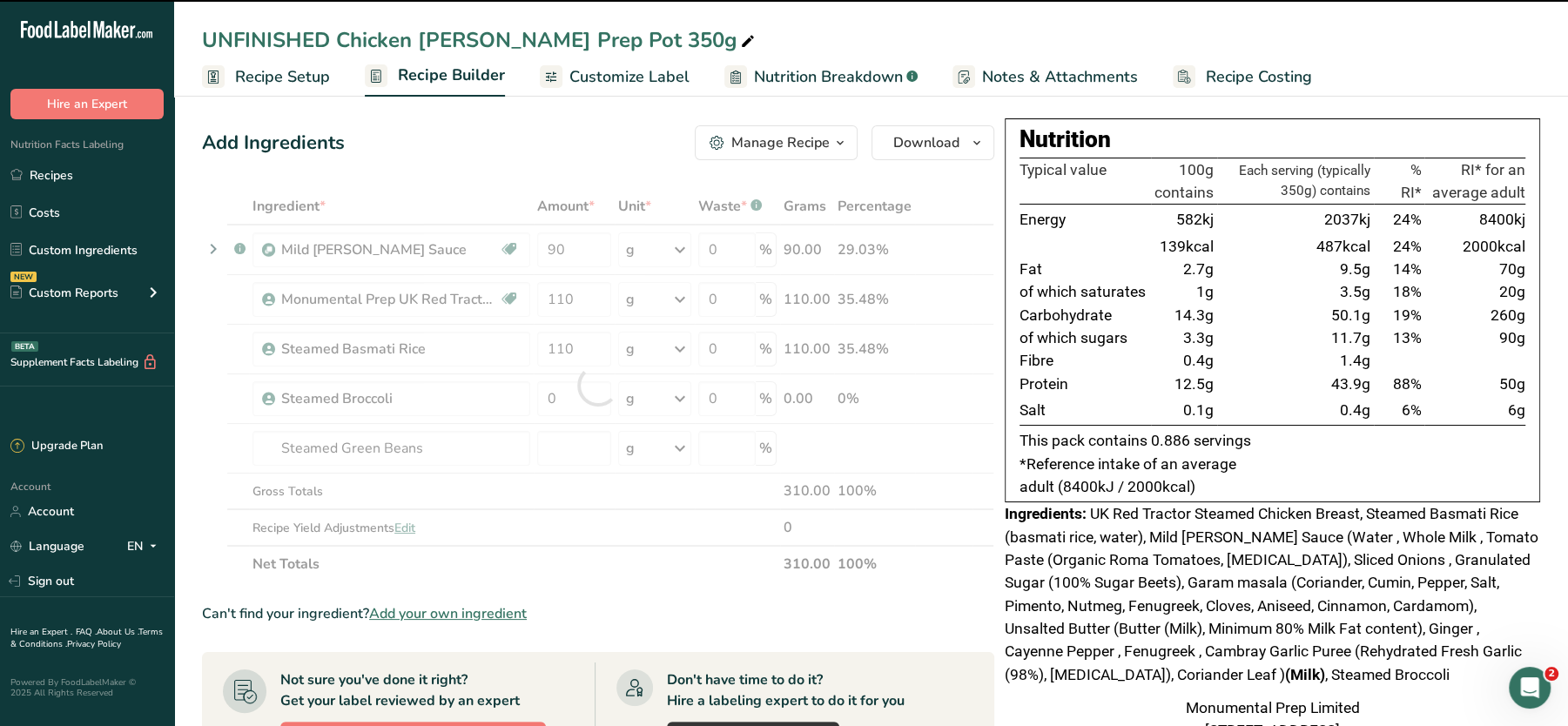
type input "0"
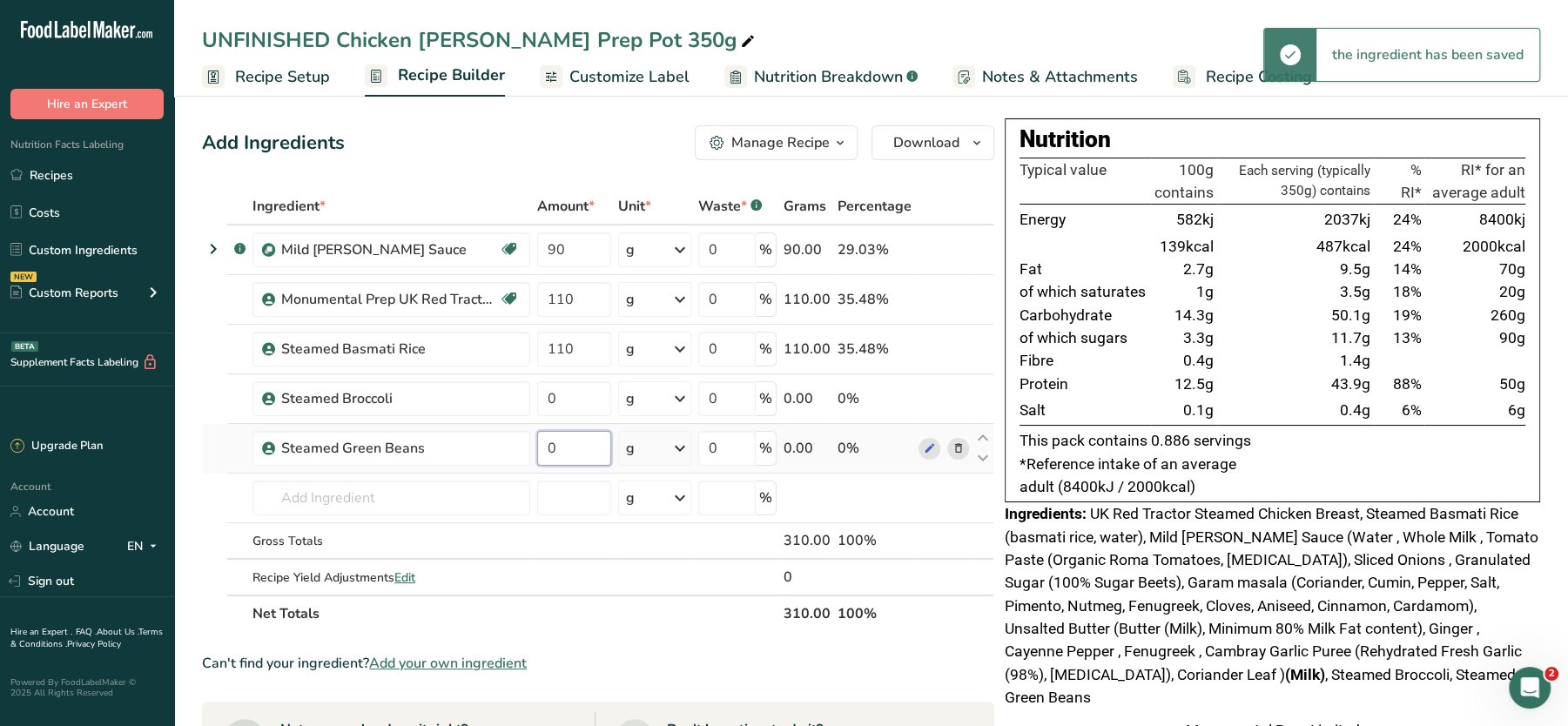
click at [587, 439] on input "0" at bounding box center [573, 448] width 74 height 34
type input "20"
click at [579, 395] on div "Ingredient * Amount * Unit * Waste * .a-a{fill:#347362;}.b-a{fill:#fff;} Grams …" at bounding box center [597, 410] width 792 height 444
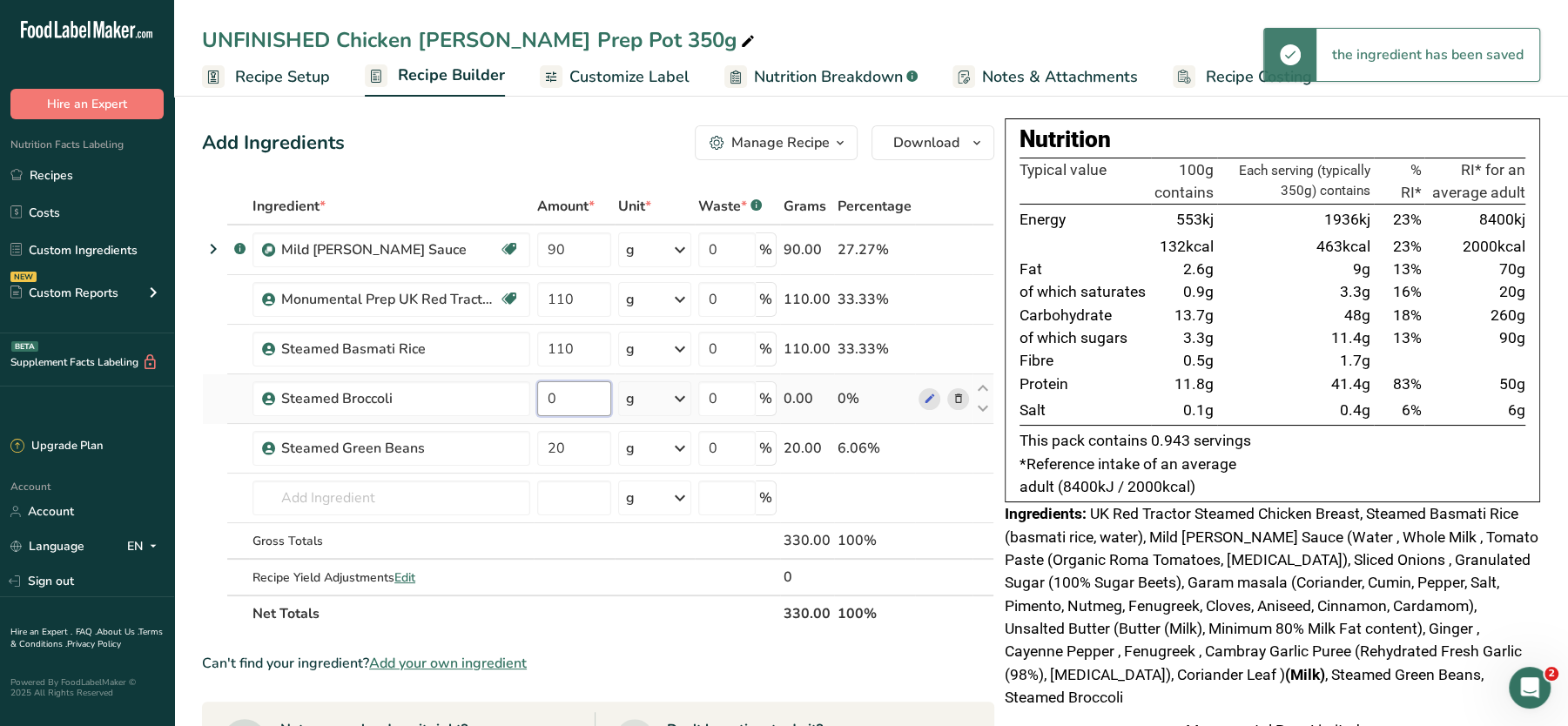
click at [579, 395] on input "0" at bounding box center [573, 398] width 74 height 34
type input "20"
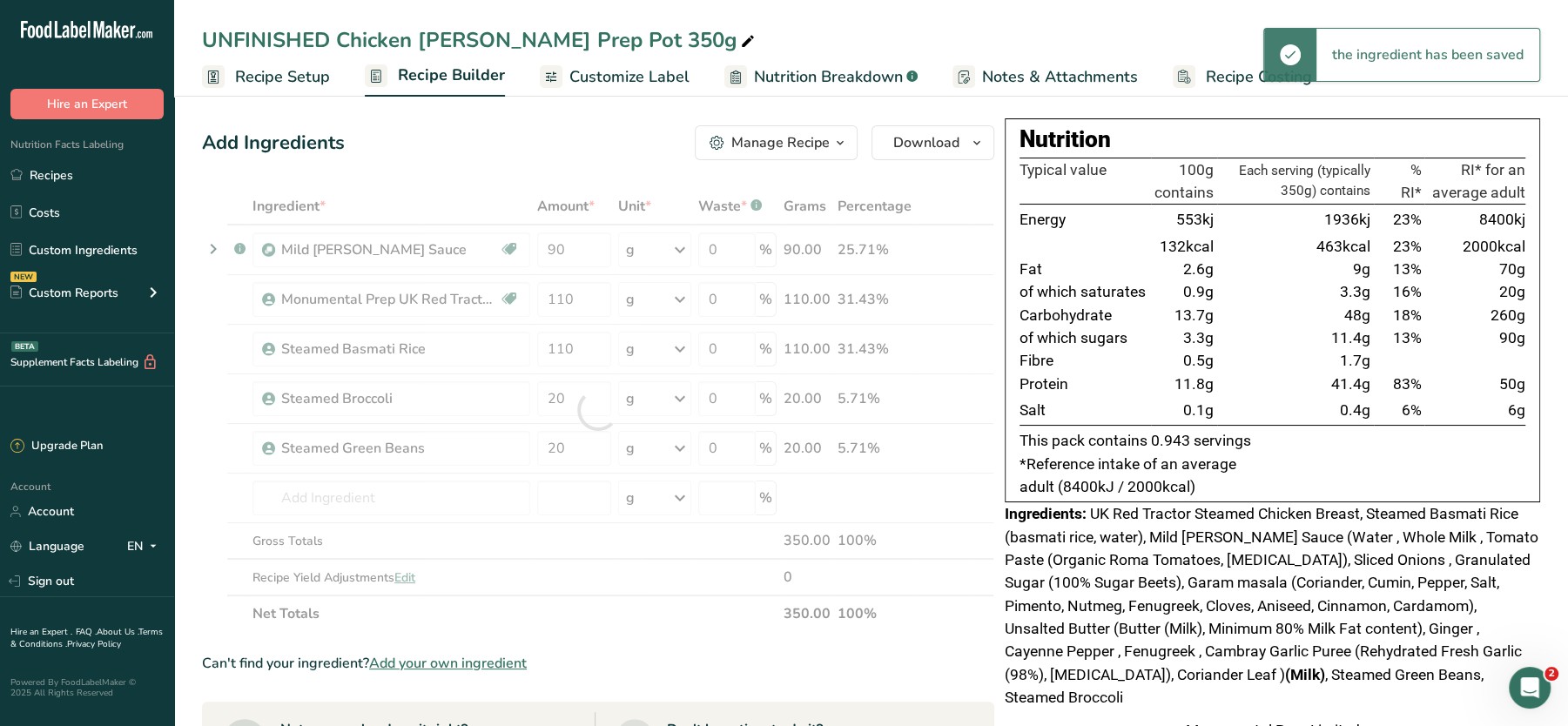
click at [1032, 598] on span "UK Red Tractor Steamed Chicken Breast, Steamed Basmati Rice (basmati rice, wate…" at bounding box center [1272, 606] width 534 height 202
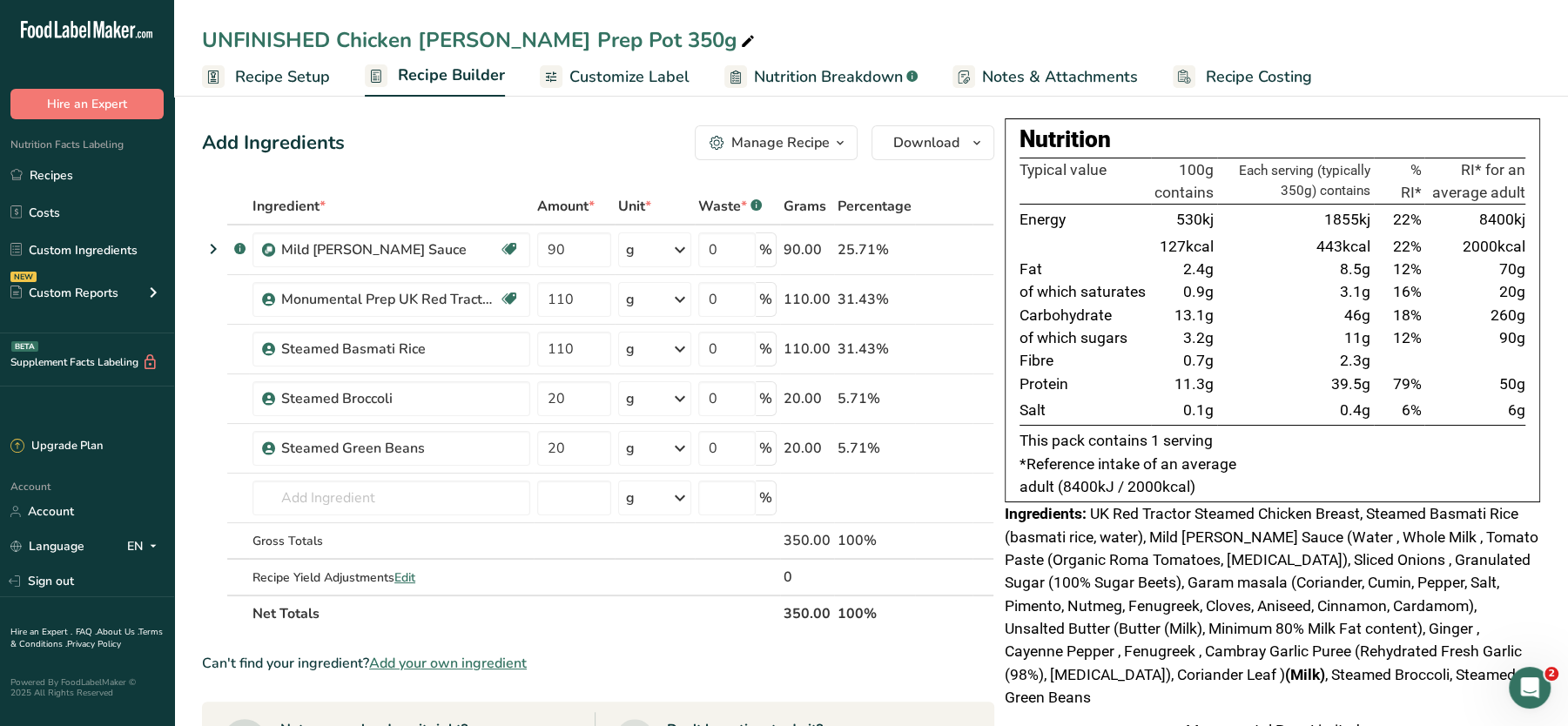
click at [347, 40] on div "UNFINISHED Chicken Curry Prep Pot 350g" at bounding box center [480, 40] width 556 height 32
click at [343, 39] on input "UNFINISHED Chicken Curry Prep Pot 350g" at bounding box center [870, 40] width 1339 height 32
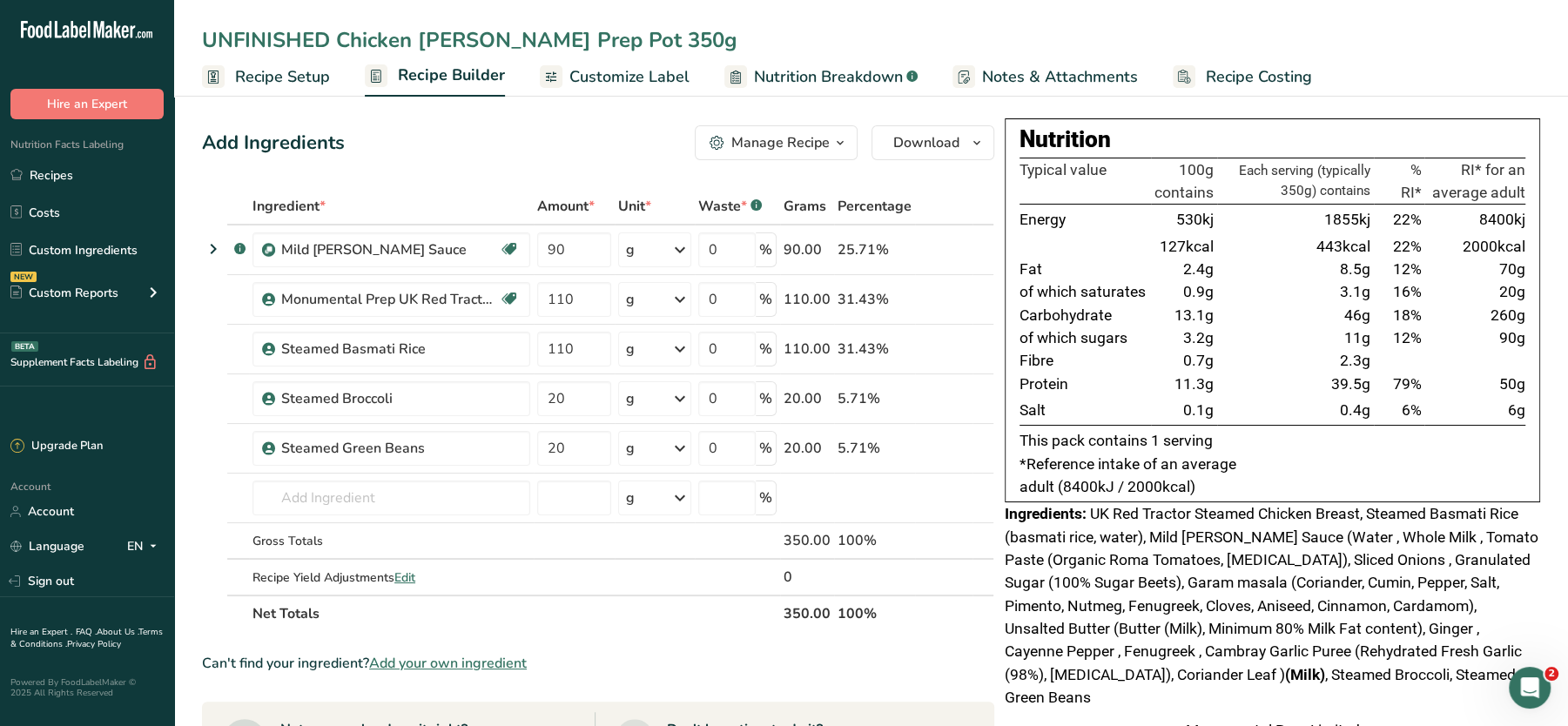
click at [336, 39] on input "UNFINISHED Chicken Curry Prep Pot 350g" at bounding box center [870, 40] width 1339 height 32
type input "Chicken Curry Prep Pot 350g"
click at [640, 137] on div "Add Ingredients Manage Recipe Delete Recipe Duplicate Recipe Scale Recipe Save …" at bounding box center [597, 142] width 792 height 34
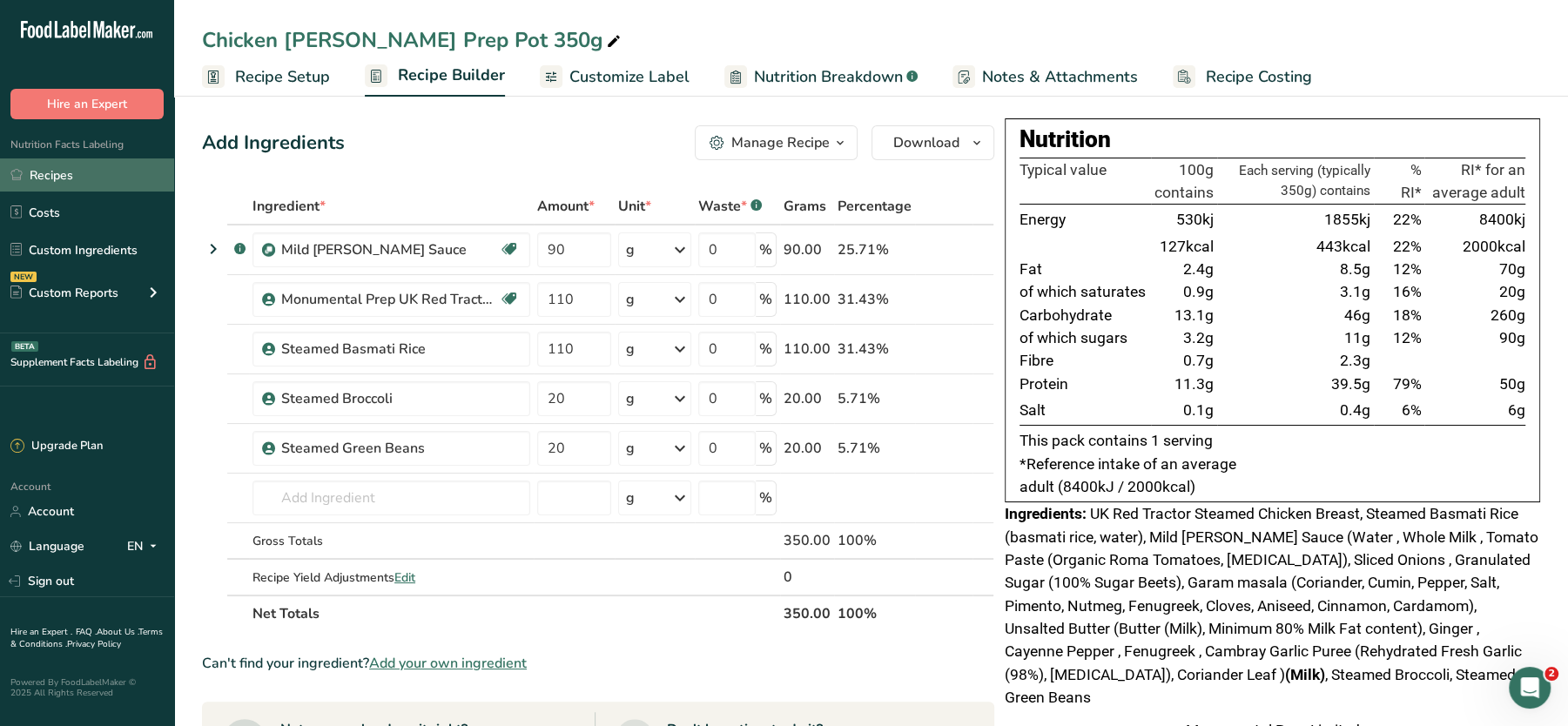
click at [54, 172] on link "Recipes" at bounding box center [87, 175] width 174 height 33
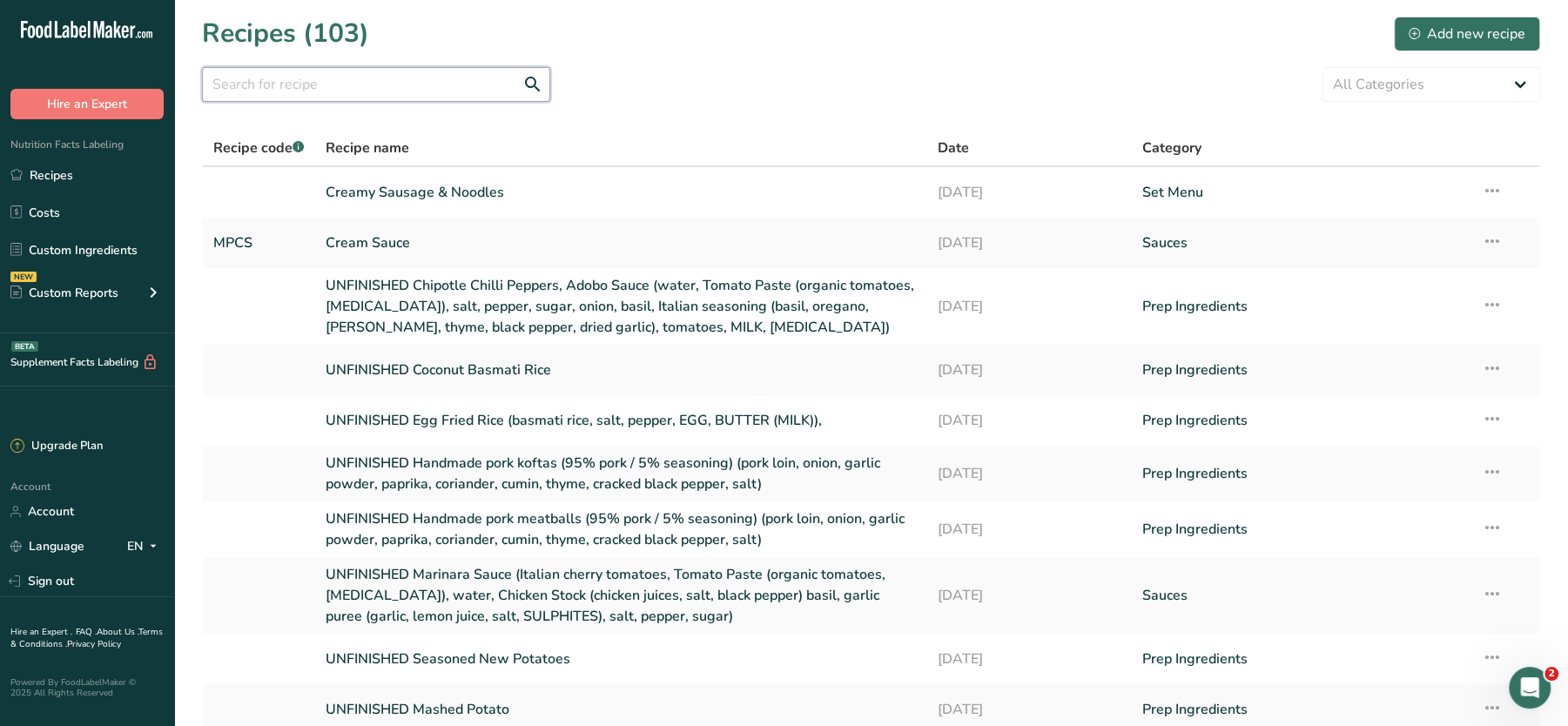
click at [327, 101] on input "text" at bounding box center [376, 84] width 349 height 34
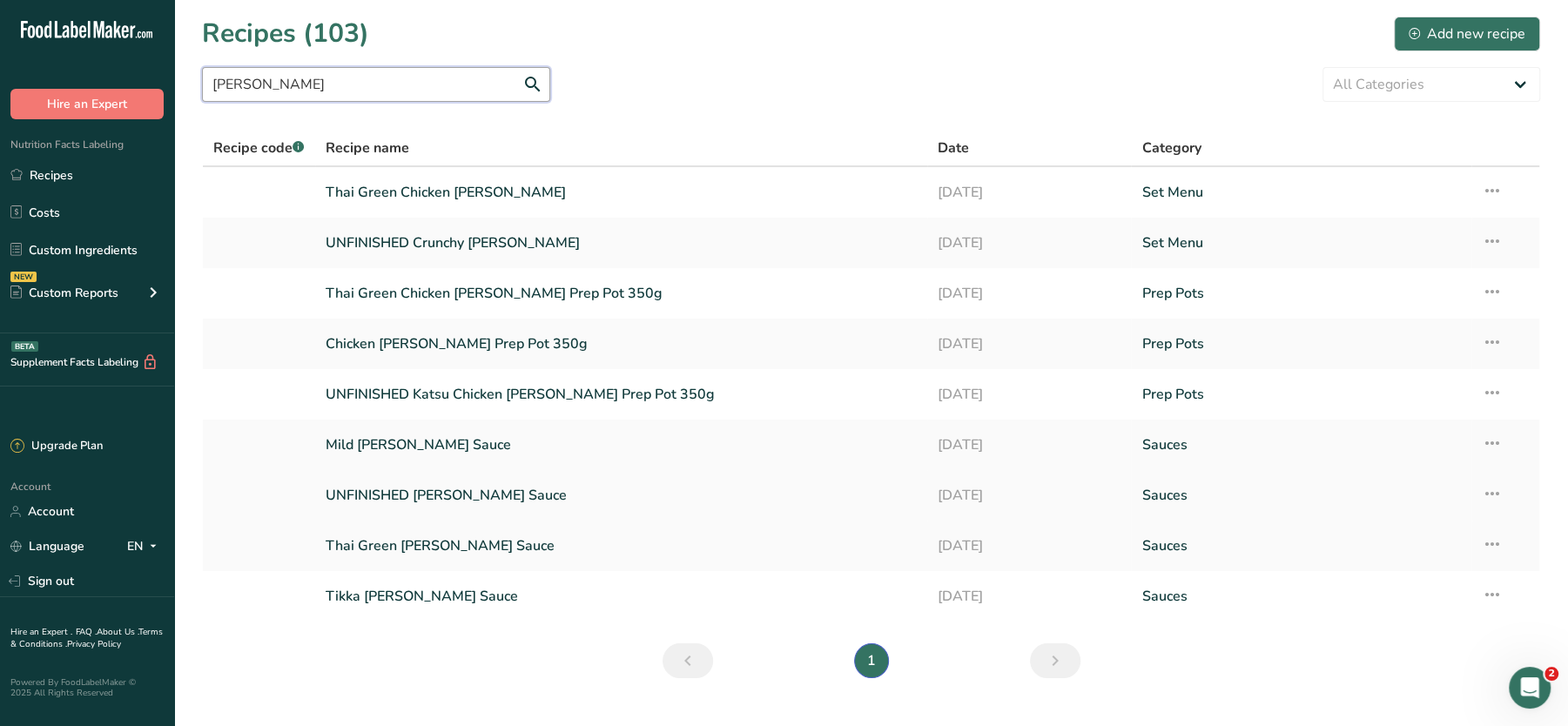
type input "curry"
click at [438, 496] on link "UNFINISHED Katsu Curry Sauce" at bounding box center [621, 495] width 591 height 36
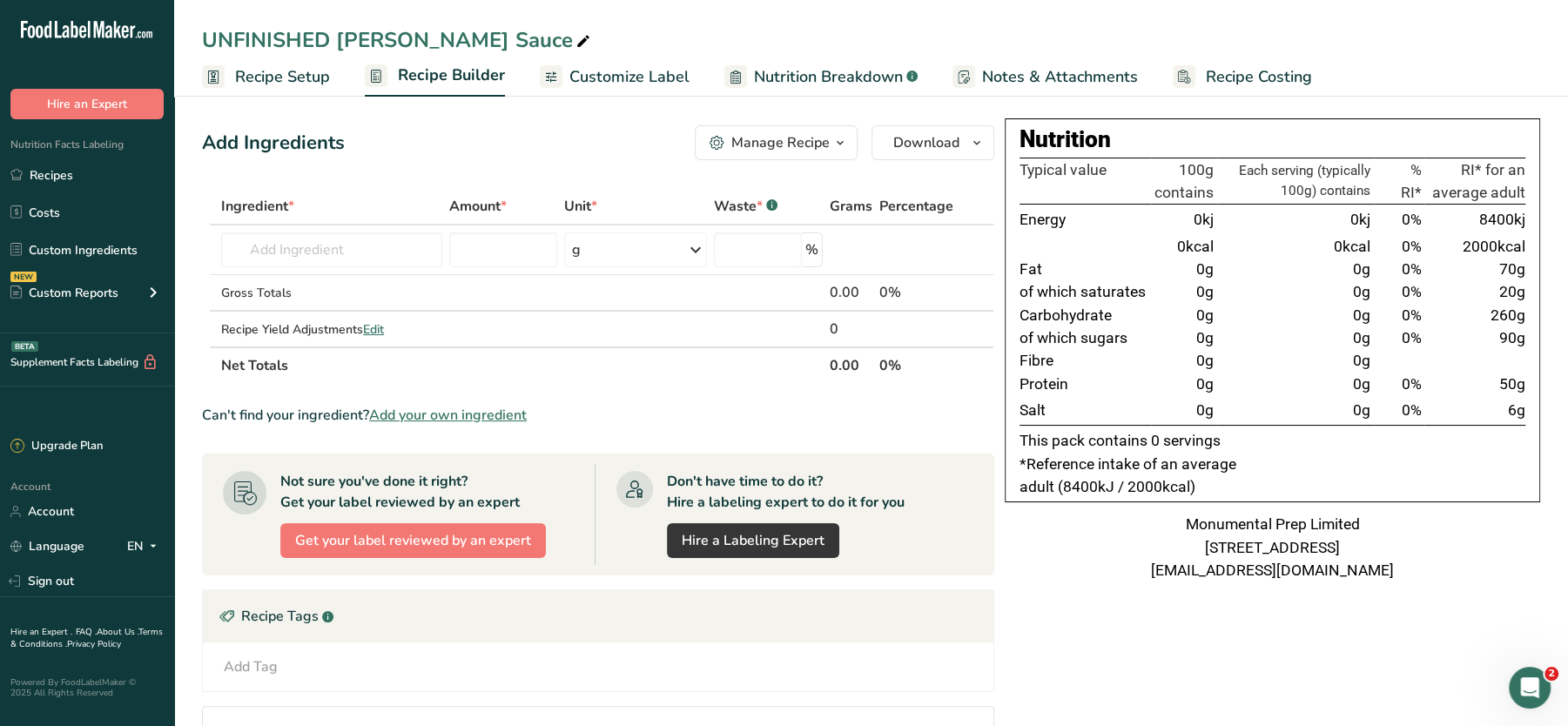
click at [1077, 72] on span "Notes & Attachments" at bounding box center [1060, 76] width 156 height 24
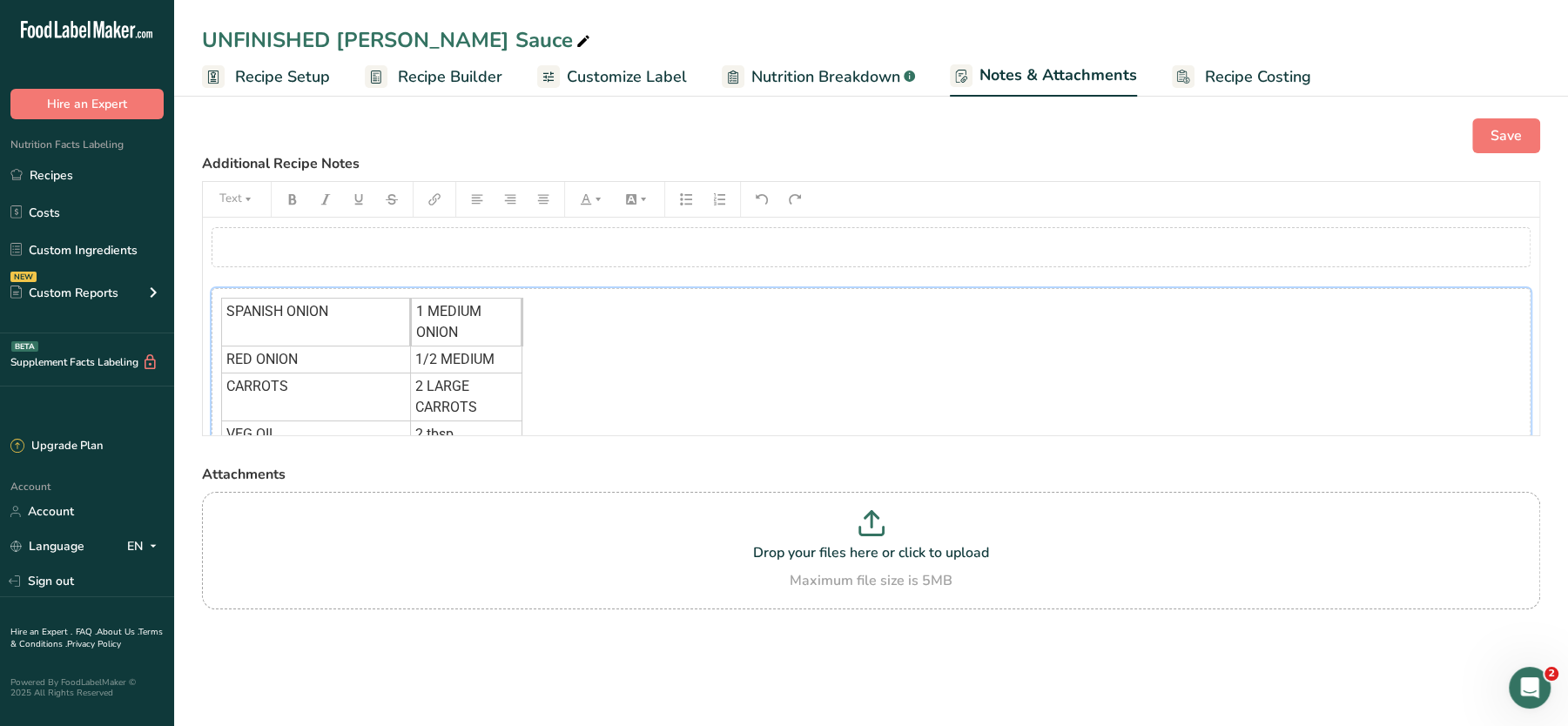
click at [506, 319] on td "1 MEDIUM ONION" at bounding box center [466, 323] width 112 height 48
click at [466, 261] on icon "button" at bounding box center [464, 264] width 11 height 9
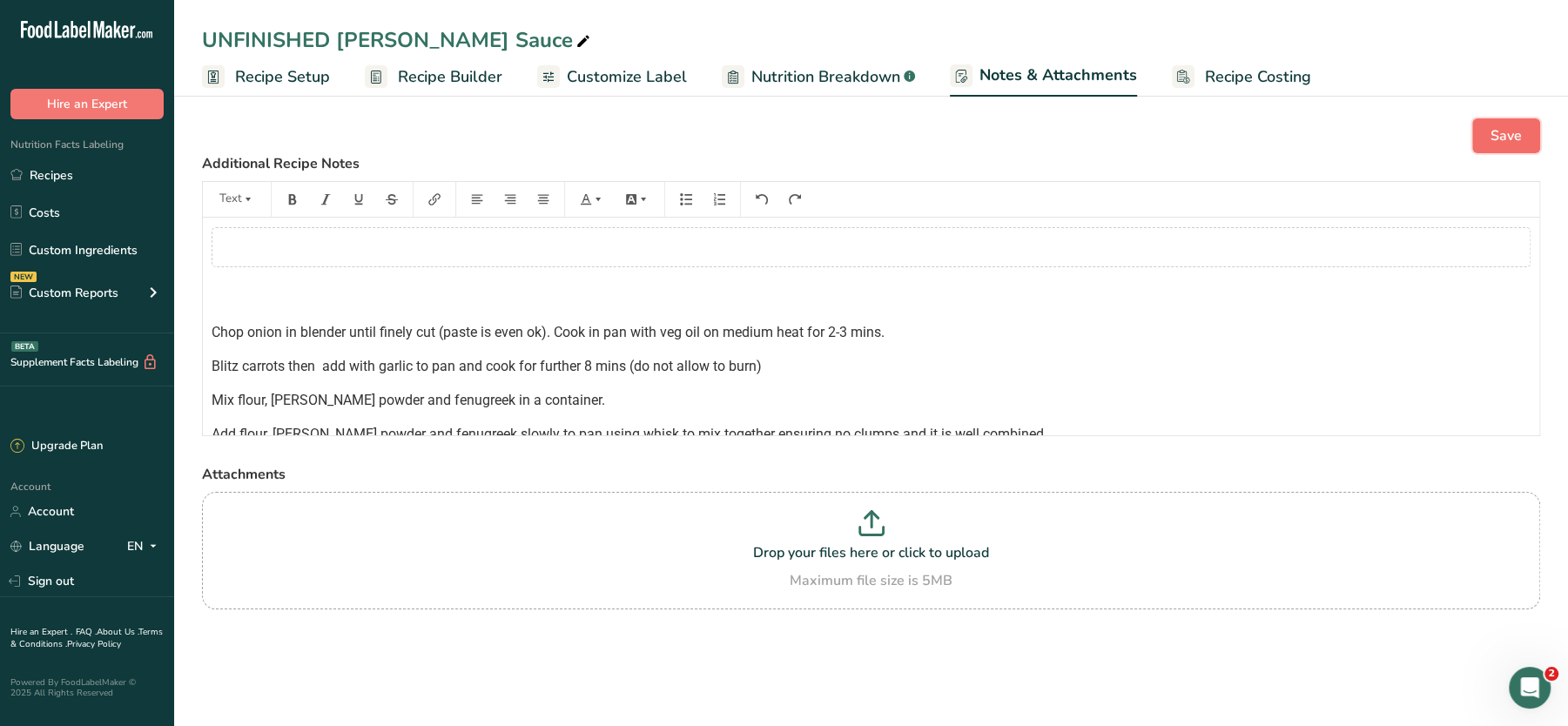
click at [1511, 133] on span "Save" at bounding box center [1506, 136] width 32 height 21
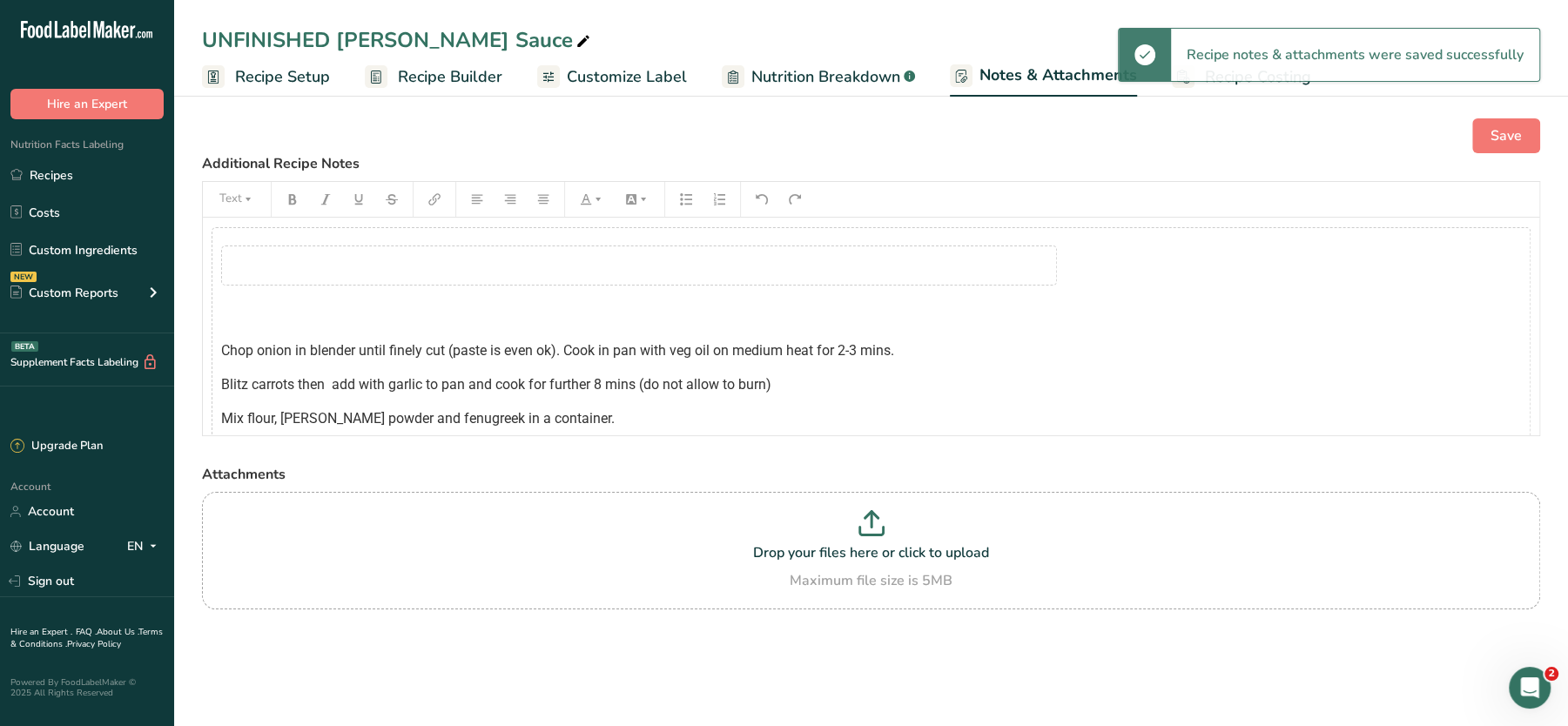
click at [379, 267] on div "﻿" at bounding box center [639, 266] width 836 height 40
click at [758, 237] on tbody "﻿ Chop onion in blender until finely cut (paste is even ok). Cook in pan with v…" at bounding box center [639, 492] width 836 height 511
click at [735, 254] on div "﻿" at bounding box center [639, 266] width 836 height 40
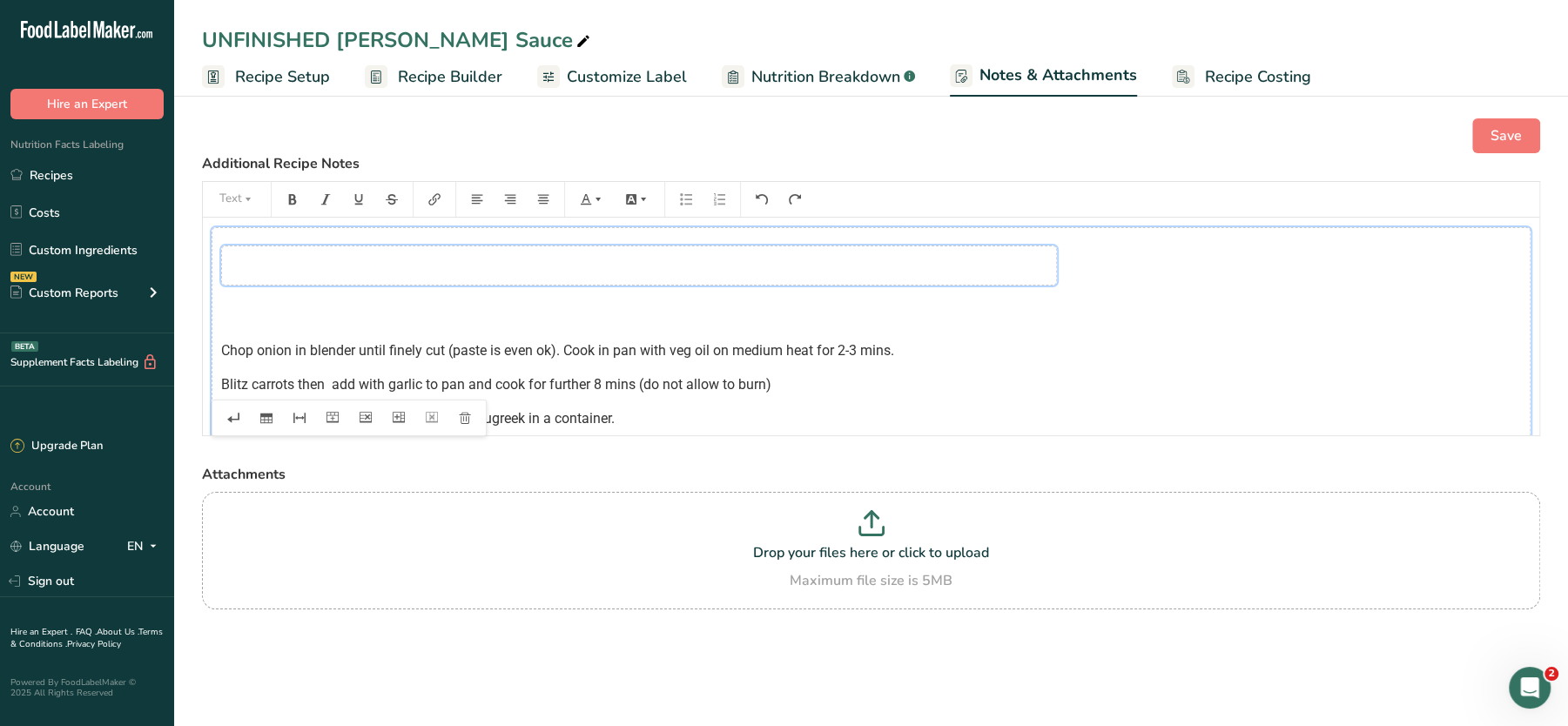
click at [742, 268] on div "﻿" at bounding box center [639, 266] width 836 height 40
click at [755, 280] on div "﻿" at bounding box center [639, 266] width 836 height 40
click at [1226, 369] on div "﻿ Chop onion in blender until finely cut (paste is even ok). Cook in pan with v…" at bounding box center [870, 492] width 1320 height 530
click at [1334, 94] on ul "Recipe Setup Recipe Builder Customize Label Nutrition Breakdown .a-a{fill:#3473…" at bounding box center [870, 75] width 1394 height 41
click at [1322, 156] on label "Additional Recipe Notes" at bounding box center [870, 163] width 1339 height 21
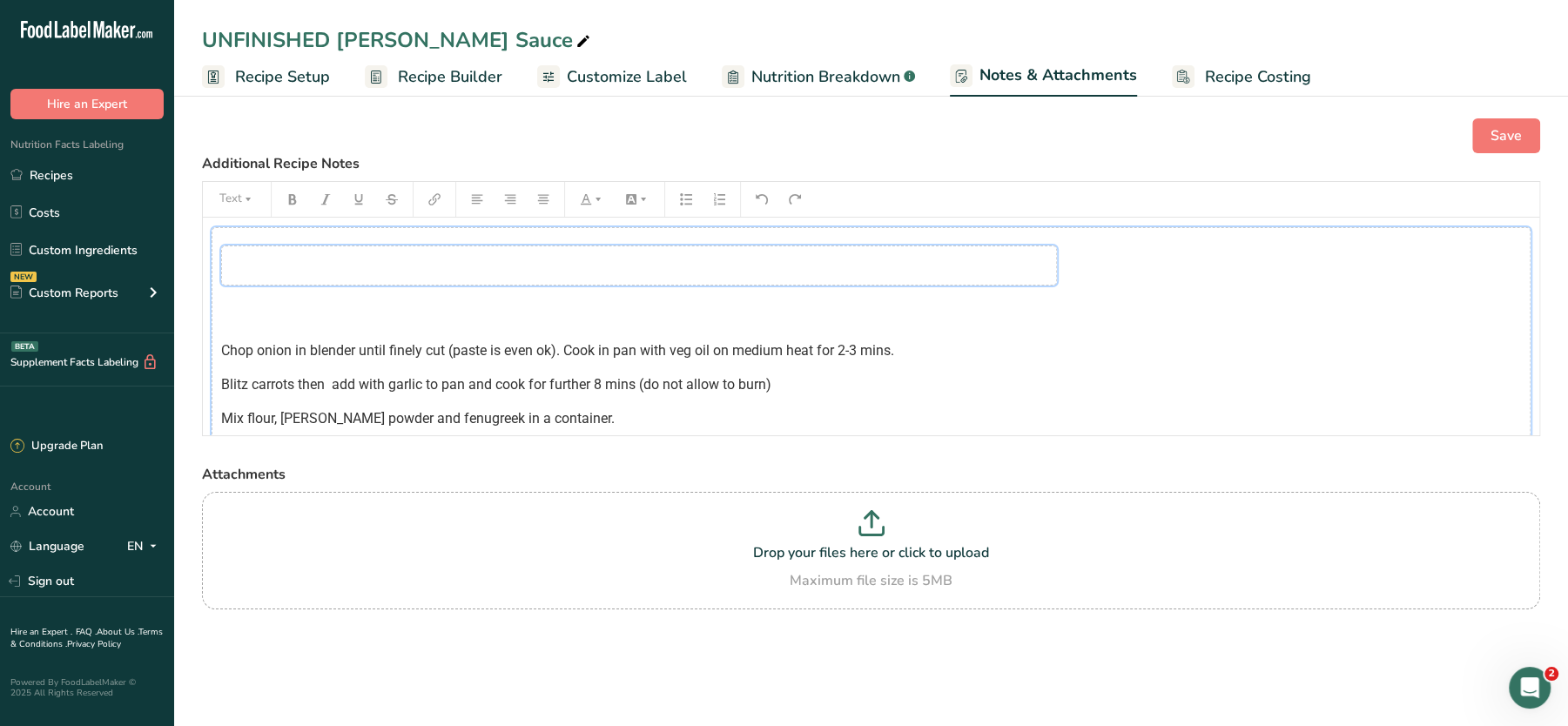
click at [877, 271] on div "﻿" at bounding box center [639, 266] width 836 height 40
click at [462, 421] on icon "button" at bounding box center [464, 417] width 12 height 12
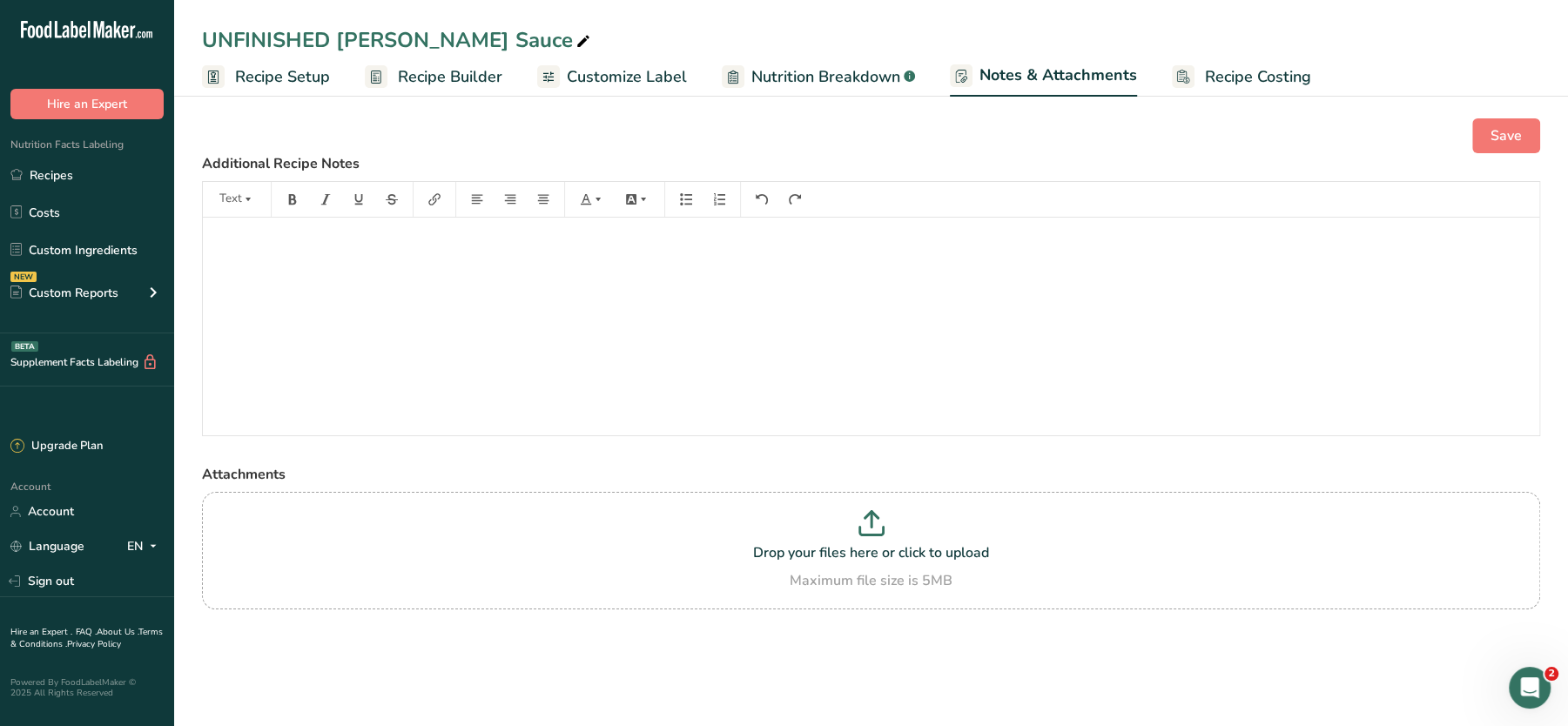
click at [562, 303] on div "﻿" at bounding box center [870, 327] width 1337 height 218
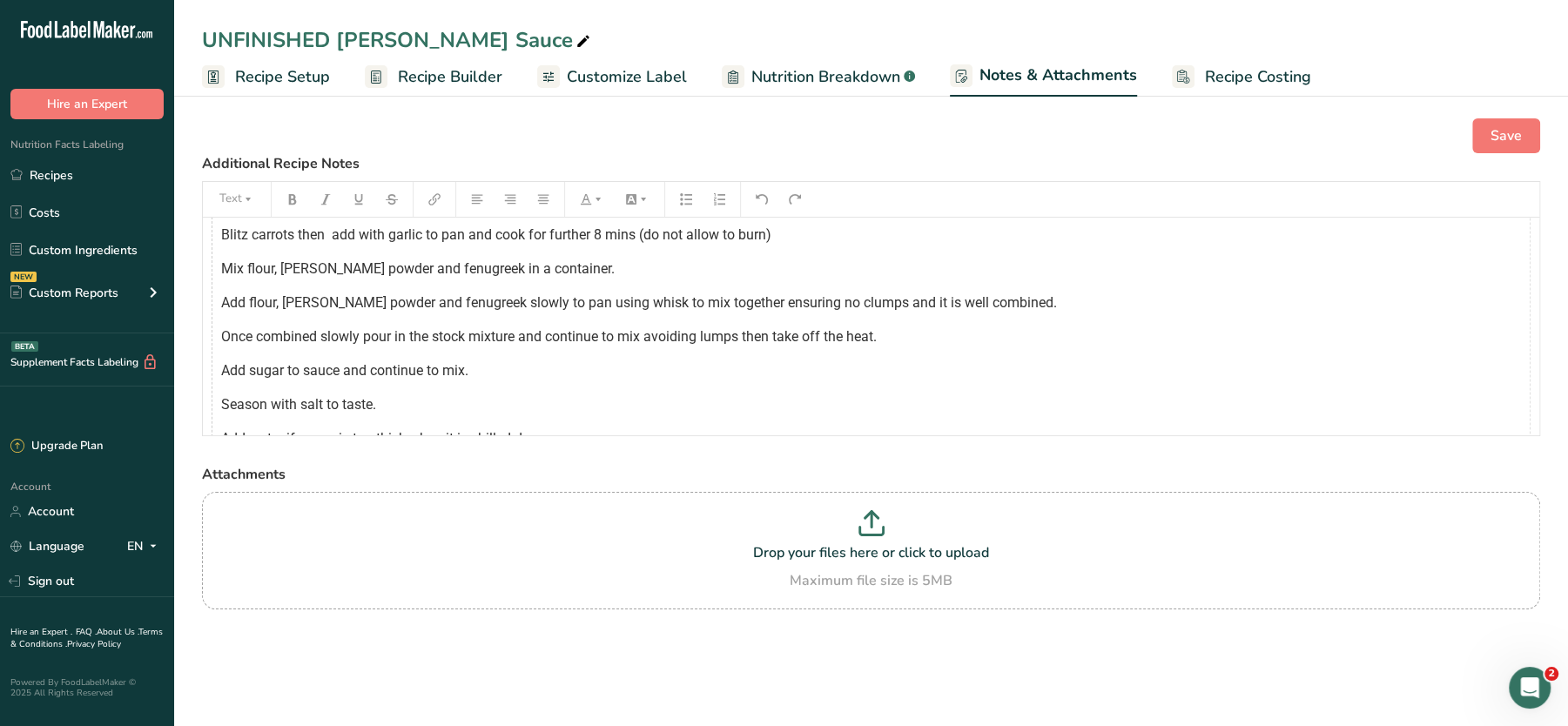
scroll to position [375, 0]
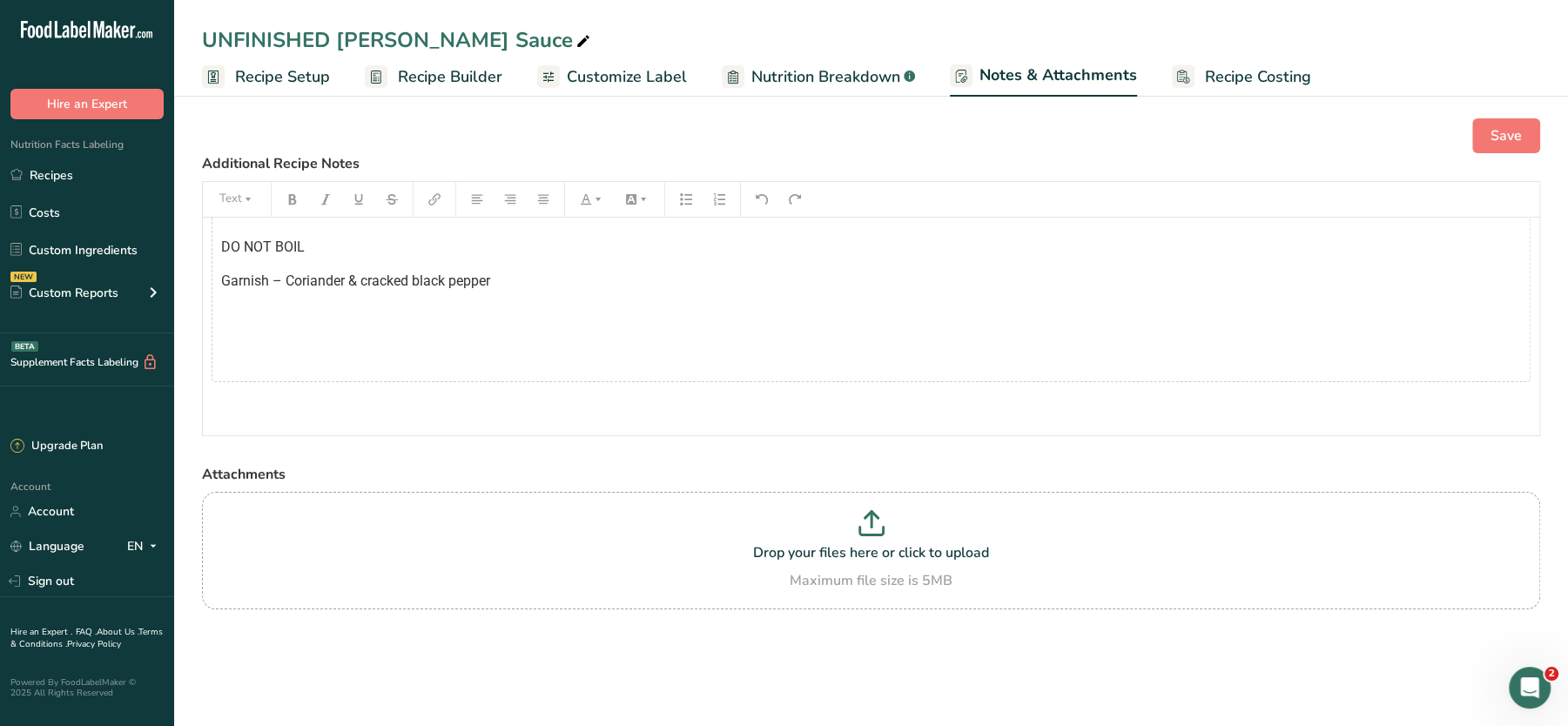
drag, startPoint x: 224, startPoint y: 348, endPoint x: 494, endPoint y: 282, distance: 277.9
click at [494, 282] on tbody "﻿ Chop onion in blender until finely cut (paste is even ok). Cook in pan with v…" at bounding box center [639, 117] width 836 height 511
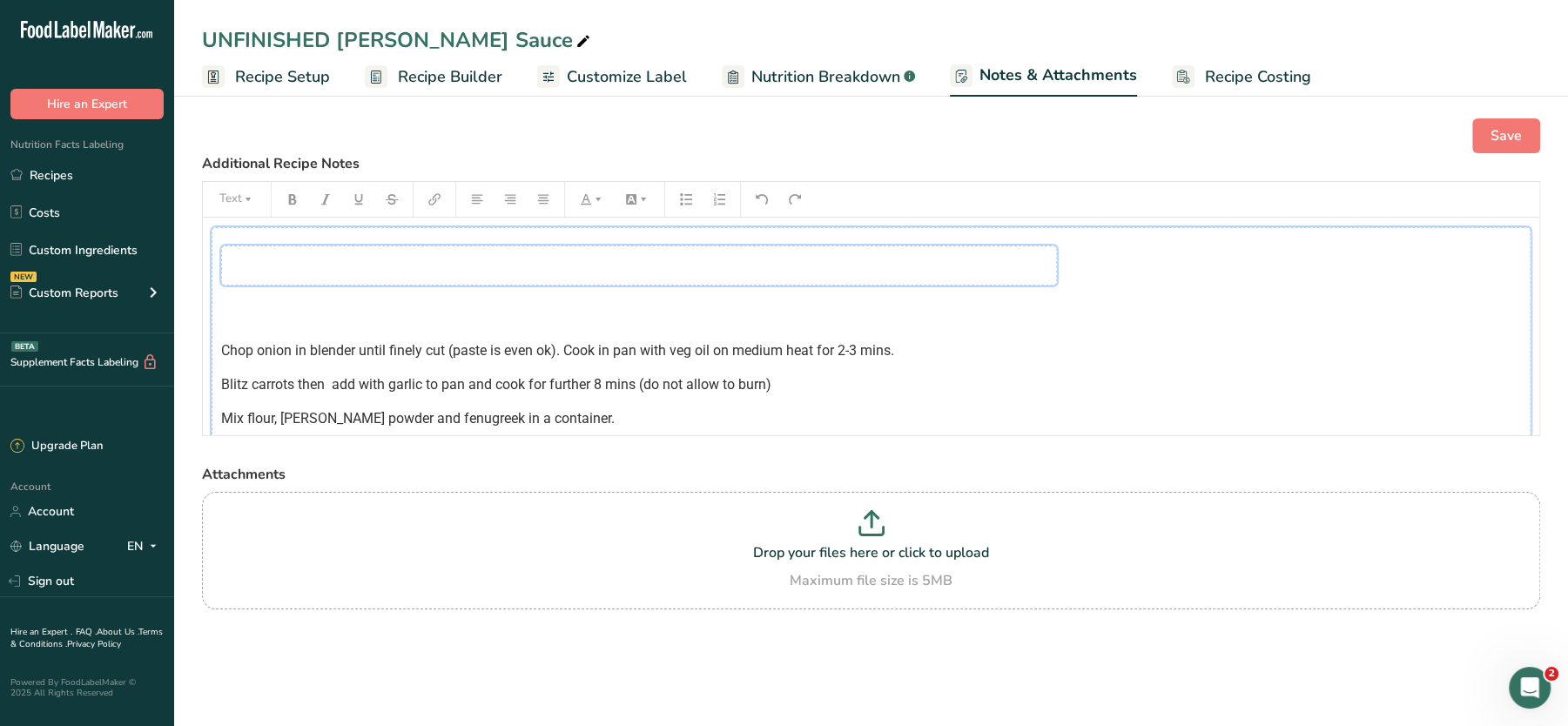
click at [756, 292] on tbody "﻿ Chop onion in blender until finely cut (paste is even ok). Cook in pan with v…" at bounding box center [639, 492] width 836 height 511
click at [465, 419] on icon "button" at bounding box center [464, 416] width 11 height 9
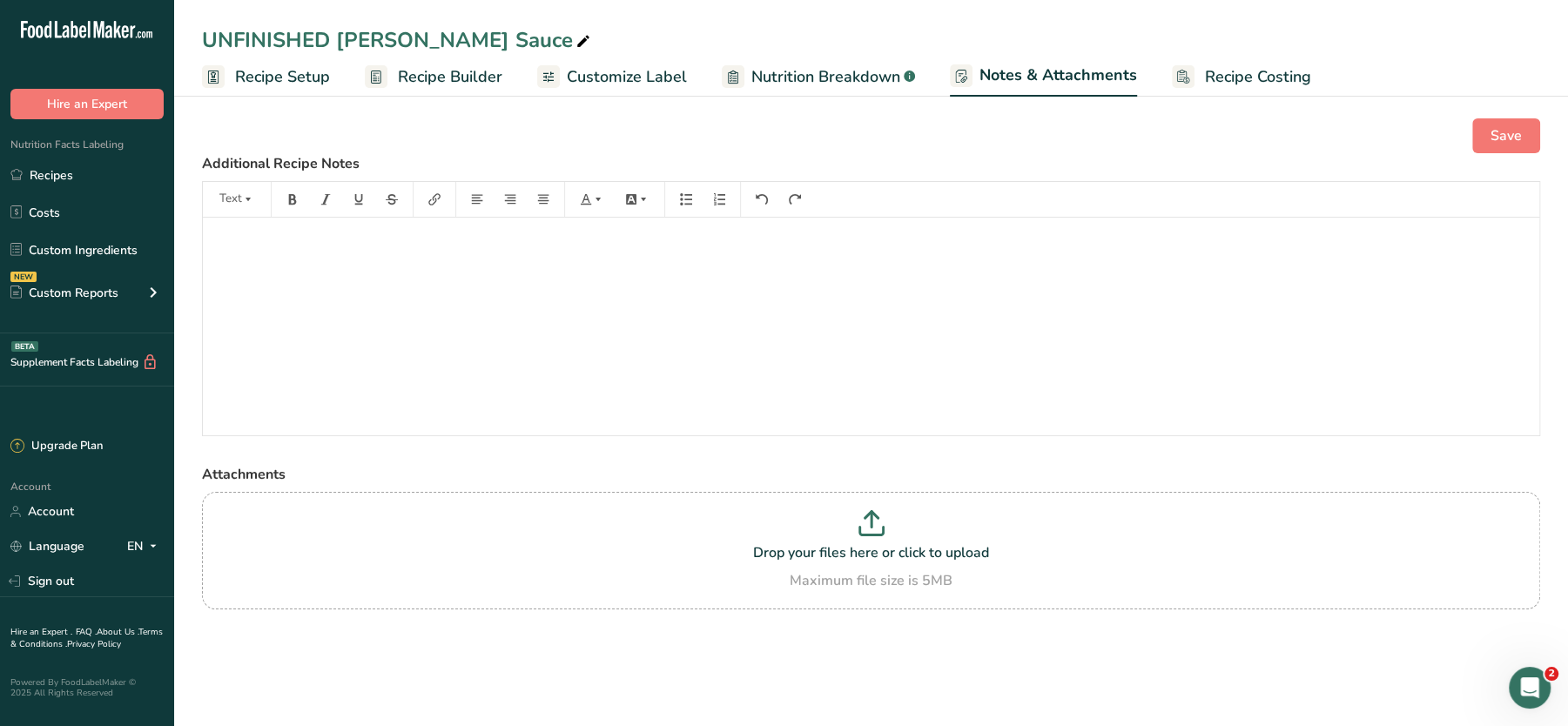
click at [562, 342] on div "﻿" at bounding box center [870, 327] width 1337 height 218
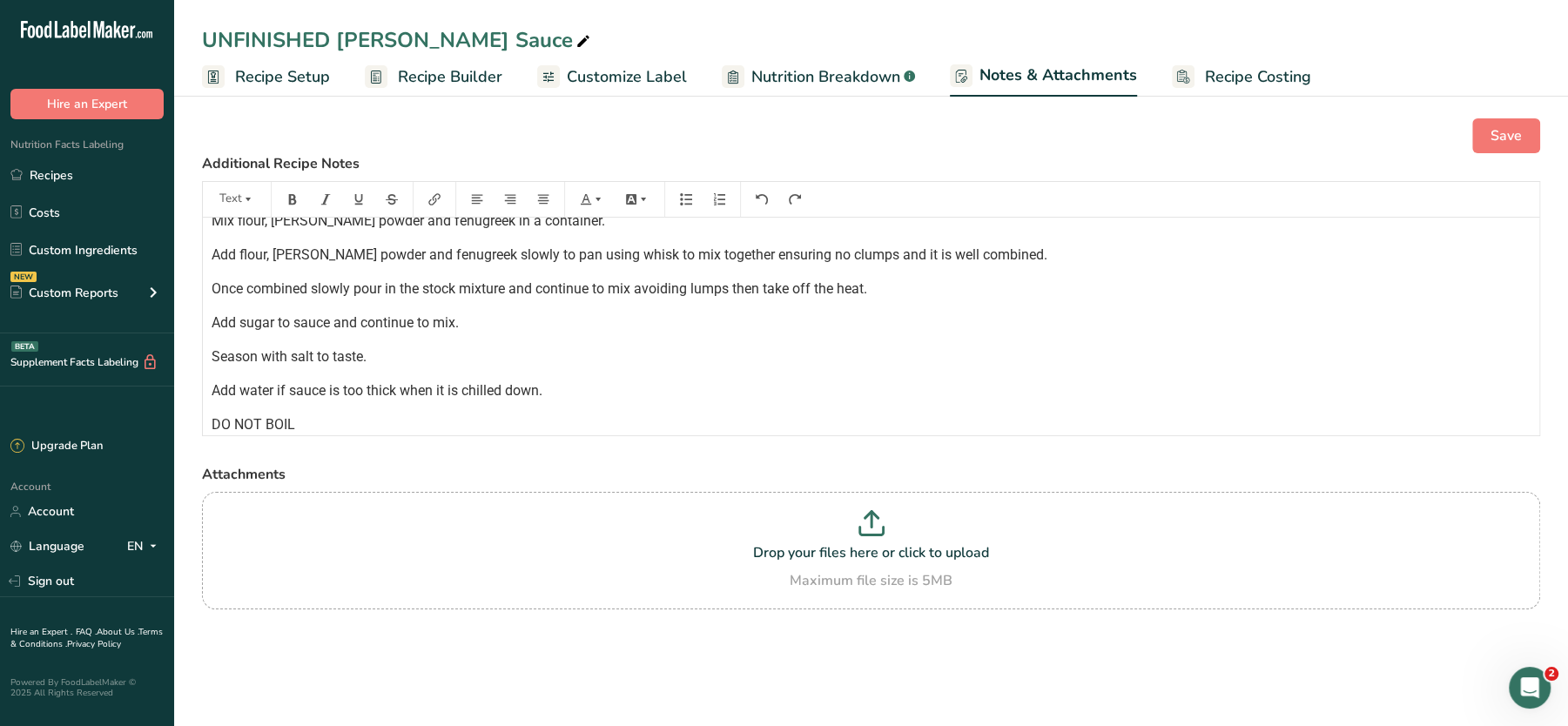
scroll to position [119, 0]
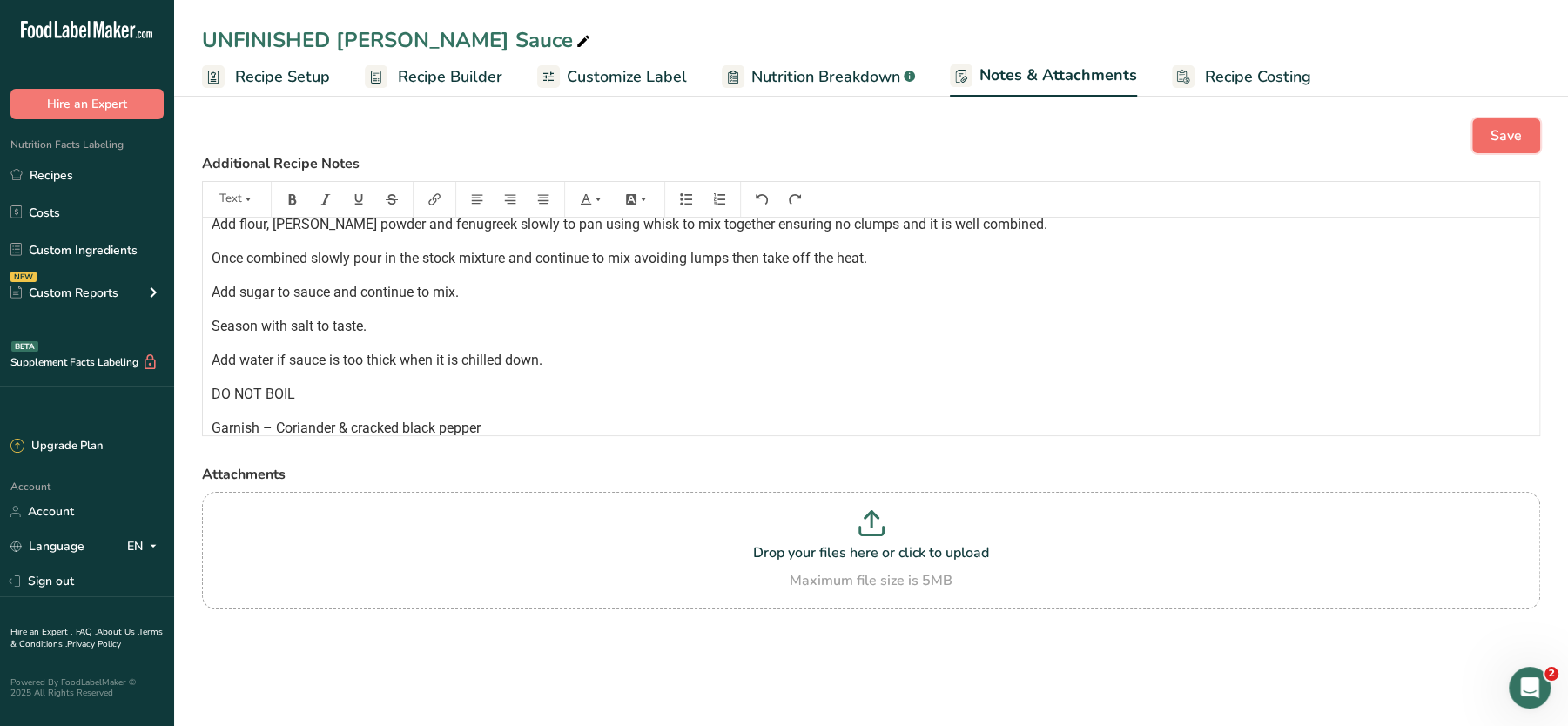
click at [1507, 134] on span "Save" at bounding box center [1506, 136] width 32 height 21
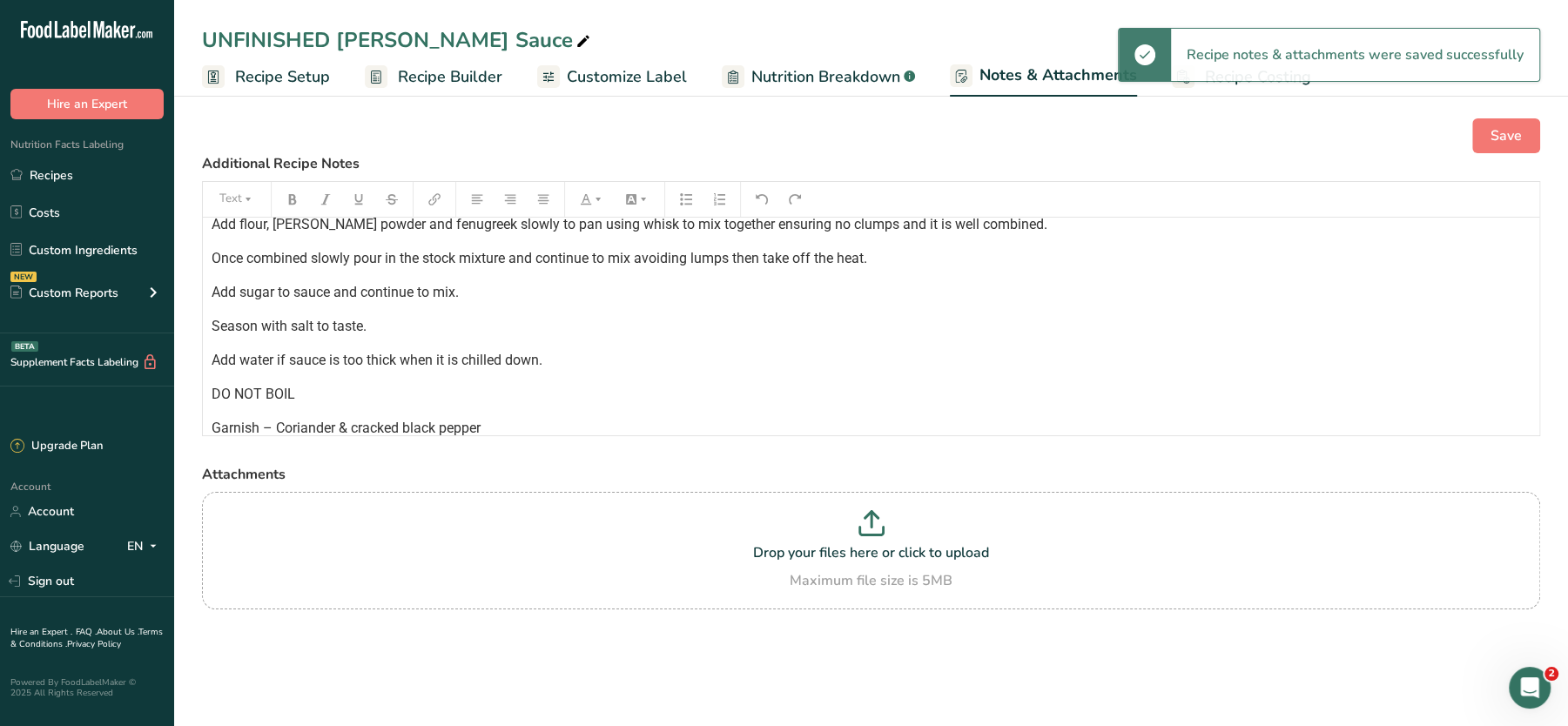
click at [305, 77] on span "Recipe Setup" at bounding box center [282, 76] width 95 height 24
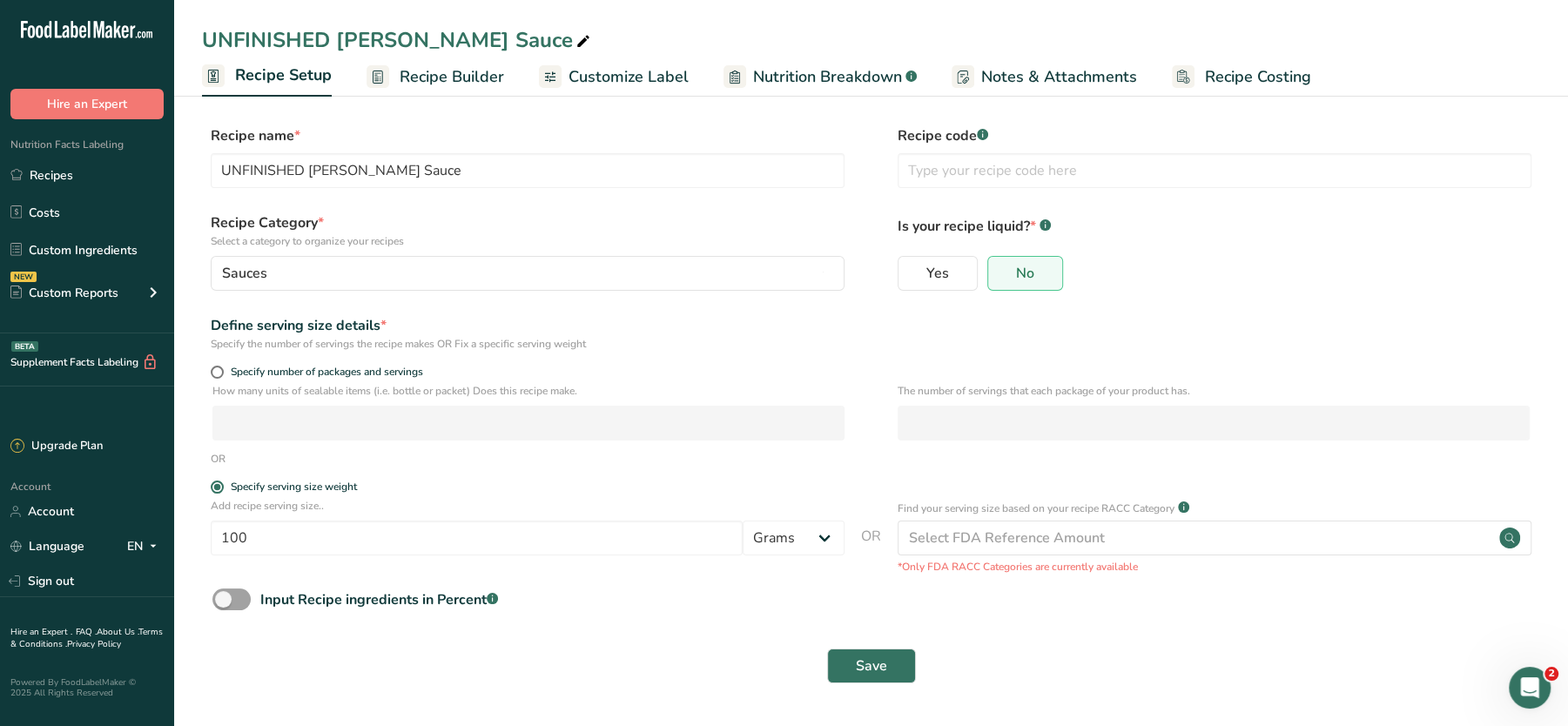
click at [400, 75] on span "Recipe Builder" at bounding box center [451, 76] width 104 height 24
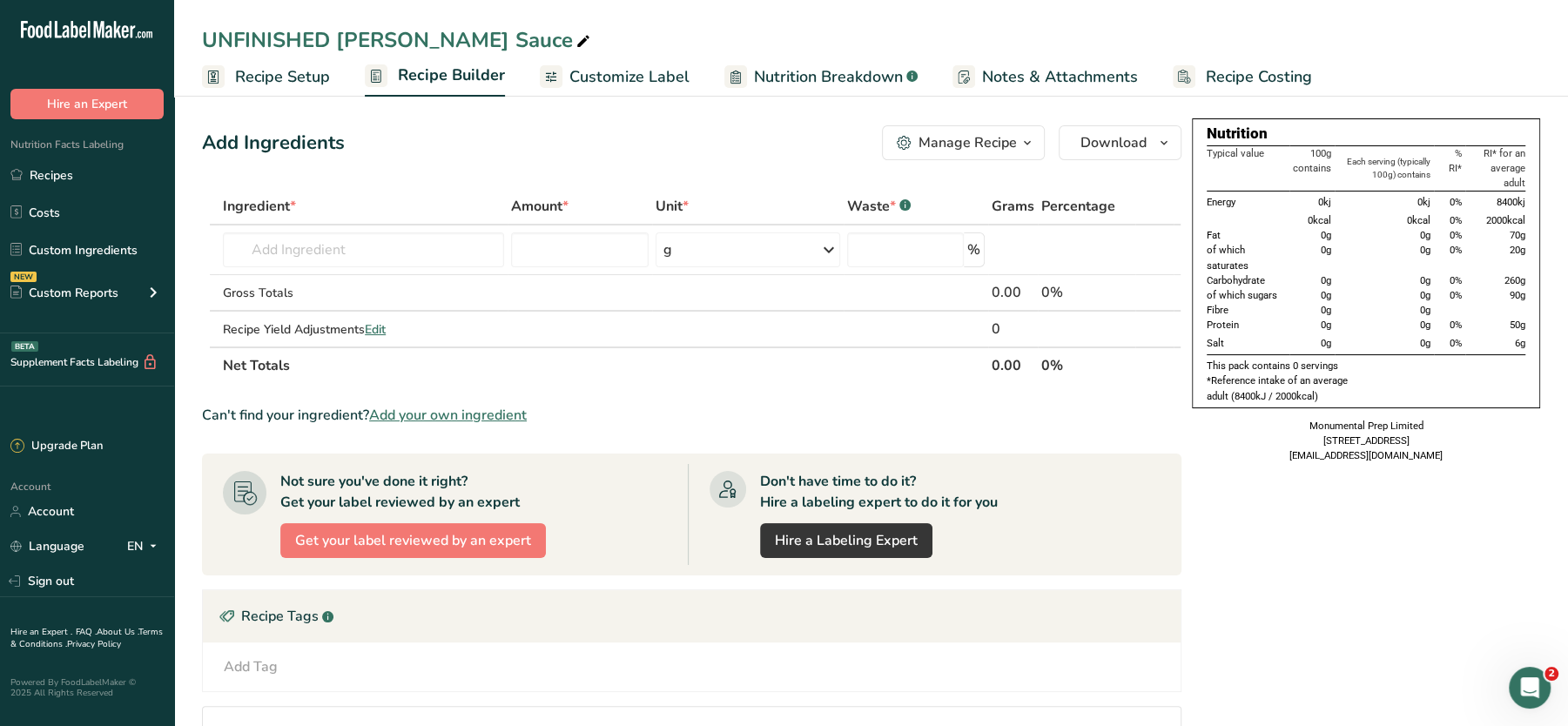
scroll to position [250, 0]
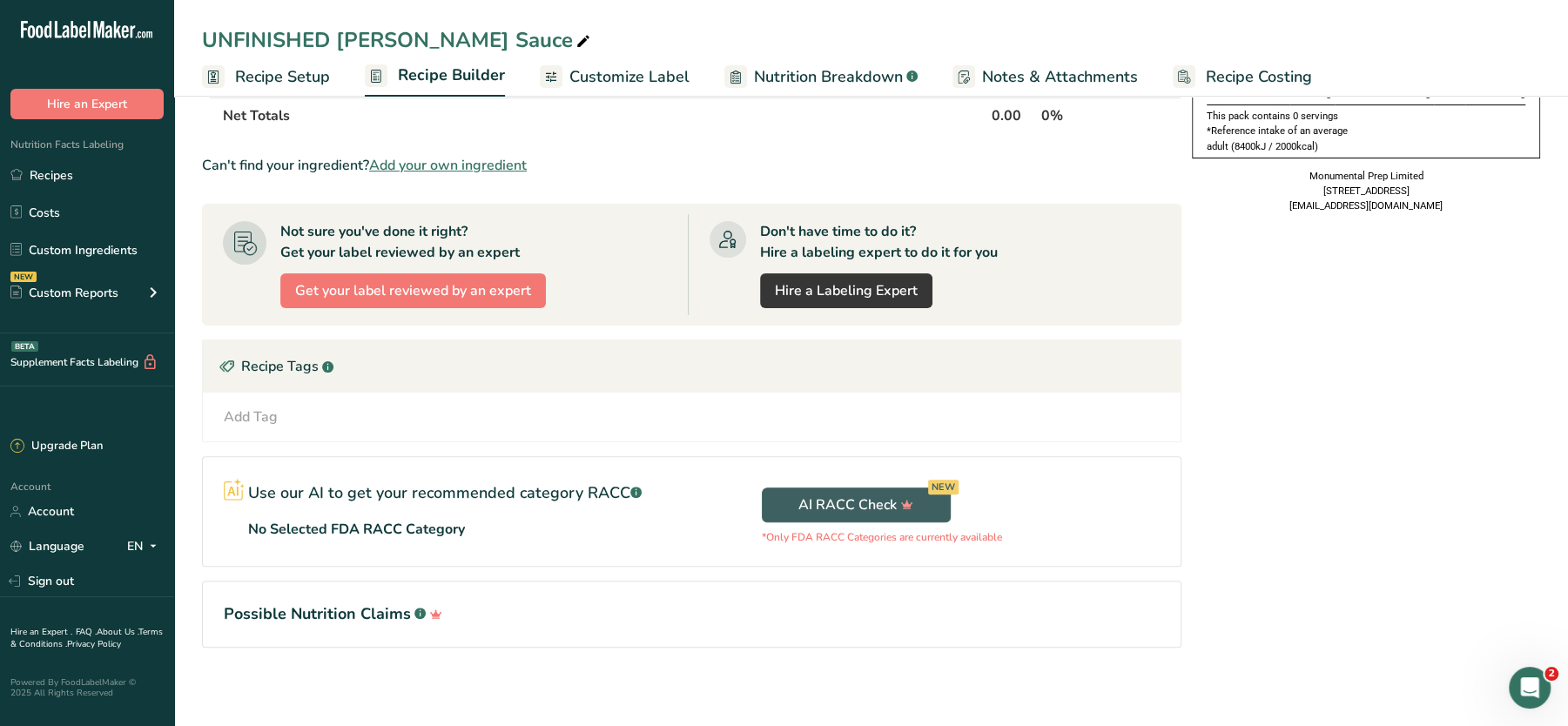
click at [431, 85] on span "Recipe Builder" at bounding box center [452, 75] width 107 height 24
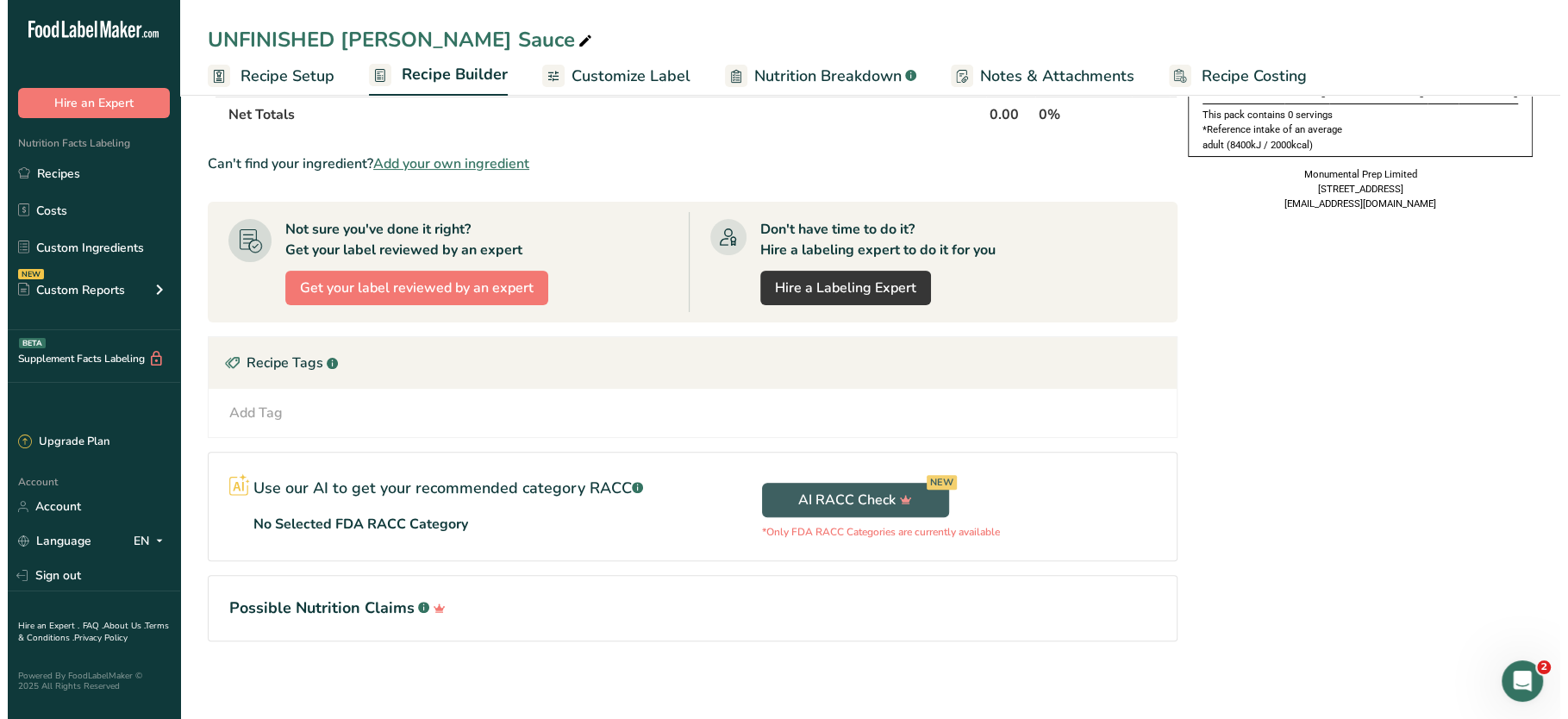
scroll to position [0, 0]
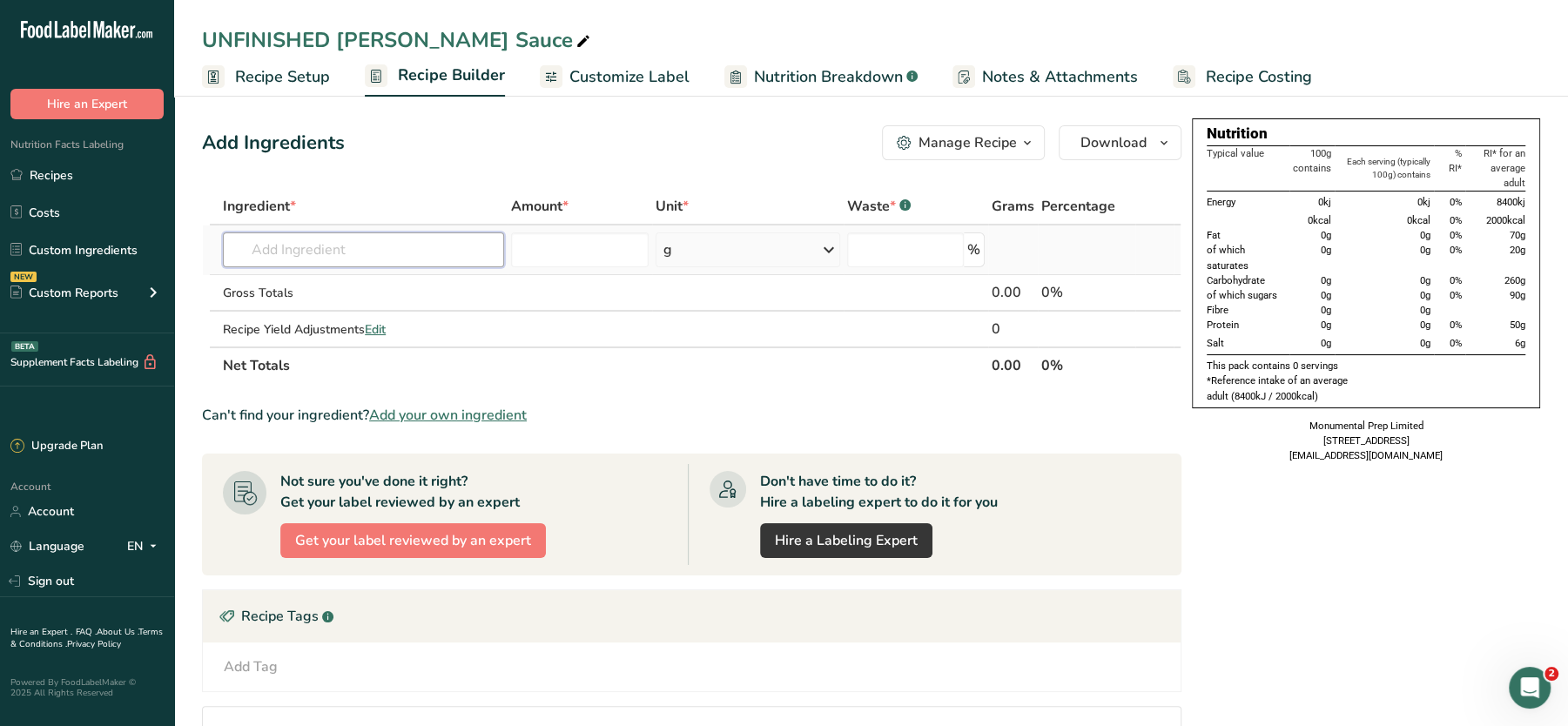
click at [311, 239] on input "text" at bounding box center [363, 249] width 281 height 34
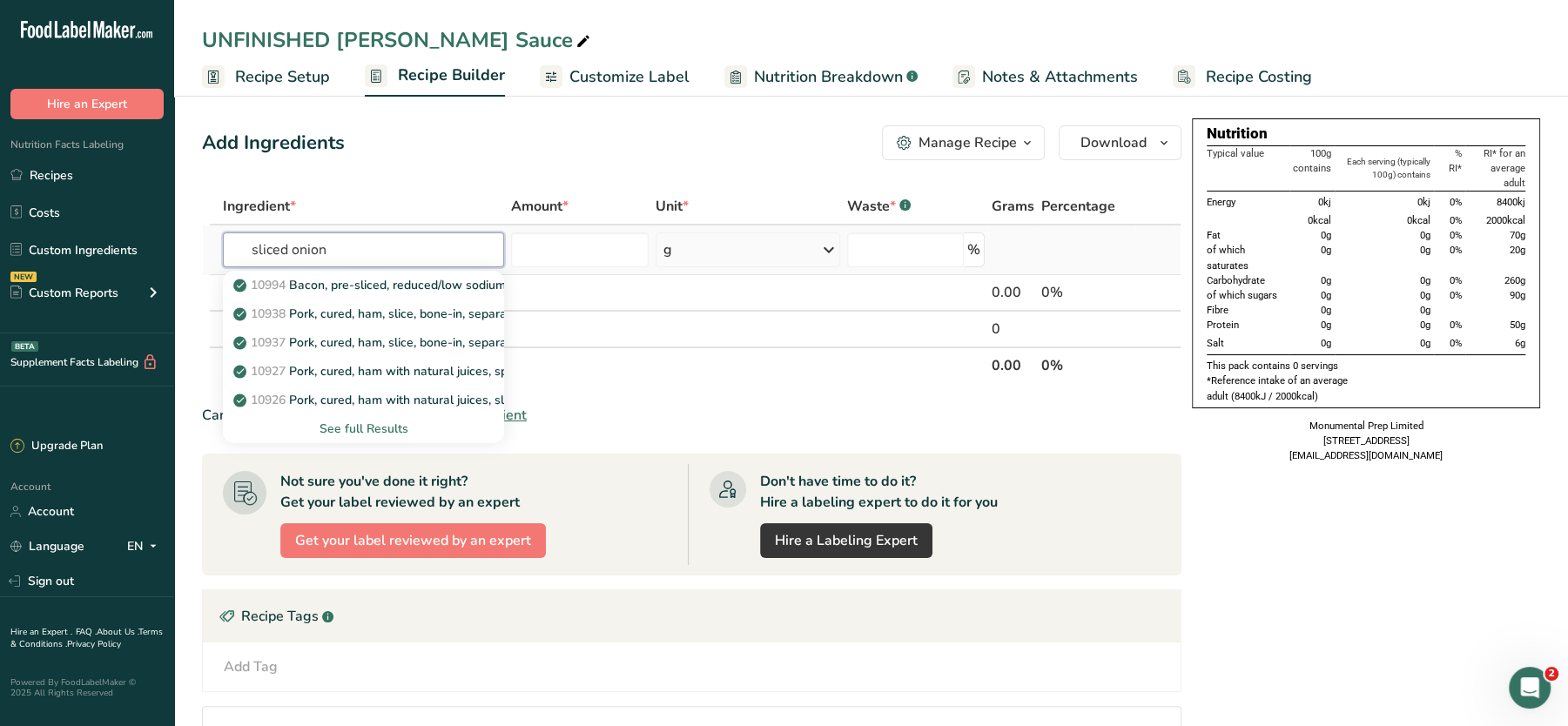
type input "sliced onion"
click at [365, 420] on div "See full Results" at bounding box center [363, 428] width 253 height 18
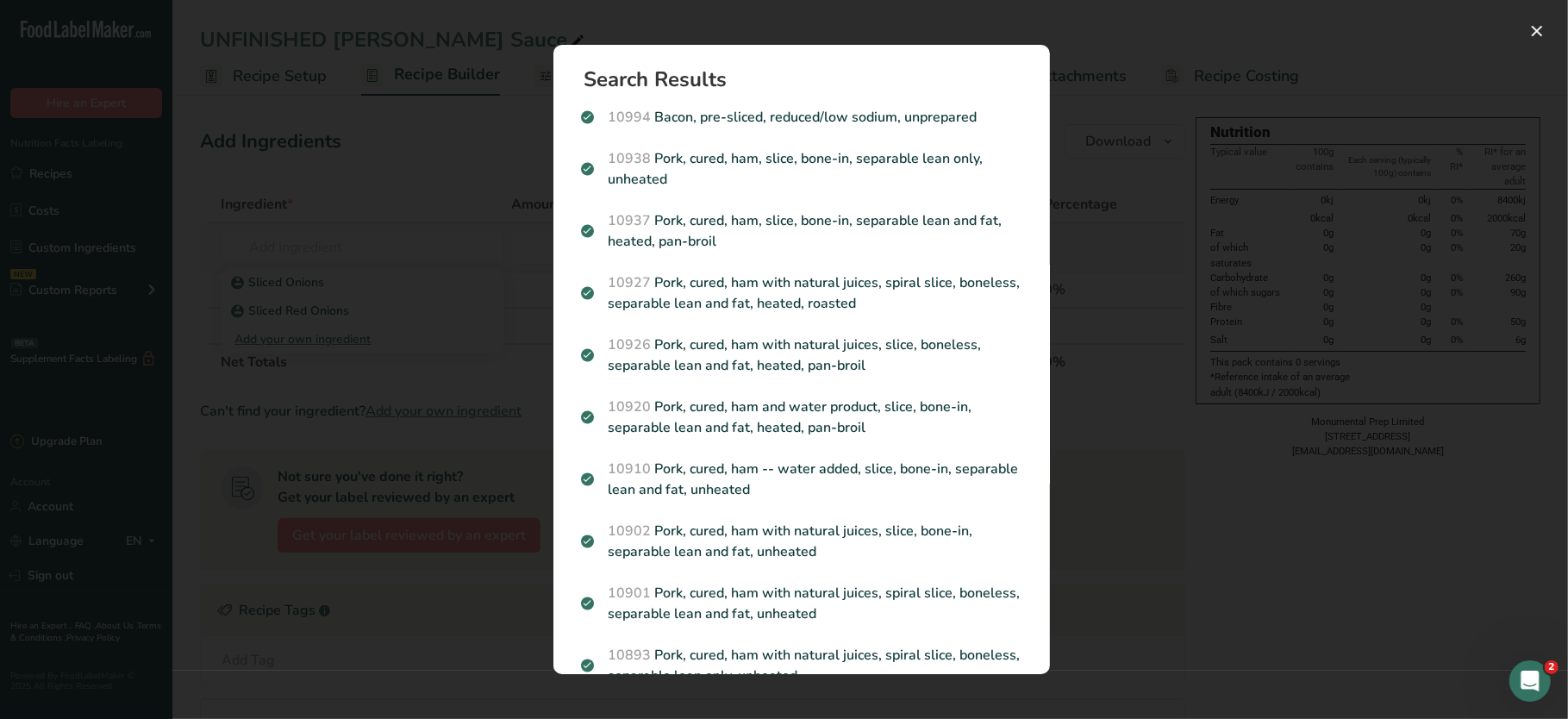
click at [354, 208] on div "Search results modal" at bounding box center [784, 360] width 1568 height 719
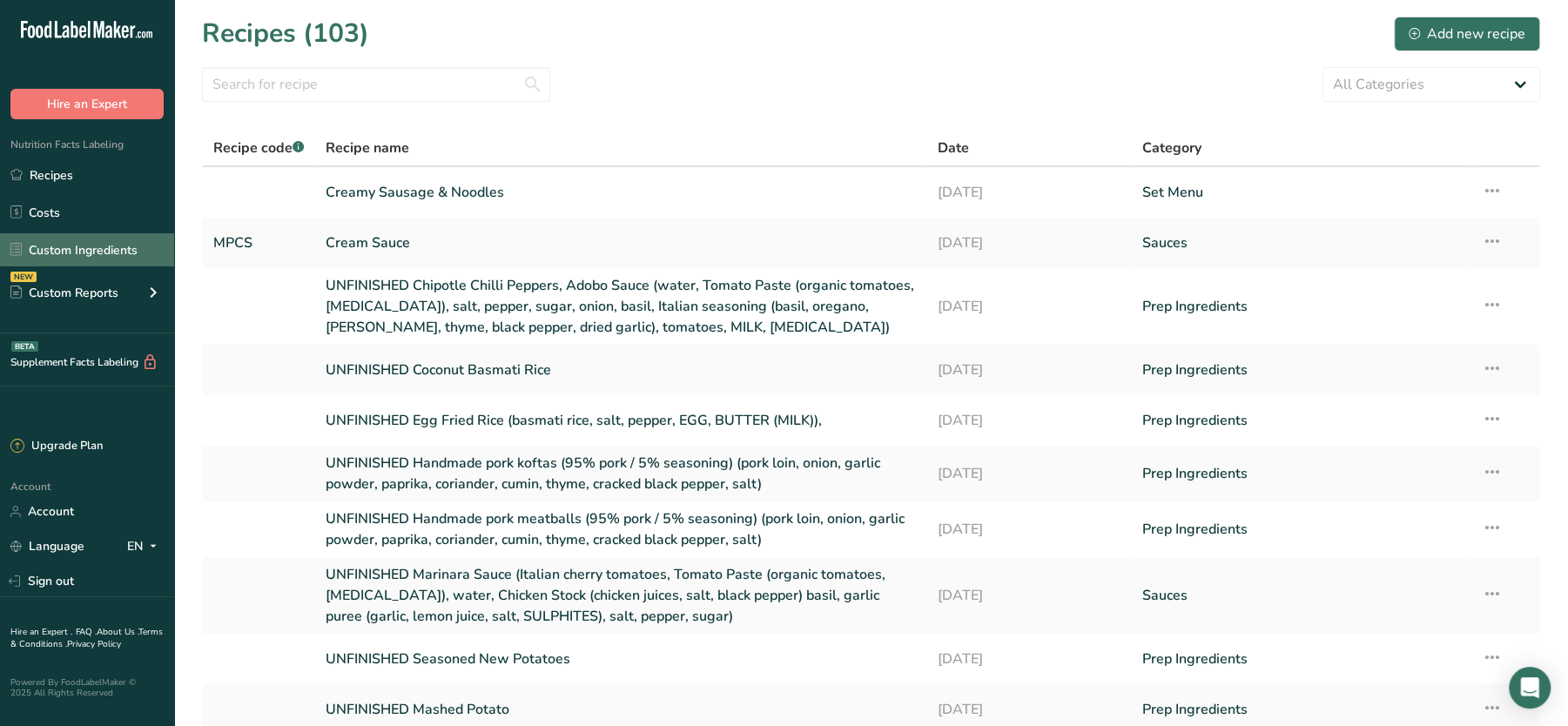
click at [95, 254] on link "Custom Ingredients" at bounding box center [87, 249] width 174 height 33
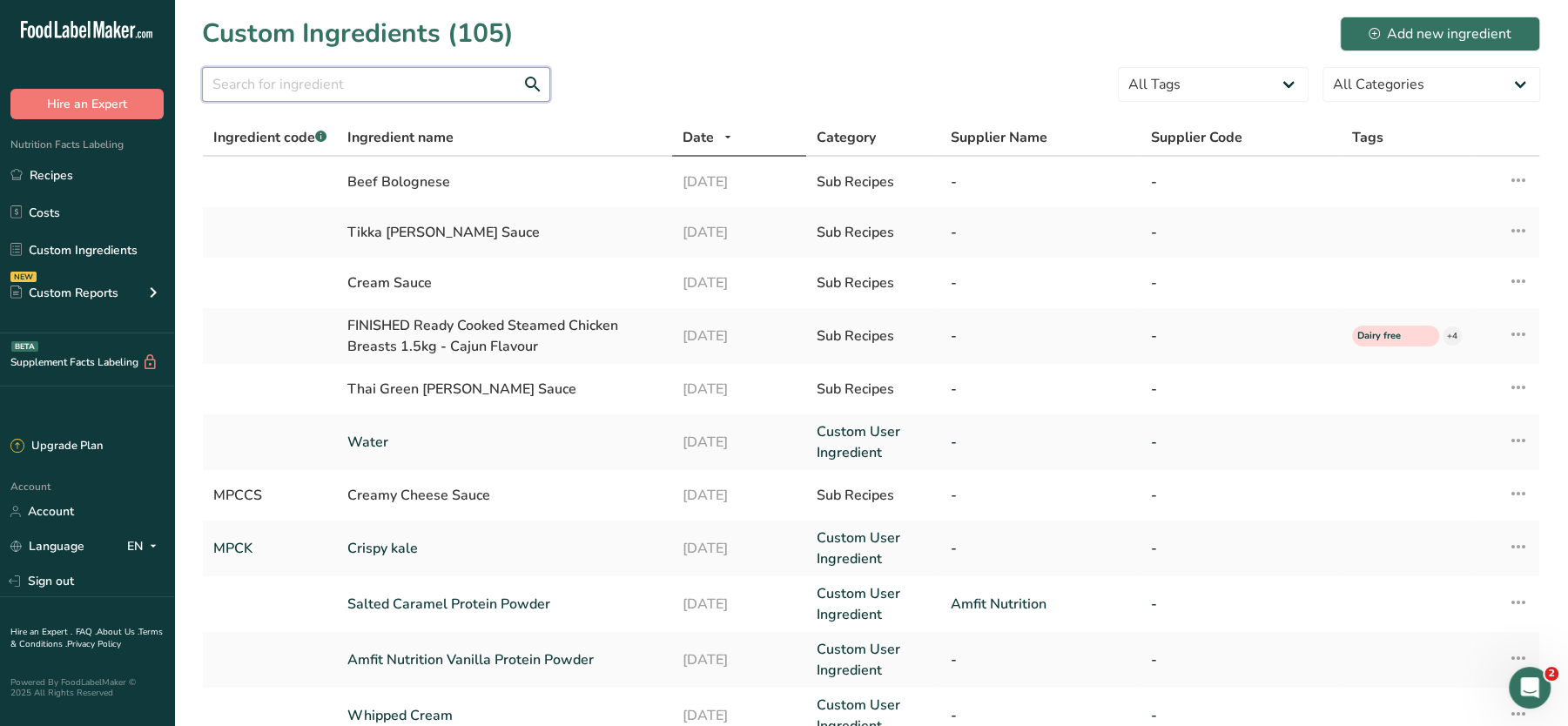
click at [401, 92] on input "text" at bounding box center [376, 84] width 349 height 34
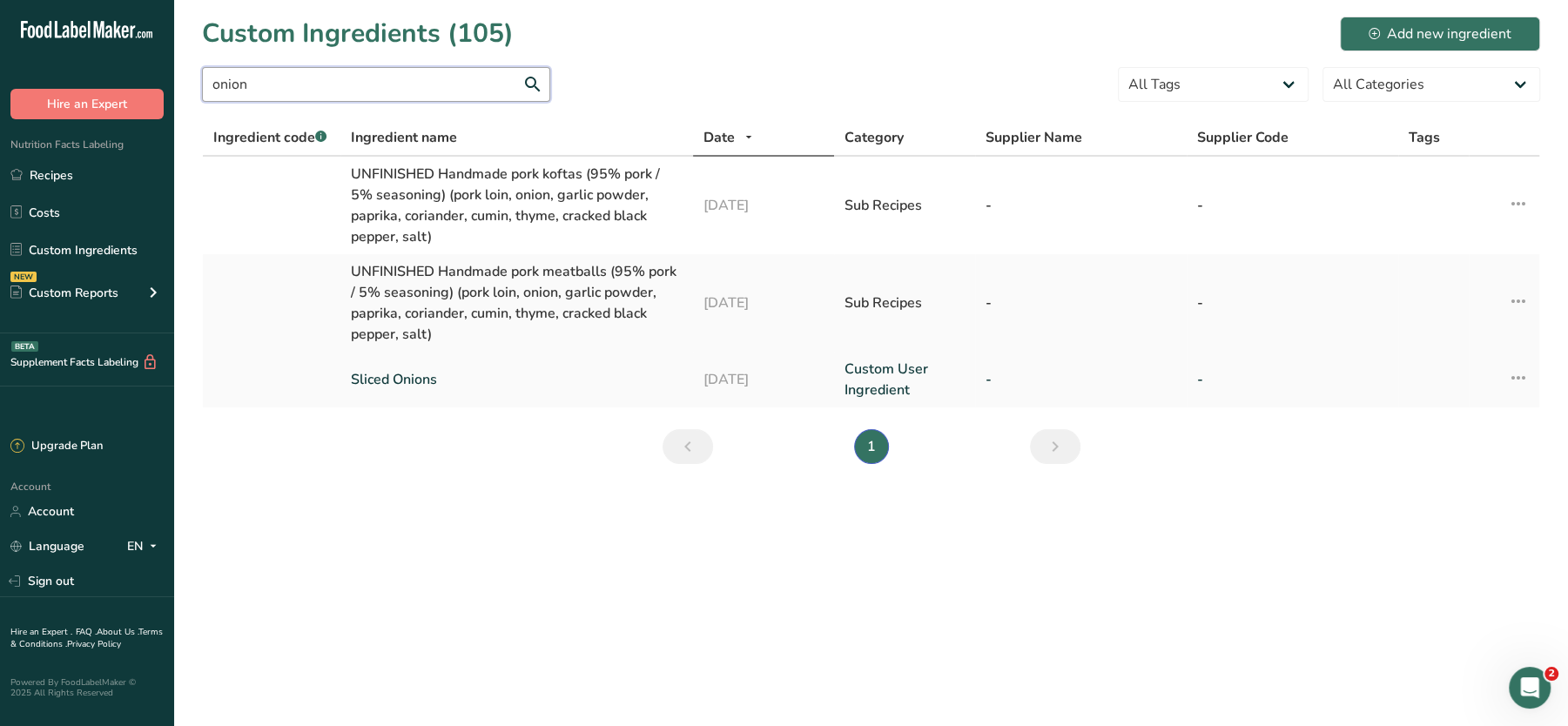
type input "onion"
click at [1519, 382] on icon at bounding box center [1519, 377] width 21 height 32
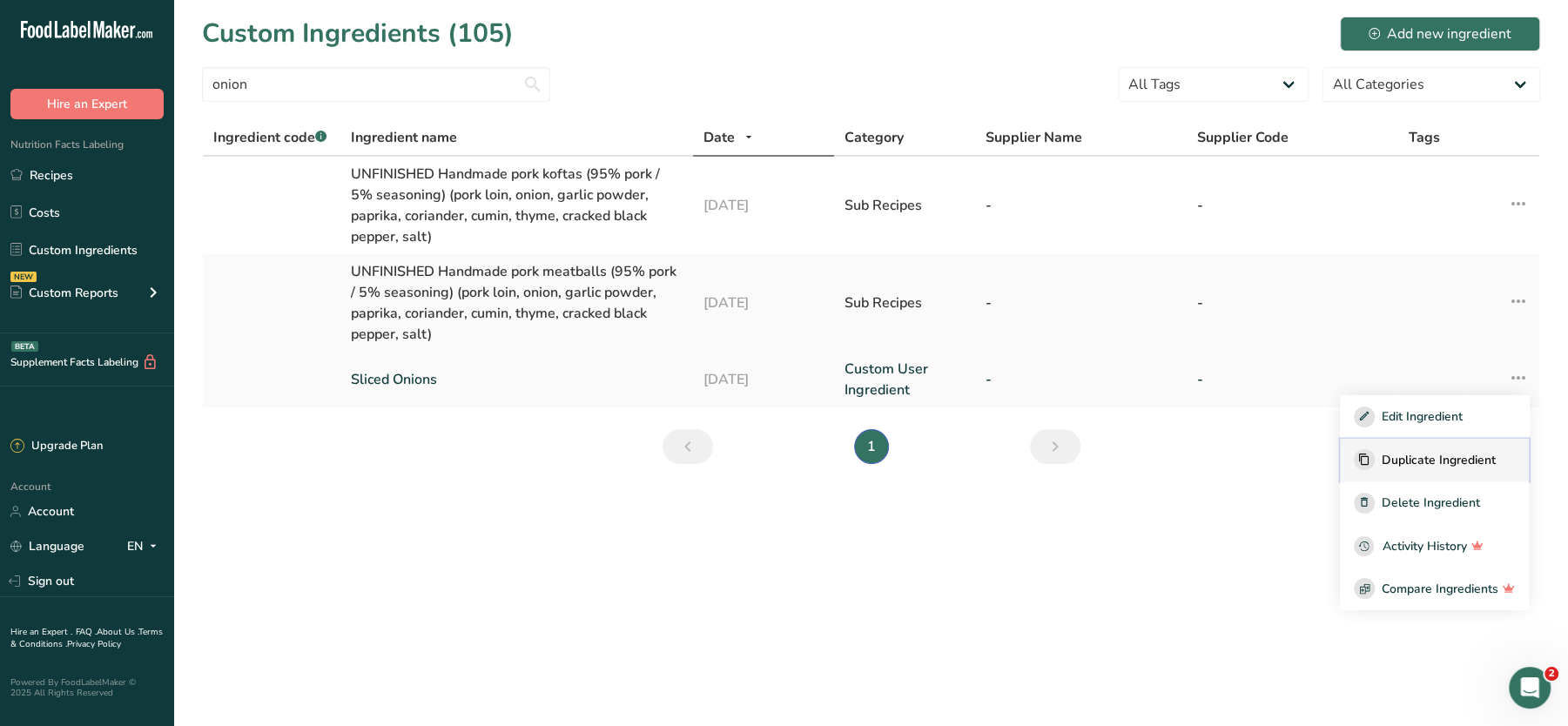
click at [1428, 459] on span "Duplicate Ingredient" at bounding box center [1438, 459] width 114 height 18
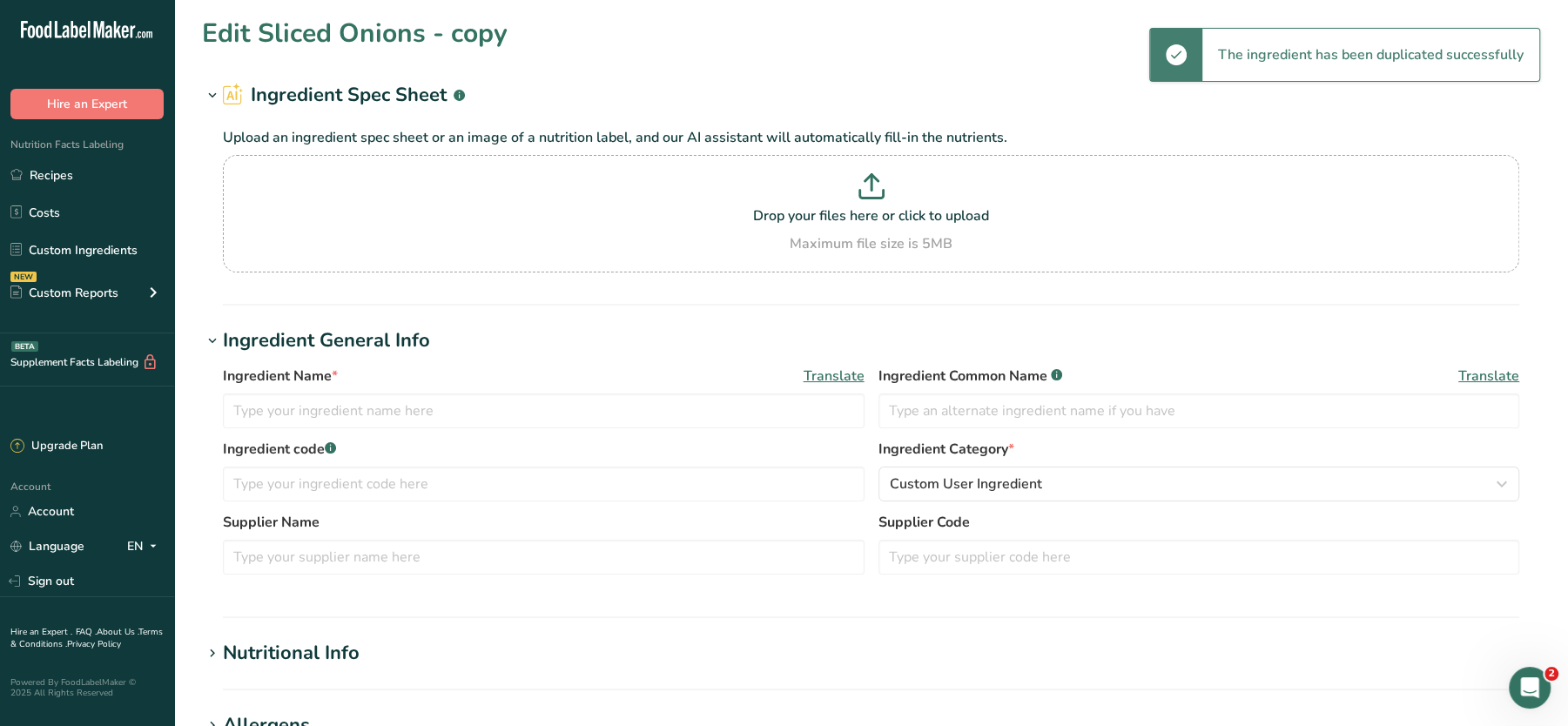
type input "Sliced Onions - copy"
type input "Sliced Onions"
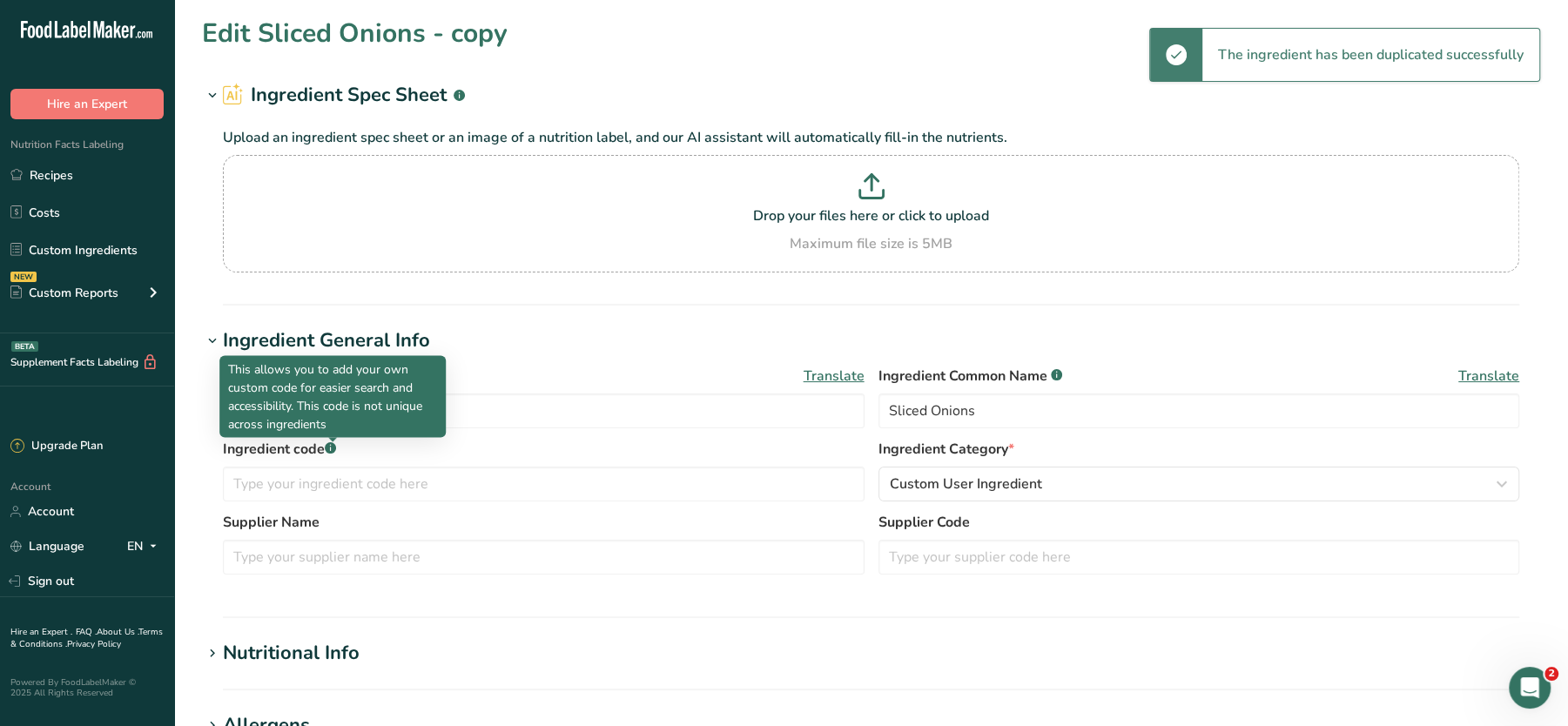
click at [384, 416] on p "This allows you to add your own custom code for easier search and accessibility…" at bounding box center [333, 396] width 209 height 74
click at [449, 411] on input "Sliced Onions - copy" at bounding box center [544, 411] width 642 height 34
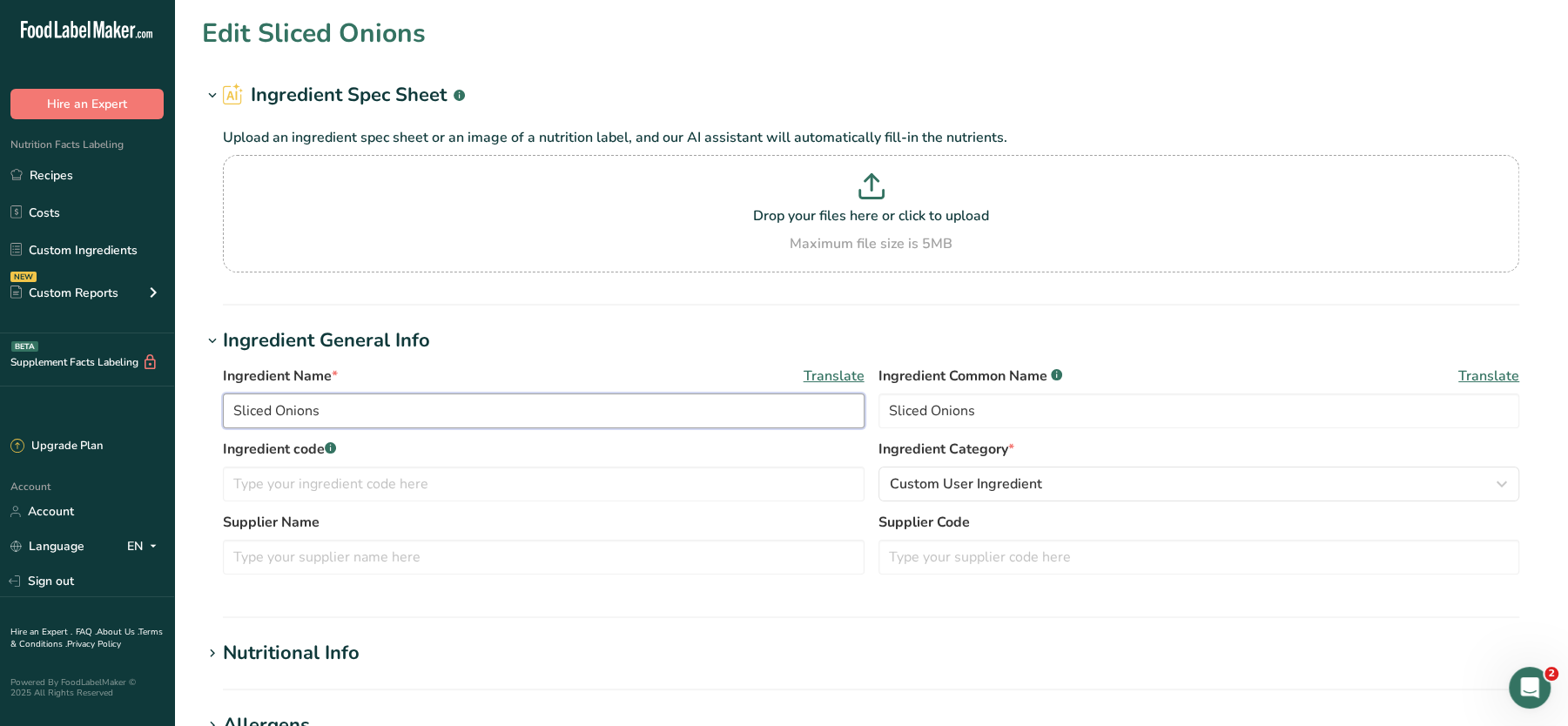
click at [276, 413] on input "Sliced Onions" at bounding box center [544, 411] width 642 height 34
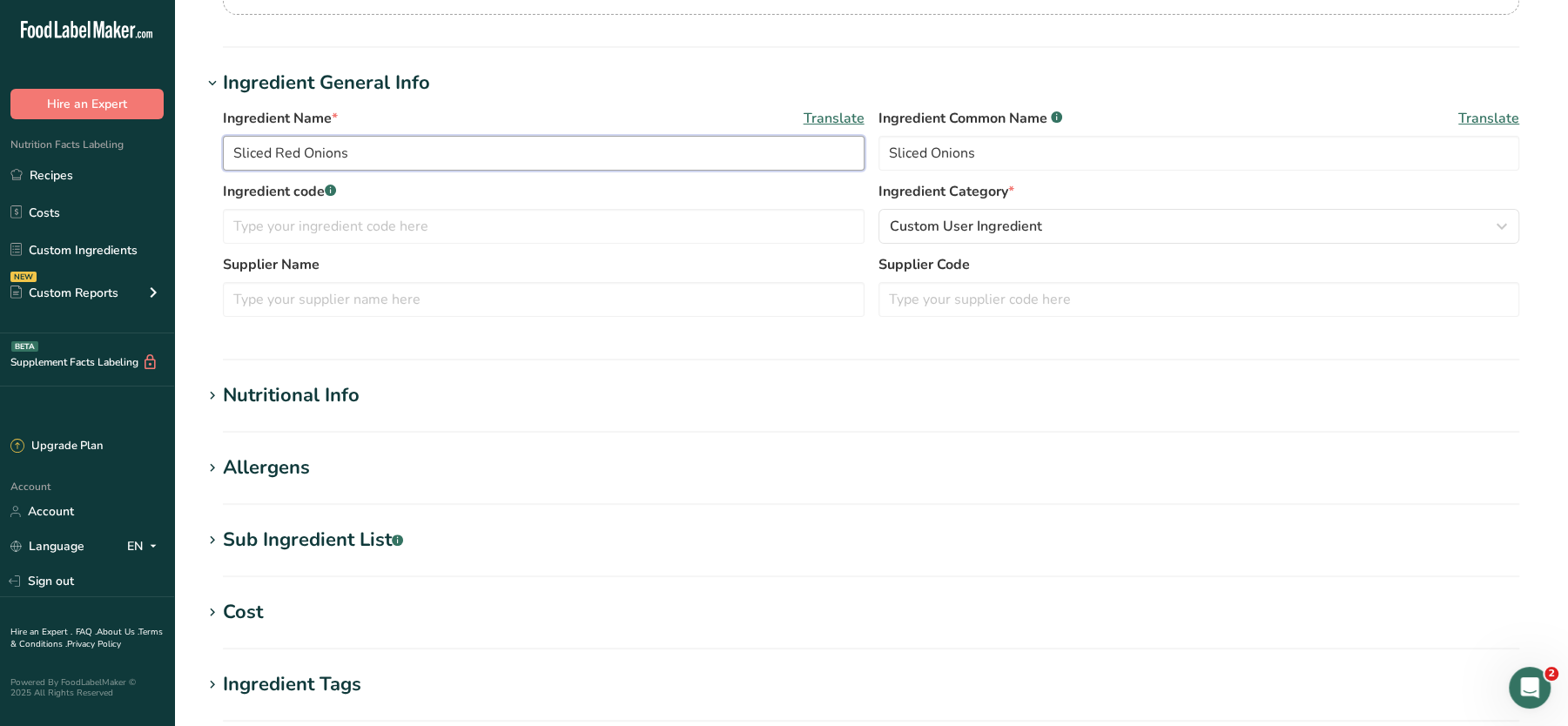
scroll to position [261, 0]
type input "Sliced Red Onions"
click at [1196, 391] on h1 "Nutritional Info" at bounding box center [870, 393] width 1339 height 29
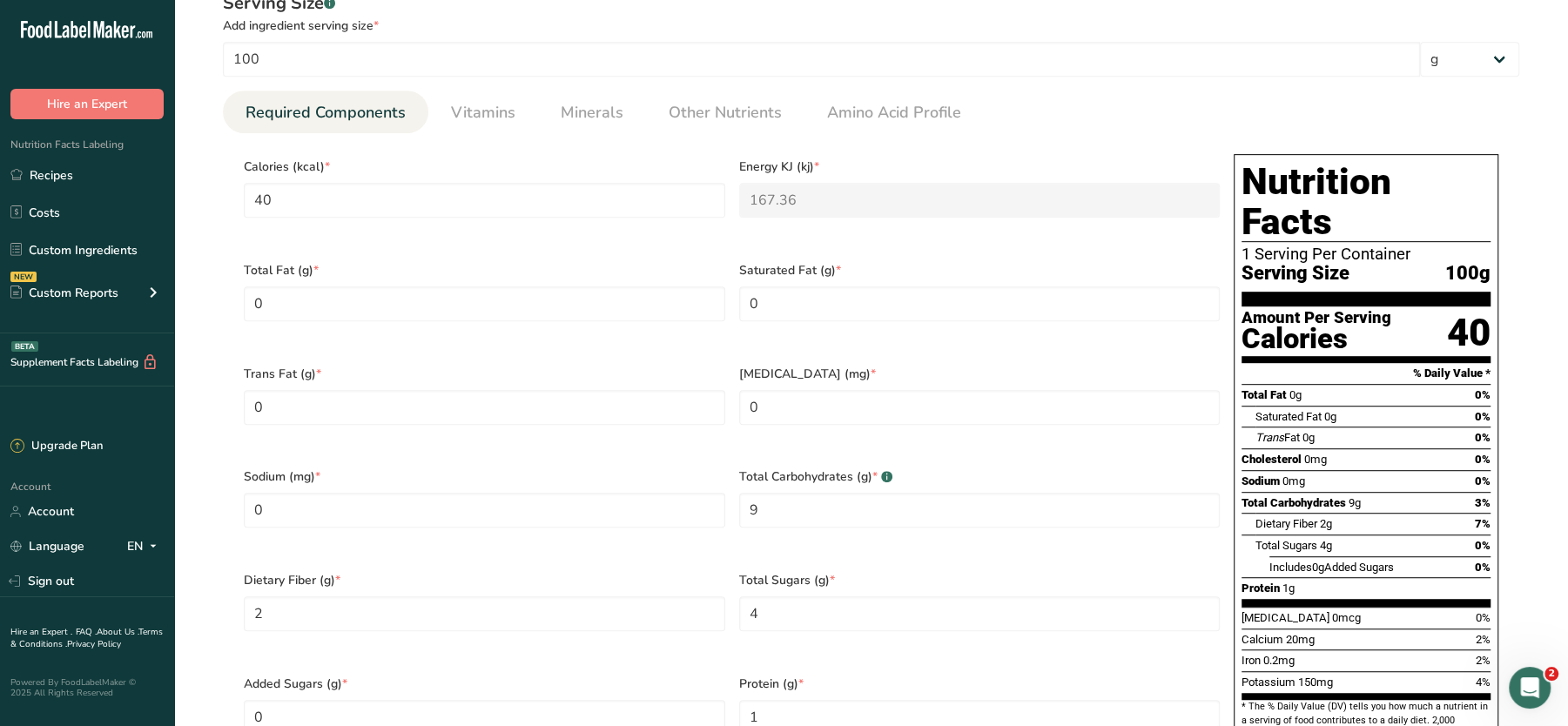
scroll to position [1376, 0]
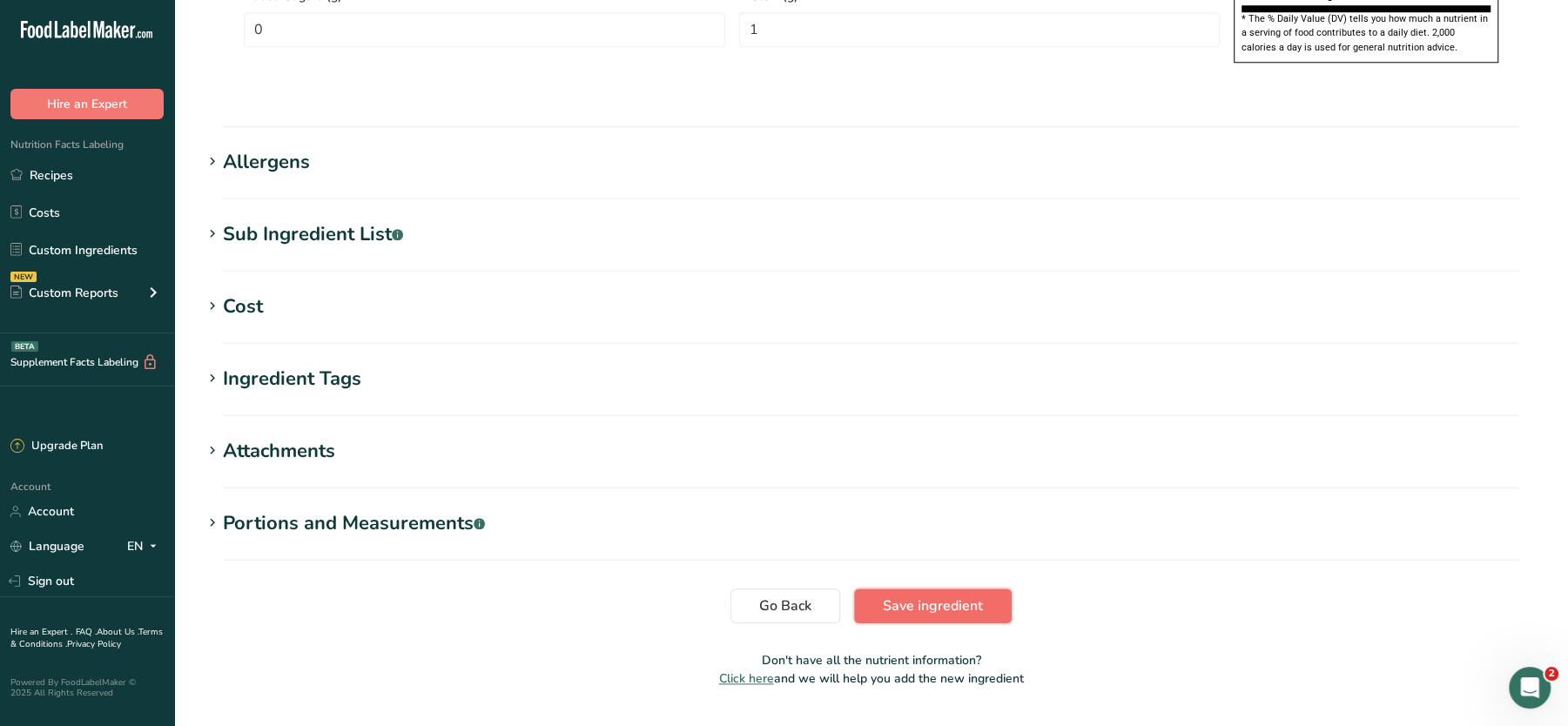
click at [949, 595] on span "Save ingredient" at bounding box center [933, 606] width 100 height 21
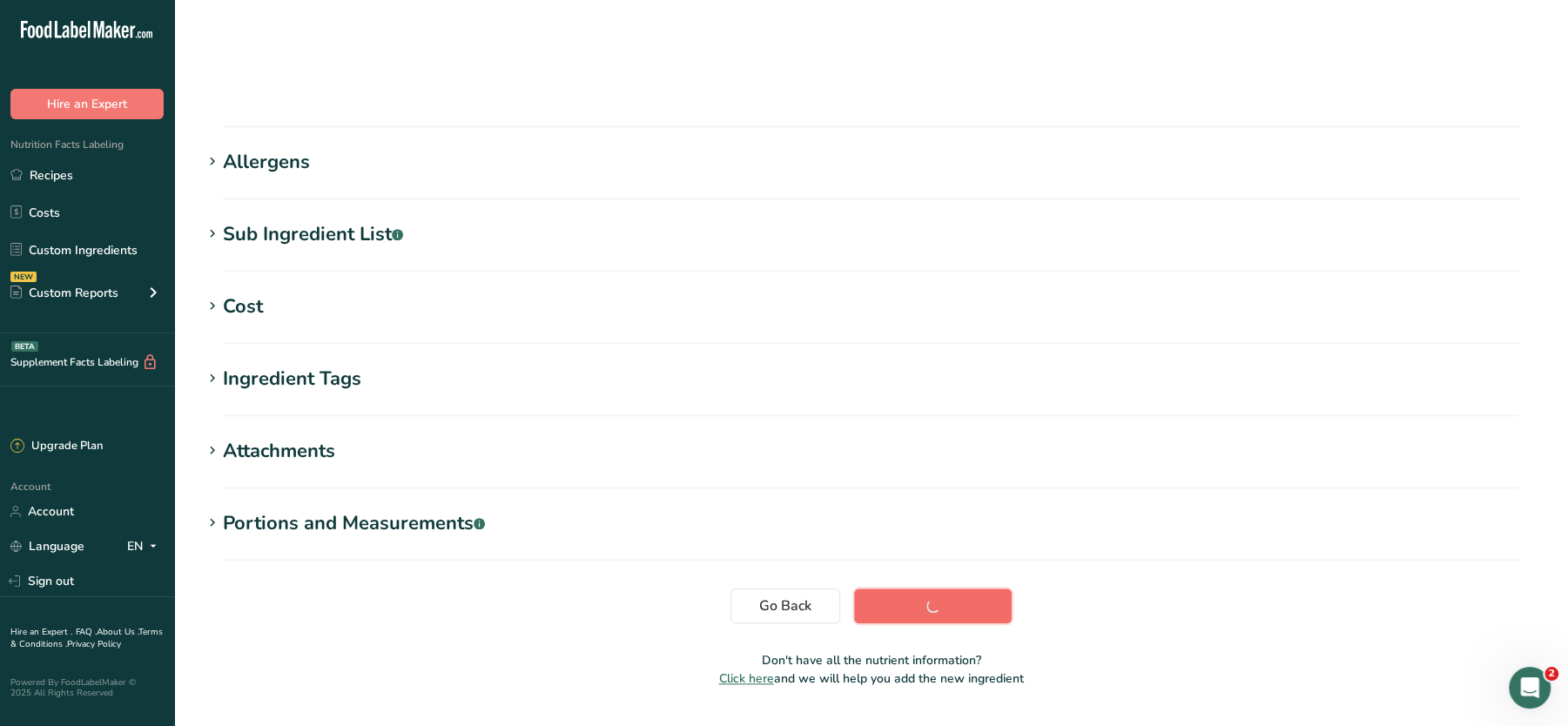
scroll to position [194, 0]
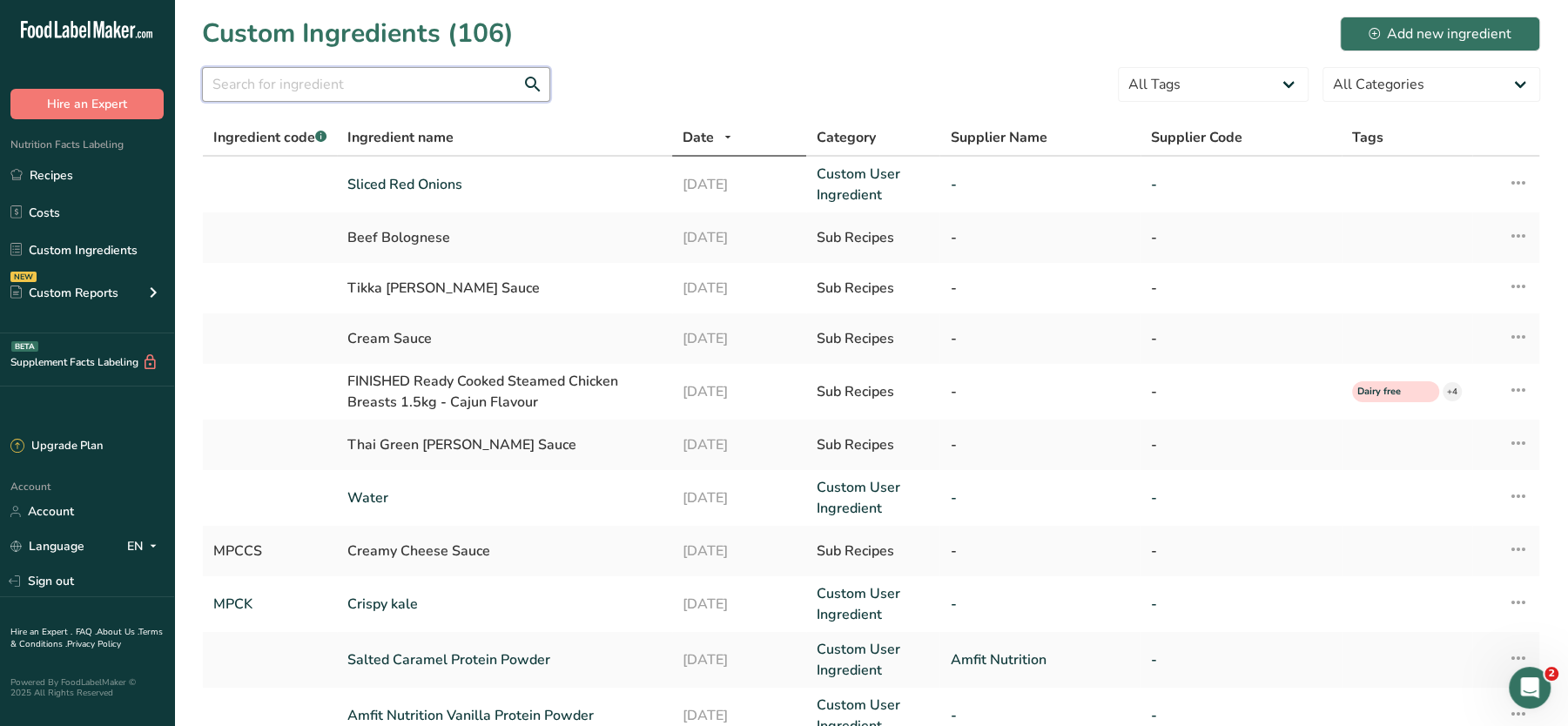
click at [393, 90] on input "text" at bounding box center [376, 84] width 349 height 34
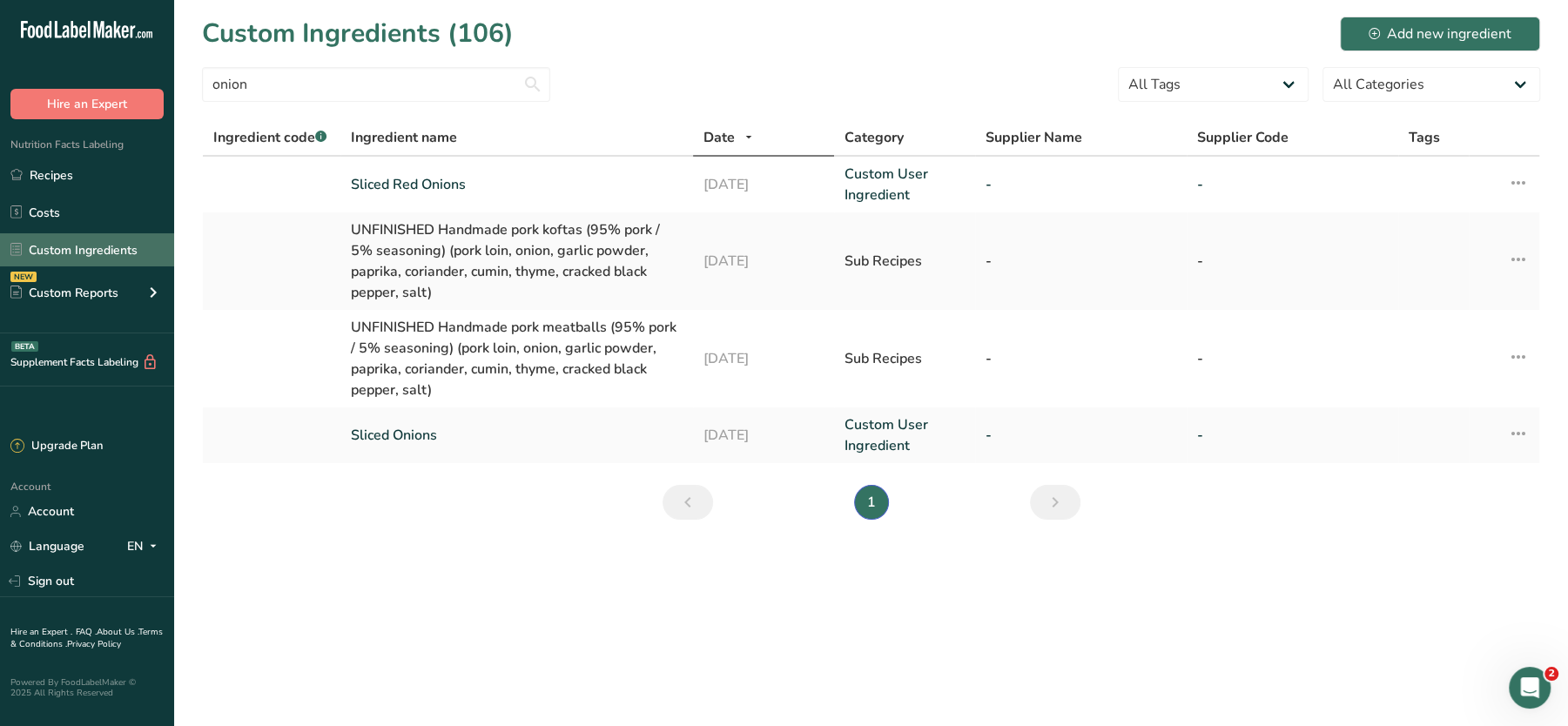
click at [114, 251] on link "Custom Ingredients" at bounding box center [87, 249] width 174 height 33
click at [378, 72] on input "onion" at bounding box center [376, 84] width 349 height 34
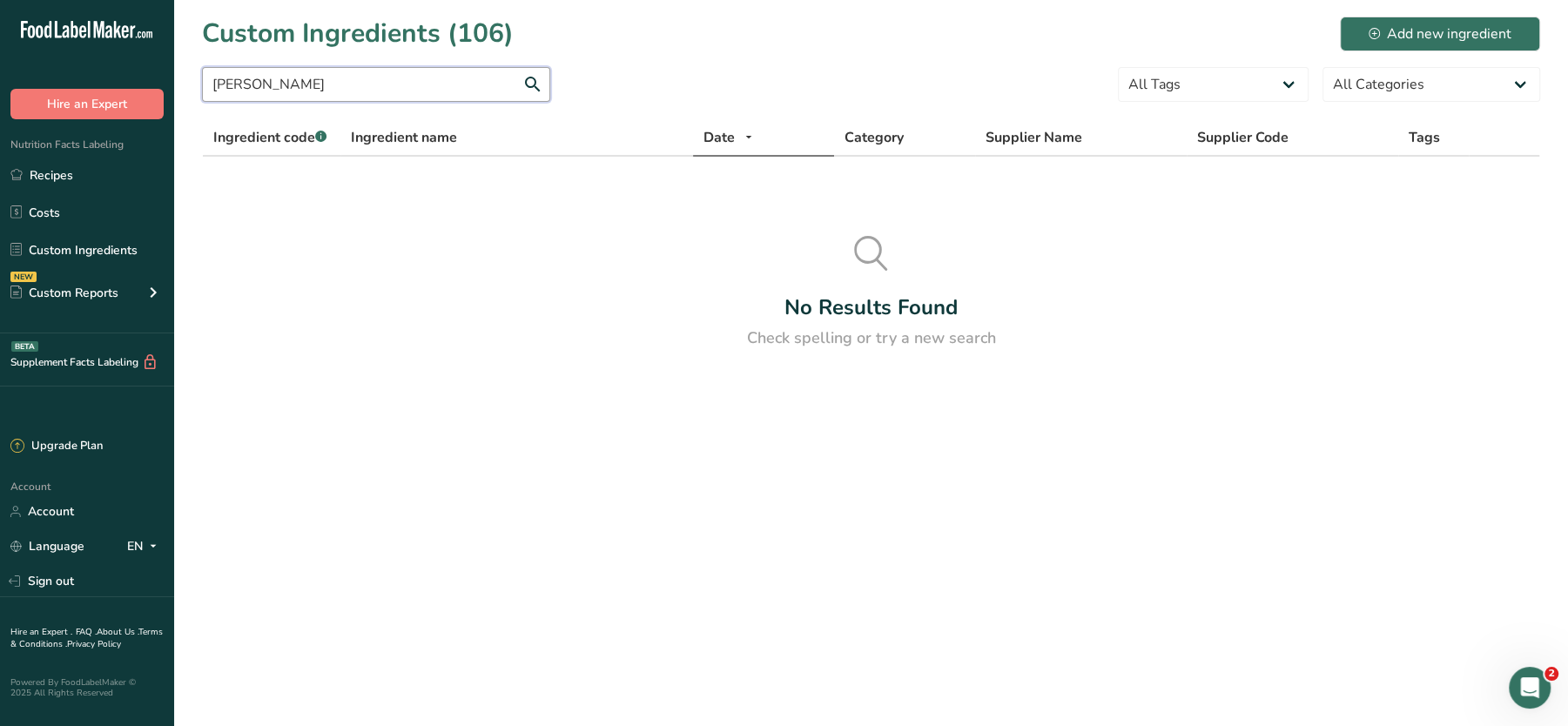
type input "[PERSON_NAME]"
click at [1424, 32] on div "Add new ingredient" at bounding box center [1440, 34] width 142 height 21
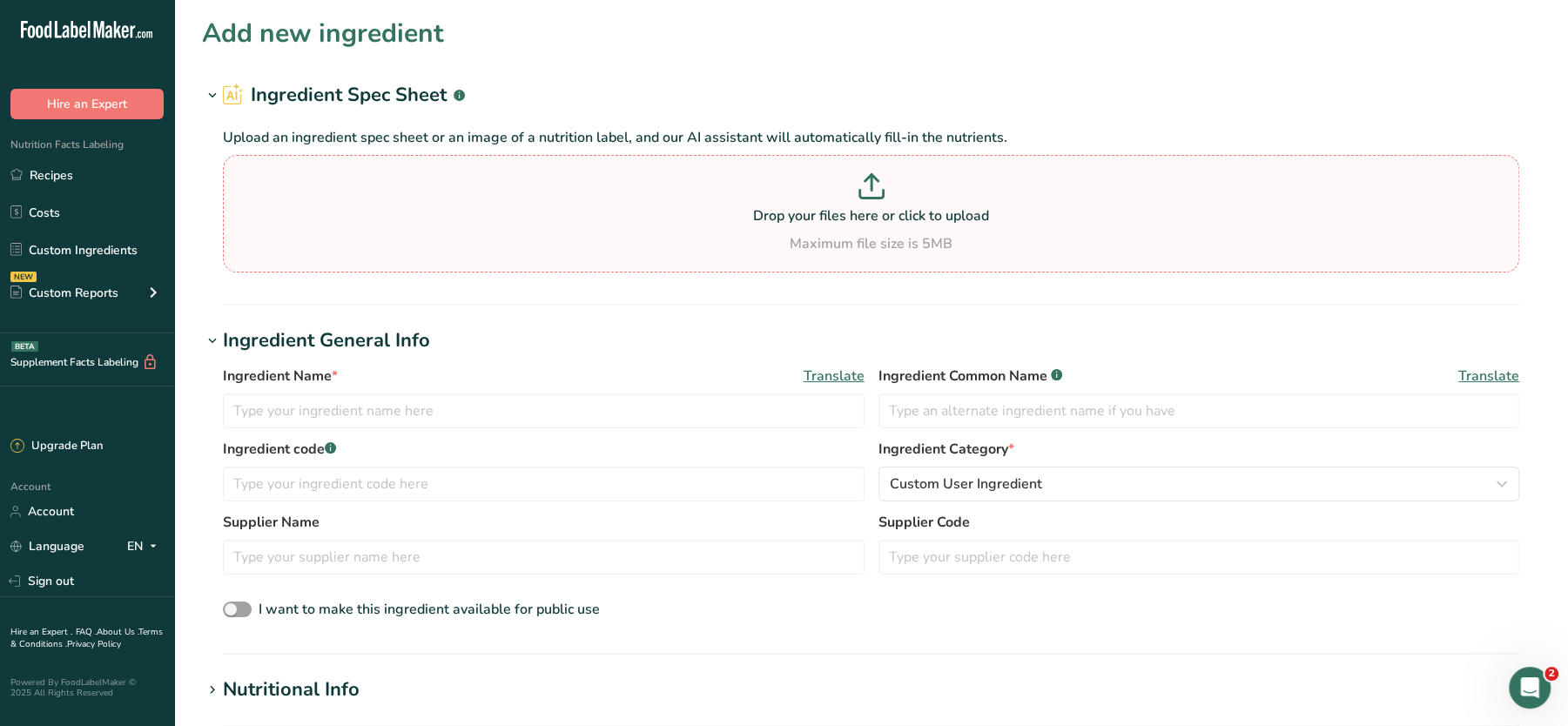
click at [497, 225] on p "Drop your files here or click to upload" at bounding box center [871, 216] width 1288 height 21
click at [497, 225] on input "Drop your files here or click to upload Maximum file size is 5MB" at bounding box center [870, 213] width 1297 height 117
type input "C:\fakepath\UNFINISHED Mashed Potato_01_09_2025, 12_14_34.pdf"
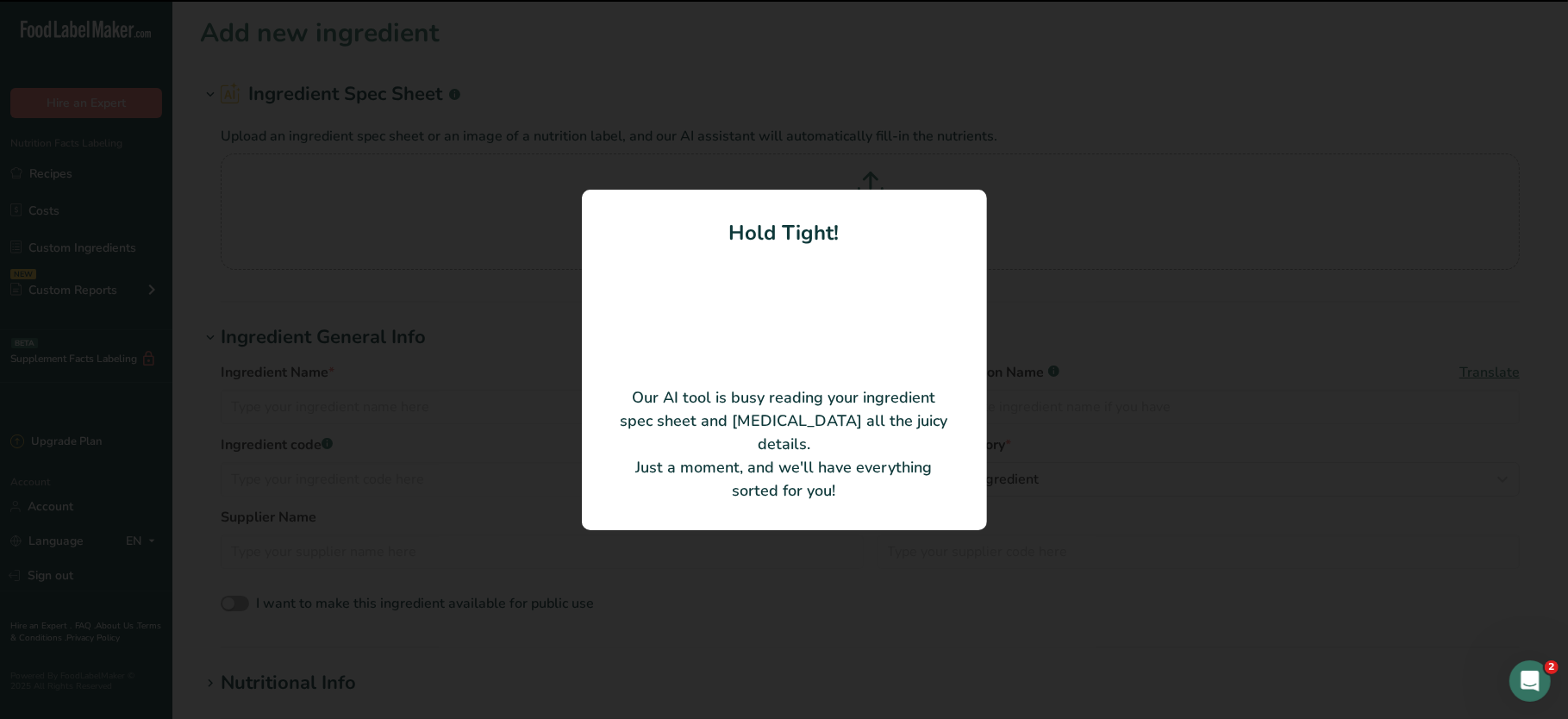
type input "Carrots"
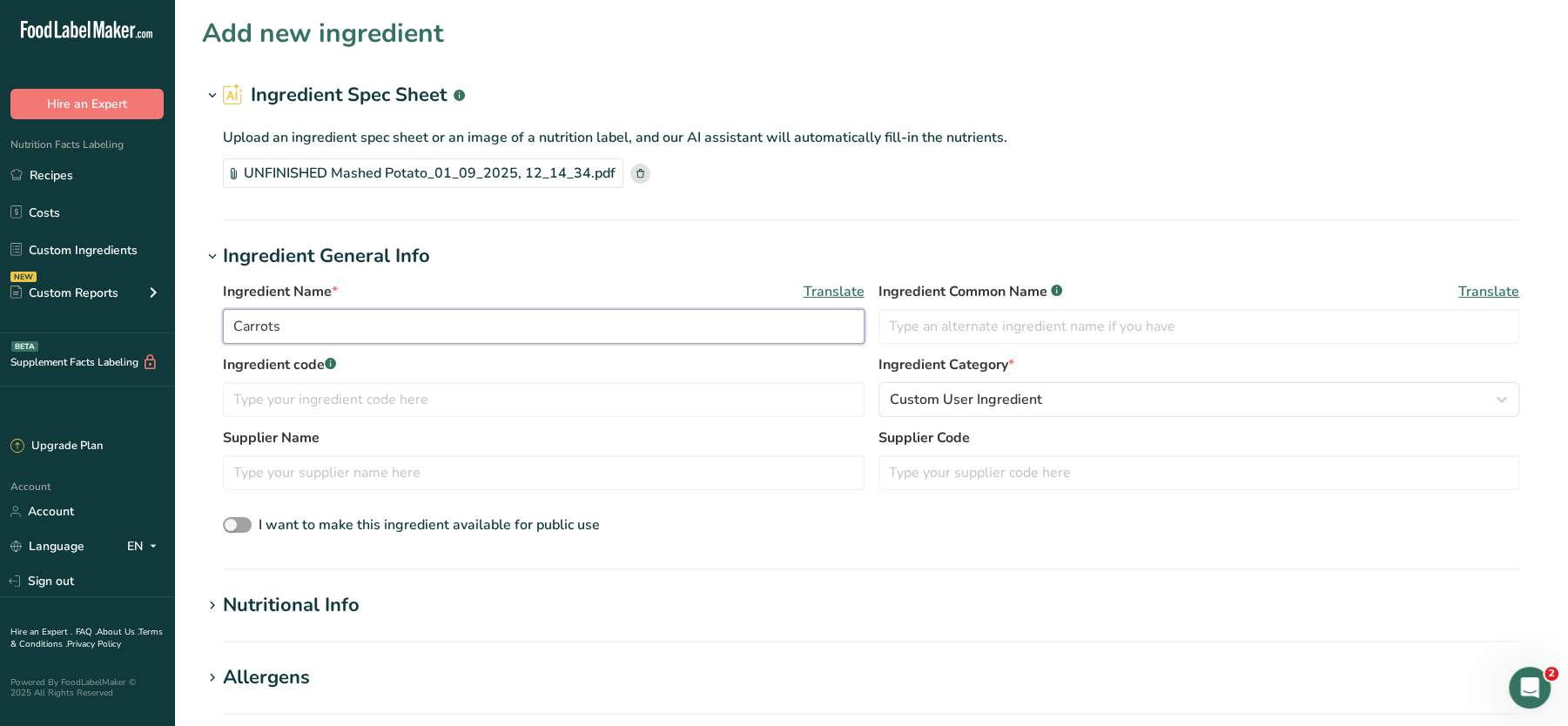
click at [235, 329] on input "Carrots" at bounding box center [544, 327] width 642 height 34
click at [424, 606] on h1 "Nutritional Info" at bounding box center [870, 606] width 1339 height 29
click at [297, 330] on input "Carrots" at bounding box center [544, 327] width 642 height 34
click at [633, 172] on rect at bounding box center [640, 173] width 20 height 20
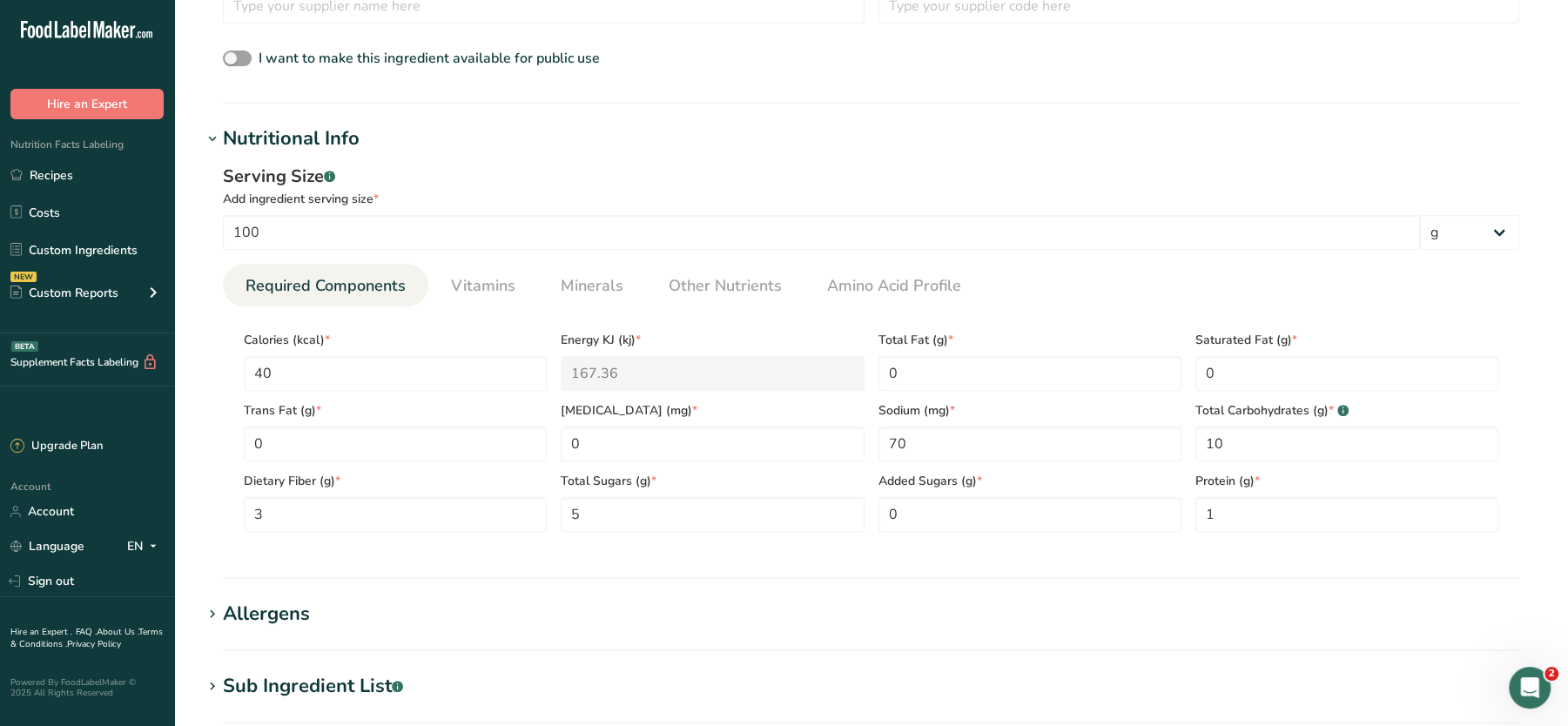
scroll to position [1047, 0]
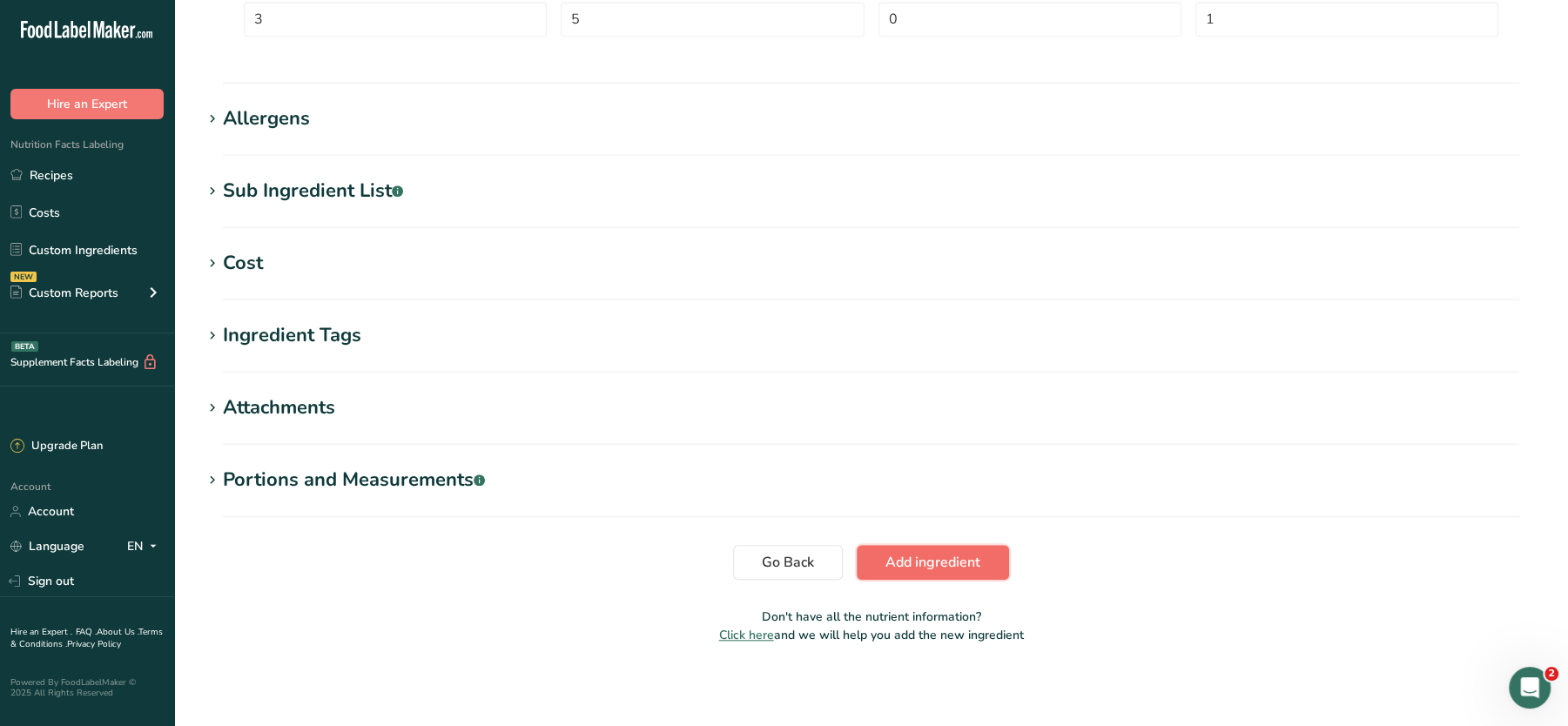
click at [945, 572] on button "Add ingredient" at bounding box center [934, 563] width 153 height 34
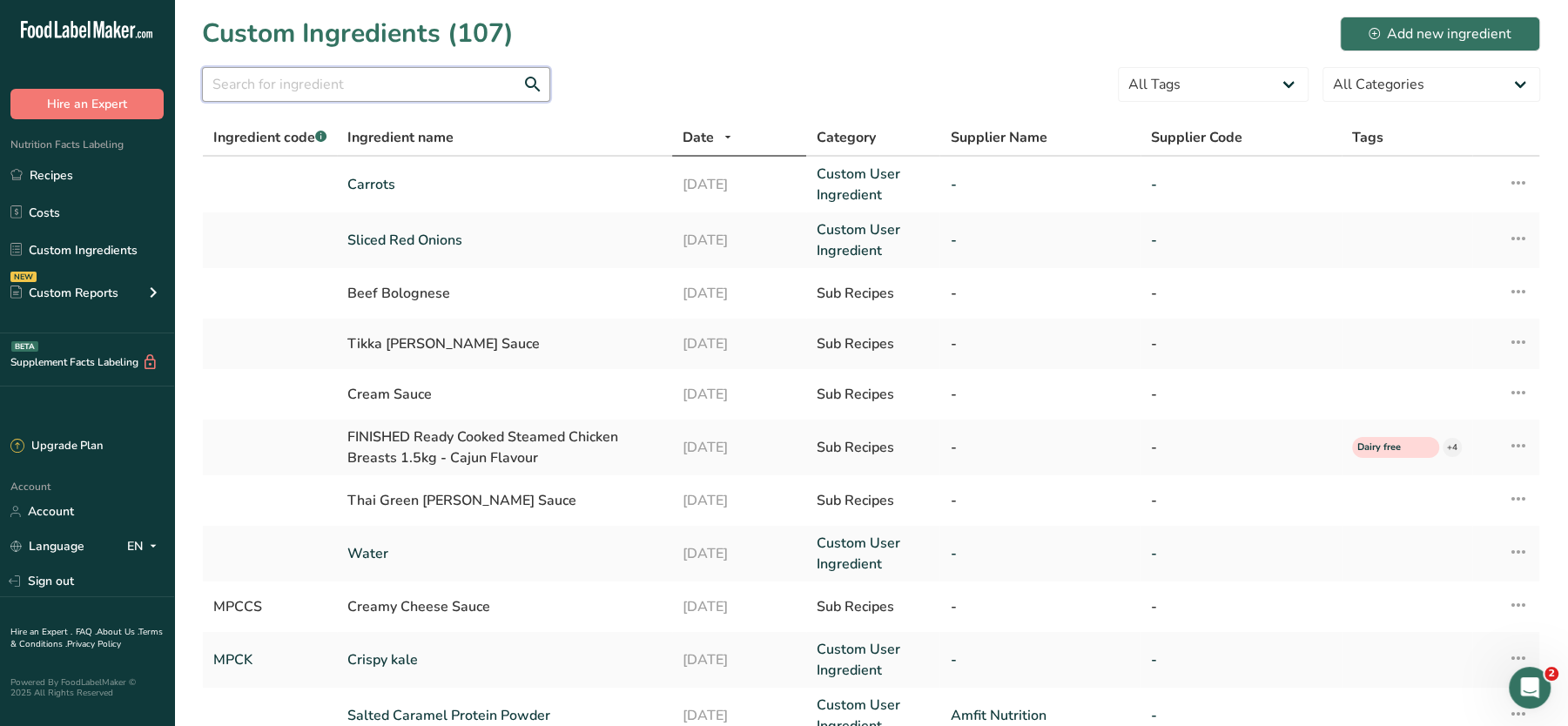
click at [357, 94] on input "text" at bounding box center [376, 84] width 349 height 34
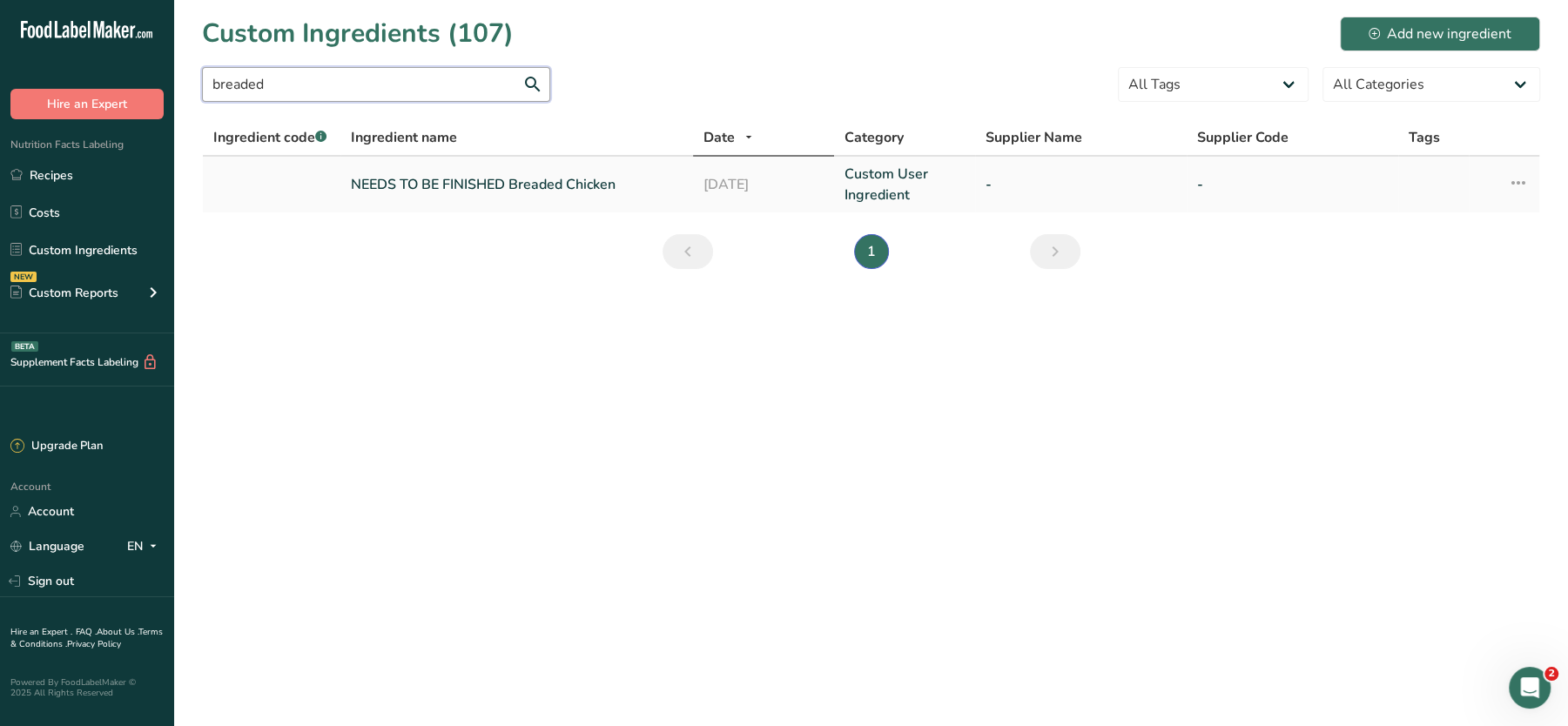
type input "breaded"
click at [534, 184] on link "NEEDS TO BE FINISHED Breaded Chicken" at bounding box center [516, 184] width 332 height 21
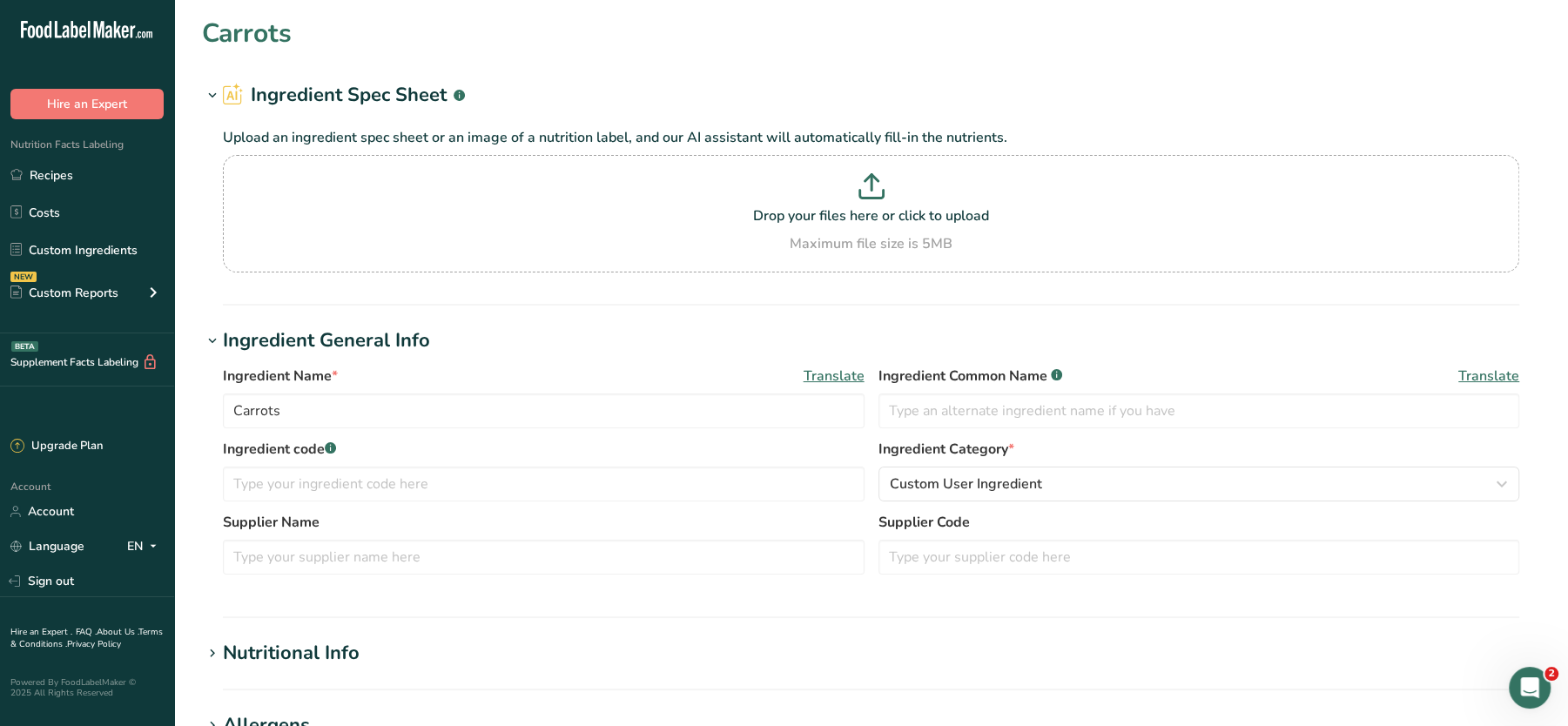
type input "NEEDS TO BE FINISHED Breaded Chicken"
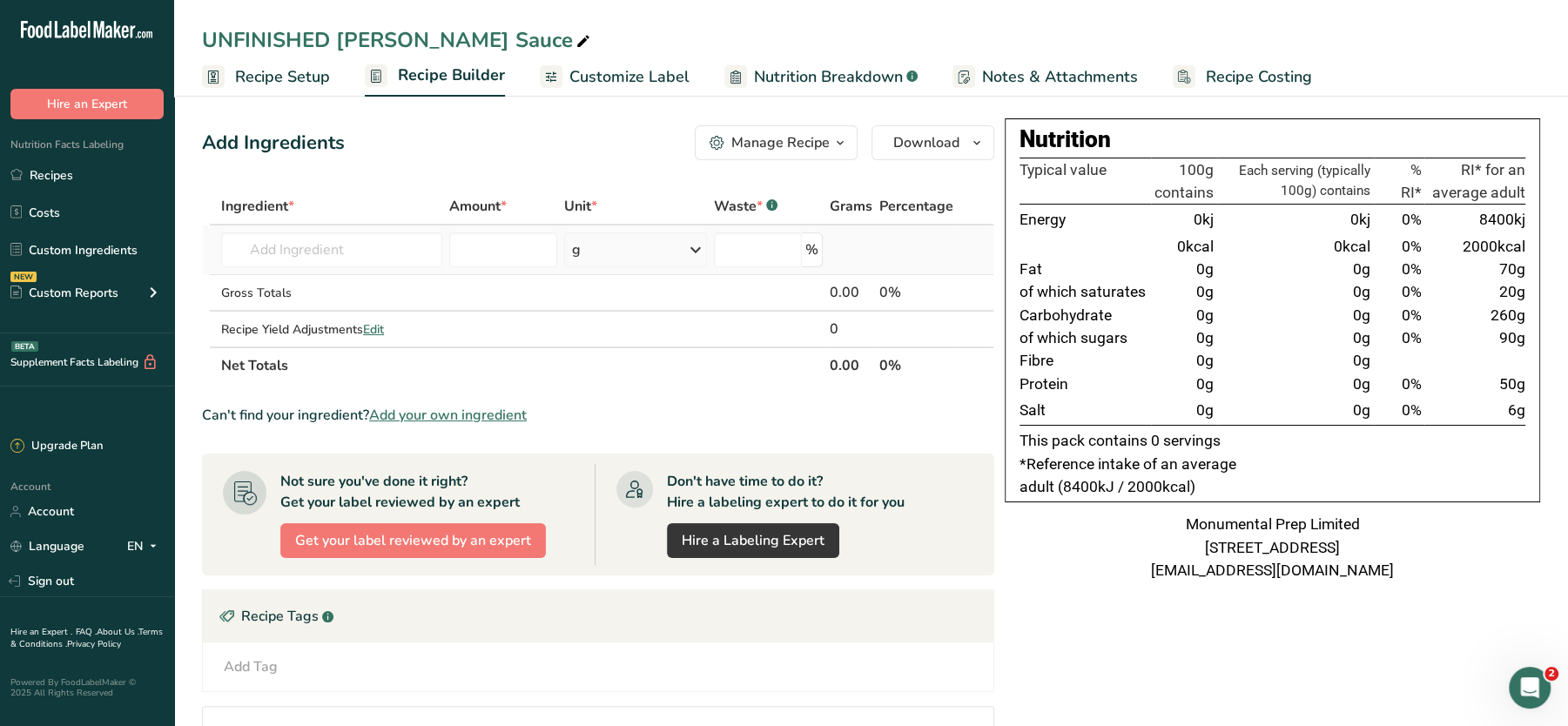
click at [320, 231] on td "Almond flour 1211 Milk, whole, 3.25% milkfat, without added vitamin A and vitam…" at bounding box center [332, 250] width 228 height 50
click at [300, 246] on input "text" at bounding box center [333, 249] width 222 height 34
type input "sliced onions"
click at [285, 285] on p "Sliced Onions" at bounding box center [280, 285] width 91 height 18
type input "Sliced Onions"
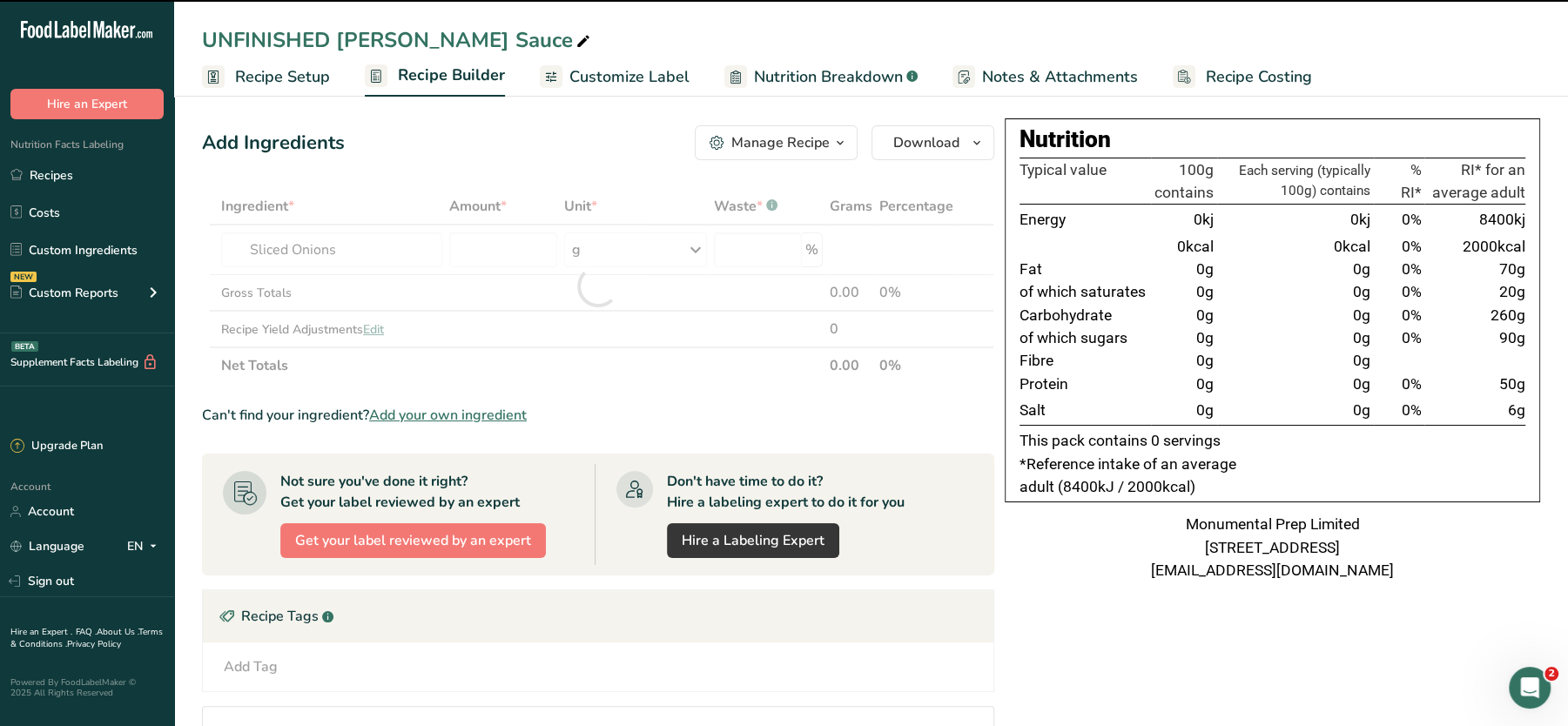
type input "0"
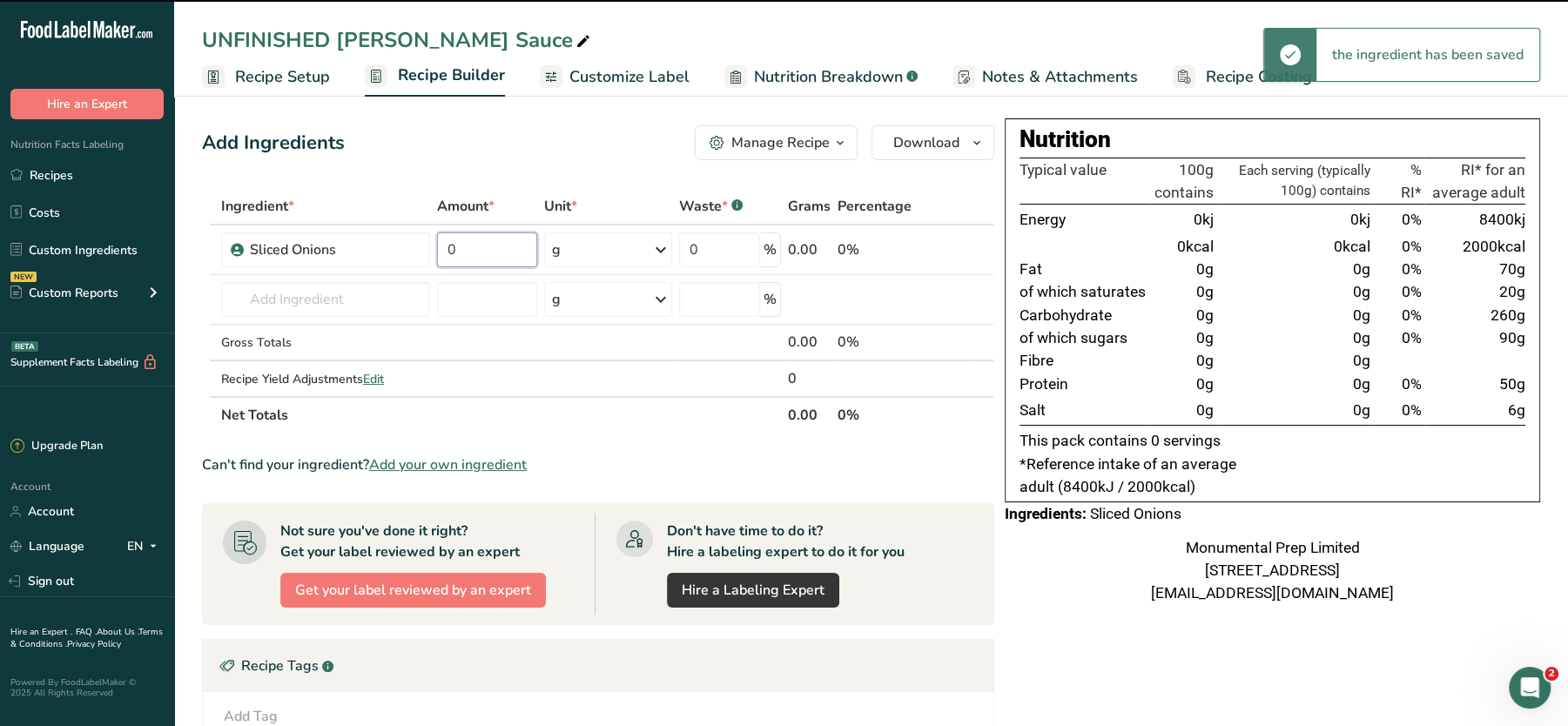
click at [460, 255] on input "0" at bounding box center [487, 249] width 100 height 34
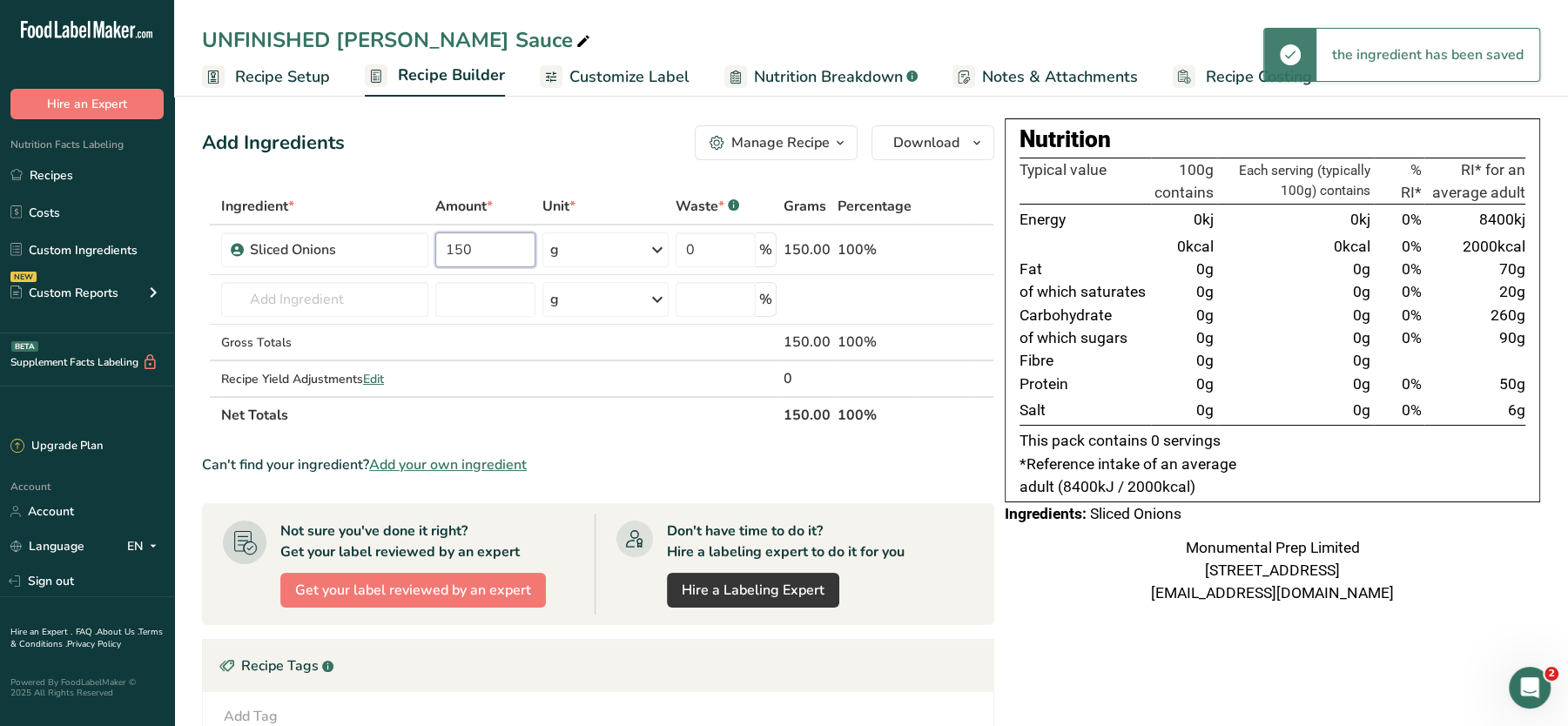
type input "150"
click at [568, 163] on div "Add Ingredients Manage Recipe Delete Recipe Duplicate Recipe Scale Recipe Save …" at bounding box center [603, 569] width 803 height 903
click at [285, 290] on input "text" at bounding box center [325, 299] width 207 height 34
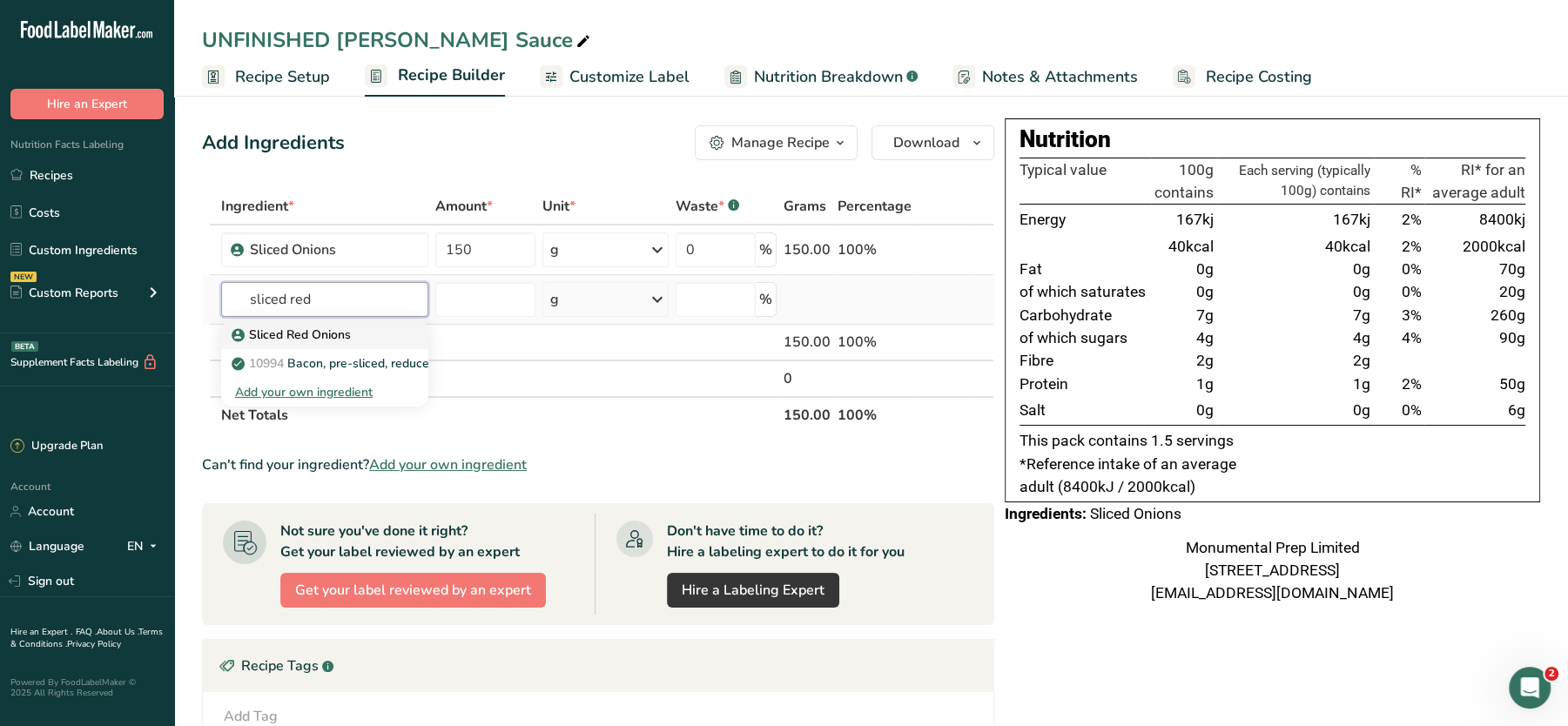
type input "sliced red"
click at [319, 329] on p "Sliced Red Onions" at bounding box center [292, 334] width 116 height 18
type input "Sliced Red Onions"
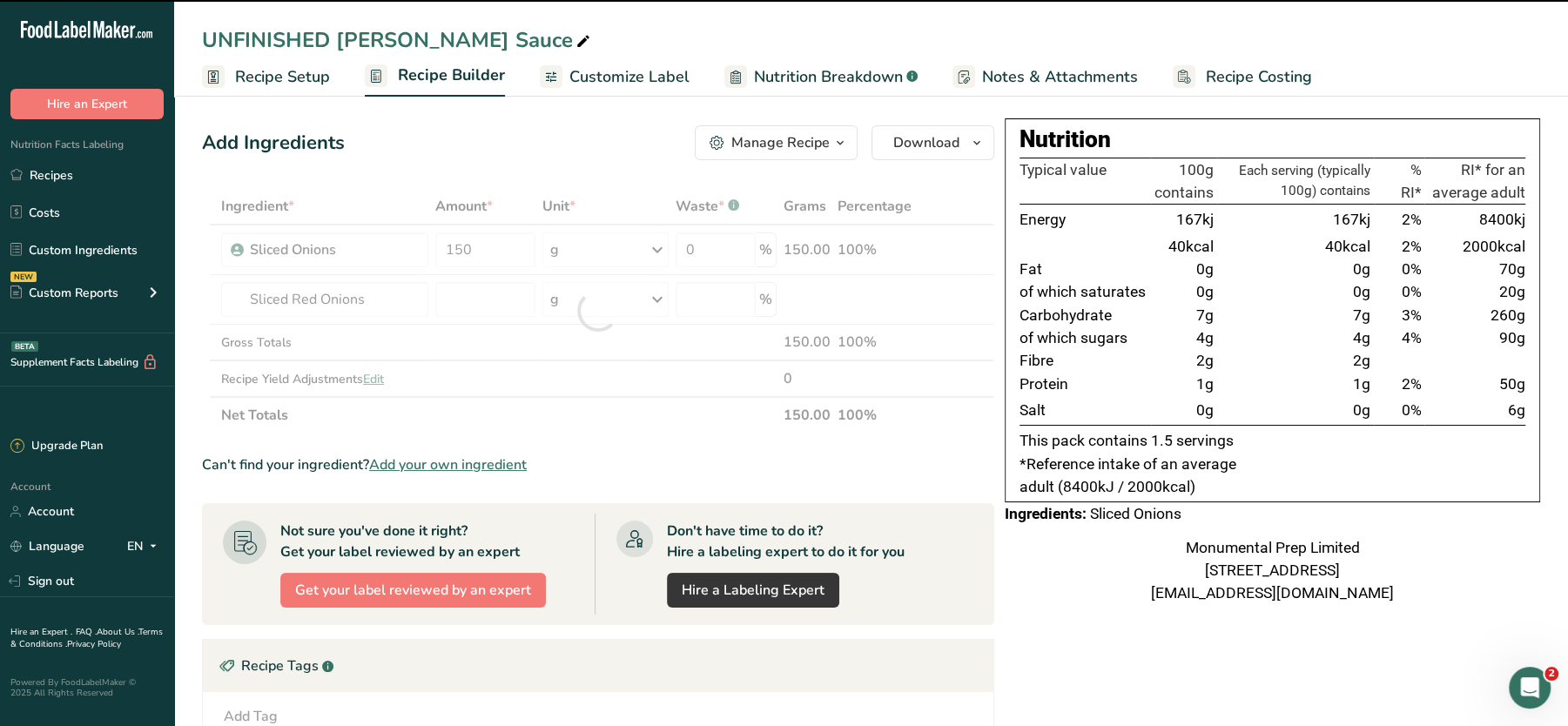
type input "0"
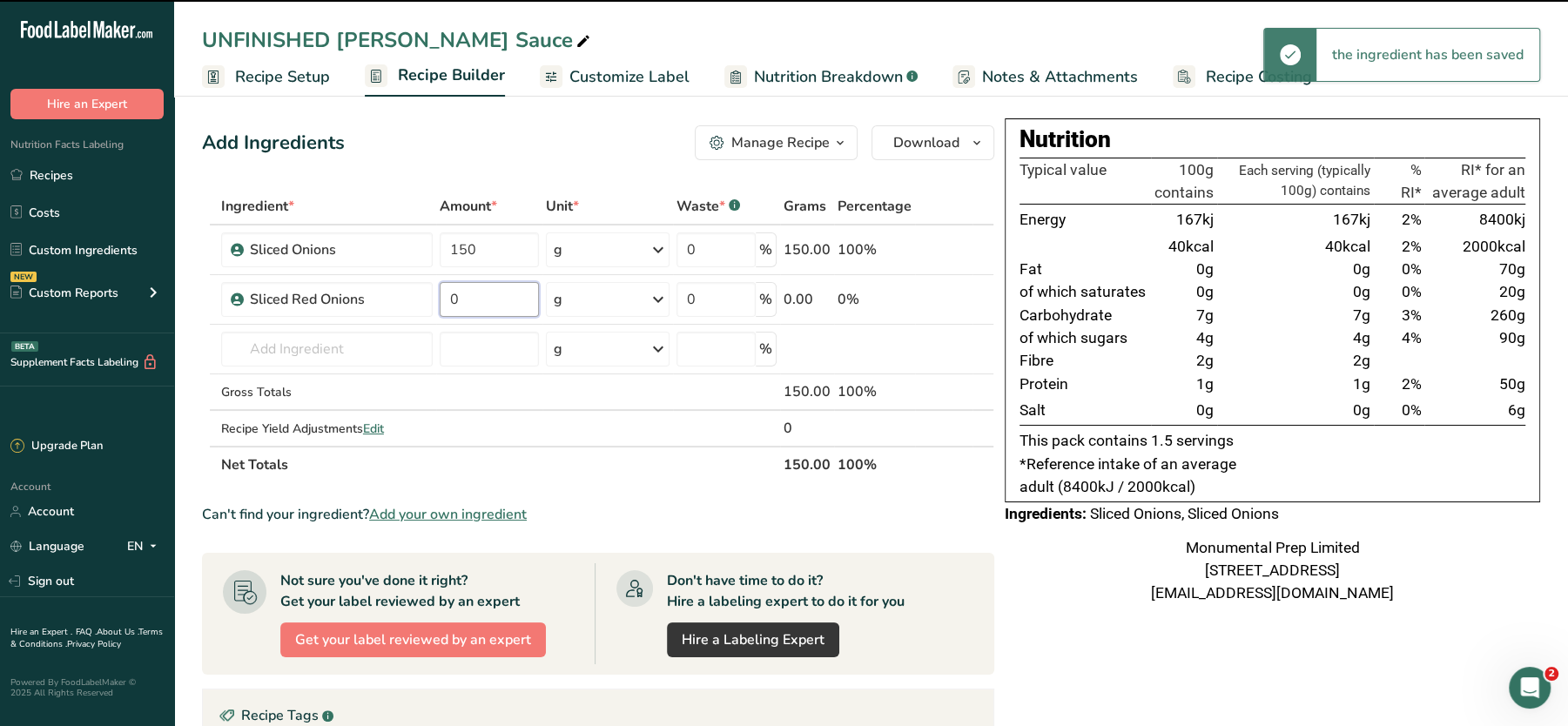
click at [482, 307] on input "0" at bounding box center [488, 299] width 98 height 34
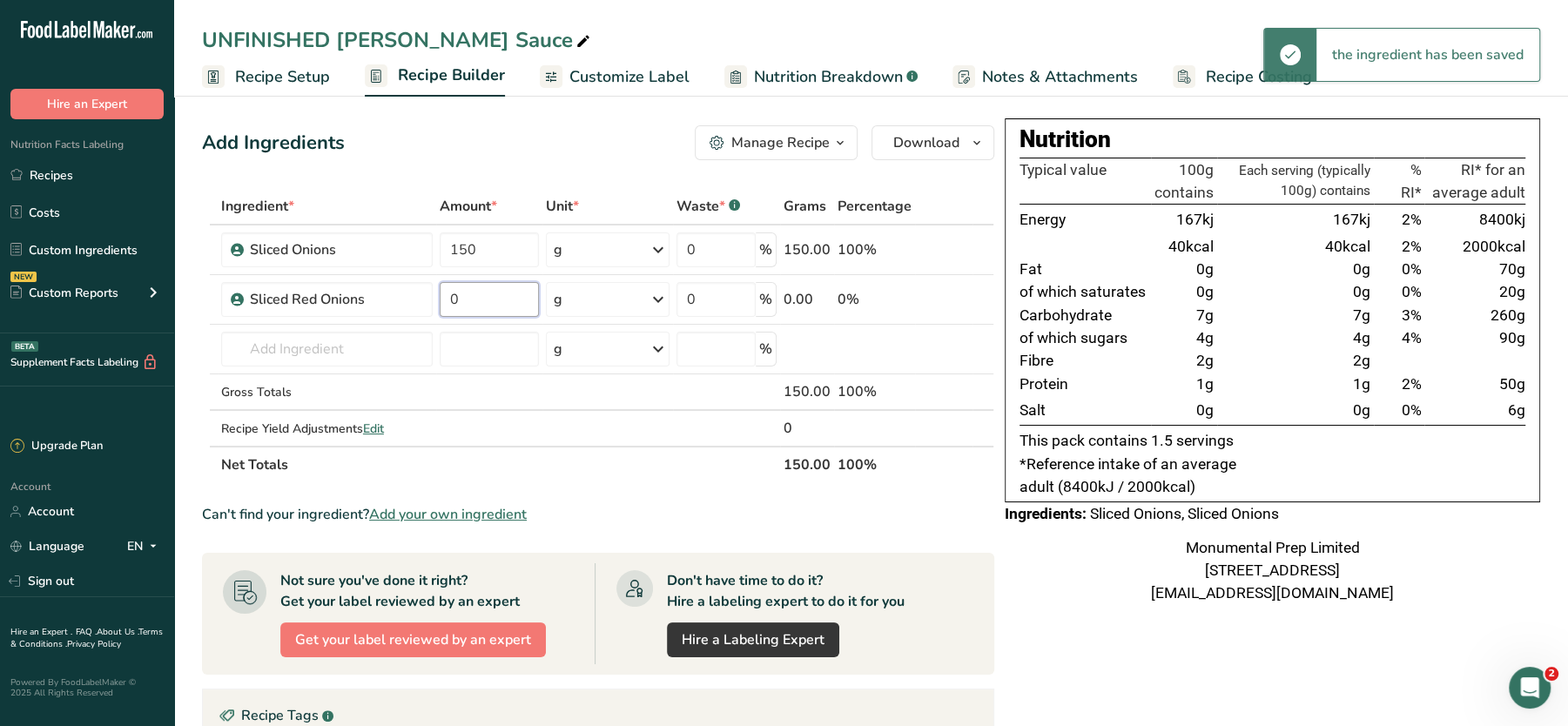
click at [482, 307] on input "0" at bounding box center [488, 299] width 98 height 34
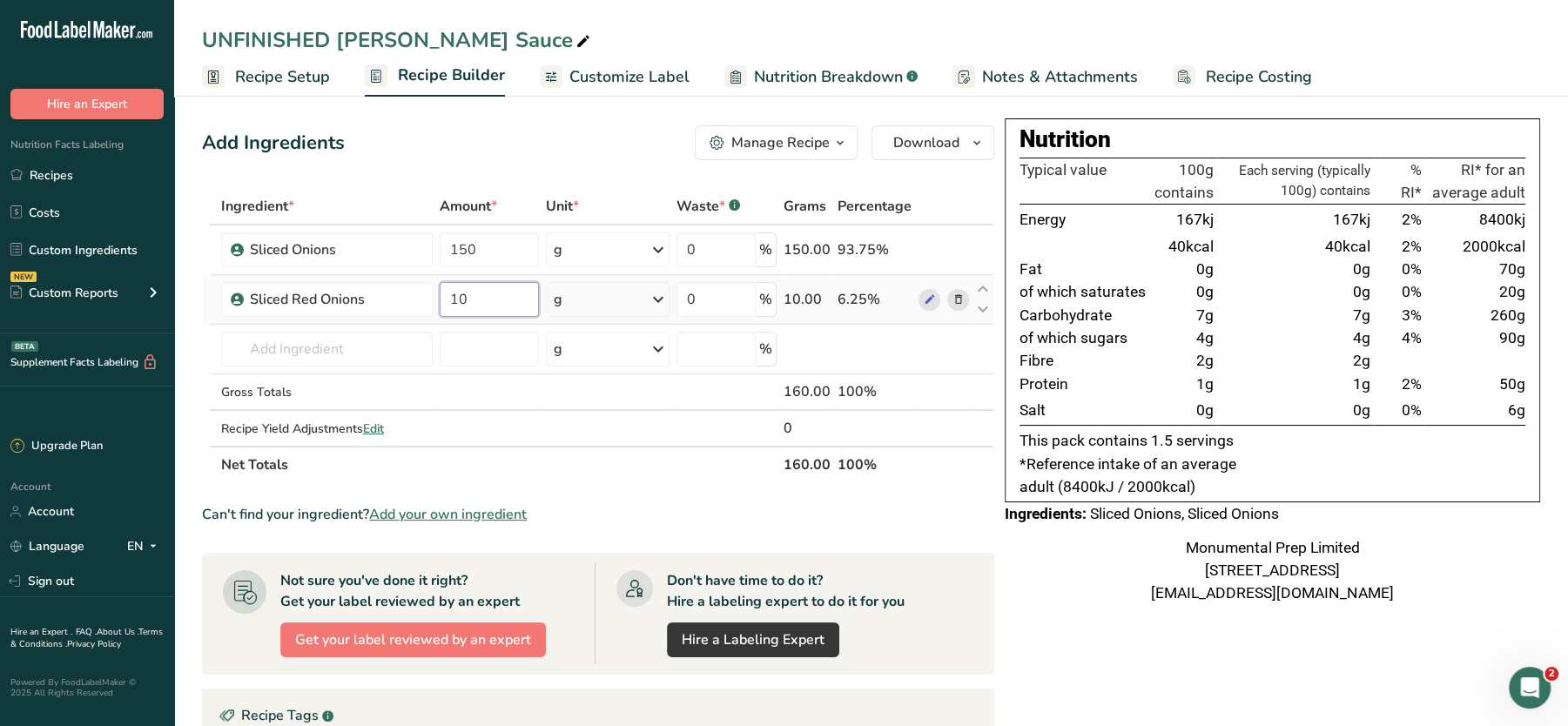
type input "1"
type input "50"
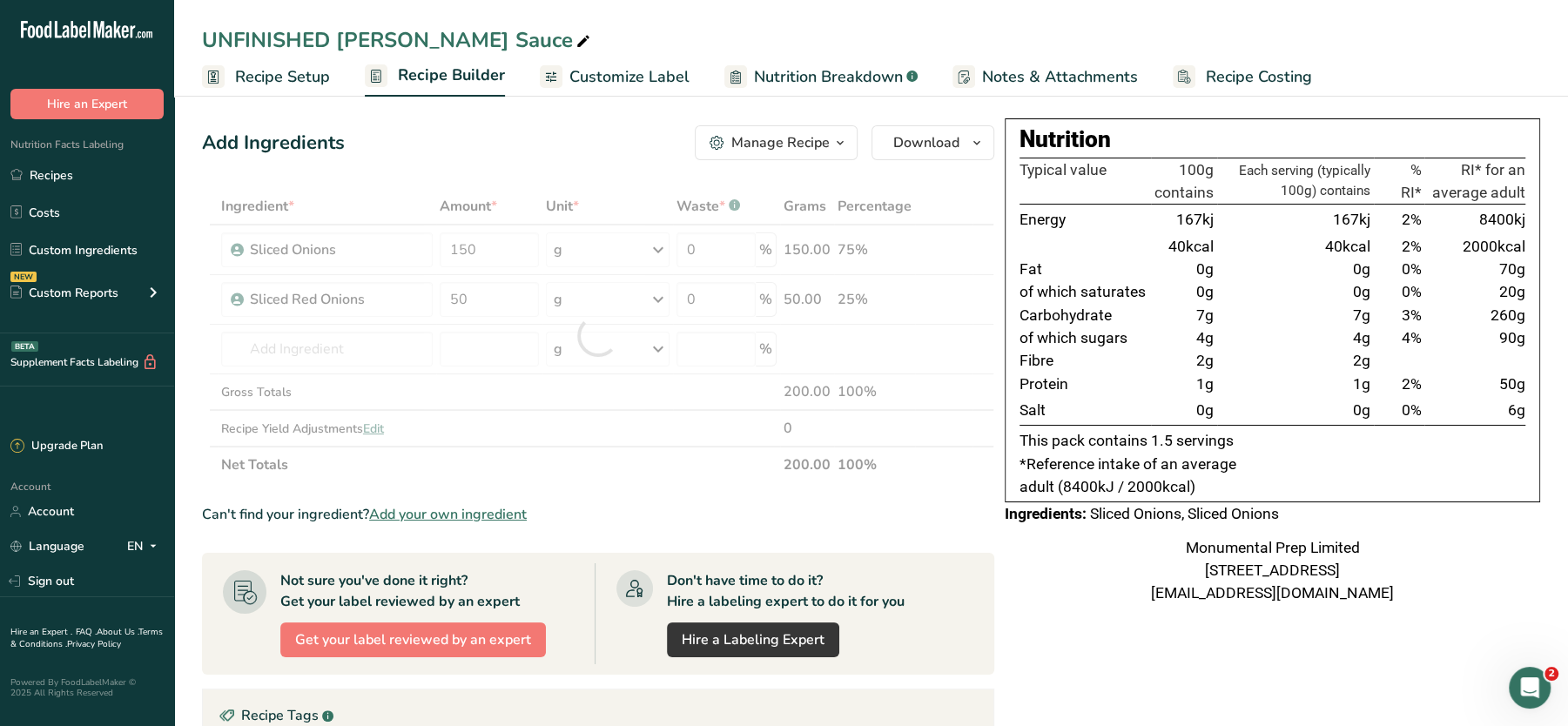
click at [497, 135] on div "Add Ingredients Manage Recipe Delete Recipe Duplicate Recipe Scale Recipe Save …" at bounding box center [597, 142] width 792 height 34
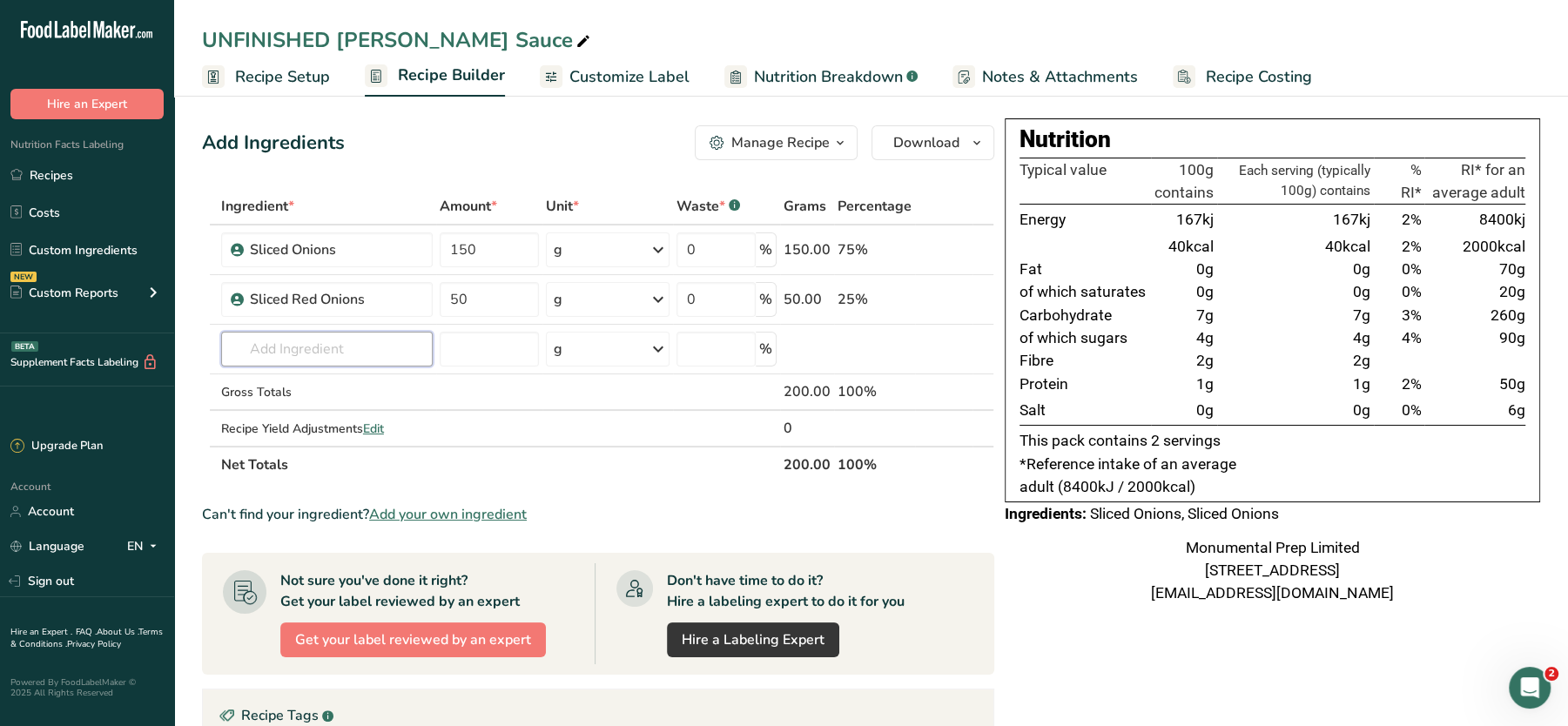
click at [325, 342] on input "text" at bounding box center [328, 349] width 212 height 34
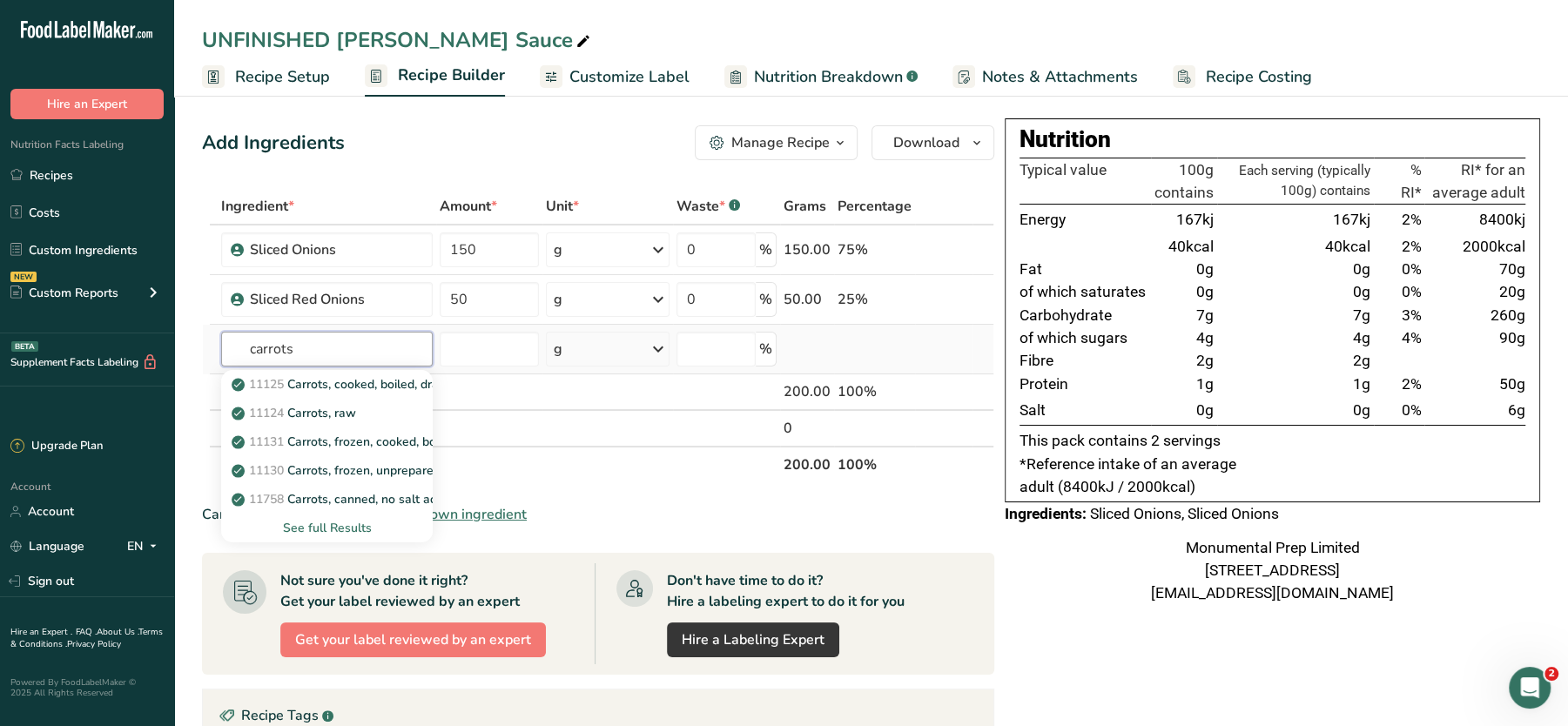
type input "carrots"
click at [354, 524] on div "See full Results" at bounding box center [327, 527] width 184 height 18
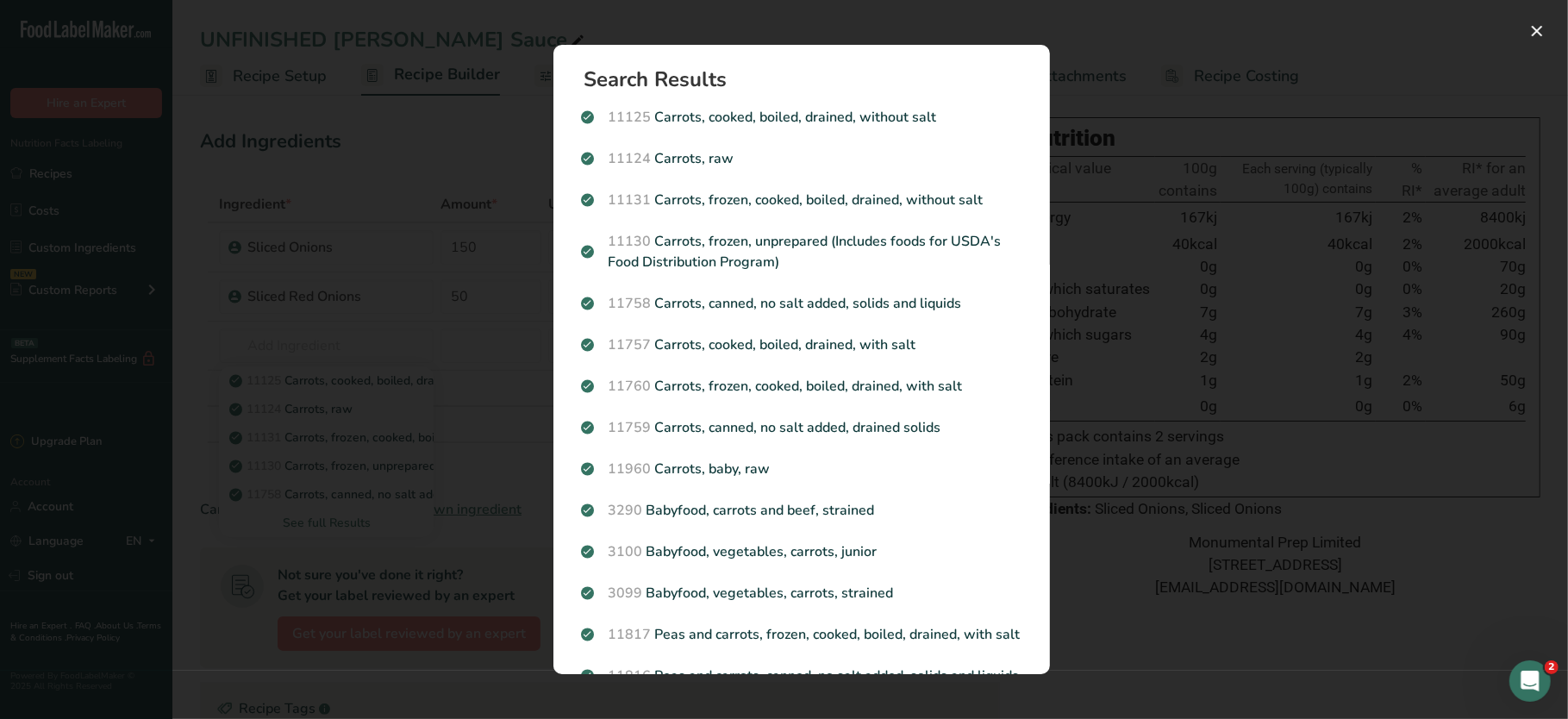
click at [531, 233] on div "Search Results 11125 Carrots, cooked, boiled, drained, without salt 11124 Carro…" at bounding box center [801, 360] width 551 height 685
click at [431, 361] on div "Search results modal" at bounding box center [784, 360] width 1568 height 719
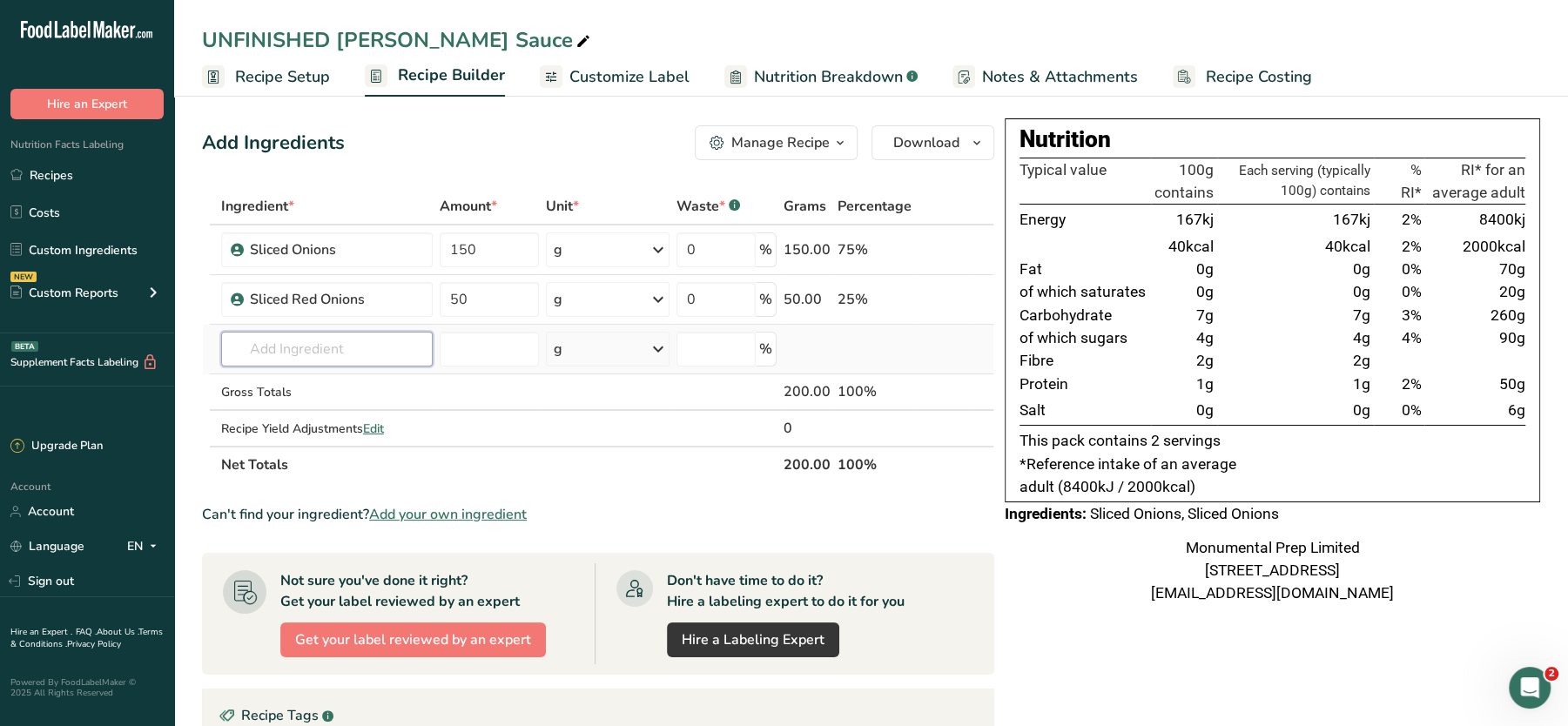
click at [366, 354] on input "text" at bounding box center [328, 349] width 212 height 34
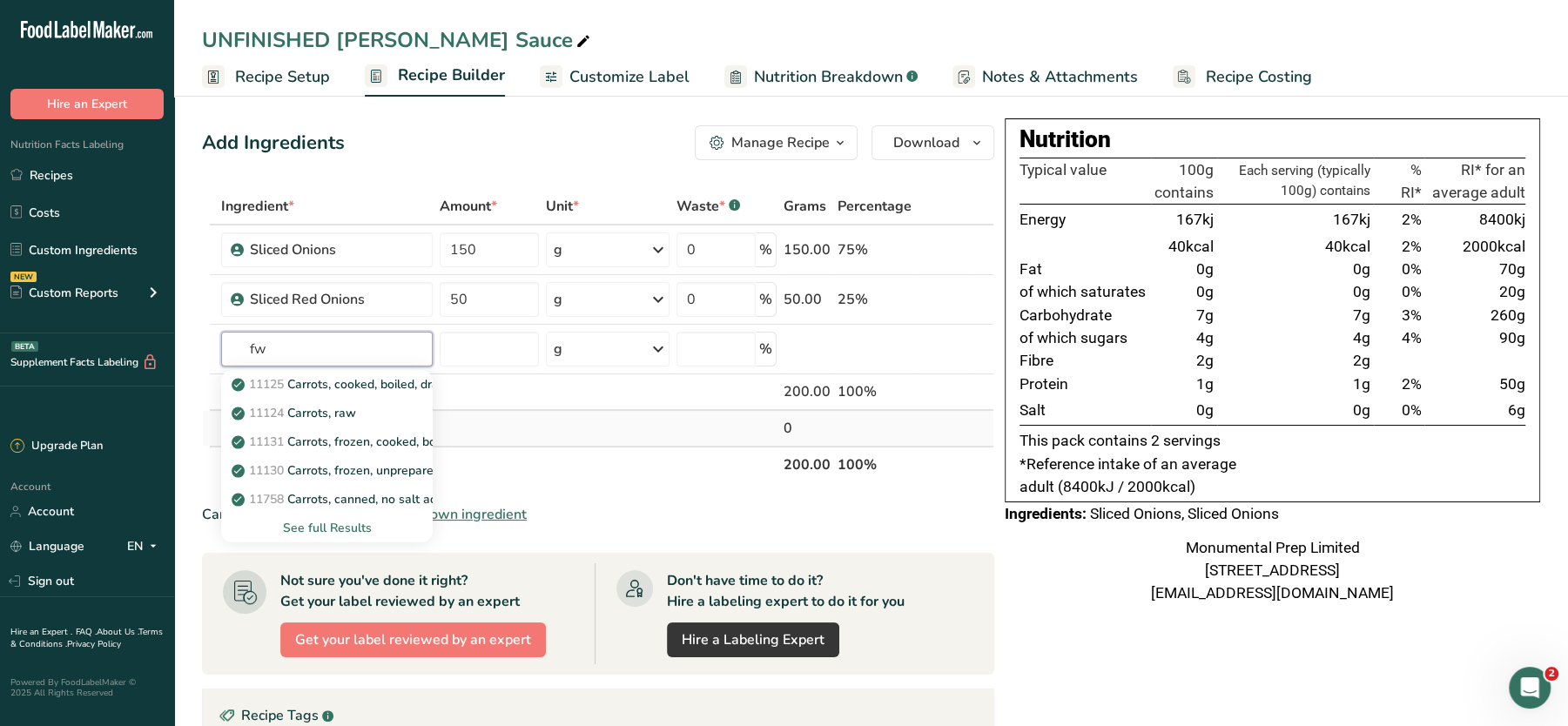
type input "f"
type input "white flour"
click at [278, 379] on p "White Flour" at bounding box center [276, 384] width 82 height 18
type input "White Flour"
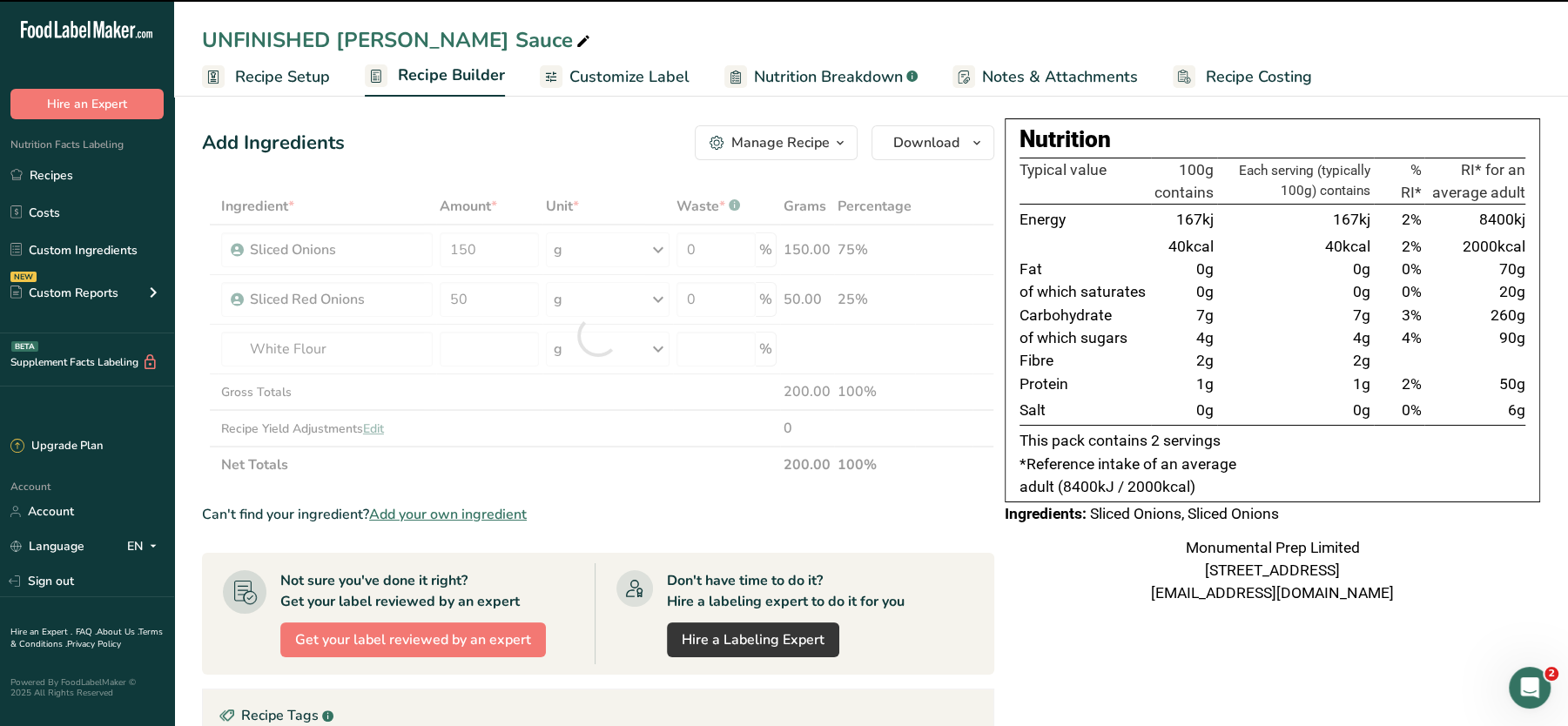
type input "0"
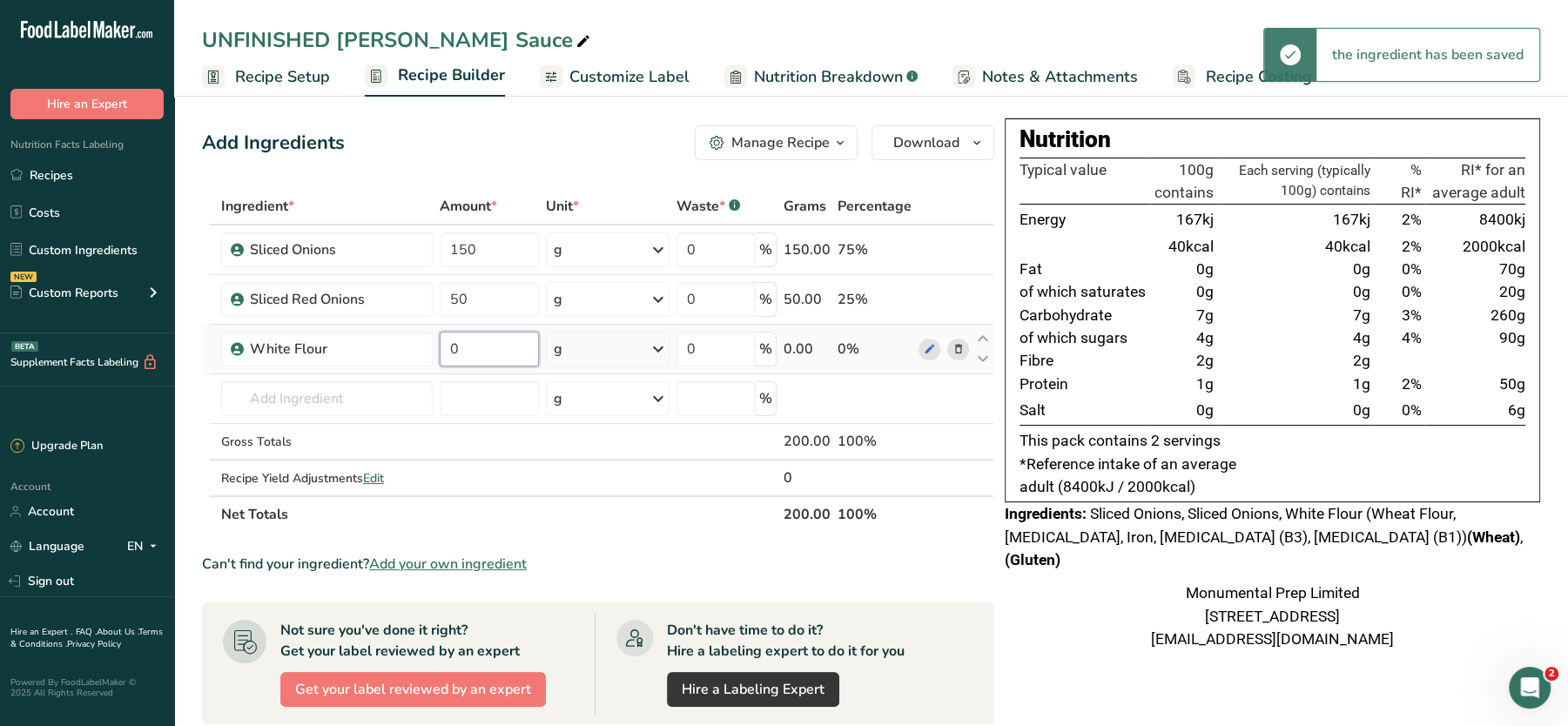
click at [467, 344] on input "0" at bounding box center [488, 349] width 98 height 34
type input "50"
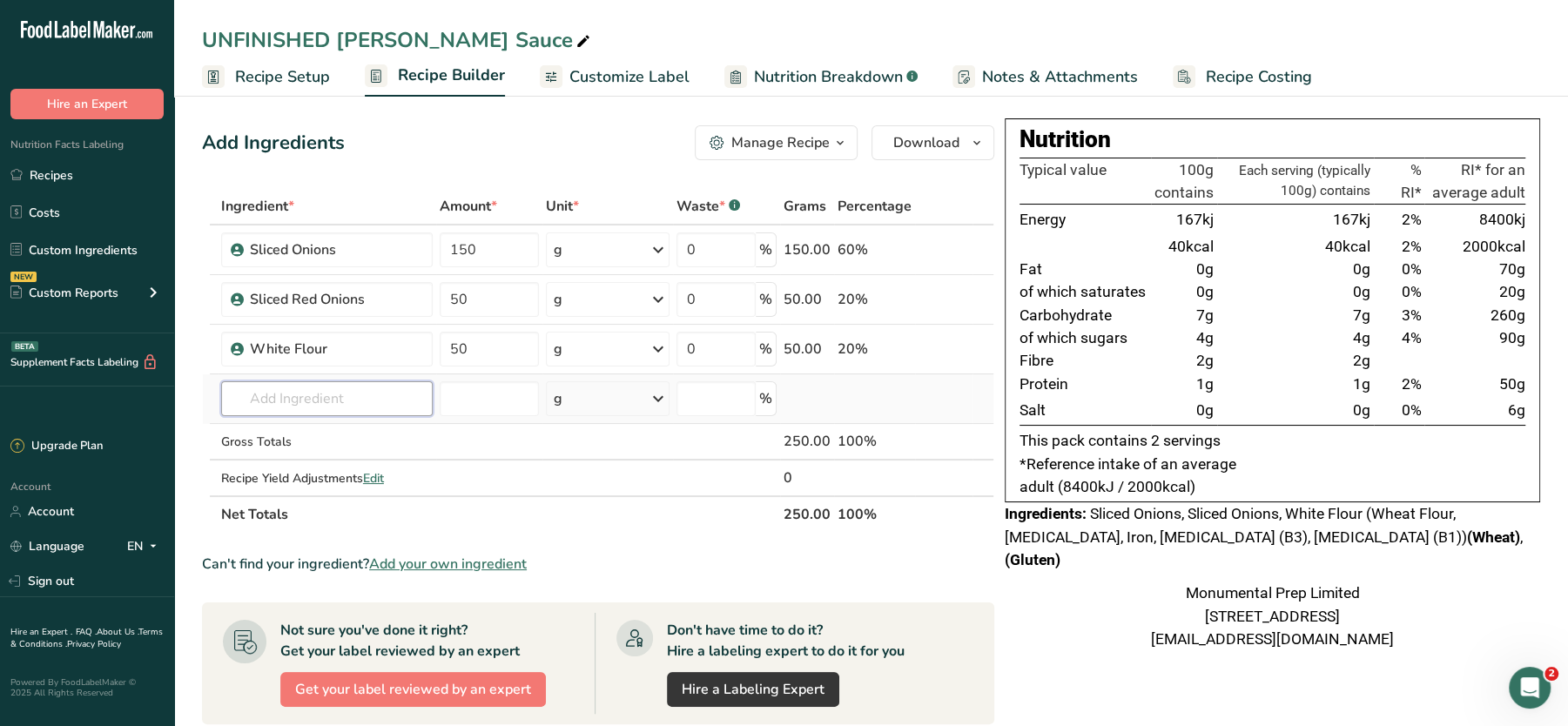
click at [373, 402] on div "Ingredient * Amount * Unit * Waste * .a-a{fill:#347362;}.b-a{fill:#fff;} Grams …" at bounding box center [597, 360] width 792 height 345
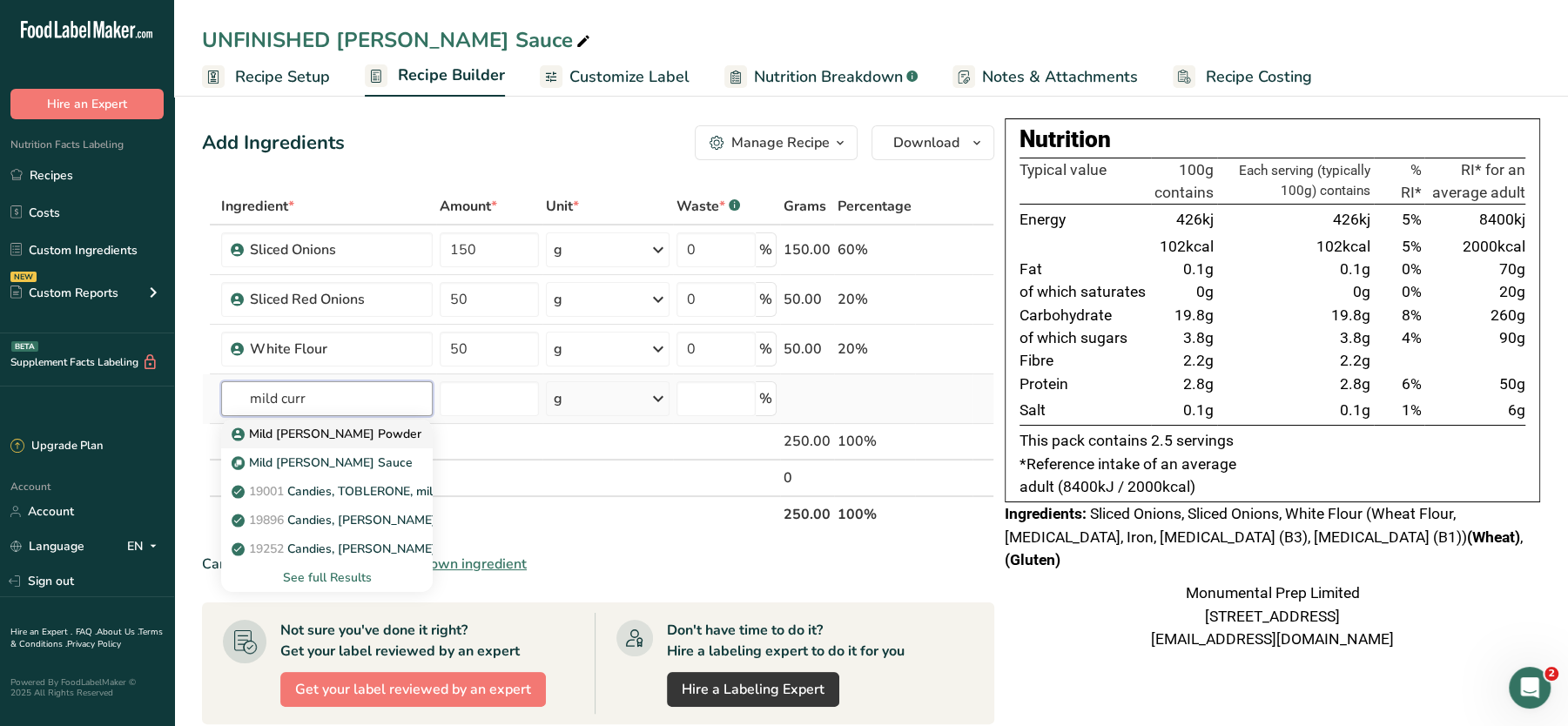
type input "mild curr"
click at [307, 439] on p "Mild [PERSON_NAME] Powder" at bounding box center [328, 434] width 186 height 18
type input "Mild [PERSON_NAME] Powder"
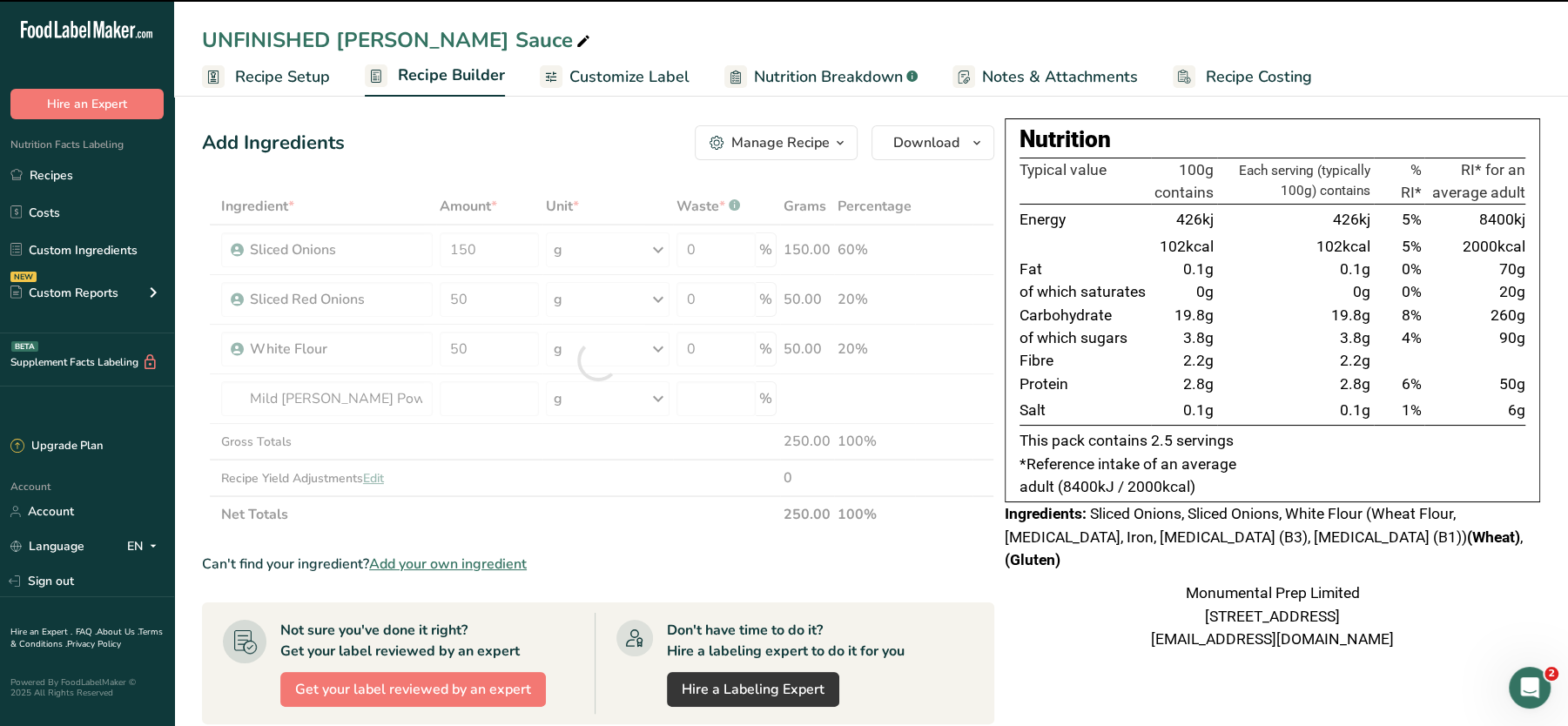
type input "0"
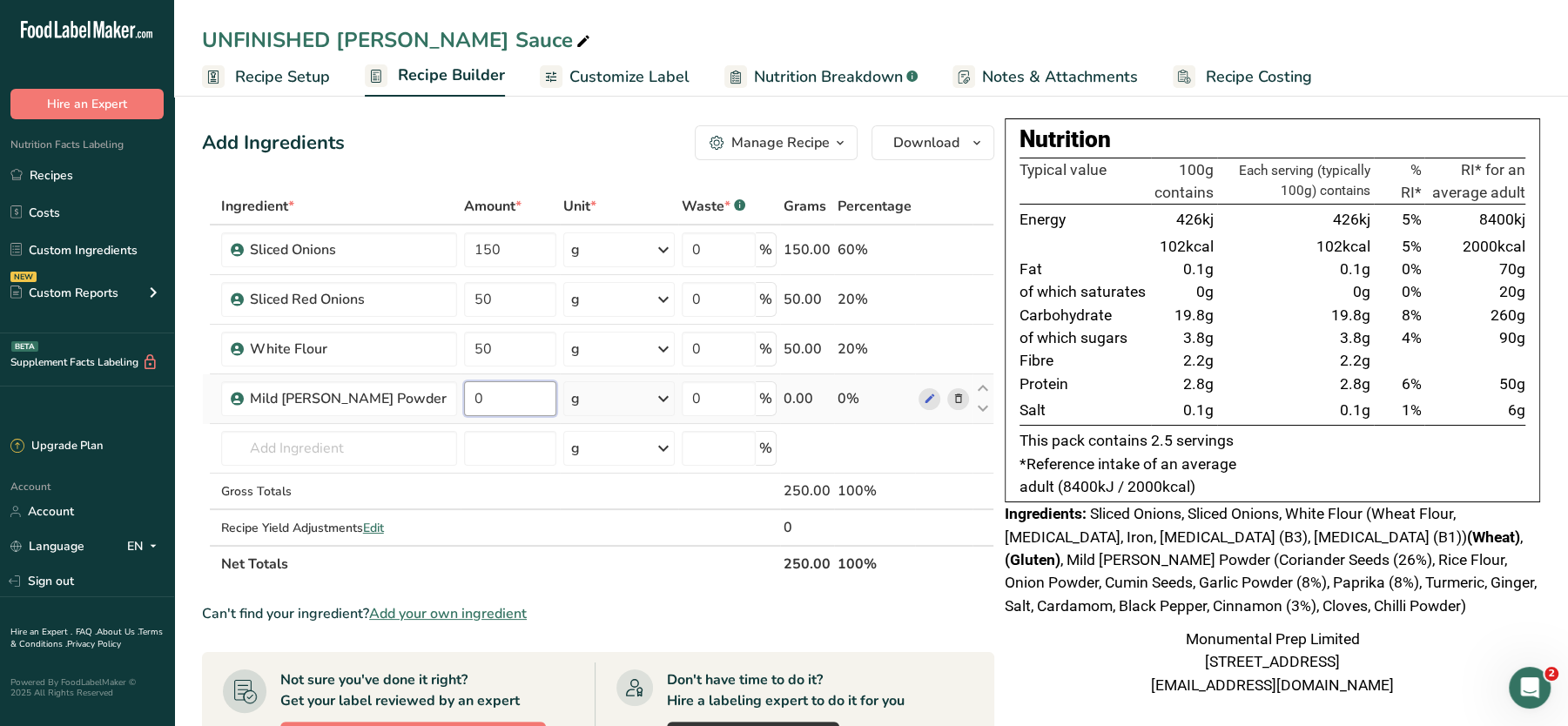
click at [498, 398] on input "0" at bounding box center [510, 398] width 93 height 34
type input "30"
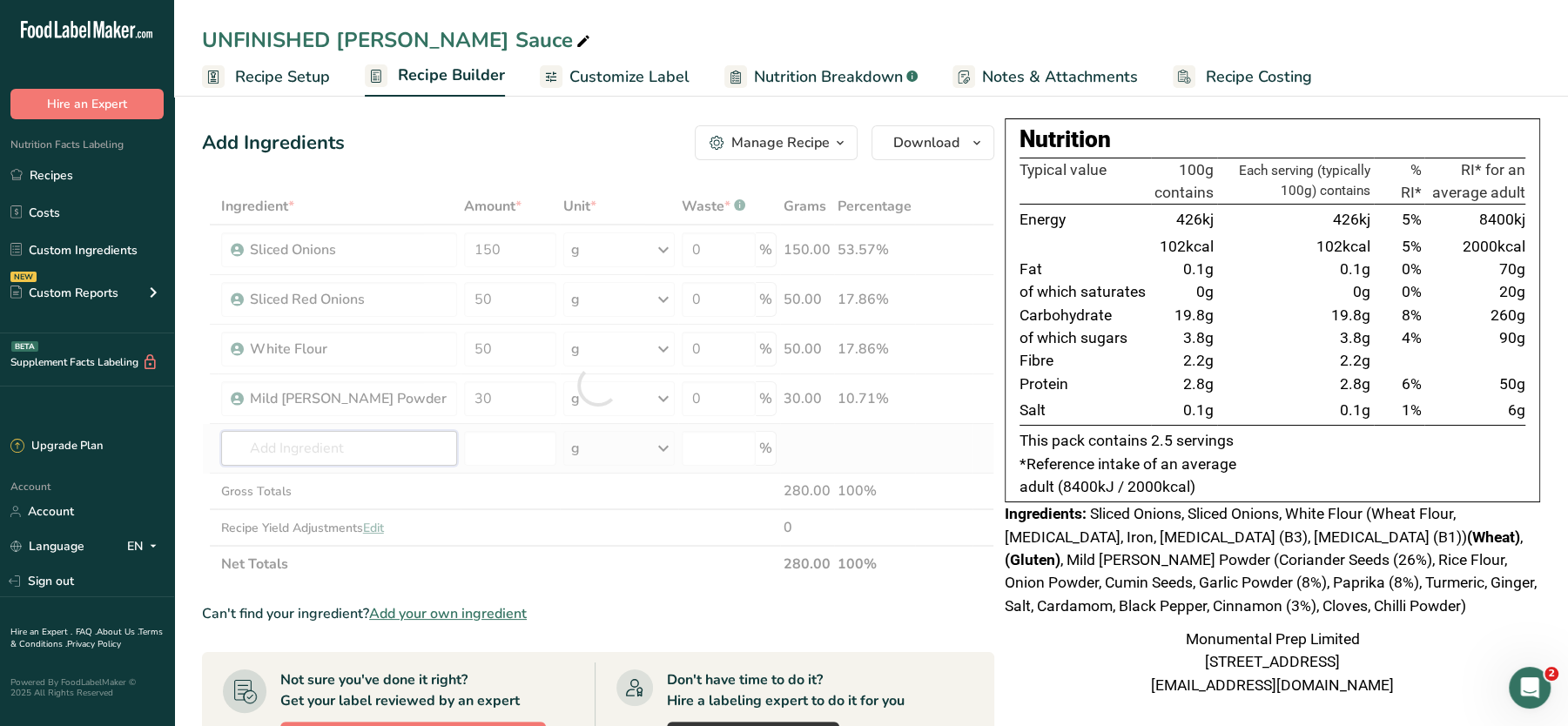
click at [380, 459] on div "Ingredient * Amount * Unit * Waste * .a-a{fill:#347362;}.b-a{fill:#fff;} Grams …" at bounding box center [597, 385] width 792 height 395
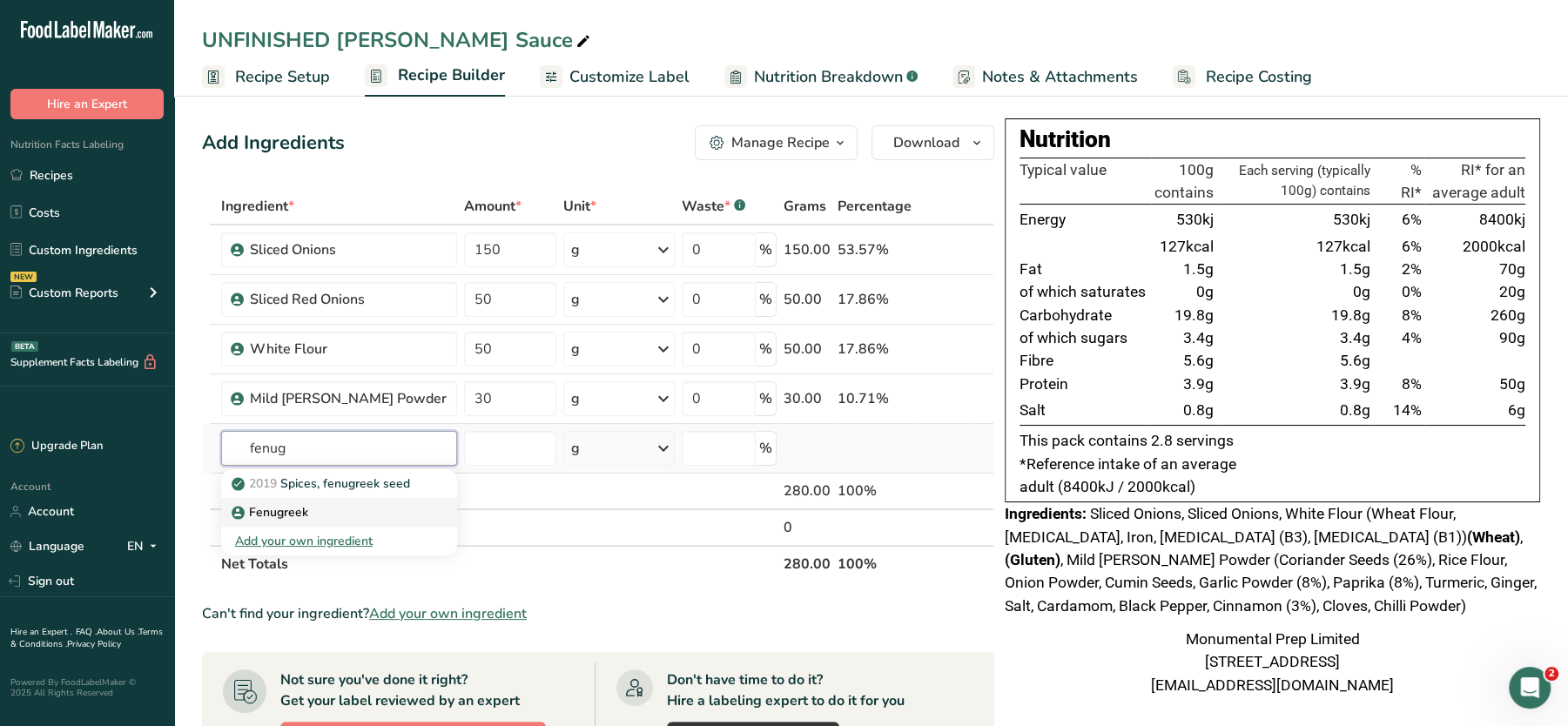
type input "fenug"
click at [271, 506] on p "Fenugreek" at bounding box center [271, 512] width 74 height 18
type input "Fenugreek"
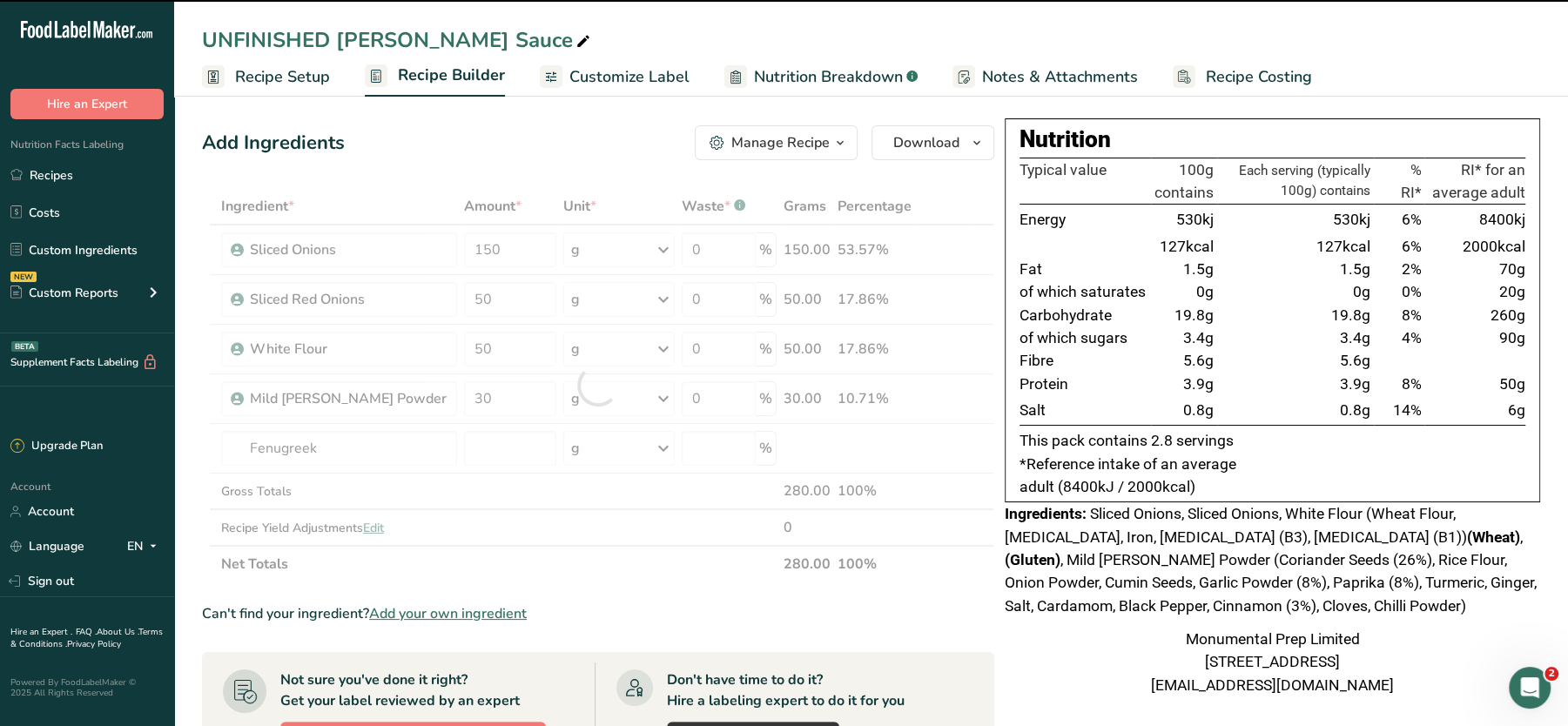
type input "0"
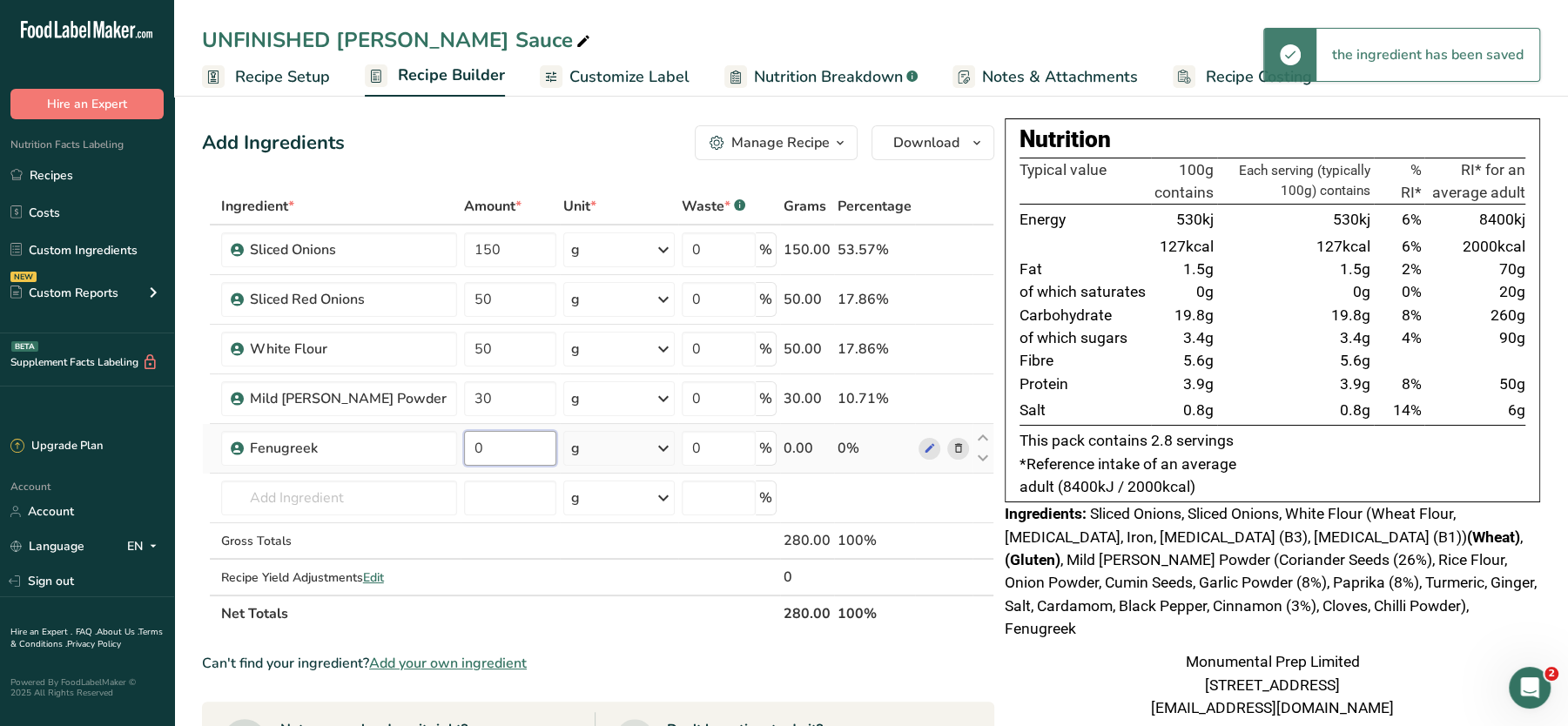
click at [473, 451] on input "0" at bounding box center [510, 448] width 93 height 34
type input "15"
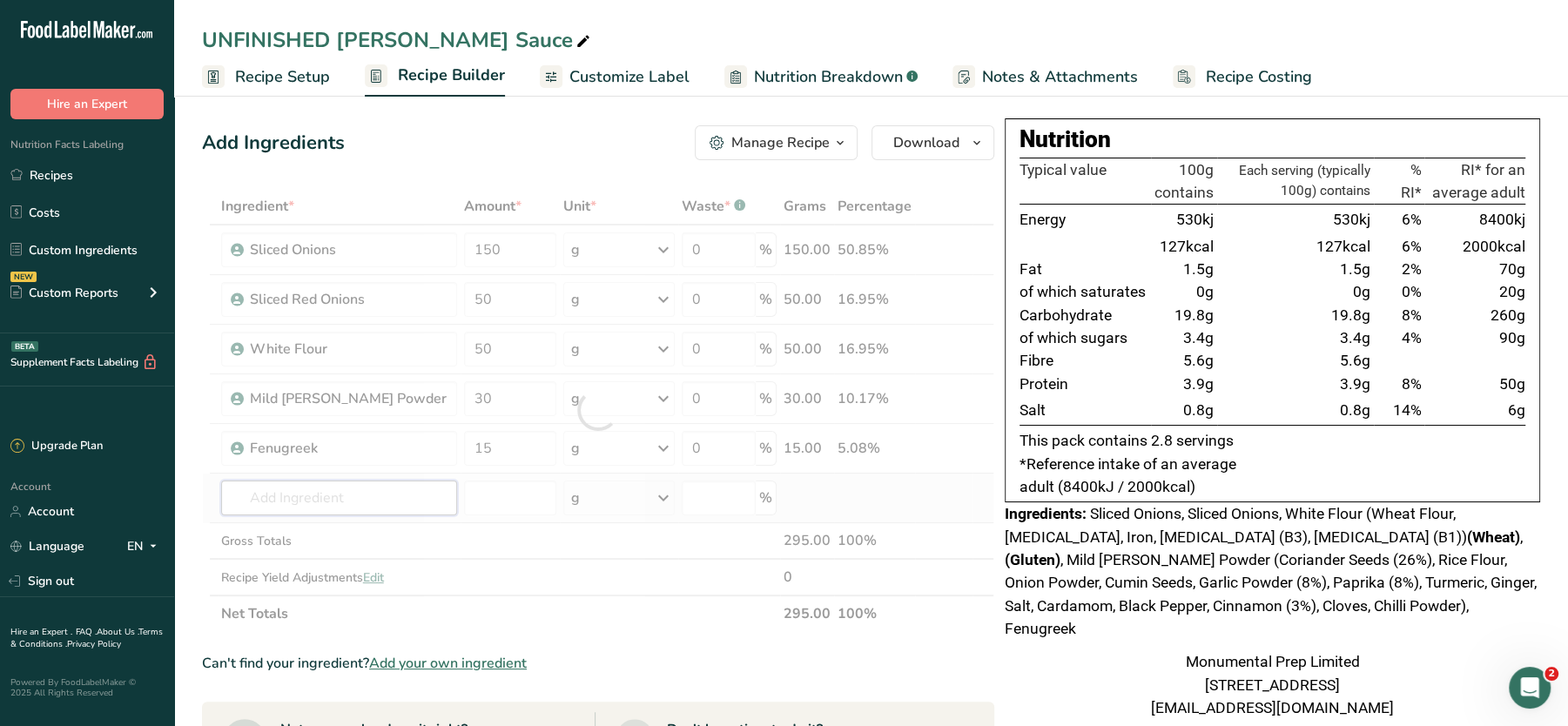
click at [372, 502] on div "Ingredient * Amount * Unit * Waste * .a-a{fill:#347362;}.b-a{fill:#fff;} Grams …" at bounding box center [597, 410] width 792 height 444
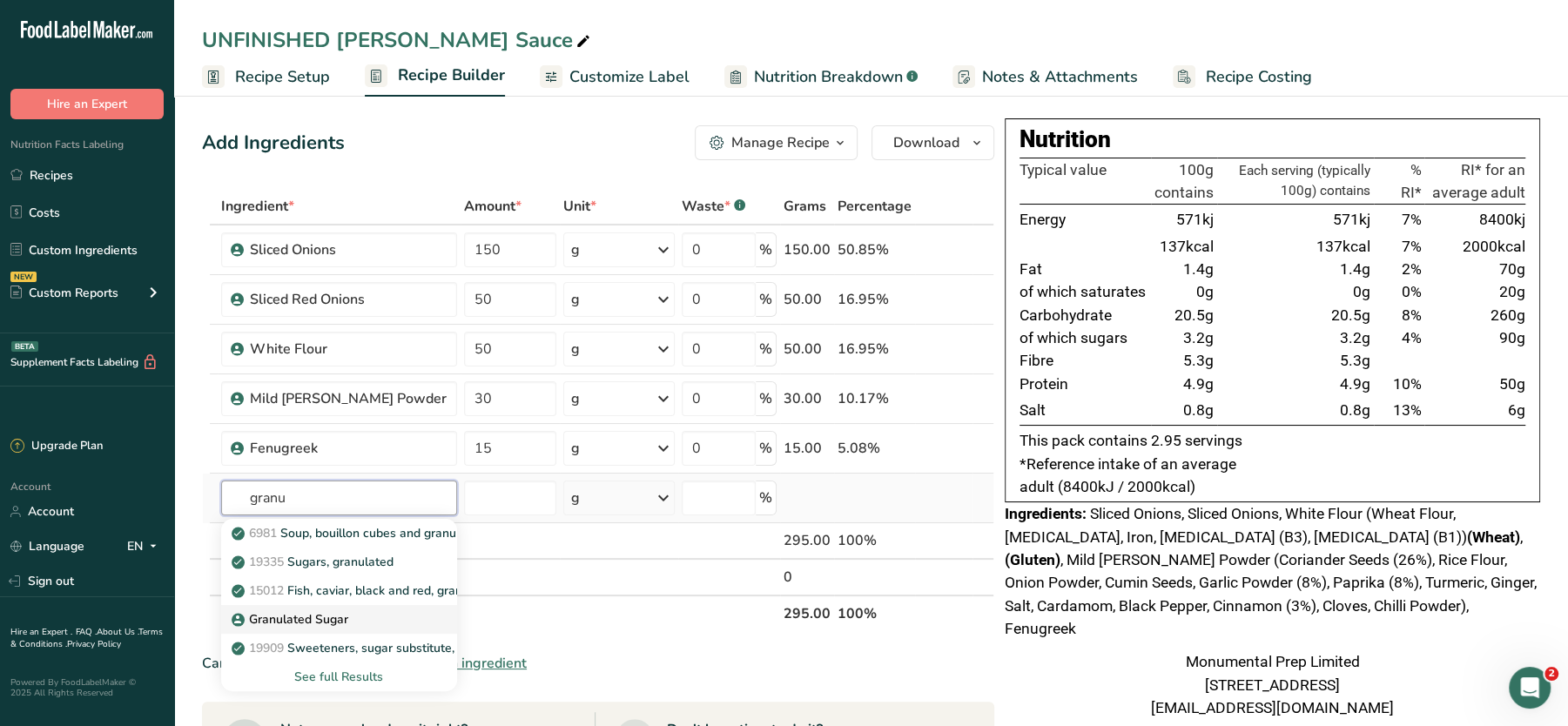
type input "granu"
click at [310, 615] on p "Granulated Sugar" at bounding box center [291, 619] width 113 height 18
type input "Granulated Sugar"
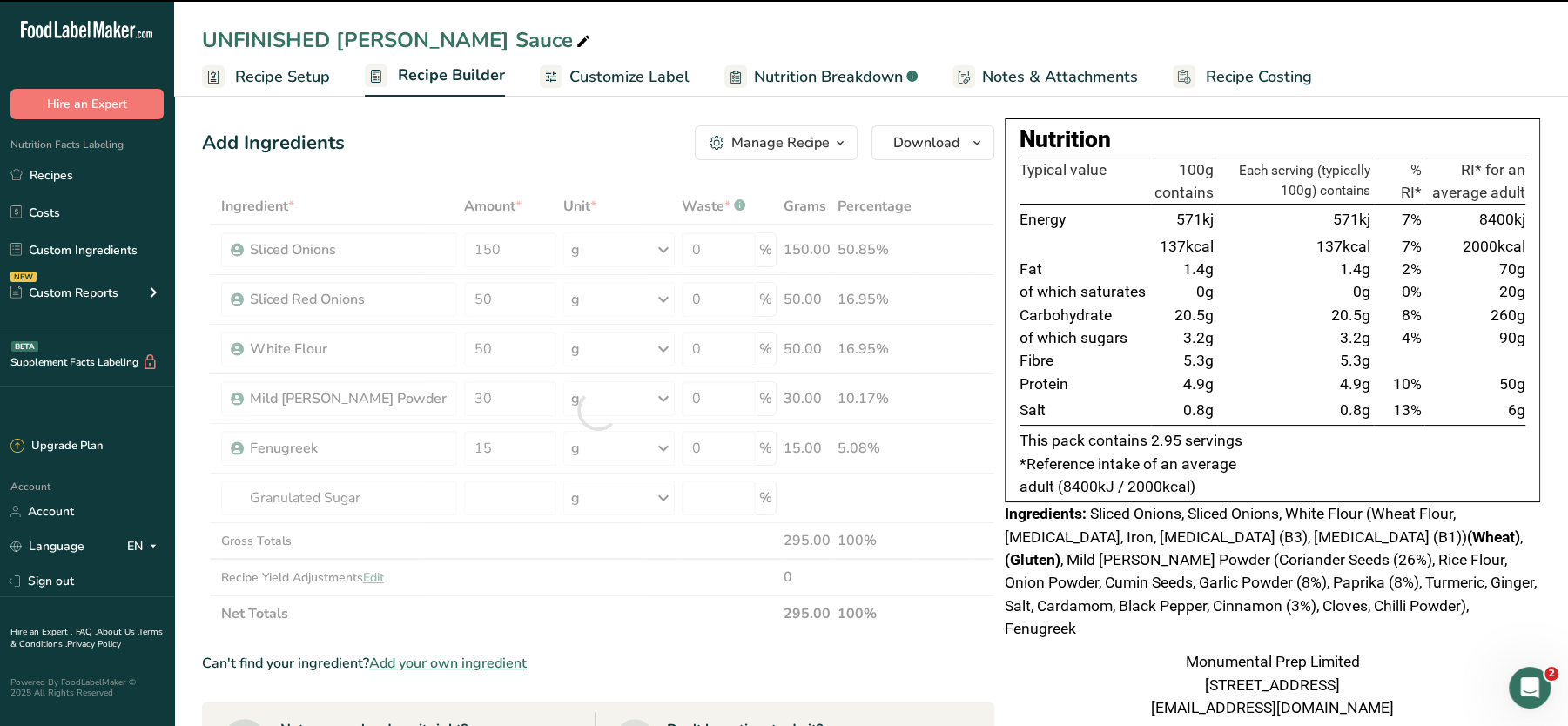
type input "0"
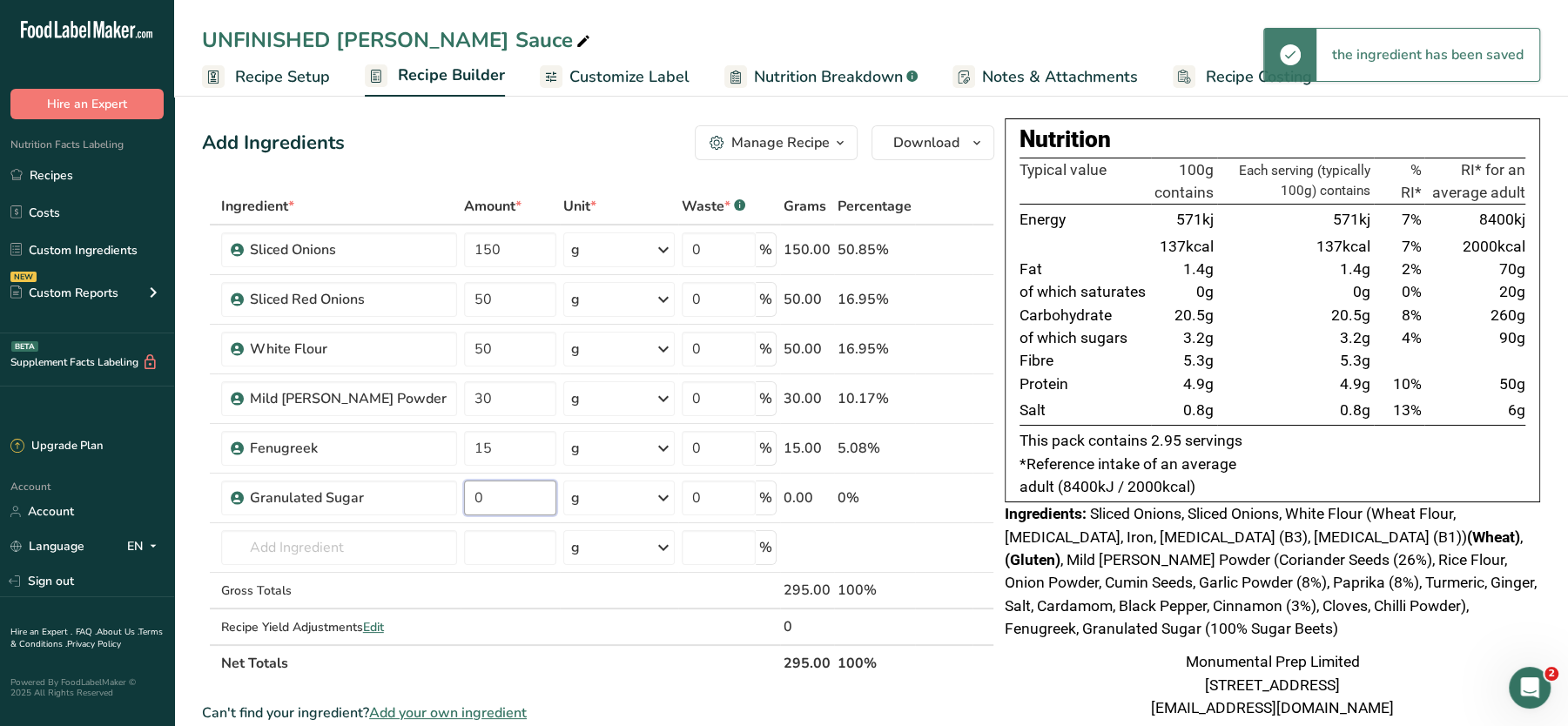
click at [485, 498] on input "0" at bounding box center [510, 498] width 93 height 34
type input "50"
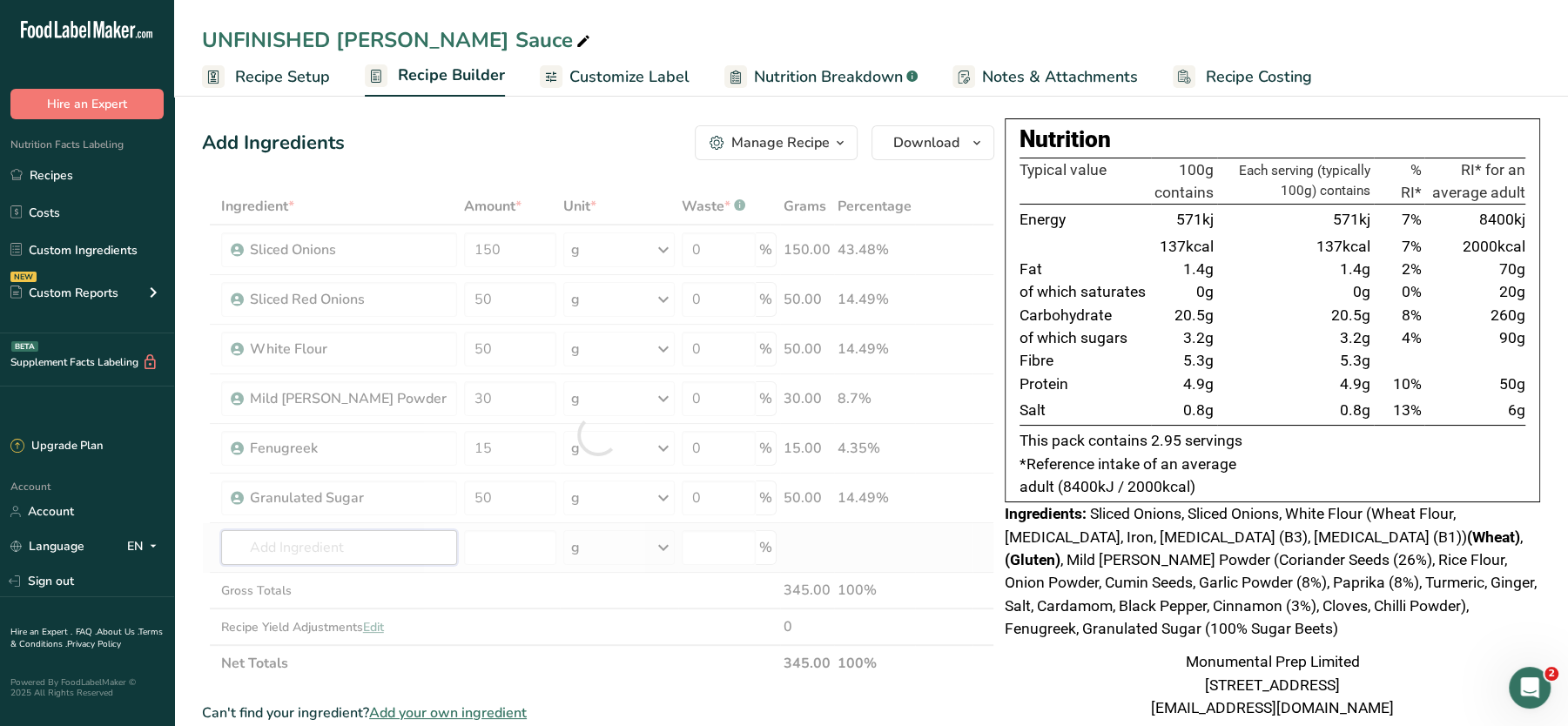
click at [336, 547] on div "Ingredient * Amount * Unit * Waste * .a-a{fill:#347362;}.b-a{fill:#fff;} Grams …" at bounding box center [597, 435] width 792 height 494
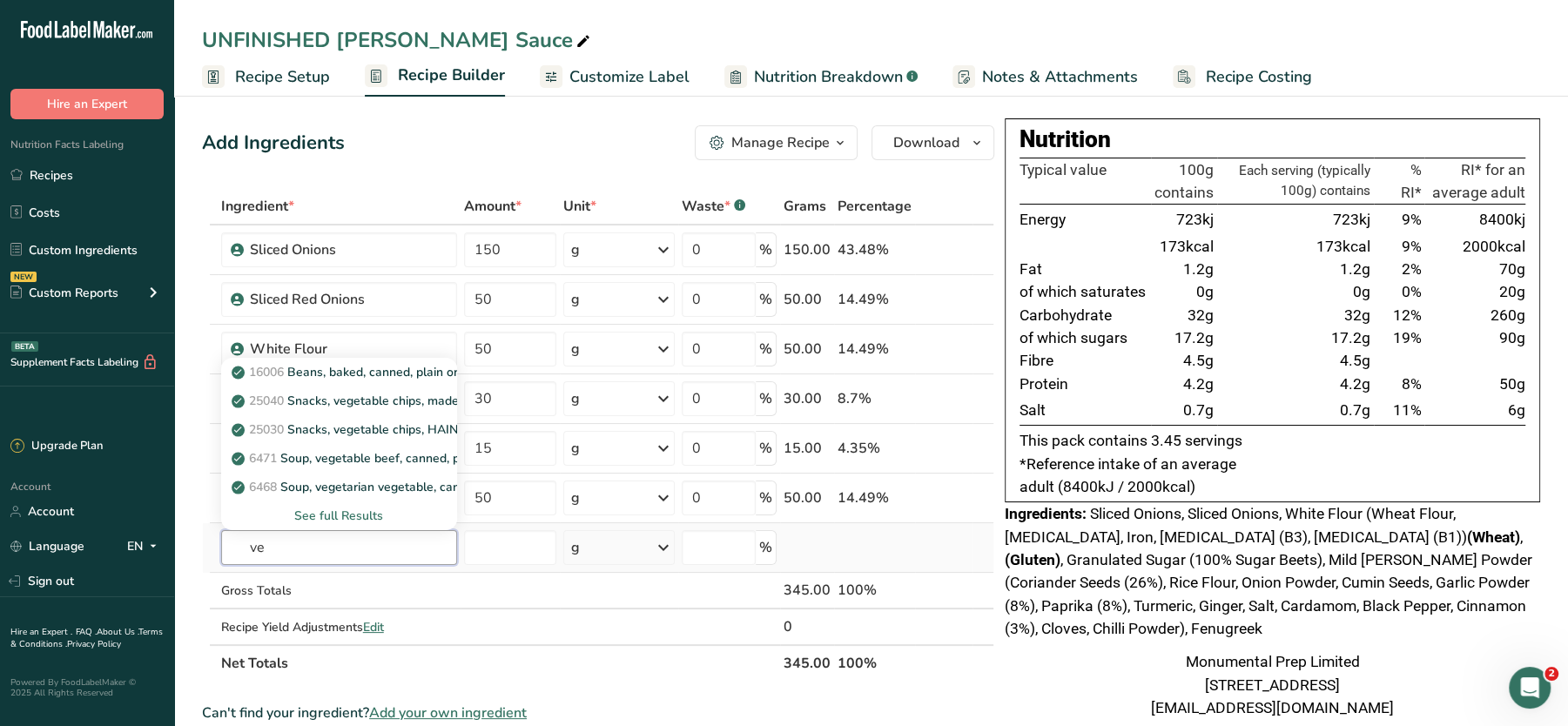
type input "v"
type input "stock"
click at [333, 516] on div "See full Results" at bounding box center [339, 515] width 208 height 18
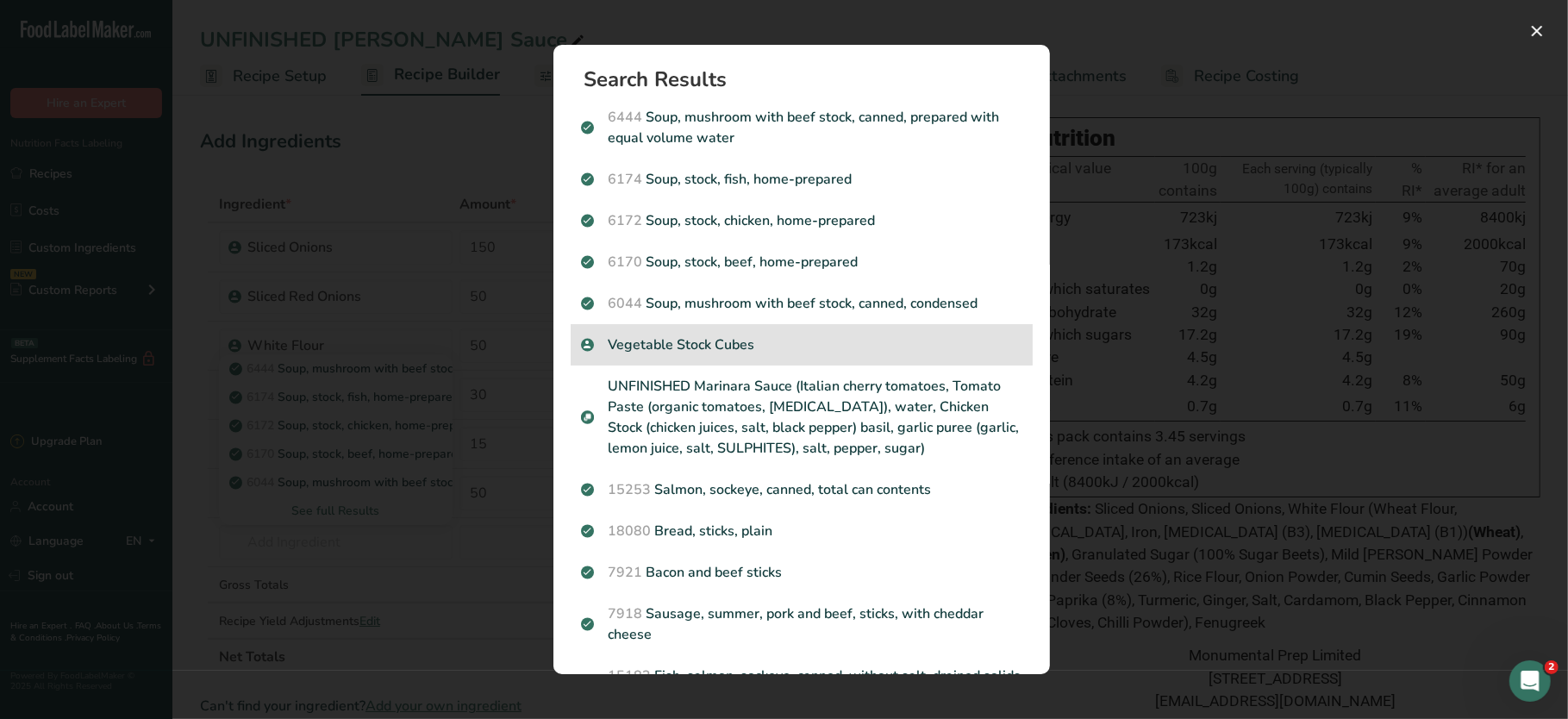
click at [726, 350] on p "Vegetable Stock Cubes" at bounding box center [801, 345] width 442 height 21
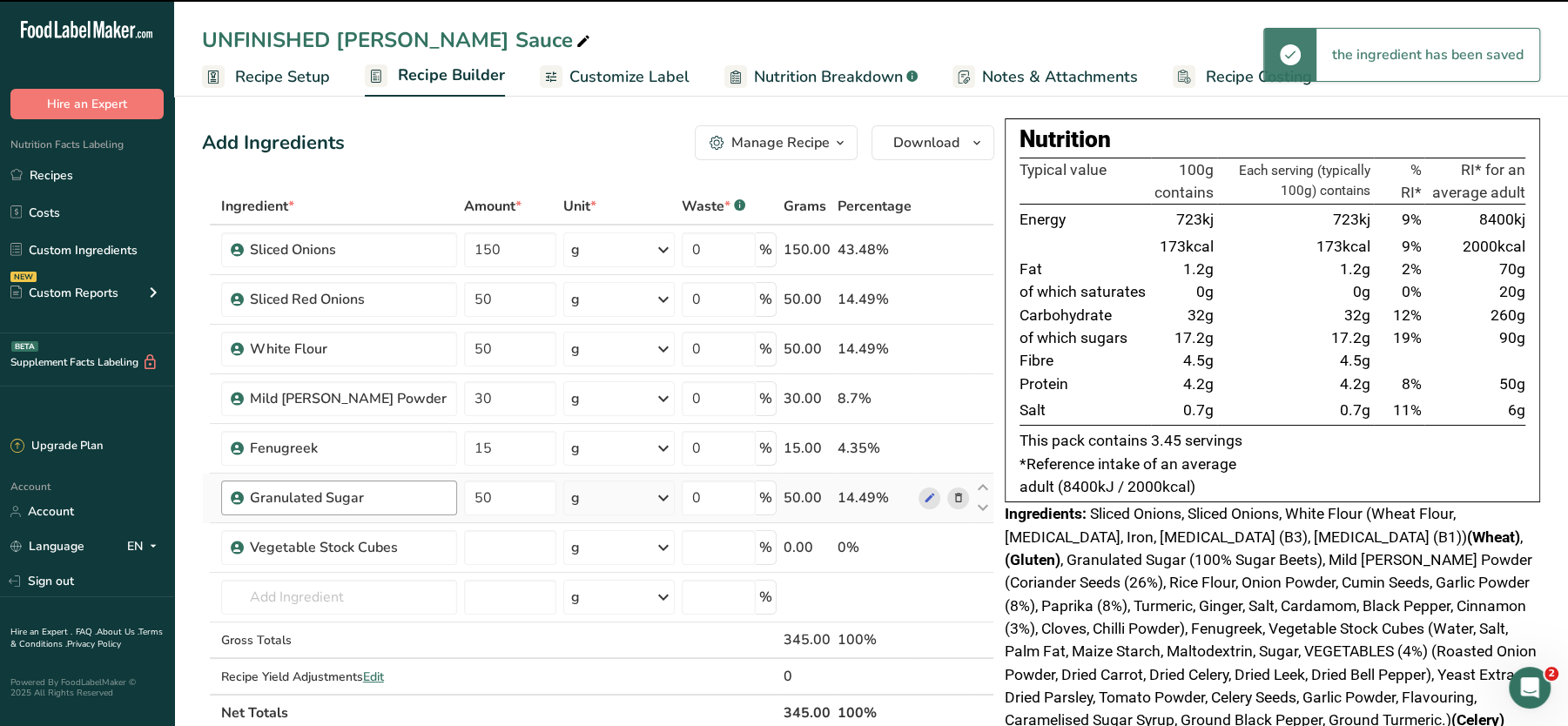
type input "0"
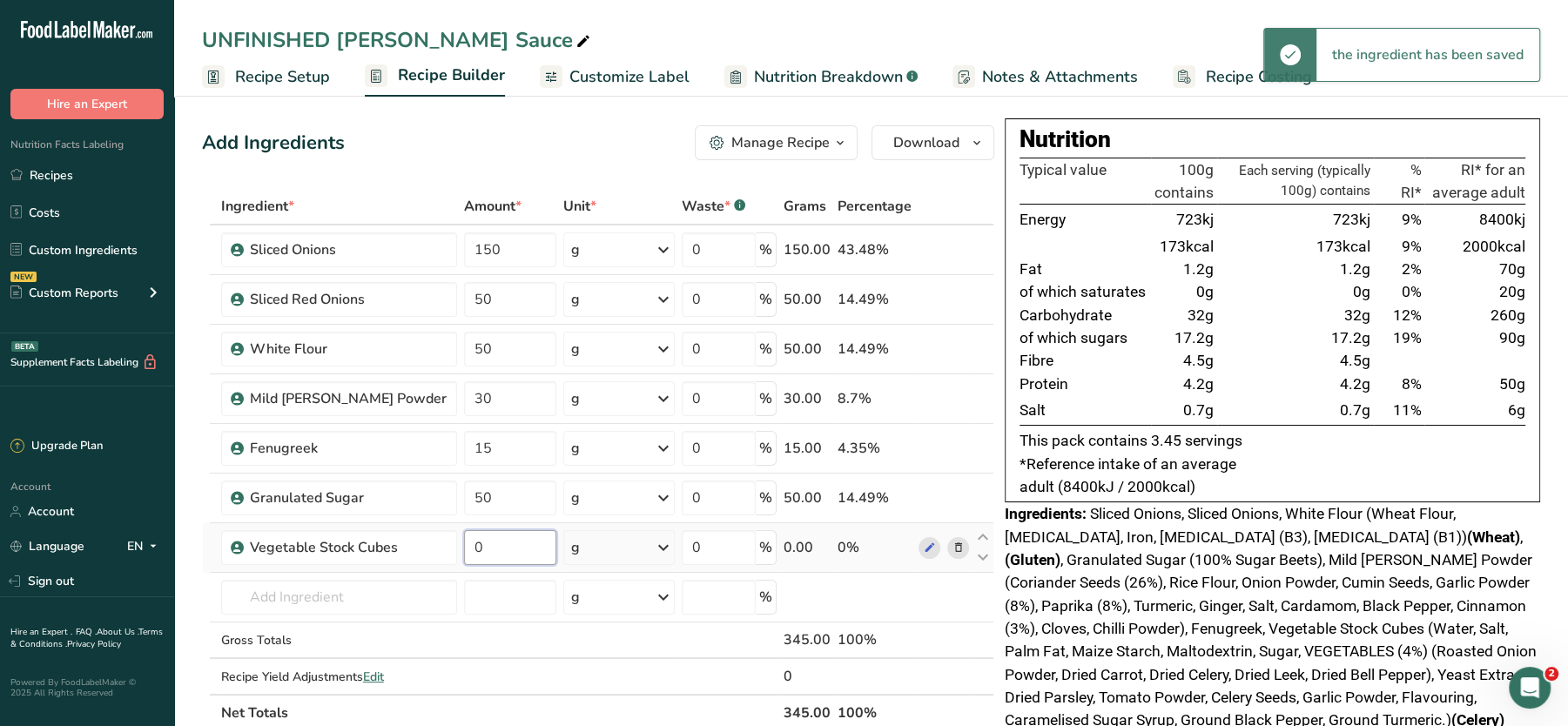
drag, startPoint x: 481, startPoint y: 545, endPoint x: 458, endPoint y: 545, distance: 23.0
click at [464, 545] on input "0" at bounding box center [510, 547] width 93 height 34
click at [597, 554] on div "Ingredient * Amount * Unit * Waste * .a-a{fill:#347362;}.b-a{fill:#fff;} Grams …" at bounding box center [597, 459] width 792 height 544
click at [656, 540] on icon at bounding box center [664, 547] width 21 height 32
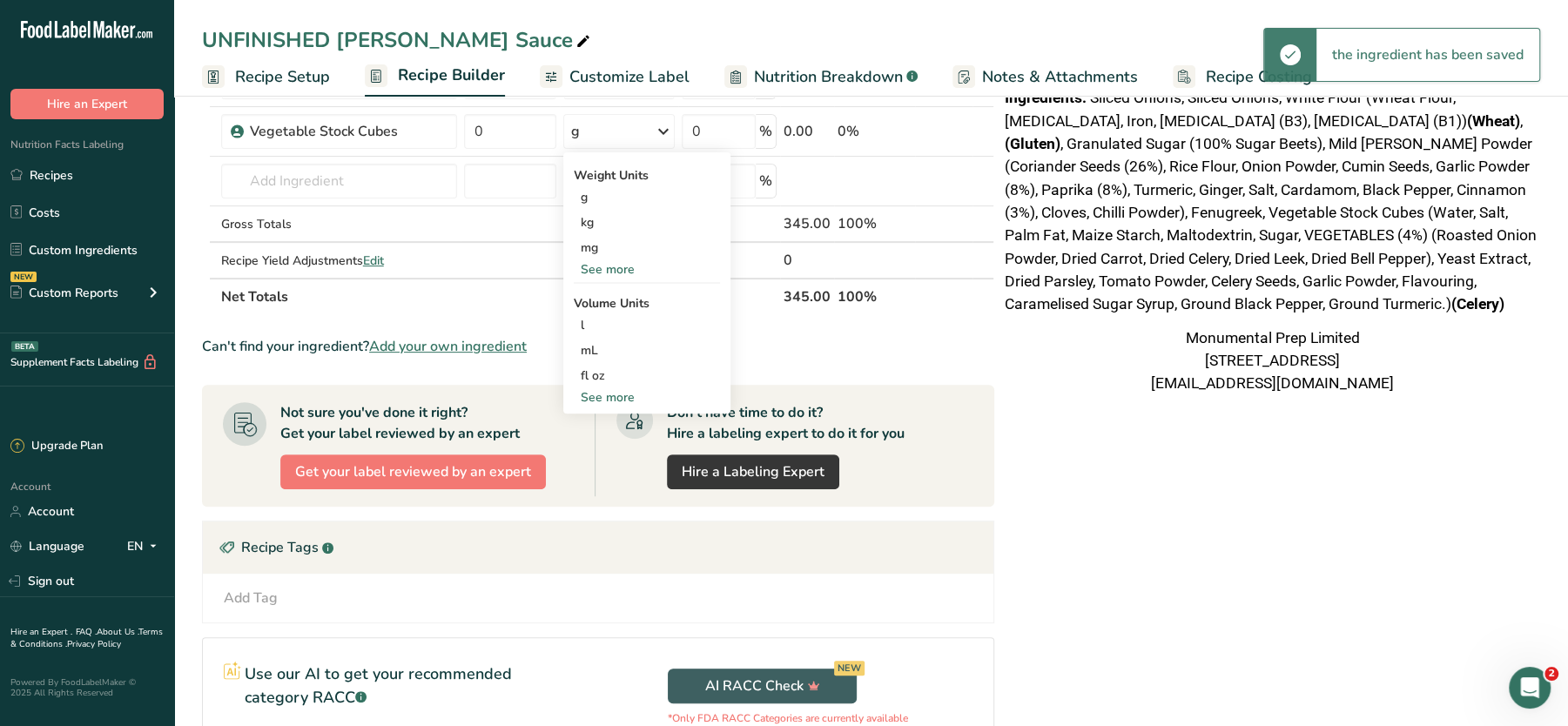
scroll to position [414, 0]
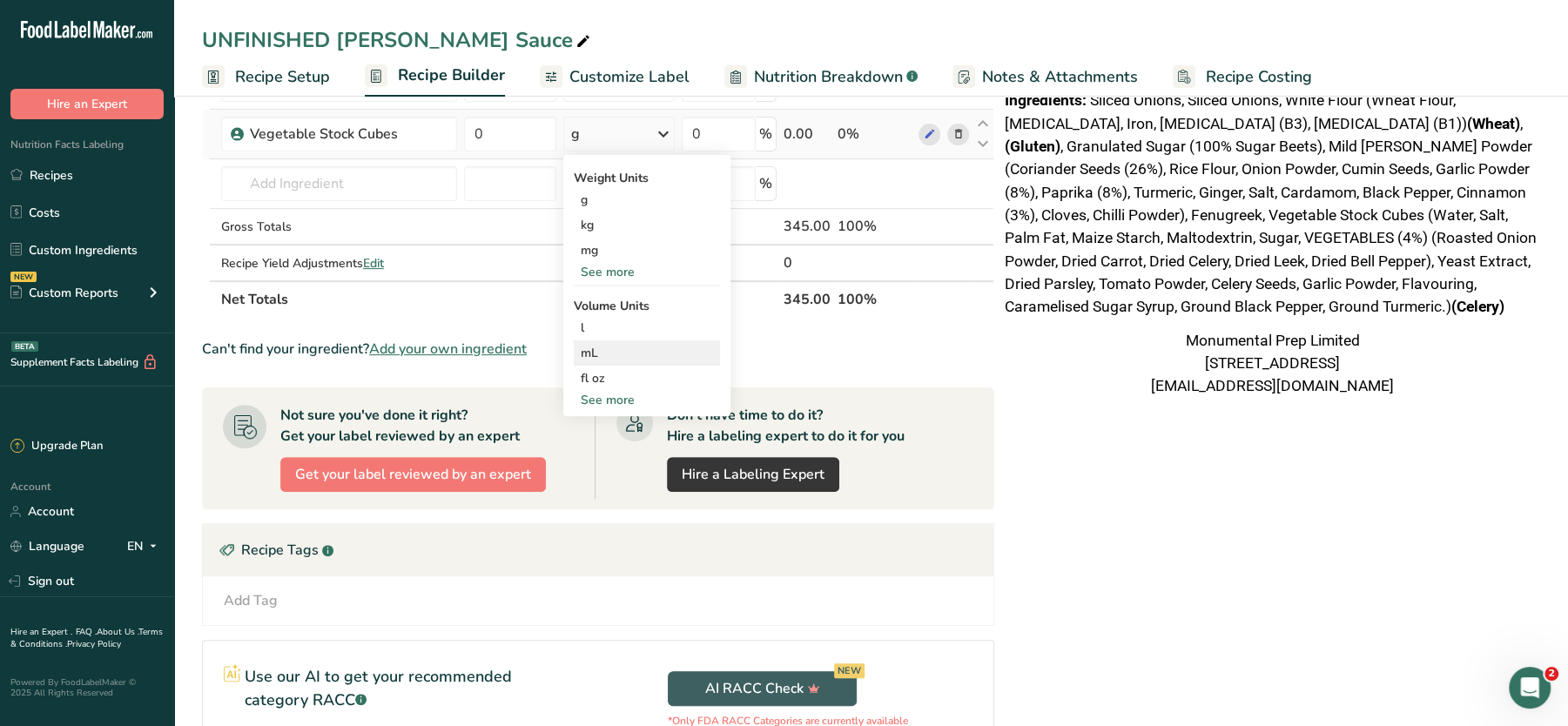
click at [586, 352] on div "mL" at bounding box center [647, 352] width 133 height 18
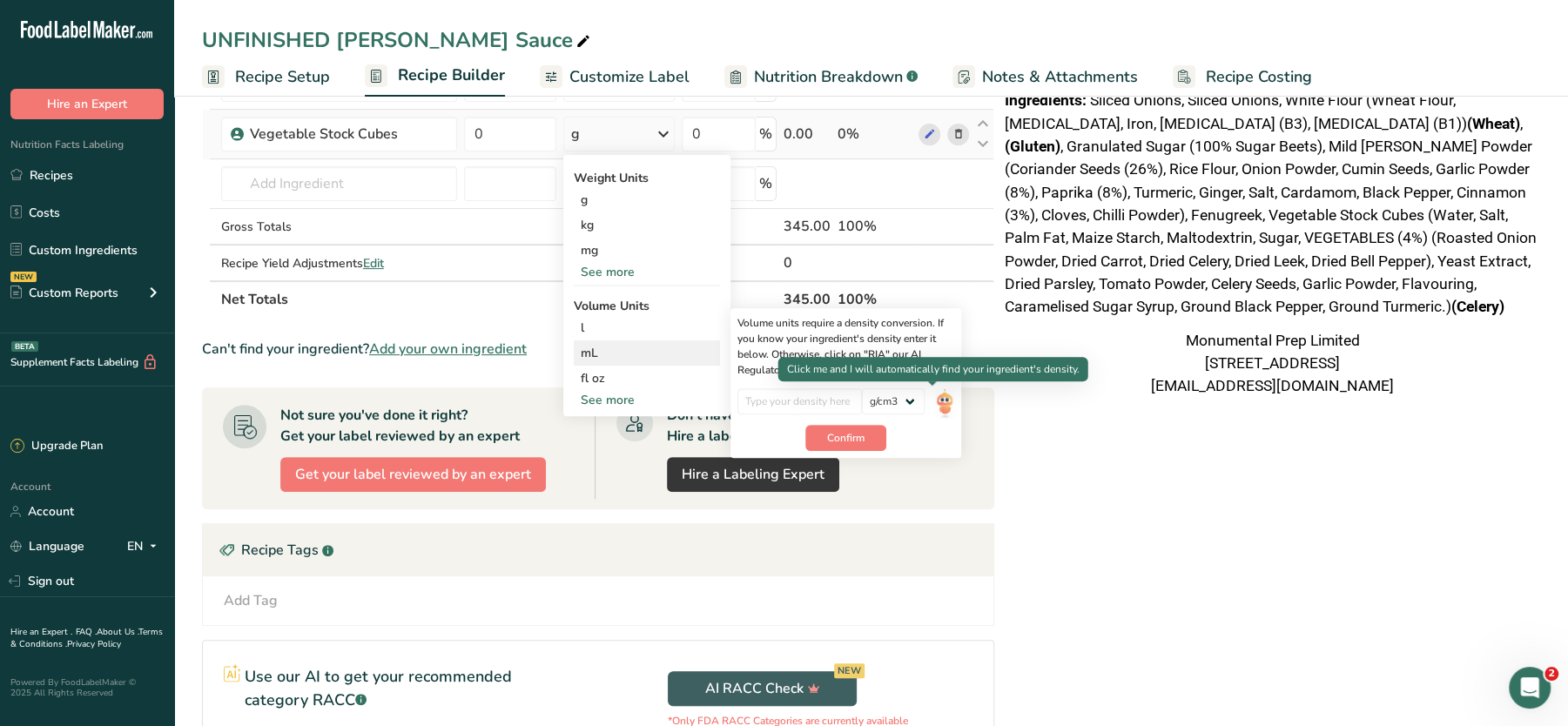
click at [938, 405] on img at bounding box center [945, 403] width 19 height 31
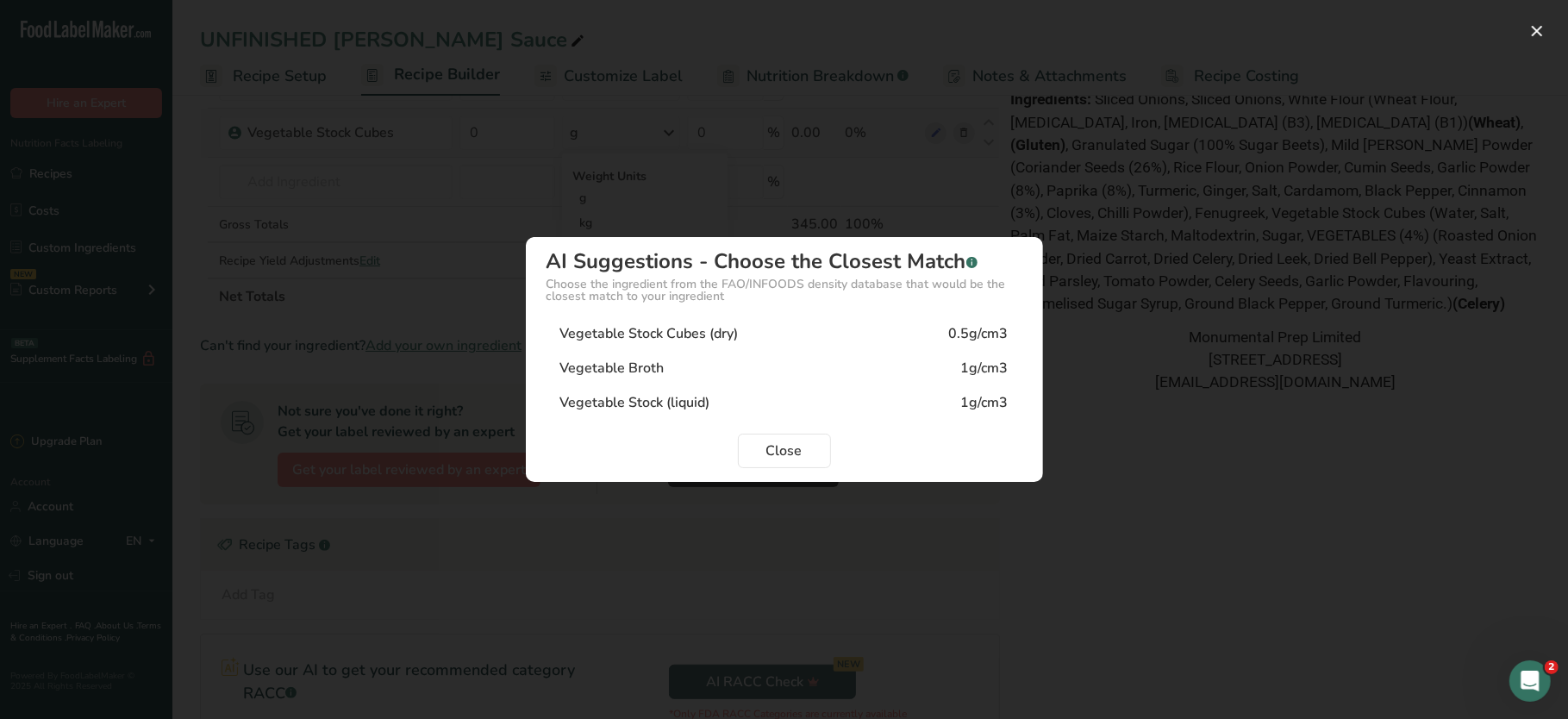
click at [783, 399] on div "Vegetable Stock (liquid) 1g/cm3" at bounding box center [784, 402] width 476 height 34
type input "1"
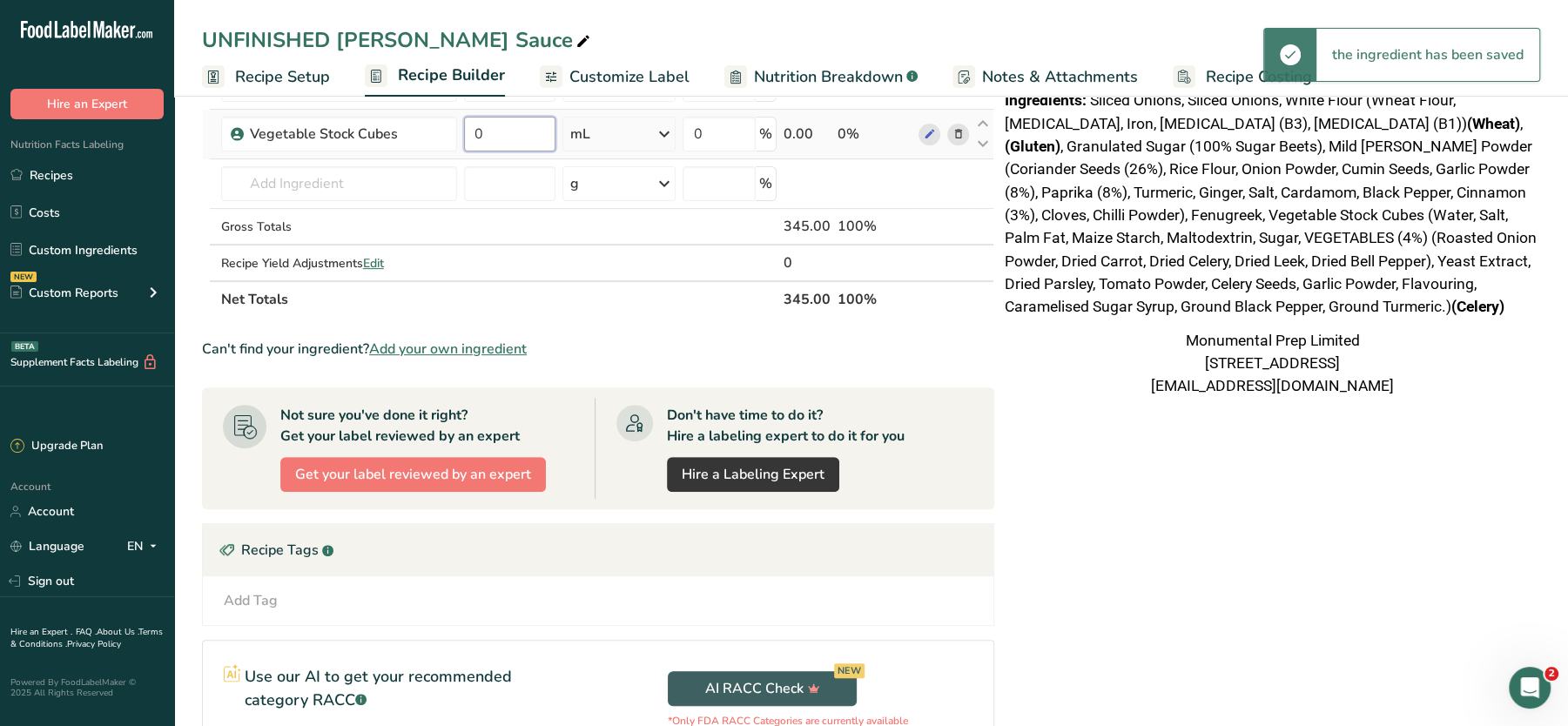
drag, startPoint x: 483, startPoint y: 132, endPoint x: 462, endPoint y: 134, distance: 21.1
click at [464, 134] on input "0" at bounding box center [510, 134] width 92 height 34
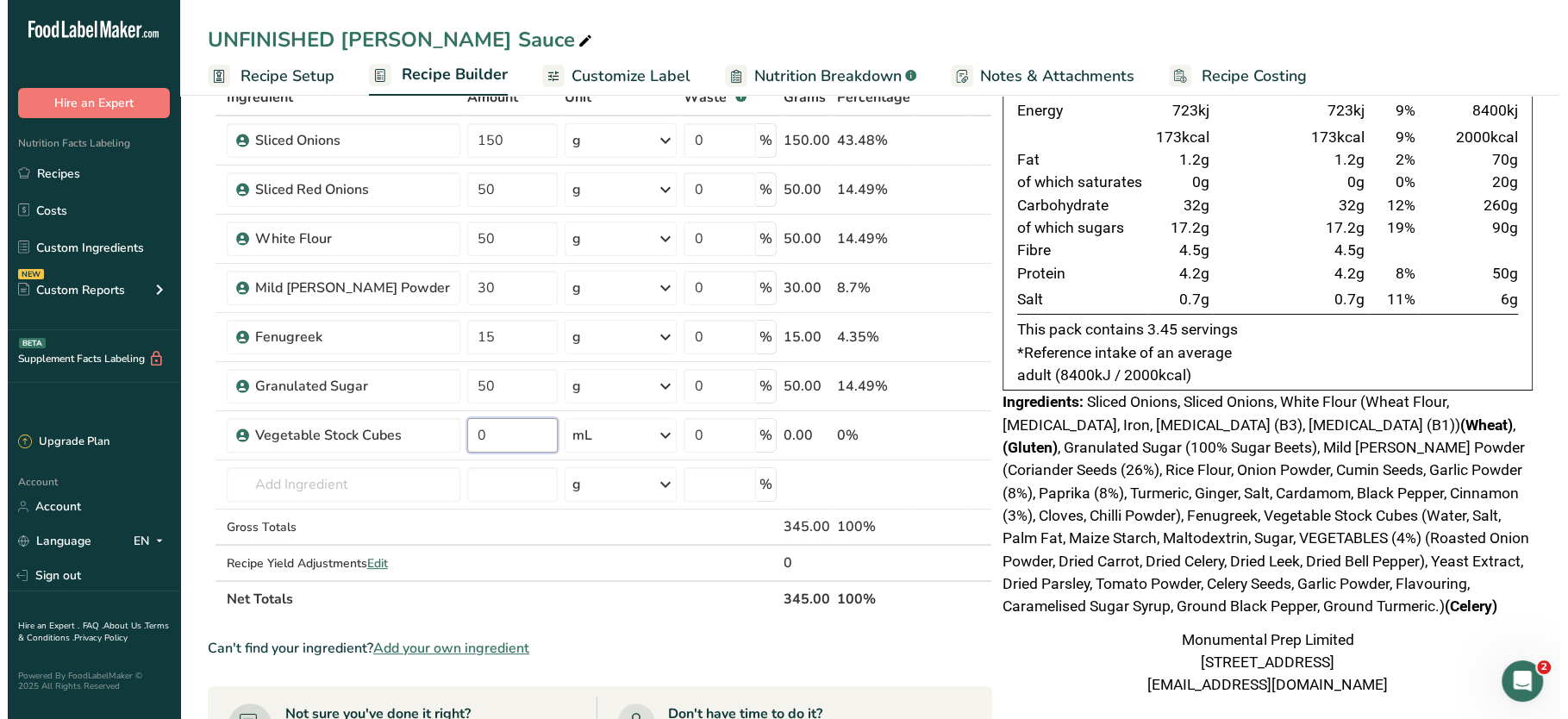
scroll to position [104, 0]
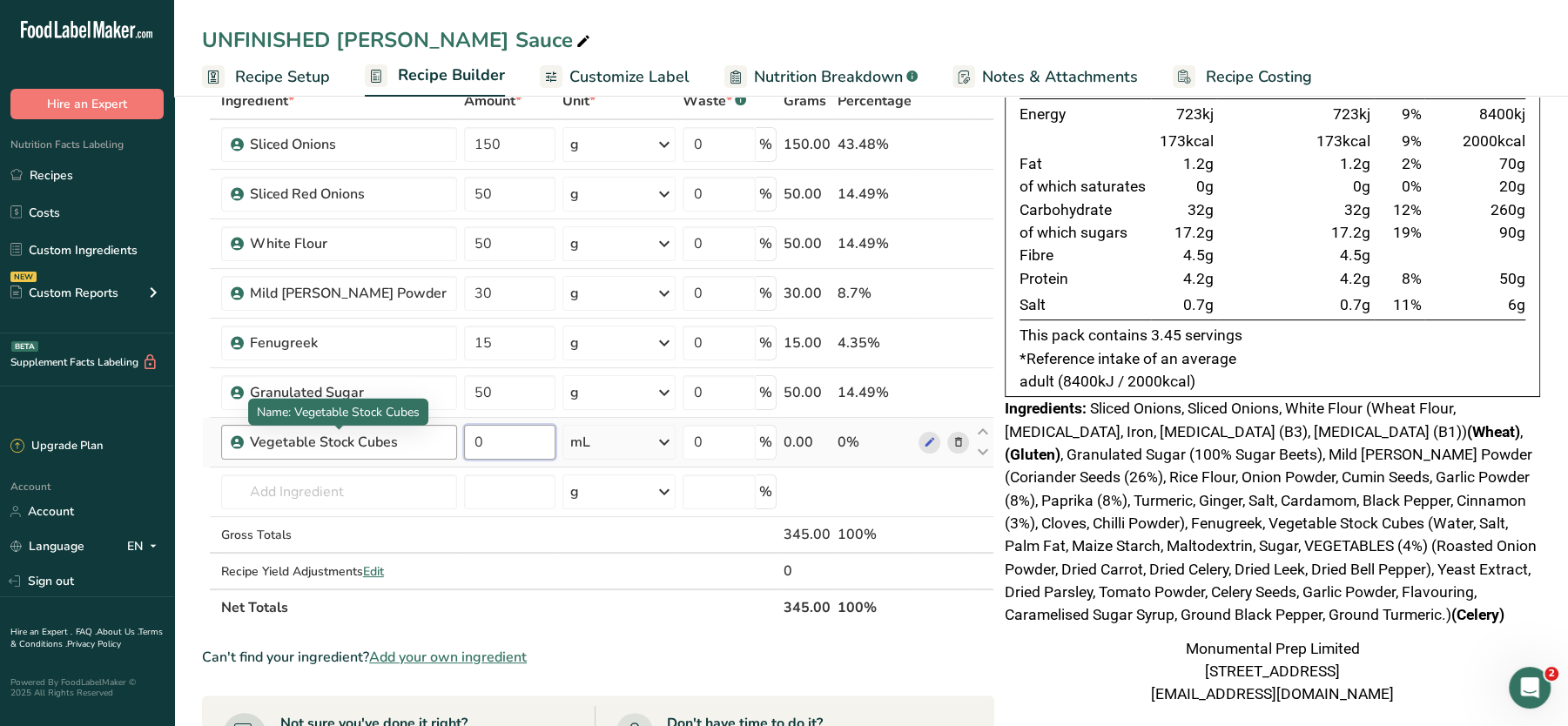
drag, startPoint x: 469, startPoint y: 448, endPoint x: 405, endPoint y: 438, distance: 64.8
click at [405, 438] on tr "Vegetable Stock Cubes 0 mL Weight Units g kg mg See more Volume Units l Volume …" at bounding box center [598, 442] width 791 height 50
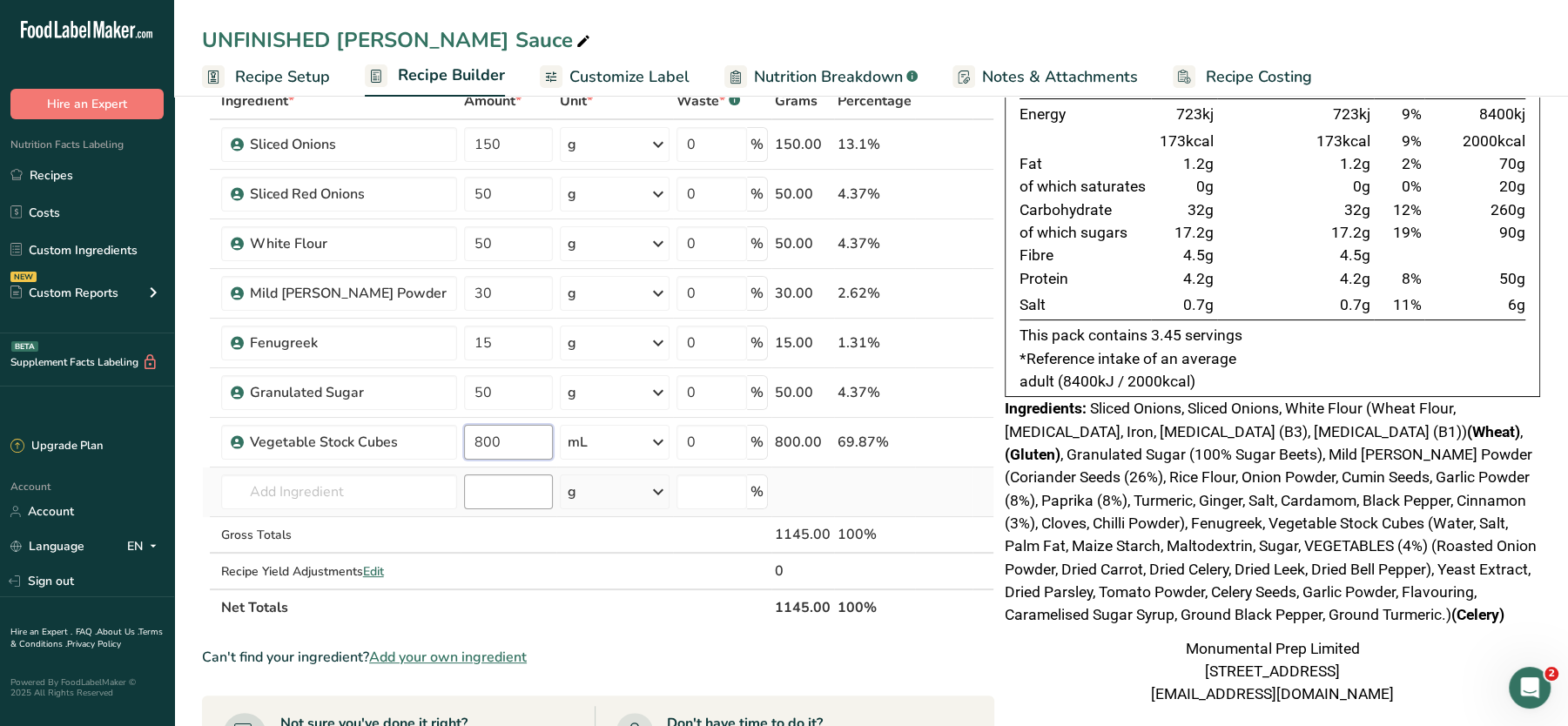
type input "800"
click at [467, 477] on div "Ingredient * Amount * Unit * Waste * .a-a{fill:#347362;}.b-a{fill:#fff;} Grams …" at bounding box center [597, 354] width 792 height 544
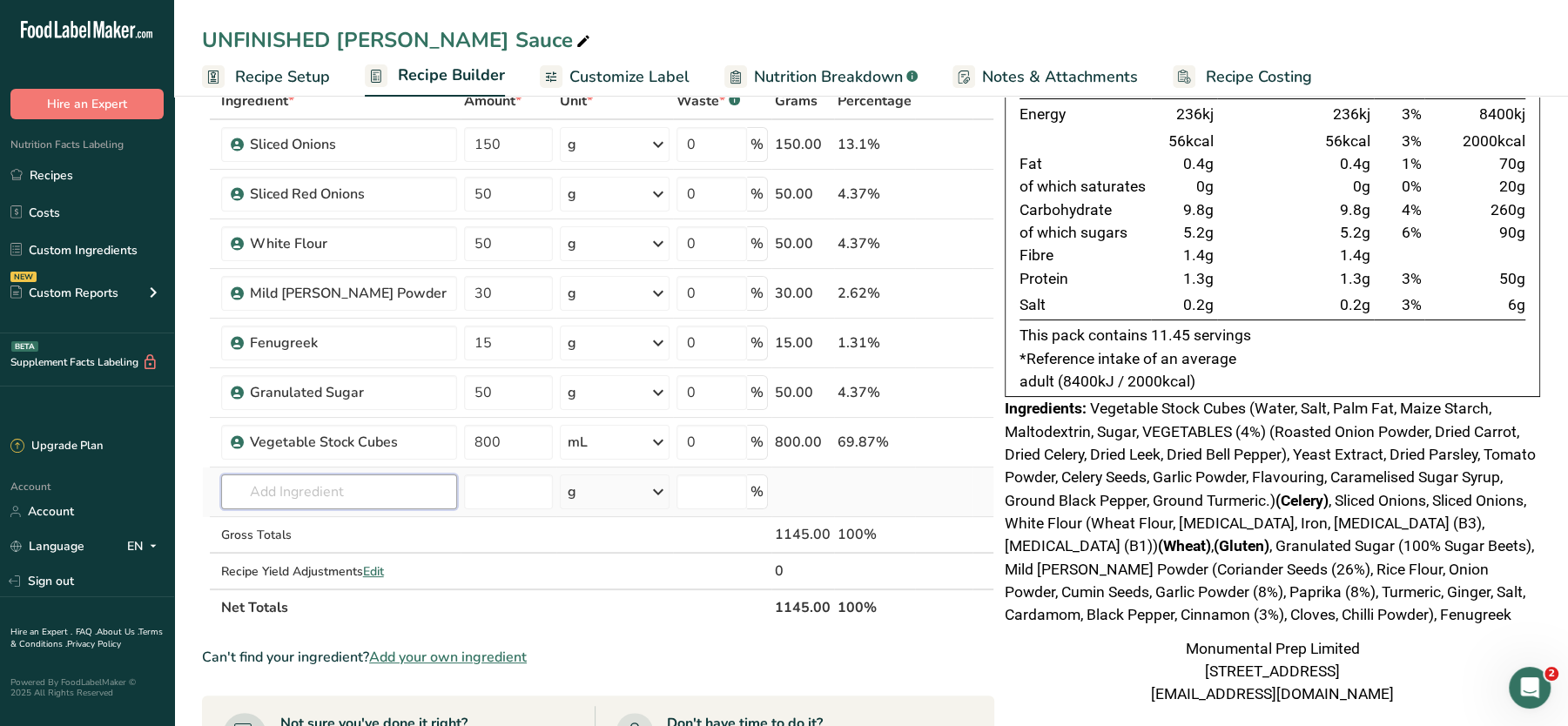
click at [372, 496] on input "text" at bounding box center [339, 492] width 236 height 34
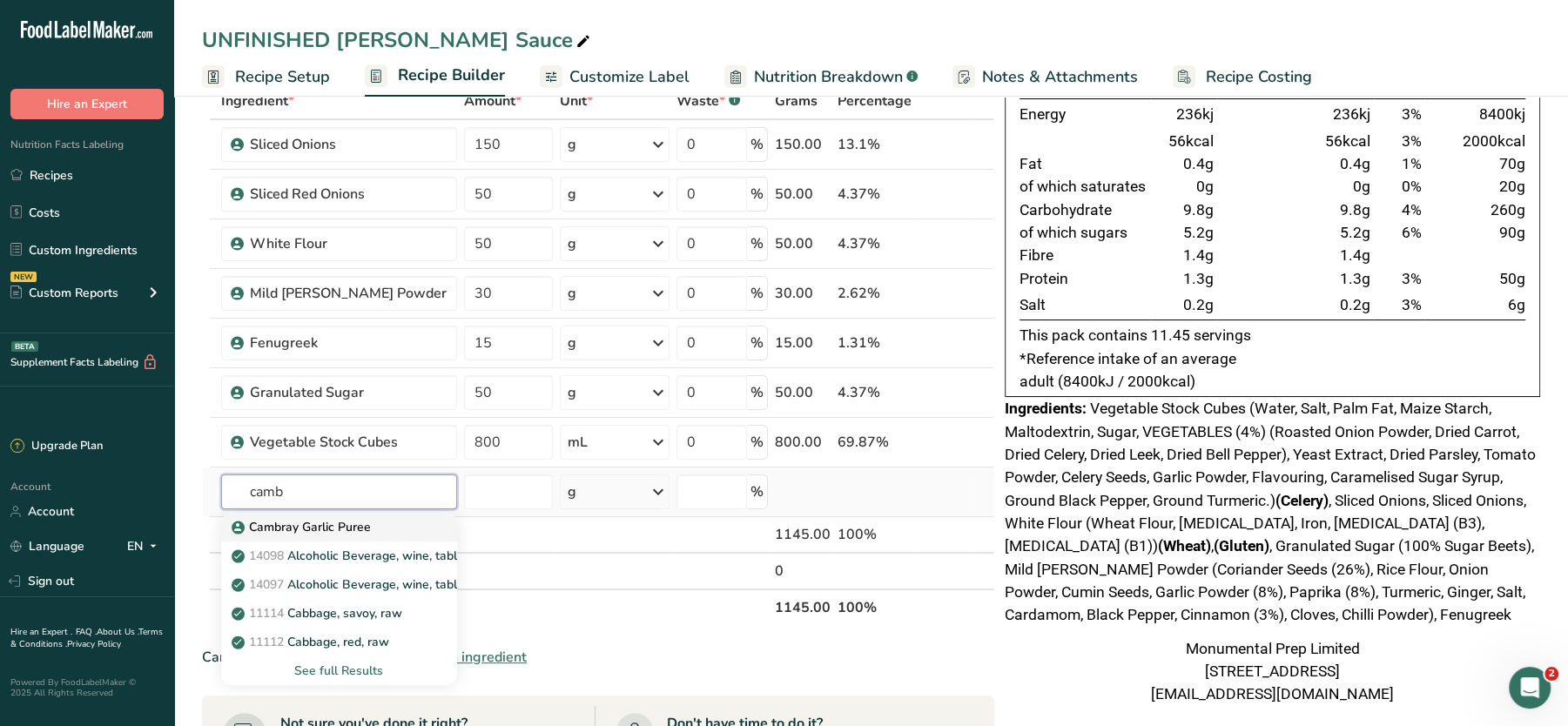
type input "camb"
click at [331, 525] on p "Cambray Garlic Puree" at bounding box center [303, 526] width 136 height 18
type input "Cambray Garlic Puree"
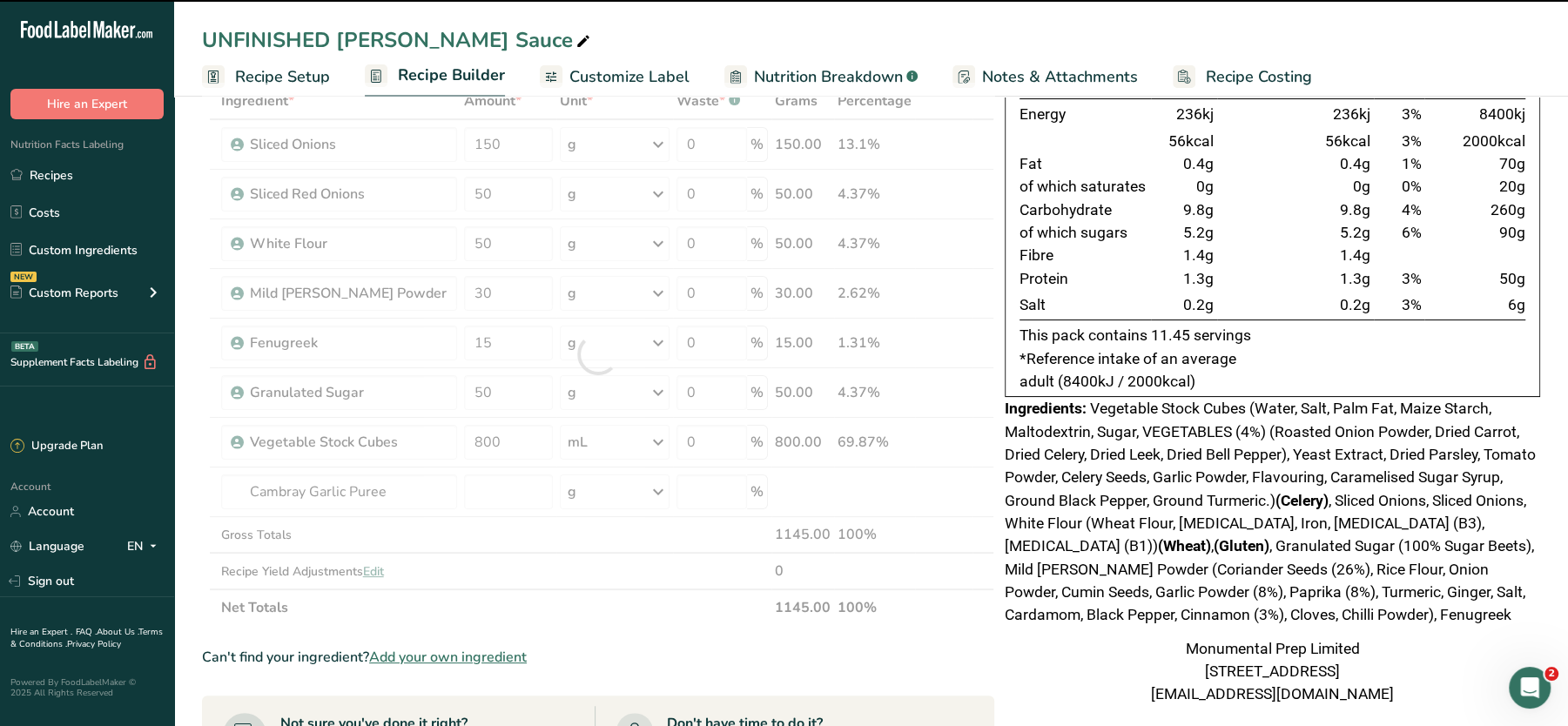
type input "0"
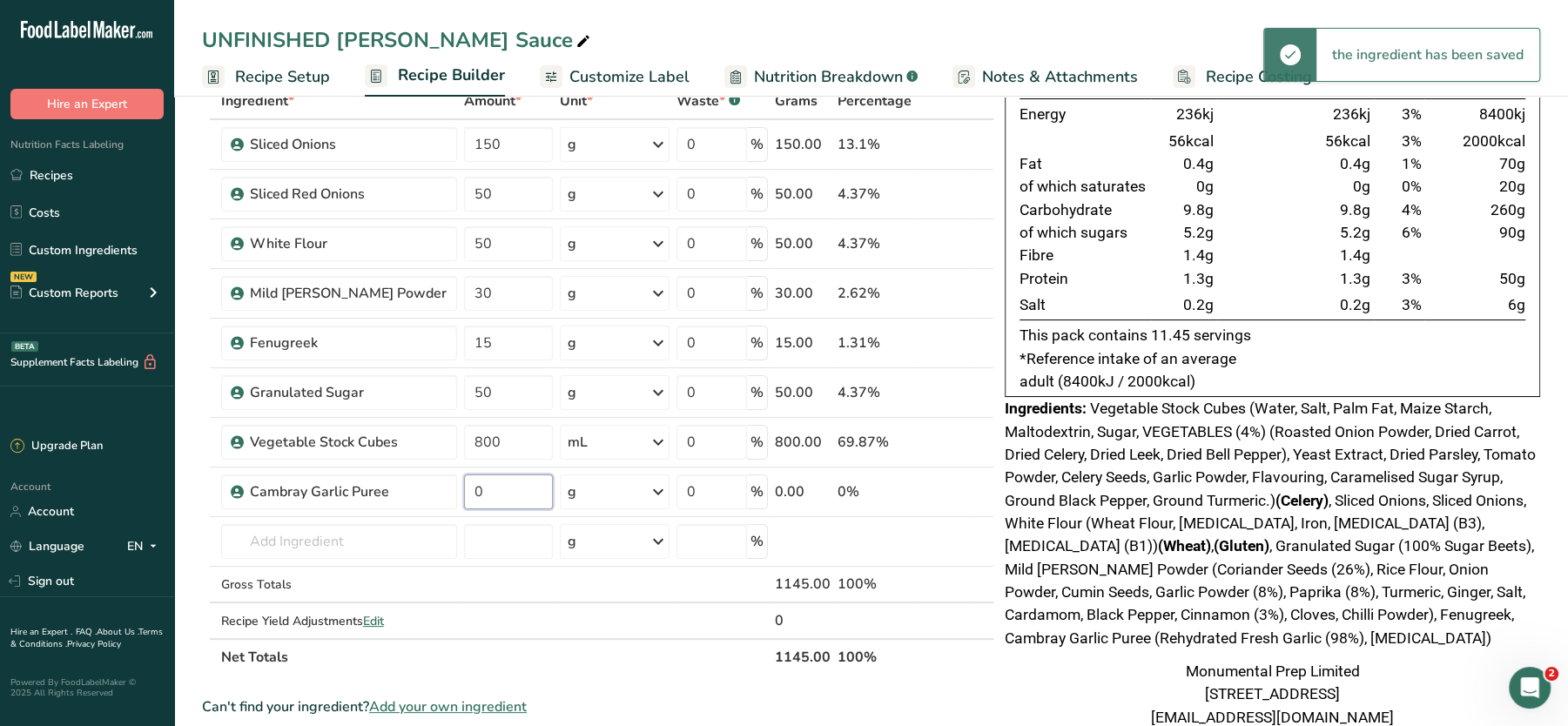
click at [487, 485] on input "0" at bounding box center [509, 492] width 90 height 34
type input "50"
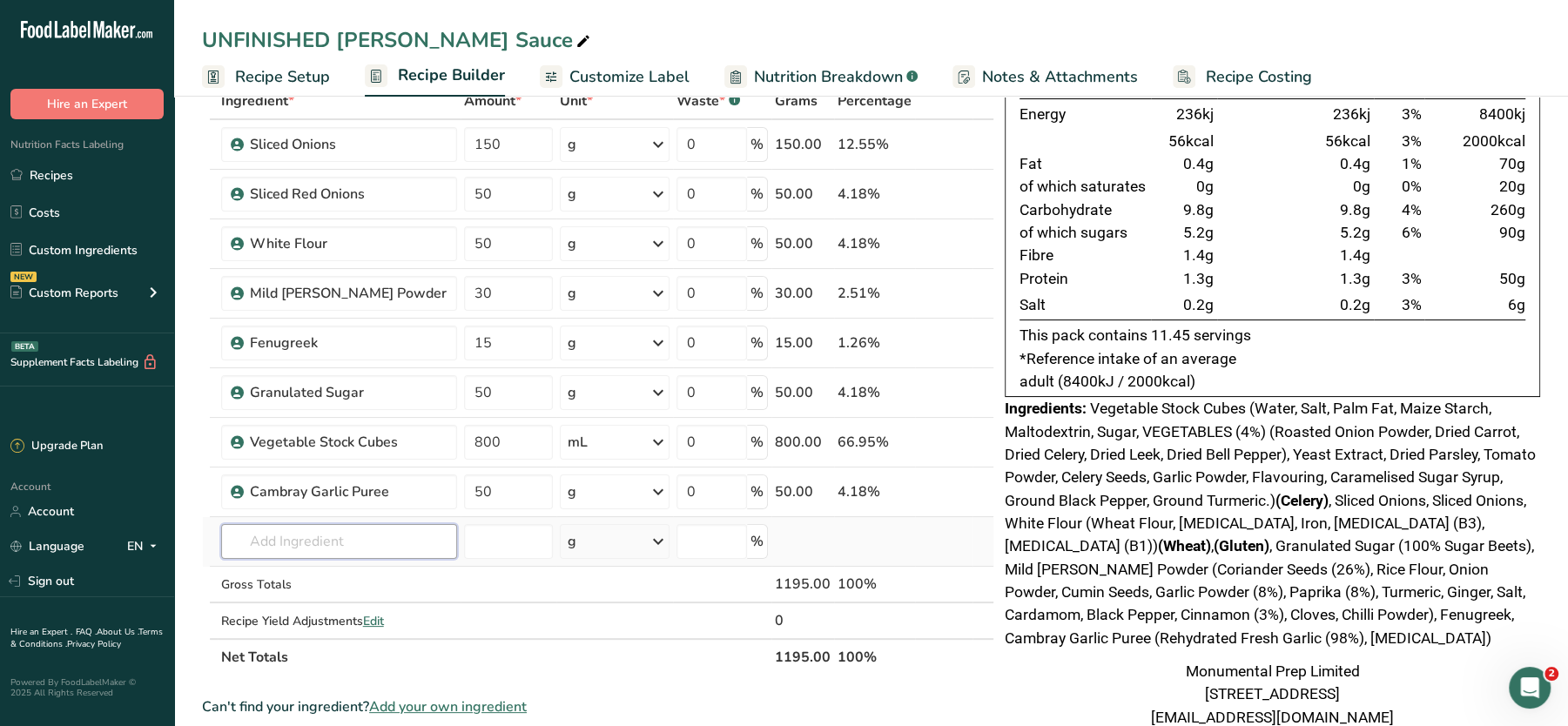
click at [370, 541] on div "Ingredient * Amount * Unit * Waste * .a-a{fill:#347362;}.b-a{fill:#fff;} Grams …" at bounding box center [597, 379] width 792 height 593
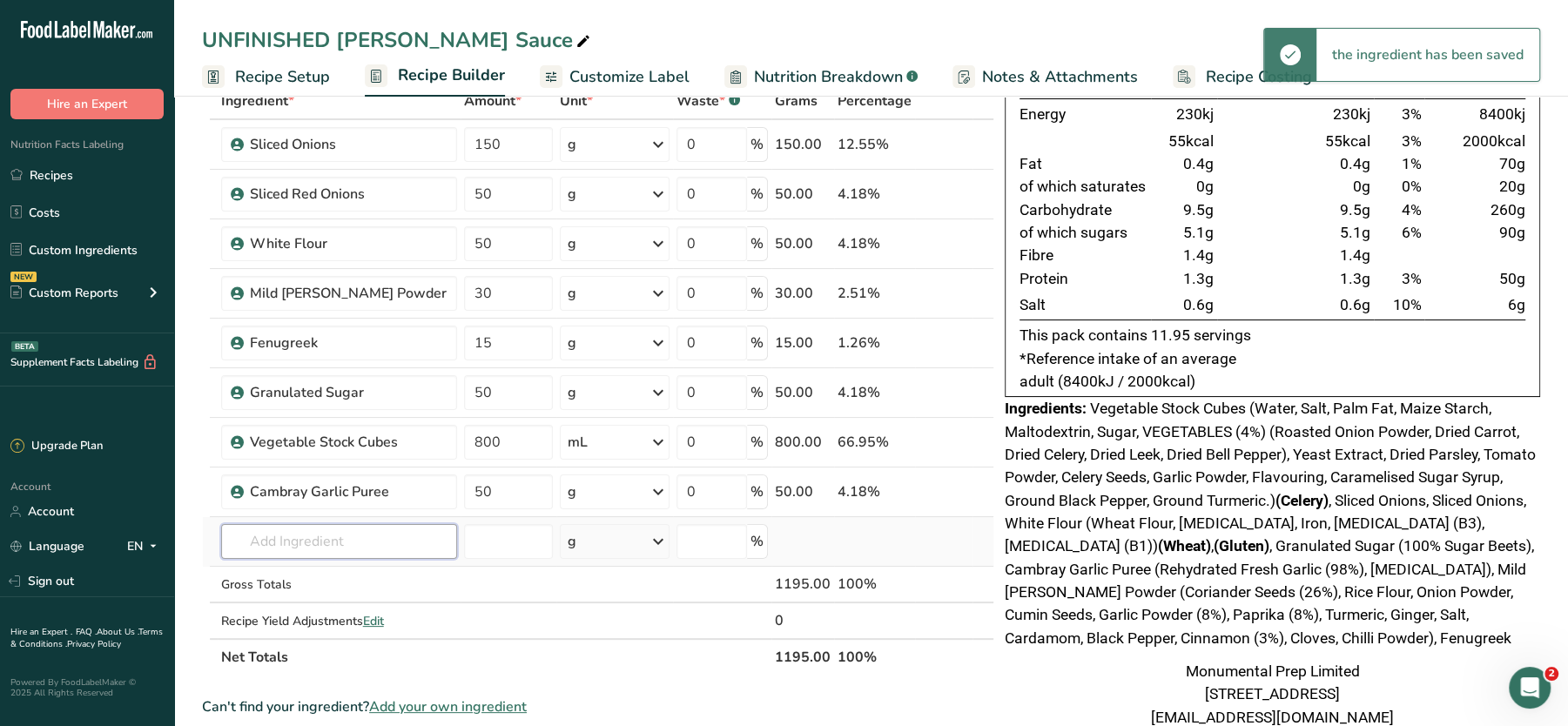
click at [272, 551] on input "text" at bounding box center [339, 542] width 236 height 34
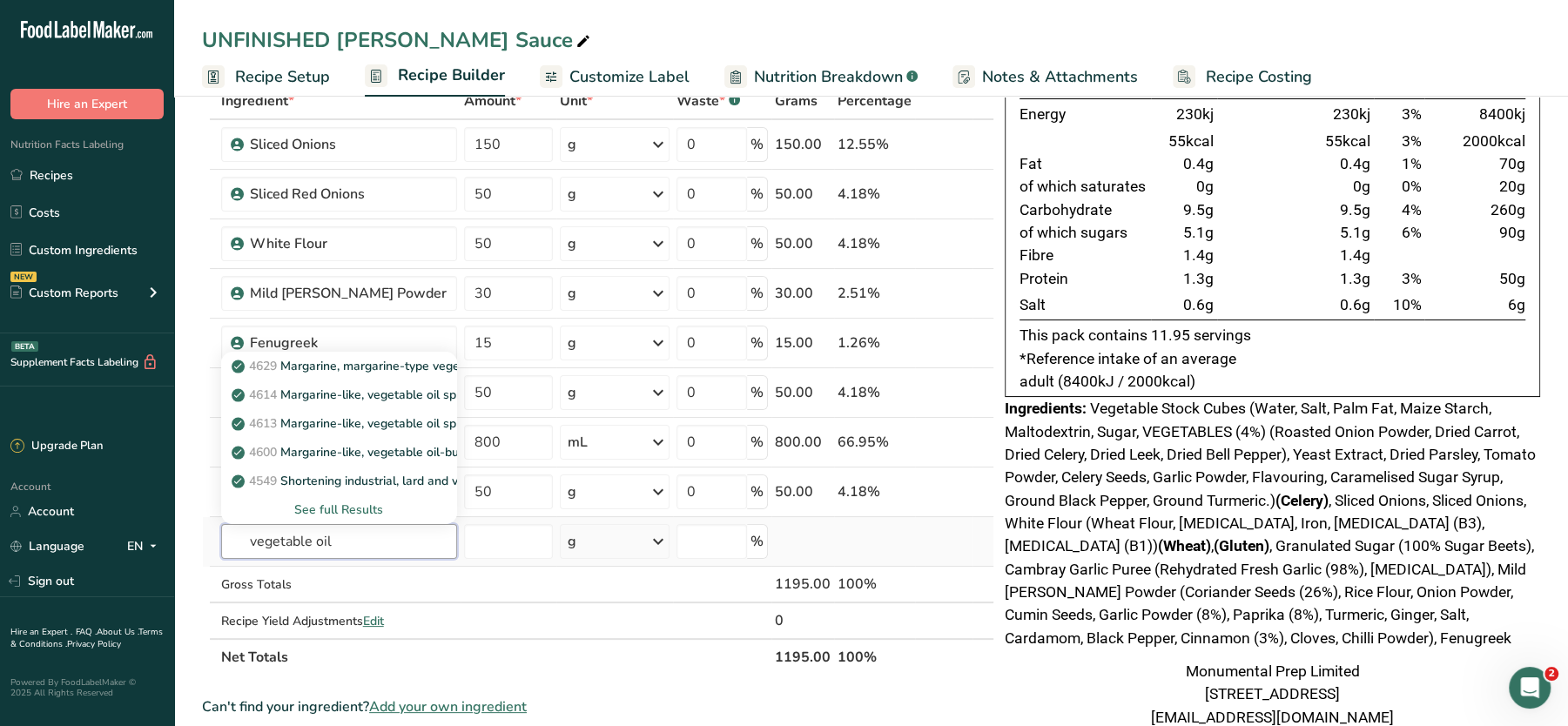
type input "vegetable oil"
click at [333, 506] on div "See full Results" at bounding box center [339, 509] width 208 height 18
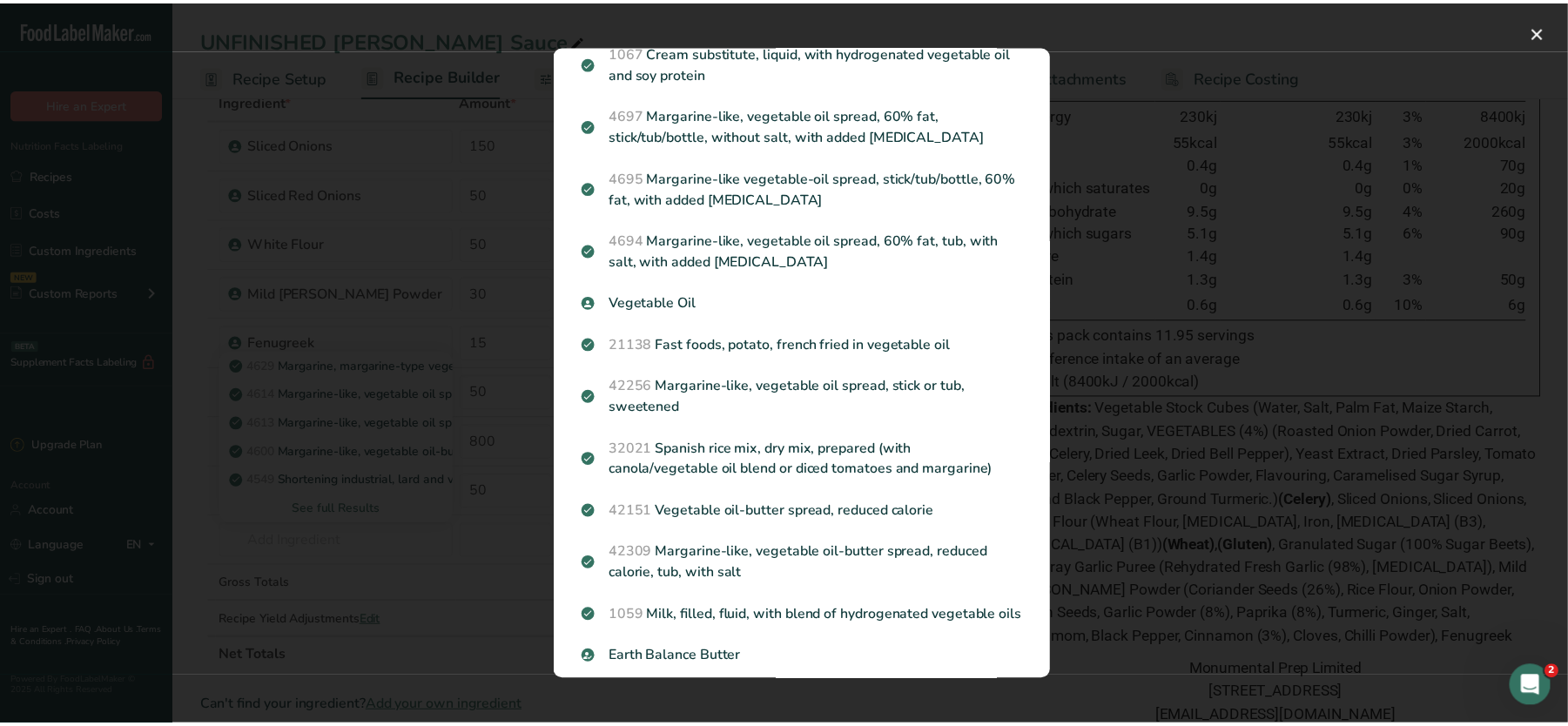
scroll to position [925, 0]
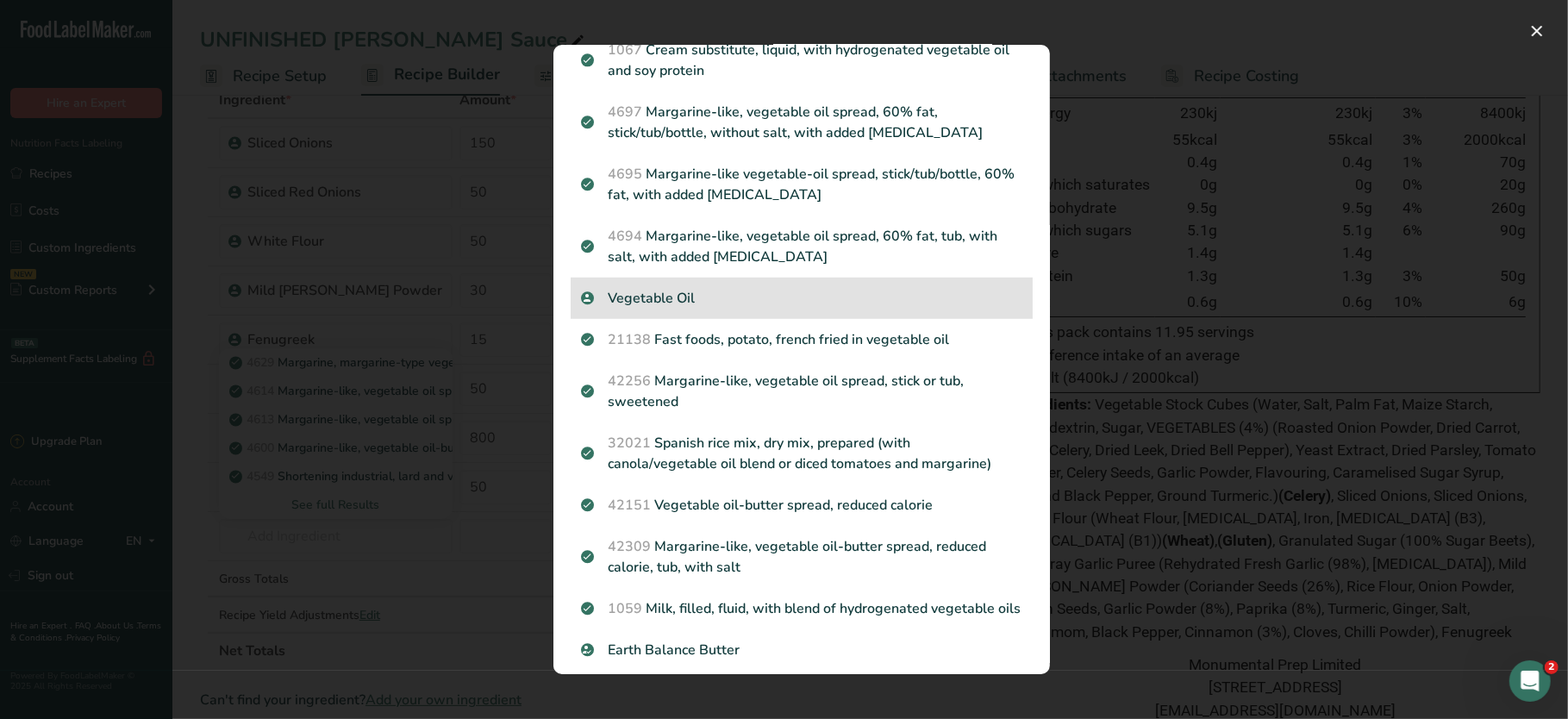
click at [945, 308] on p "Vegetable Oil" at bounding box center [801, 298] width 442 height 21
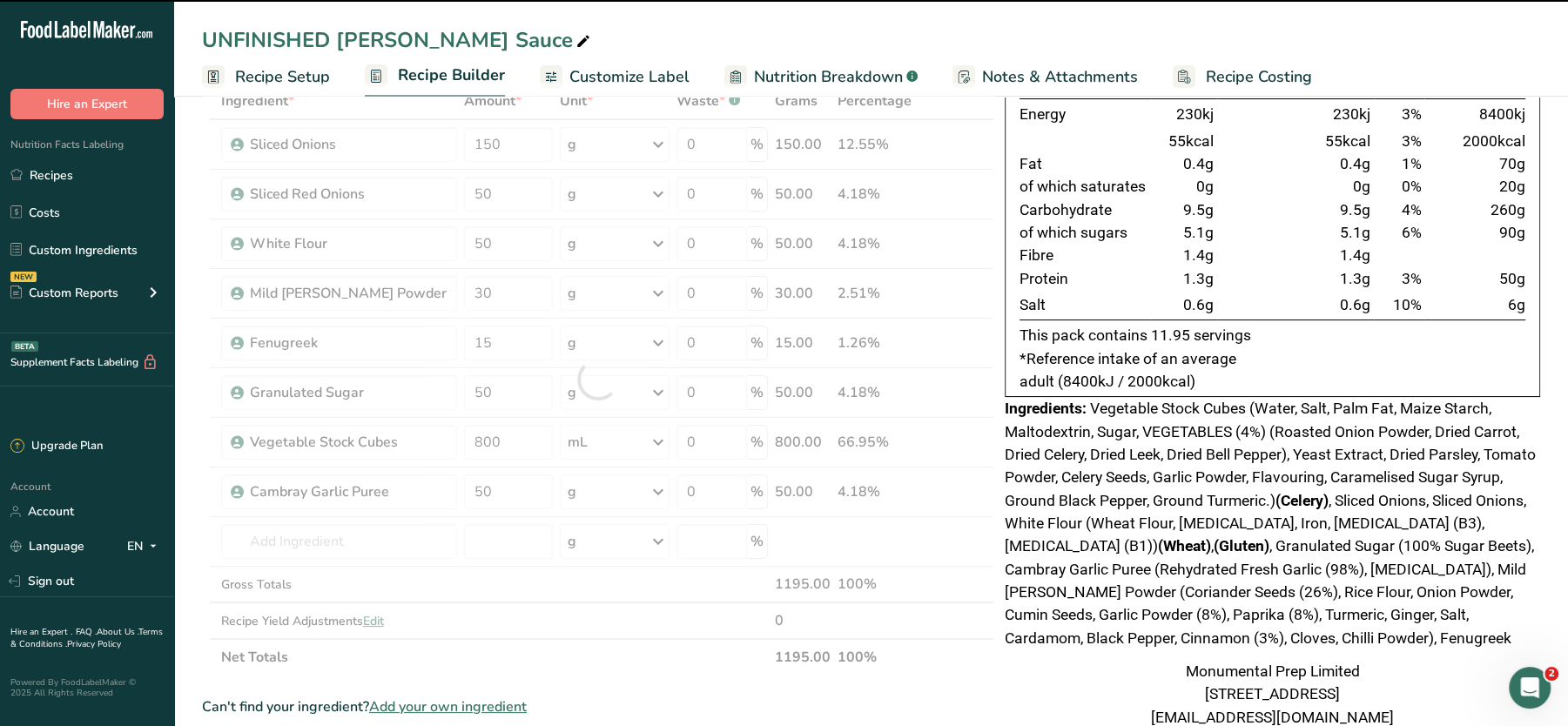
type input "0"
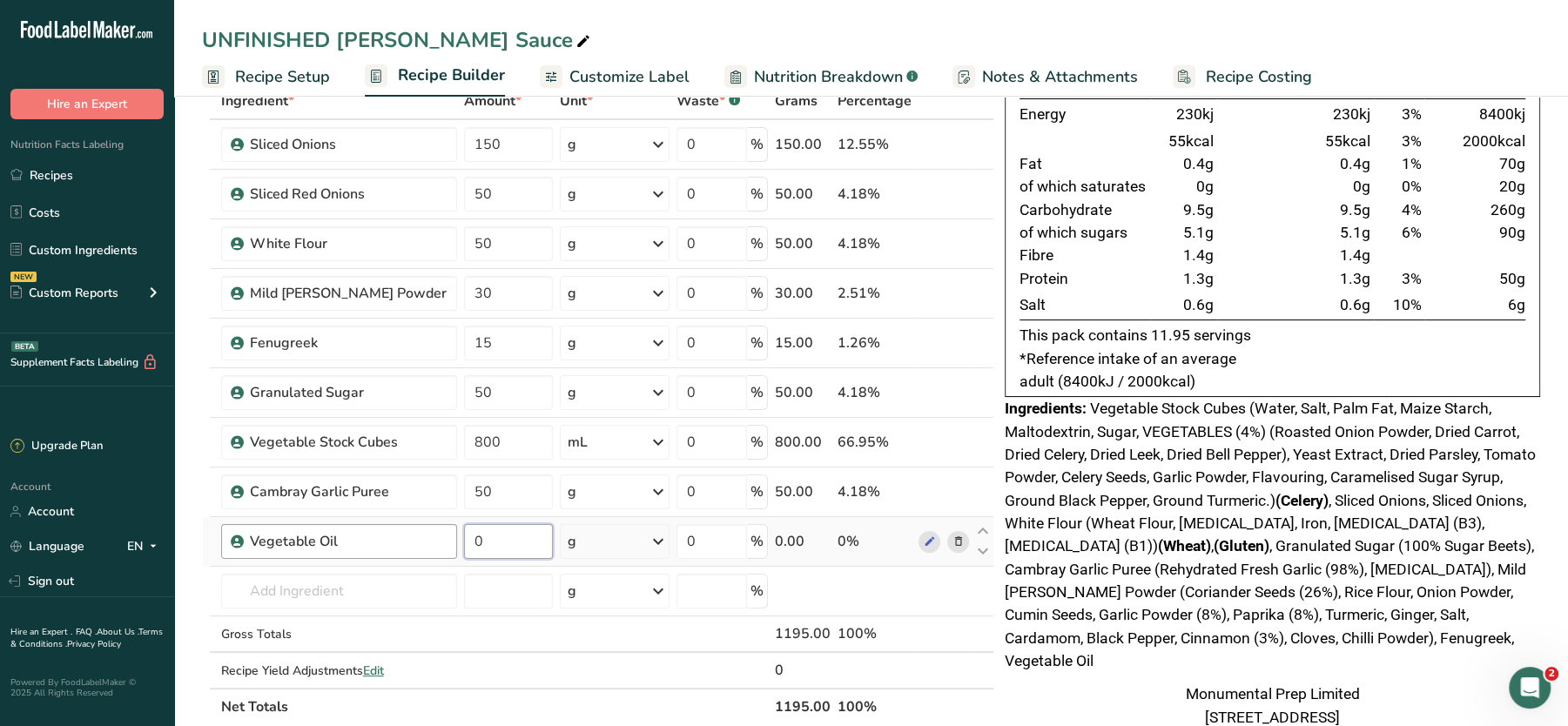
drag, startPoint x: 506, startPoint y: 533, endPoint x: 385, endPoint y: 538, distance: 121.1
click at [385, 538] on tr "Vegetable Oil 0 g Weight Units g kg mg See more Volume Units l Volume units req…" at bounding box center [598, 542] width 791 height 50
type input "30"
click at [591, 543] on div "Ingredient * Amount * Unit * Waste * .a-a{fill:#347362;}.b-a{fill:#fff;} Grams …" at bounding box center [597, 404] width 792 height 643
click at [591, 543] on div "g" at bounding box center [614, 542] width 110 height 34
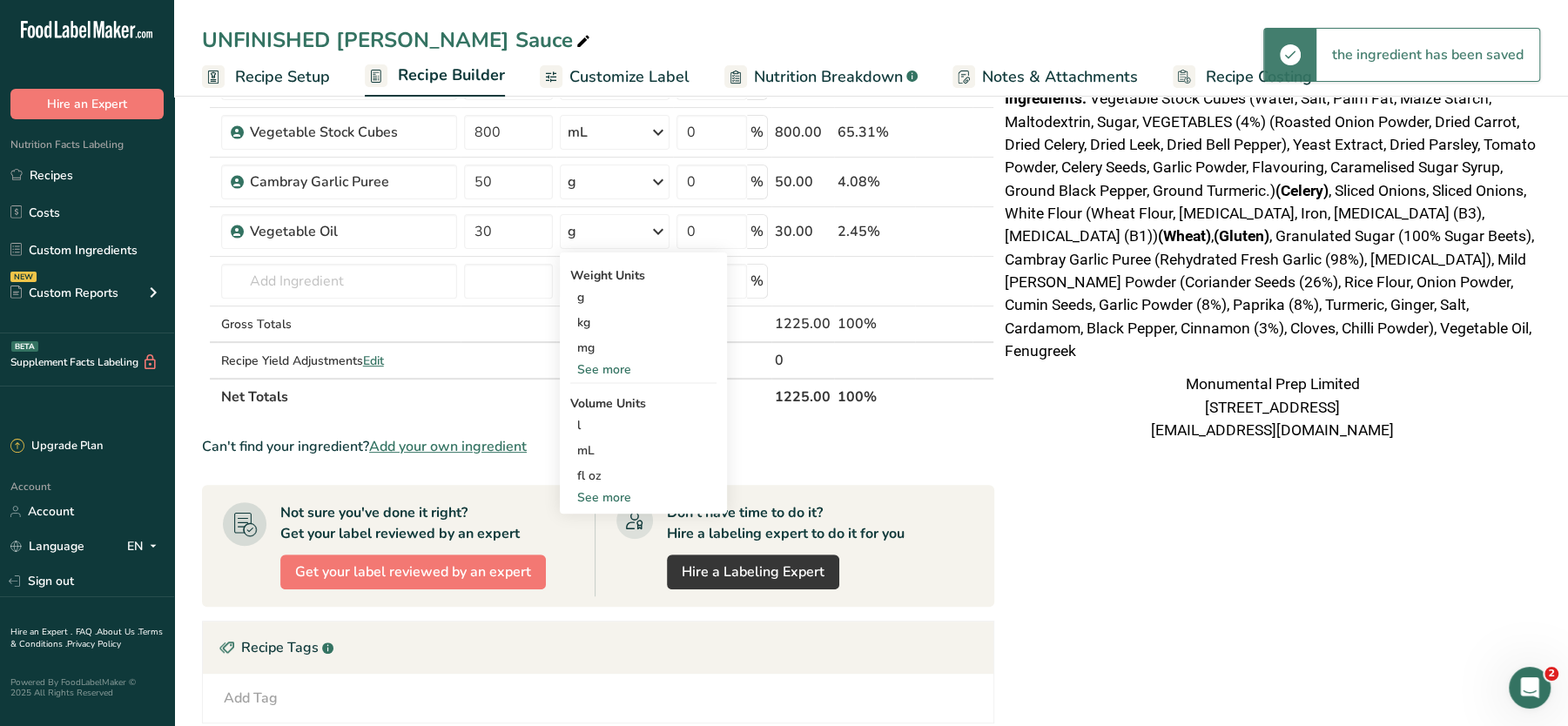
scroll to position [417, 0]
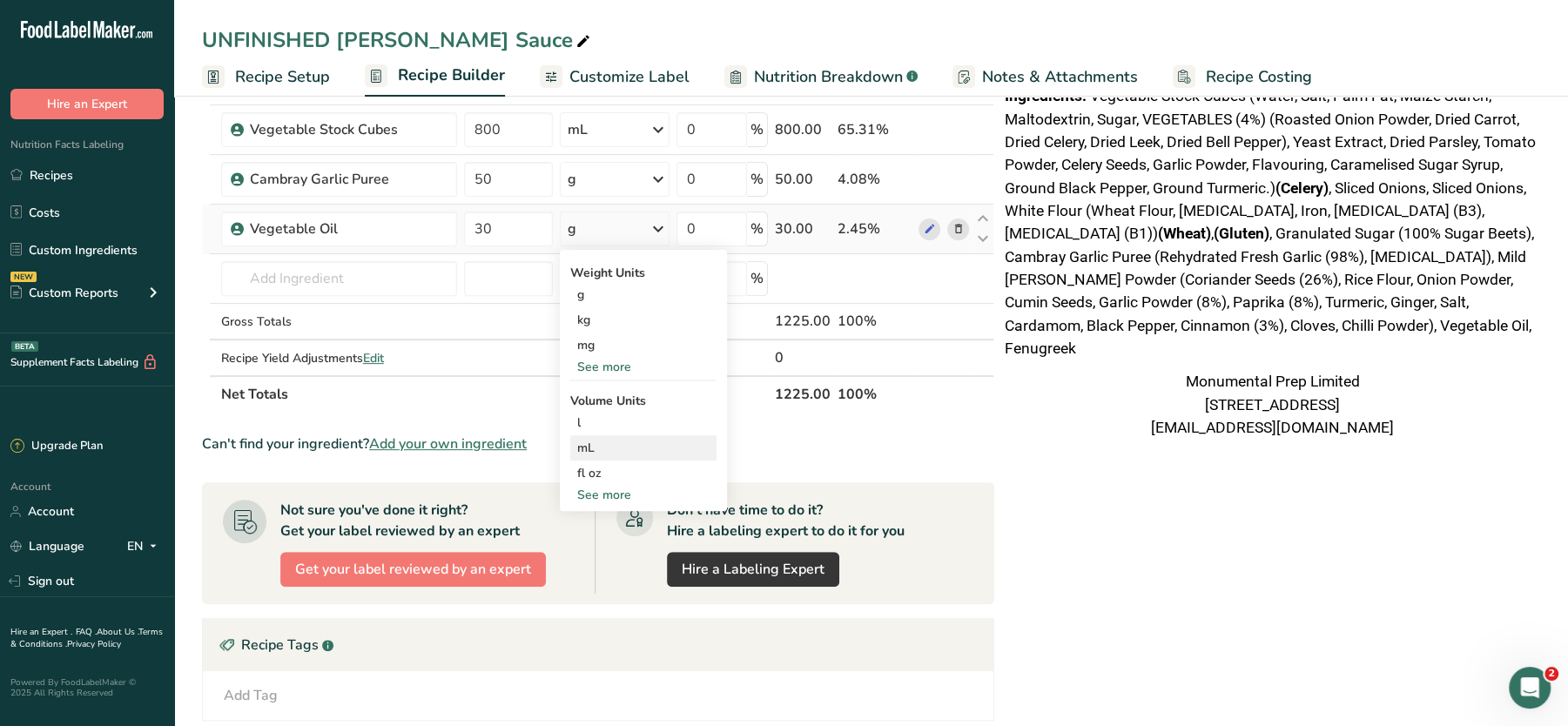
click at [654, 442] on div "mL" at bounding box center [643, 447] width 133 height 18
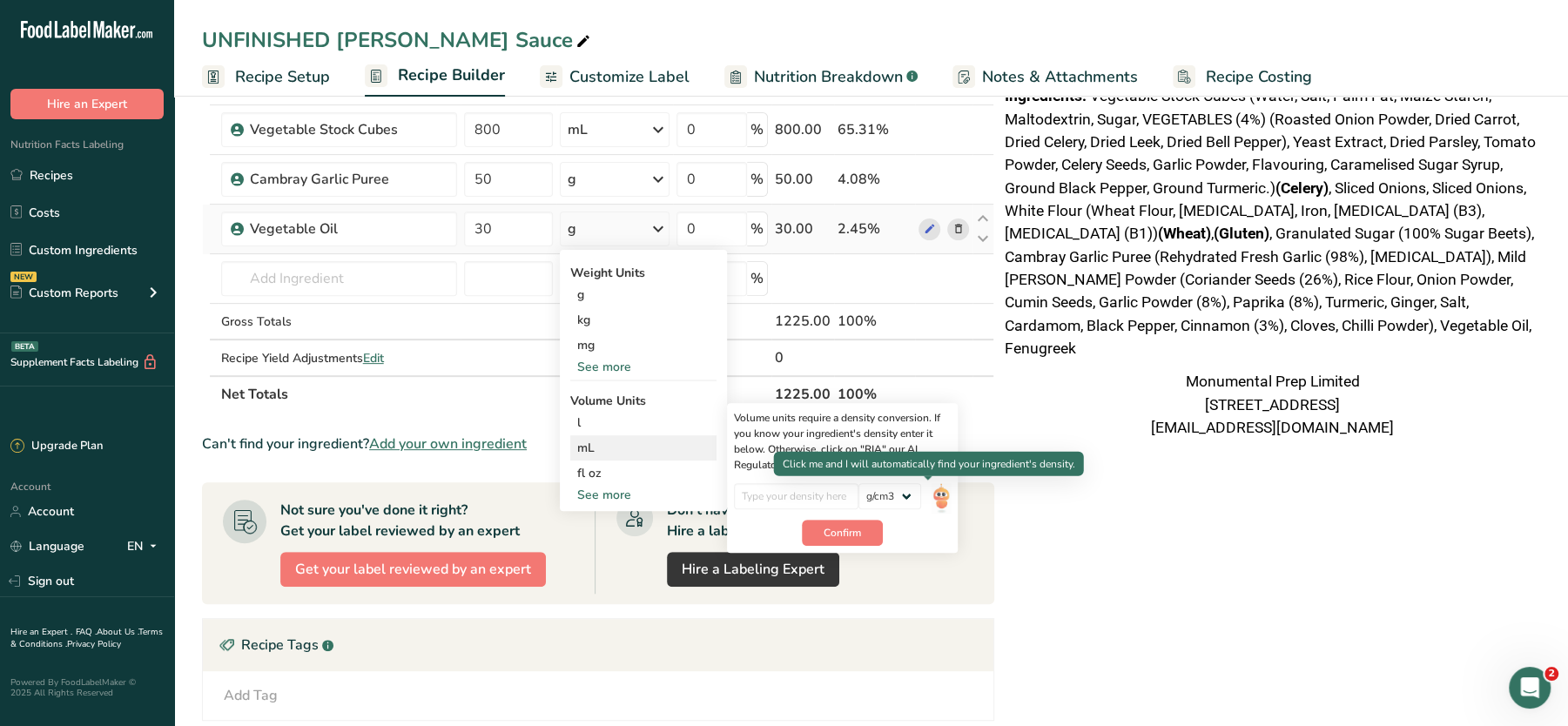
click at [936, 488] on img at bounding box center [941, 499] width 19 height 31
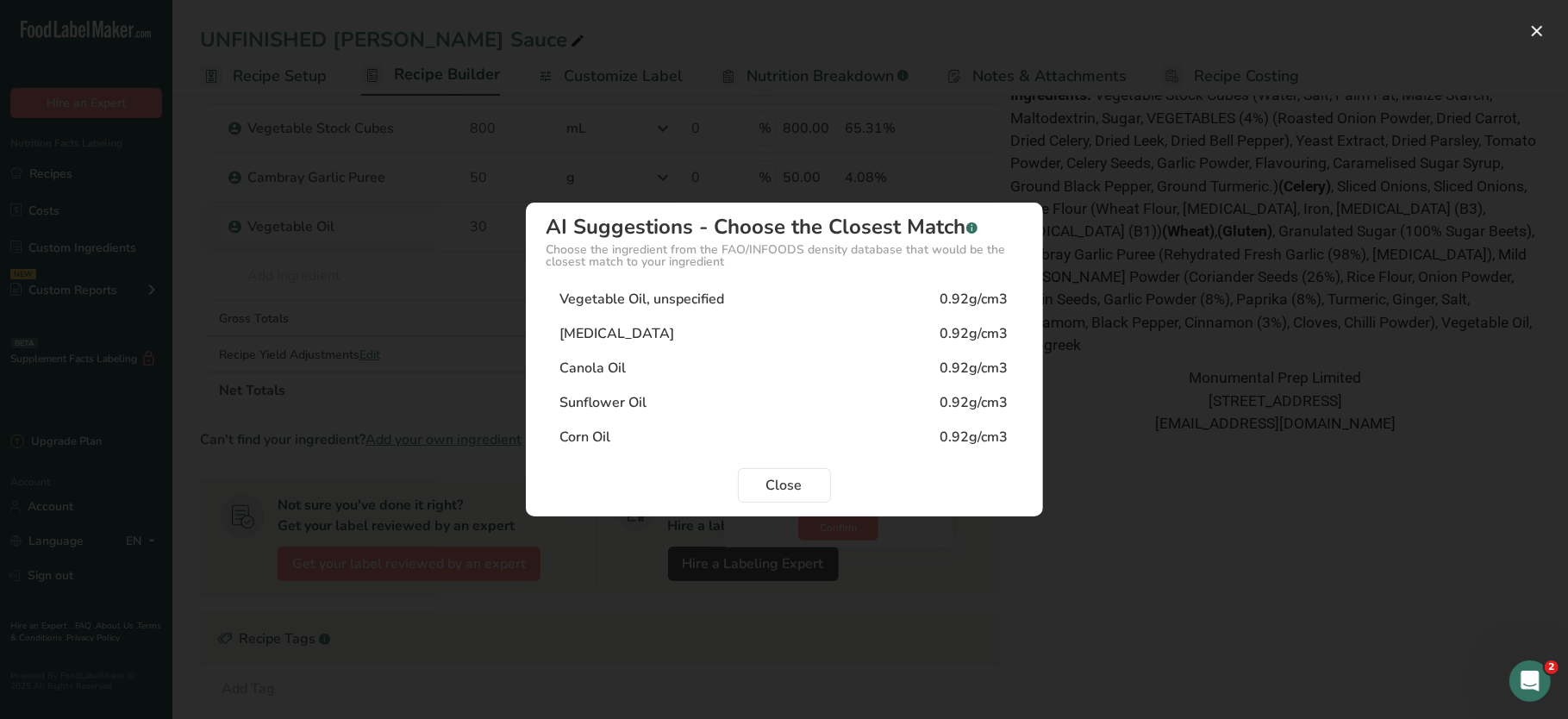
click at [846, 302] on div "Vegetable Oil, unspecified 0.92g/cm3" at bounding box center [784, 299] width 476 height 34
type input "0.92"
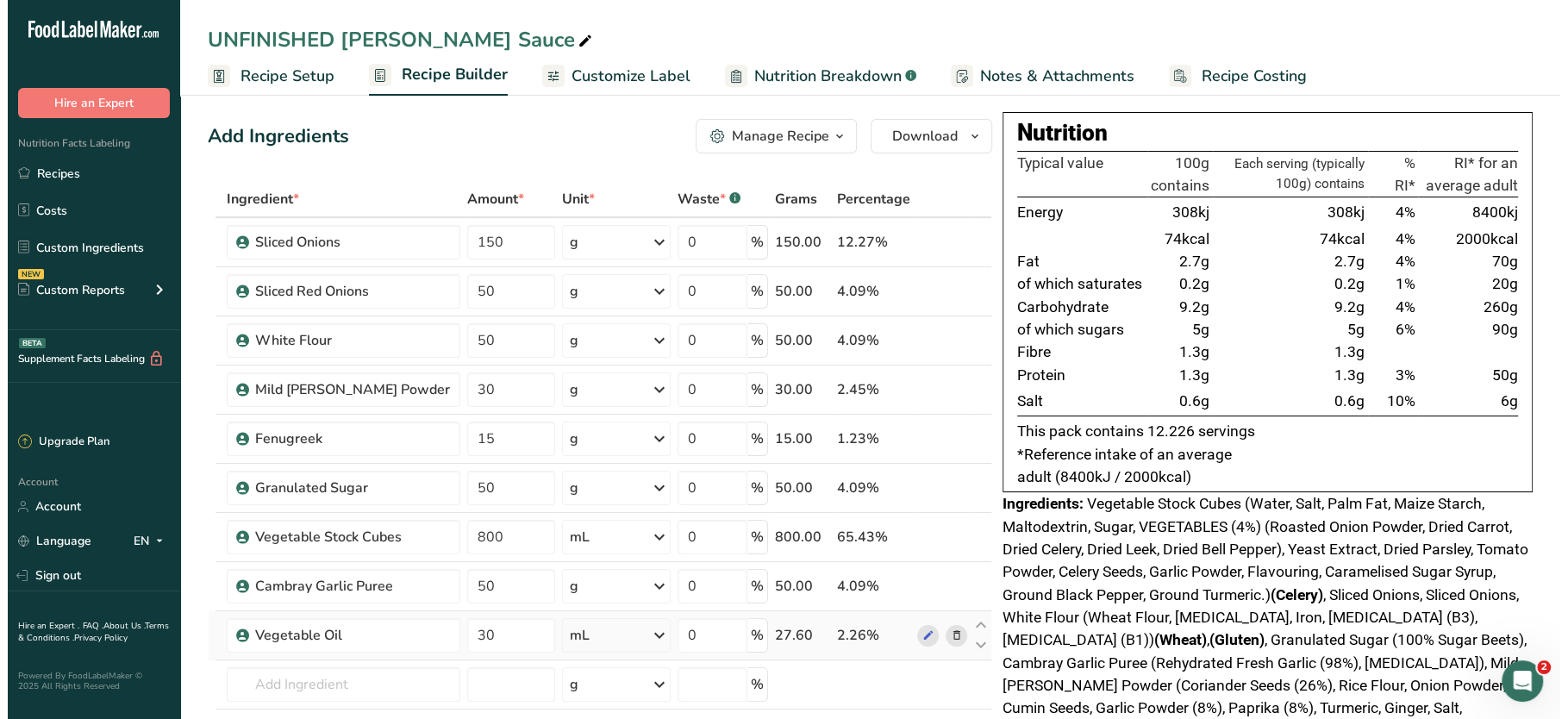
scroll to position [5, 0]
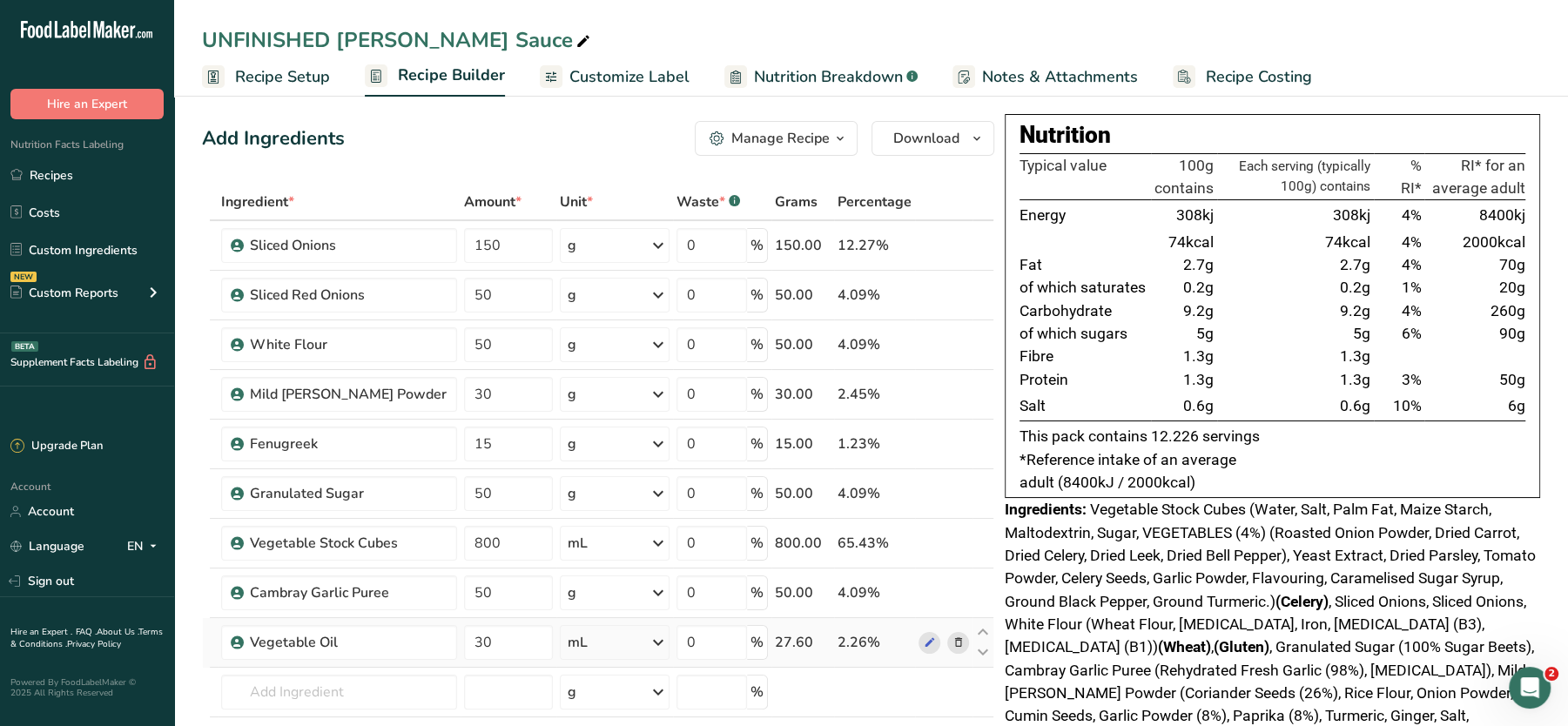
click at [1533, 143] on div "Nutrition Typical value 100g contains Each serving (typically 100g) contains % …" at bounding box center [1273, 306] width 536 height 384
click at [291, 681] on input "text" at bounding box center [339, 692] width 236 height 34
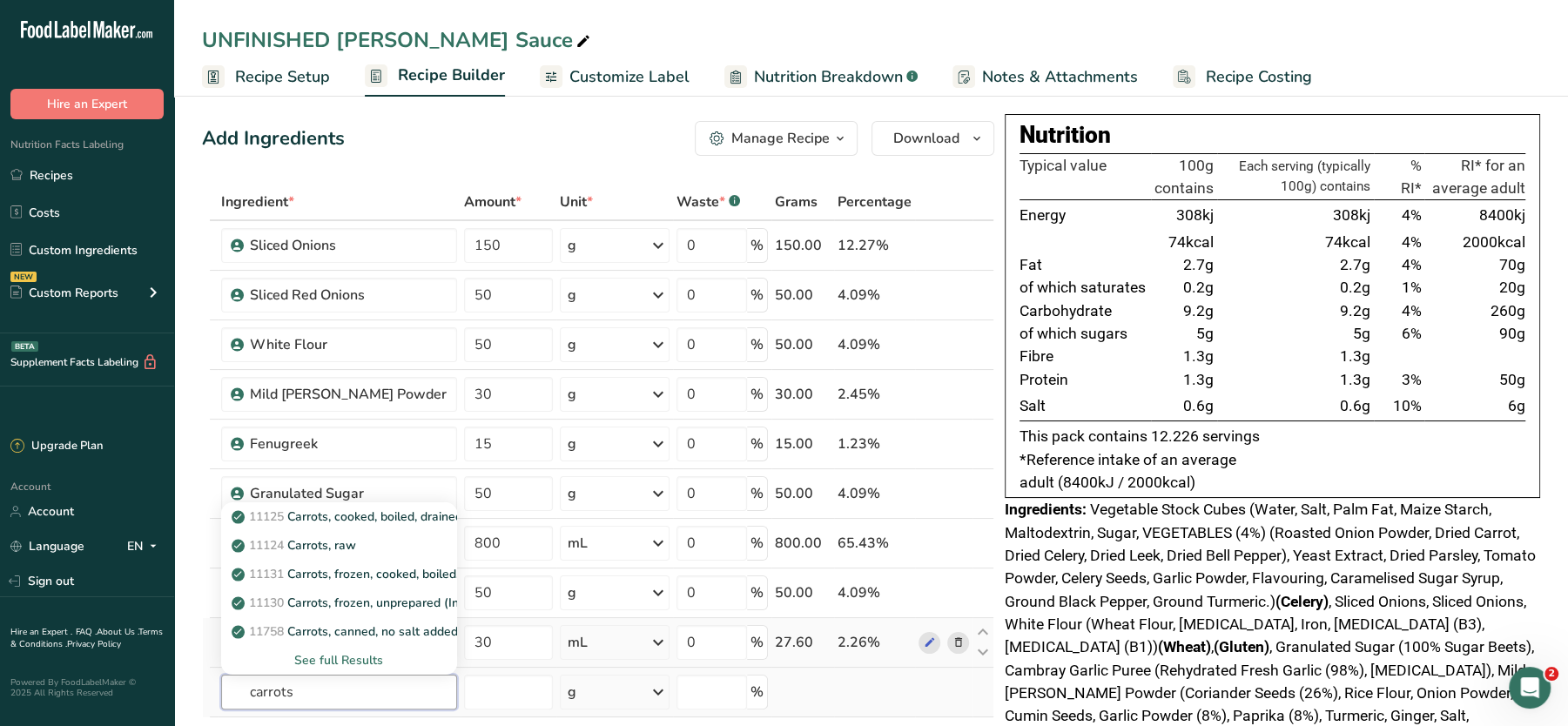
type input "carrots"
click at [293, 652] on div "See full Results" at bounding box center [339, 660] width 208 height 18
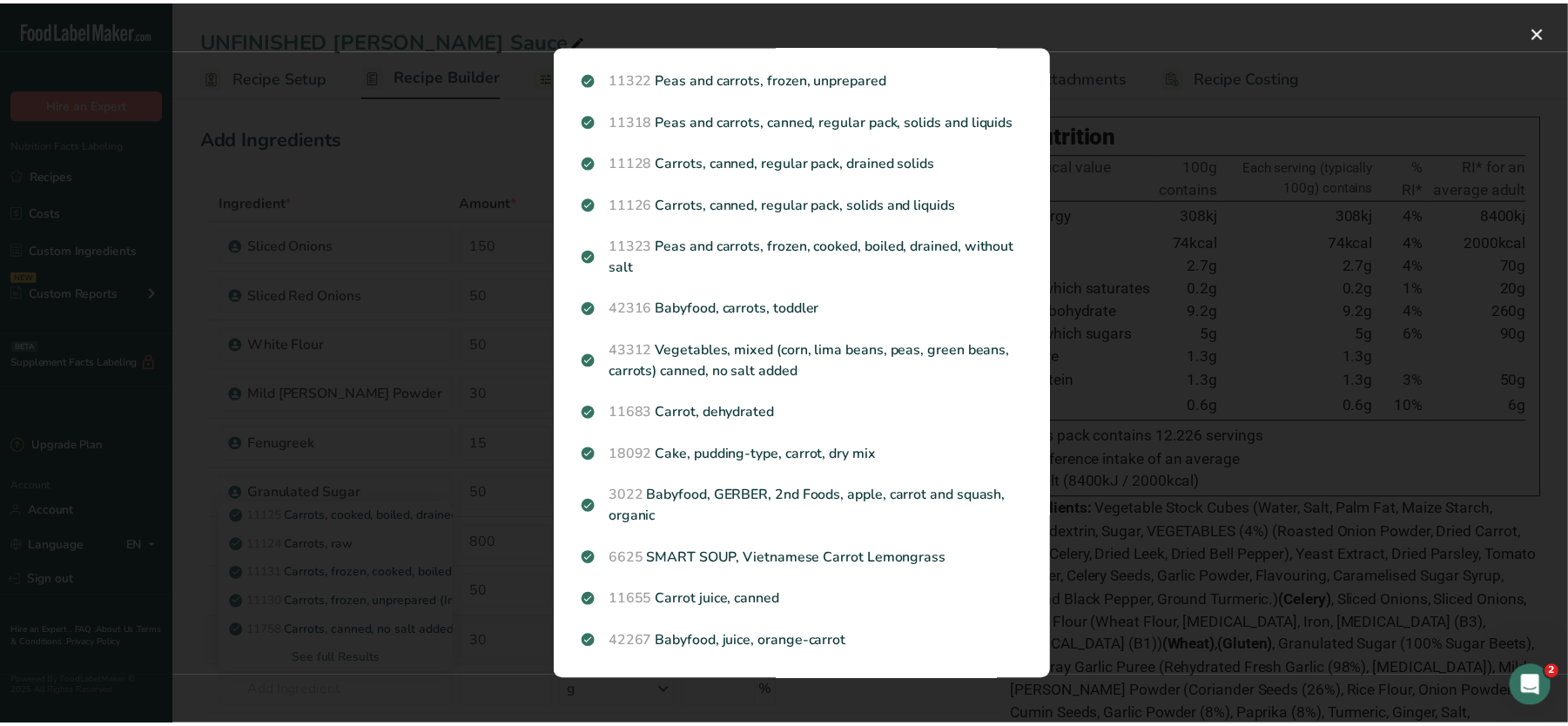
scroll to position [709, 0]
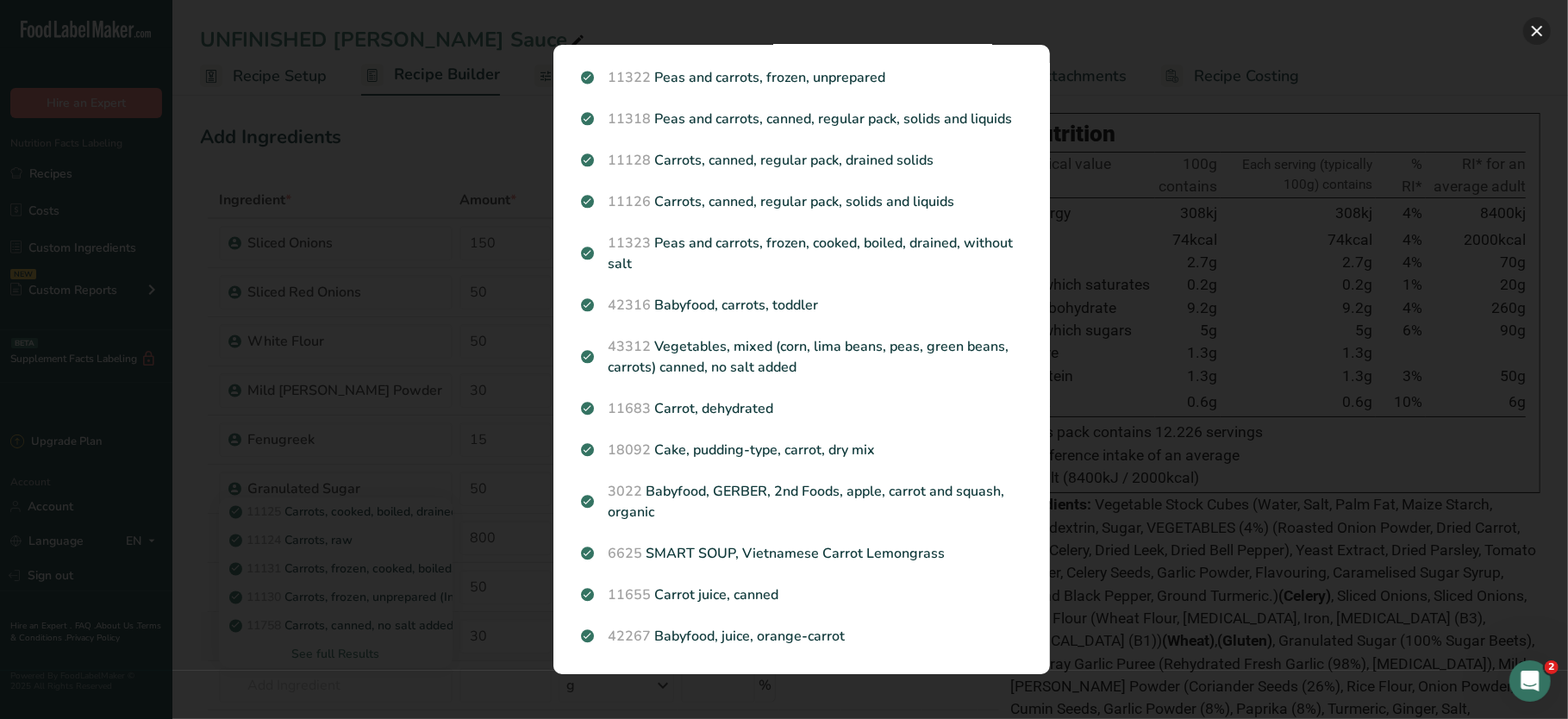
click at [1542, 24] on button "Search results modal" at bounding box center [1537, 30] width 27 height 27
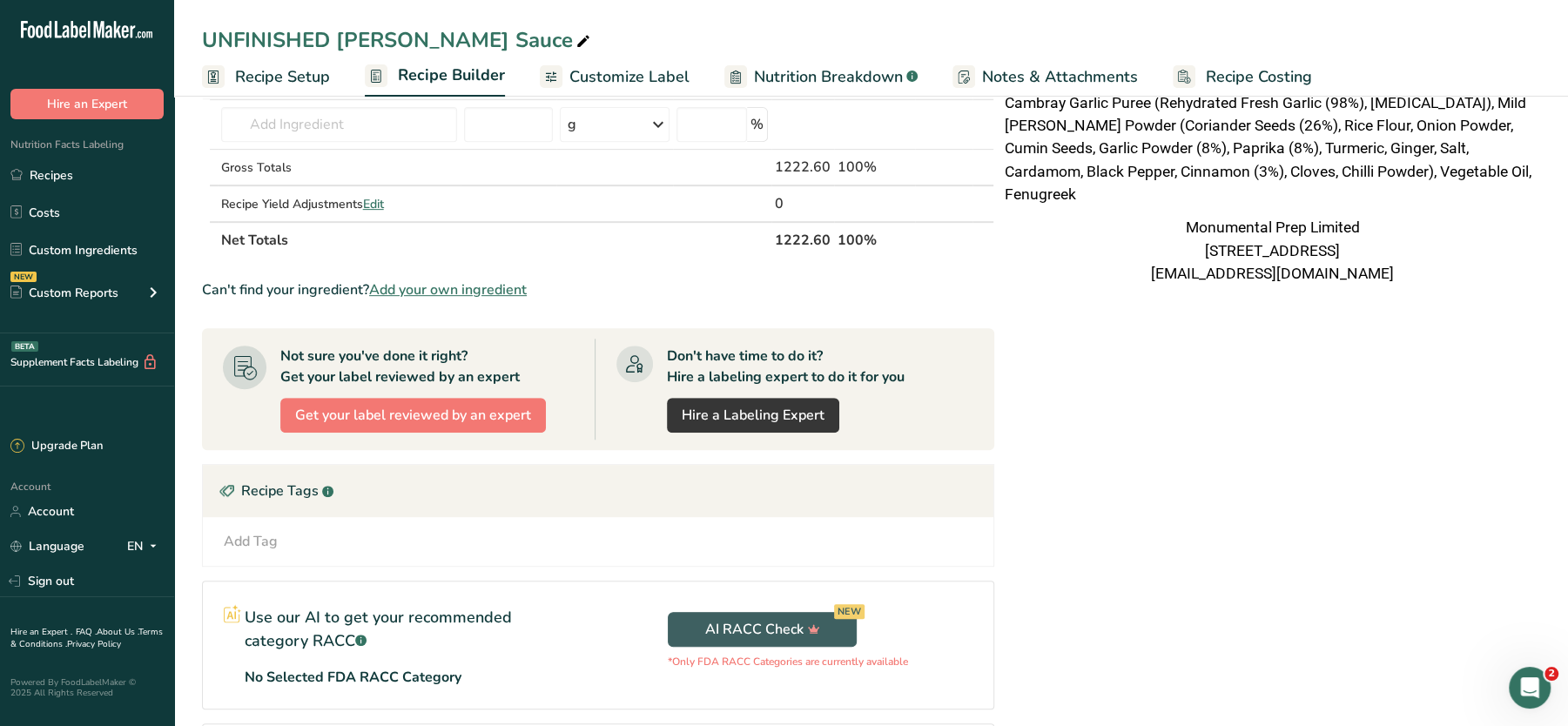
scroll to position [0, 0]
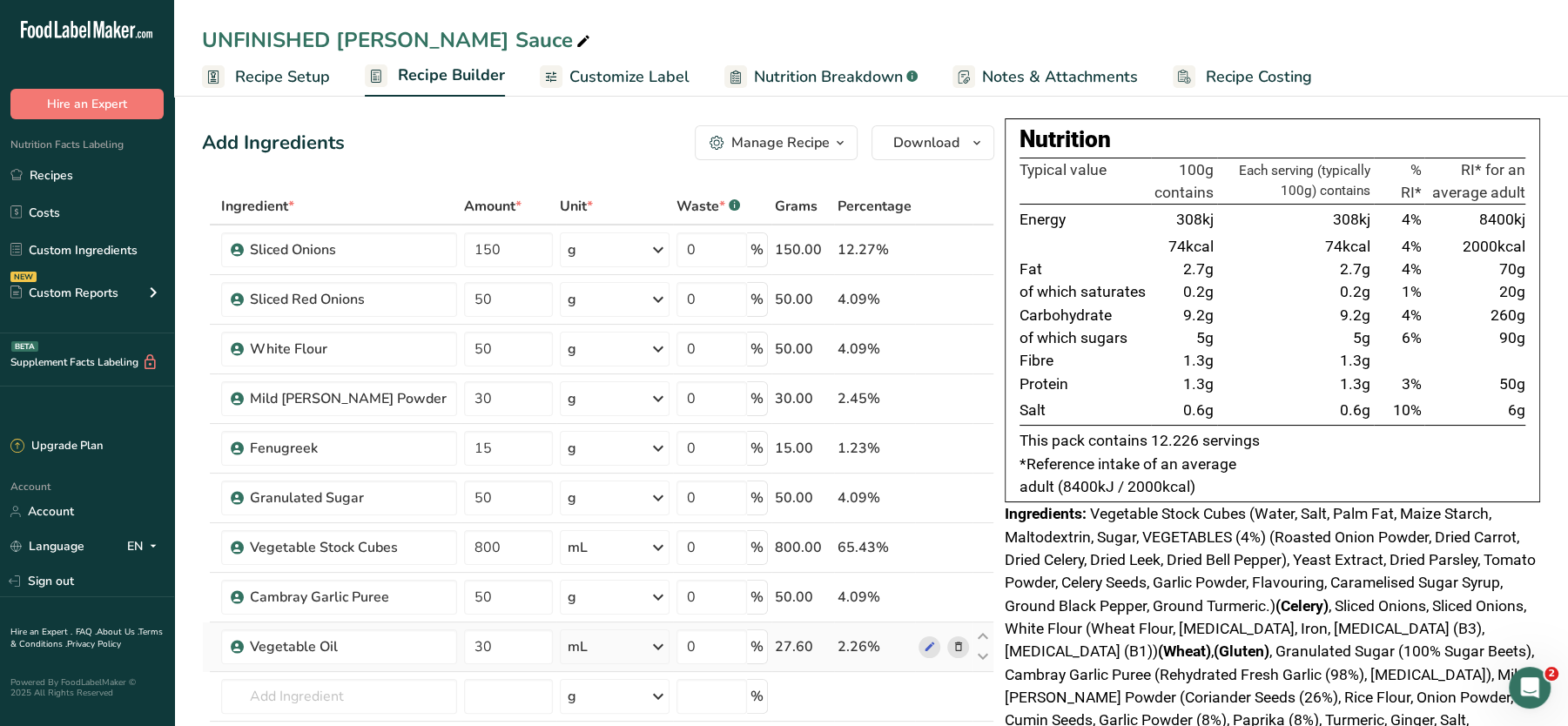
click at [587, 139] on div "Add Ingredients Manage Recipe Delete Recipe Duplicate Recipe Scale Recipe Save …" at bounding box center [597, 142] width 792 height 34
click at [347, 33] on div "UNFINISHED Katsu Curry Sauce" at bounding box center [397, 40] width 392 height 32
click at [337, 41] on input "UNFINISHED Katsu Curry Sauce" at bounding box center [870, 40] width 1339 height 32
type input "[PERSON_NAME] Sauce"
click at [431, 154] on div "Add Ingredients Manage Recipe Delete Recipe Duplicate Recipe Scale Recipe Save …" at bounding box center [597, 142] width 792 height 34
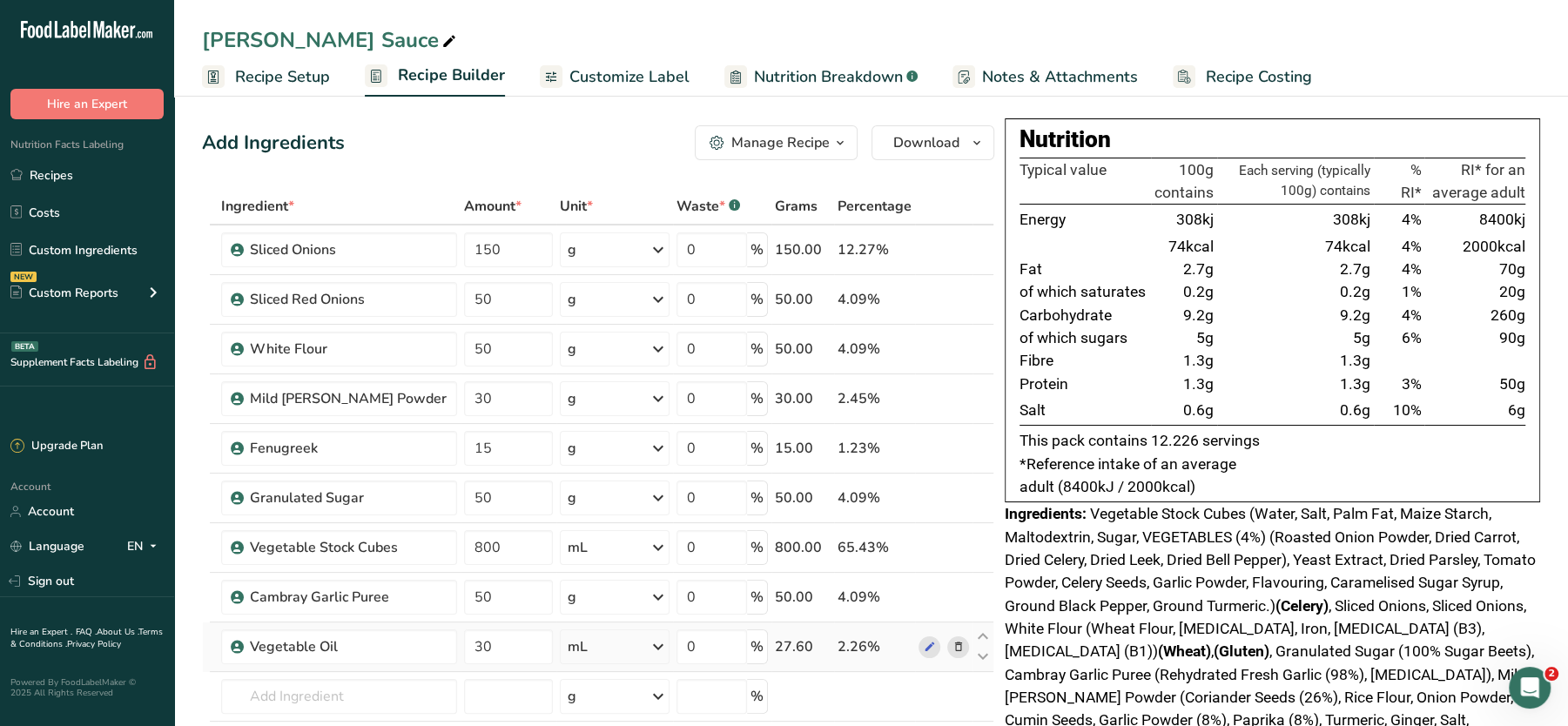
drag, startPoint x: 1334, startPoint y: 217, endPoint x: 1361, endPoint y: 402, distance: 187.0
click at [1361, 402] on tbody "Energy 308kj 308kj 4% 8400kj 74kcal 74kcal 4% 2000kcal Fat 2.7g 2.7g 4% 70g of …" at bounding box center [1273, 315] width 506 height 222
click at [1361, 402] on span "0.6g" at bounding box center [1356, 410] width 31 height 17
click at [527, 155] on div "Add Ingredients Manage Recipe Delete Recipe Duplicate Recipe Scale Recipe Save …" at bounding box center [597, 142] width 792 height 34
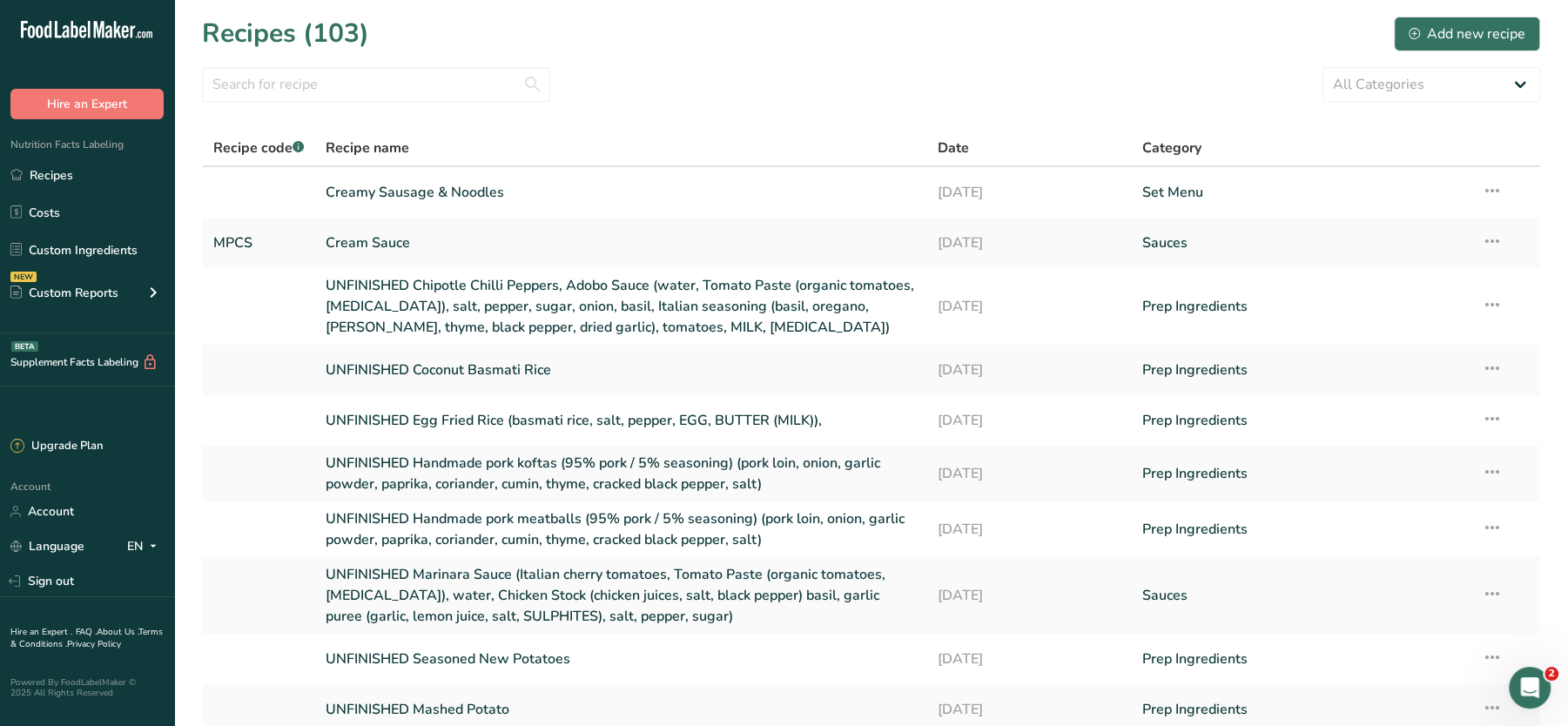
scroll to position [147, 0]
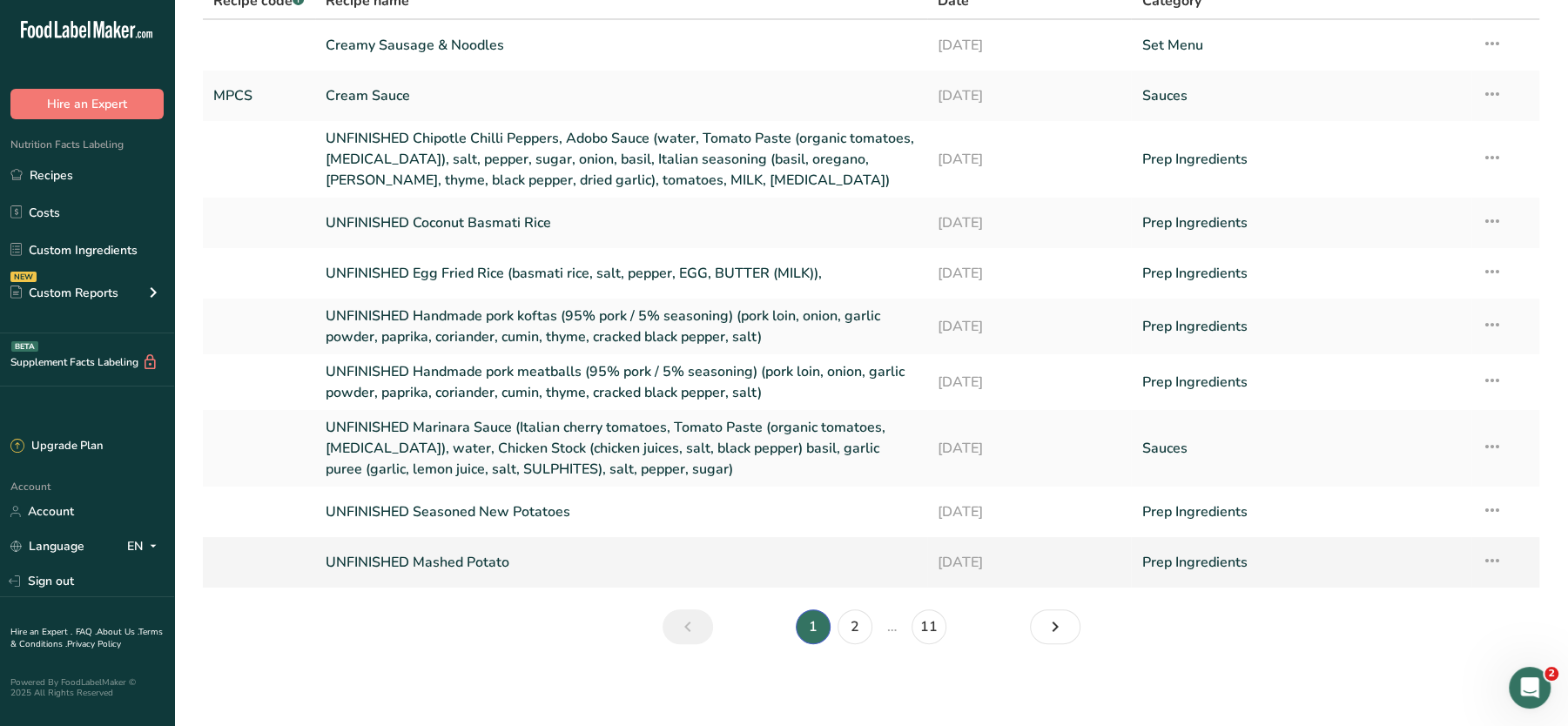
click at [458, 550] on link "UNFINISHED Mashed Potato" at bounding box center [621, 563] width 591 height 36
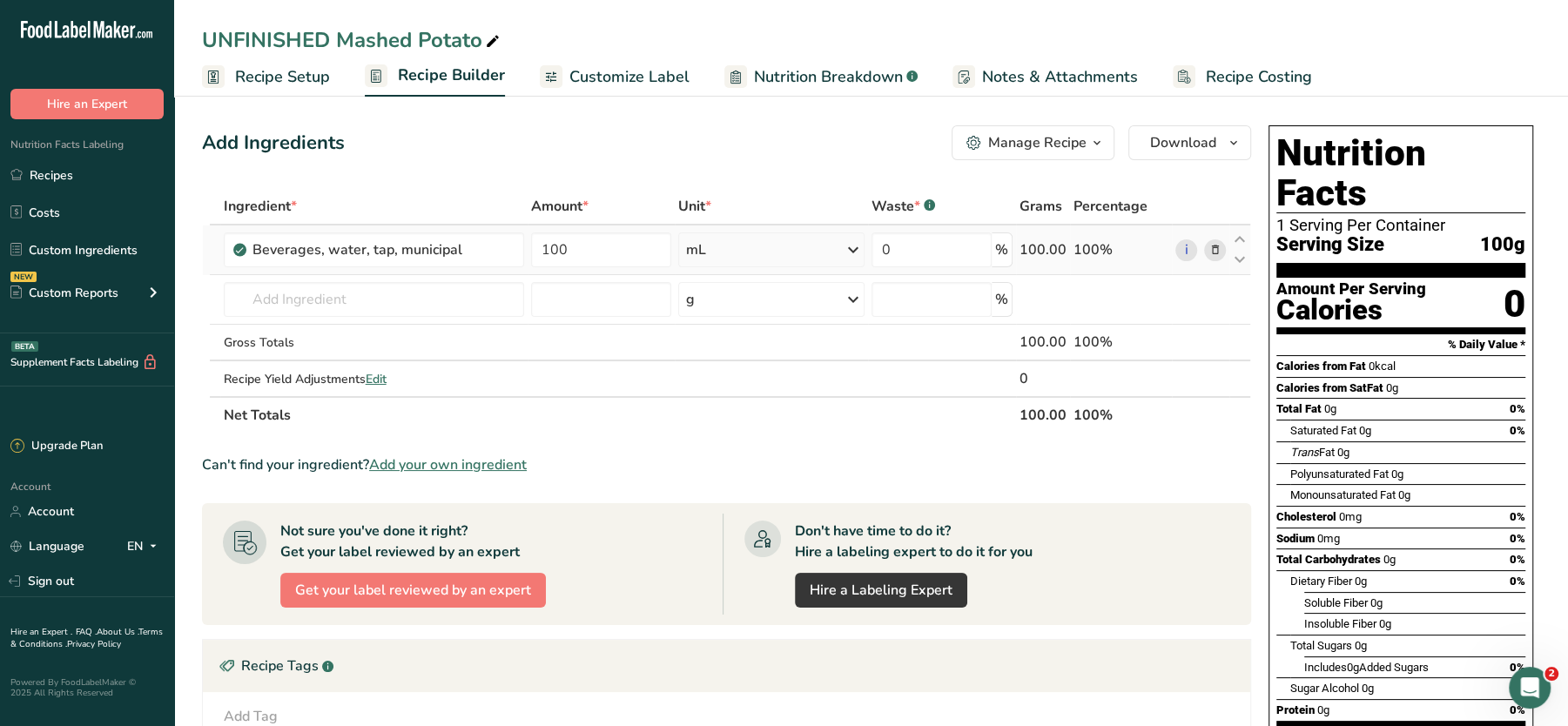
click at [1213, 251] on icon at bounding box center [1214, 249] width 12 height 18
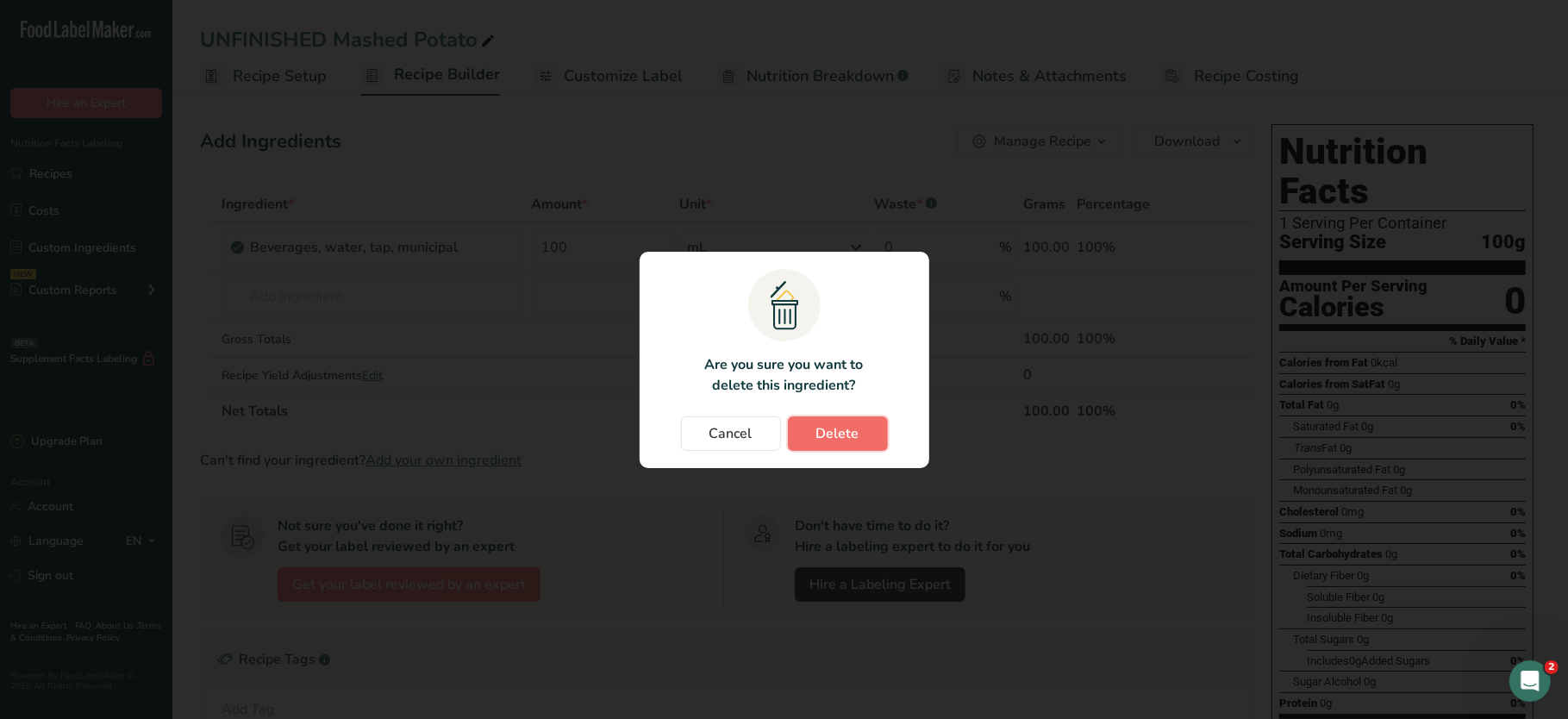
click at [848, 446] on button "Delete" at bounding box center [838, 433] width 100 height 34
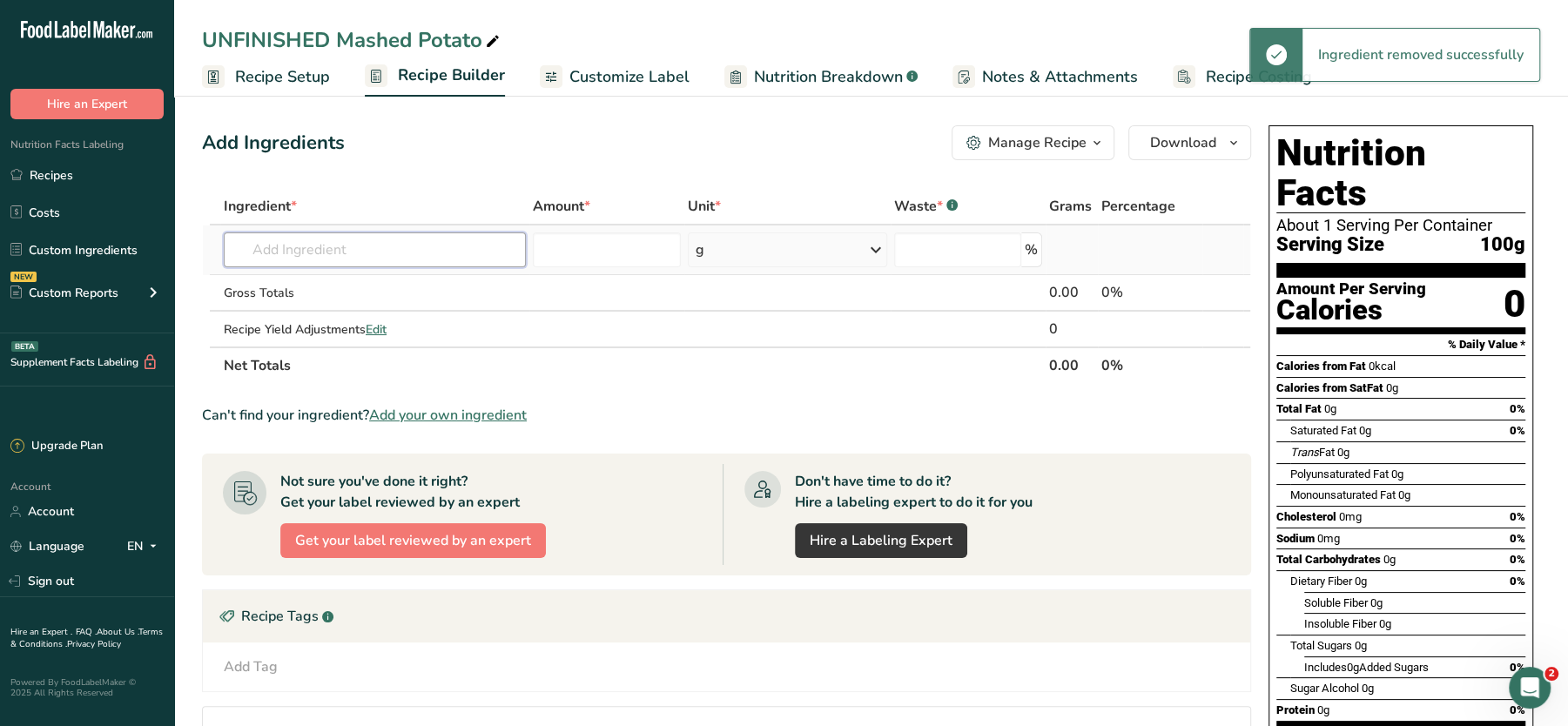
click at [369, 244] on input "text" at bounding box center [375, 249] width 302 height 34
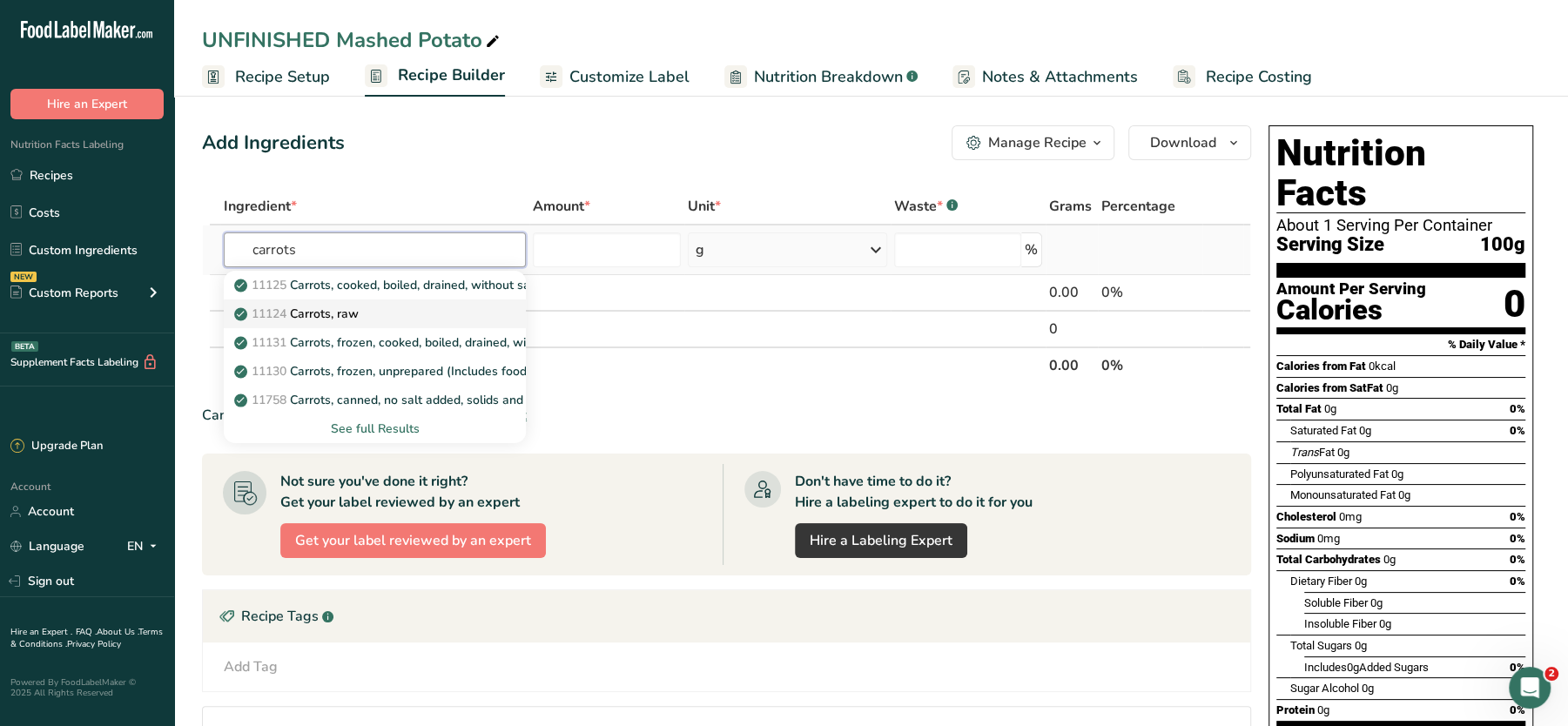
type input "carrots"
click at [314, 308] on p "11124 [GEOGRAPHIC_DATA], raw" at bounding box center [298, 313] width 121 height 18
type input "Carrots, raw"
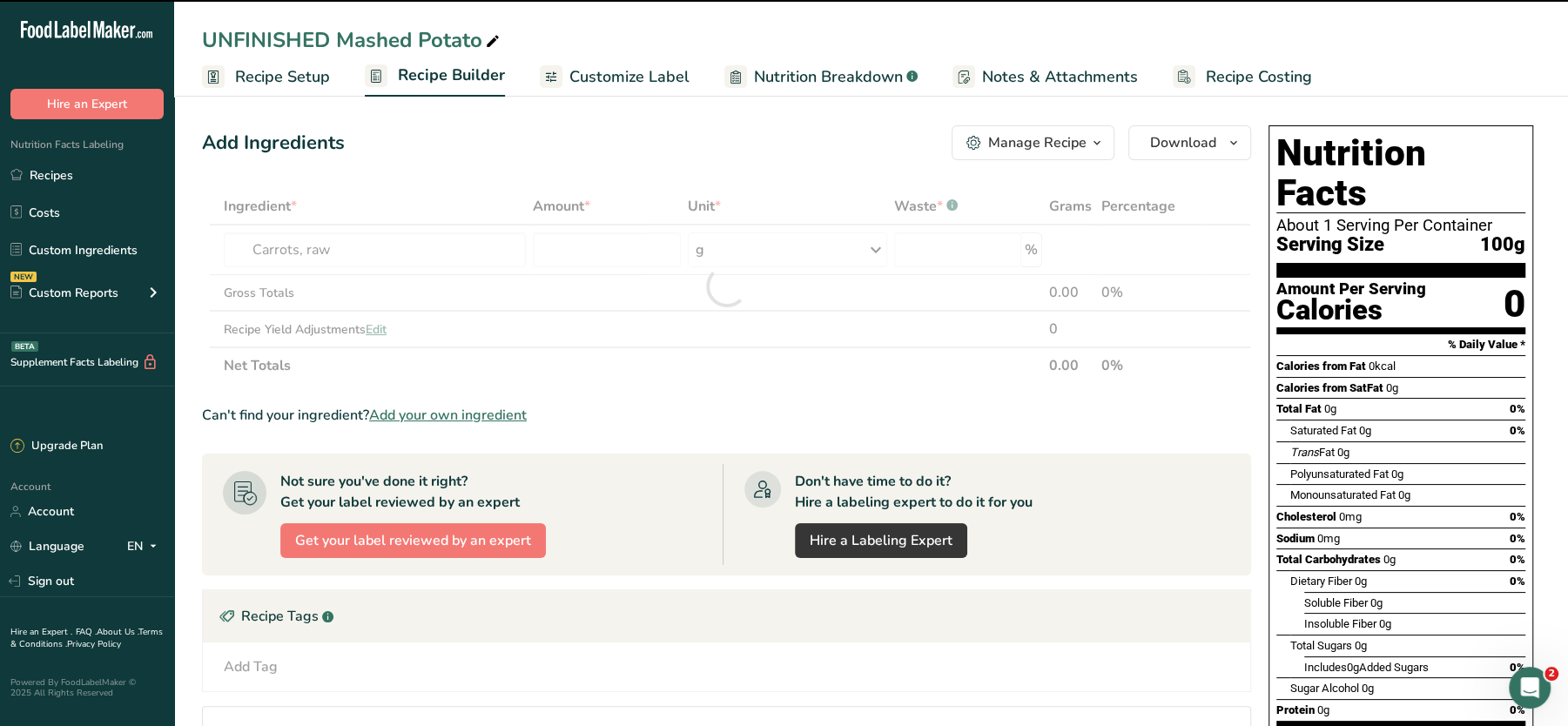
type input "0"
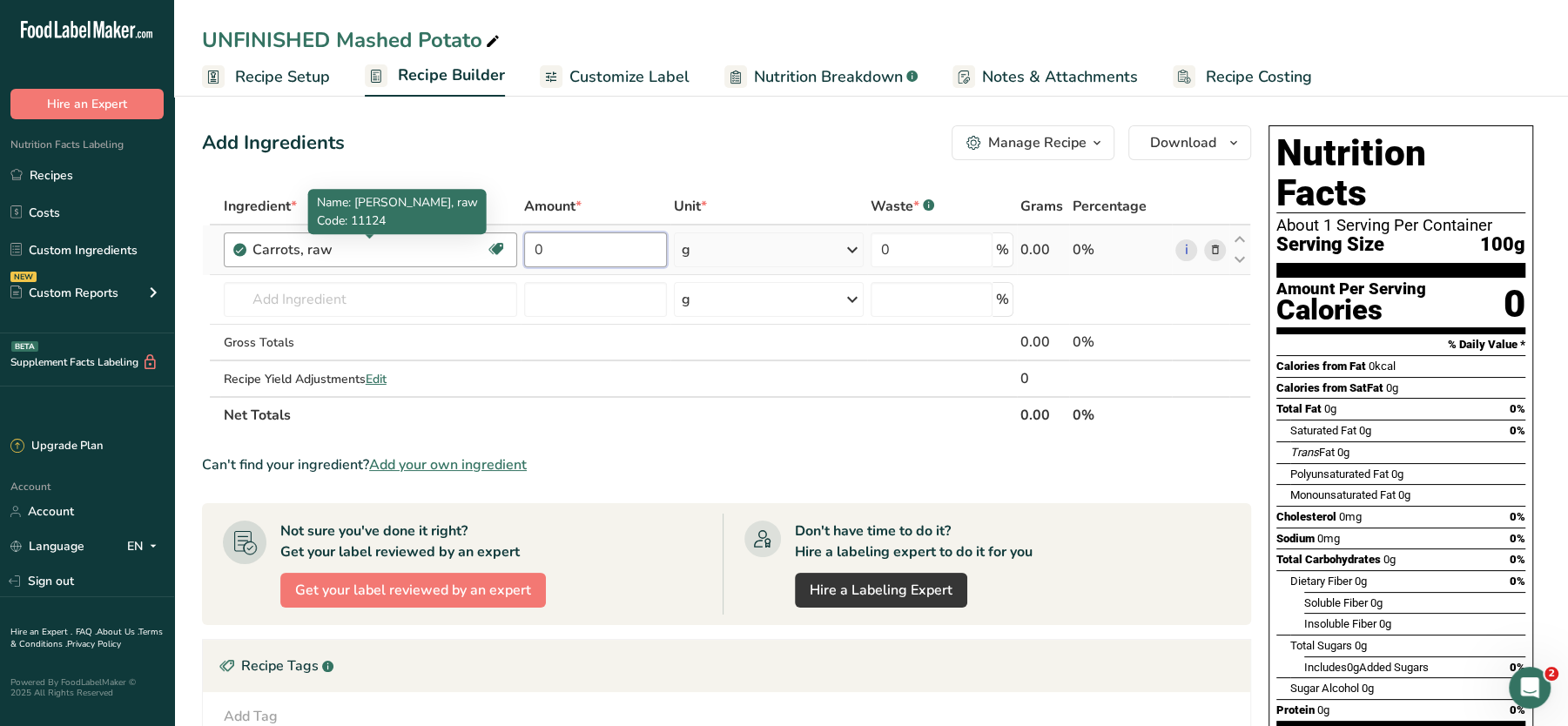
drag, startPoint x: 568, startPoint y: 250, endPoint x: 433, endPoint y: 250, distance: 135.0
click at [433, 250] on tr "Carrots, raw Dairy free Gluten free Vegan Vegetarian Soy free 0 g Portions 1 cu…" at bounding box center [726, 250] width 1047 height 50
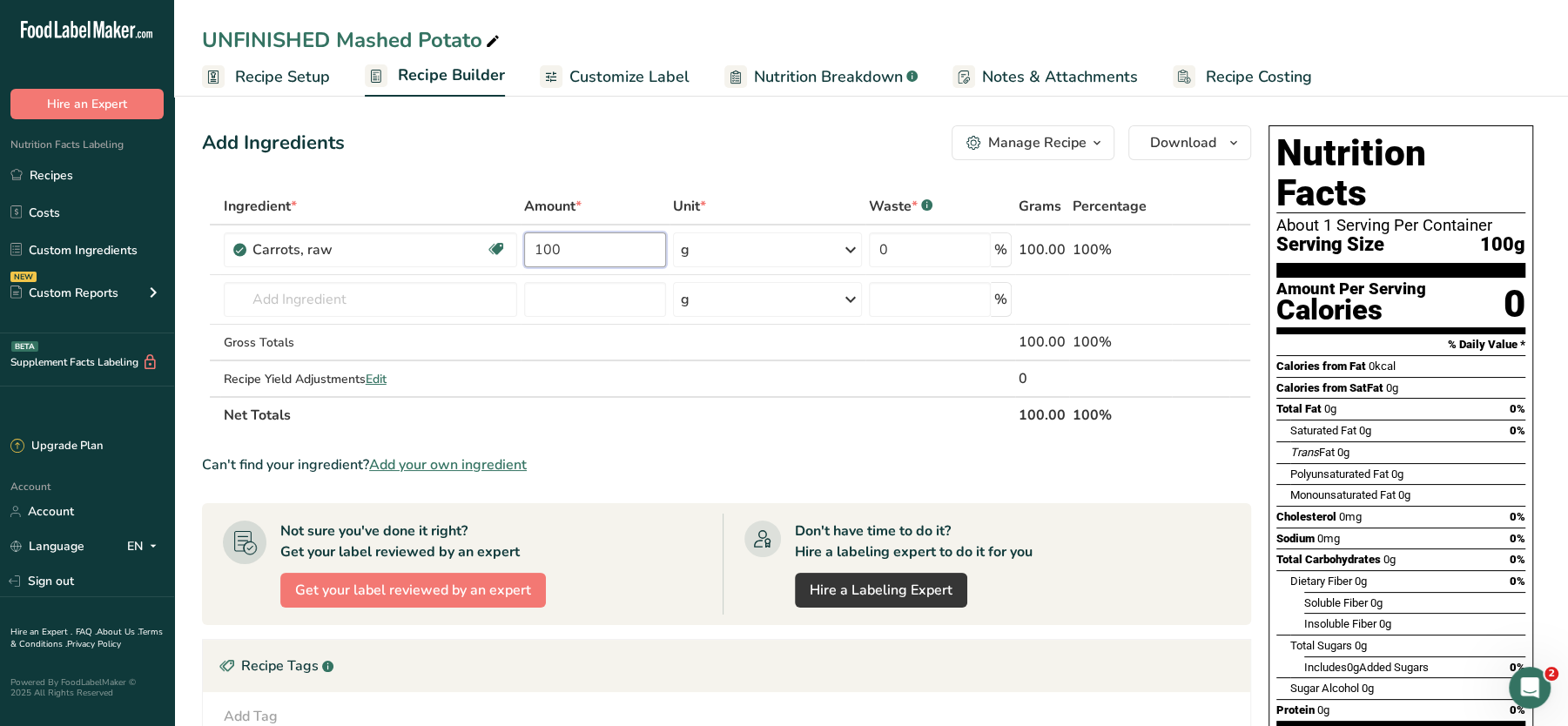
type input "100"
click at [629, 74] on span "Customize Label" at bounding box center [630, 76] width 120 height 24
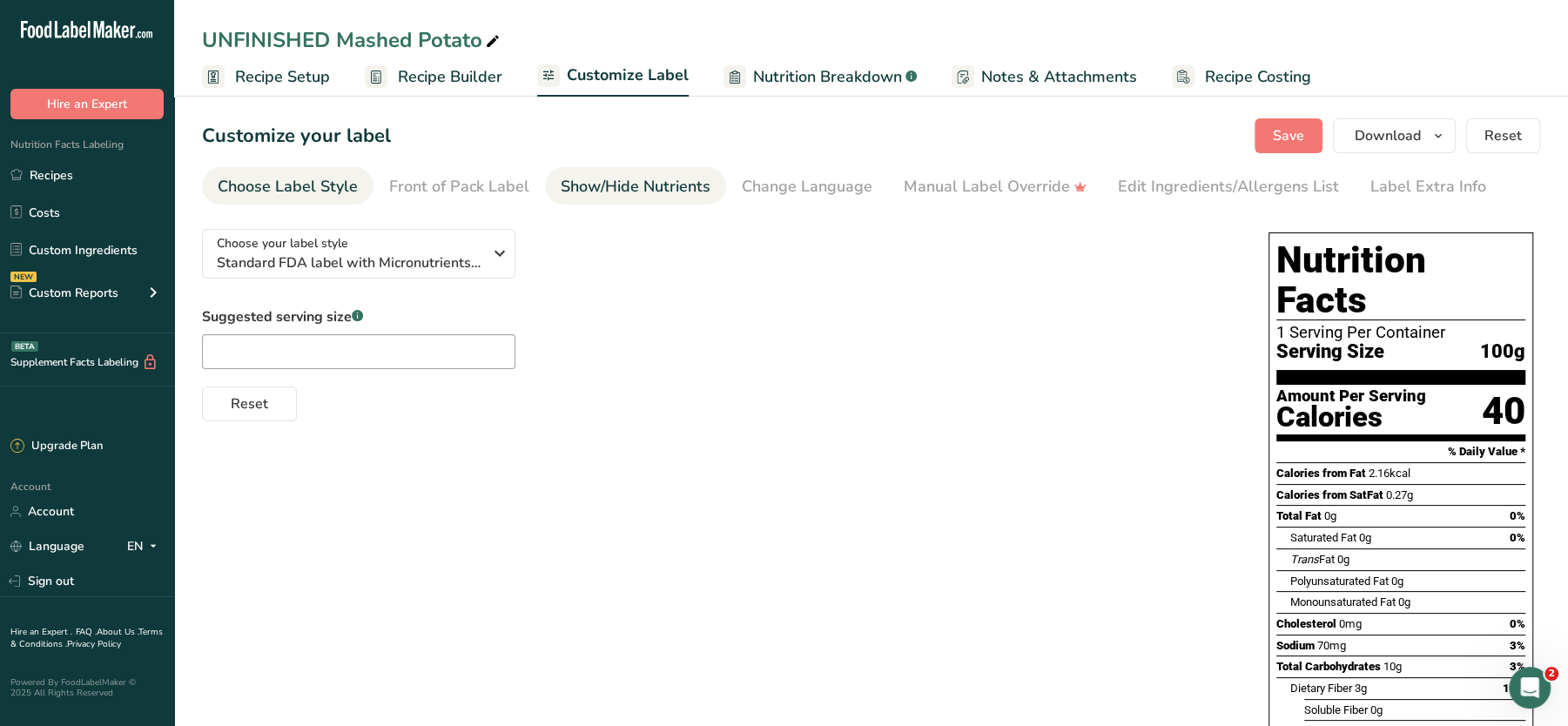
click at [634, 194] on div "Show/Hide Nutrients" at bounding box center [635, 186] width 150 height 24
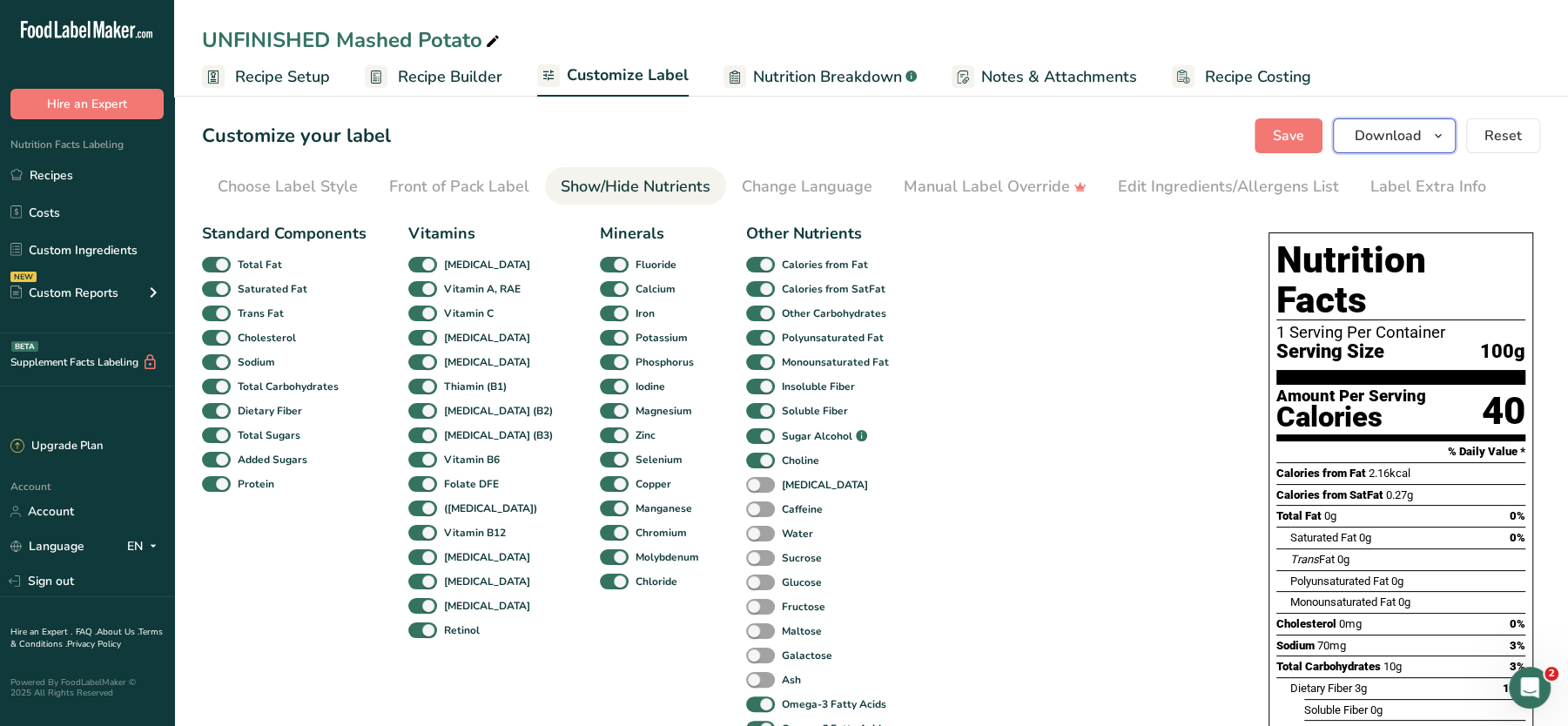
click at [1378, 141] on span "Download" at bounding box center [1387, 136] width 66 height 21
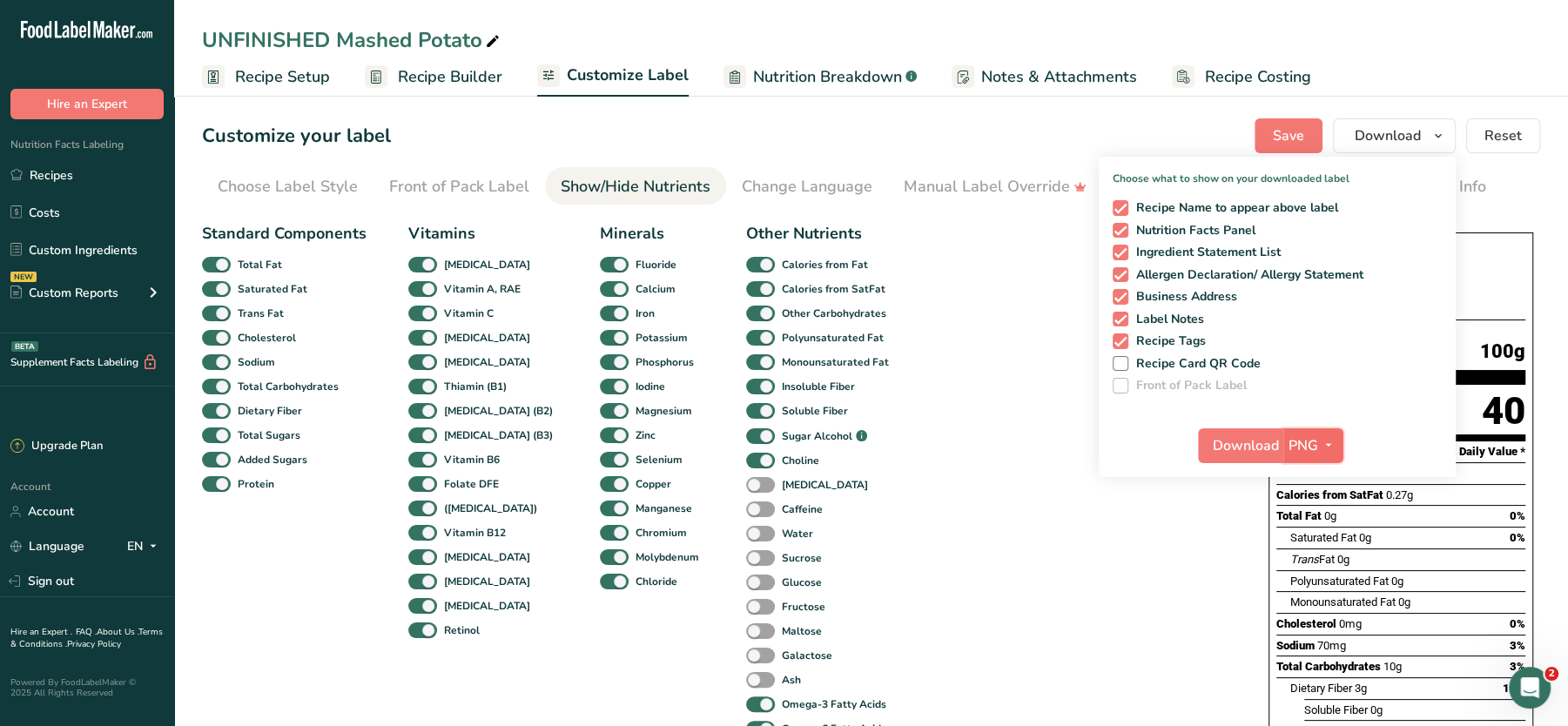
click at [1323, 447] on icon "button" at bounding box center [1329, 445] width 14 height 22
click at [1327, 572] on link "PDF" at bounding box center [1316, 567] width 55 height 29
click at [1238, 442] on span "Download" at bounding box center [1247, 446] width 66 height 21
click at [45, 176] on link "Recipes" at bounding box center [87, 175] width 174 height 33
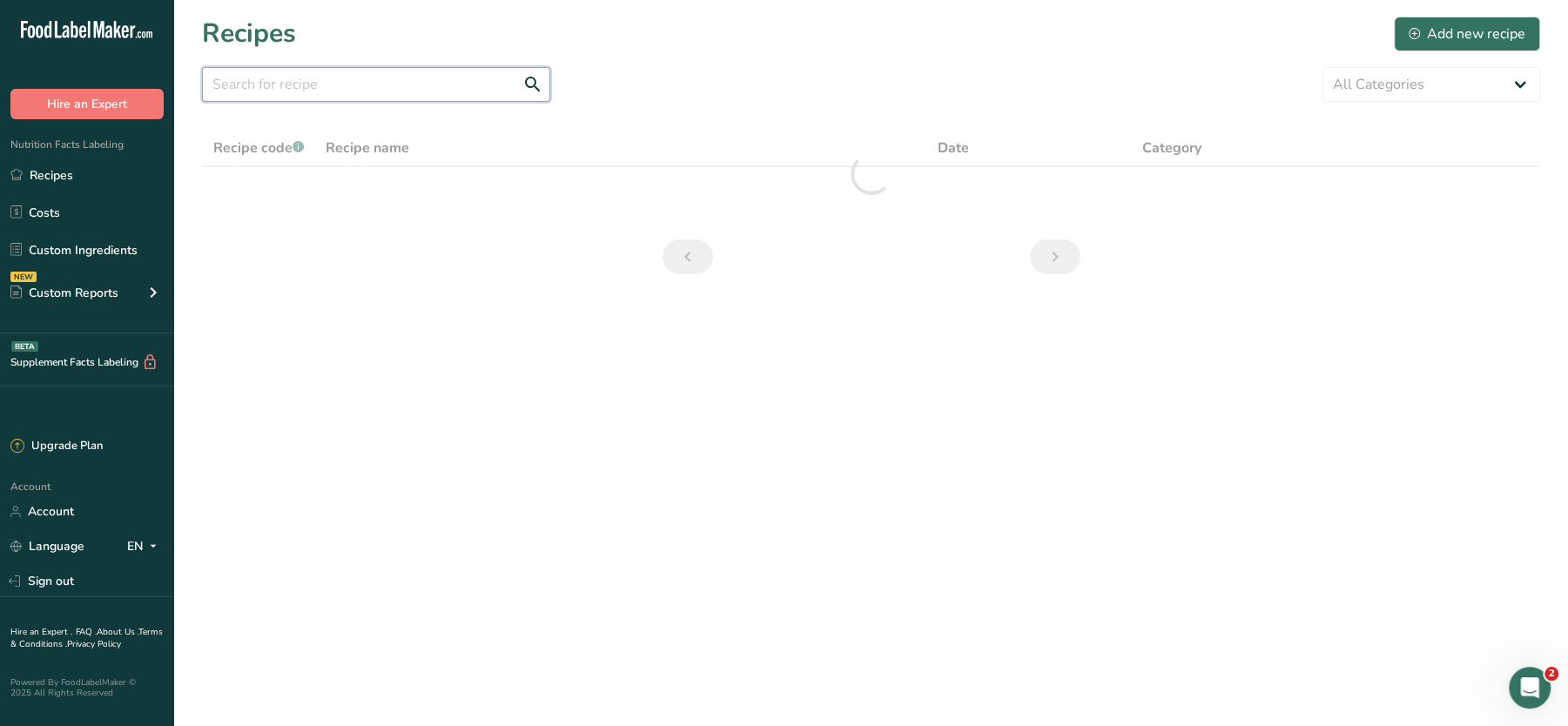
click at [315, 86] on input "text" at bounding box center [376, 84] width 349 height 34
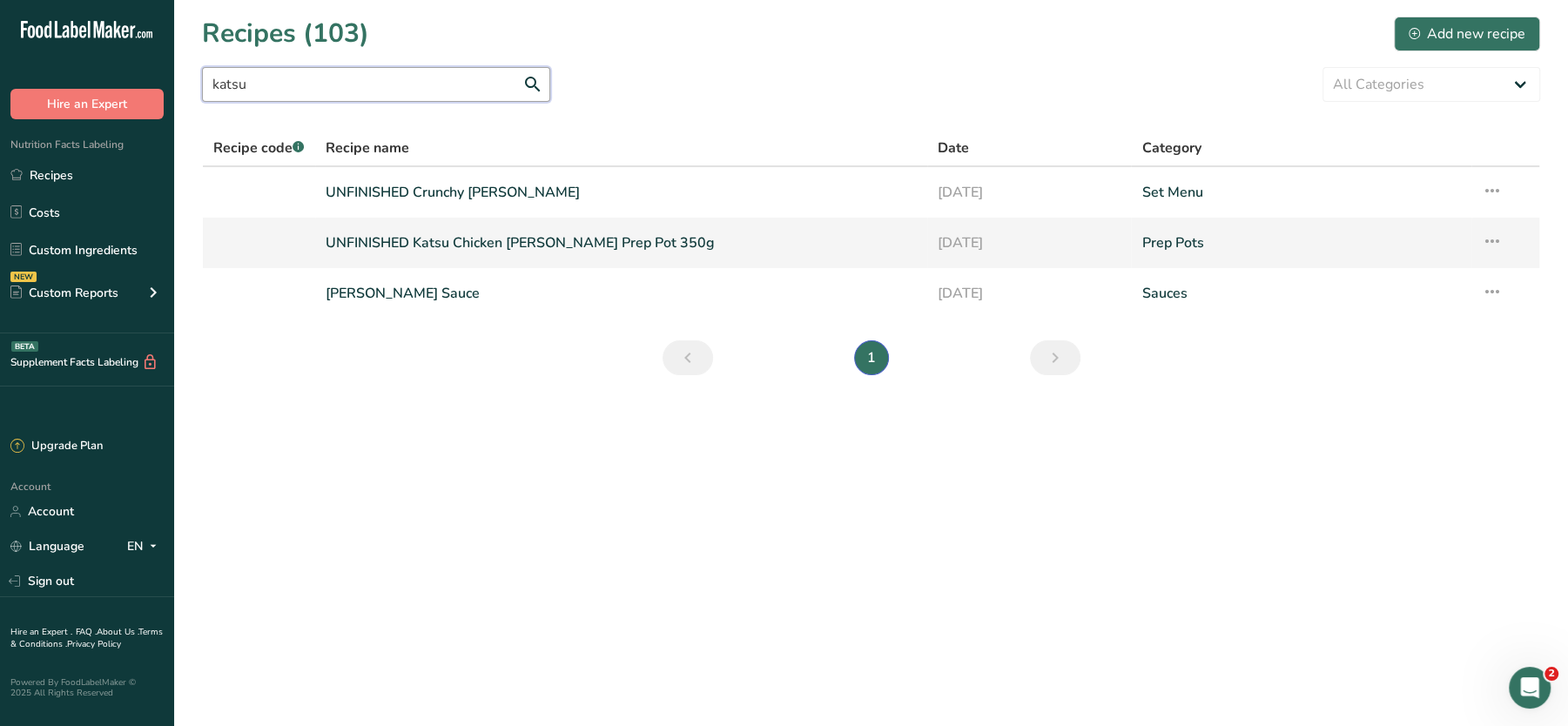
type input "katsu"
click at [539, 236] on link "UNFINISHED Katsu Chicken [PERSON_NAME] Prep Pot 350g" at bounding box center [621, 243] width 591 height 36
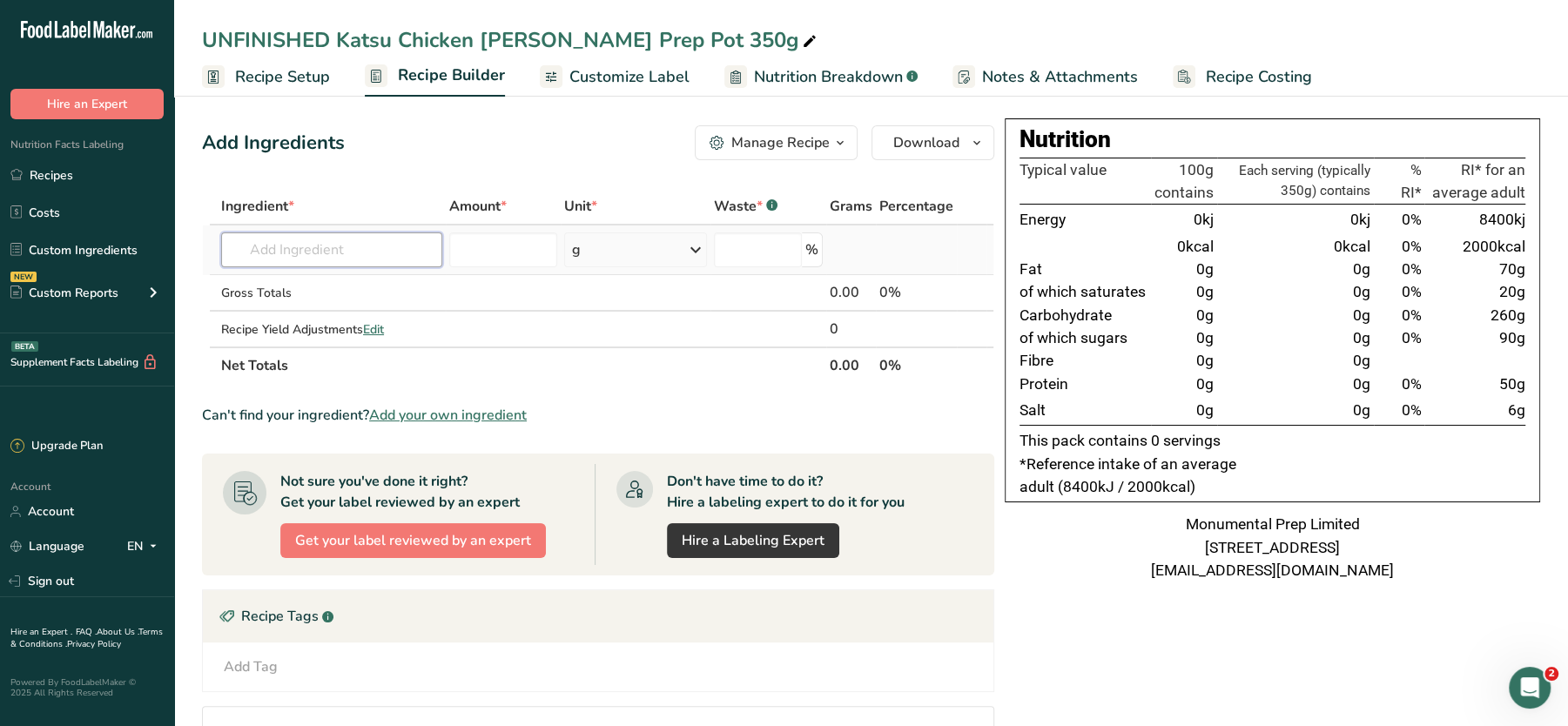
click at [366, 243] on input "text" at bounding box center [333, 249] width 222 height 34
type input "katsu"
click at [311, 282] on p "[PERSON_NAME] Sauce" at bounding box center [311, 285] width 151 height 18
type input "[PERSON_NAME] Sauce"
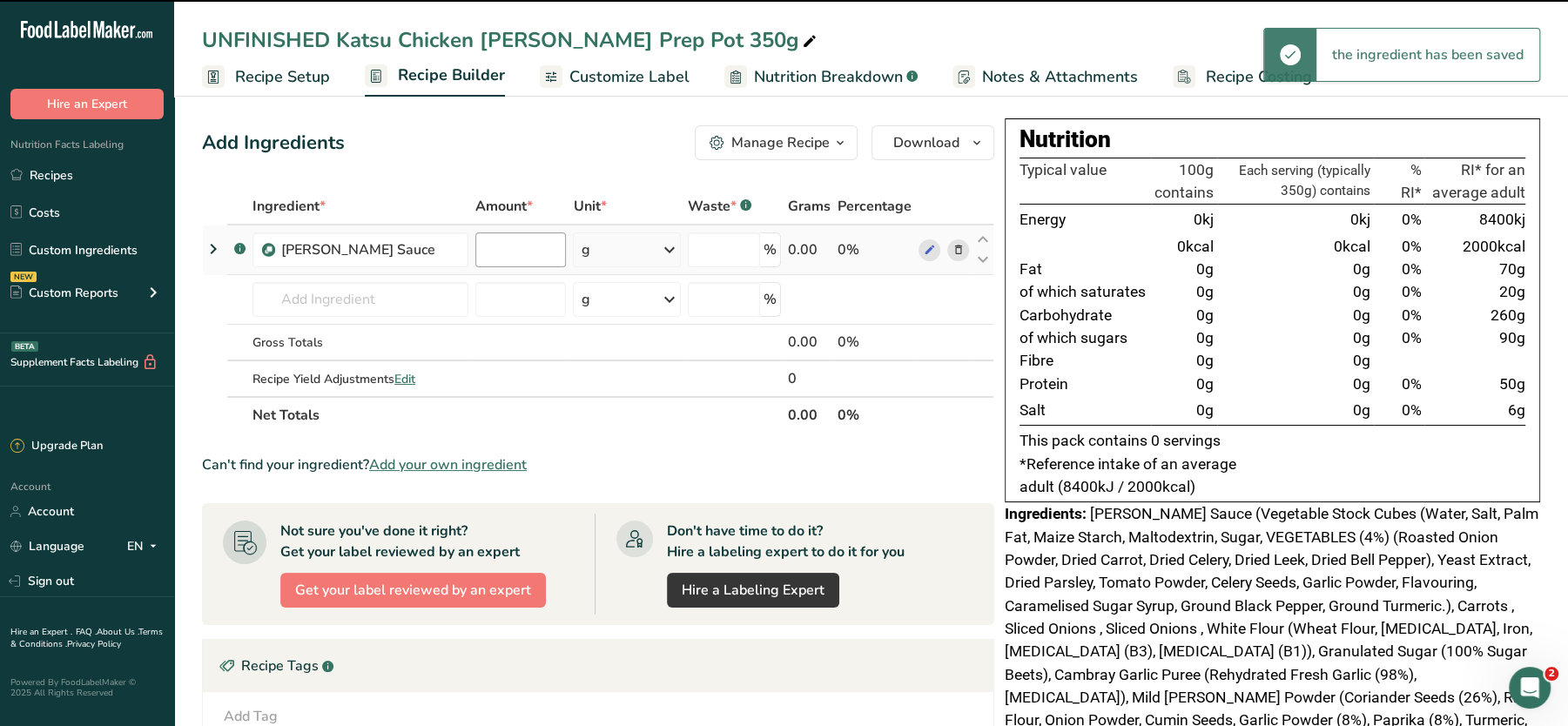
type input "0"
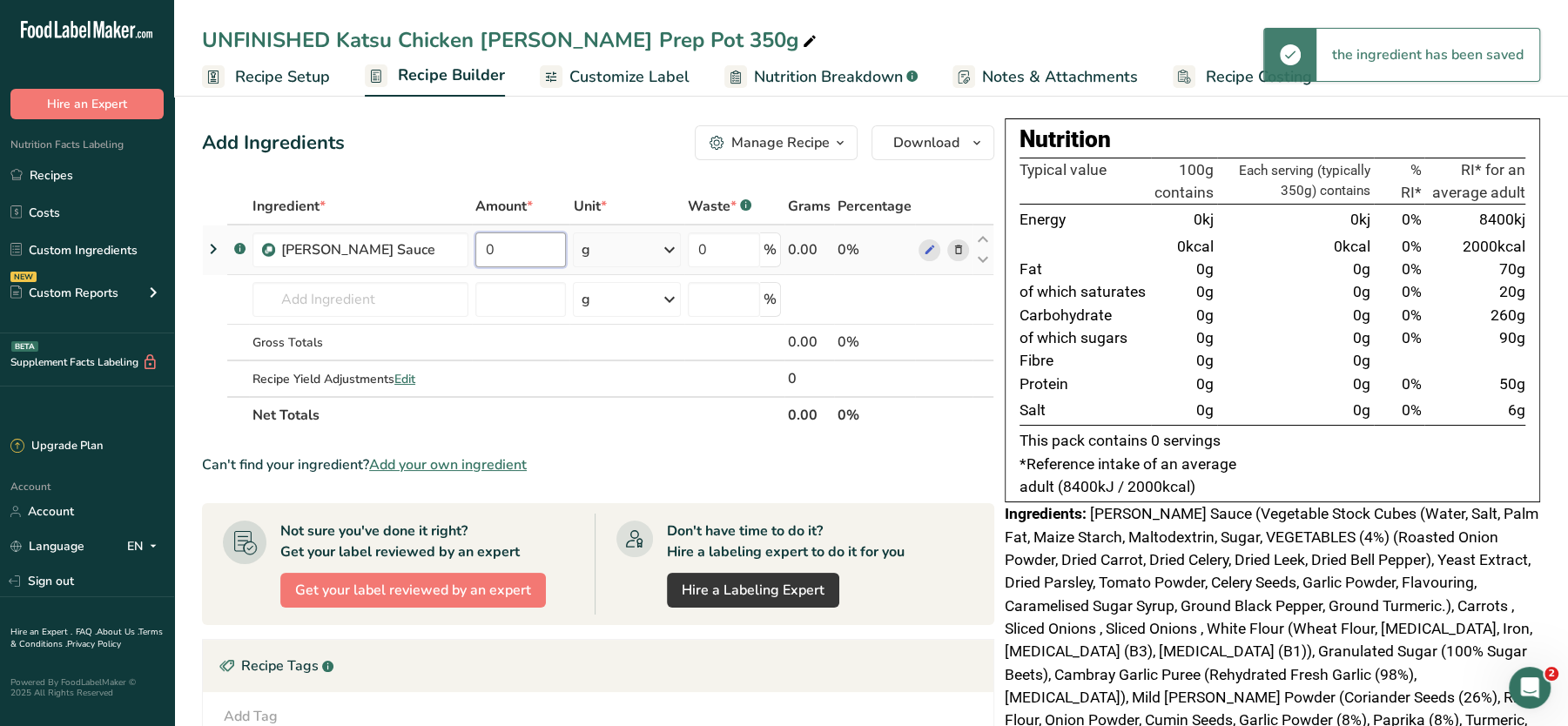
drag, startPoint x: 509, startPoint y: 233, endPoint x: 466, endPoint y: 237, distance: 43.2
click at [476, 237] on input "0" at bounding box center [521, 249] width 91 height 34
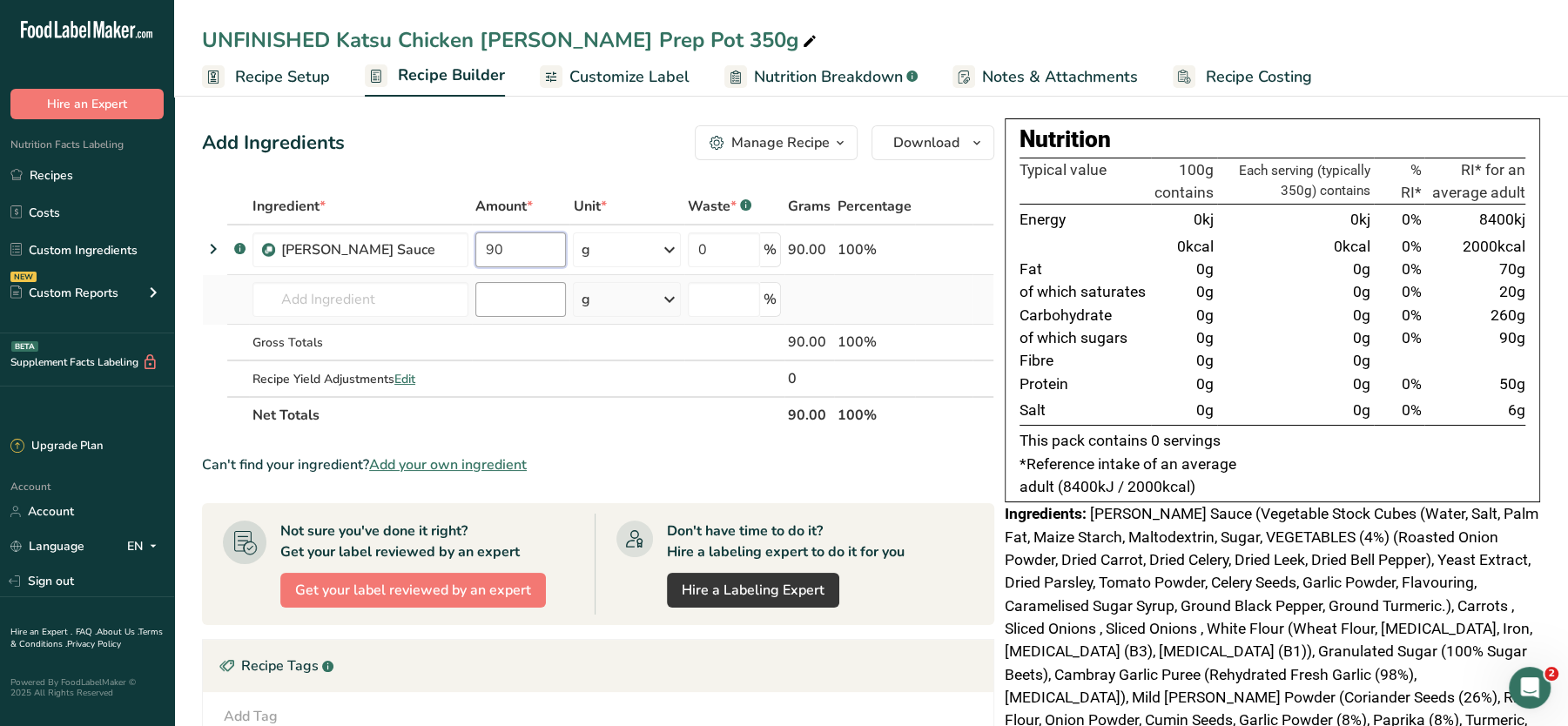
type input "90"
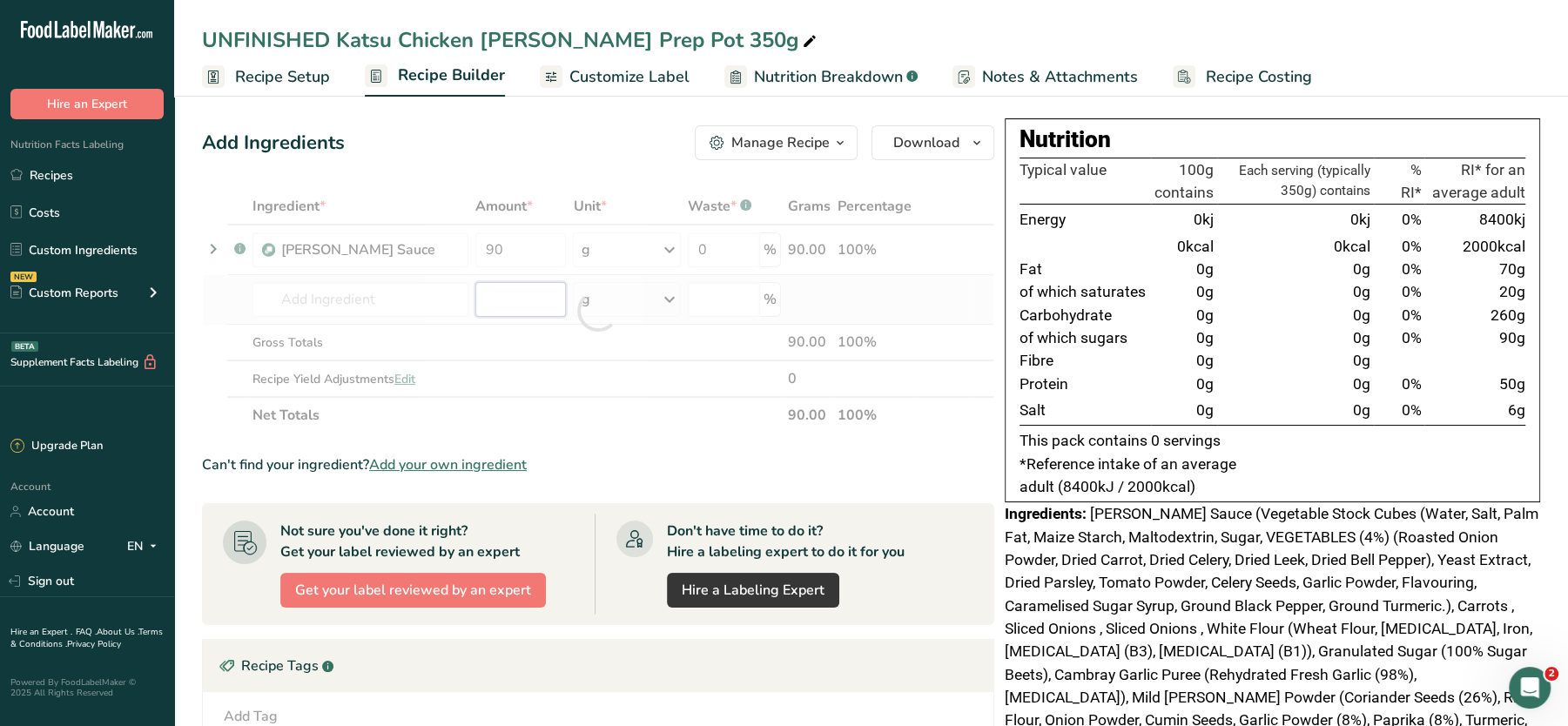
click at [504, 292] on div "Ingredient * Amount * Unit * Waste * .a-a{fill:#347362;}.b-a{fill:#fff;} Grams …" at bounding box center [597, 310] width 792 height 246
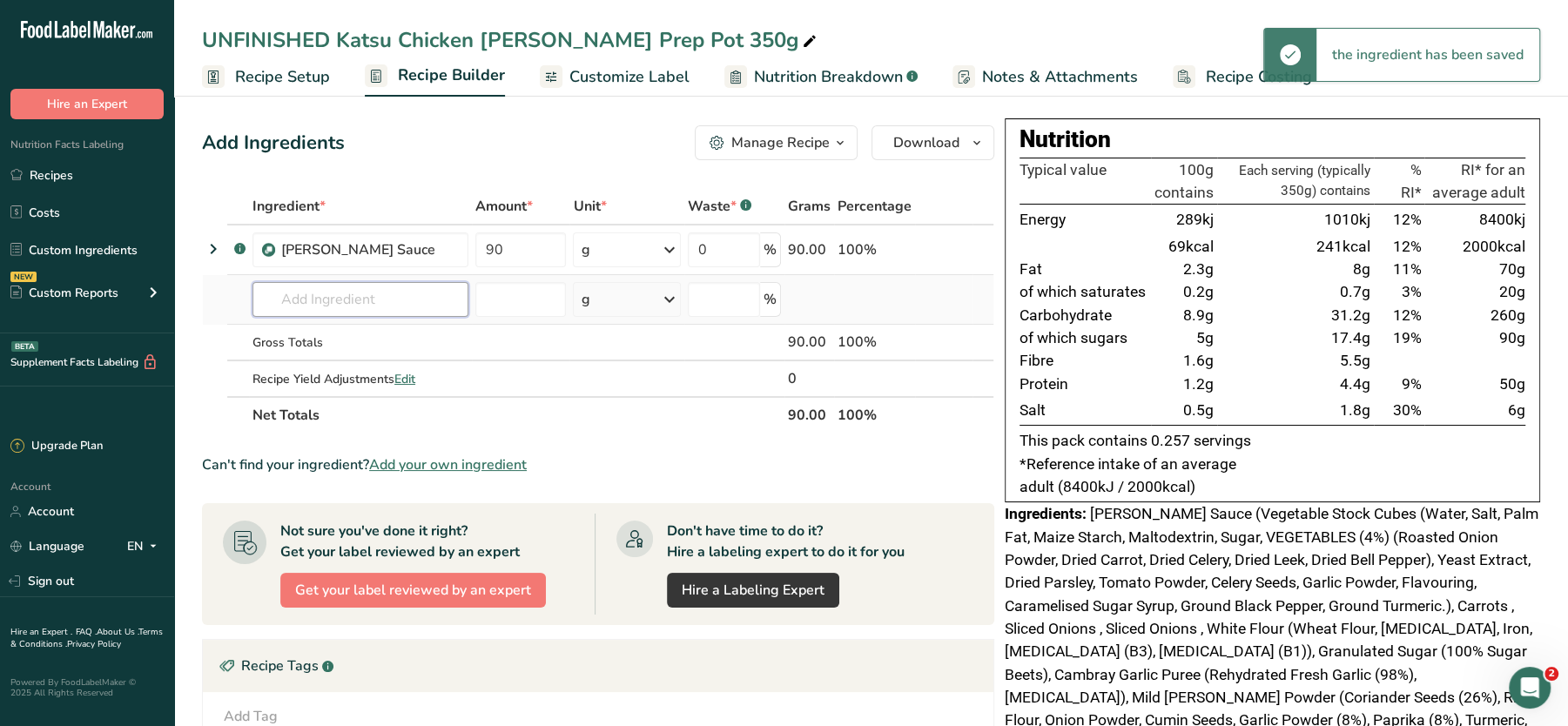
click at [403, 303] on input "text" at bounding box center [360, 299] width 216 height 34
type input "monum"
click at [380, 326] on p "Monumental Prep UK Red Tractor Steamed Chicken Breast" at bounding box center [439, 334] width 345 height 18
type input "Monumental Prep UK Red Tractor Steamed Chicken Breast"
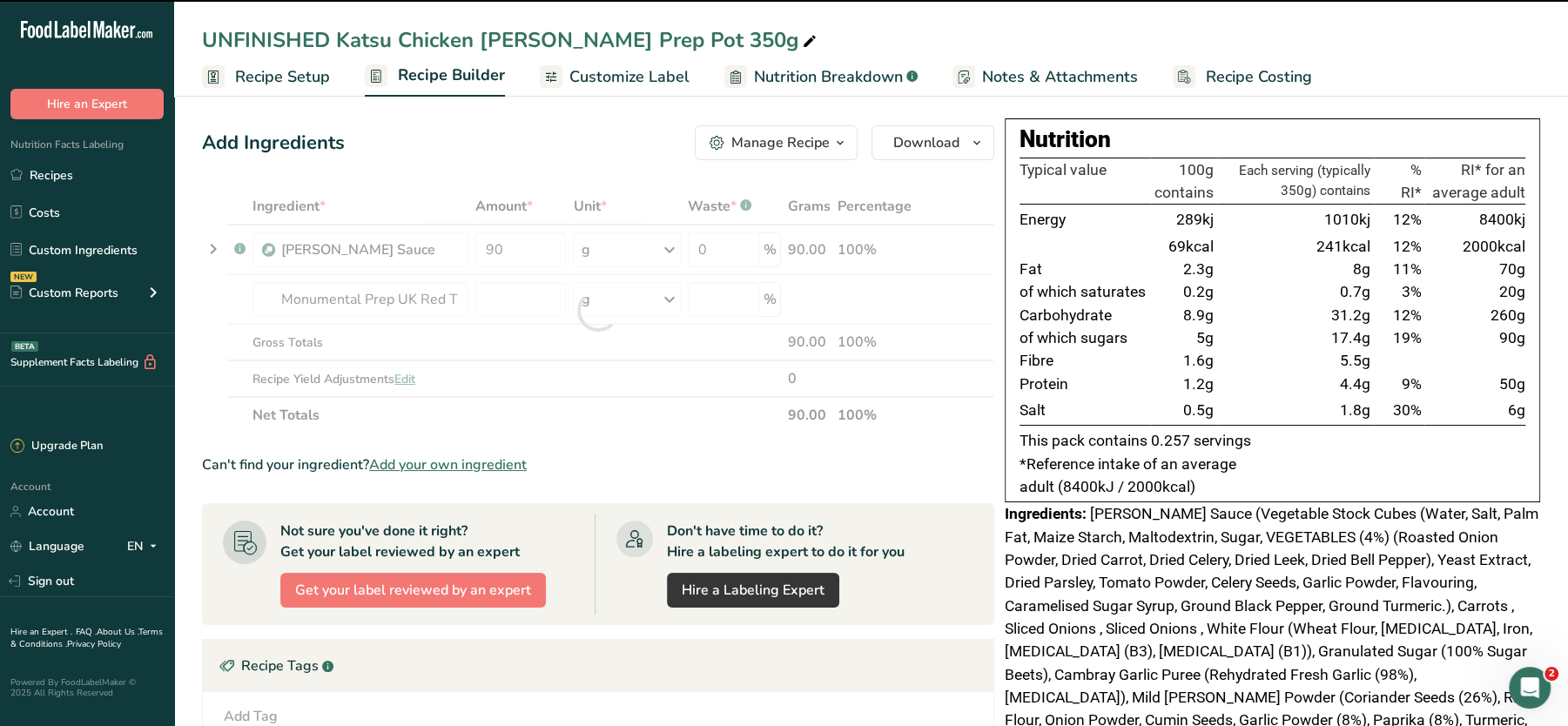
type input "0"
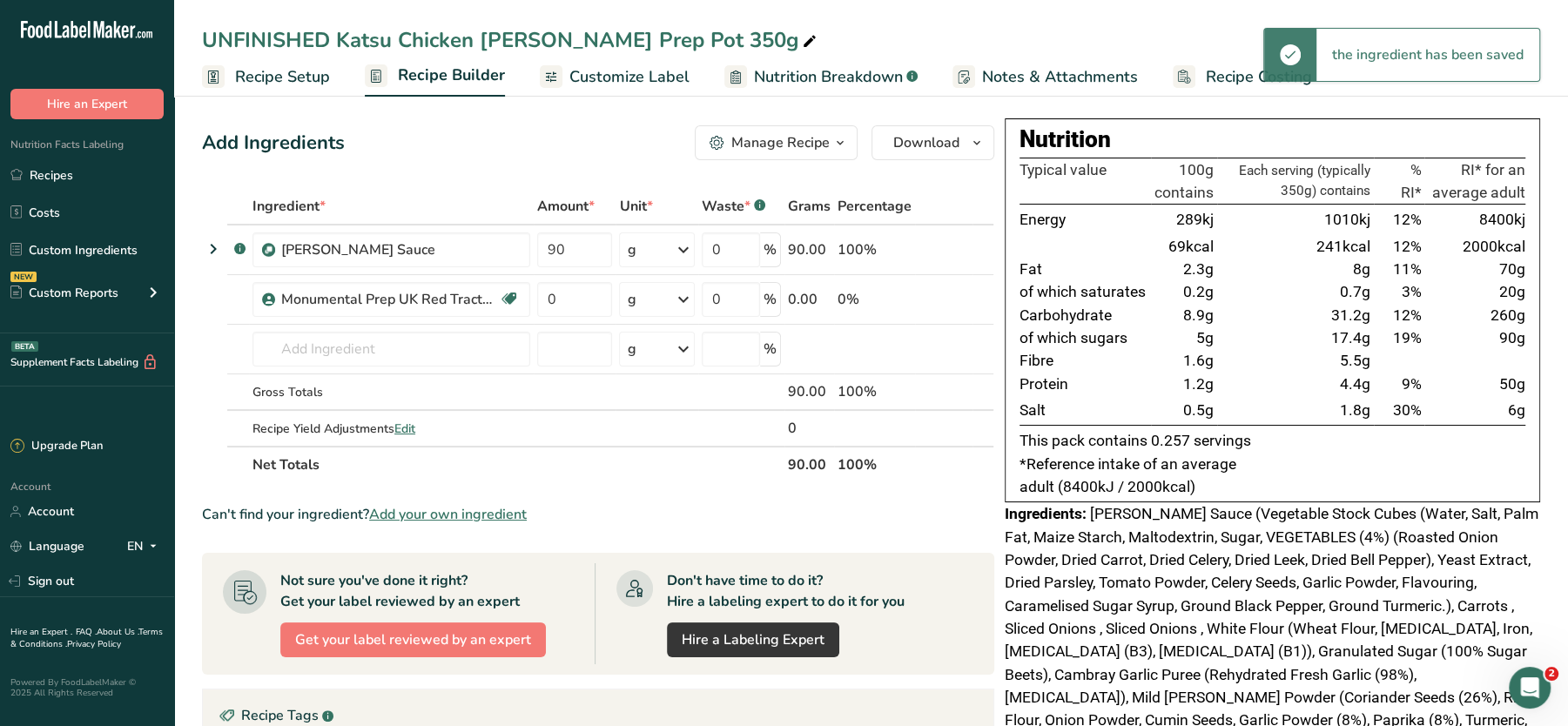
click at [511, 300] on icon at bounding box center [509, 299] width 17 height 27
click at [575, 296] on input "0" at bounding box center [574, 299] width 75 height 34
type input "1"
type input "90"
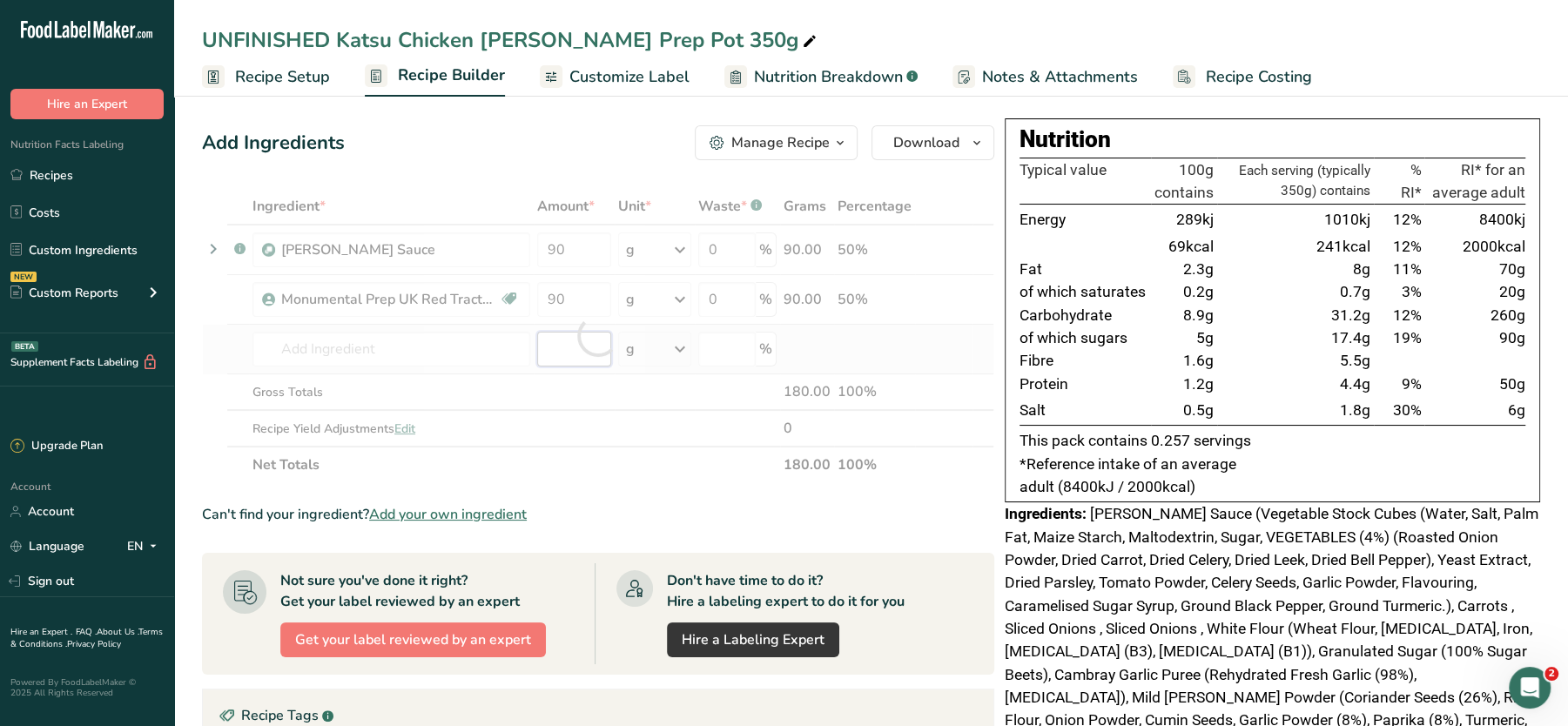
click at [563, 346] on div "Ingredient * Amount * Unit * Waste * .a-a{fill:#347362;}.b-a{fill:#fff;} Grams …" at bounding box center [597, 335] width 792 height 295
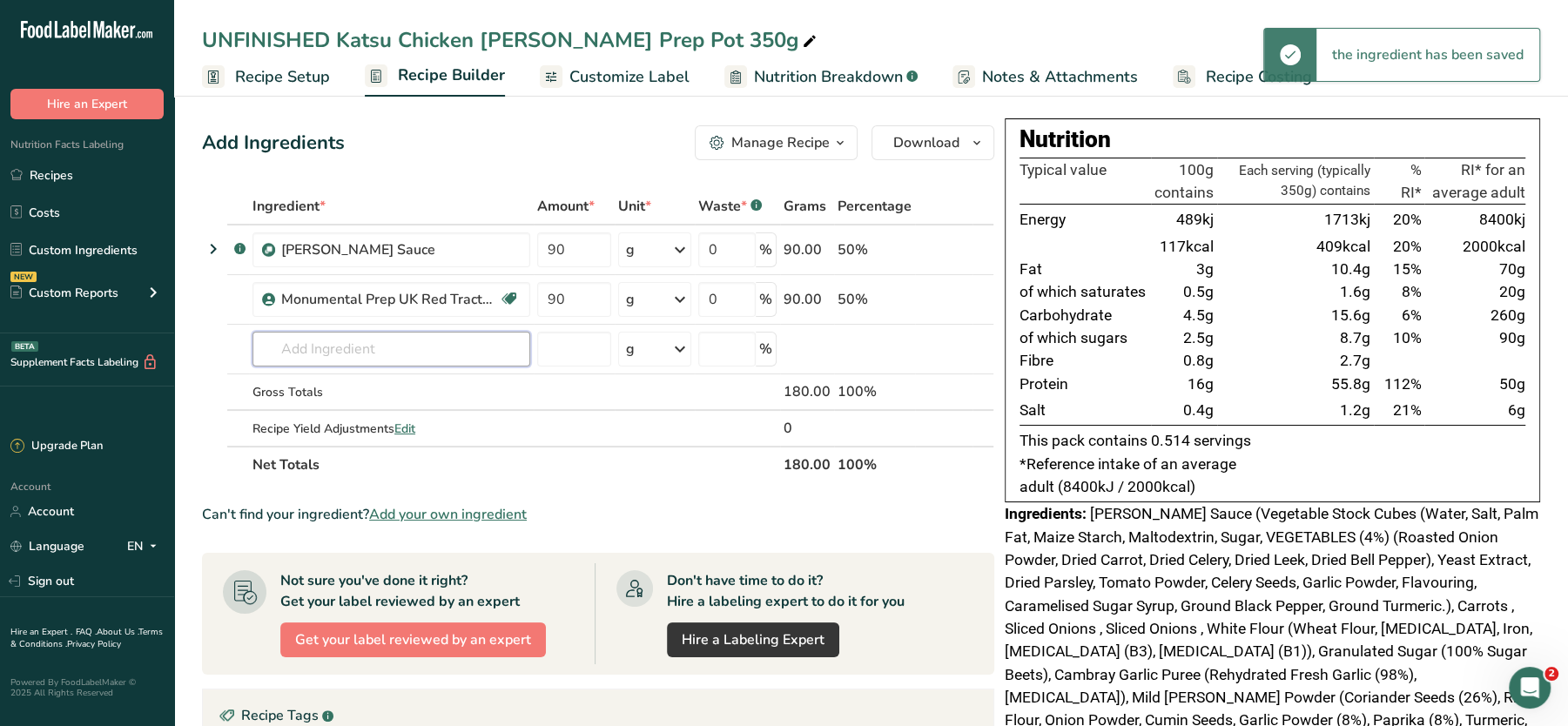
click at [439, 352] on input "text" at bounding box center [391, 349] width 278 height 34
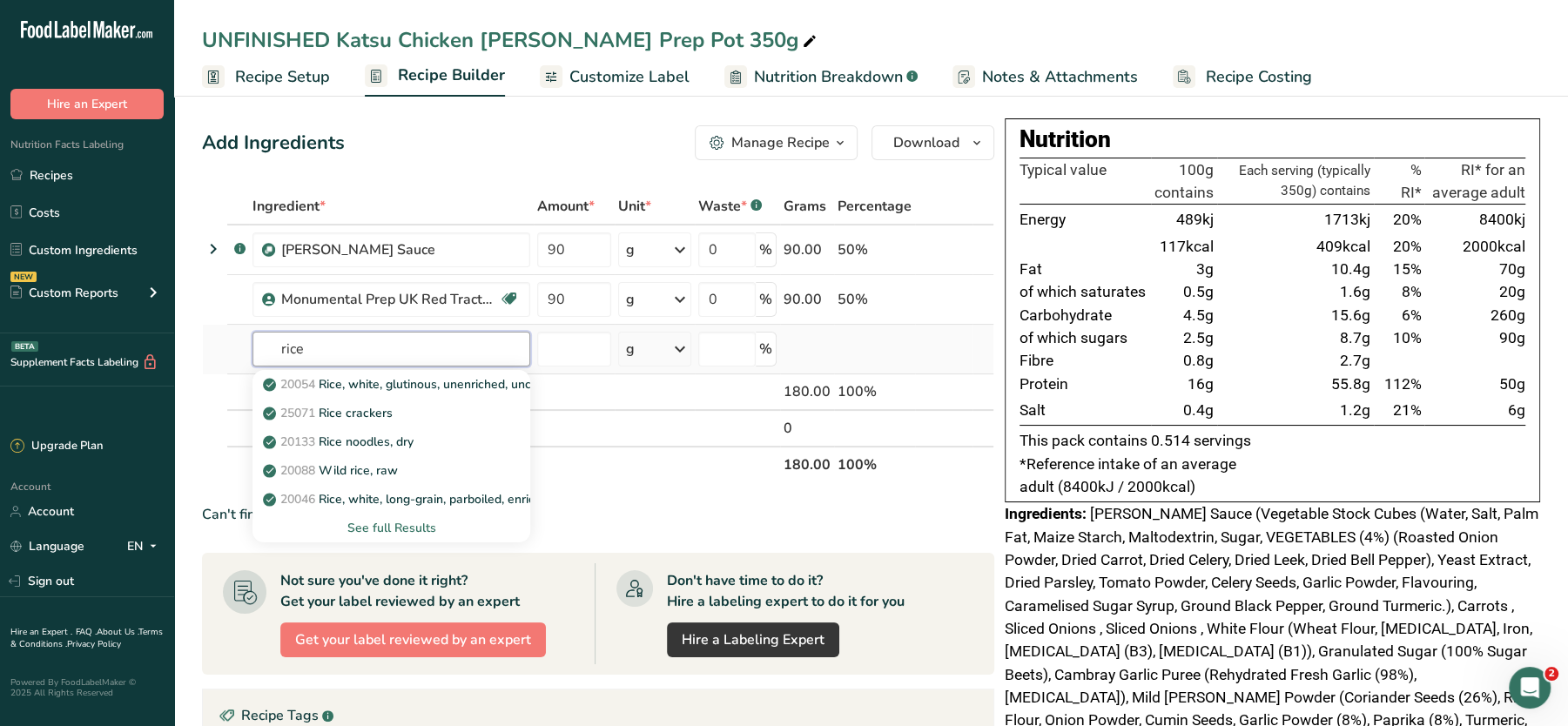
click at [369, 342] on input "rice" at bounding box center [391, 349] width 278 height 34
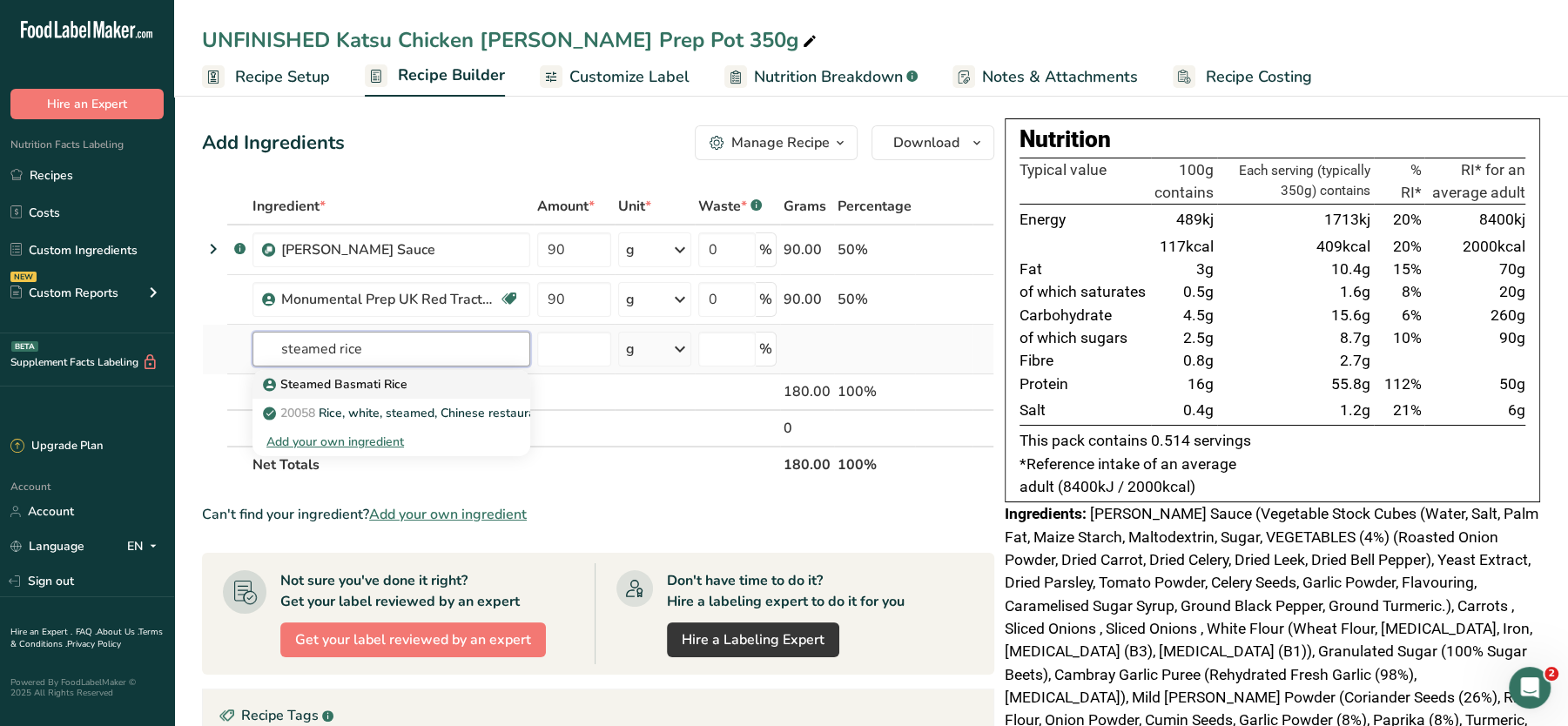
type input "steamed rice"
click at [388, 381] on p "Steamed Basmati Rice" at bounding box center [337, 384] width 141 height 18
type input "Steamed Basmati Rice"
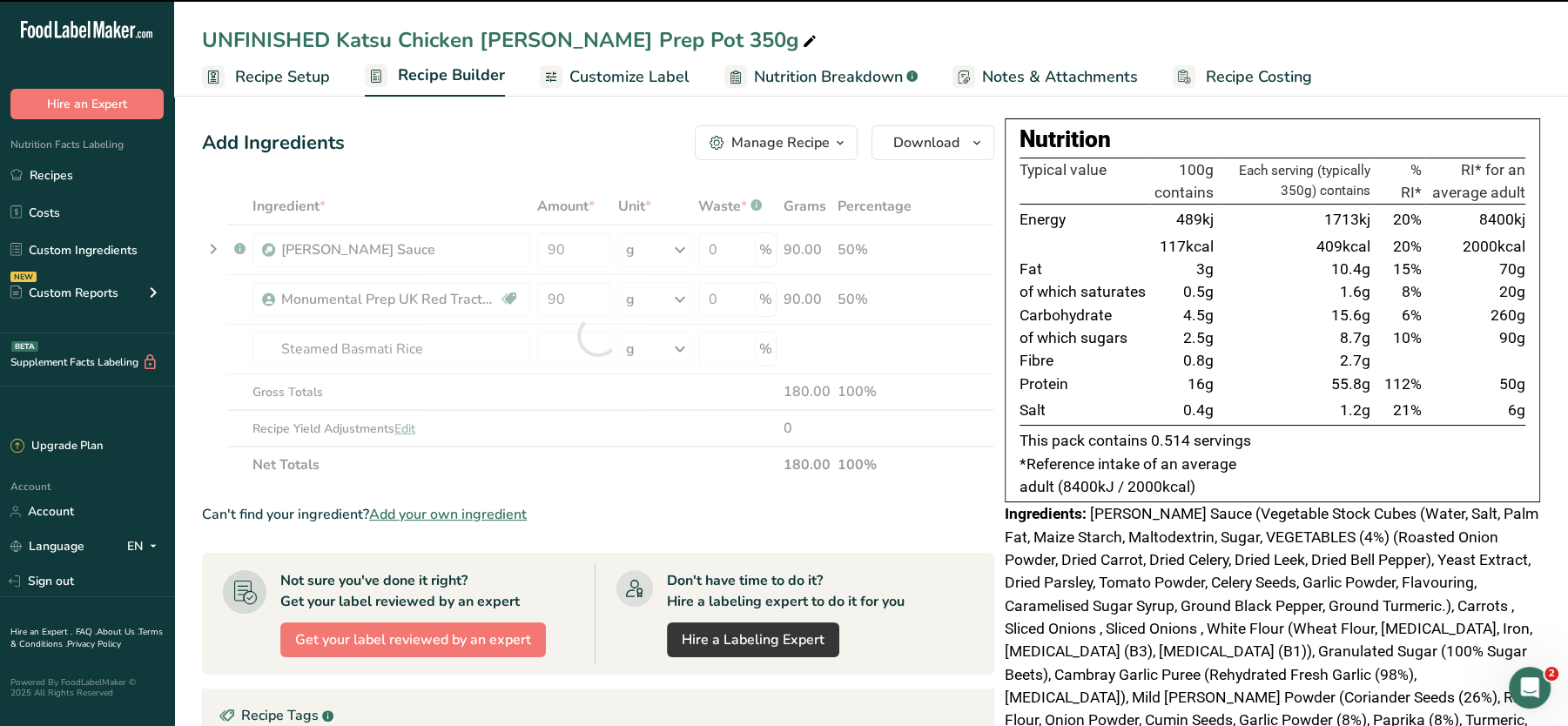
type input "0"
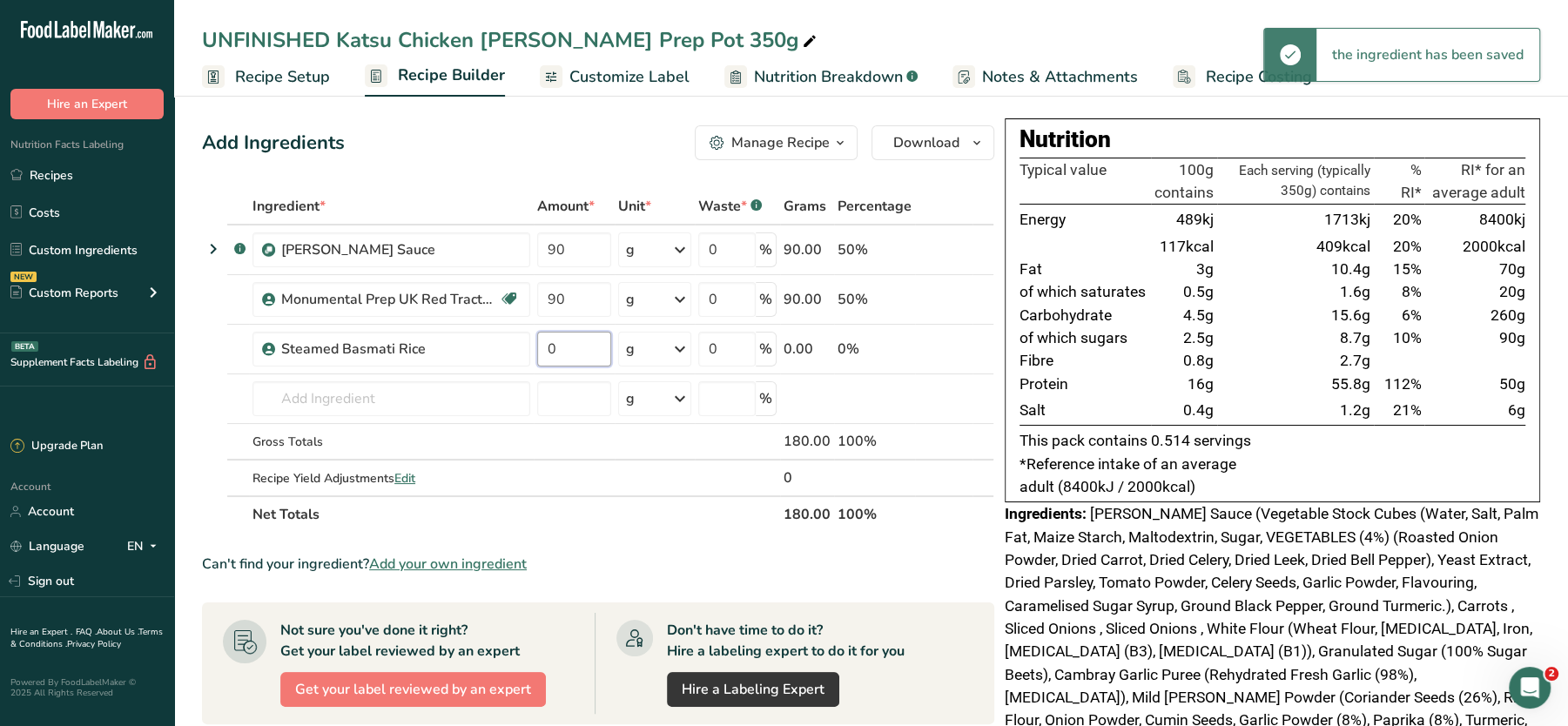
click at [565, 346] on input "0" at bounding box center [573, 349] width 74 height 34
type input "100"
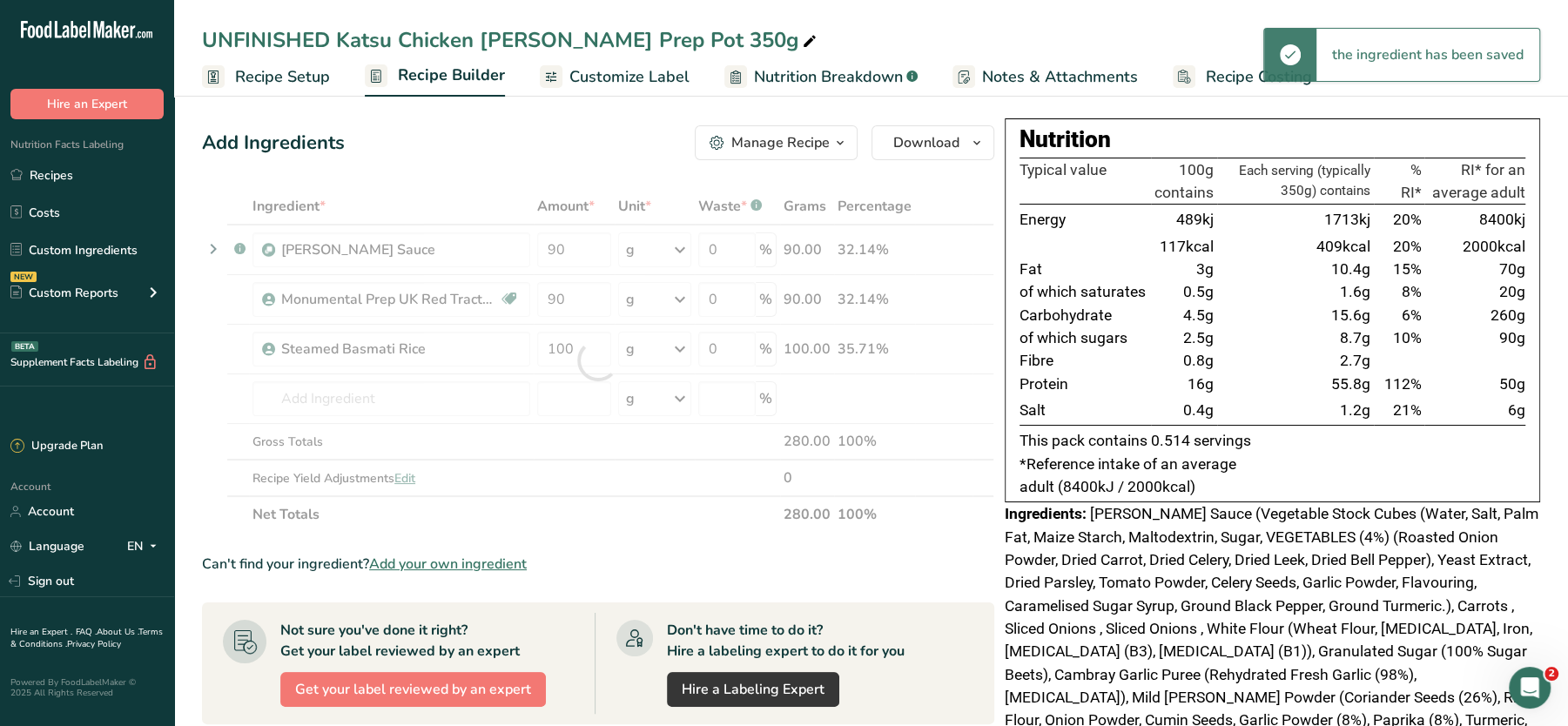
click at [527, 176] on div "Add Ingredients Manage Recipe Delete Recipe Duplicate Recipe Scale Recipe Save …" at bounding box center [603, 619] width 803 height 1002
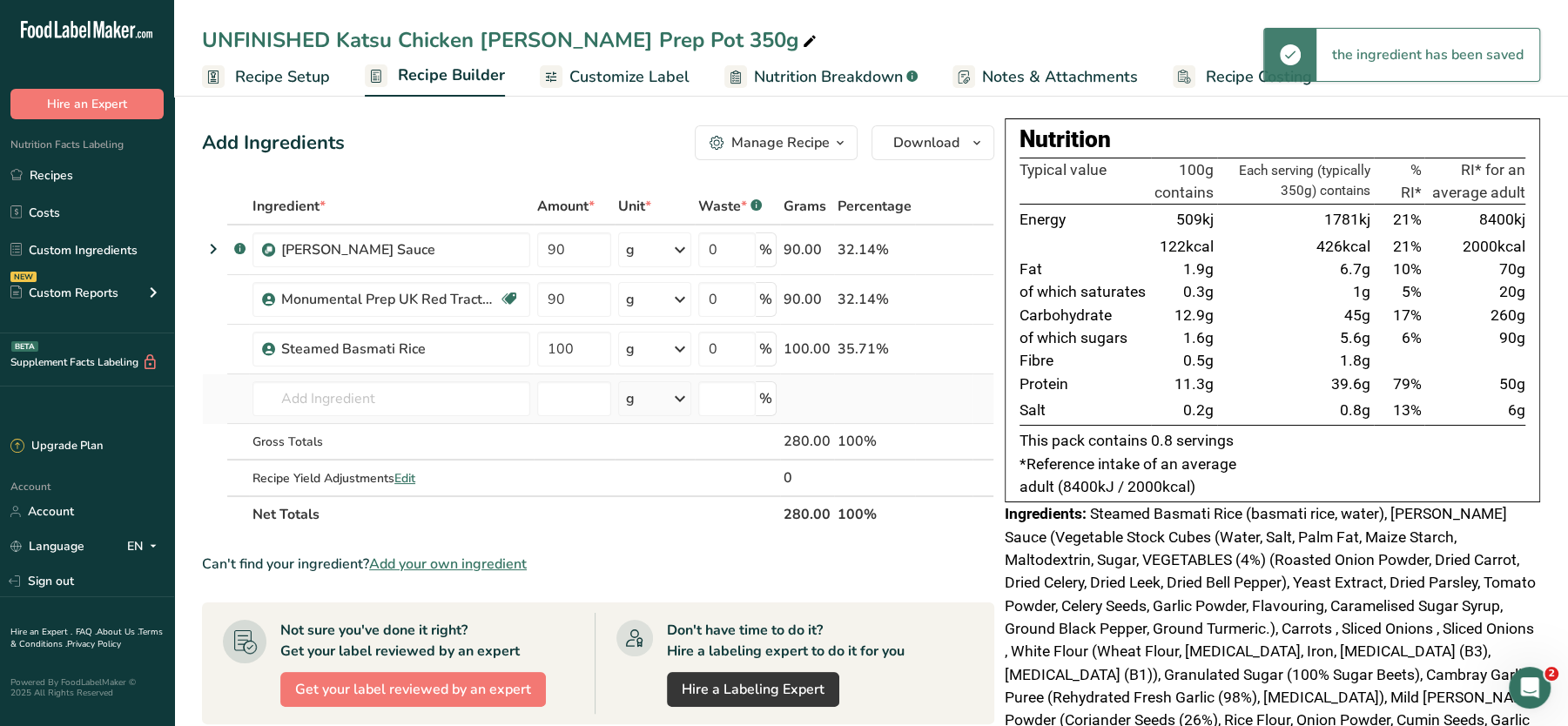
click at [488, 415] on td "Steamed Basmati Rice 20058 Rice, white, steamed, Chinese restaurant Add your ow…" at bounding box center [392, 399] width 285 height 50
click at [467, 413] on input "text" at bounding box center [391, 398] width 278 height 34
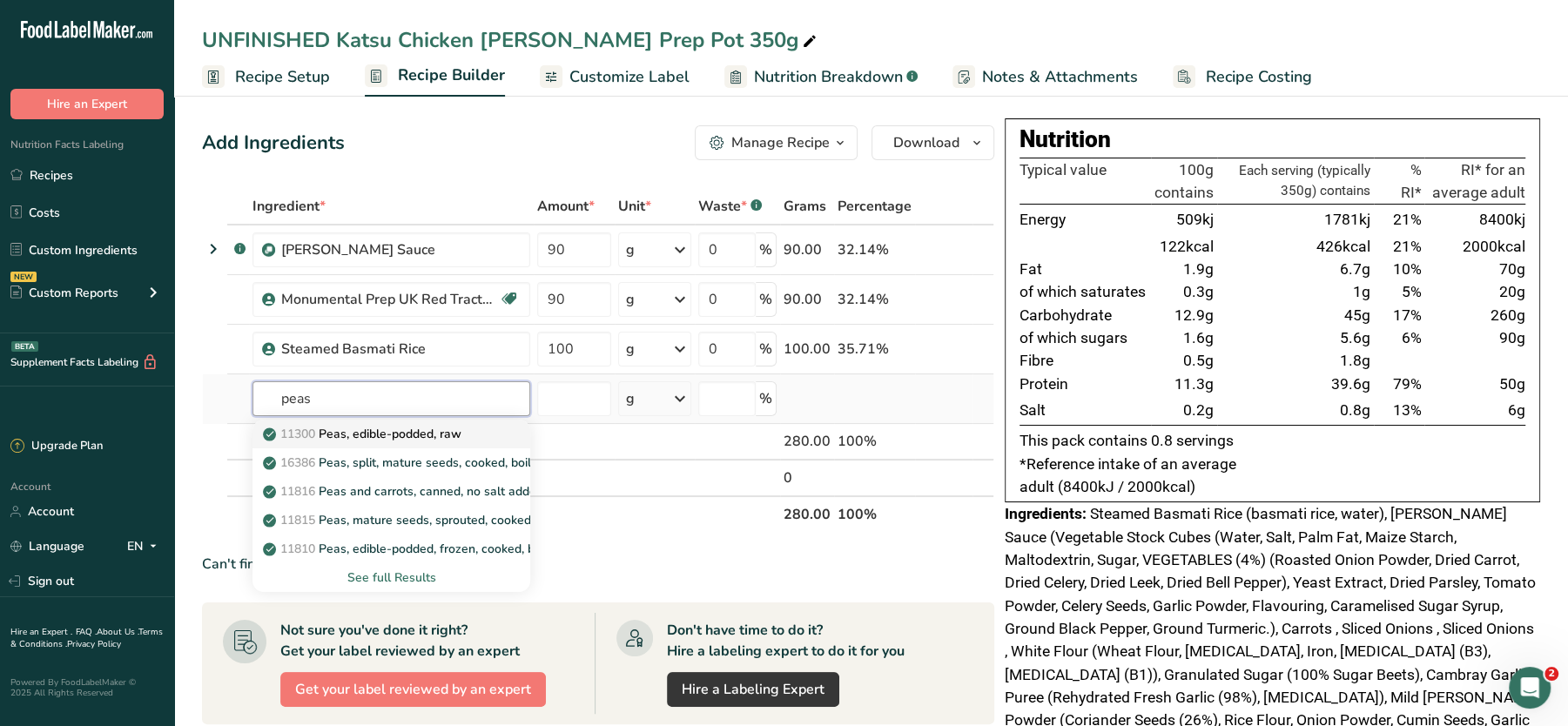
type input "peas"
click at [443, 425] on p "11300 Peas, edible-podded, raw" at bounding box center [364, 434] width 195 height 18
type input "Peas, edible-podded, raw"
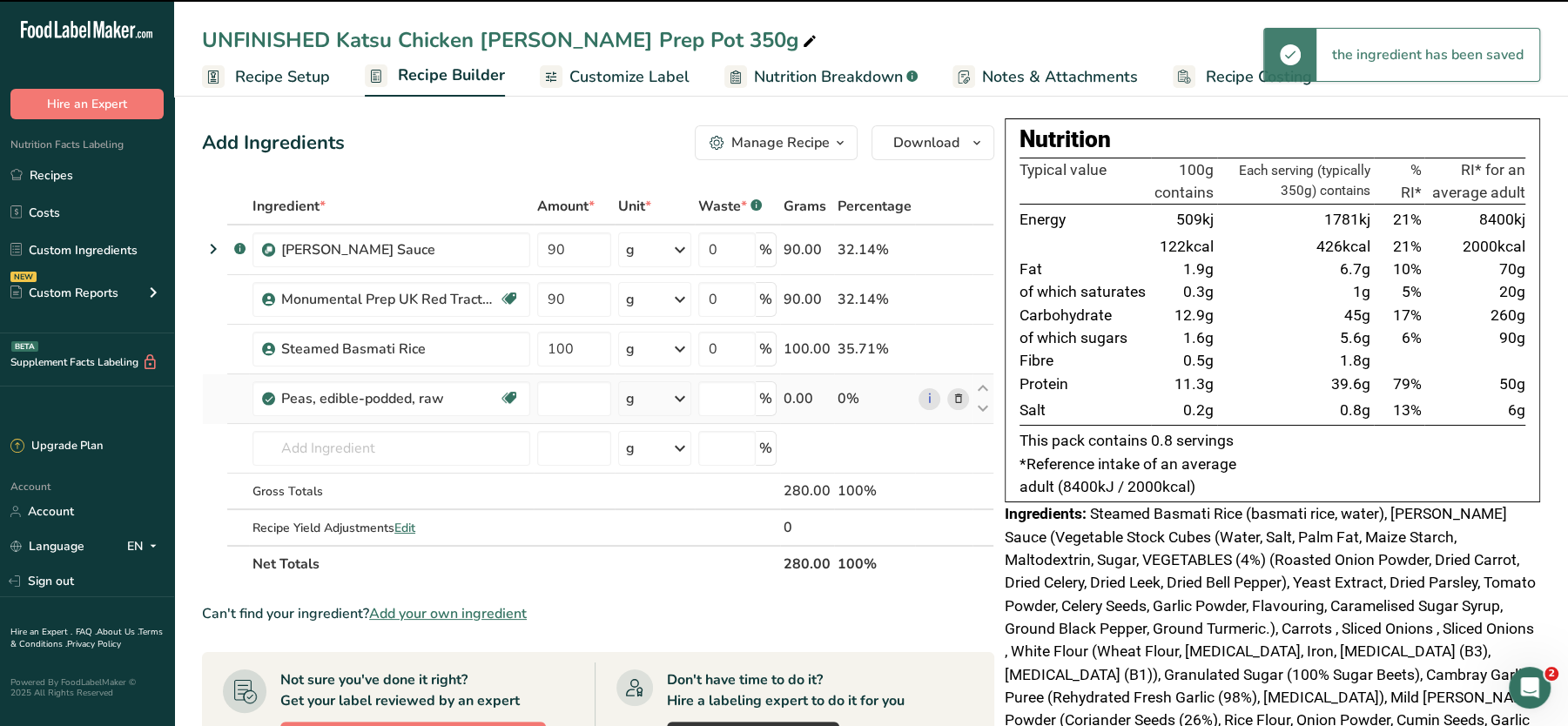
type input "0"
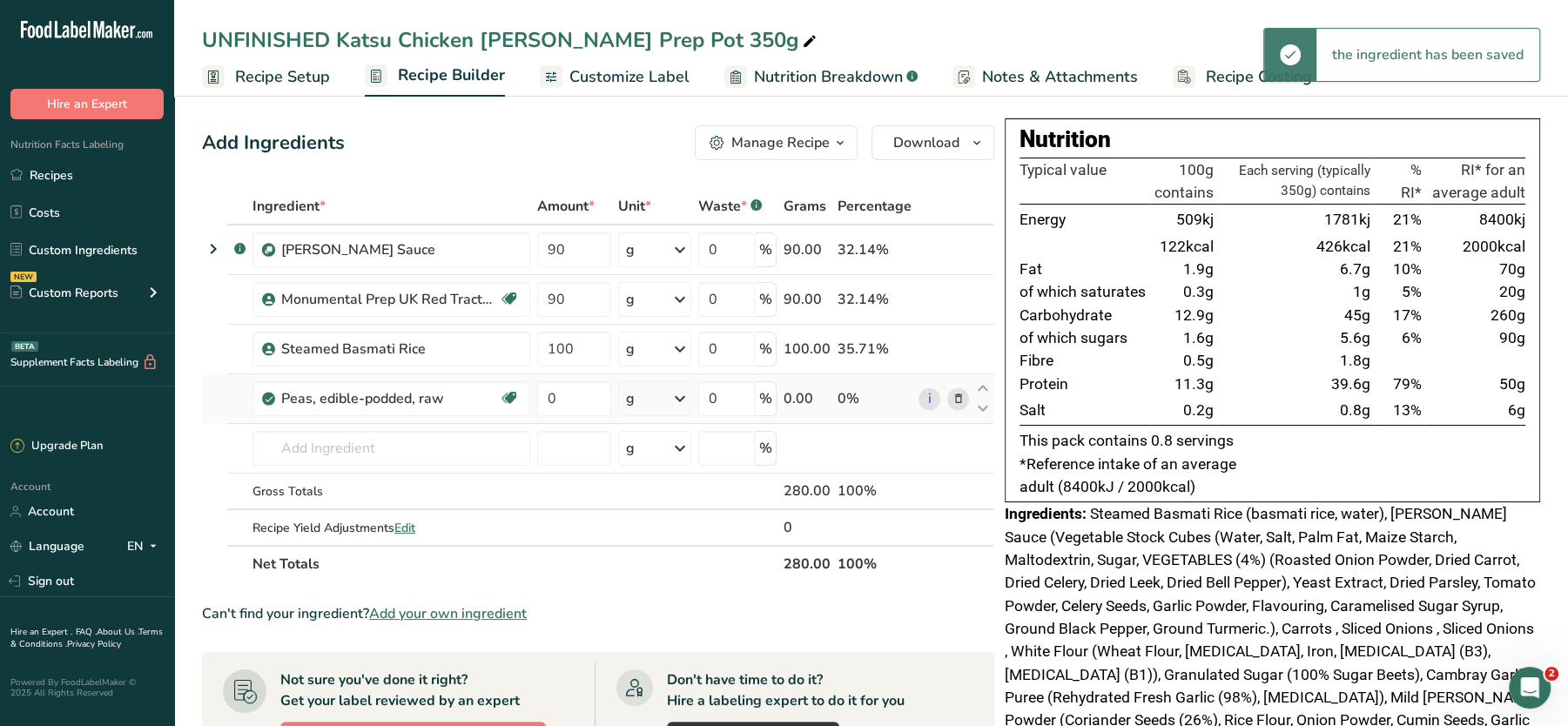
click at [954, 395] on icon at bounding box center [958, 398] width 12 height 18
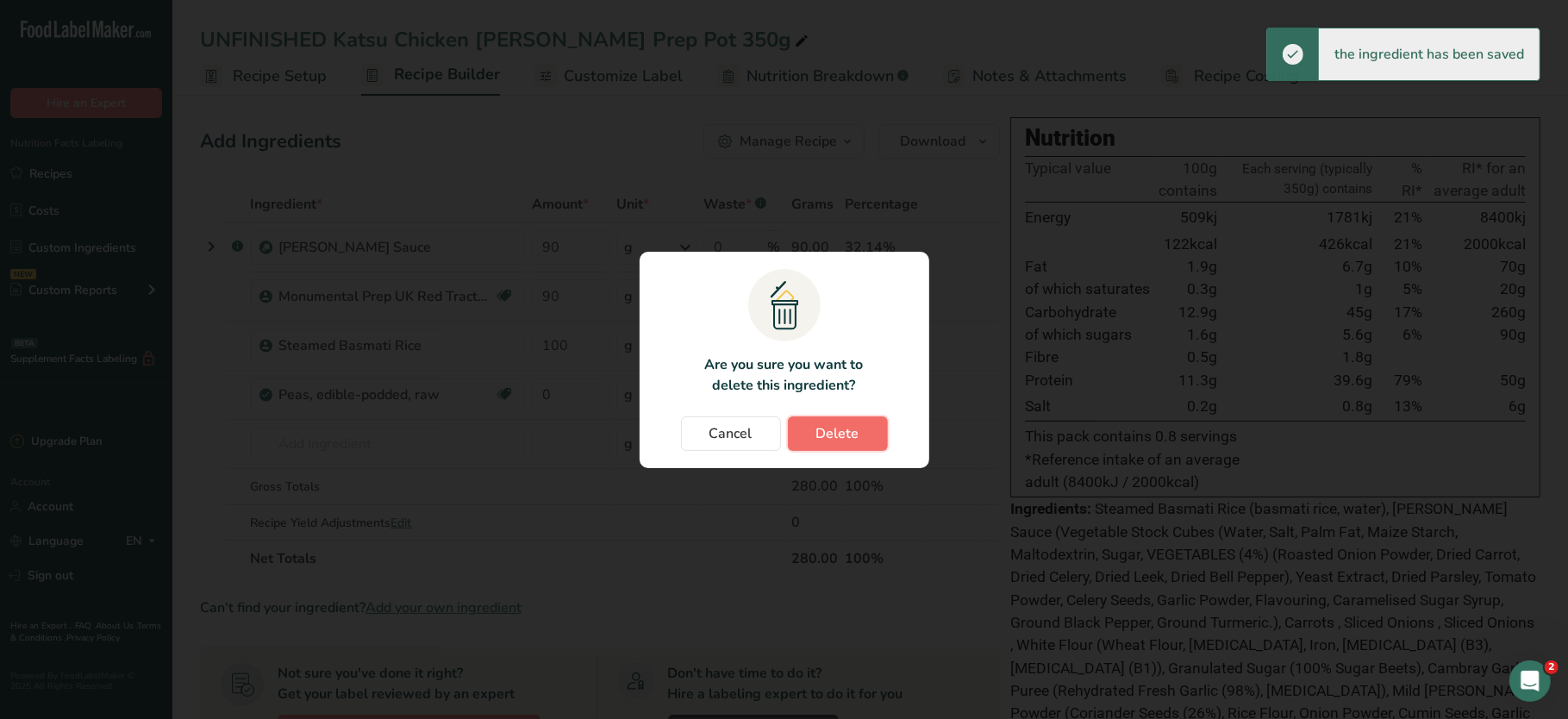
click at [821, 429] on span "Delete" at bounding box center [838, 434] width 44 height 21
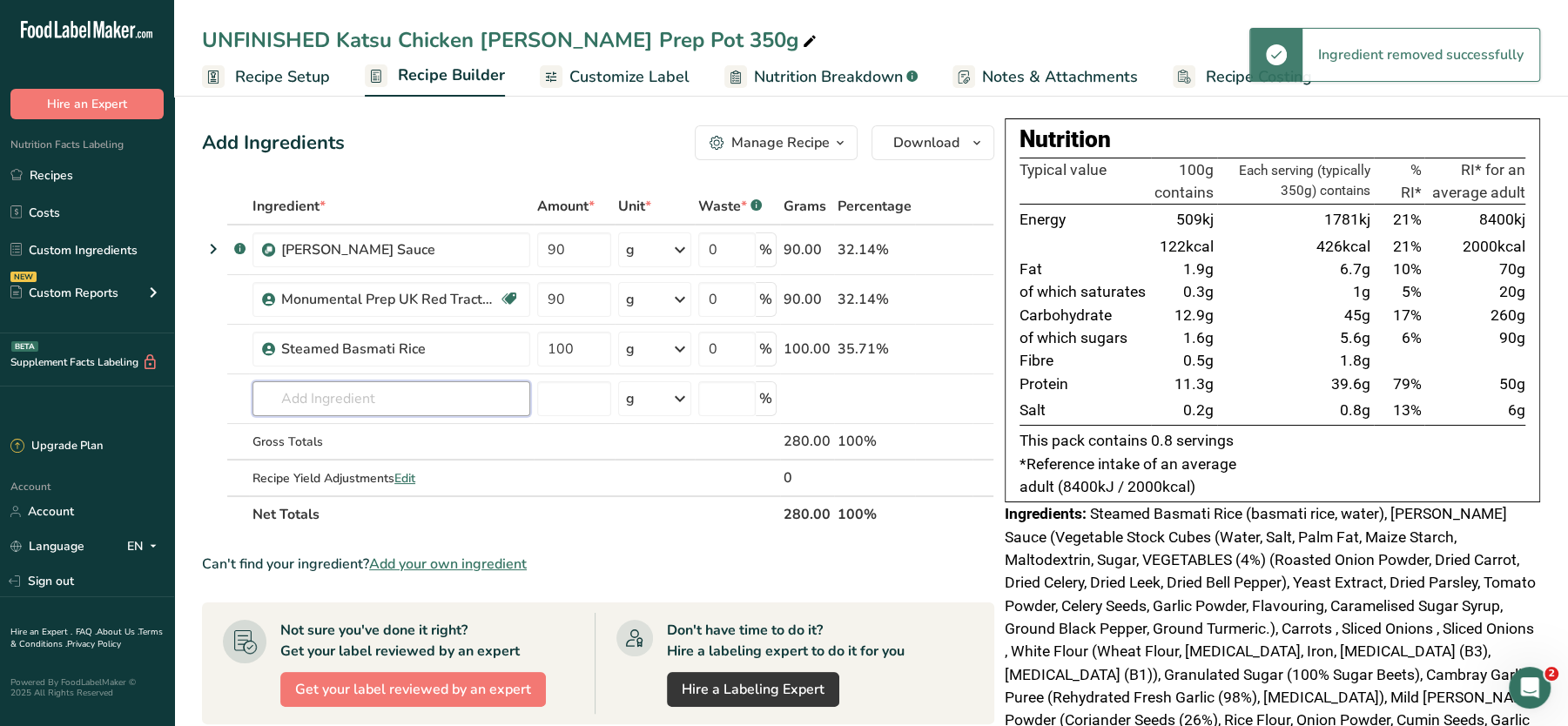
click at [363, 398] on input "text" at bounding box center [391, 398] width 278 height 34
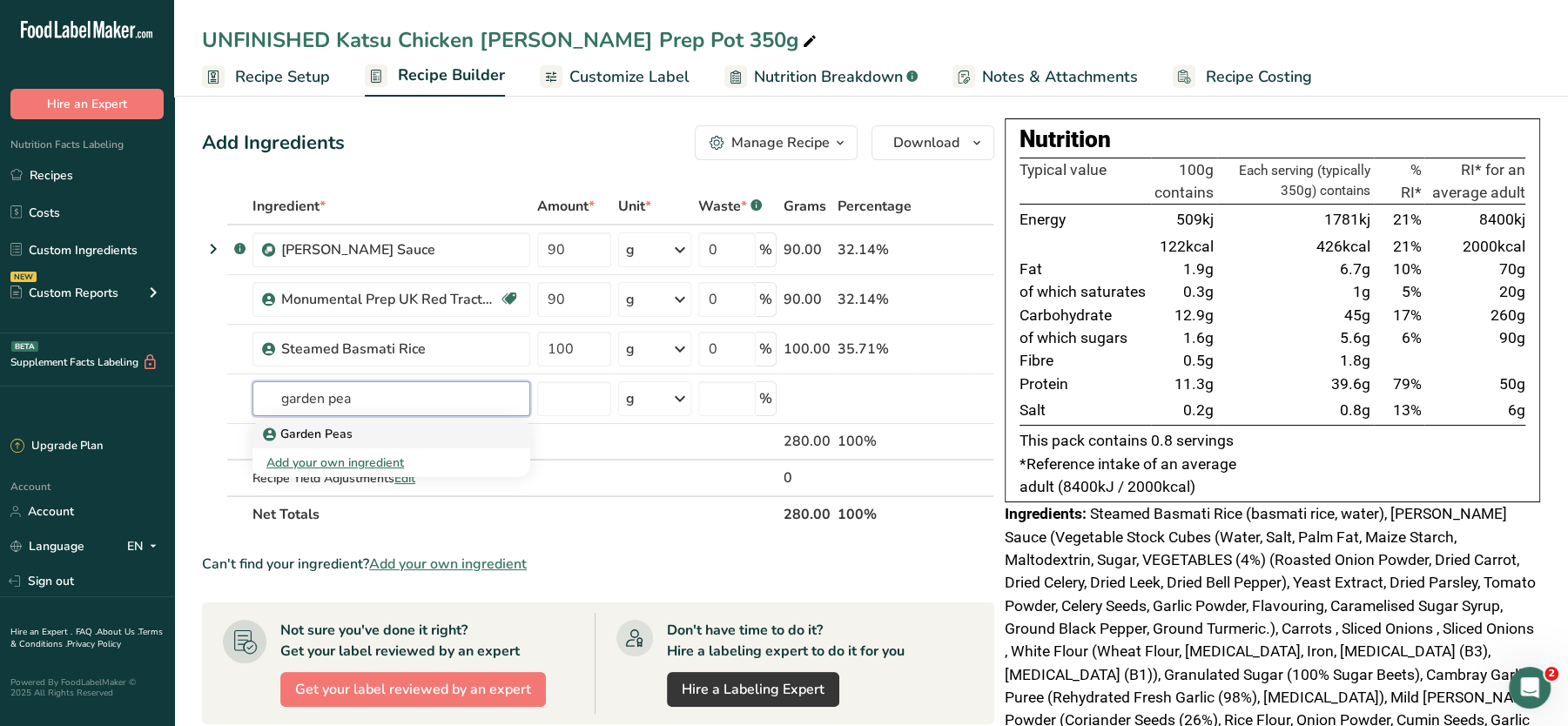
type input "garden pea"
click at [333, 427] on p "Garden Peas" at bounding box center [310, 434] width 86 height 18
type input "Garden Peas"
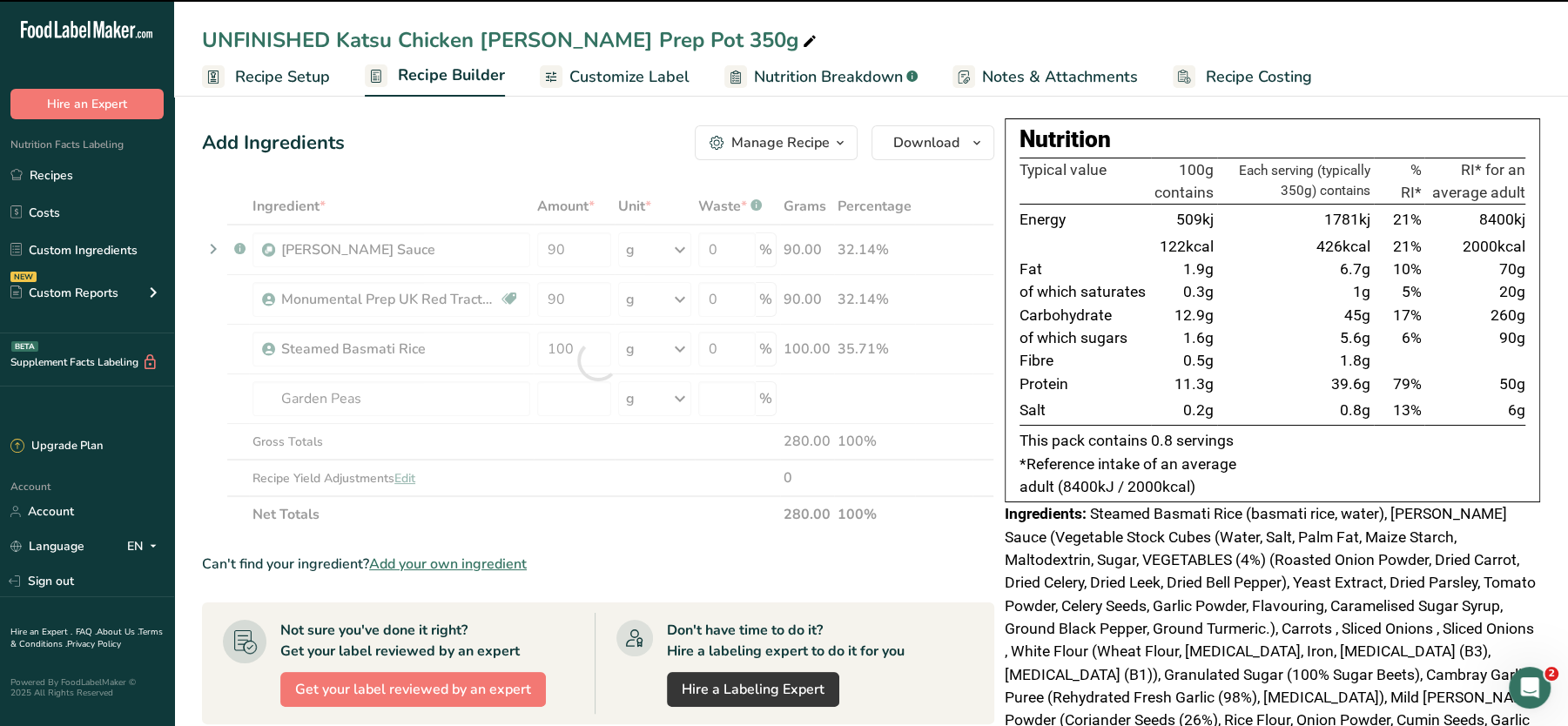
type input "0"
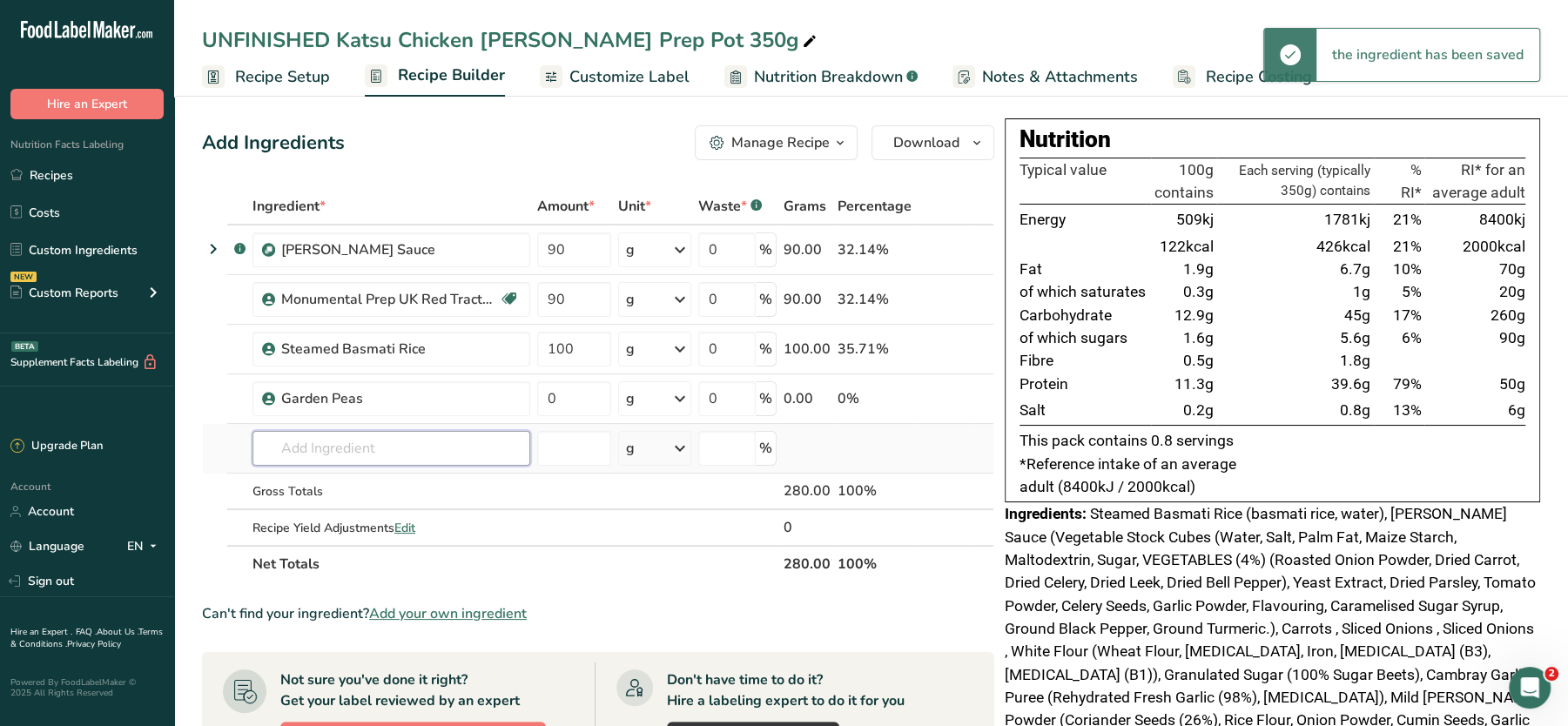
click at [436, 436] on input "text" at bounding box center [391, 448] width 278 height 34
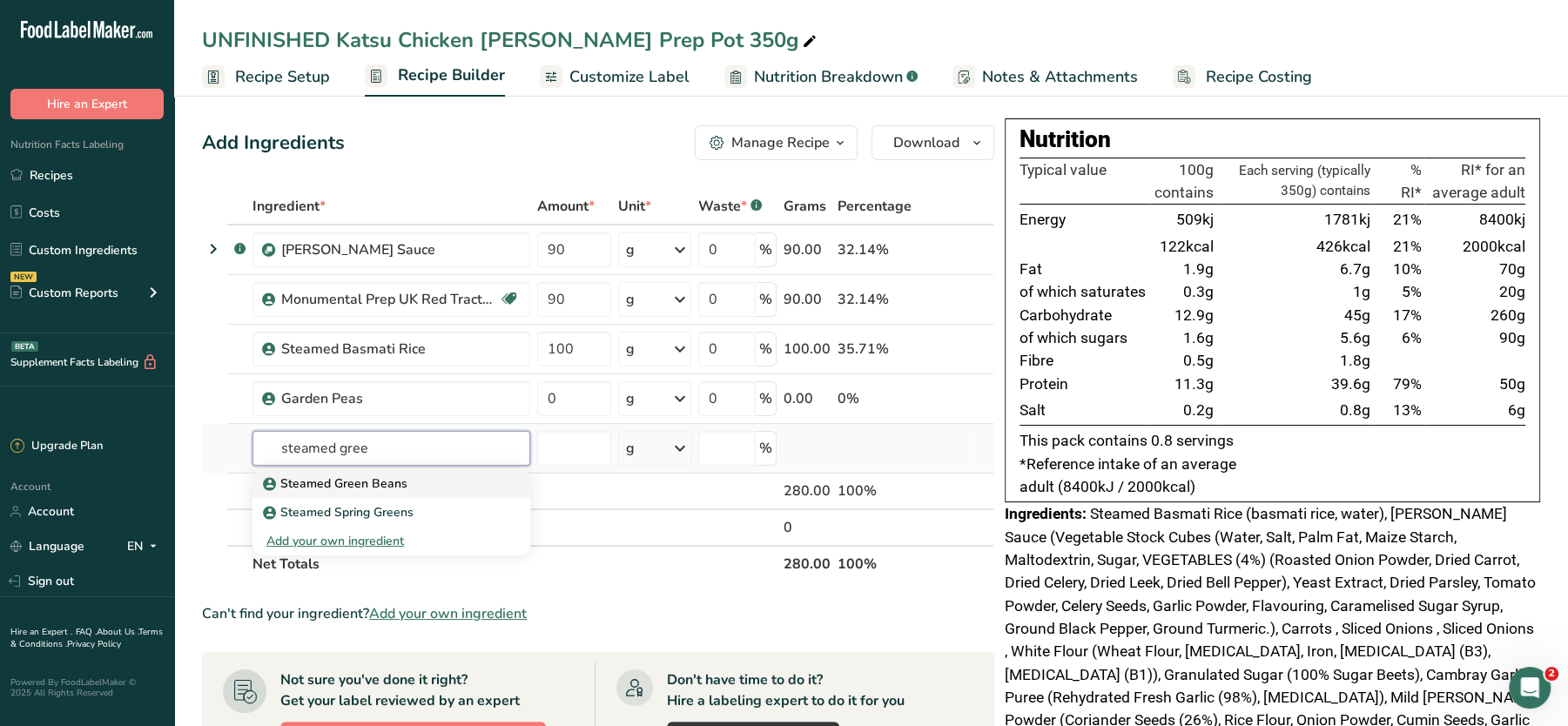
type input "steamed gree"
click at [385, 478] on p "Steamed Green Beans" at bounding box center [337, 483] width 141 height 18
type input "Steamed Green Beans"
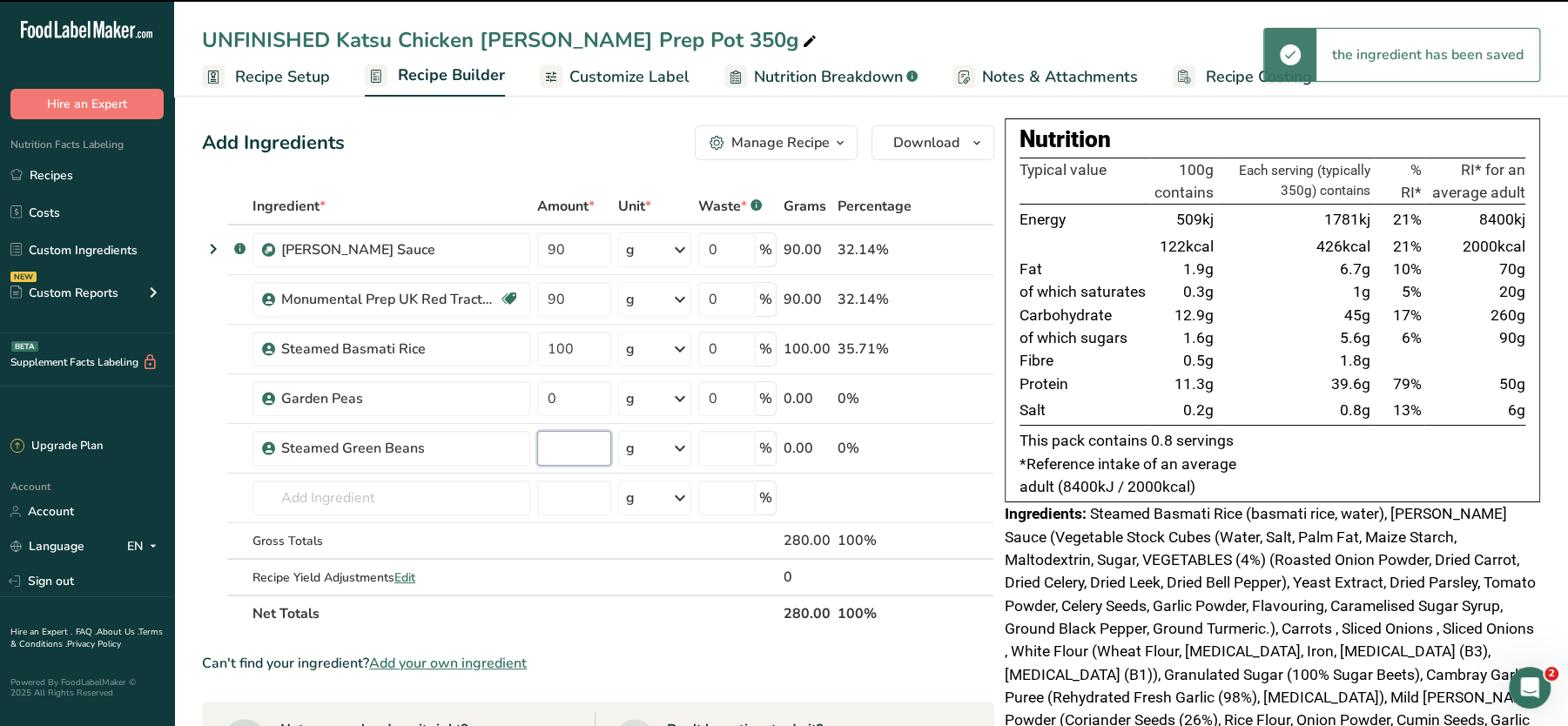
click at [585, 435] on input "number" at bounding box center [573, 448] width 74 height 34
type input "0"
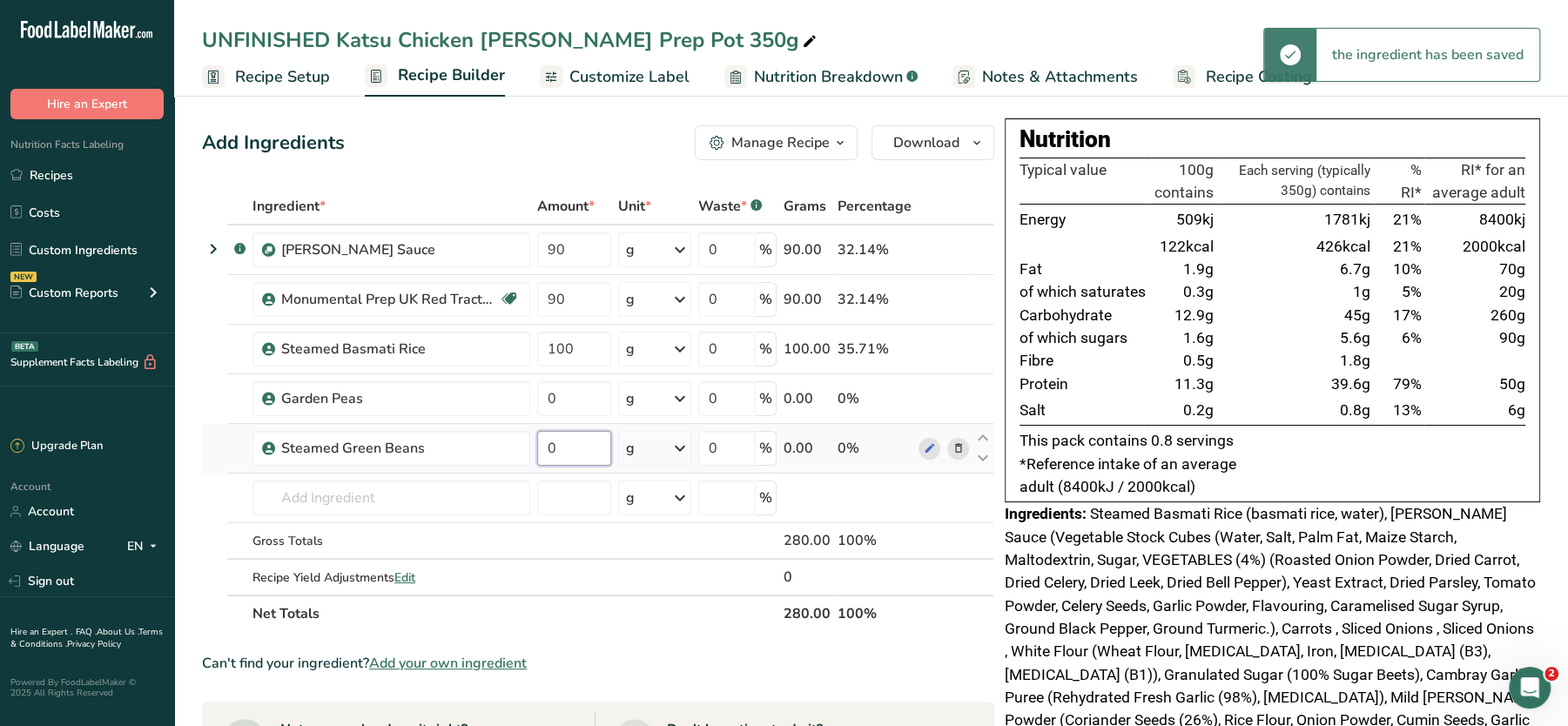
drag, startPoint x: 585, startPoint y: 435, endPoint x: 494, endPoint y: 464, distance: 95.5
click at [494, 464] on tr "Steamed Green Beans 0 g Weight Units g kg mg See more Volume Units l Volume uni…" at bounding box center [598, 449] width 791 height 50
type input "25"
click at [570, 389] on div "Ingredient * Amount * Unit * Waste * .a-a{fill:#347362;}.b-a{fill:#fff;} Grams …" at bounding box center [597, 410] width 792 height 444
drag, startPoint x: 585, startPoint y: 398, endPoint x: 531, endPoint y: 395, distance: 54.1
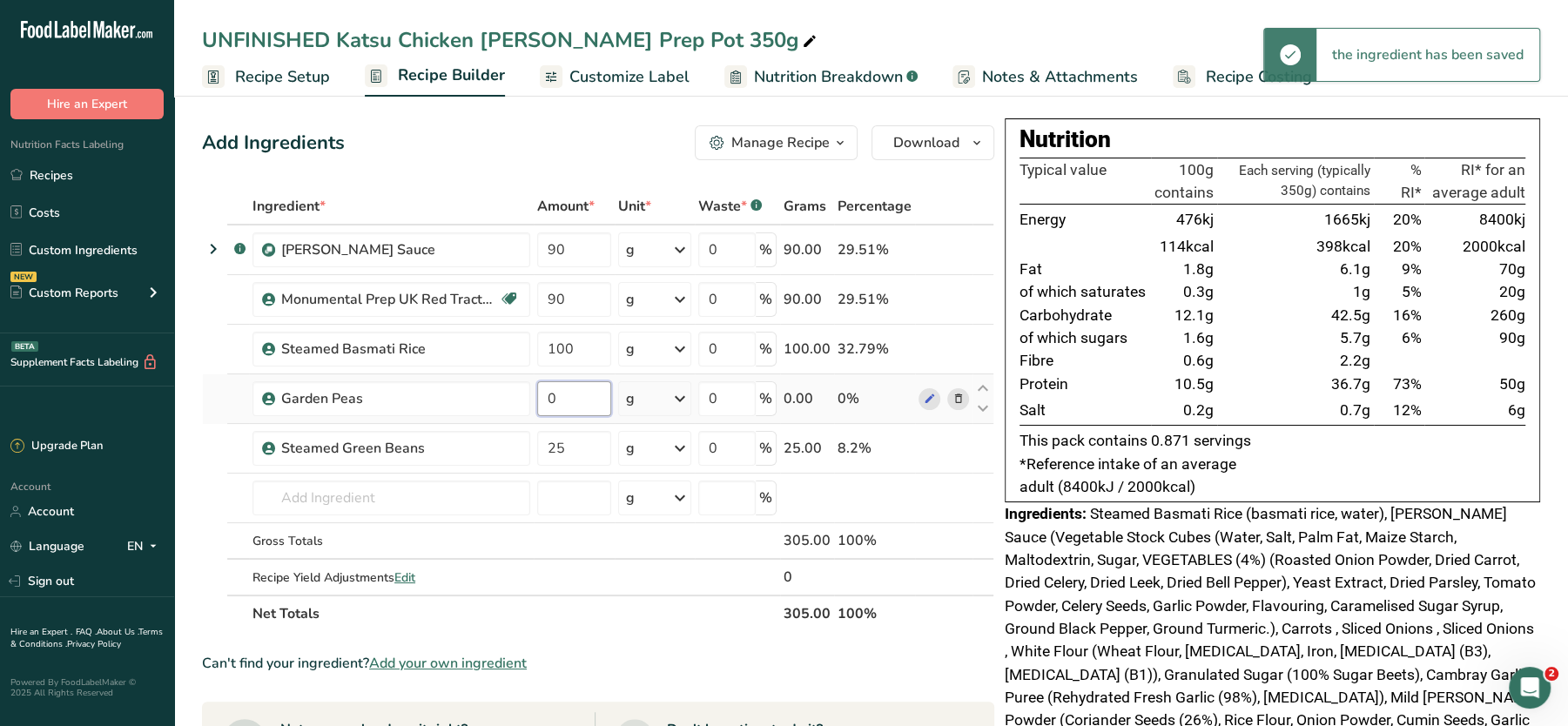
click at [531, 395] on tr "Garden Peas 0 g Weight Units g kg mg See more Volume Units l Volume units requi…" at bounding box center [598, 399] width 791 height 50
type input "25"
click at [569, 160] on div "Add Ingredients Manage Recipe Delete Recipe Duplicate Recipe Scale Recipe Save …" at bounding box center [603, 669] width 803 height 1101
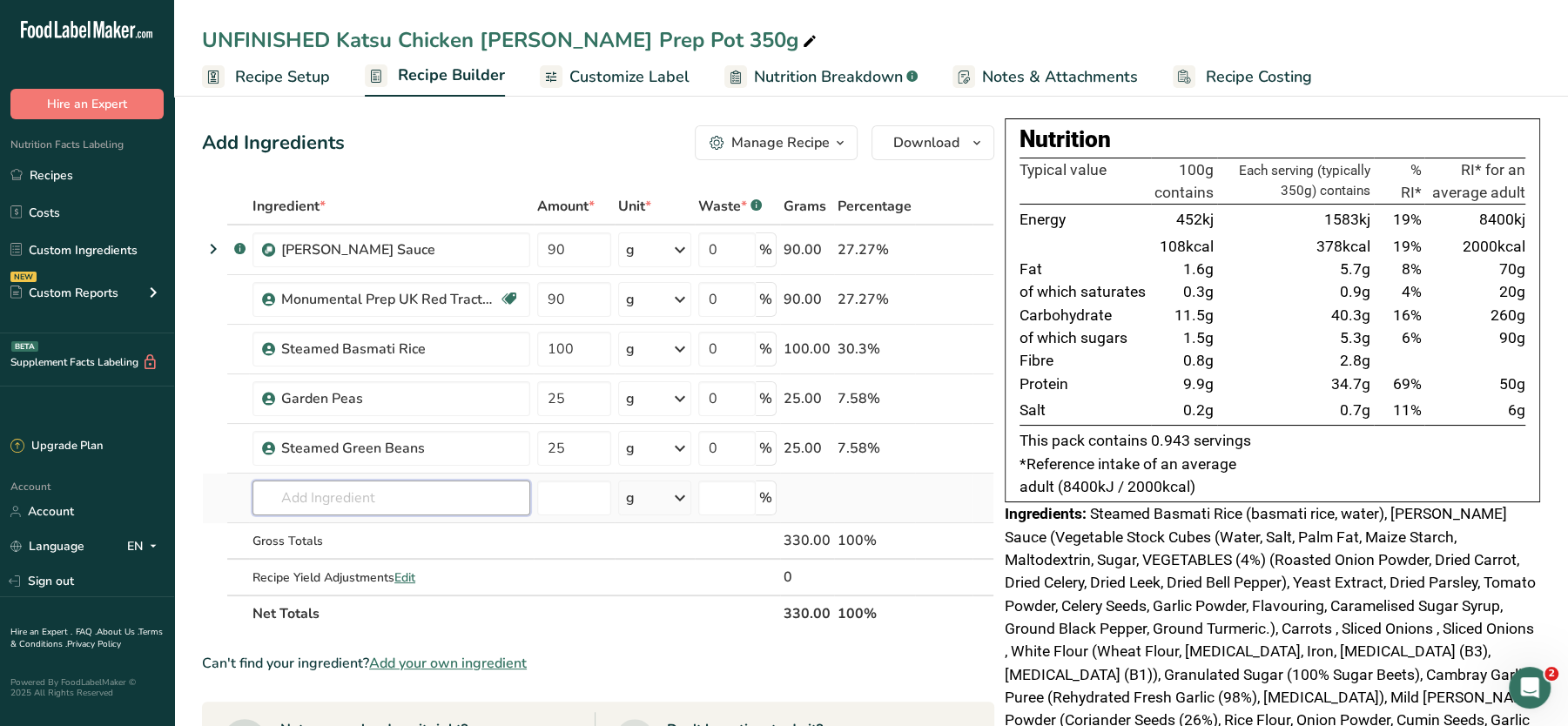
click at [352, 485] on input "text" at bounding box center [391, 498] width 278 height 34
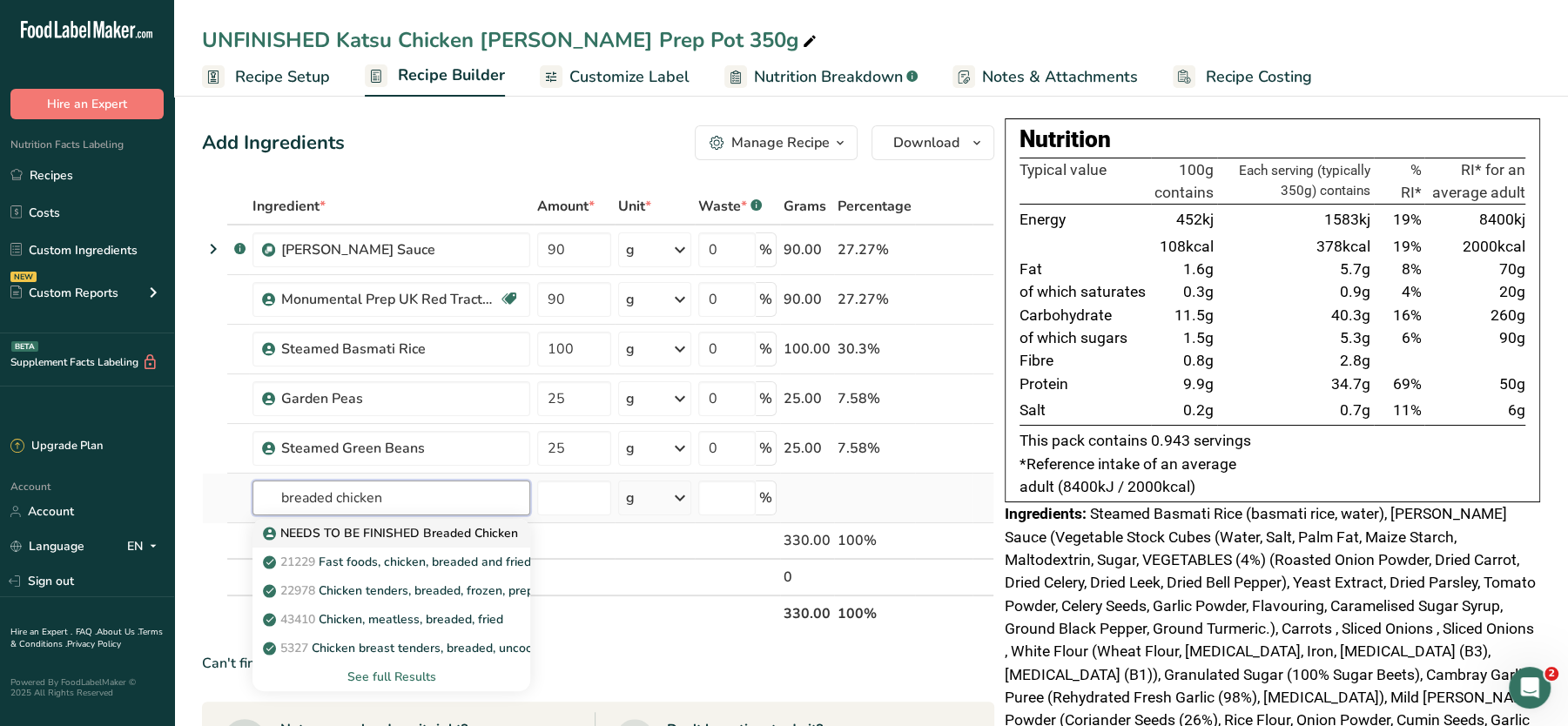
type input "breaded chicken"
click at [341, 533] on p "NEEDS TO BE FINISHED Breaded Chicken" at bounding box center [392, 533] width 251 height 18
type input "NEEDS TO BE FINISHED Breaded Chicken"
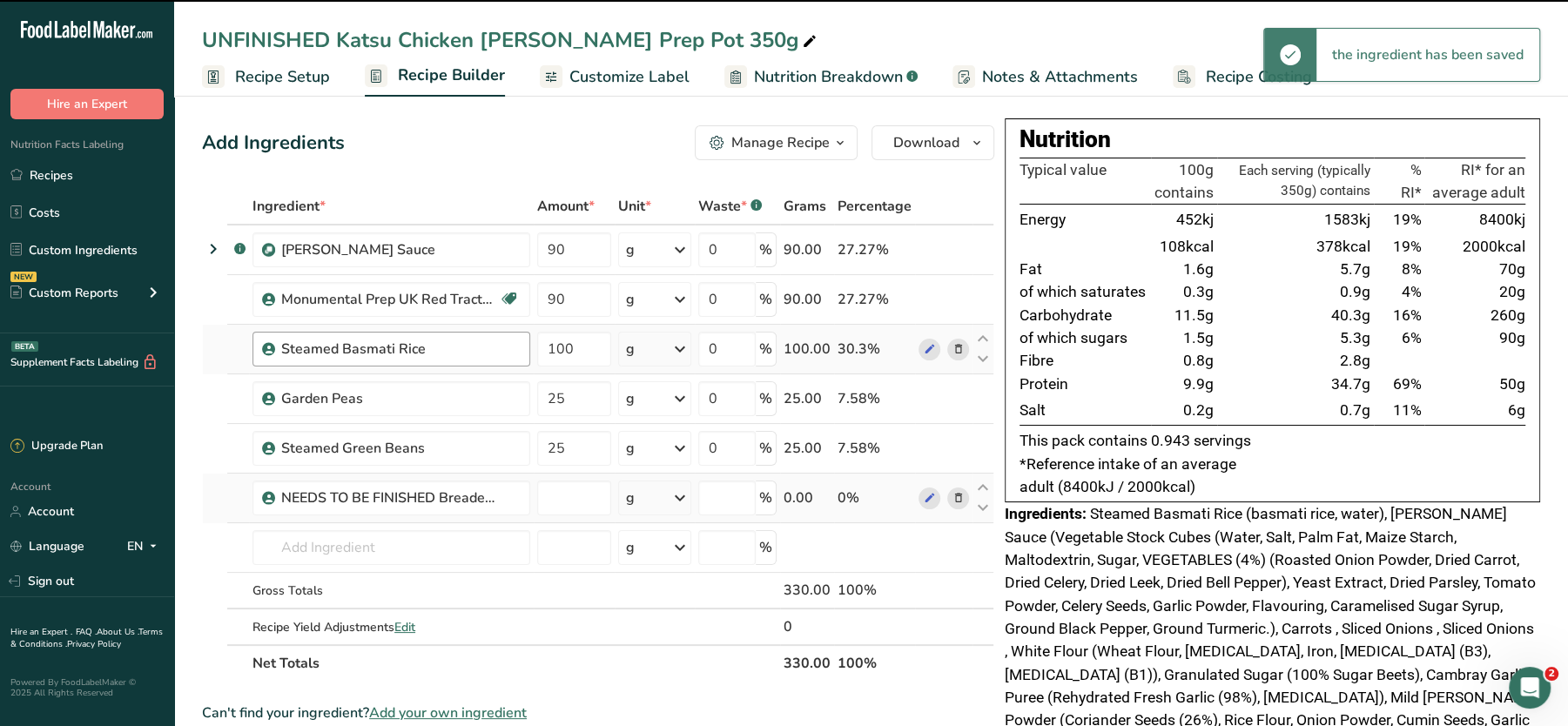
type input "0"
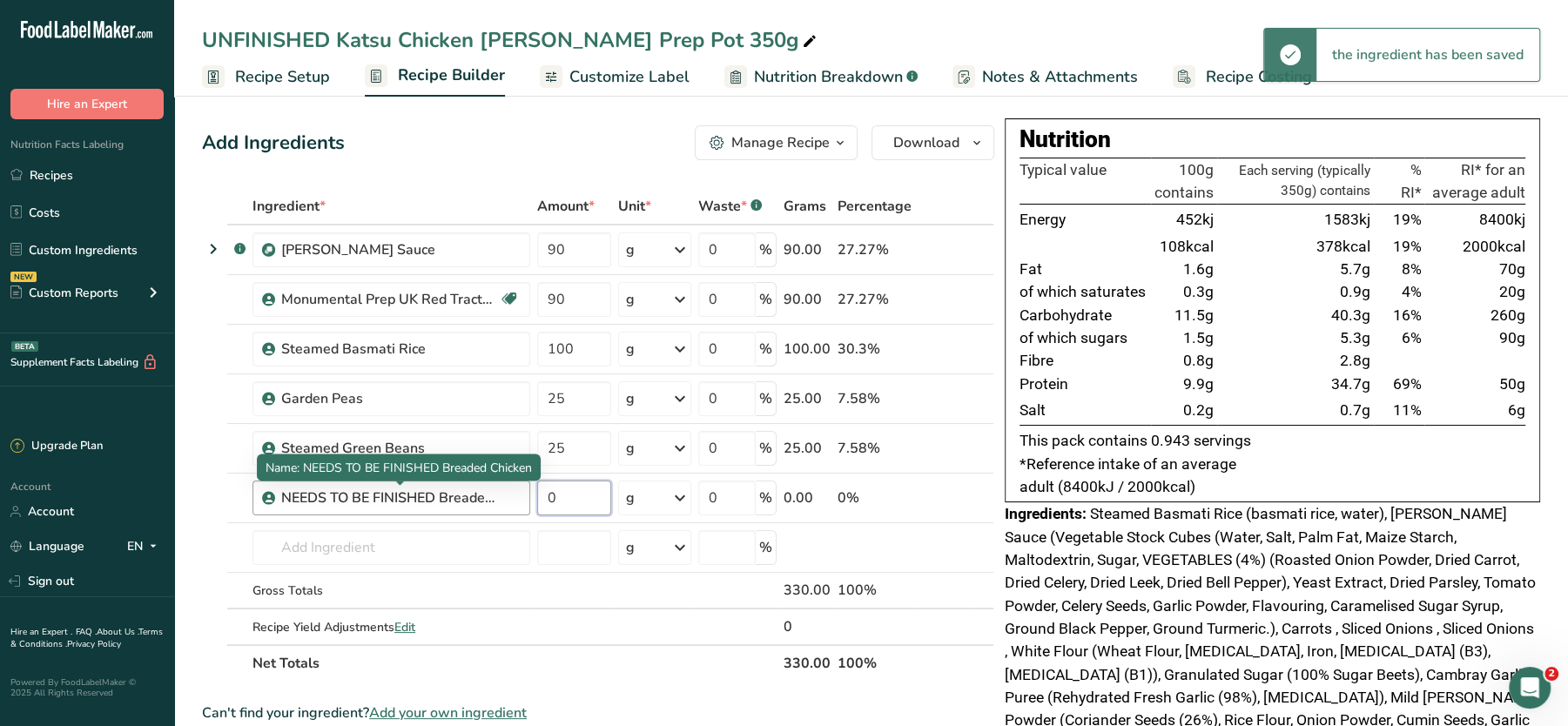
drag, startPoint x: 572, startPoint y: 486, endPoint x: 482, endPoint y: 497, distance: 90.7
click at [482, 497] on tr "NEEDS TO BE FINISHED Breaded Chicken 0 g Weight Units g kg mg See more Volume U…" at bounding box center [598, 499] width 791 height 50
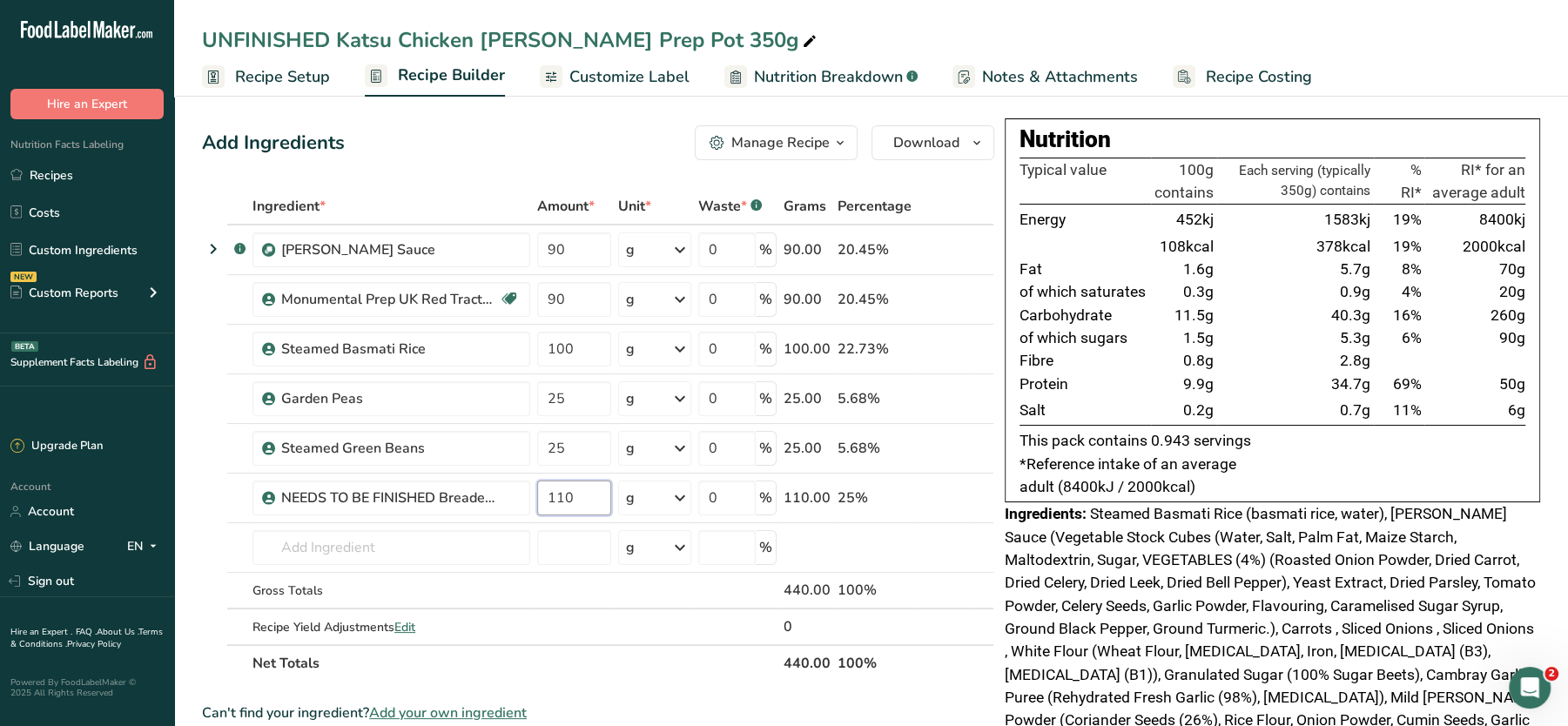
type input "110"
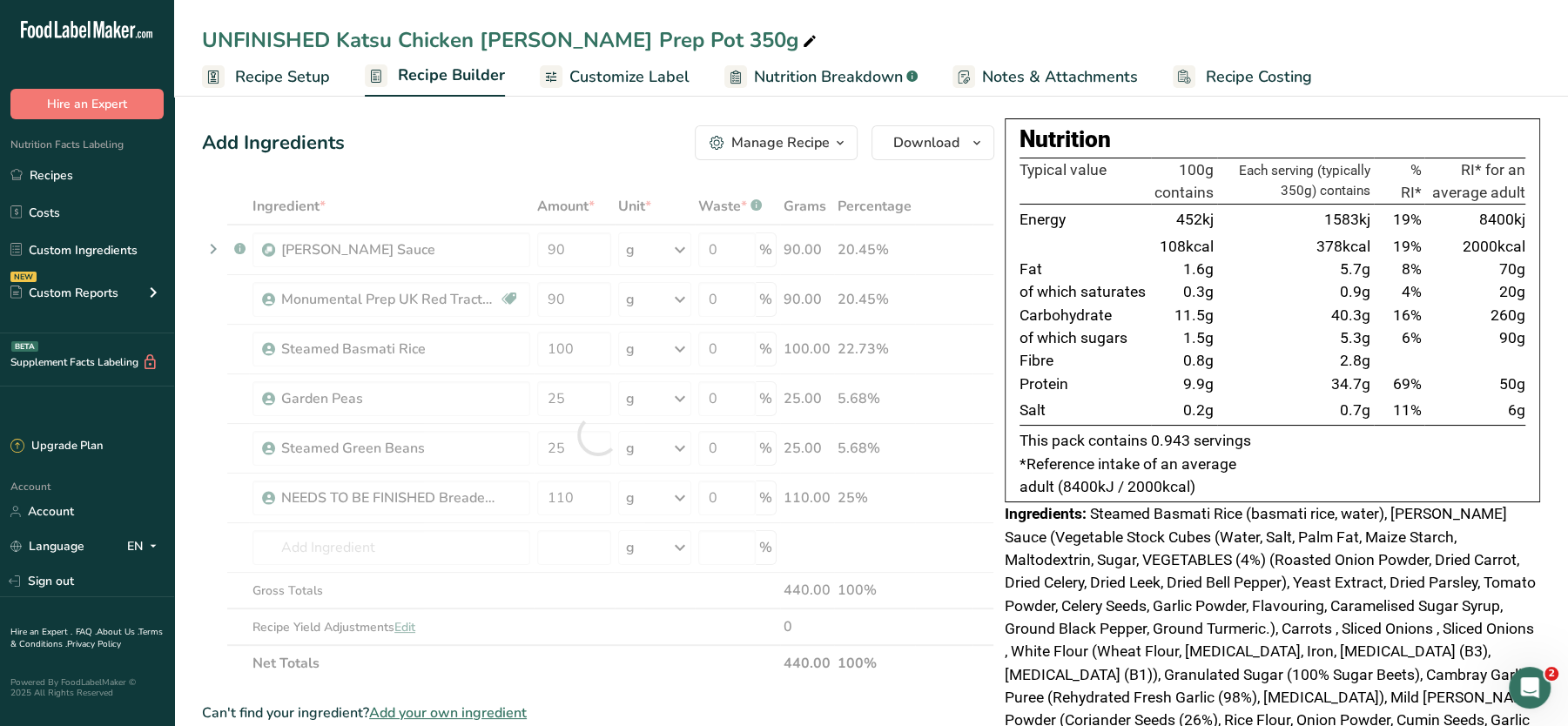
click at [527, 184] on div "Add Ingredients Manage Recipe Delete Recipe Duplicate Recipe Scale Recipe Save …" at bounding box center [603, 694] width 803 height 1151
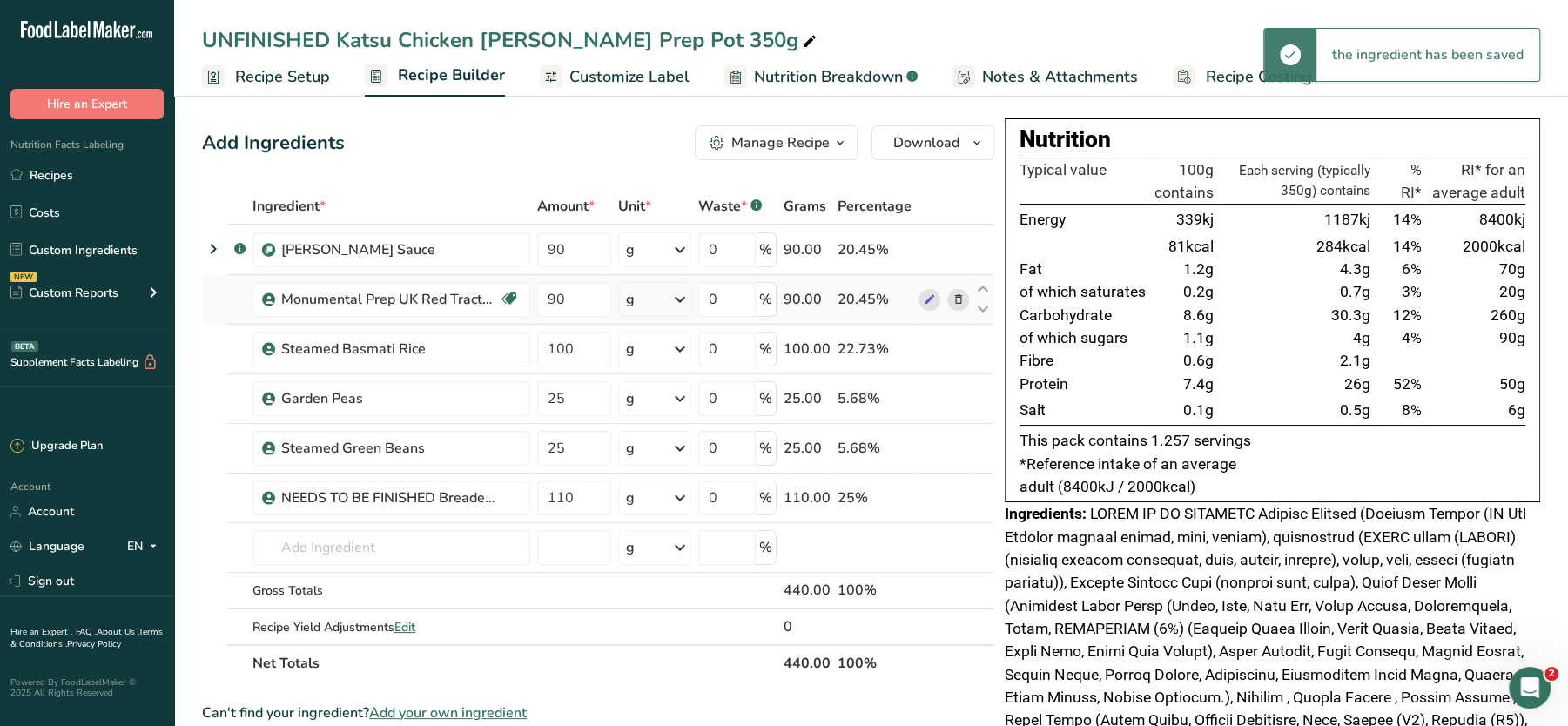
click at [967, 298] on span at bounding box center [959, 300] width 21 height 21
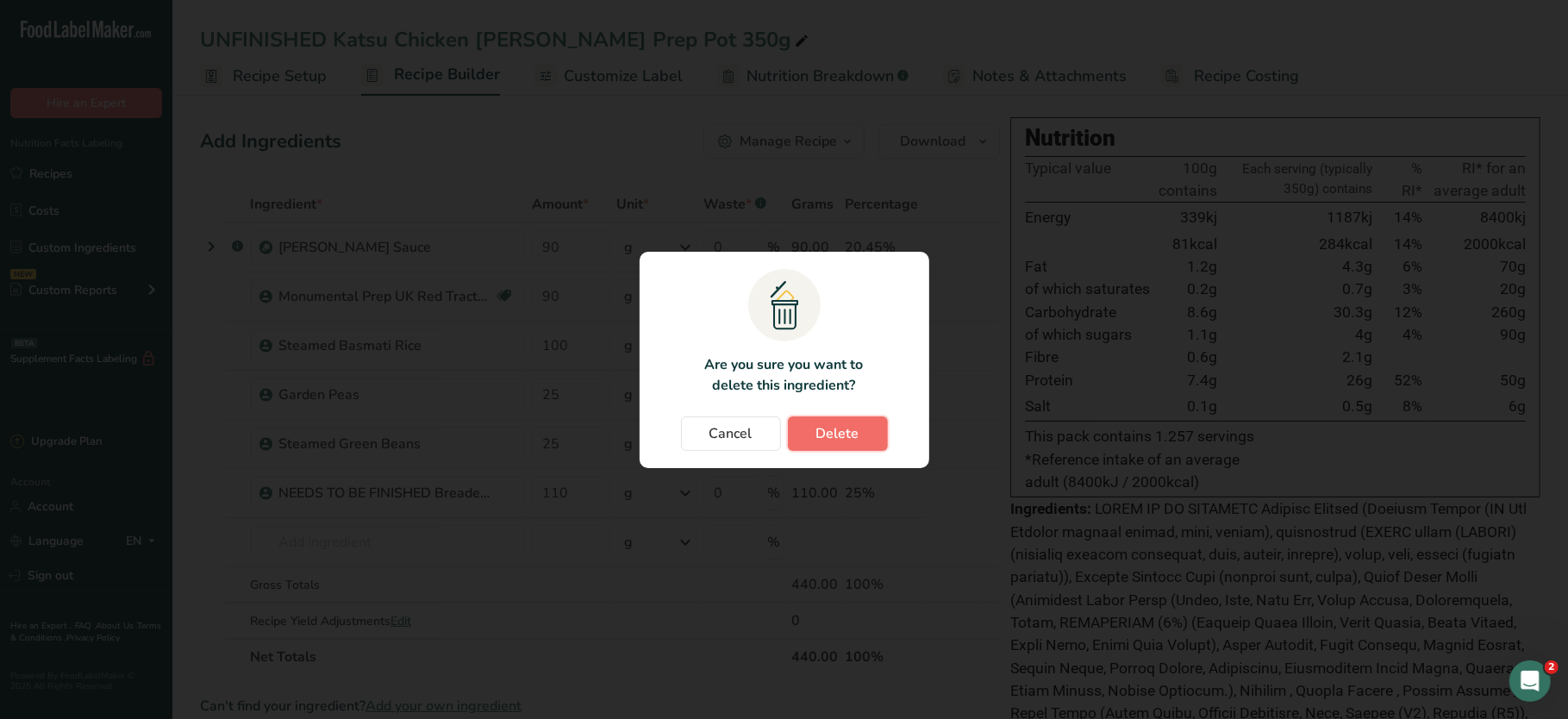
click at [858, 439] on button "Delete" at bounding box center [838, 433] width 100 height 34
type input "100"
type input "25"
type input "110"
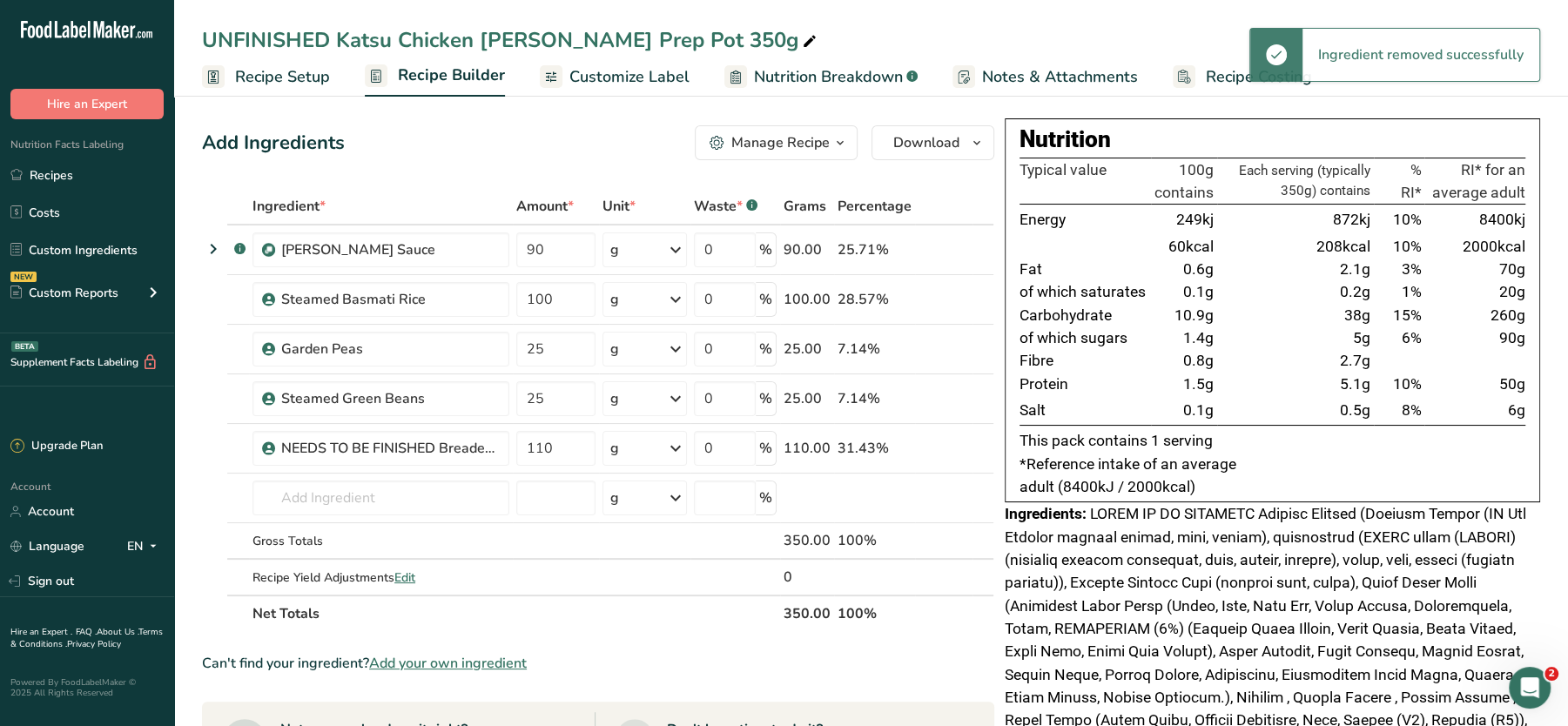
click at [570, 140] on div "Add Ingredients Manage Recipe Delete Recipe Duplicate Recipe Scale Recipe Save …" at bounding box center [597, 142] width 792 height 34
click at [384, 42] on div "UNFINISHED Katsu Chicken [PERSON_NAME] Prep Pot 350g" at bounding box center [510, 40] width 618 height 32
drag, startPoint x: 341, startPoint y: 39, endPoint x: 140, endPoint y: 32, distance: 201.1
click at [140, 32] on div ".a-20{fill:#fff;} Hire an Expert Nutrition Facts Labeling Recipes Costs Custom …" at bounding box center [784, 624] width 1568 height 1248
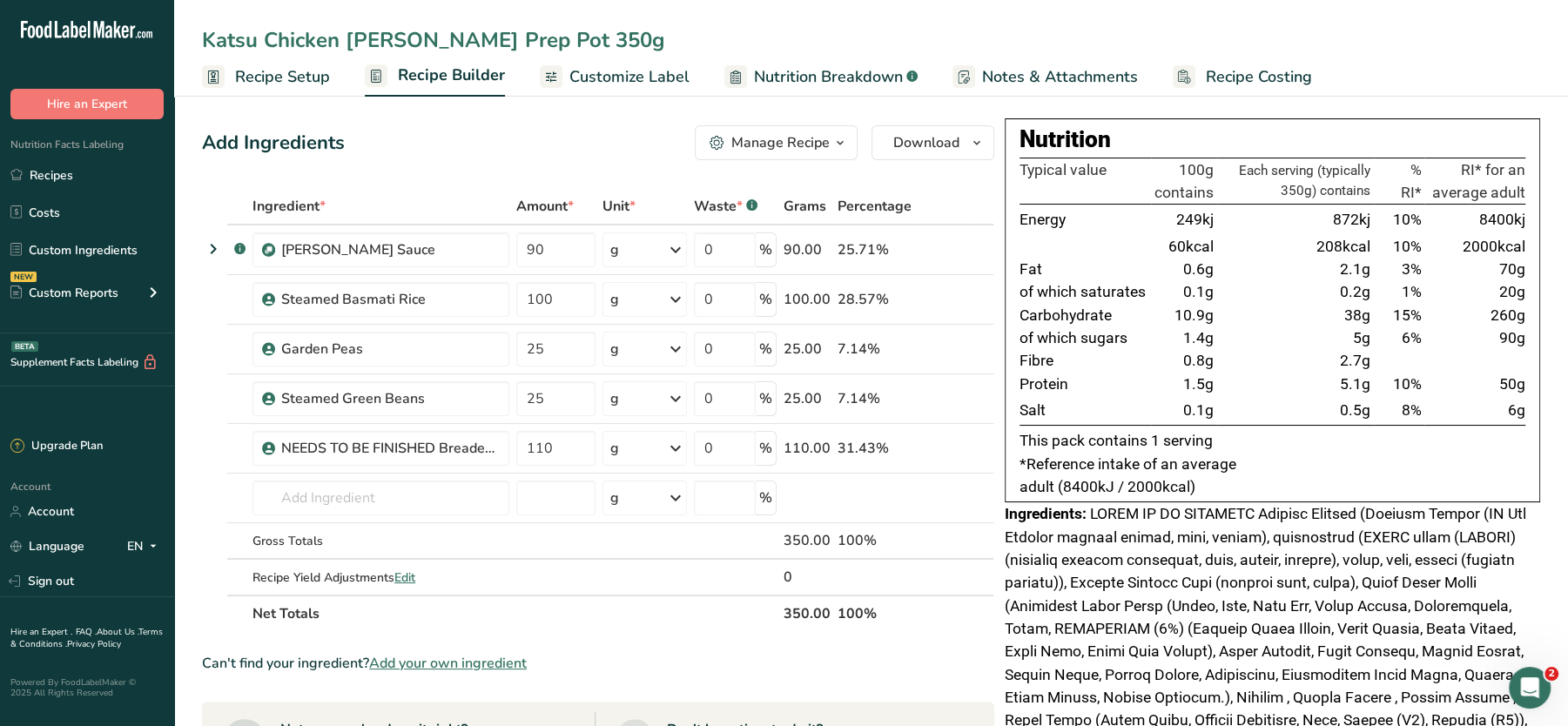
click at [590, 28] on input "Katsu Chicken [PERSON_NAME] Prep Pot 350g" at bounding box center [870, 40] width 1339 height 32
type input "Katsu Chicken [PERSON_NAME] Prep Pot 350g"
click at [596, 135] on div "Add Ingredients Manage Recipe Delete Recipe Duplicate Recipe Scale Recipe Save …" at bounding box center [597, 142] width 792 height 34
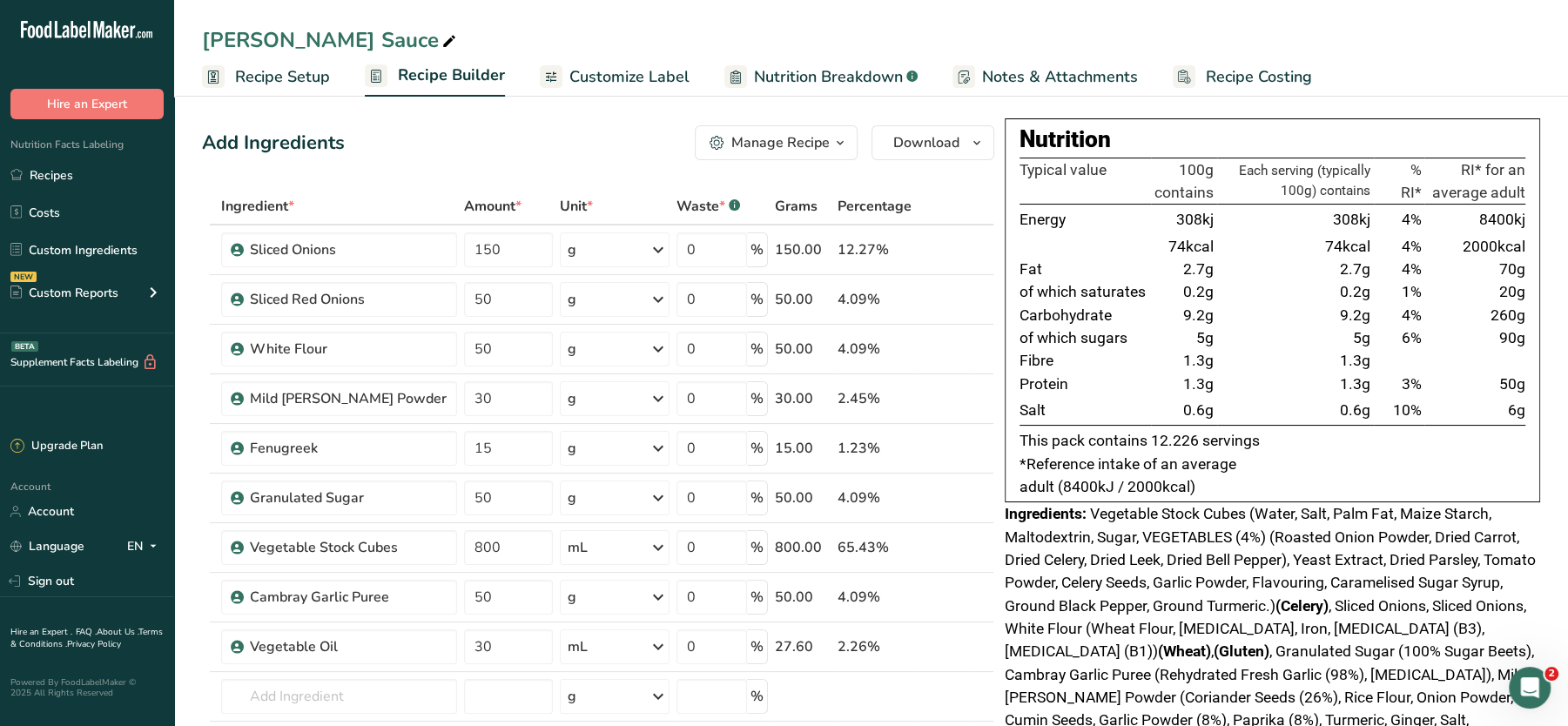
scroll to position [485, 0]
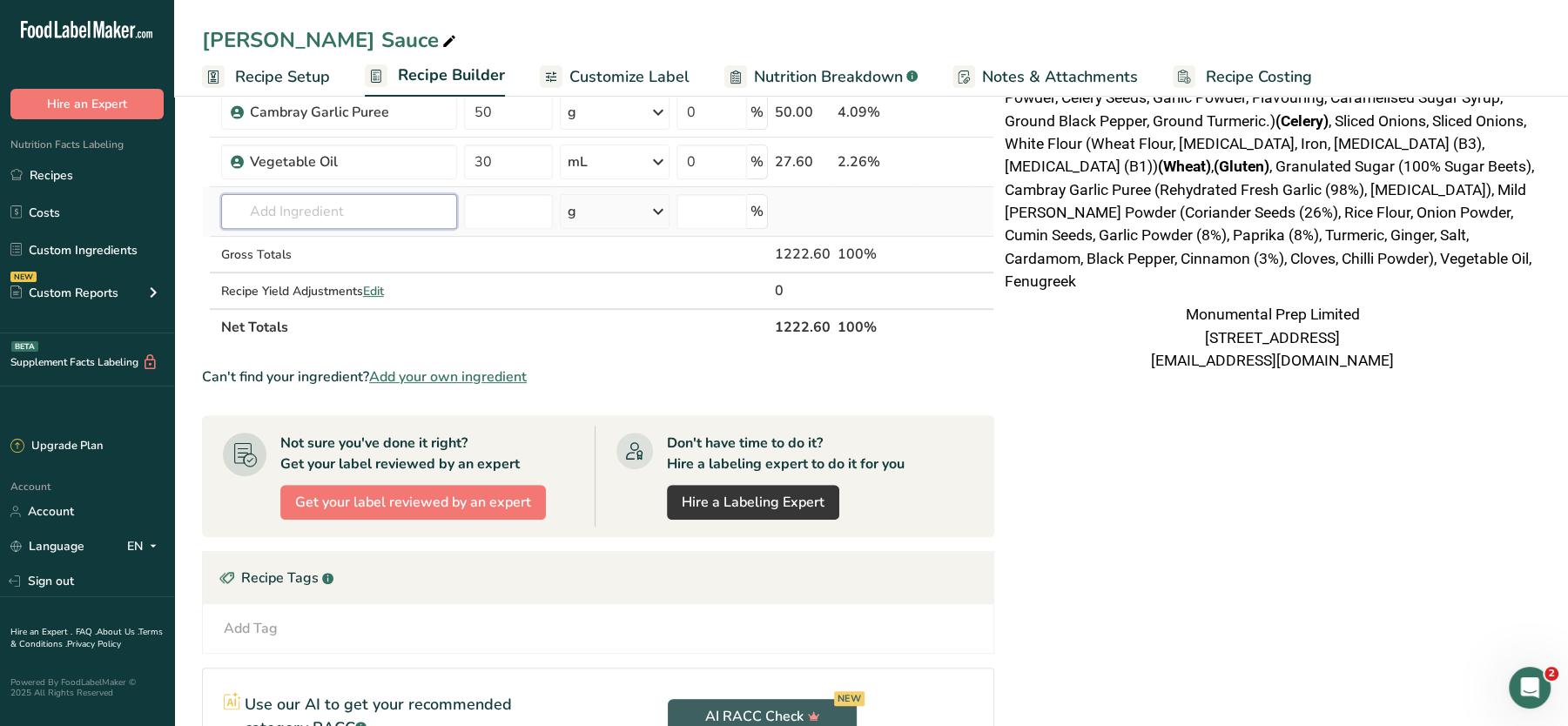
click at [321, 222] on input "text" at bounding box center [339, 211] width 236 height 34
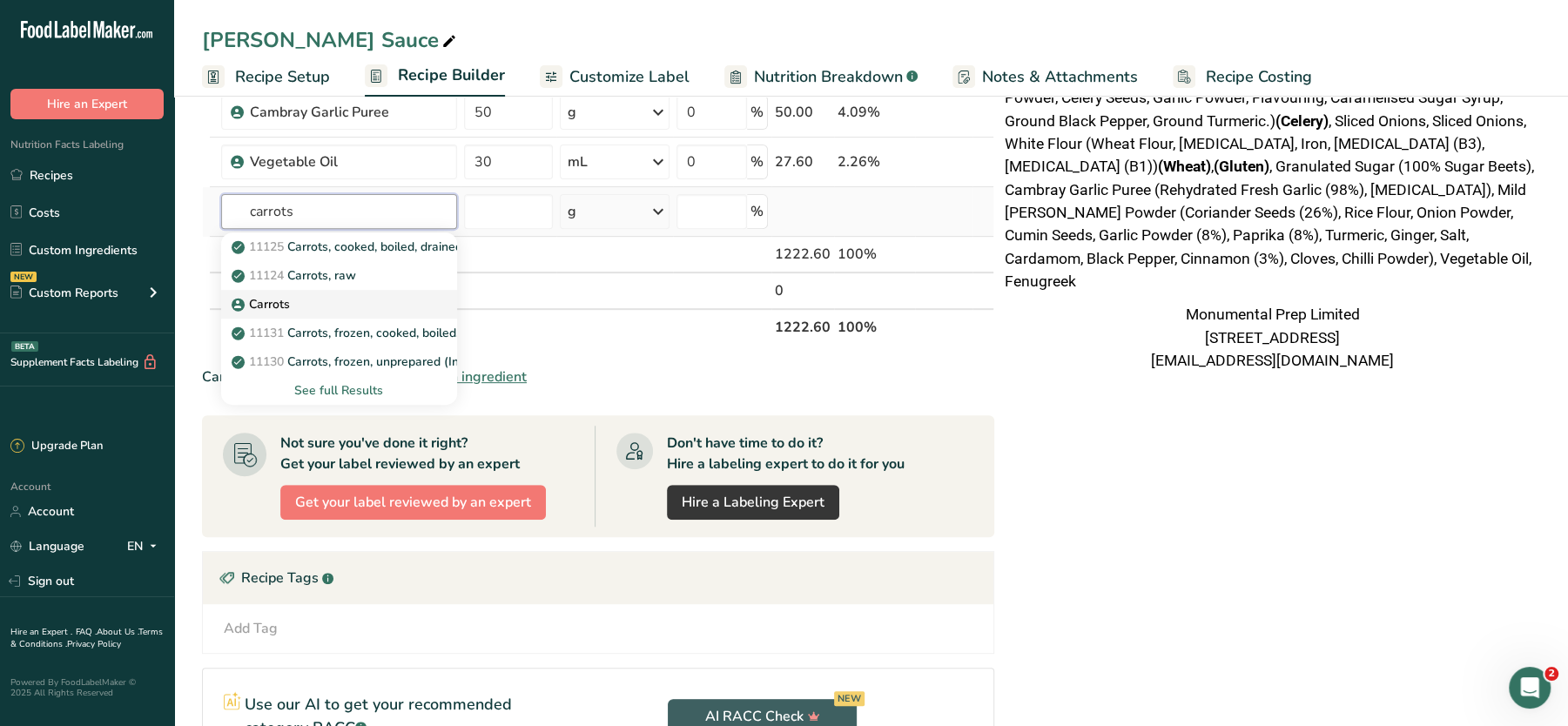
type input "carrots"
click at [258, 295] on p "Carrots" at bounding box center [262, 304] width 54 height 18
type input "Carrots"
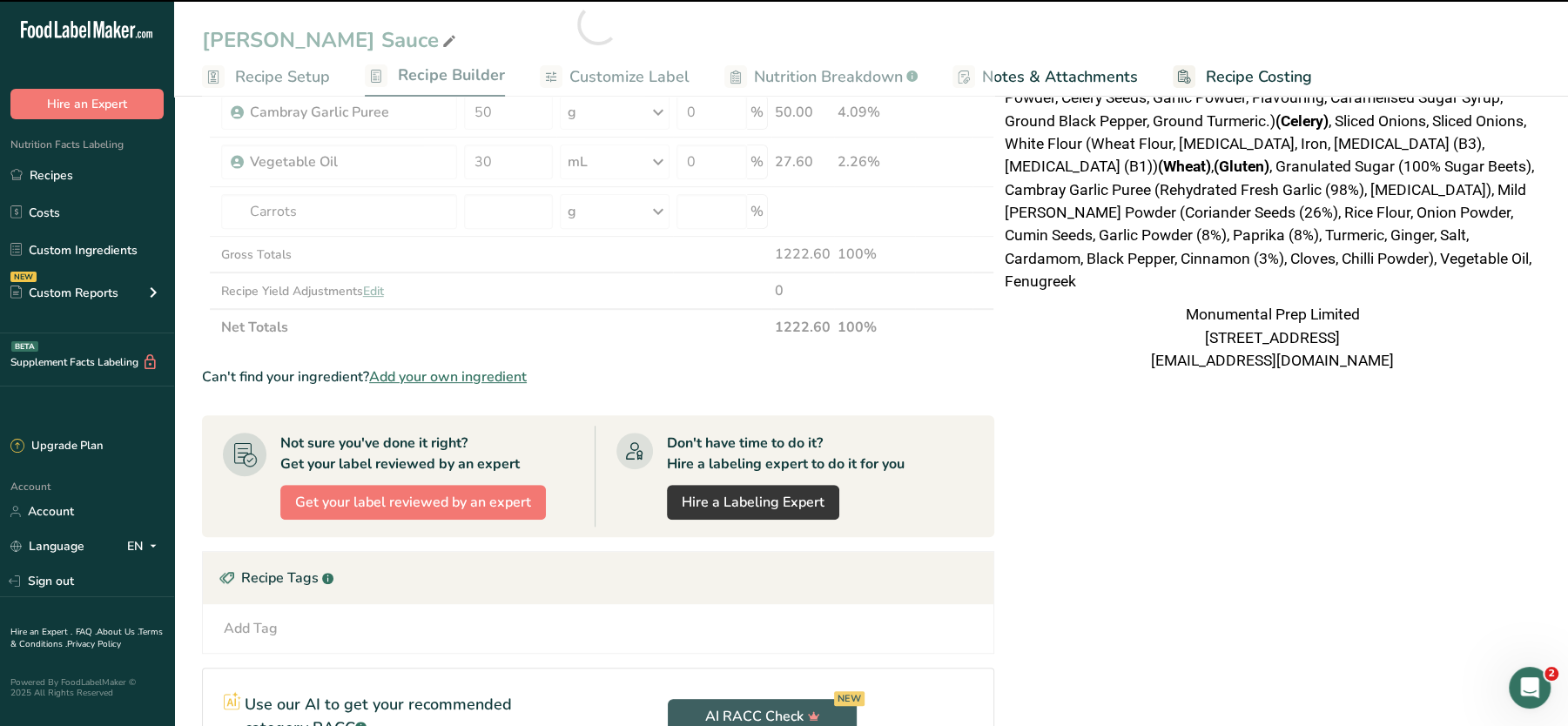
type input "0"
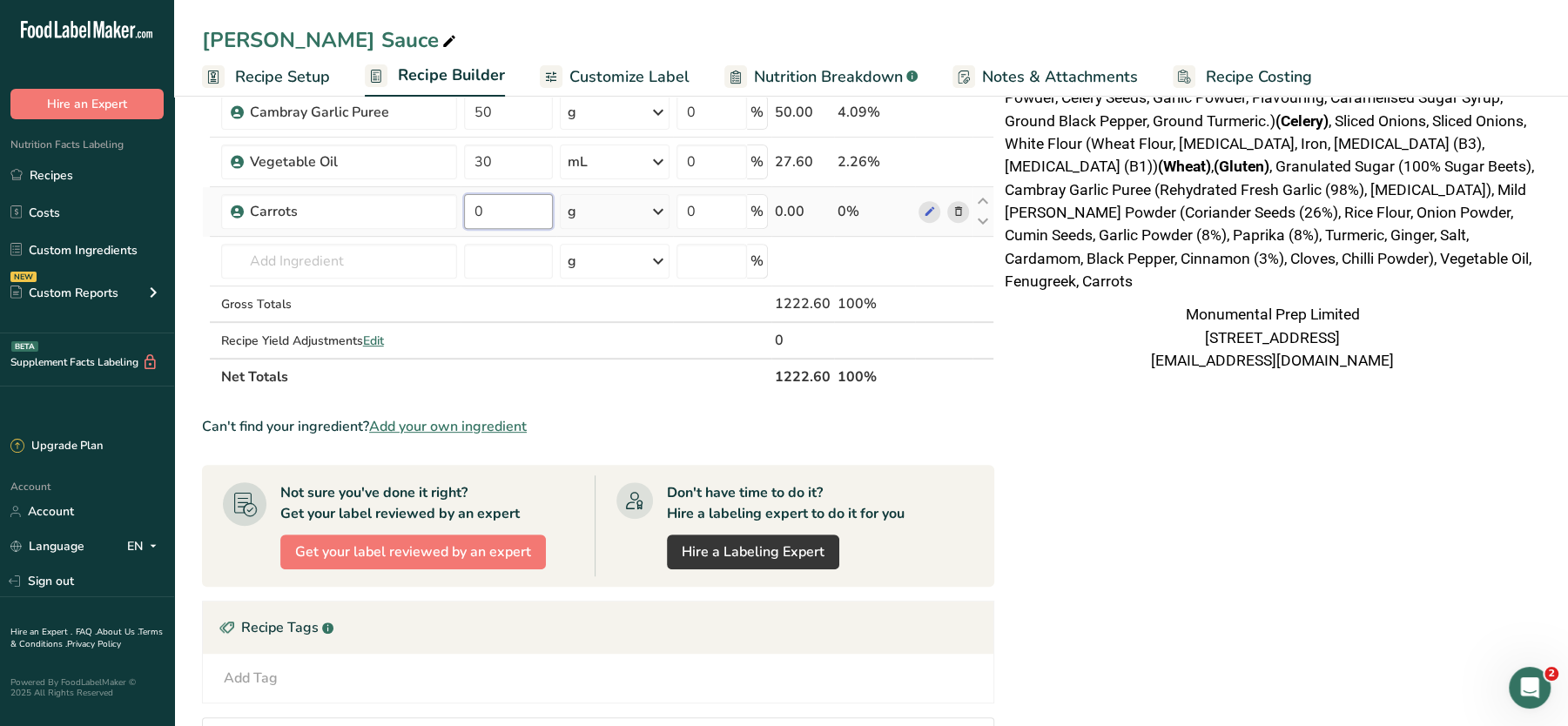
click at [466, 222] on input "0" at bounding box center [509, 211] width 90 height 34
type input "200"
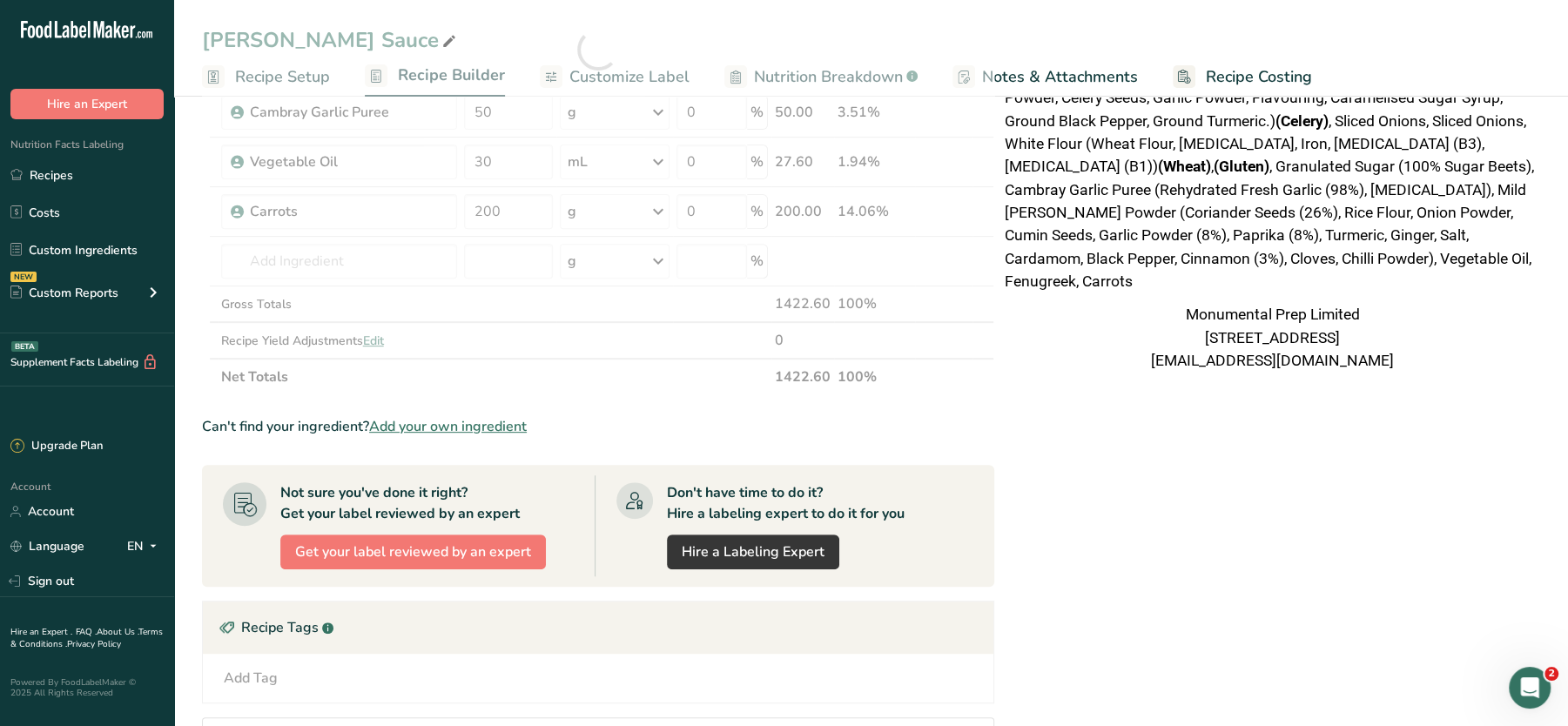
click at [1196, 382] on div "Nutrition Typical value 100g contains Each serving (typically 100g) contains % …" at bounding box center [1273, 8] width 536 height 749
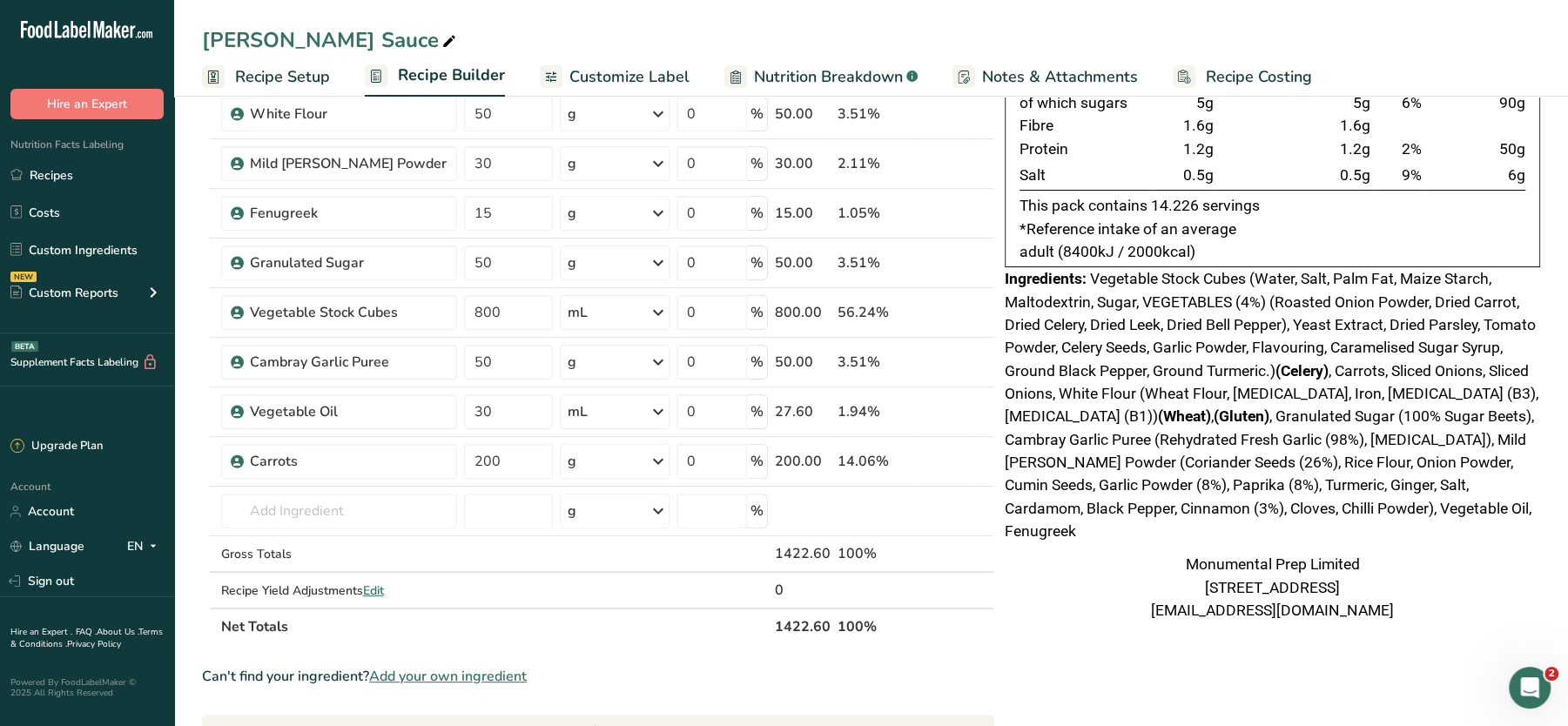
scroll to position [0, 0]
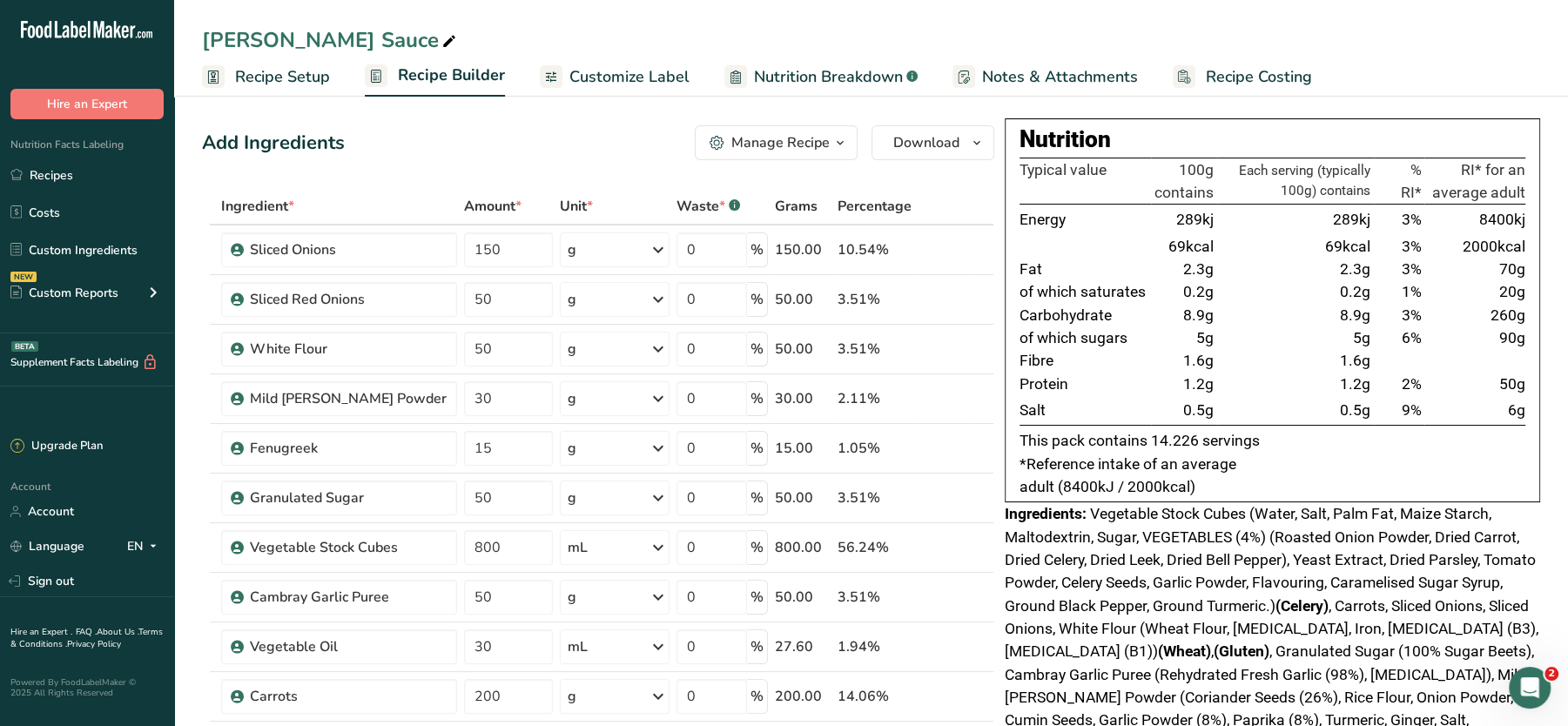
click at [1393, 317] on td "3%" at bounding box center [1399, 315] width 51 height 23
click at [374, 130] on div "Add Ingredients Manage Recipe Delete Recipe Duplicate Recipe Scale Recipe Save …" at bounding box center [597, 142] width 792 height 34
click at [61, 179] on link "Recipes" at bounding box center [87, 175] width 174 height 33
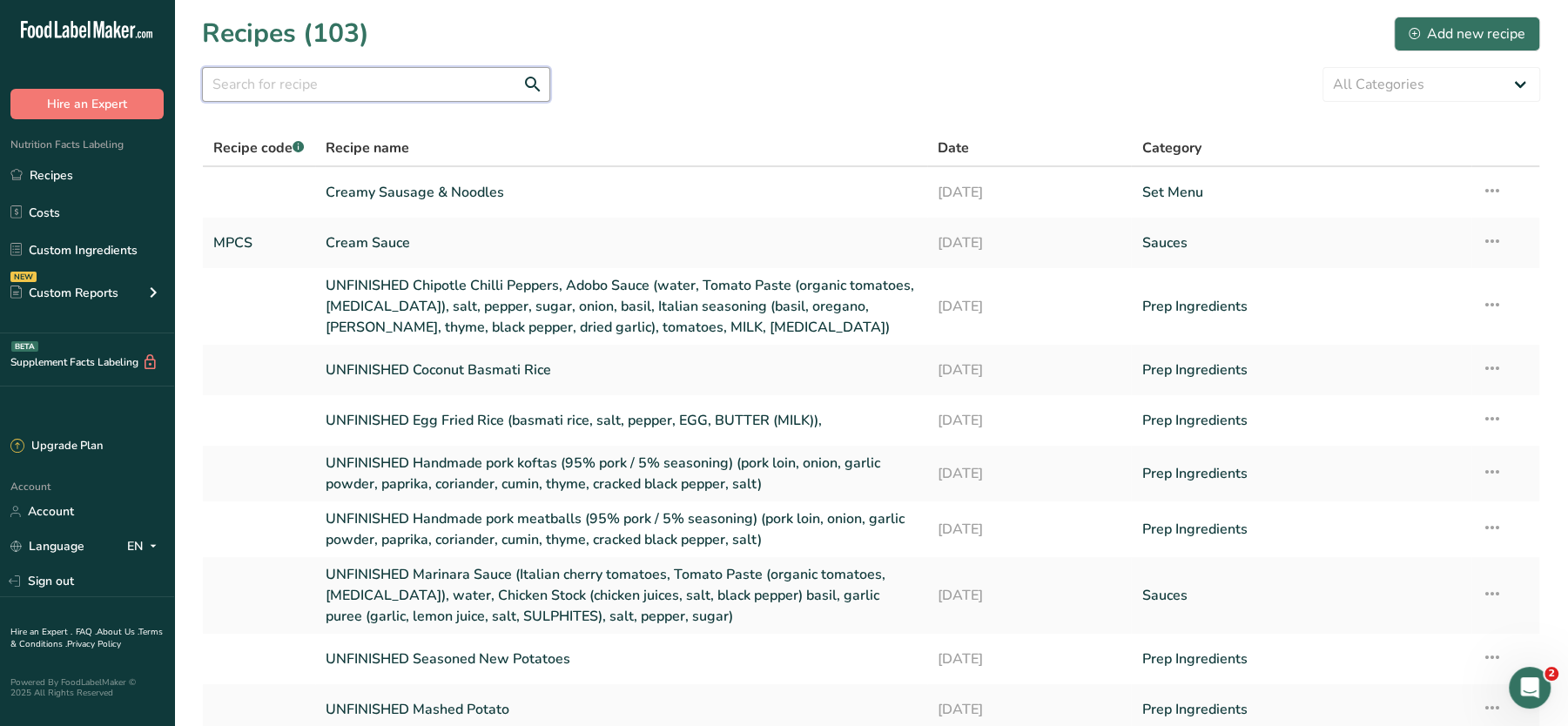
click at [420, 86] on input "text" at bounding box center [376, 84] width 349 height 34
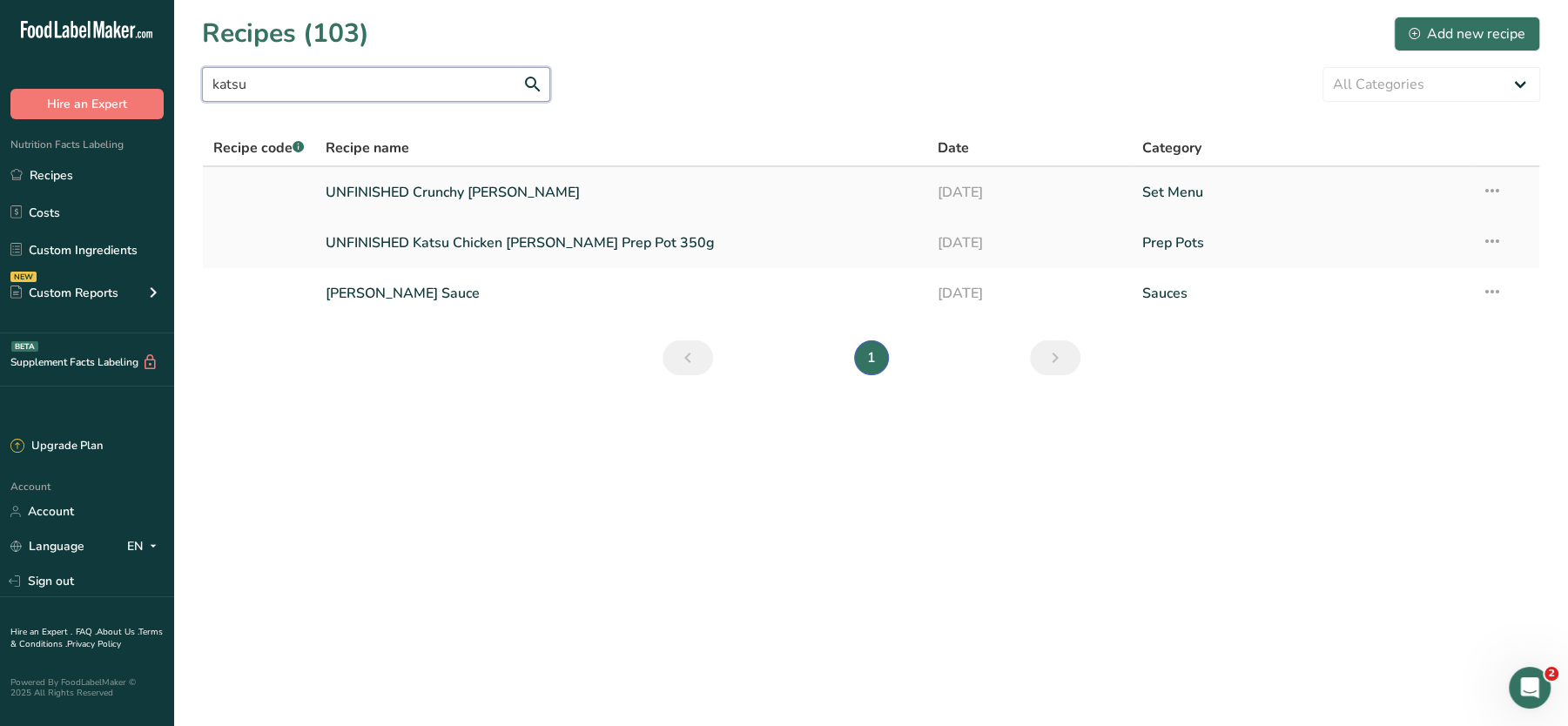
type input "katsu"
drag, startPoint x: 467, startPoint y: 189, endPoint x: 359, endPoint y: 407, distance: 243.3
click at [359, 407] on main "Recipes (103) Add new recipe katsu All Categories Baked Goods [GEOGRAPHIC_DATA]…" at bounding box center [784, 363] width 1568 height 726
click at [469, 241] on link "UNFINISHED Katsu Chicken [PERSON_NAME] Prep Pot 350g" at bounding box center [621, 243] width 591 height 36
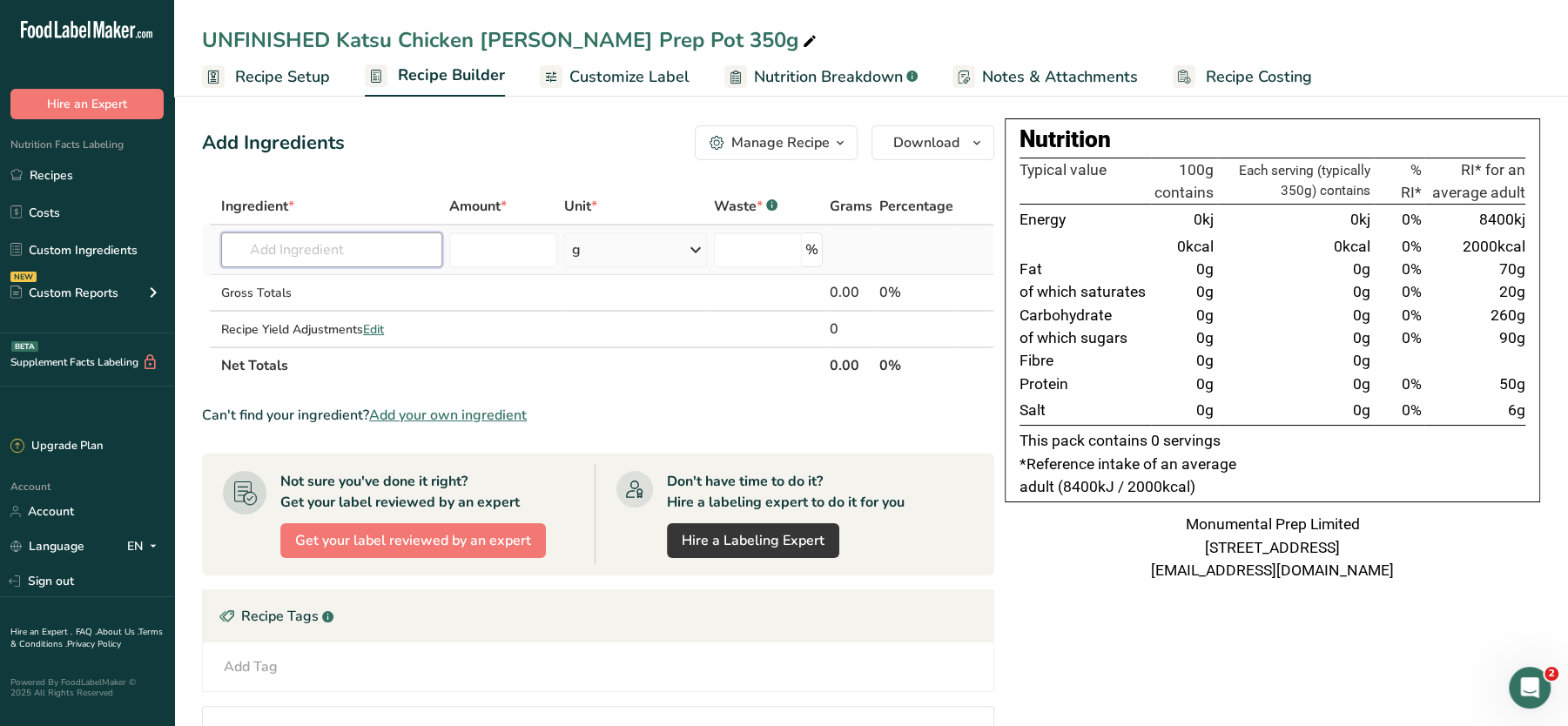
click at [364, 259] on input "text" at bounding box center [333, 249] width 222 height 34
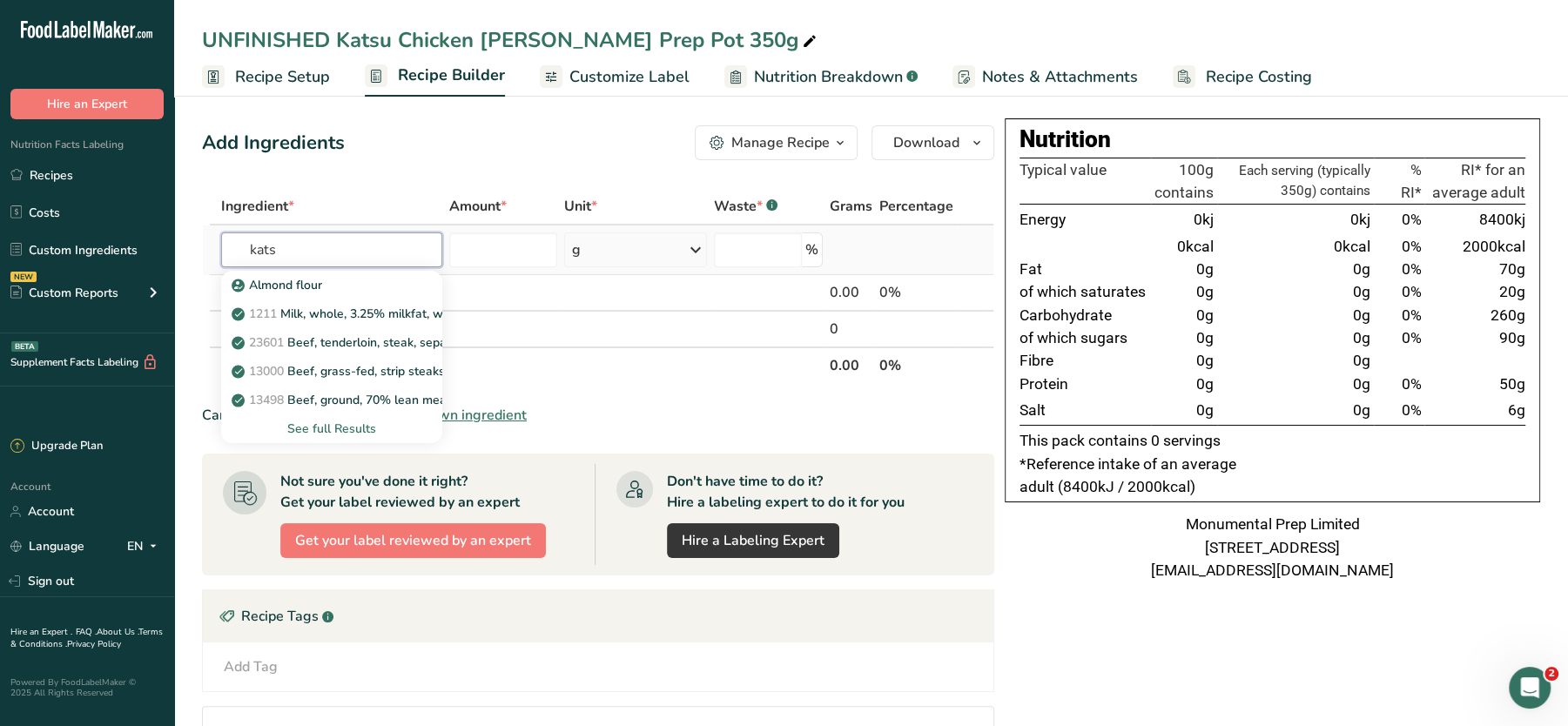
type input "katsu"
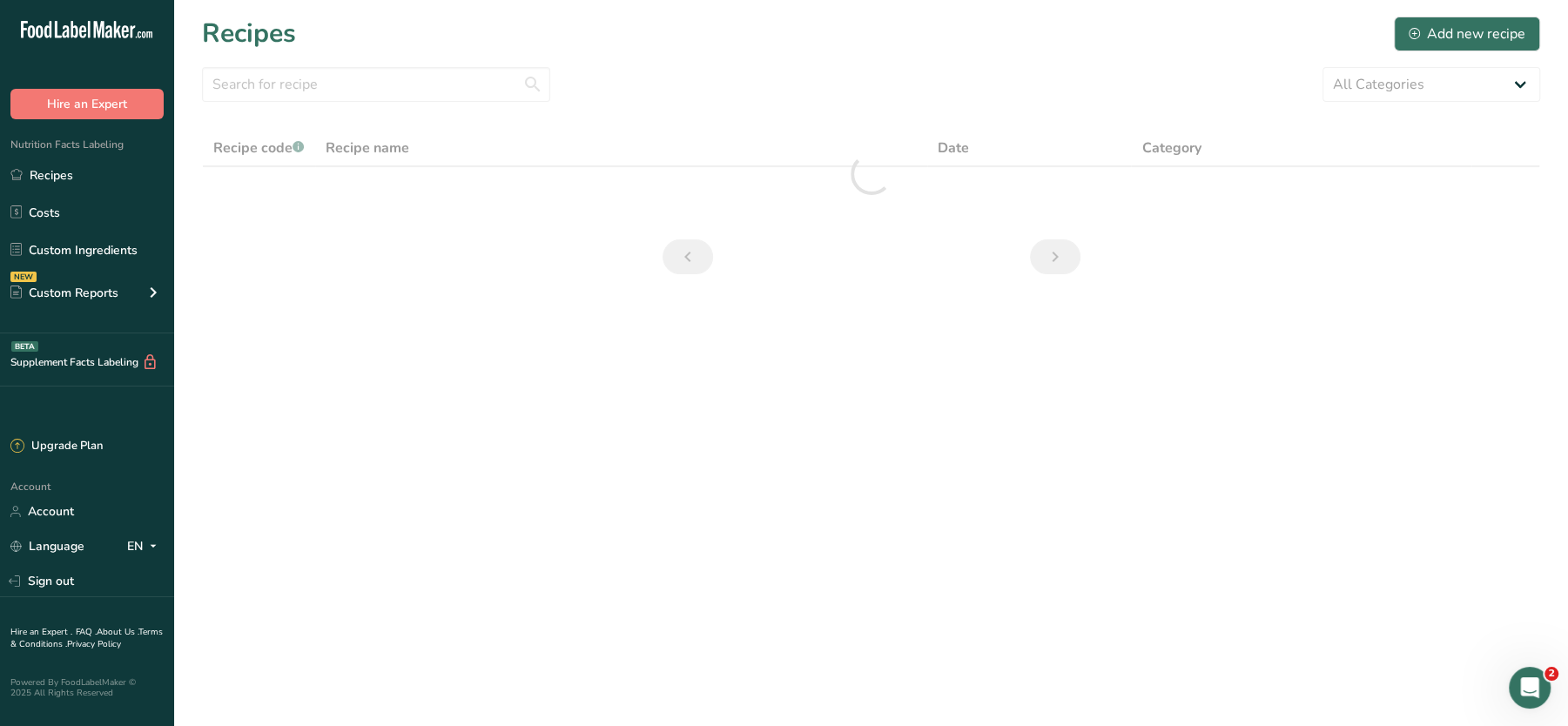
click at [318, 65] on section "Recipes Add new recipe All Categories Baked Goods [GEOGRAPHIC_DATA] Confectione…" at bounding box center [870, 151] width 1394 height 302
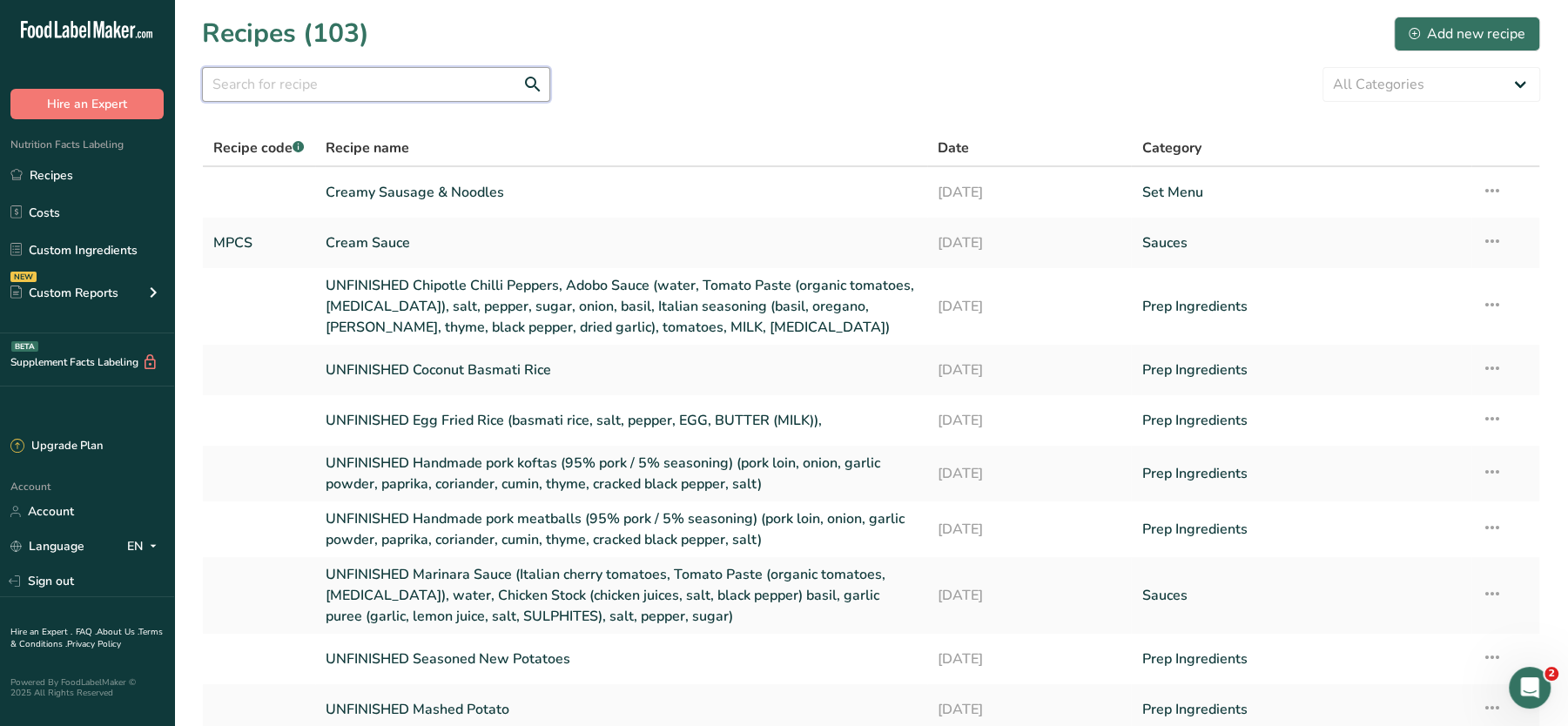
click at [290, 75] on input "text" at bounding box center [376, 84] width 349 height 34
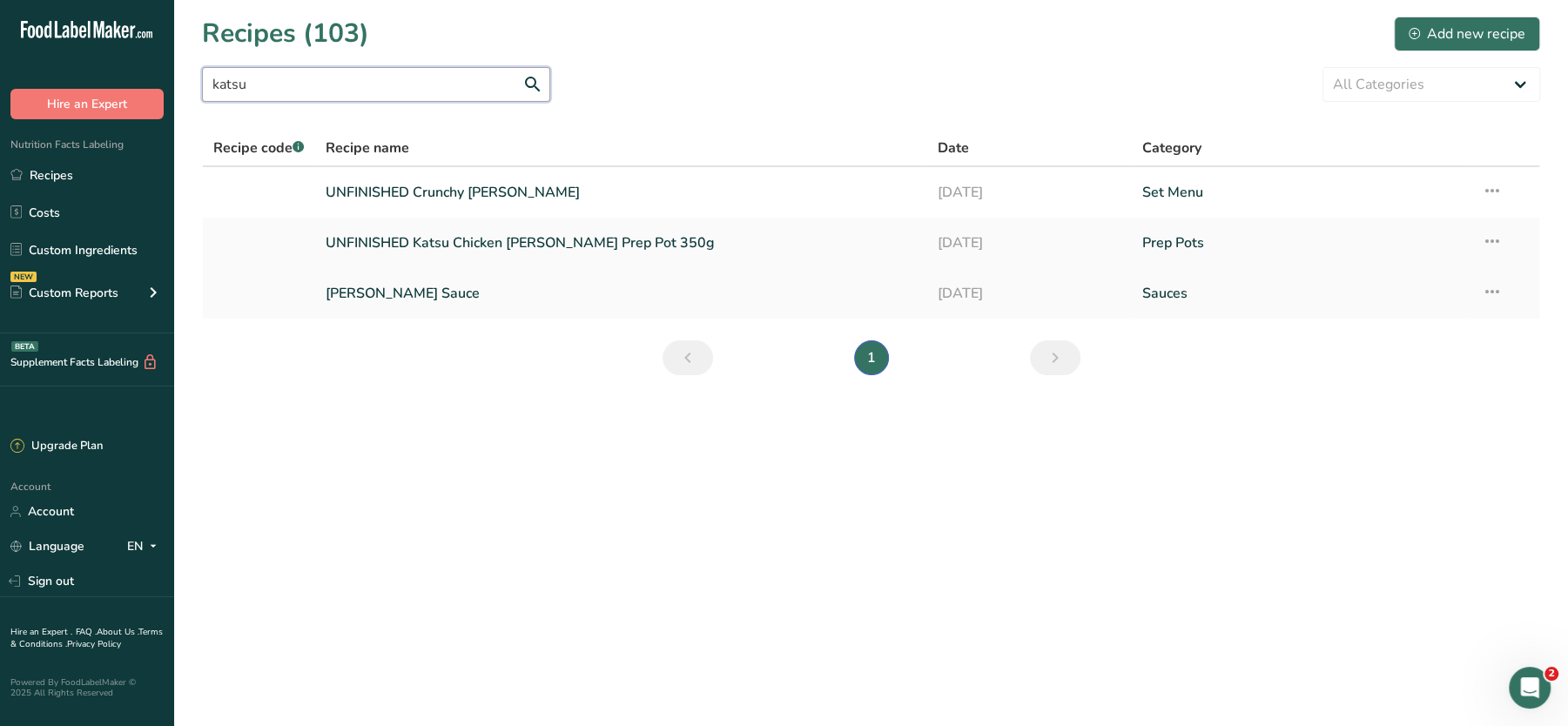
type input "katsu"
click at [1499, 285] on icon at bounding box center [1493, 291] width 21 height 32
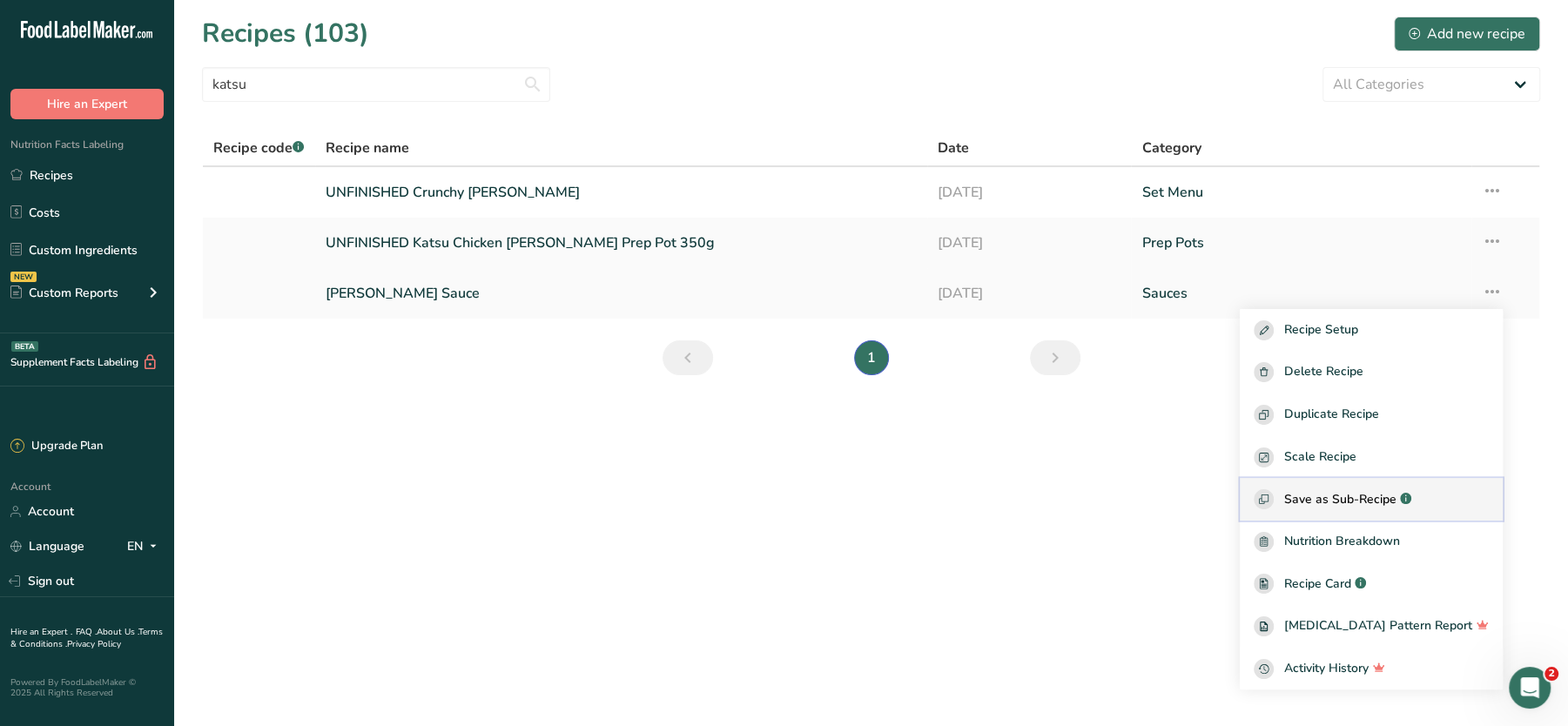
click at [1355, 496] on span "Save as Sub-Recipe" at bounding box center [1341, 499] width 113 height 18
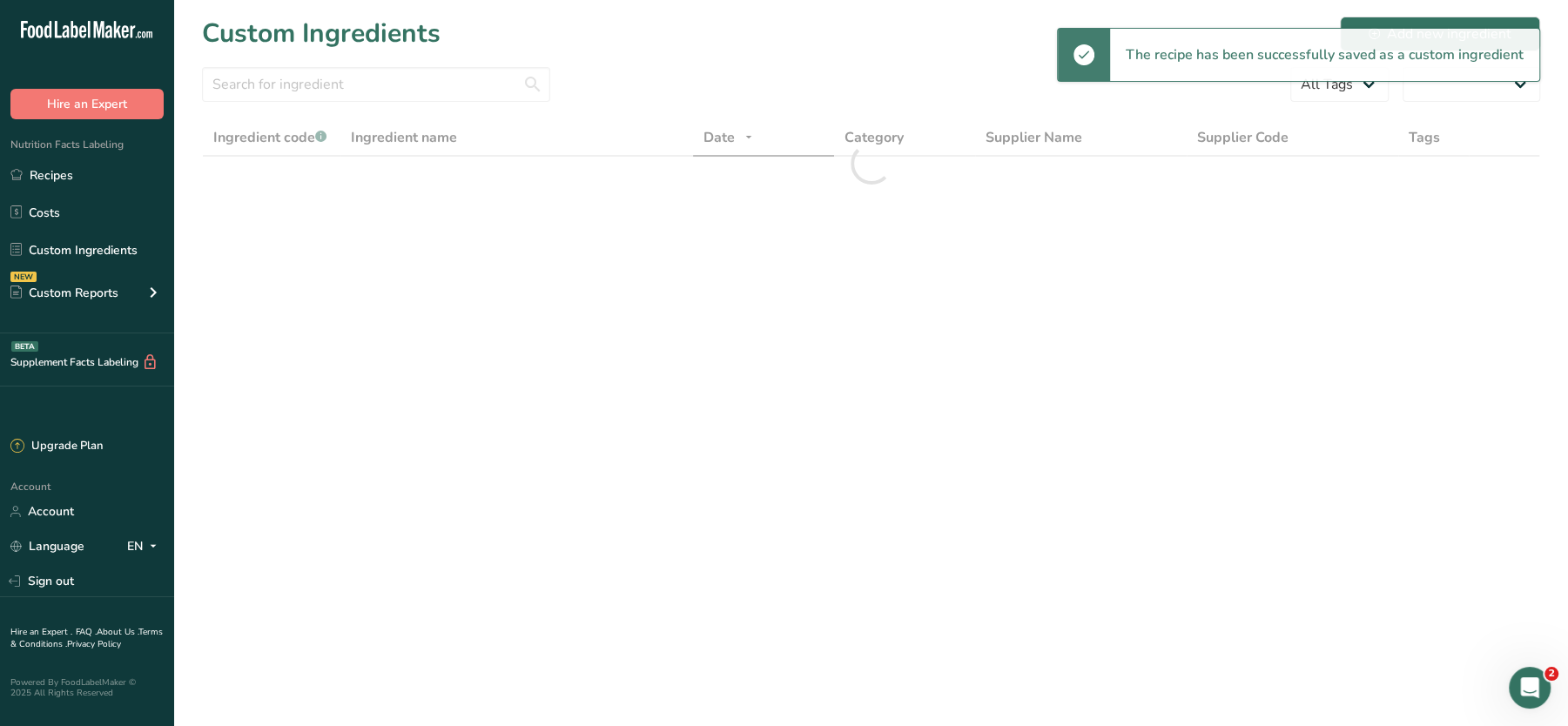
select select "30"
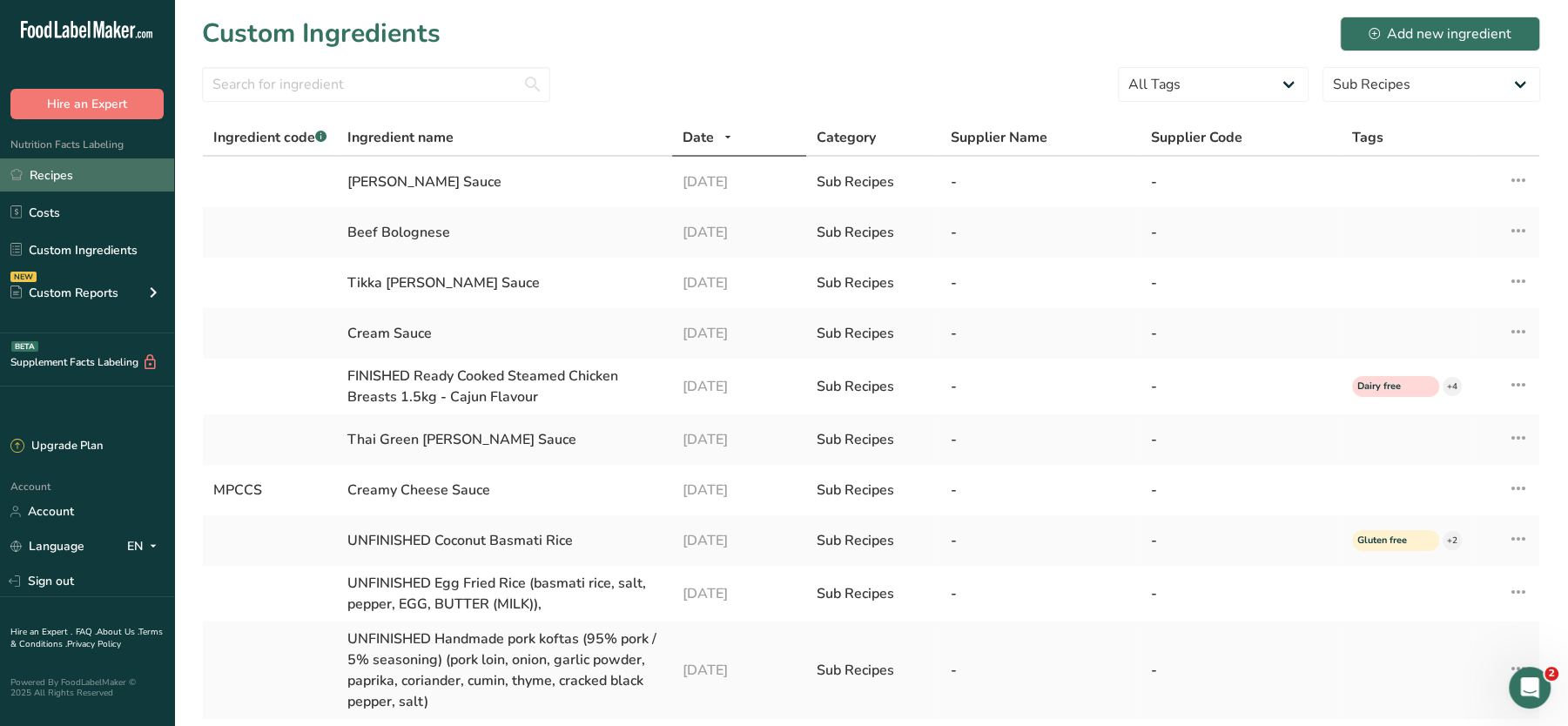
click at [67, 179] on link "Recipes" at bounding box center [87, 175] width 174 height 33
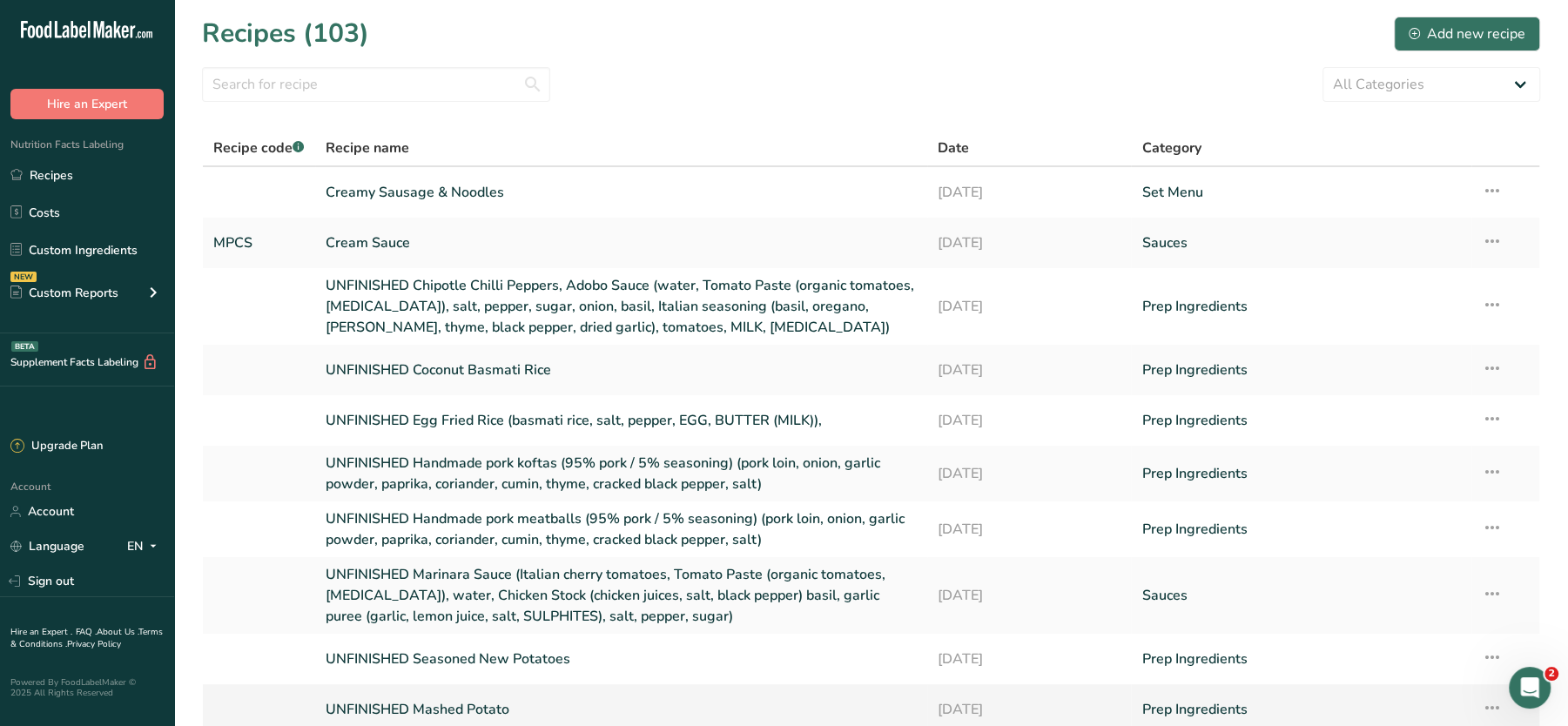
click at [505, 705] on link "UNFINISHED Mashed Potato" at bounding box center [621, 710] width 591 height 36
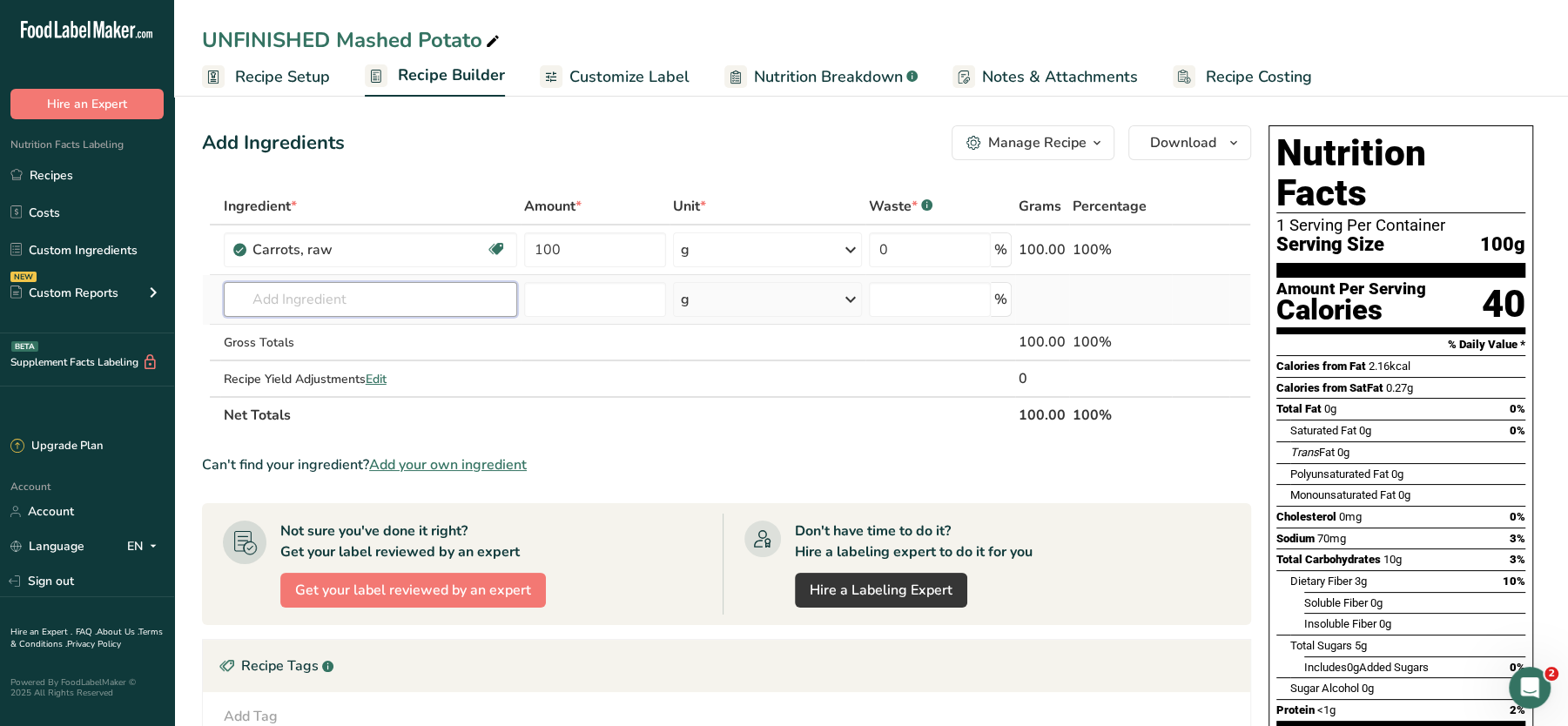
click at [368, 300] on input "text" at bounding box center [370, 299] width 293 height 34
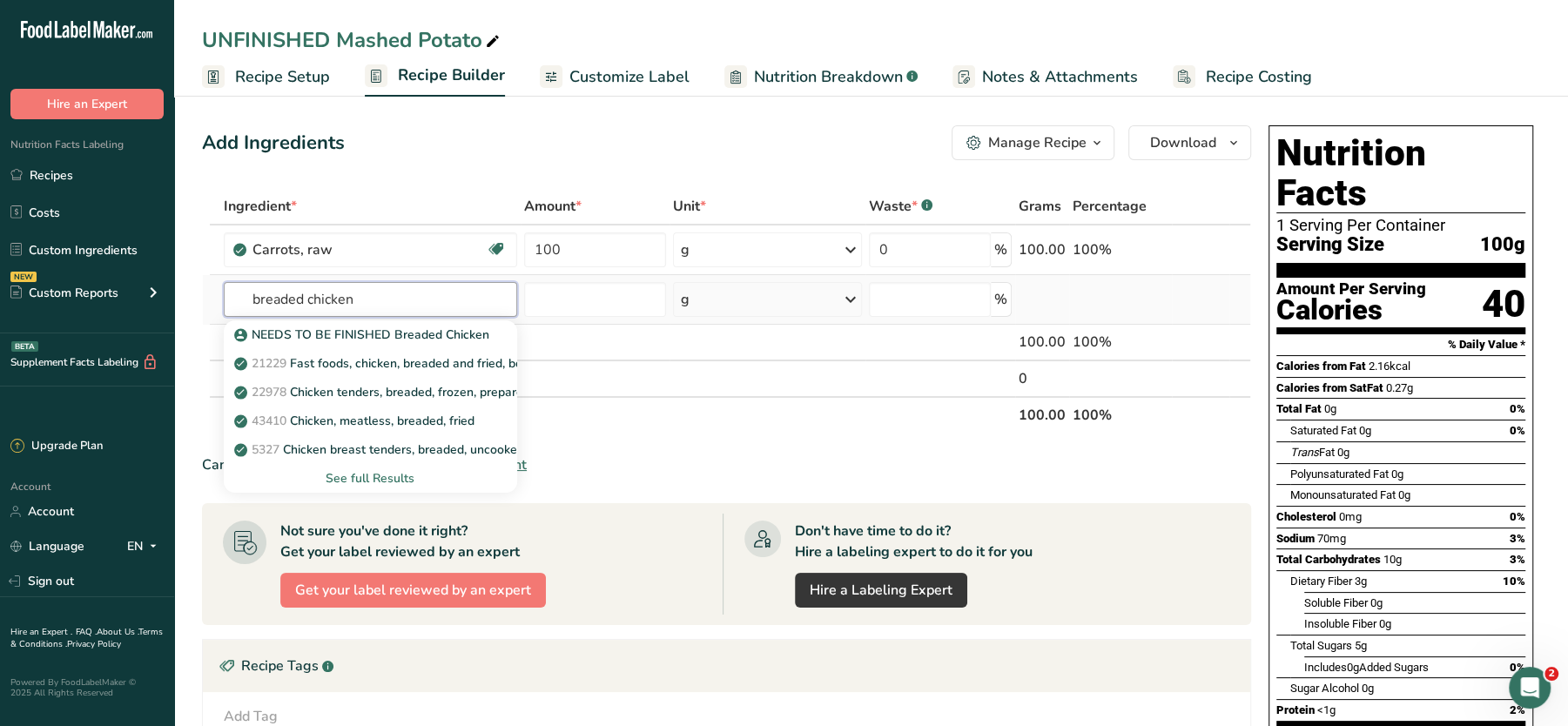
type input "breaded chicken"
click at [383, 473] on div "See full Results" at bounding box center [371, 478] width 266 height 18
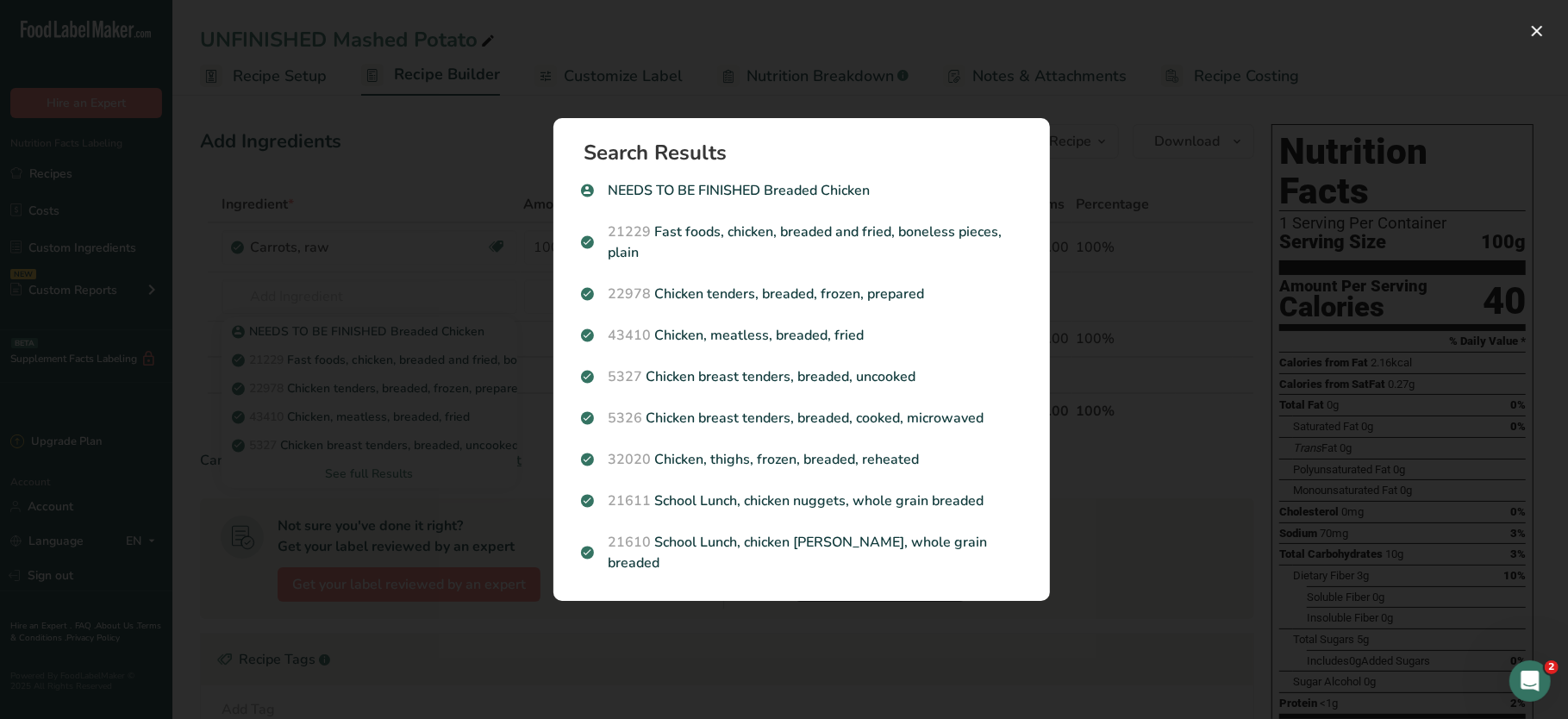
click at [444, 288] on div "Search results modal" at bounding box center [784, 360] width 1568 height 719
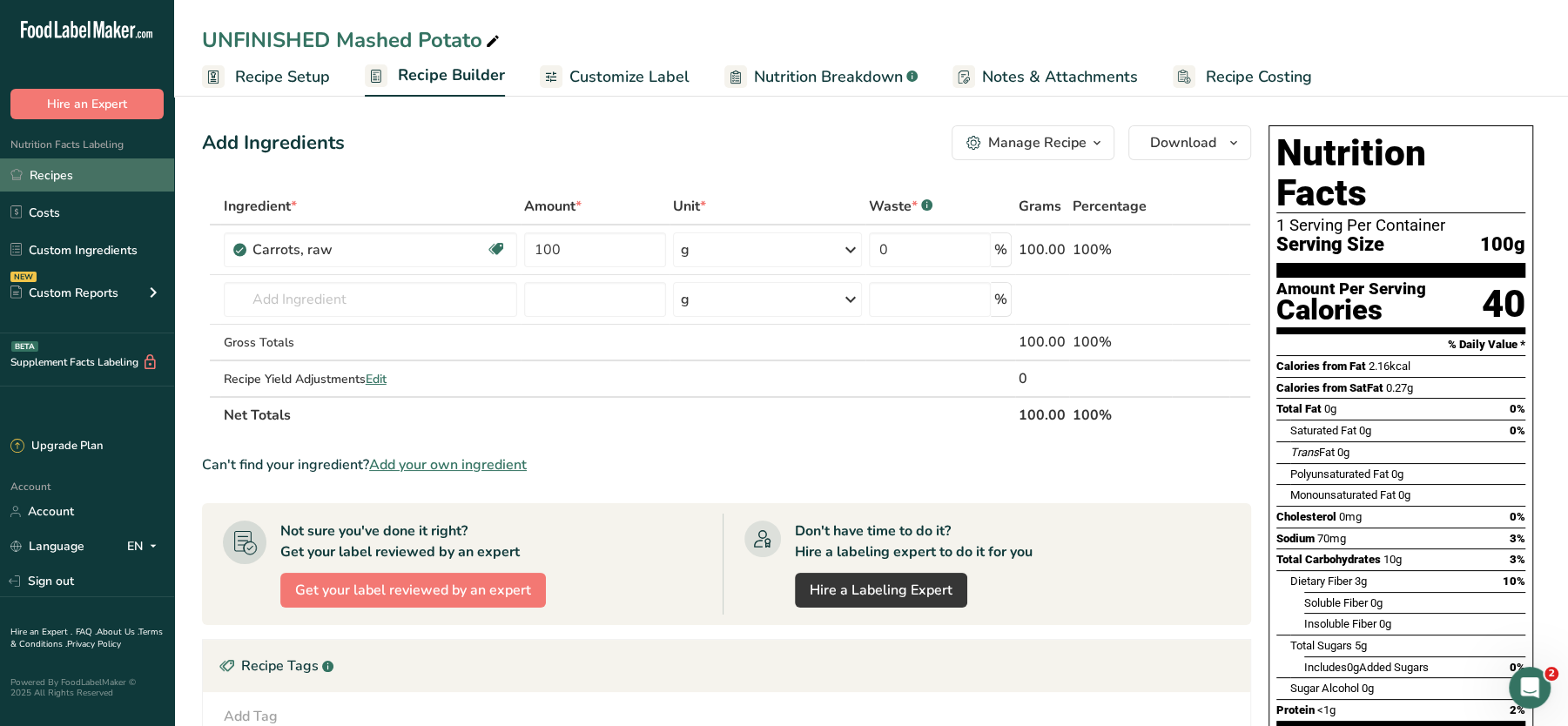
click at [55, 170] on link "Recipes" at bounding box center [87, 175] width 174 height 33
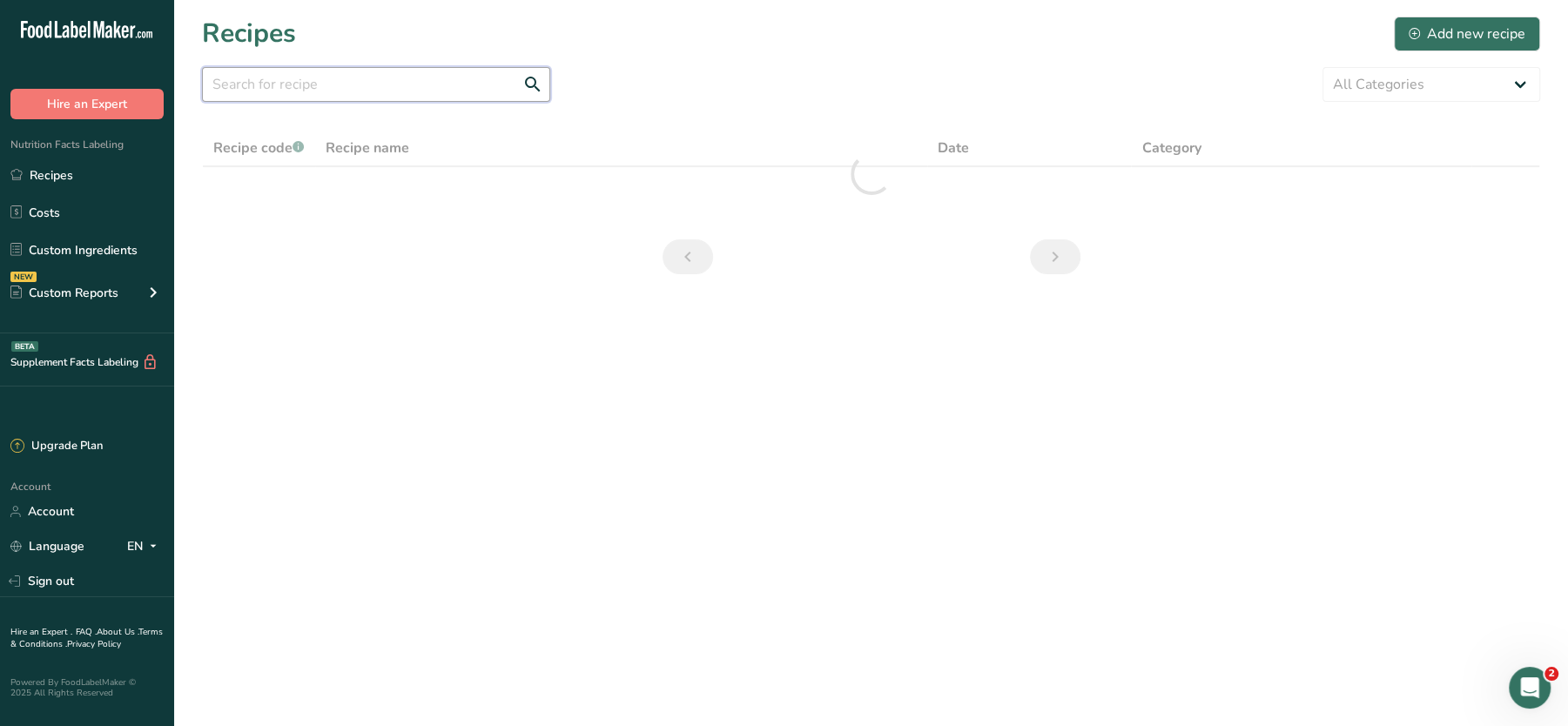
click at [428, 87] on input "text" at bounding box center [376, 84] width 349 height 34
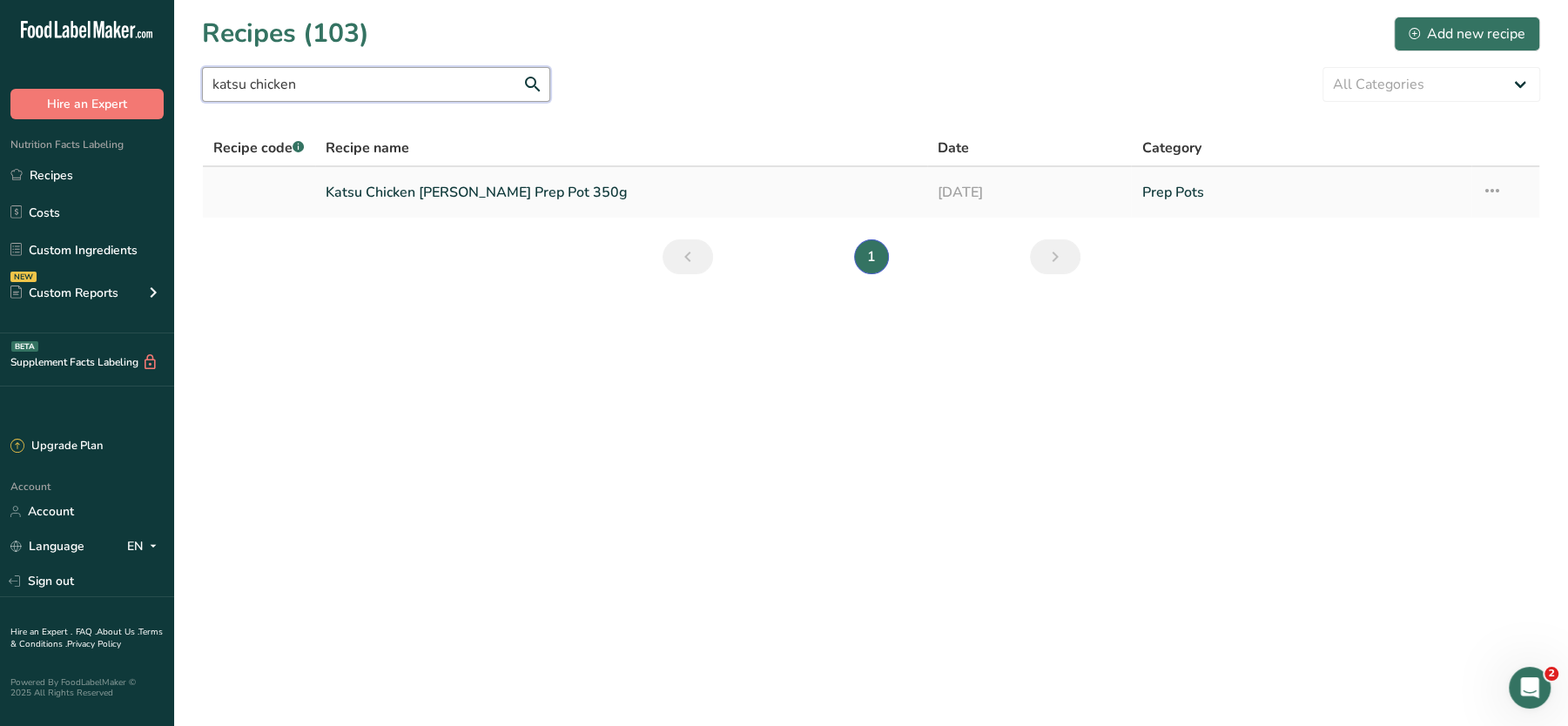
type input "katsu chicken"
click at [436, 188] on link "Katsu Chicken [PERSON_NAME] Prep Pot 350g" at bounding box center [621, 192] width 591 height 36
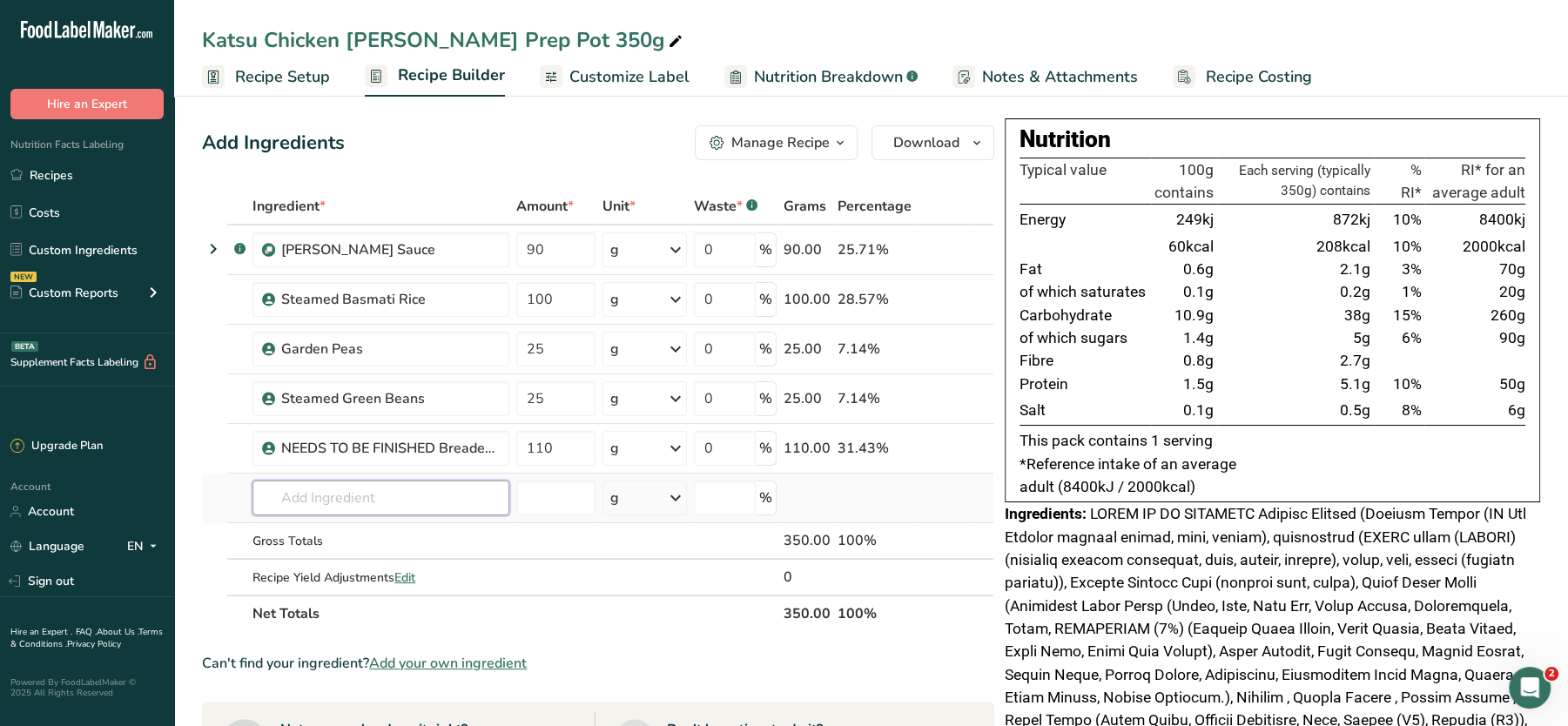
click at [476, 496] on input "text" at bounding box center [380, 498] width 257 height 34
type input "monum"
click at [438, 526] on p "Monumental Prep UK Red Tractor Steamed Chicken Breast" at bounding box center [439, 533] width 345 height 18
type input "Monumental Prep UK Red Tractor Steamed Chicken Breast"
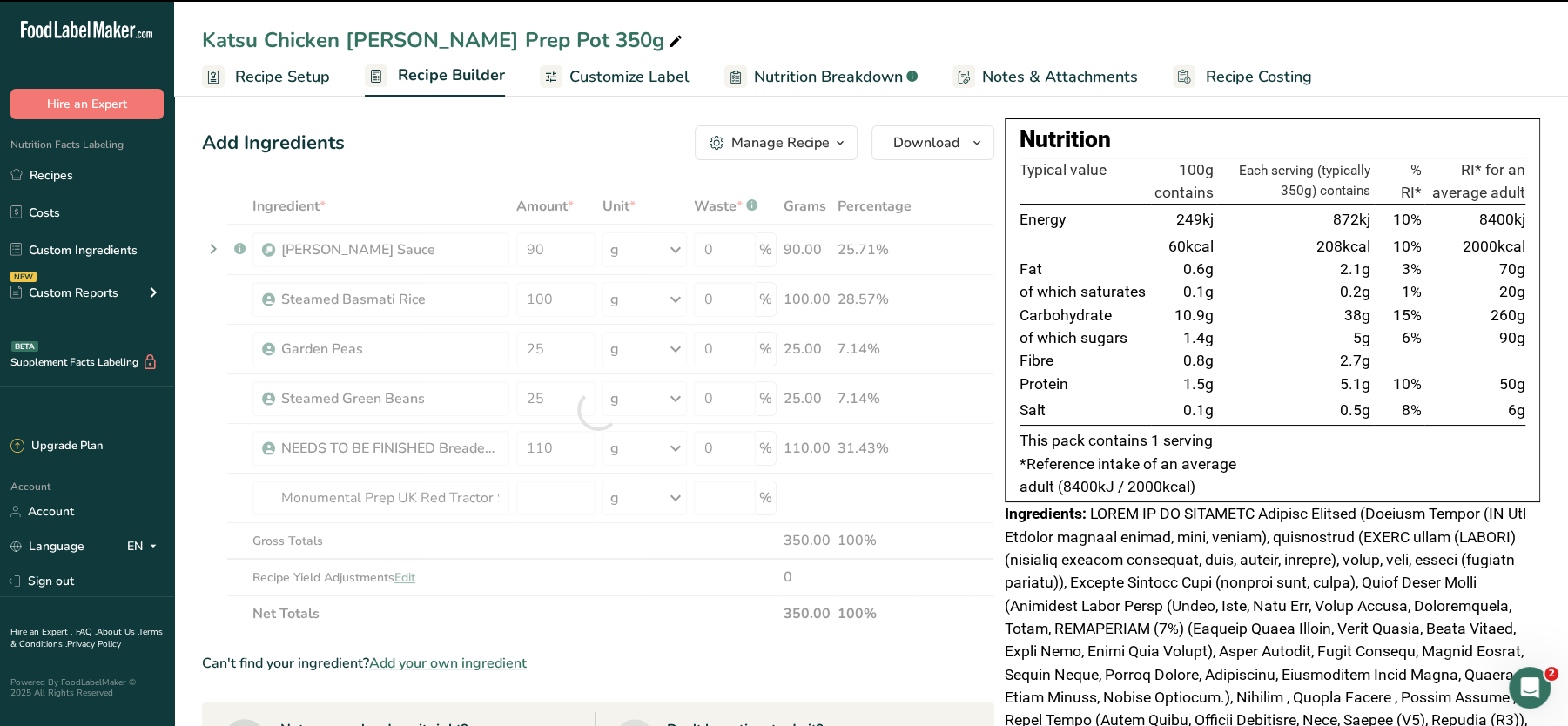
type input "0"
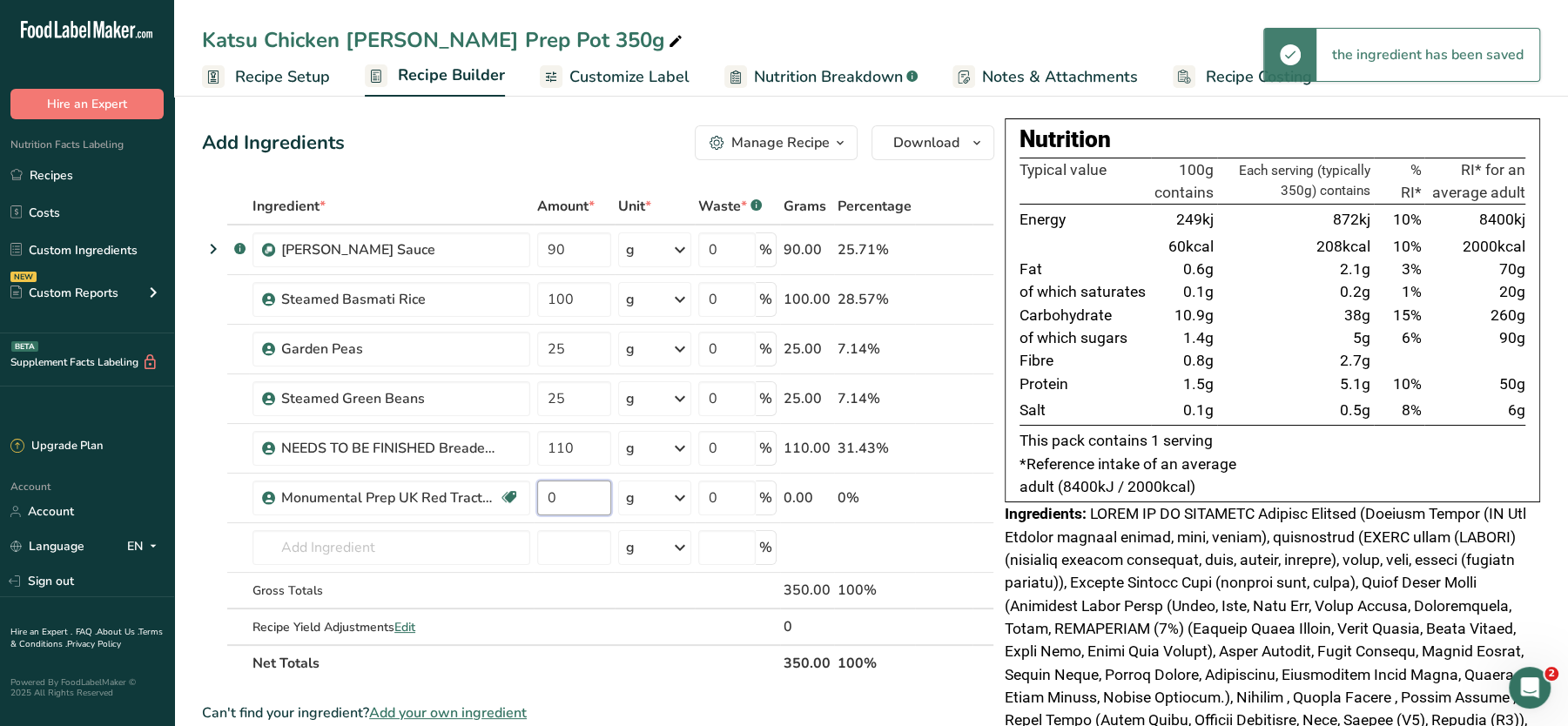
click at [548, 489] on input "0" at bounding box center [573, 498] width 74 height 34
type input "110"
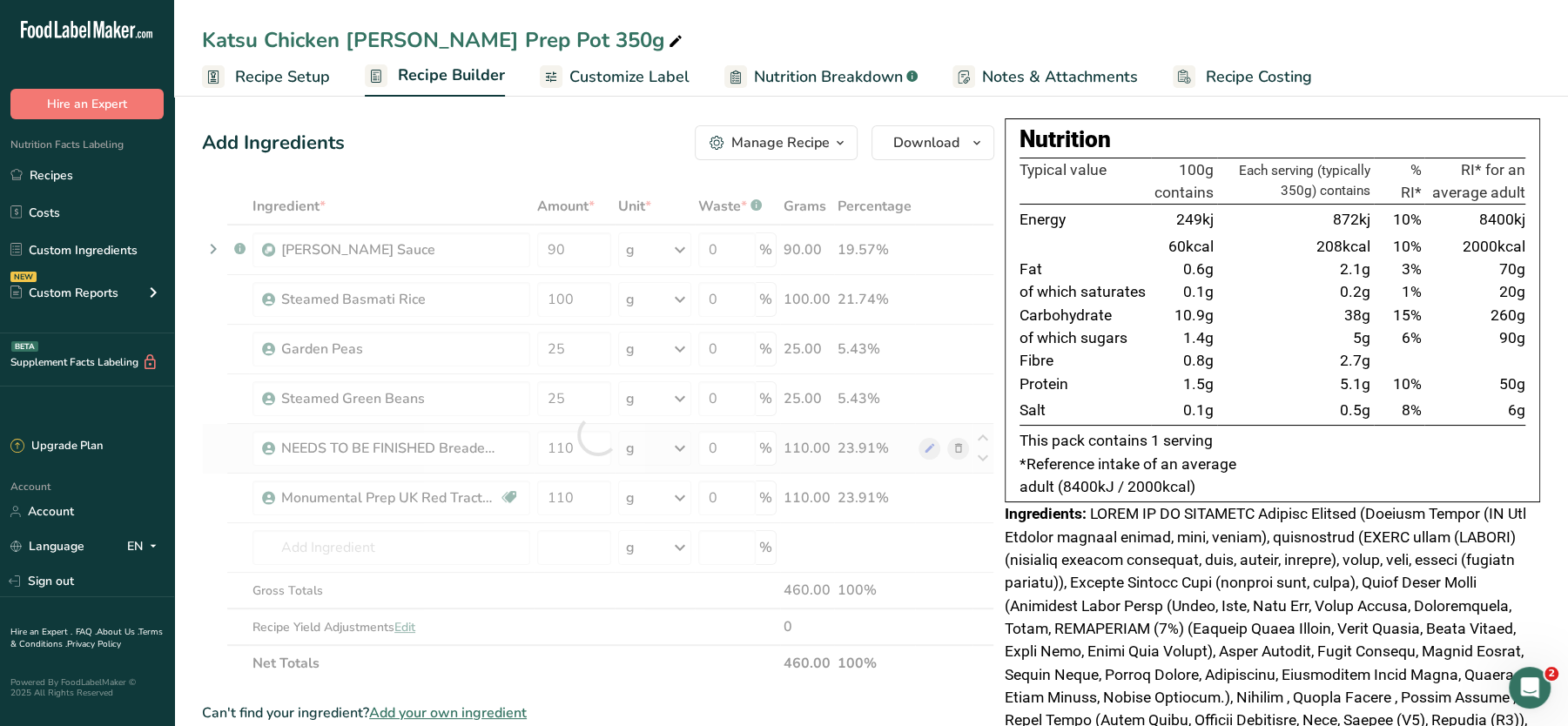
click at [962, 441] on div "Ingredient * Amount * Unit * Waste * .a-a{fill:#347362;}.b-a{fill:#fff;} Grams …" at bounding box center [597, 435] width 792 height 494
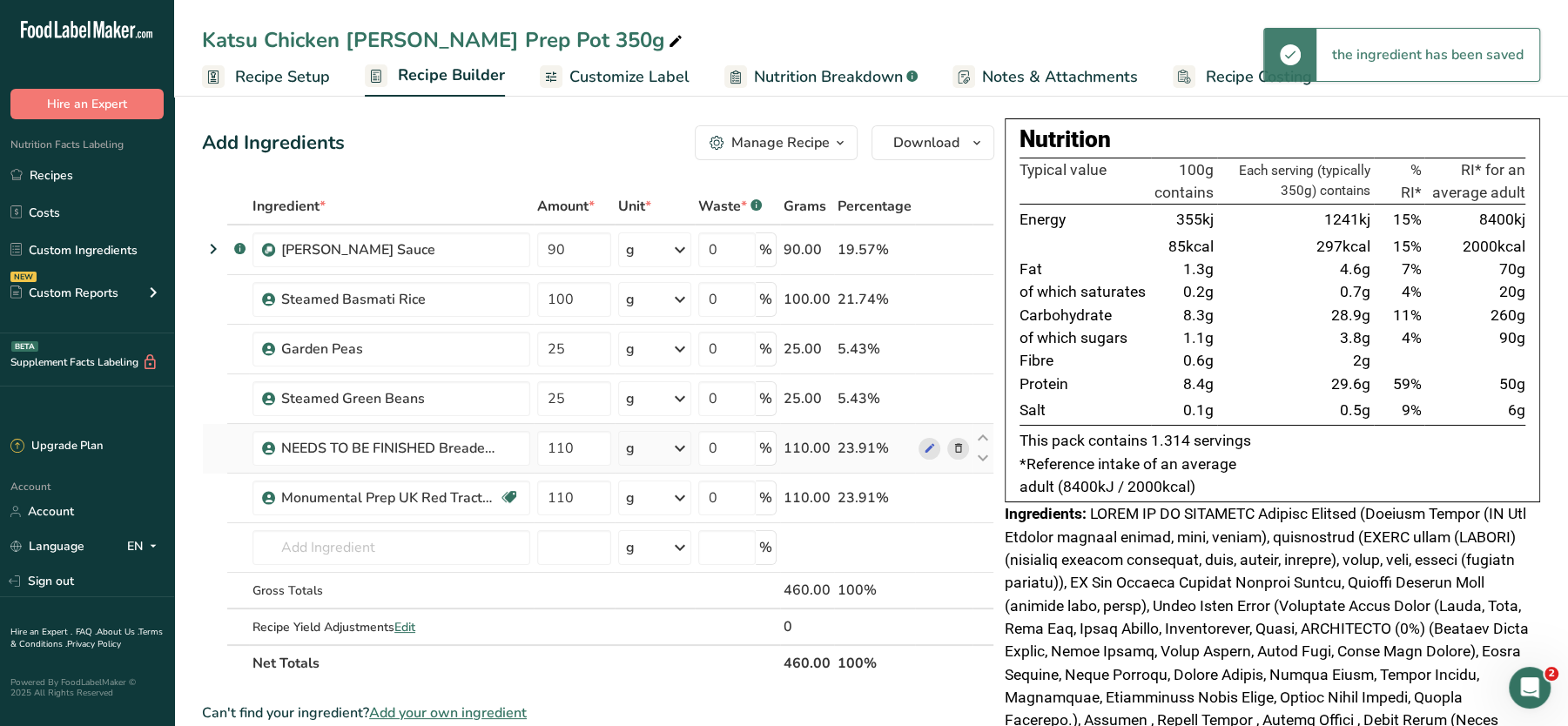
click at [962, 441] on icon at bounding box center [958, 448] width 12 height 18
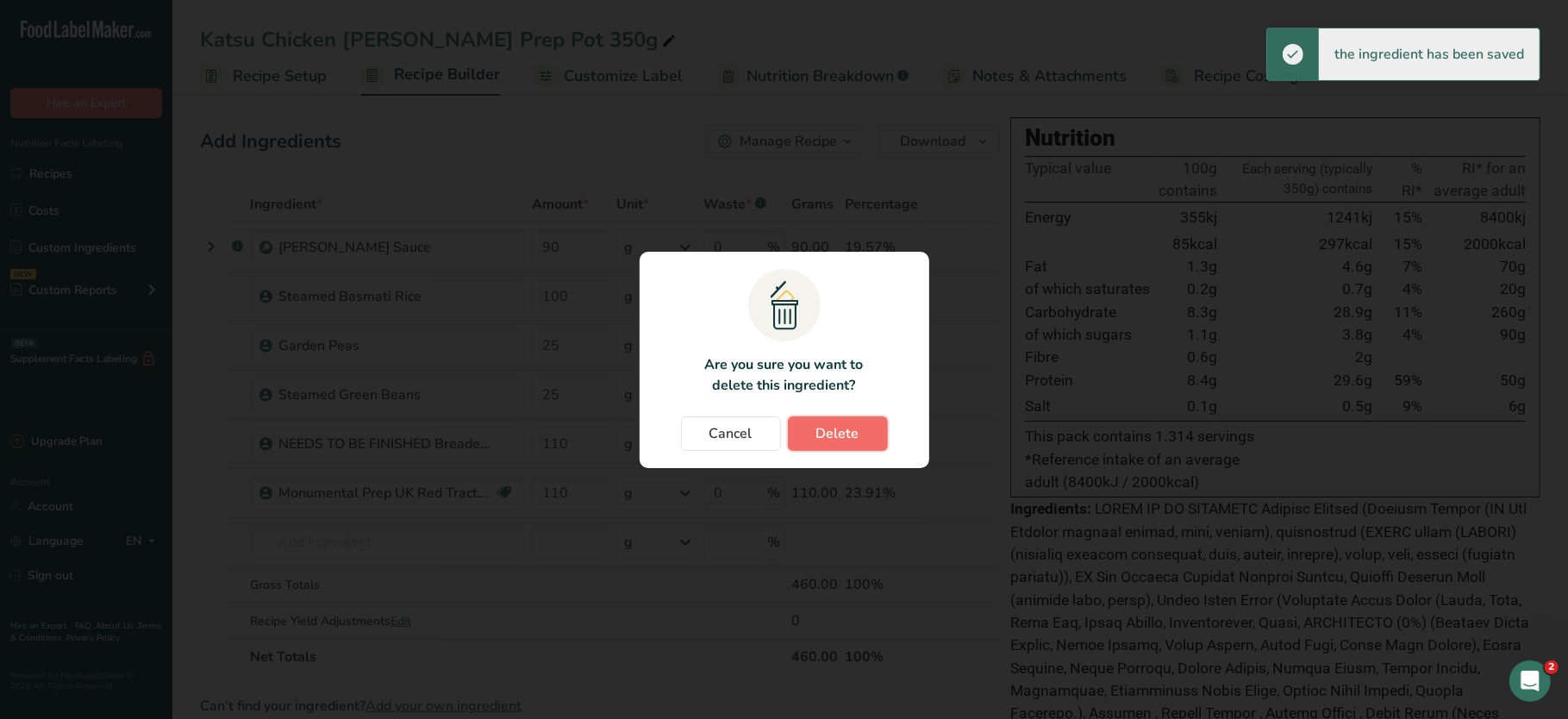
click at [810, 433] on button "Delete" at bounding box center [838, 433] width 100 height 34
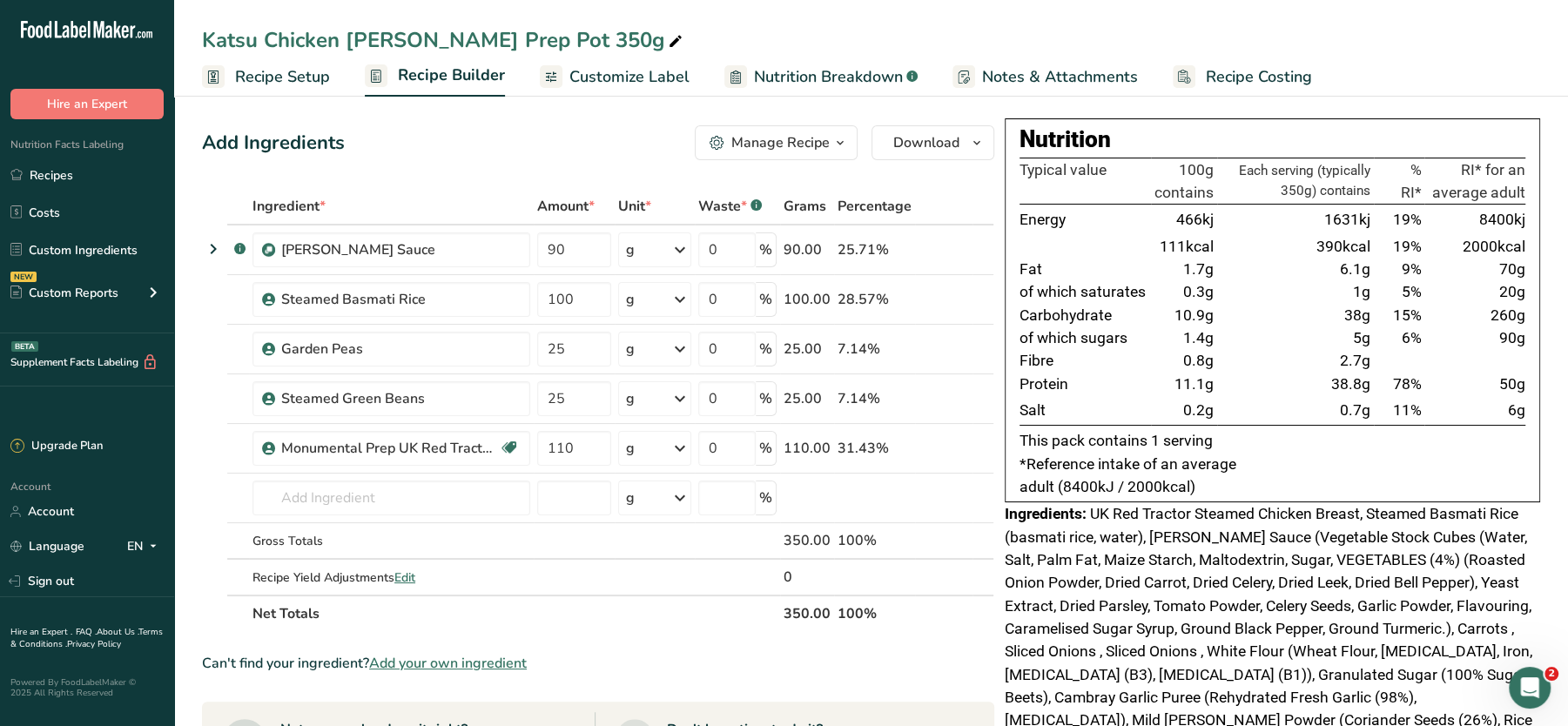
click at [540, 157] on div "Add Ingredients Manage Recipe Delete Recipe Duplicate Recipe Scale Recipe Save …" at bounding box center [597, 142] width 792 height 34
click at [497, 149] on div "Add Ingredients Manage Recipe Delete Recipe Duplicate Recipe Scale Recipe Save …" at bounding box center [597, 142] width 792 height 34
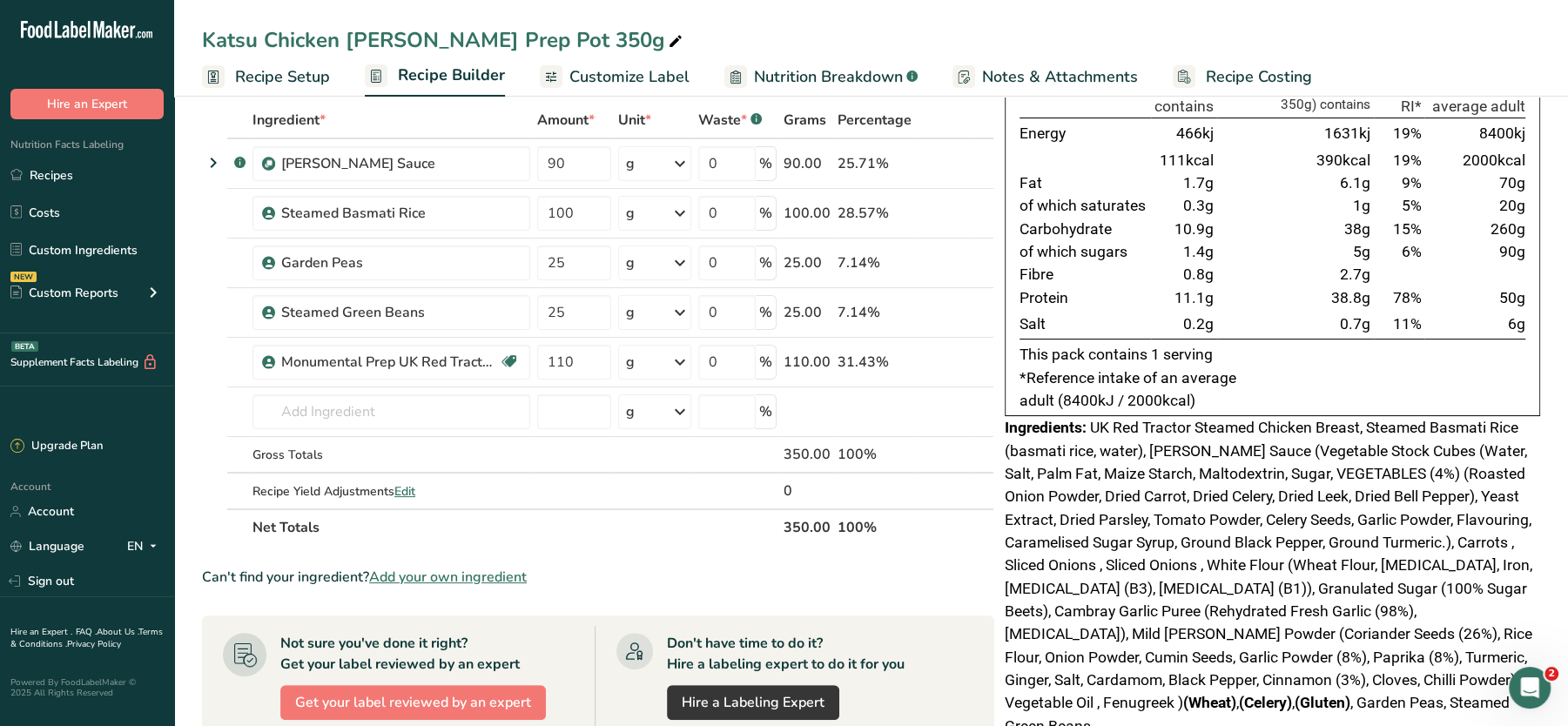
scroll to position [84, 0]
